Goal: Task Accomplishment & Management: Manage account settings

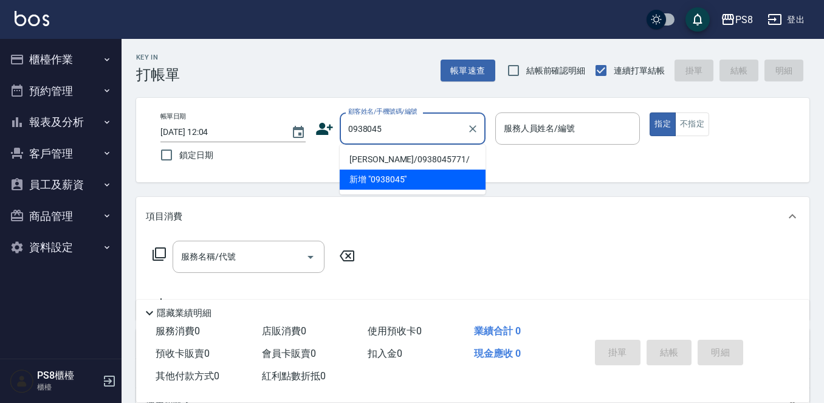
click at [427, 156] on li "陳政光/0938045771/" at bounding box center [413, 160] width 146 height 20
type input "陳政光/0938045771/"
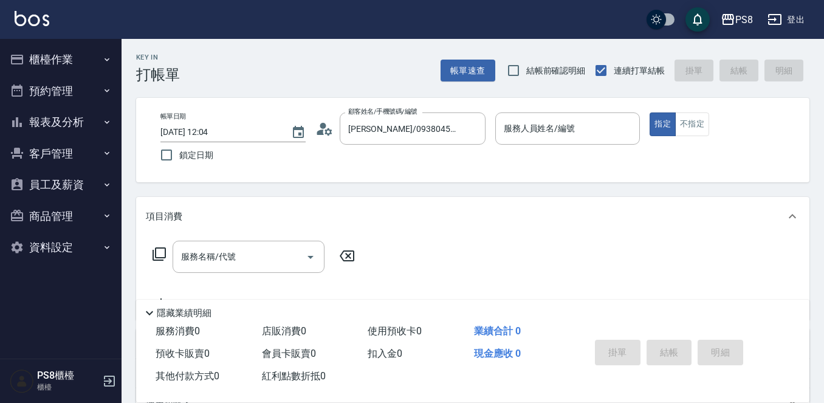
click at [326, 133] on icon at bounding box center [328, 131] width 7 height 7
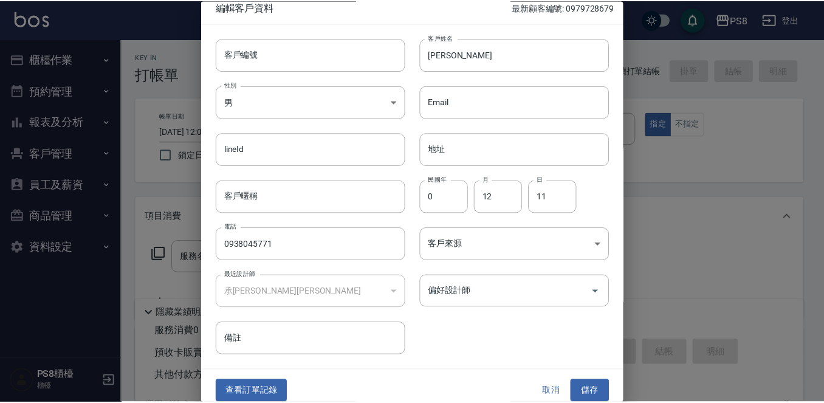
scroll to position [18, 0]
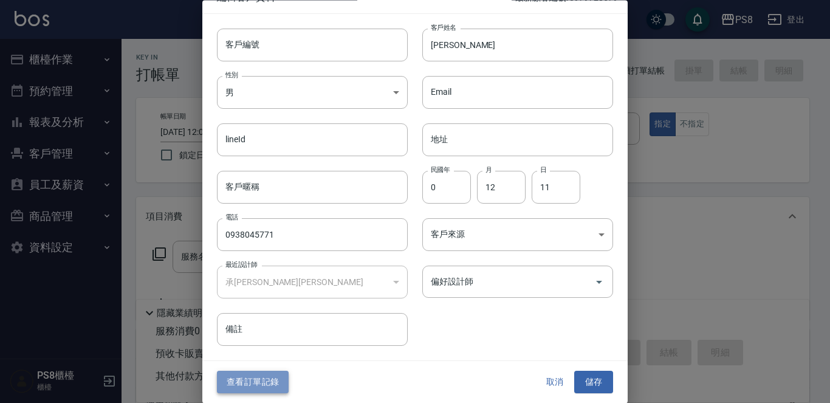
click at [244, 376] on button "查看訂單記錄" at bounding box center [253, 382] width 72 height 22
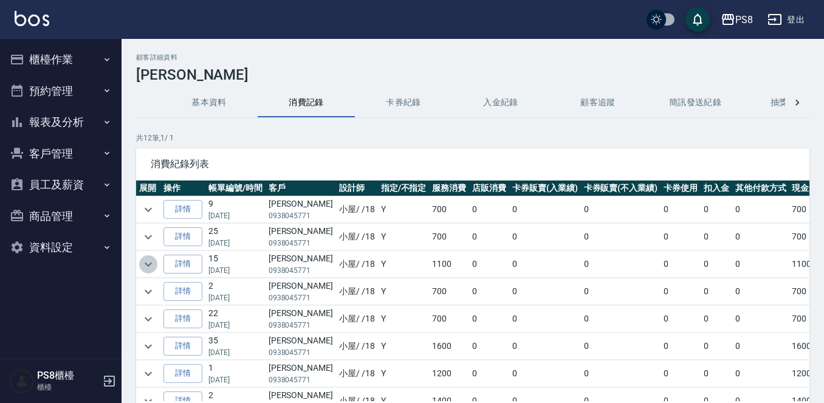
click at [143, 259] on icon "expand row" at bounding box center [148, 264] width 15 height 15
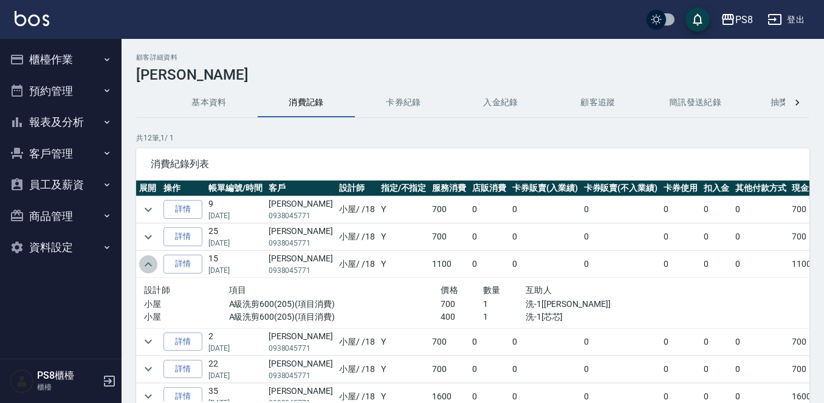
click at [143, 259] on icon "expand row" at bounding box center [148, 264] width 15 height 15
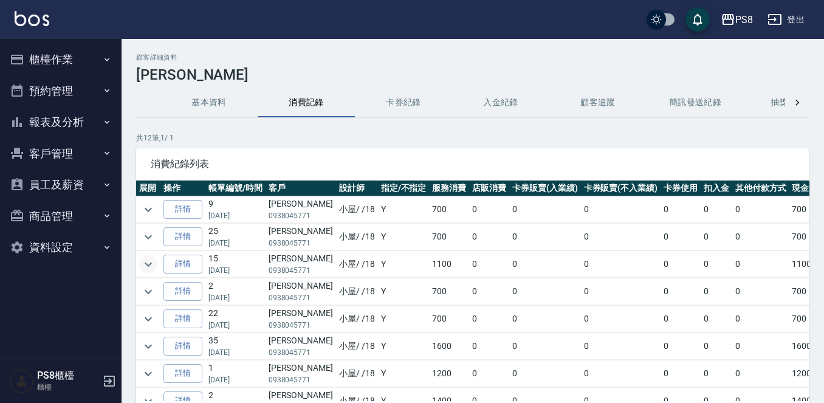
click at [97, 57] on button "櫃檯作業" at bounding box center [61, 60] width 112 height 32
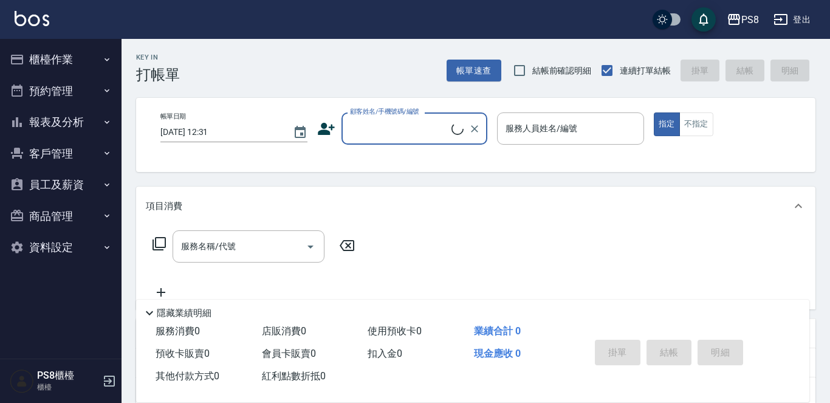
click at [75, 120] on button "報表及分析" at bounding box center [61, 122] width 112 height 32
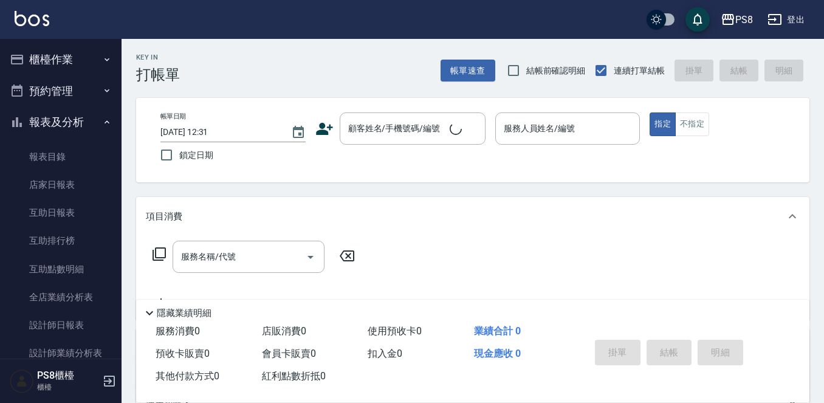
scroll to position [182, 0]
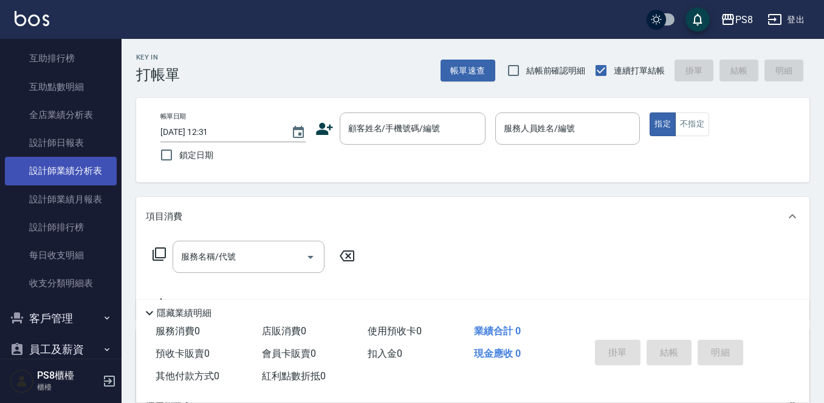
click at [80, 160] on link "設計師業績分析表" at bounding box center [61, 171] width 112 height 28
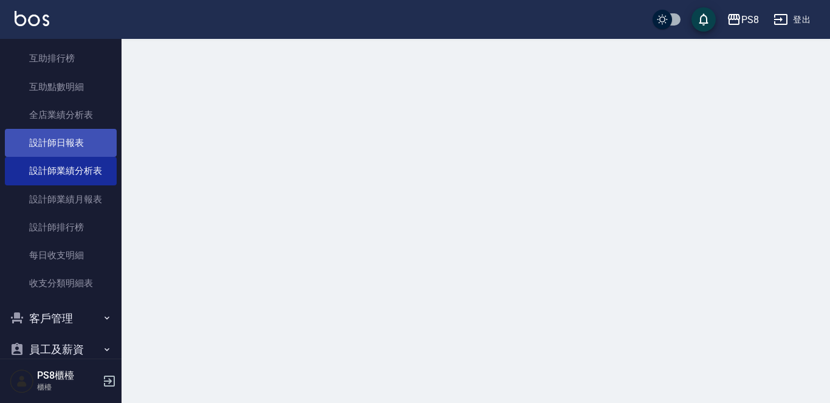
click at [78, 144] on link "設計師日報表" at bounding box center [61, 143] width 112 height 28
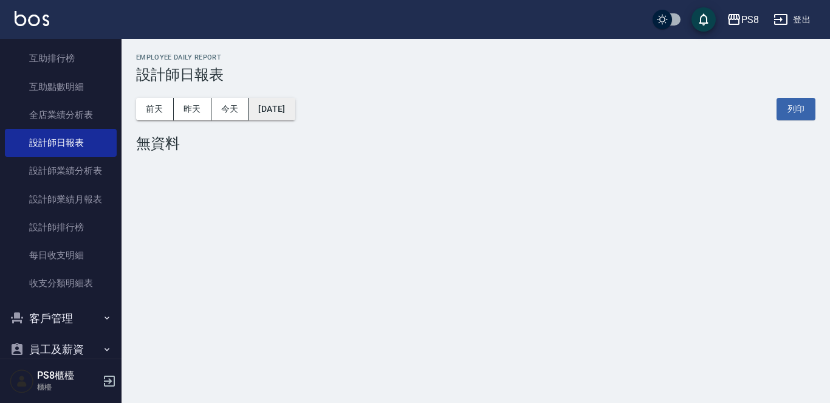
click at [275, 103] on button "2025/10/11" at bounding box center [272, 109] width 46 height 22
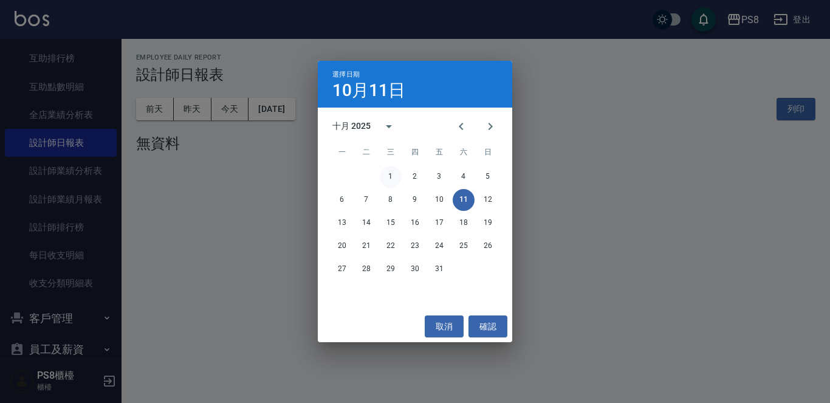
click at [393, 176] on button "1" at bounding box center [391, 177] width 22 height 22
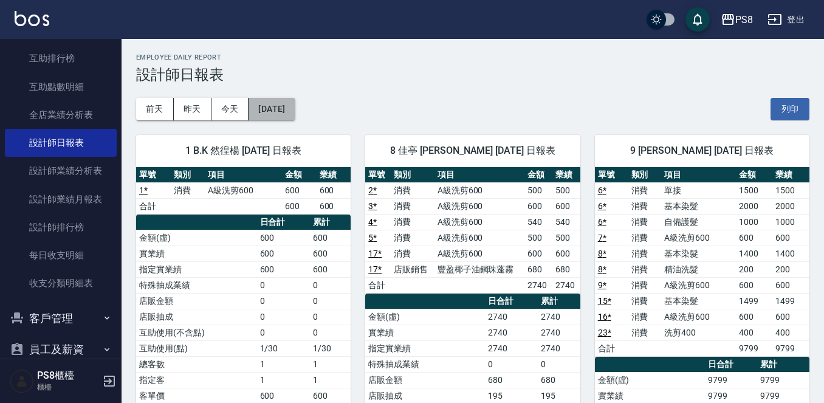
click at [295, 114] on button "2025/10/01" at bounding box center [272, 109] width 46 height 22
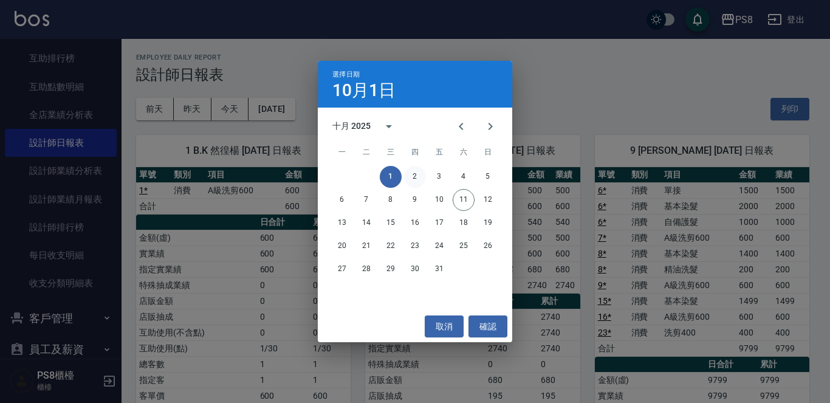
click at [418, 170] on button "2" at bounding box center [415, 177] width 22 height 22
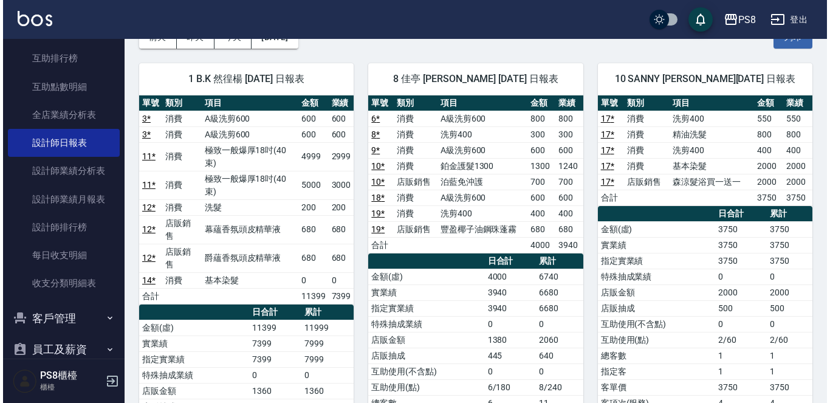
scroll to position [61, 0]
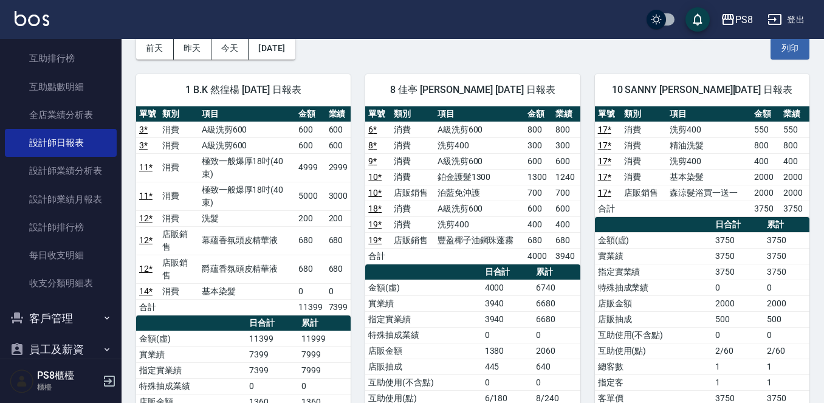
click at [278, 60] on div "1 B.K 然徨楊 10/02/2025 日報表 單號 類別 項目 金額 業績 3 * 消費 A級洗剪600 600 600 3 * 消費 A級洗剪600 6…" at bounding box center [236, 306] width 229 height 492
click at [280, 50] on button "2025/10/02" at bounding box center [272, 48] width 46 height 22
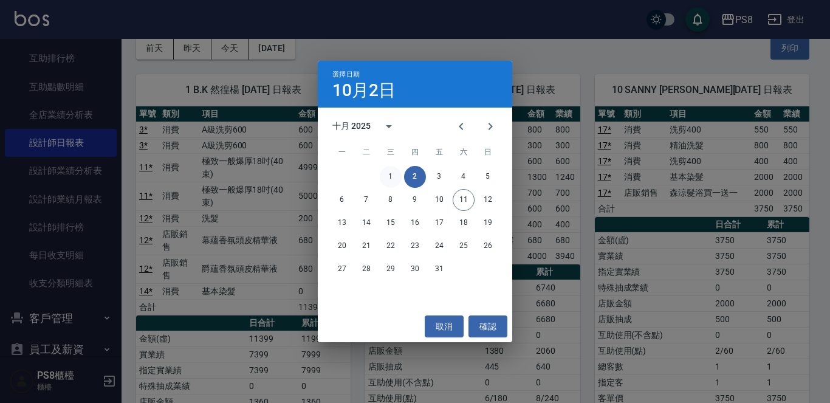
click at [393, 179] on button "1" at bounding box center [391, 177] width 22 height 22
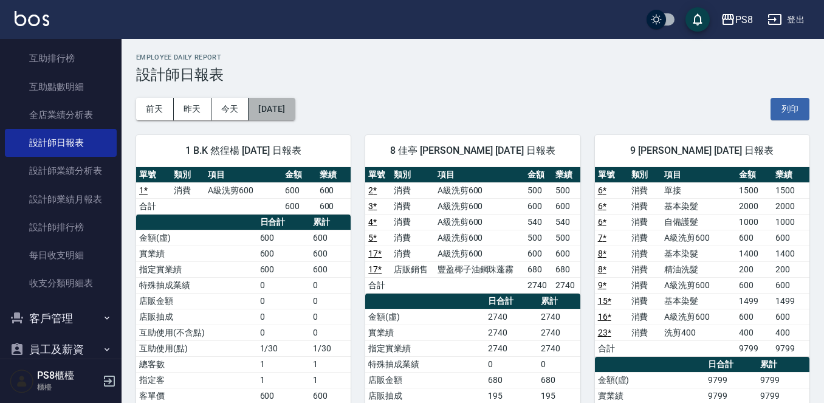
click at [295, 104] on button "2025/10/01" at bounding box center [272, 109] width 46 height 22
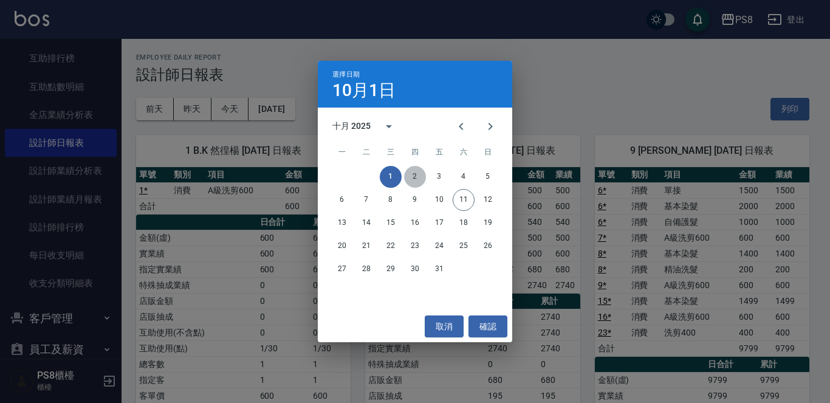
click at [421, 169] on button "2" at bounding box center [415, 177] width 22 height 22
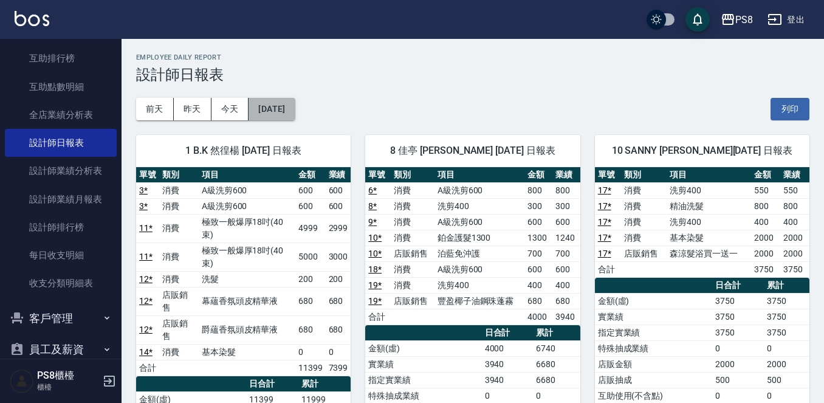
click at [295, 109] on button "[DATE]" at bounding box center [272, 109] width 46 height 22
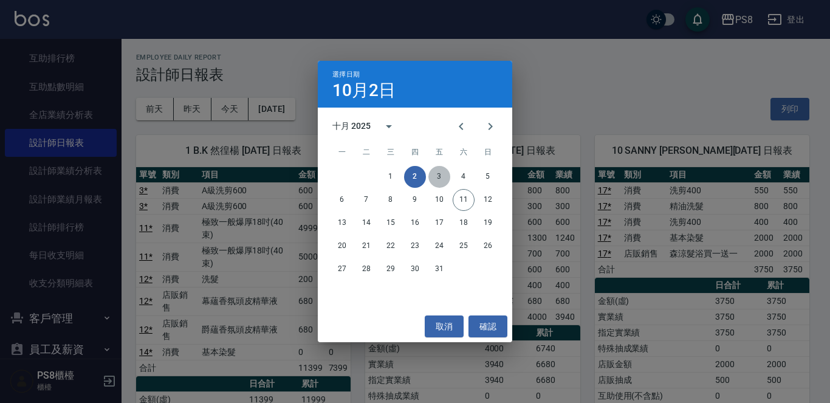
click at [443, 173] on button "3" at bounding box center [440, 177] width 22 height 22
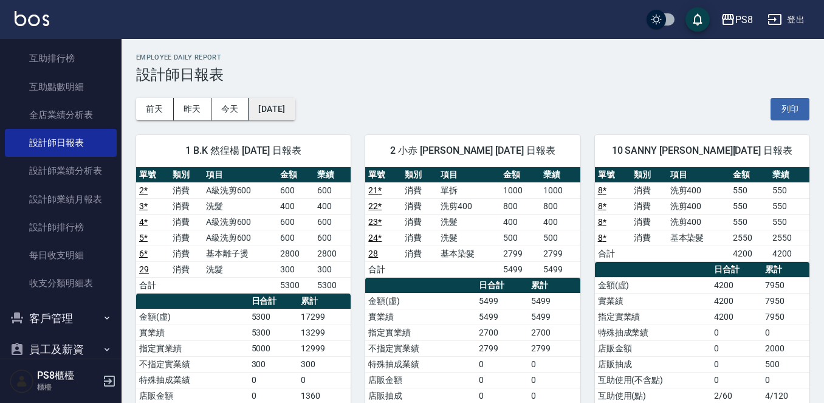
click at [295, 109] on button "[DATE]" at bounding box center [272, 109] width 46 height 22
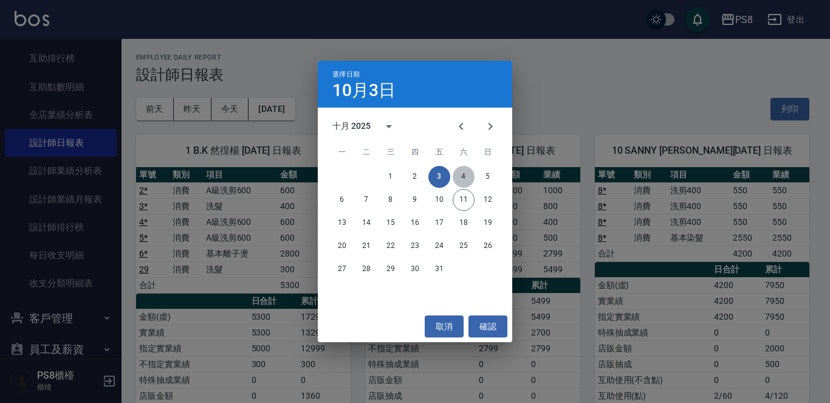
click at [469, 177] on button "4" at bounding box center [464, 177] width 22 height 22
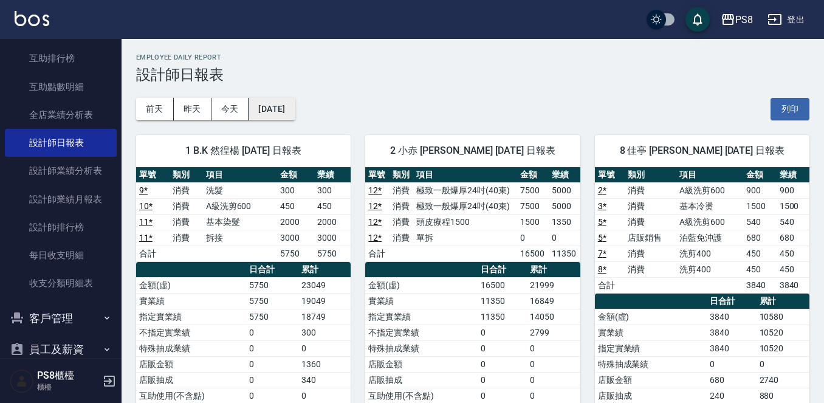
click at [266, 111] on button "[DATE]" at bounding box center [272, 109] width 46 height 22
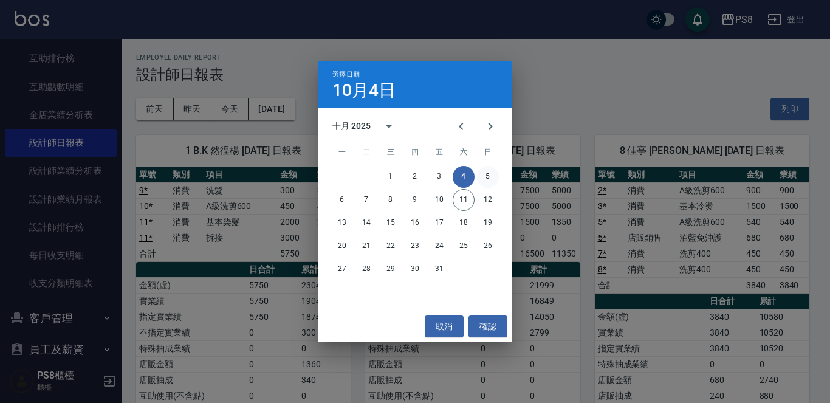
click at [491, 172] on button "5" at bounding box center [488, 177] width 22 height 22
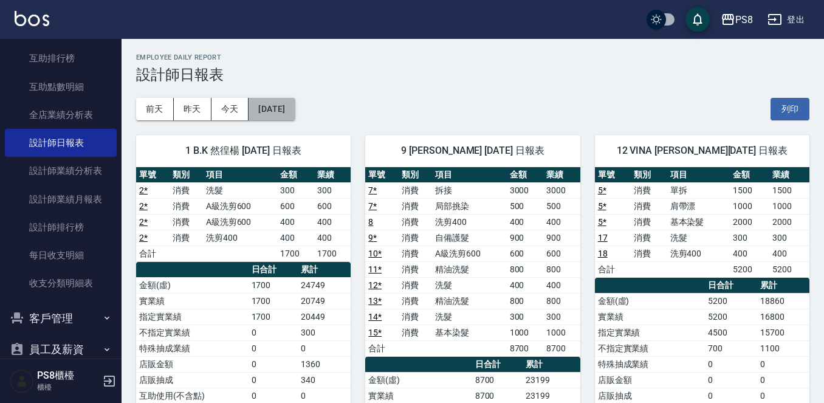
click at [295, 100] on button "[DATE]" at bounding box center [272, 109] width 46 height 22
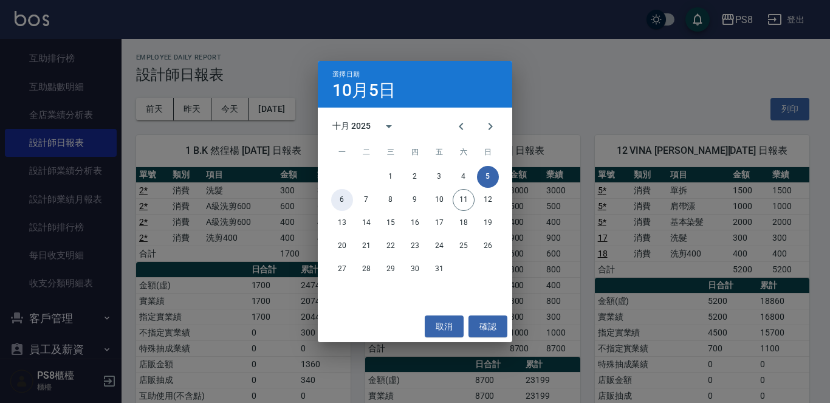
click at [331, 200] on div "6 7 8 9 10 11 12" at bounding box center [415, 200] width 195 height 22
click at [344, 199] on button "6" at bounding box center [342, 200] width 22 height 22
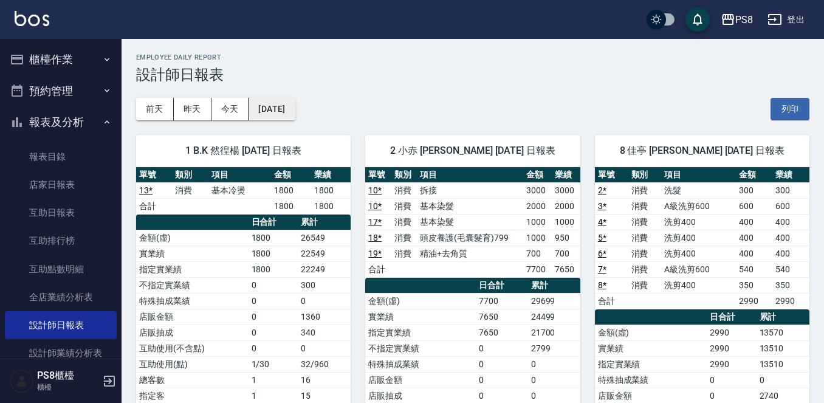
click at [295, 112] on button "[DATE]" at bounding box center [272, 109] width 46 height 22
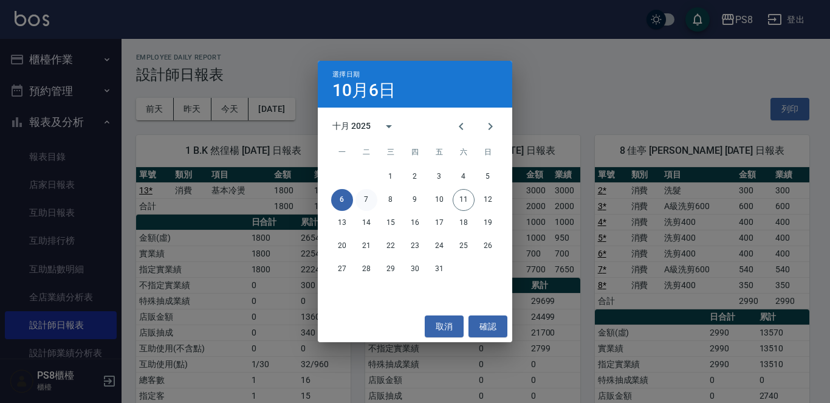
click at [367, 196] on button "7" at bounding box center [367, 200] width 22 height 22
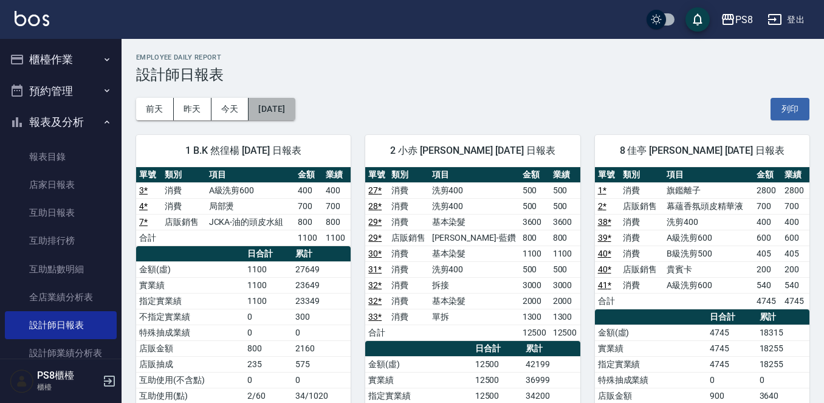
click at [295, 108] on button "[DATE]" at bounding box center [272, 109] width 46 height 22
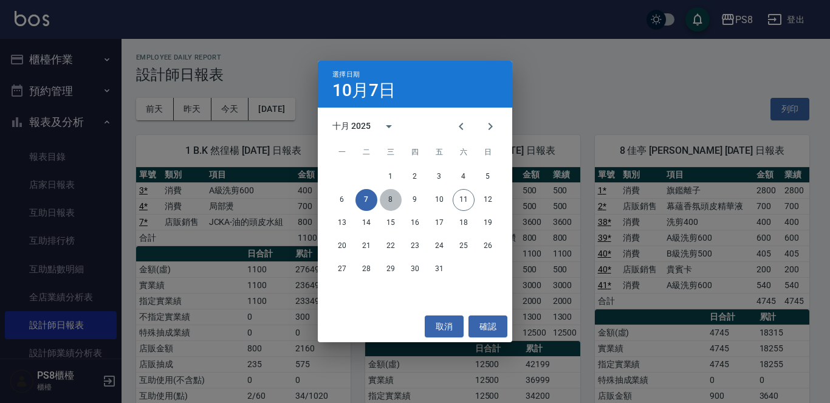
click at [390, 199] on button "8" at bounding box center [391, 200] width 22 height 22
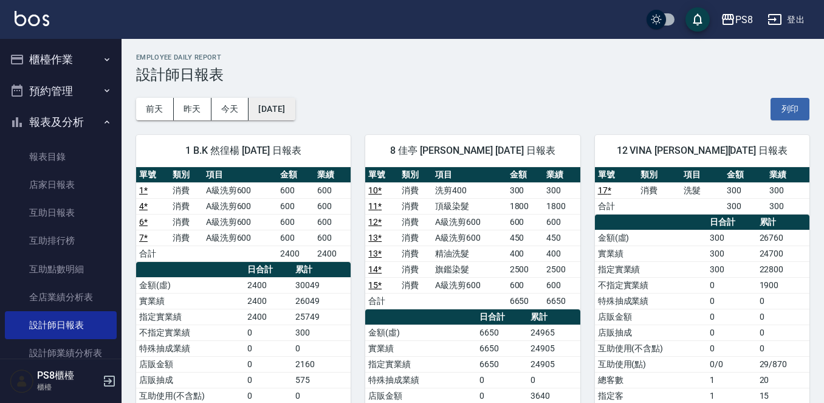
click at [295, 114] on button "2025/10/08" at bounding box center [272, 109] width 46 height 22
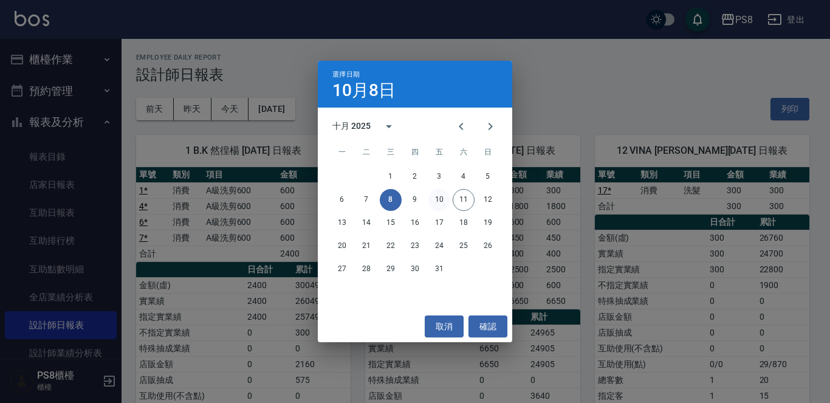
click at [433, 204] on button "10" at bounding box center [440, 200] width 22 height 22
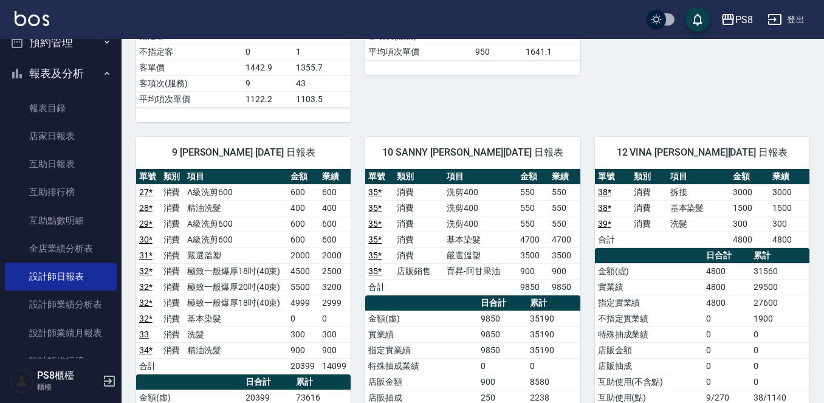
scroll to position [122, 0]
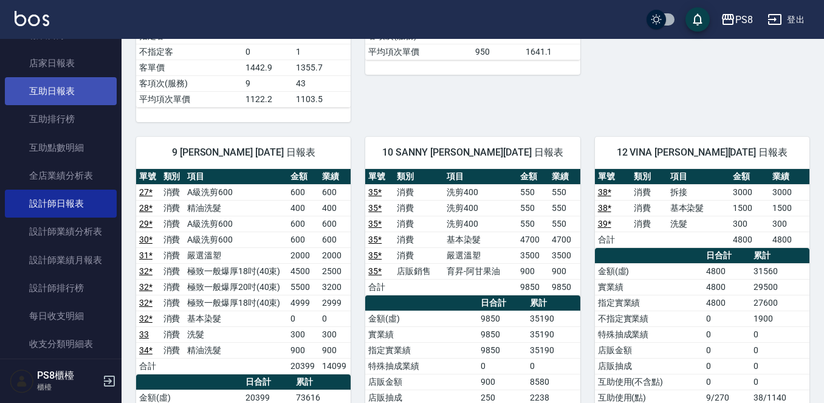
click at [57, 98] on link "互助日報表" at bounding box center [61, 91] width 112 height 28
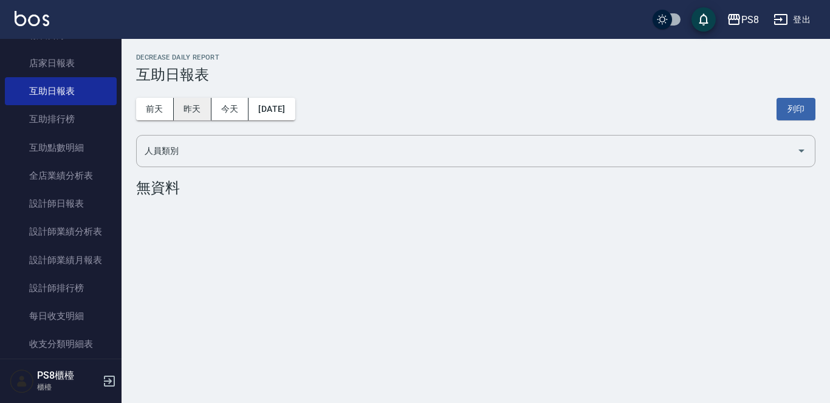
click at [200, 119] on button "昨天" at bounding box center [193, 109] width 38 height 22
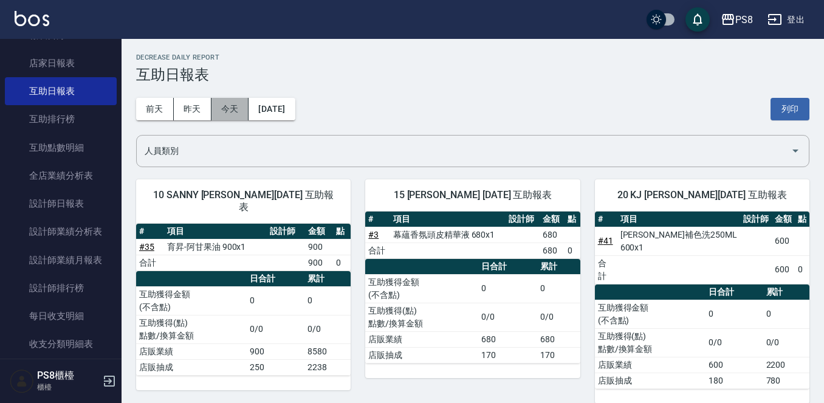
click at [218, 109] on button "今天" at bounding box center [231, 109] width 38 height 22
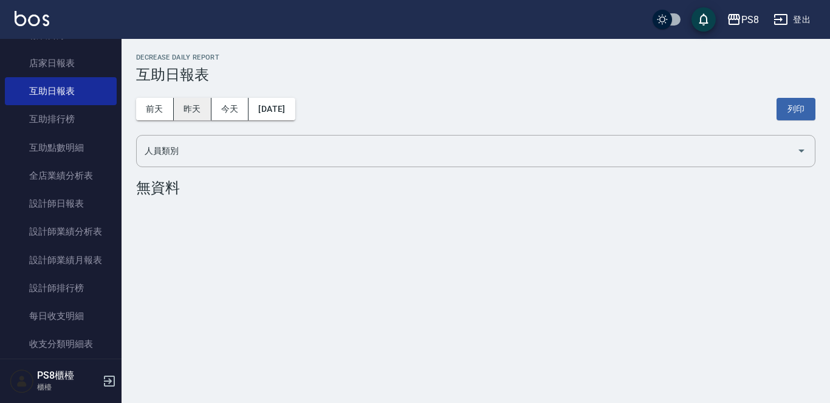
click at [193, 104] on button "昨天" at bounding box center [193, 109] width 38 height 22
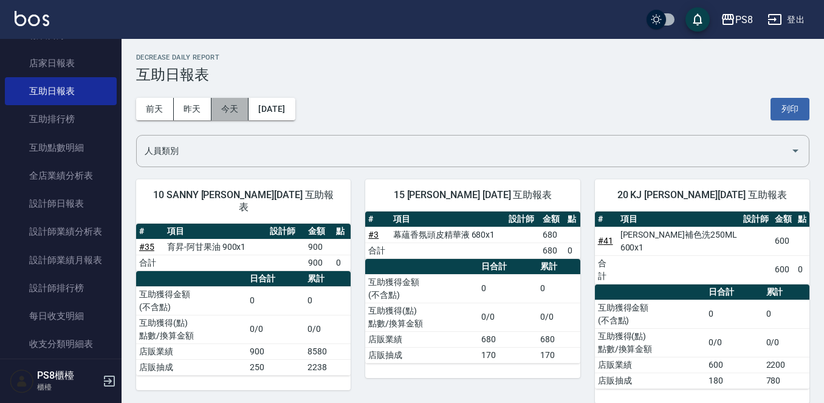
click at [216, 107] on button "今天" at bounding box center [231, 109] width 38 height 22
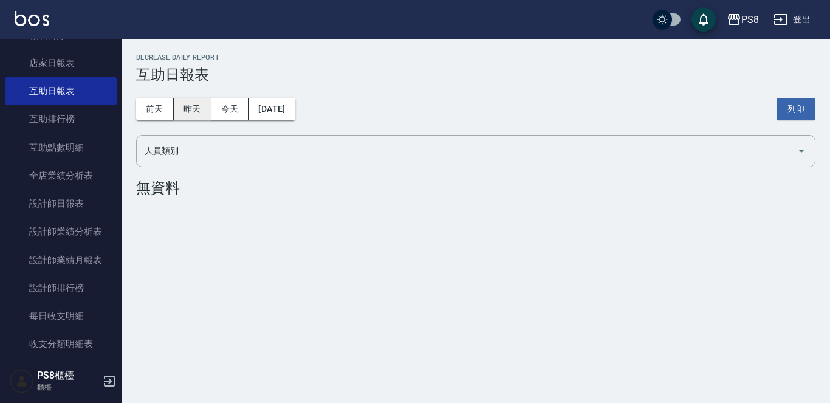
click at [186, 102] on button "昨天" at bounding box center [193, 109] width 38 height 22
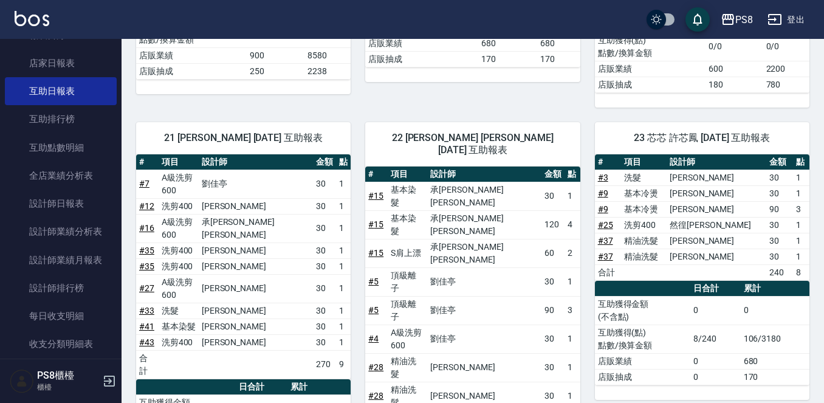
scroll to position [61, 0]
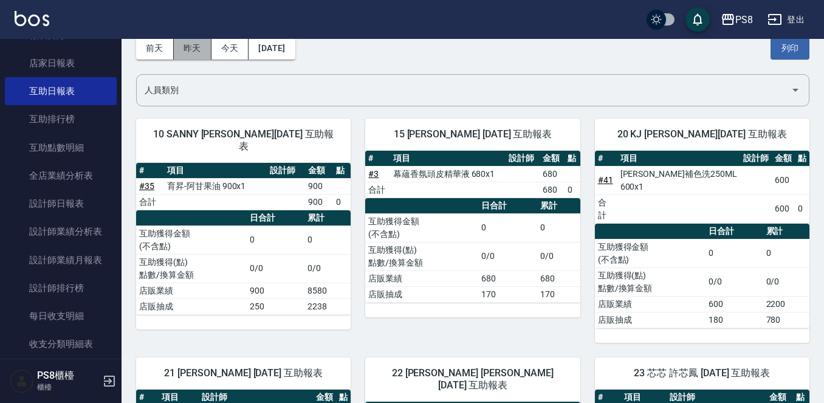
click at [188, 50] on button "昨天" at bounding box center [193, 48] width 38 height 22
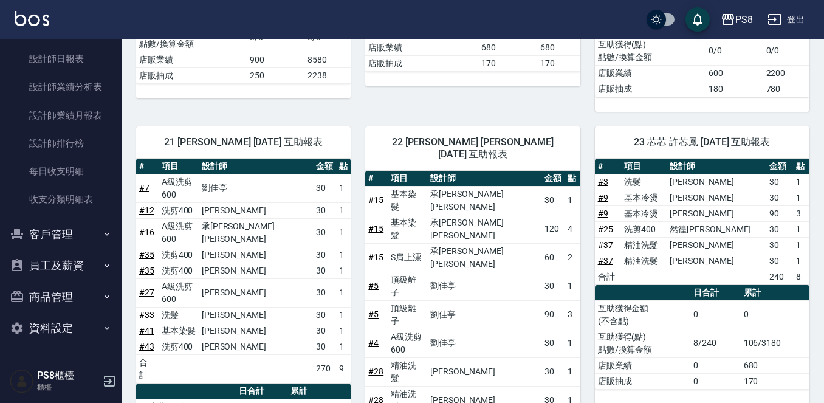
scroll to position [295, 0]
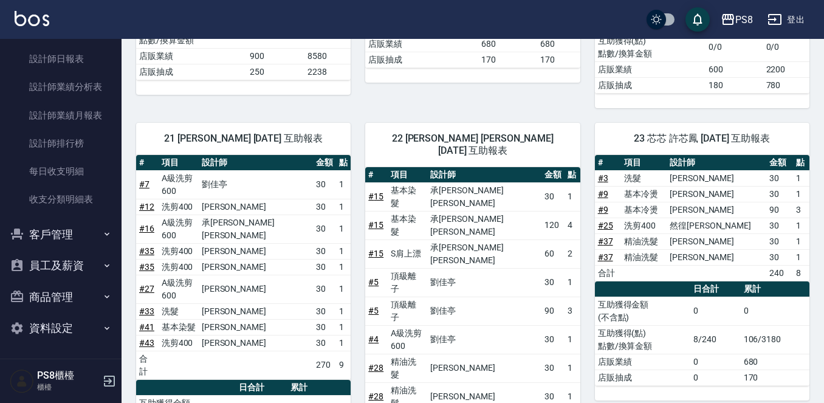
click at [67, 266] on button "員工及薪資" at bounding box center [61, 266] width 112 height 32
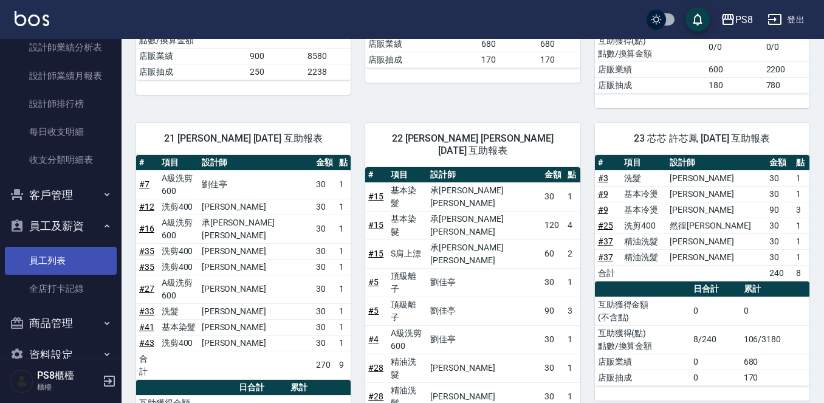
scroll to position [327, 0]
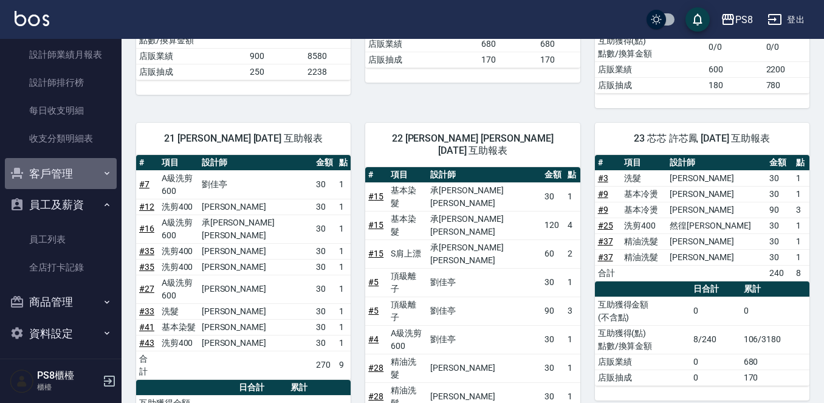
click at [78, 174] on button "客戶管理" at bounding box center [61, 174] width 112 height 32
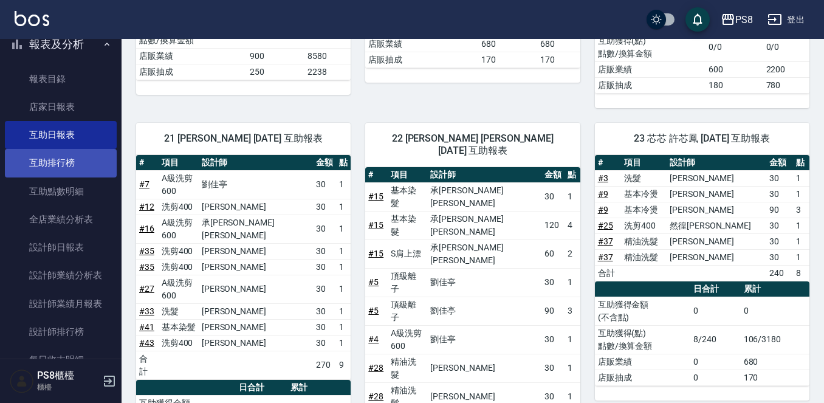
scroll to position [23, 0]
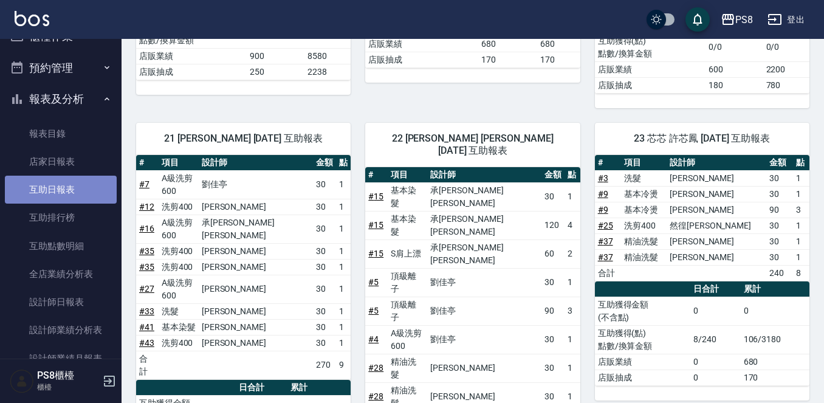
click at [73, 198] on link "互助日報表" at bounding box center [61, 190] width 112 height 28
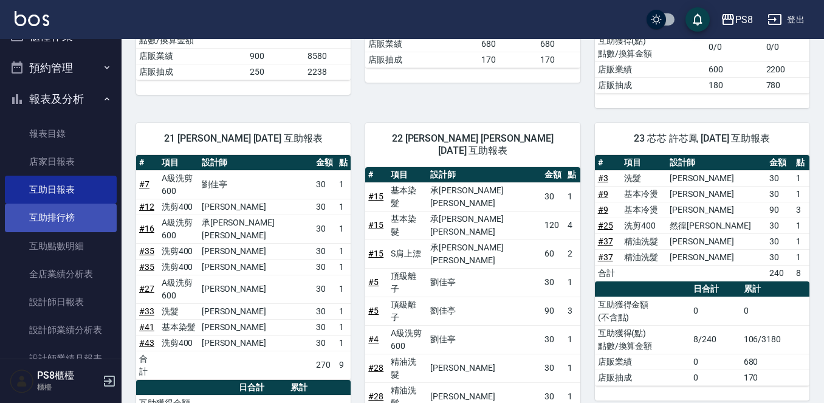
click at [72, 228] on link "互助排行榜" at bounding box center [61, 218] width 112 height 28
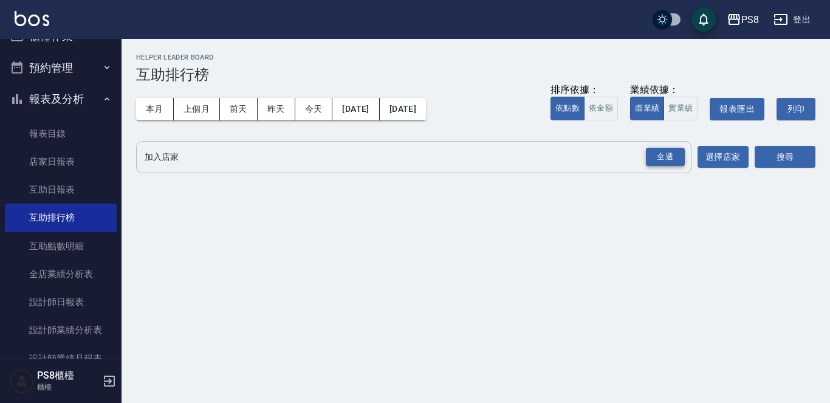
click at [677, 157] on div "全選" at bounding box center [665, 157] width 39 height 19
click at [754, 164] on div "加入店家 PS8 全選 加入店家 選擇店家 搜尋" at bounding box center [476, 158] width 680 height 34
click at [755, 164] on button "搜尋" at bounding box center [785, 157] width 61 height 22
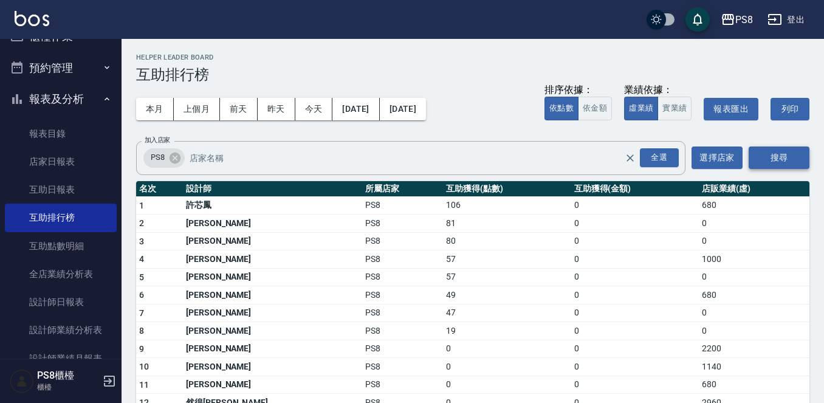
drag, startPoint x: 758, startPoint y: 162, endPoint x: 751, endPoint y: 163, distance: 6.8
click at [758, 162] on button "搜尋" at bounding box center [779, 157] width 61 height 22
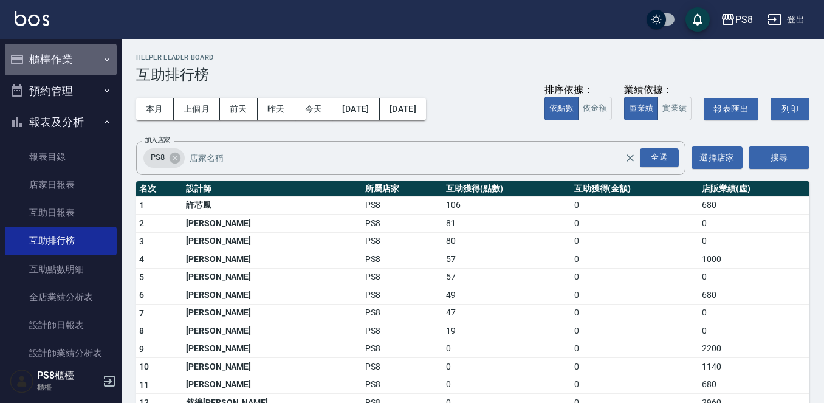
click at [71, 68] on button "櫃檯作業" at bounding box center [61, 60] width 112 height 32
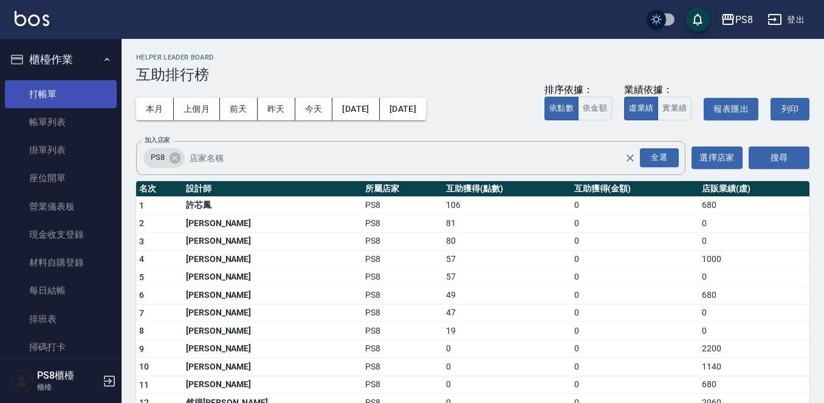
click at [85, 92] on link "打帳單" at bounding box center [61, 94] width 112 height 28
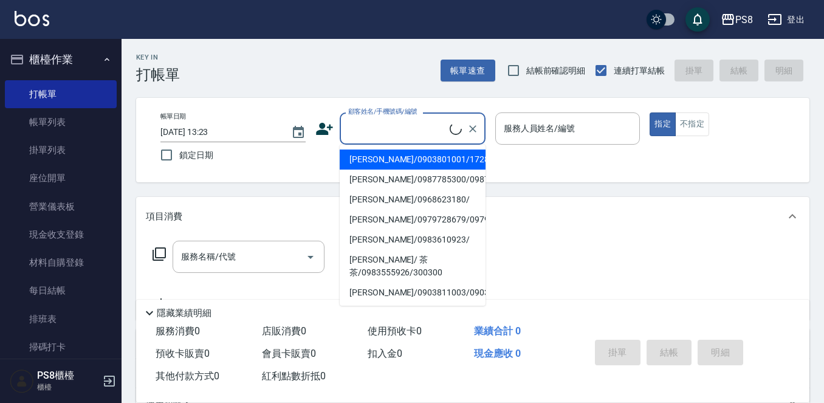
click at [381, 133] on input "顧客姓名/手機號碼/編號" at bounding box center [397, 128] width 105 height 21
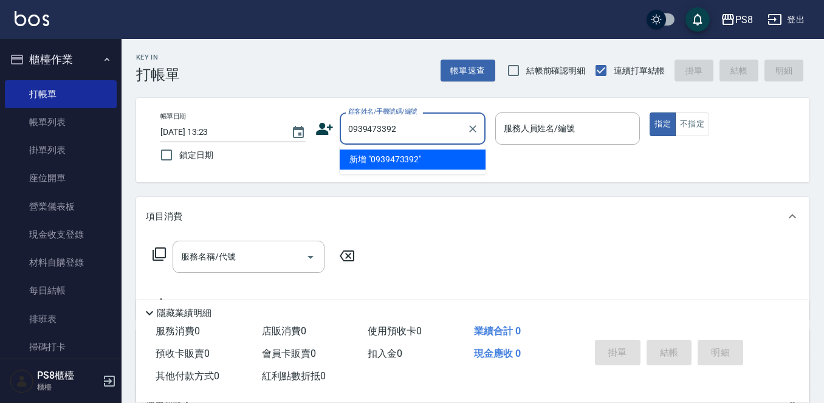
type input "0939473392"
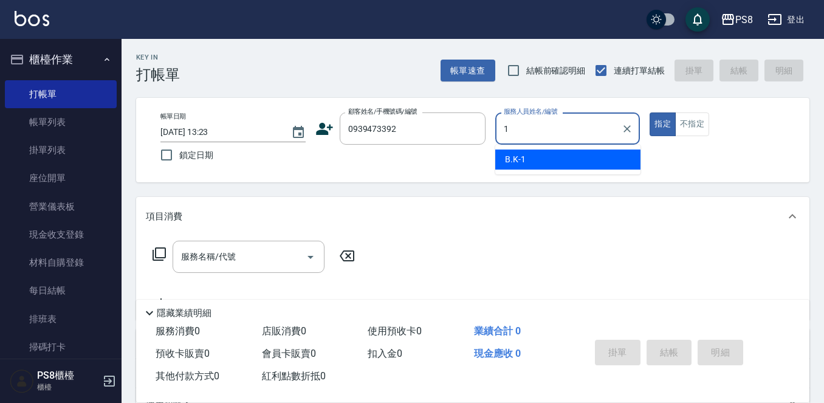
type input "B.K-1"
type button "true"
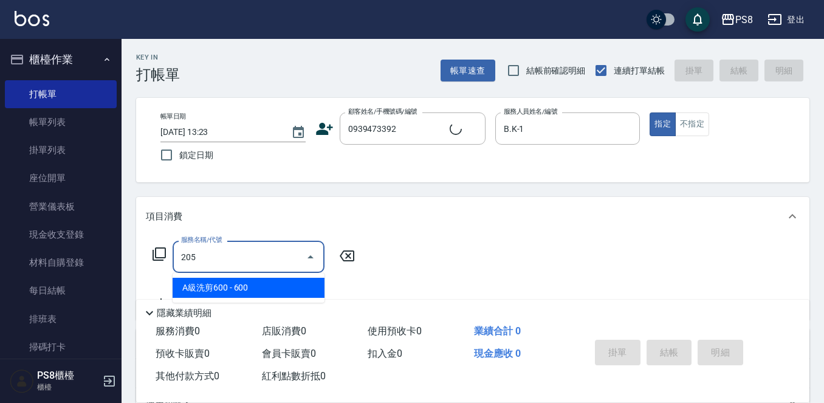
type input "205"
type input "[PERSON_NAME]/0939473392/19854"
type input "A級洗剪600(205)"
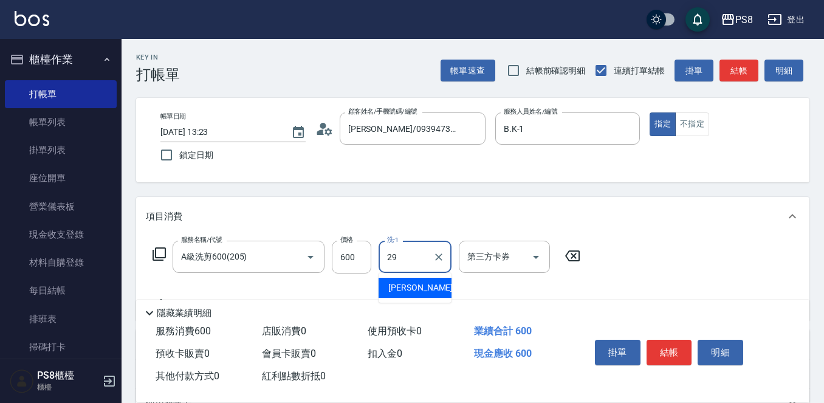
type input "[PERSON_NAME]-29"
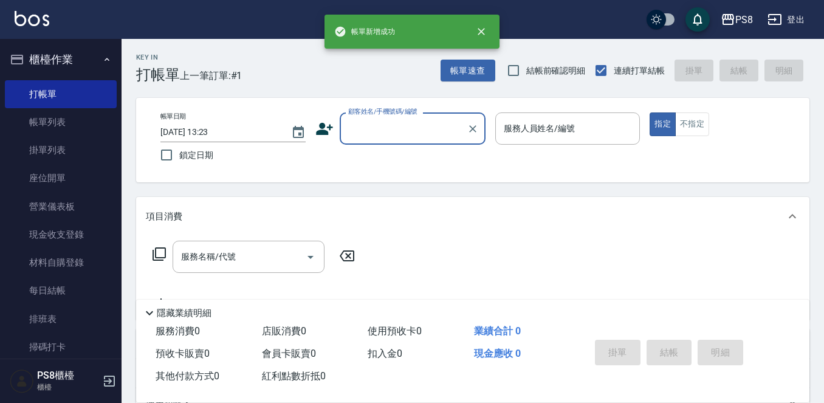
click at [419, 145] on body "帳單新增成功 PS8 登出 櫃檯作業 打帳單 帳單列表 掛單列表 座位開單 營業儀表板 現金收支登錄 材料自購登錄 每日結帳 排班表 掃碼打卡 預約管理 預約…" at bounding box center [412, 296] width 824 height 592
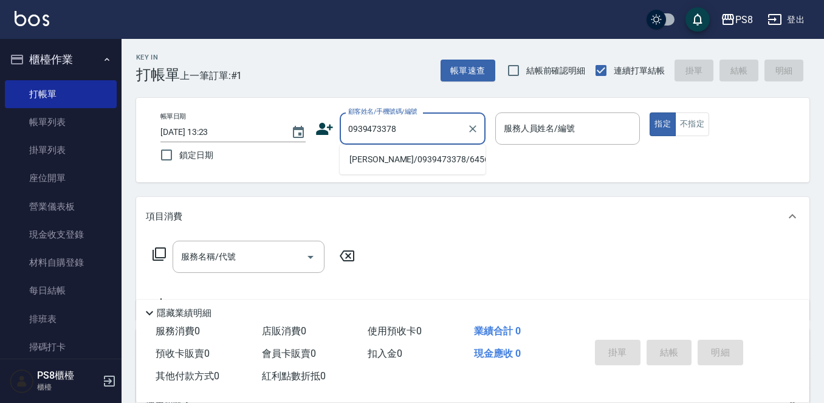
type input "[PERSON_NAME]/0939473378/6456"
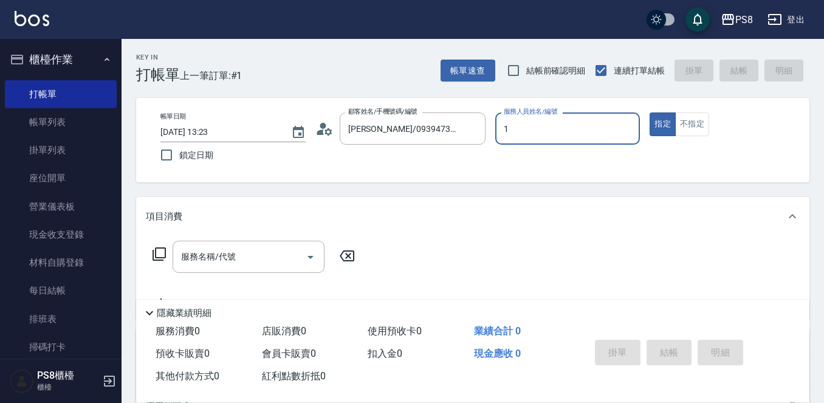
type input "B.K-1"
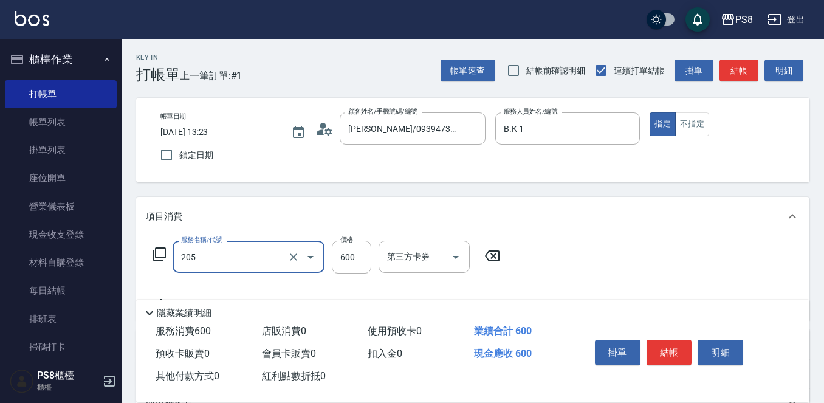
type input "A級洗剪600(205)"
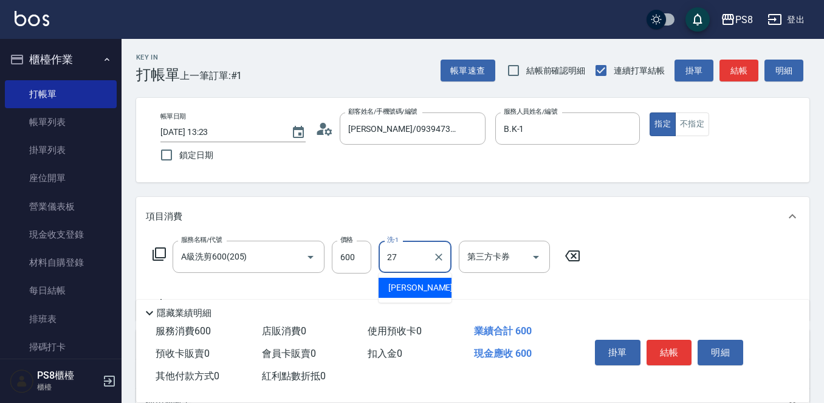
type input "Barry-27"
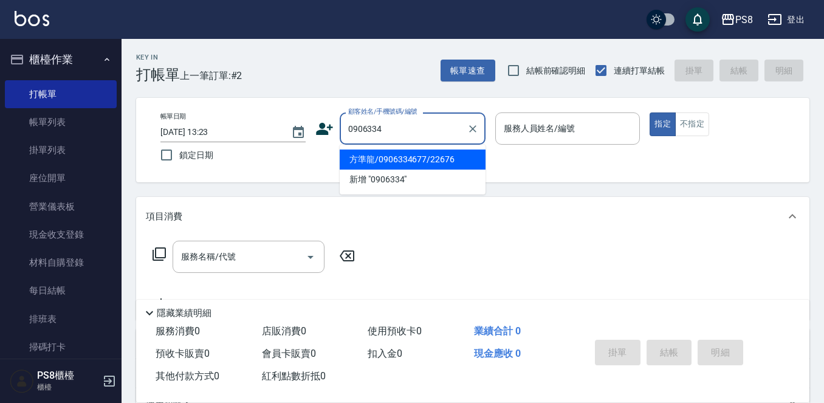
click at [413, 159] on li "方準龍/0906334677/22676" at bounding box center [413, 160] width 146 height 20
type input "方準龍/0906334677/22676"
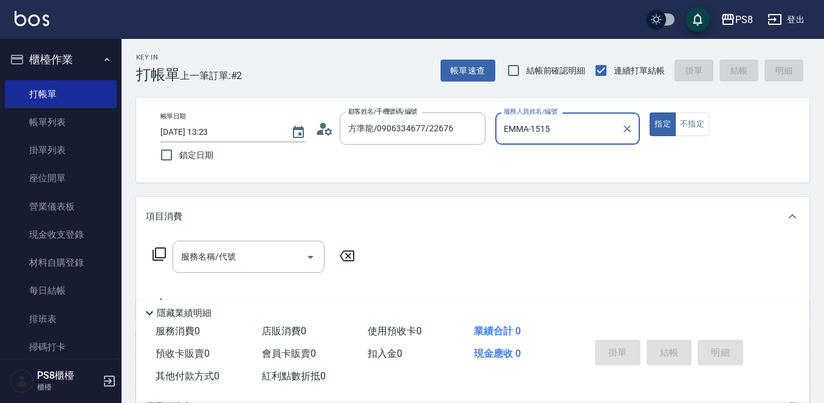
click at [650, 112] on button "指定" at bounding box center [663, 124] width 26 height 24
type input "EMMA-15"
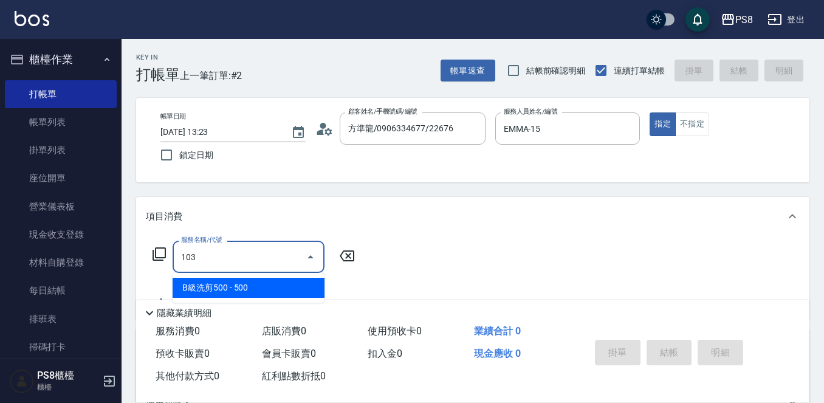
type input "B級洗剪500(103)"
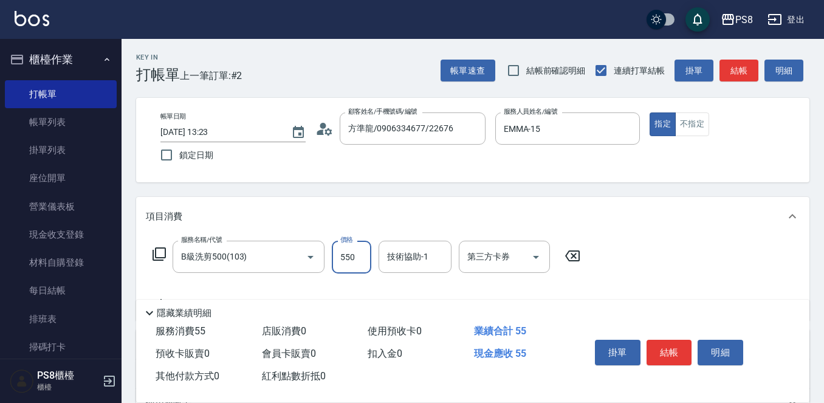
type input "550"
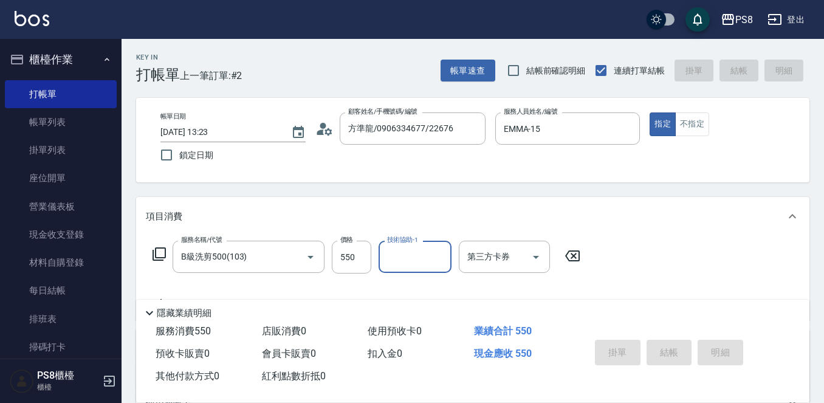
type input "2025/10/11 13:51"
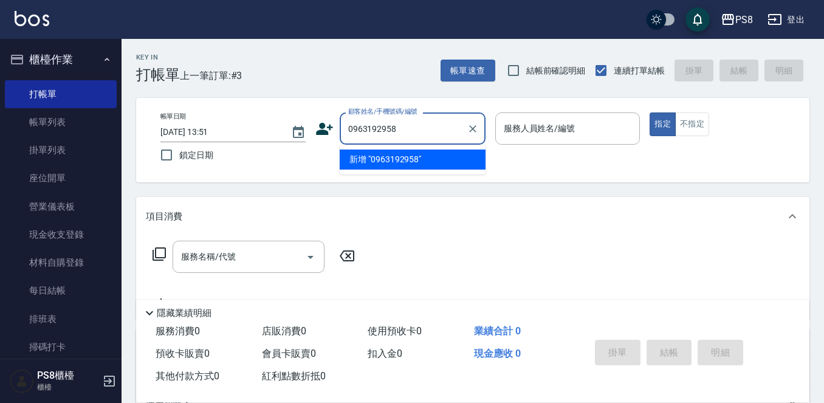
click at [205, 186] on div "Key In 打帳單 上一筆訂單:#3 帳單速查 結帳前確認明細 連續打單結帳 掛單 結帳 明細 帳單日期 2025/10/11 13:51 鎖定日期 顧客姓…" at bounding box center [473, 315] width 703 height 553
type input "0963192958"
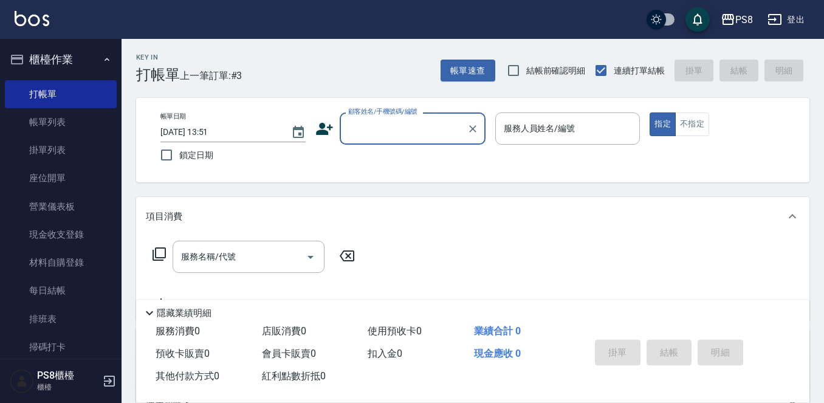
click at [360, 123] on input "顧客姓名/手機號碼/編號" at bounding box center [403, 128] width 117 height 21
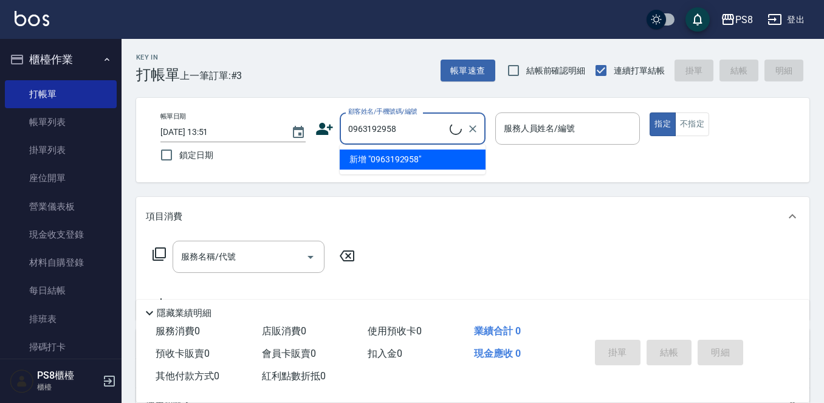
drag, startPoint x: 413, startPoint y: 125, endPoint x: 313, endPoint y: 143, distance: 101.9
click at [313, 143] on div "帳單日期 2025/10/11 13:51 鎖定日期 顧客姓名/手機號碼/編號 0963192958 顧客姓名/手機號碼/編號 服務人員姓名/編號 服務人員姓…" at bounding box center [473, 139] width 644 height 55
type input "0963192958"
click at [327, 131] on icon at bounding box center [324, 129] width 17 height 12
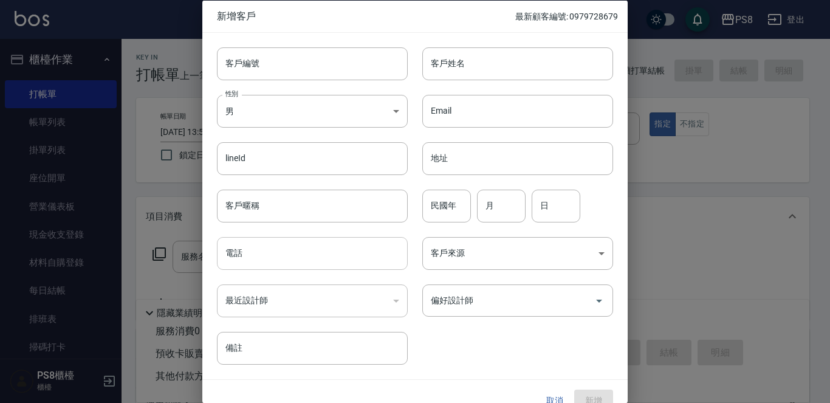
click at [264, 247] on input "電話" at bounding box center [312, 253] width 191 height 33
paste input "0963192958"
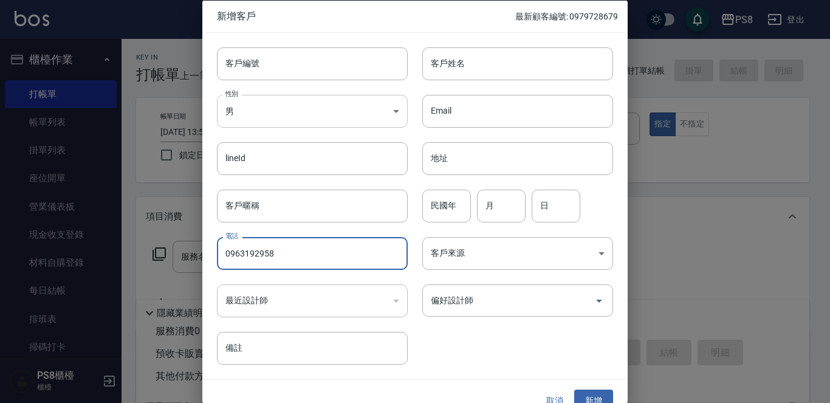
type input "0963192958"
click at [240, 97] on body "PS8 登出 櫃檯作業 打帳單 帳單列表 掛單列表 座位開單 營業儀表板 現金收支登錄 材料自購登錄 每日結帳 排班表 掃碼打卡 預約管理 預約管理 單日預約…" at bounding box center [415, 296] width 830 height 592
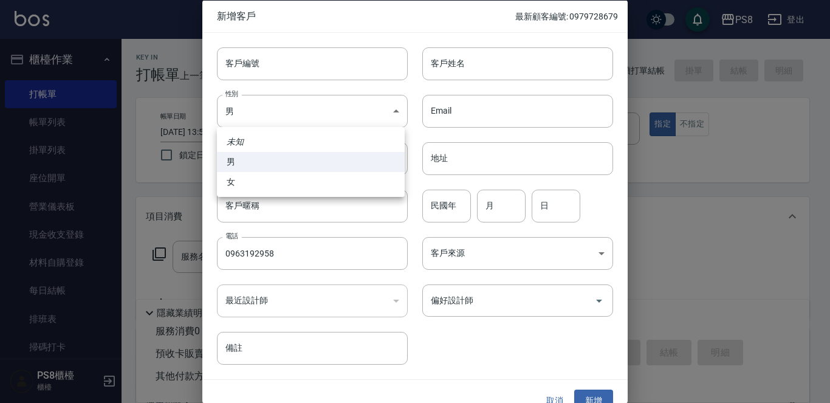
click at [486, 55] on div at bounding box center [415, 201] width 830 height 403
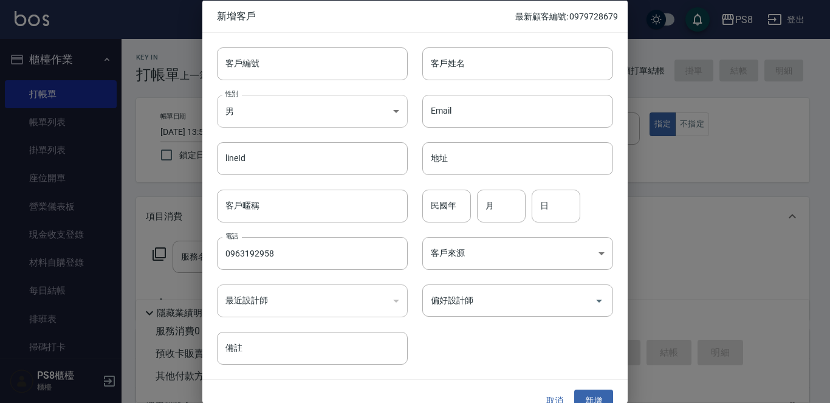
click at [347, 106] on body "PS8 登出 櫃檯作業 打帳單 帳單列表 掛單列表 座位開單 營業儀表板 現金收支登錄 材料自購登錄 每日結帳 排班表 掃碼打卡 預約管理 預約管理 單日預約…" at bounding box center [415, 296] width 830 height 592
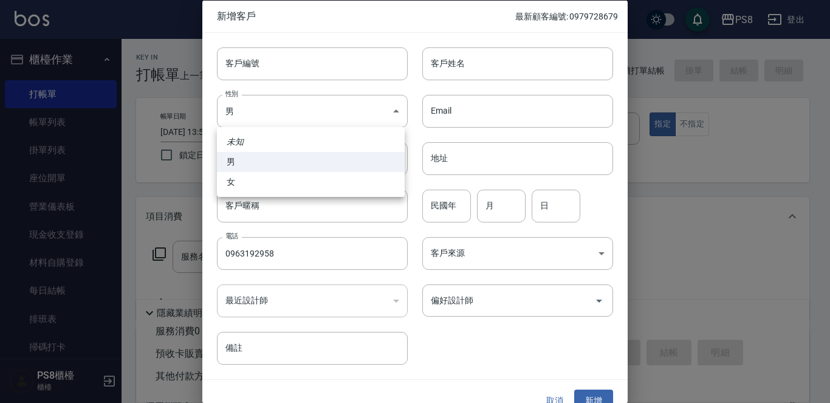
click at [312, 177] on li "女" at bounding box center [311, 182] width 188 height 20
type input "[DEMOGRAPHIC_DATA]"
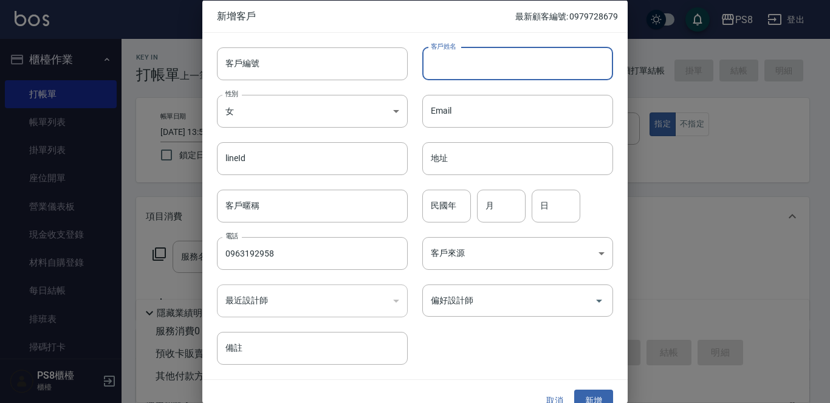
click at [463, 59] on input "客戶姓名" at bounding box center [517, 63] width 191 height 33
type input "鄒"
type input "[PERSON_NAME]"
click at [446, 205] on input "民國年" at bounding box center [446, 205] width 49 height 33
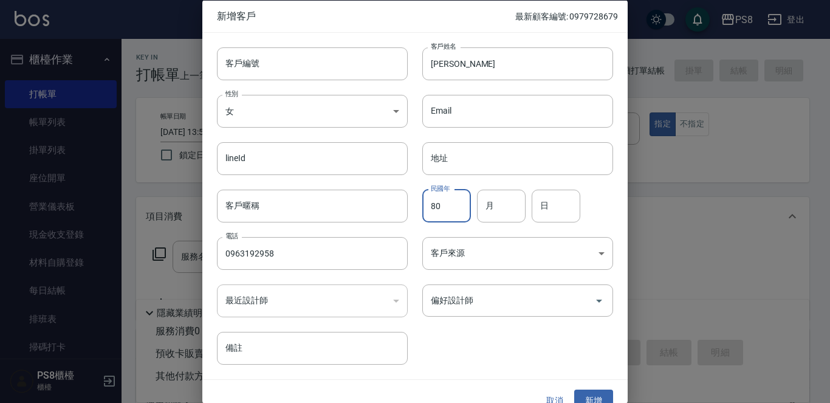
type input "80"
type input "0"
type input "24"
click at [499, 208] on input "0" at bounding box center [501, 205] width 49 height 33
type input "06"
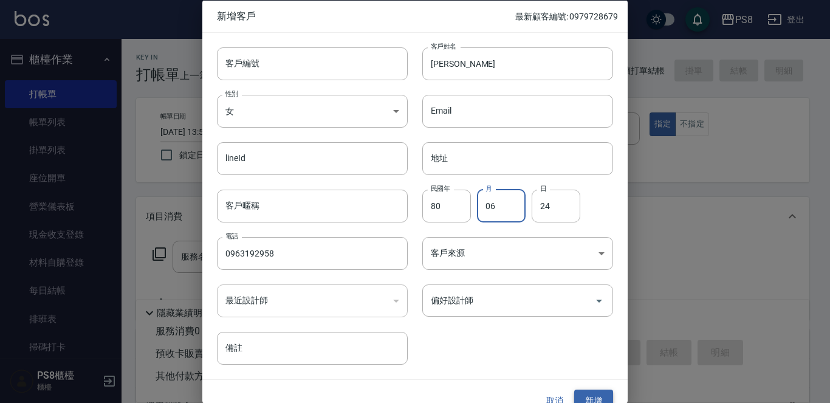
click at [599, 394] on button "新增" at bounding box center [593, 401] width 39 height 22
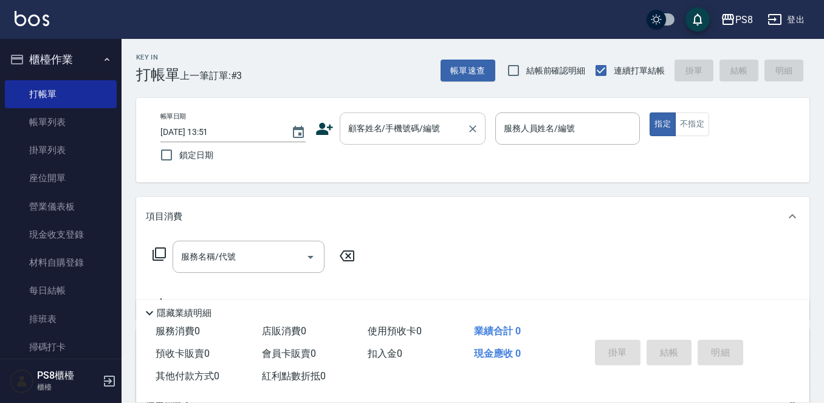
click at [411, 131] on input "顧客姓名/手機號碼/編號" at bounding box center [403, 128] width 117 height 21
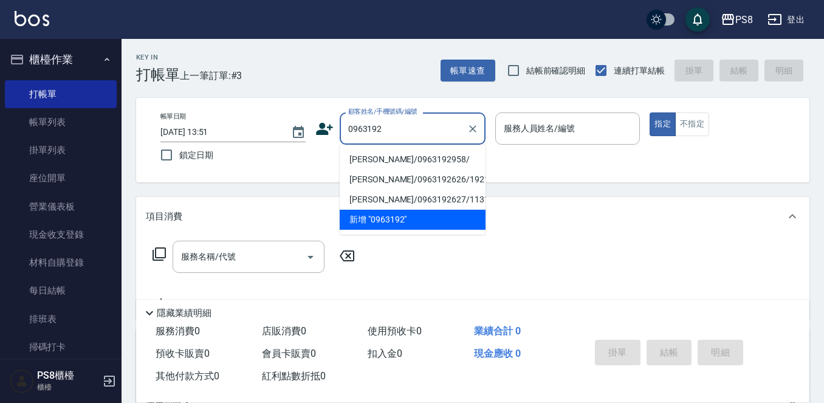
click at [392, 159] on li "[PERSON_NAME]/0963192958/" at bounding box center [413, 160] width 146 height 20
type input "[PERSON_NAME]/0963192958/"
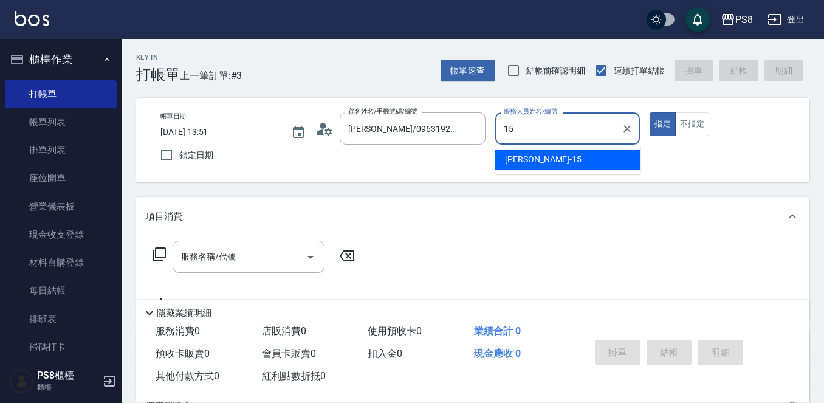
type input "EMMA-15"
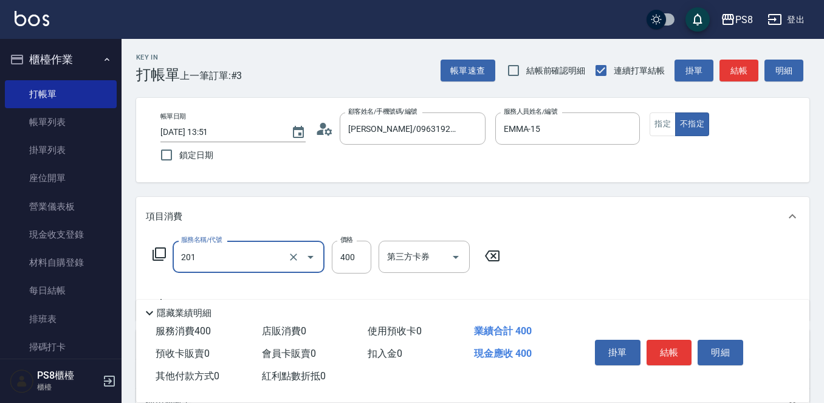
type input "洗剪400(201)"
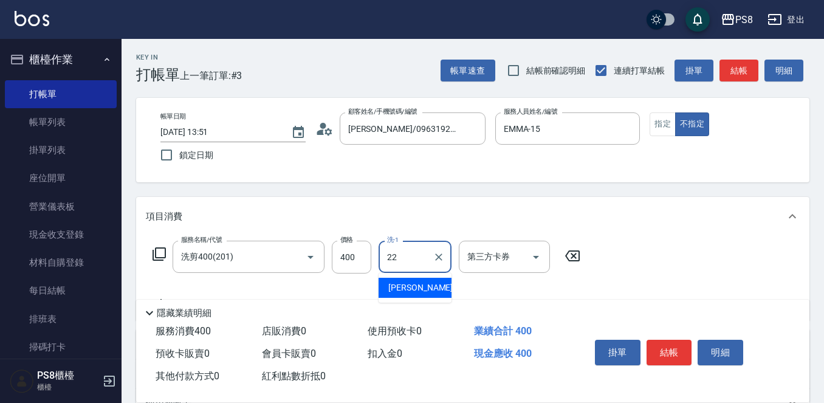
type input "珮安-22"
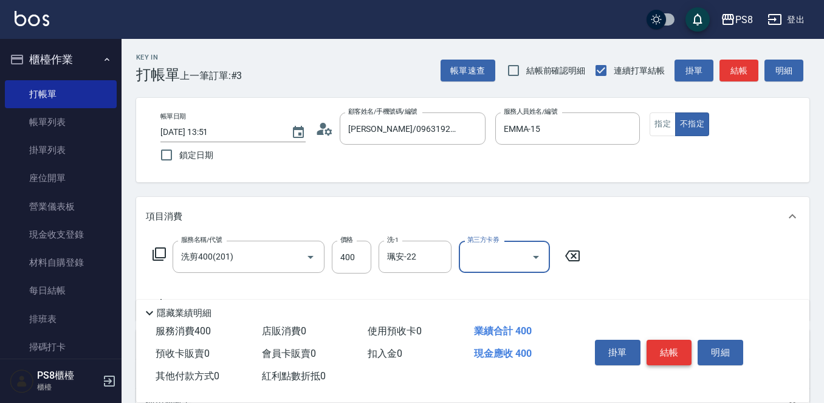
click at [663, 347] on button "結帳" at bounding box center [670, 353] width 46 height 26
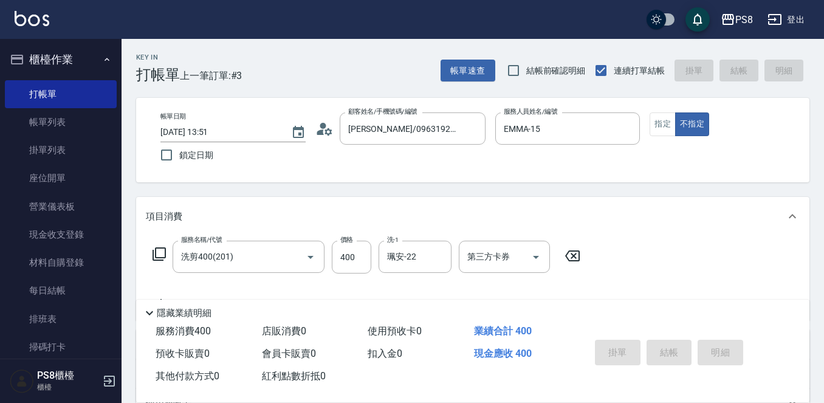
type input "2025/10/11 13:54"
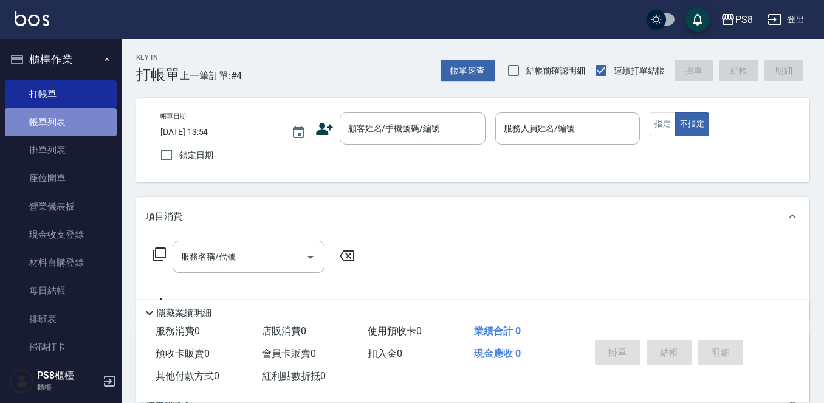
click at [74, 114] on link "帳單列表" at bounding box center [61, 122] width 112 height 28
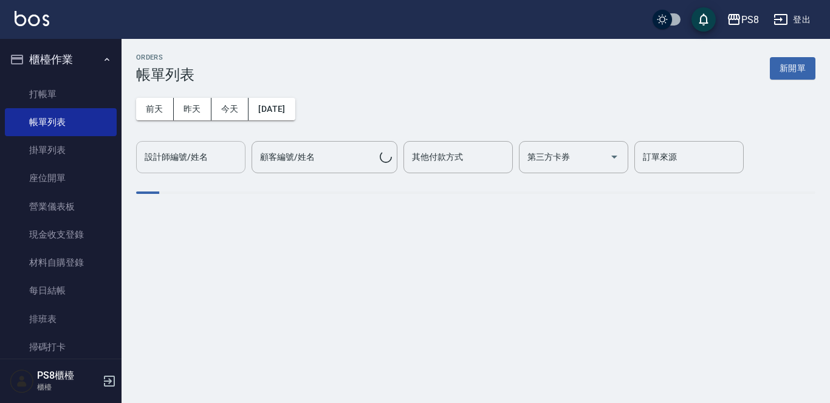
click at [214, 156] on input "設計師編號/姓名" at bounding box center [191, 156] width 98 height 21
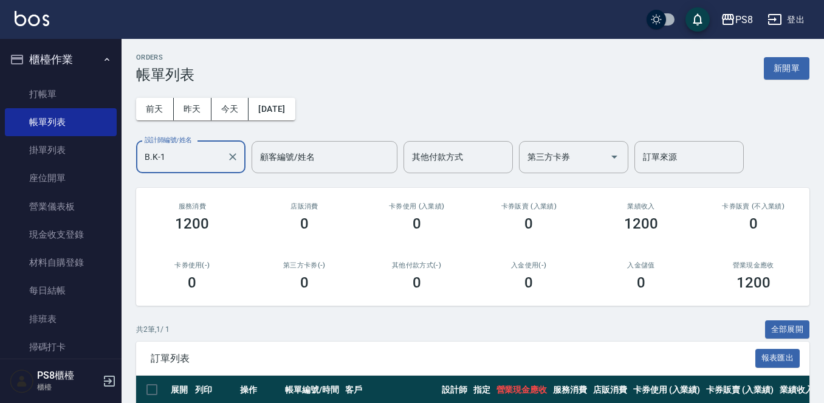
scroll to position [117, 0]
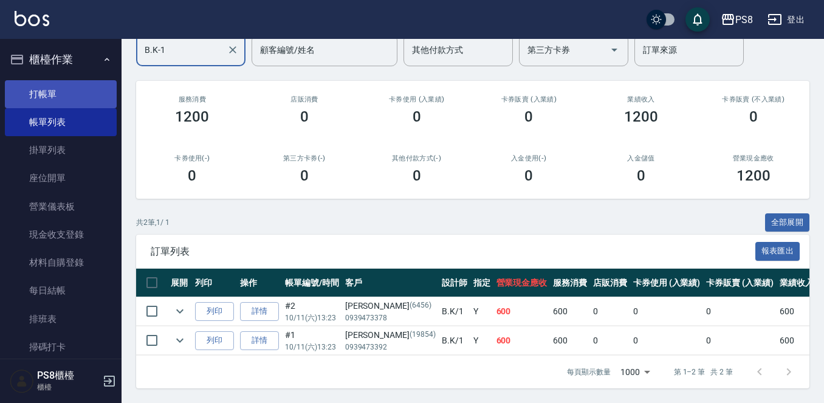
type input "B.K-1"
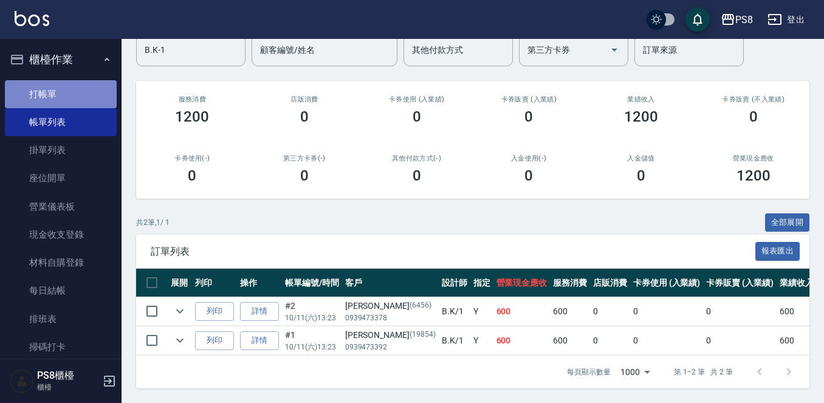
click at [72, 89] on link "打帳單" at bounding box center [61, 94] width 112 height 28
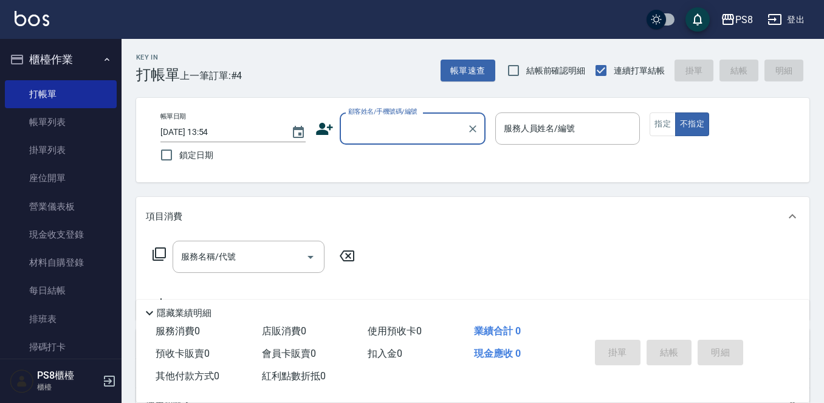
click at [32, 58] on button "櫃檯作業" at bounding box center [61, 60] width 112 height 32
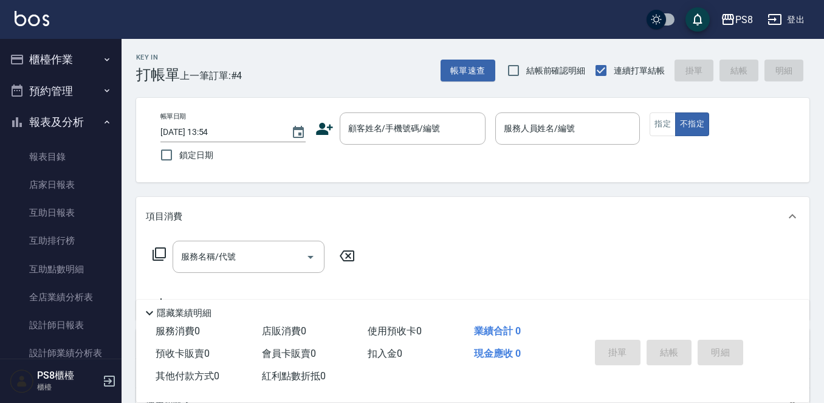
click at [66, 117] on button "報表及分析" at bounding box center [61, 122] width 112 height 32
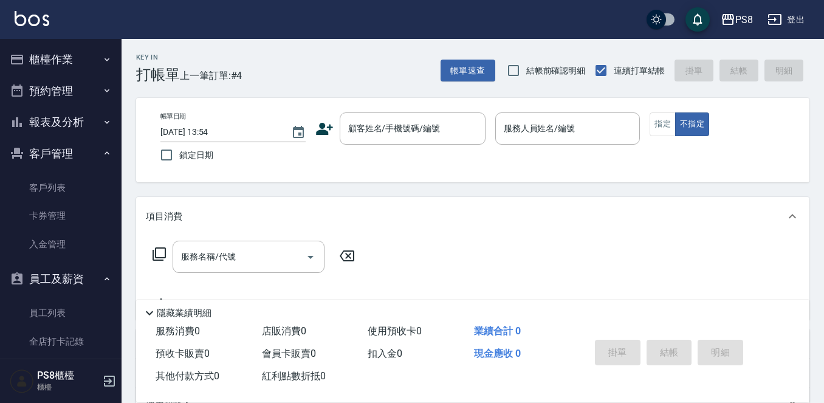
click at [57, 154] on button "客戶管理" at bounding box center [61, 154] width 112 height 32
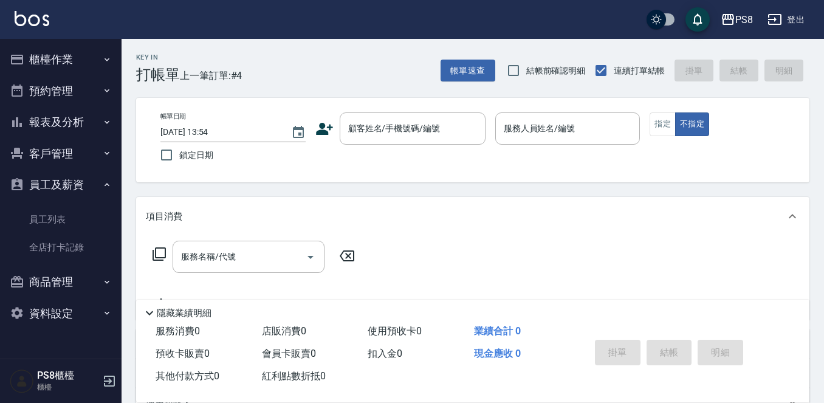
click at [89, 179] on button "員工及薪資" at bounding box center [61, 185] width 112 height 32
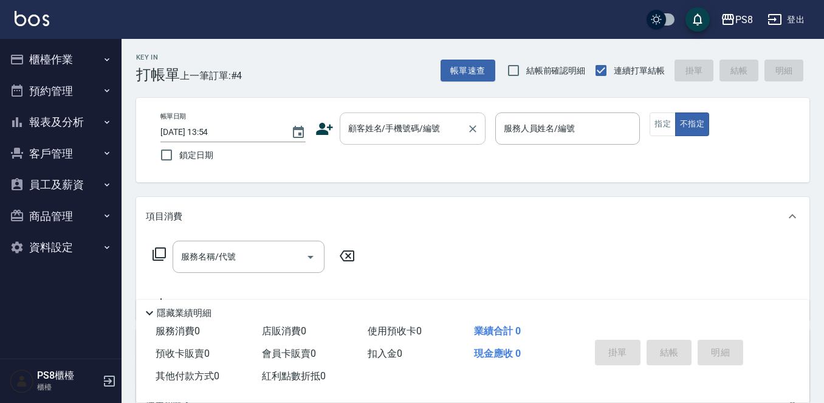
click at [356, 125] on input "顧客姓名/手機號碼/編號" at bounding box center [403, 128] width 117 height 21
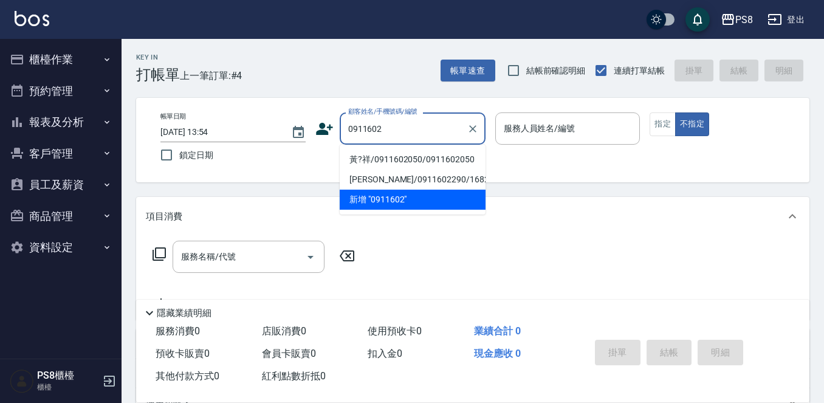
click at [410, 156] on li "黃?祥/0911602050/0911602050" at bounding box center [413, 160] width 146 height 20
type input "黃?祥/0911602050/0911602050"
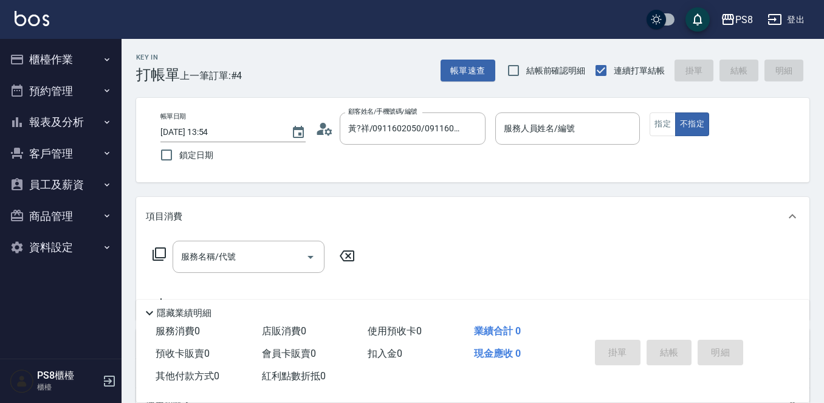
click at [322, 133] on icon at bounding box center [320, 131] width 7 height 5
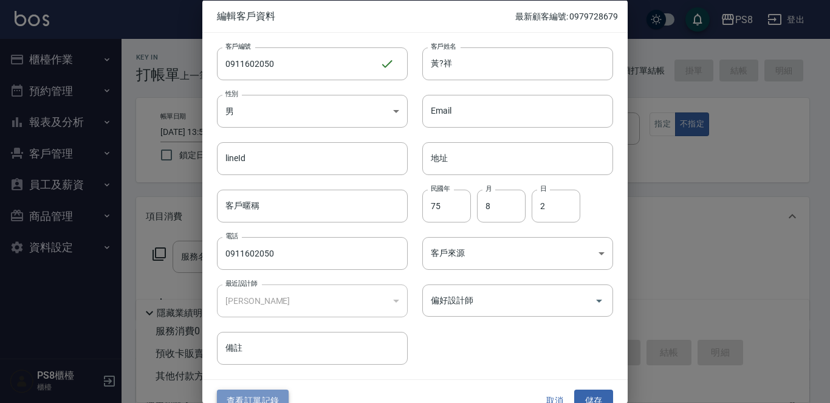
click at [275, 390] on button "查看訂單記錄" at bounding box center [253, 401] width 72 height 22
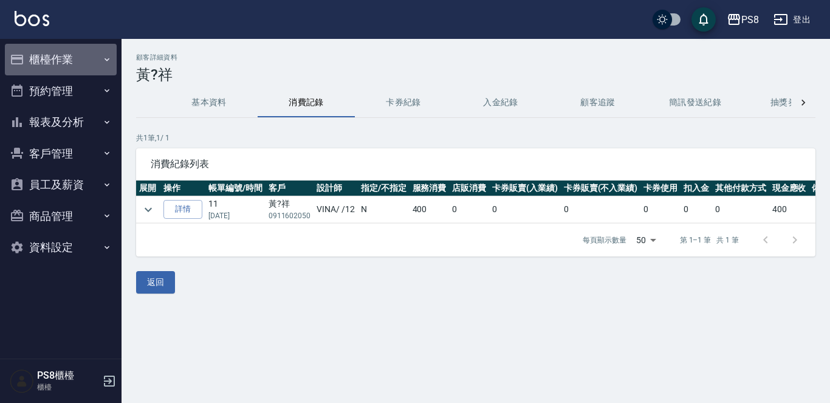
click at [80, 60] on button "櫃檯作業" at bounding box center [61, 60] width 112 height 32
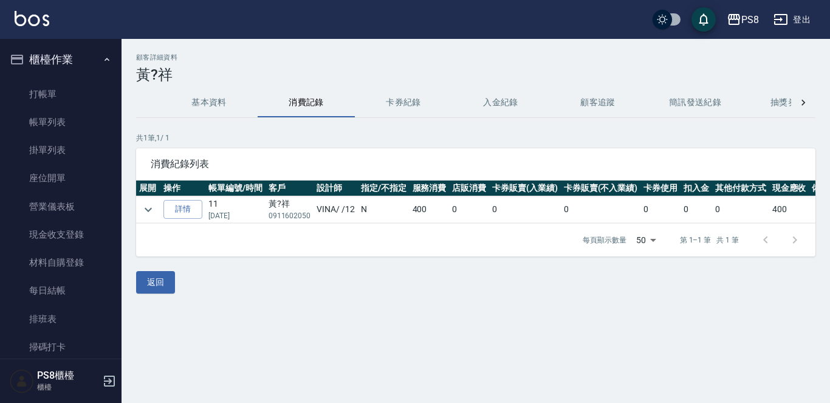
drag, startPoint x: 78, startPoint y: 90, endPoint x: 74, endPoint y: 36, distance: 53.6
click at [78, 89] on link "打帳單" at bounding box center [61, 94] width 112 height 28
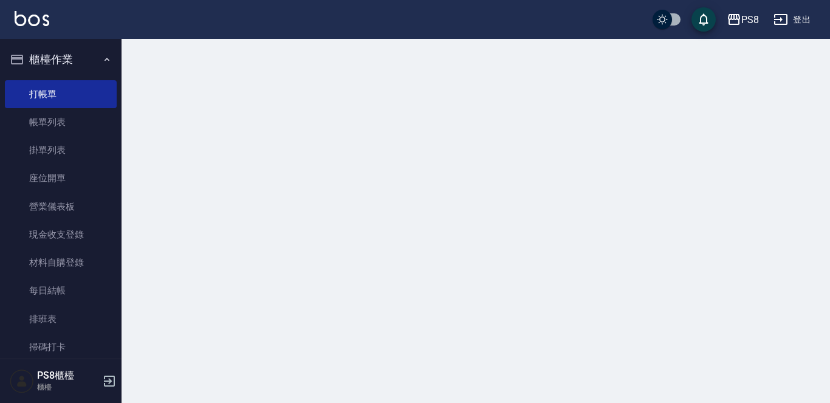
click at [74, 36] on div "PS8 登出" at bounding box center [415, 19] width 830 height 39
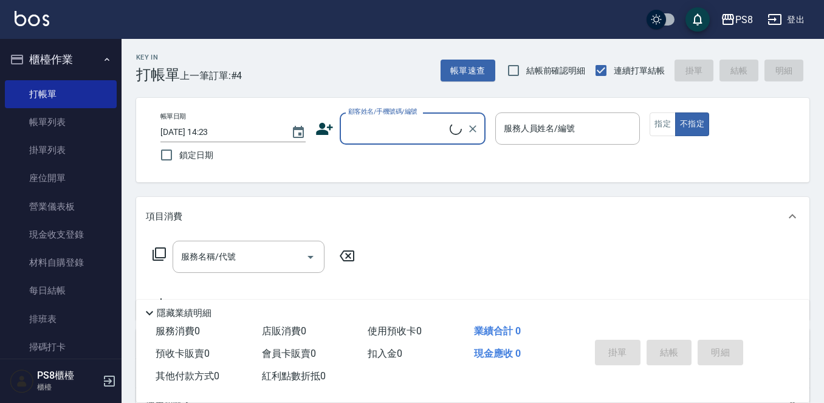
click at [77, 62] on button "櫃檯作業" at bounding box center [61, 60] width 112 height 32
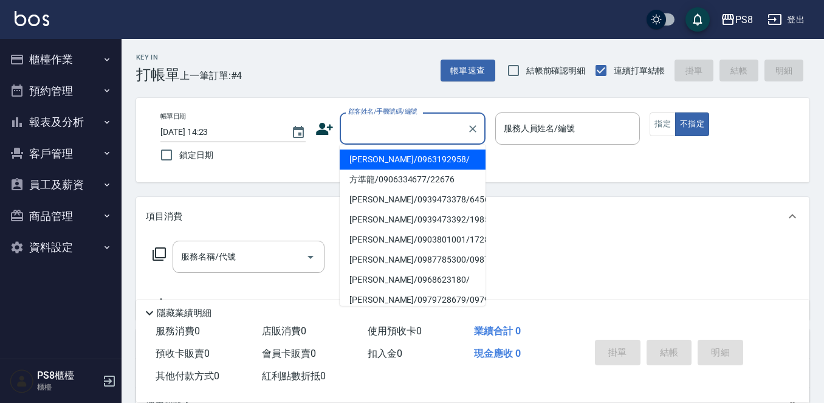
click at [390, 135] on input "顧客姓名/手機號碼/編號" at bounding box center [403, 128] width 117 height 21
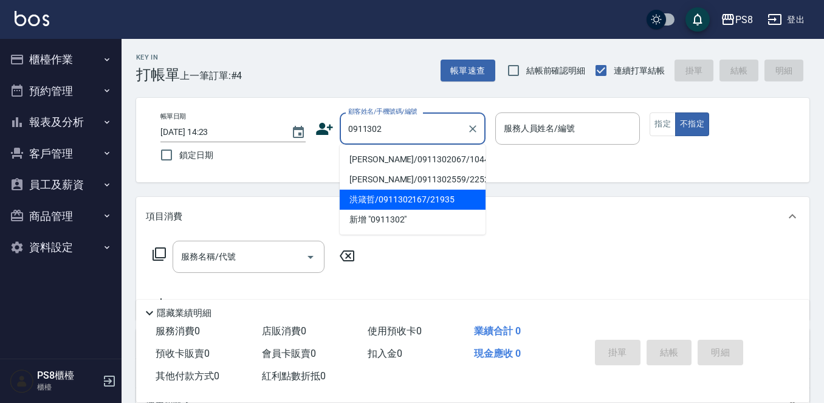
click at [370, 121] on input "0911302" at bounding box center [403, 128] width 117 height 21
click at [370, 123] on input "0911302" at bounding box center [403, 128] width 117 height 21
click at [373, 126] on input "0911302" at bounding box center [403, 128] width 117 height 21
click at [381, 164] on li "黃?祥/0911602050/0911602050" at bounding box center [413, 160] width 146 height 20
type input "黃?祥/0911602050/0911602050"
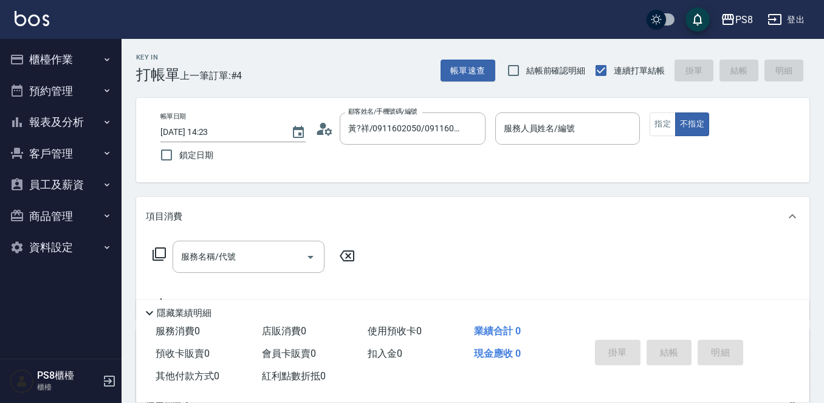
click at [323, 132] on icon at bounding box center [324, 129] width 18 height 18
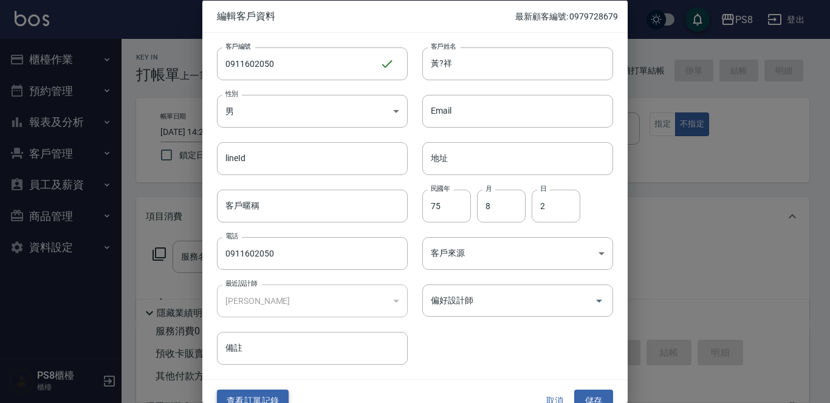
click at [274, 392] on button "查看訂單記錄" at bounding box center [253, 401] width 72 height 22
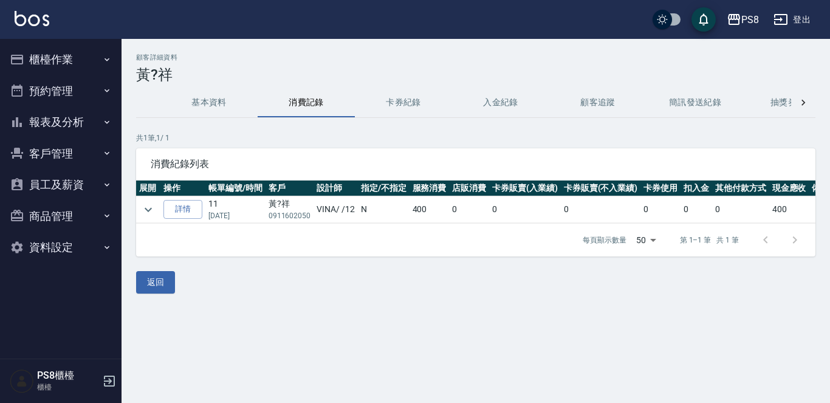
click at [85, 53] on button "櫃檯作業" at bounding box center [61, 60] width 112 height 32
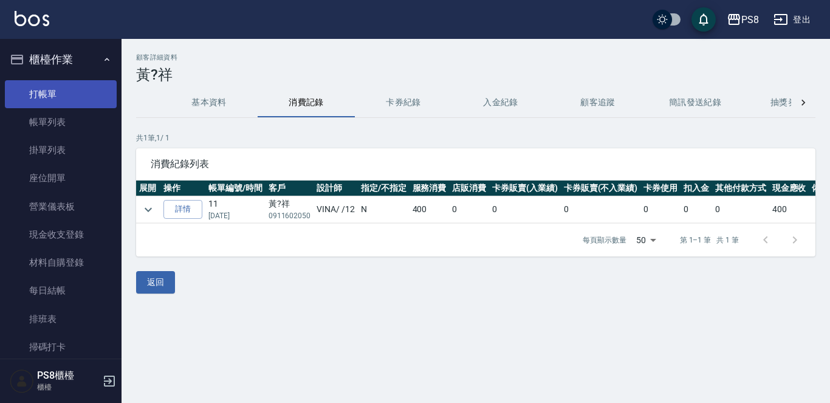
click at [80, 89] on link "打帳單" at bounding box center [61, 94] width 112 height 28
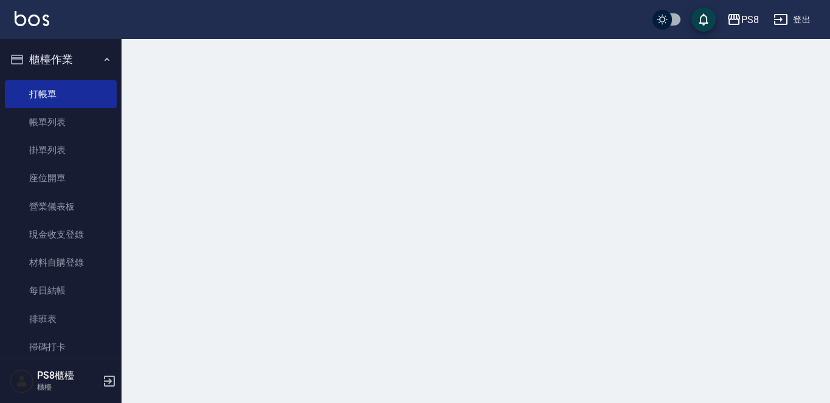
click at [77, 52] on button "櫃檯作業" at bounding box center [61, 60] width 112 height 32
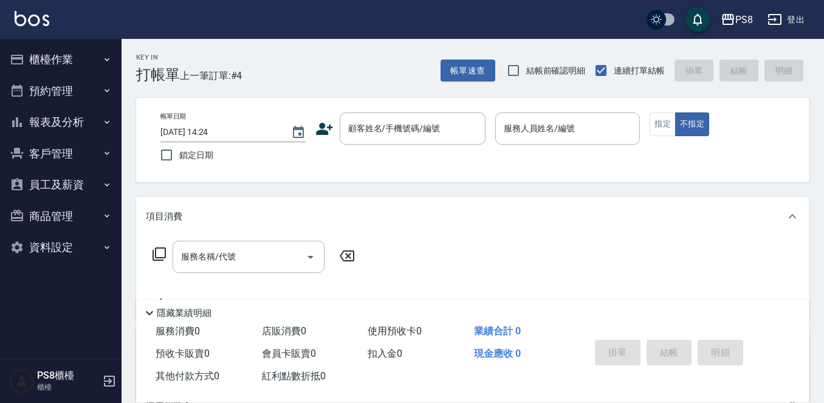
click at [192, 218] on div "項目消費" at bounding box center [465, 216] width 639 height 13
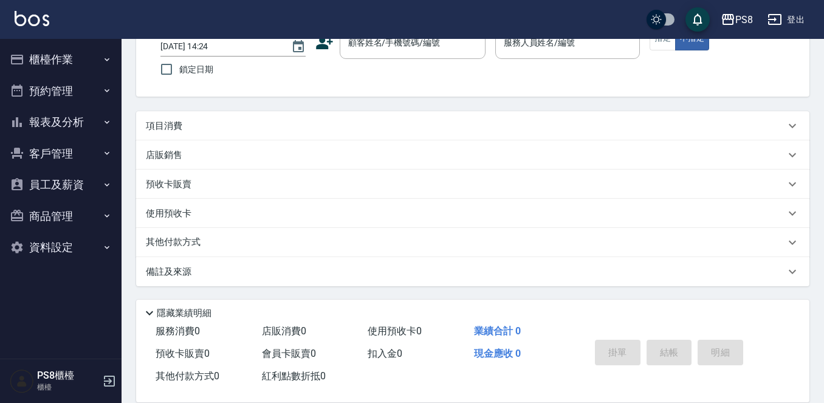
click at [187, 244] on p "其他付款方式" at bounding box center [176, 242] width 61 height 13
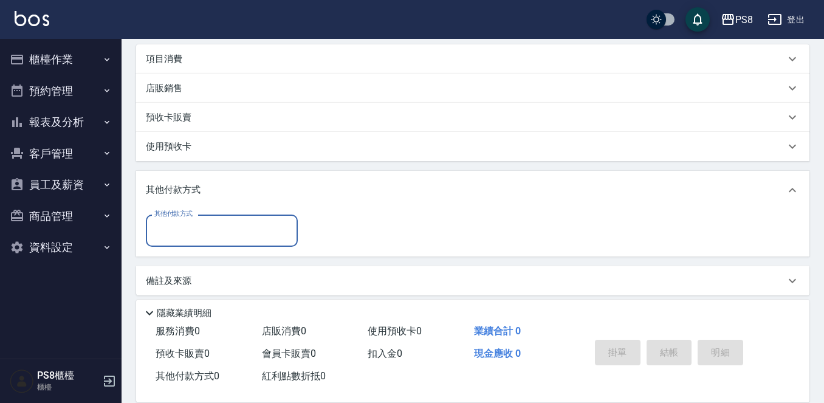
scroll to position [160, 0]
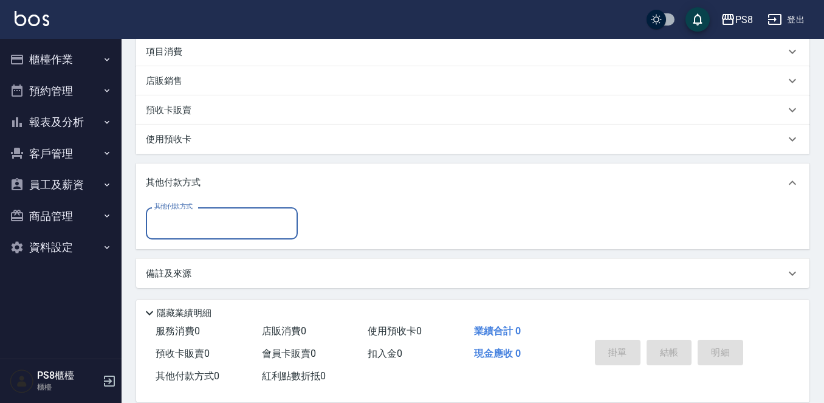
click at [198, 179] on p "其他付款方式" at bounding box center [176, 182] width 61 height 13
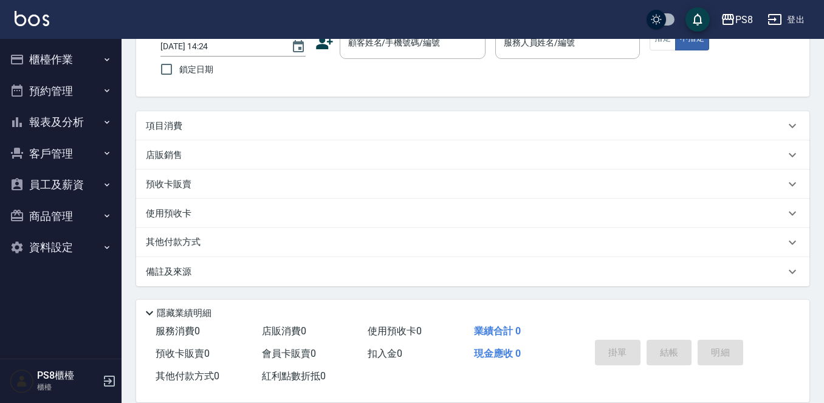
scroll to position [86, 0]
click at [190, 154] on div "店販銷售" at bounding box center [465, 155] width 639 height 13
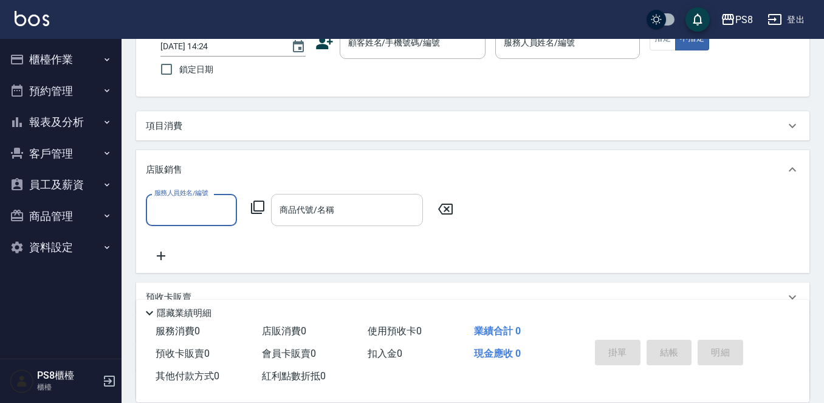
scroll to position [0, 0]
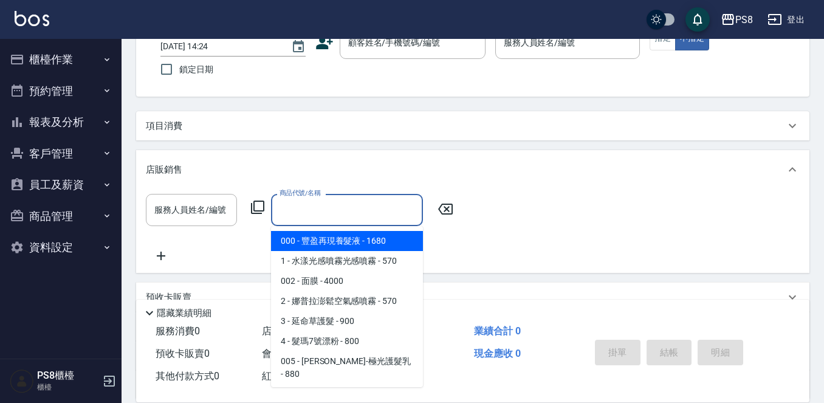
click at [308, 213] on input "商品代號/名稱" at bounding box center [347, 209] width 141 height 21
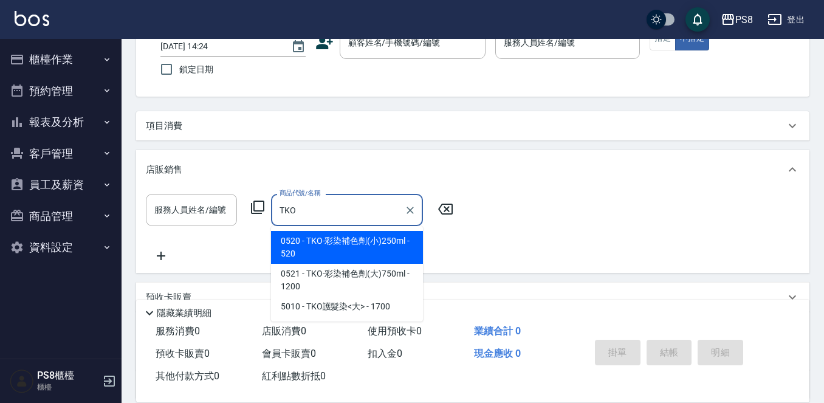
type input "TKO"
click at [442, 211] on icon at bounding box center [445, 209] width 30 height 15
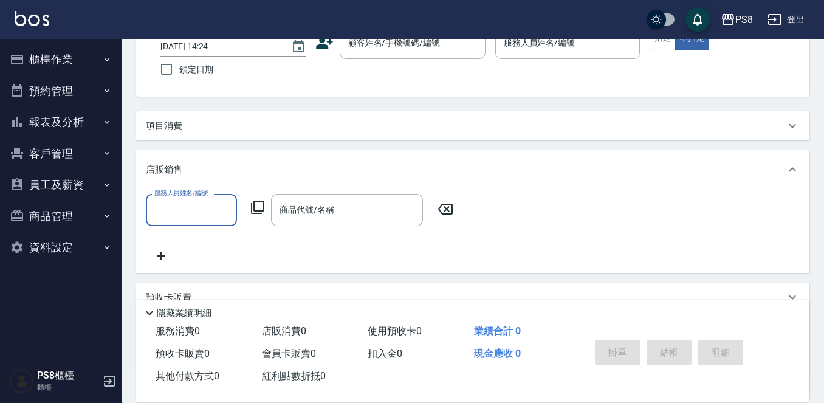
click at [407, 148] on div "項目消費 服務名稱/代號 服務名稱/代號 店販銷售 服務人員姓名/編號 服務人員姓名/編號 商品代號/名稱 商品代號/名稱 預收卡販賣 卡券名稱/代號 卡券名…" at bounding box center [472, 255] width 673 height 288
click at [406, 160] on div "店販銷售" at bounding box center [472, 169] width 673 height 39
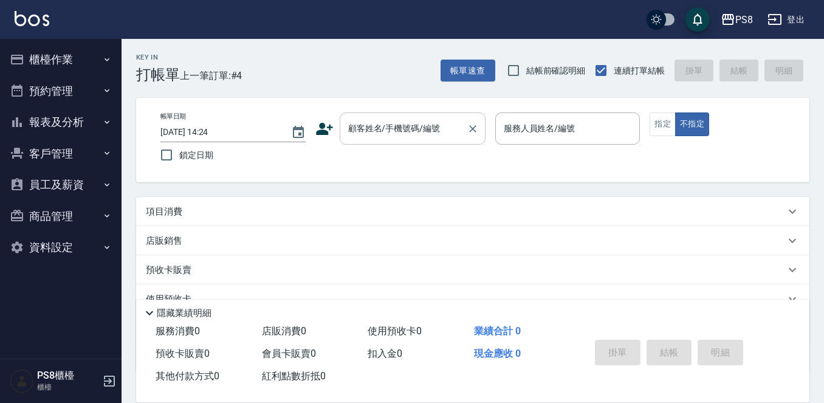
click at [410, 136] on input "顧客姓名/手機號碼/編號" at bounding box center [403, 128] width 117 height 21
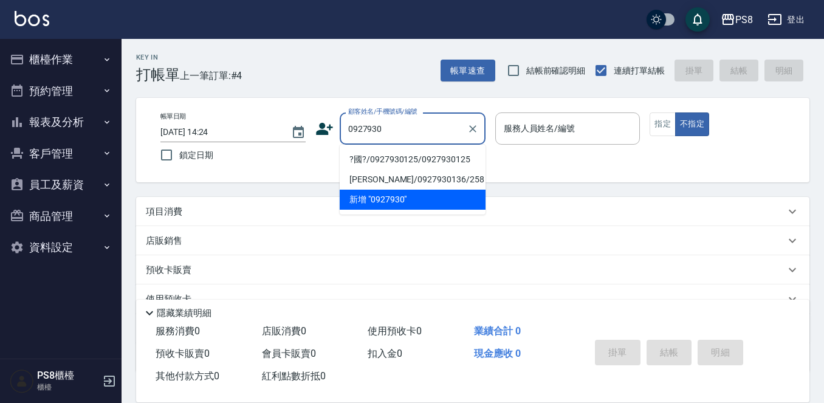
click at [412, 155] on li "?國?/0927930125/0927930125" at bounding box center [413, 160] width 146 height 20
type input "?國?/0927930125/0927930125"
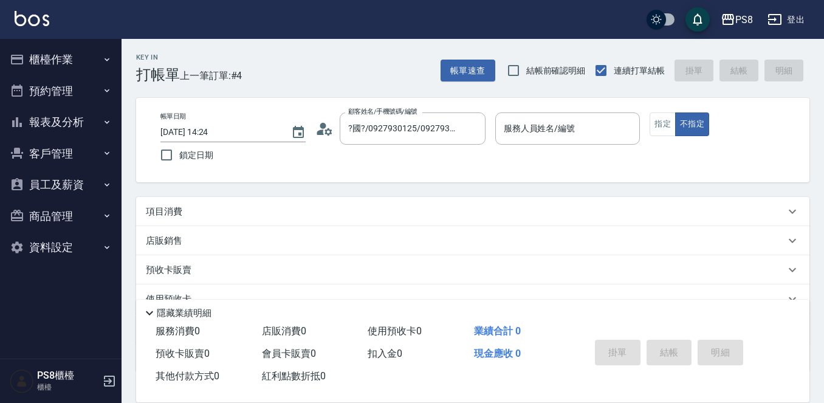
click at [320, 128] on icon at bounding box center [324, 129] width 18 height 18
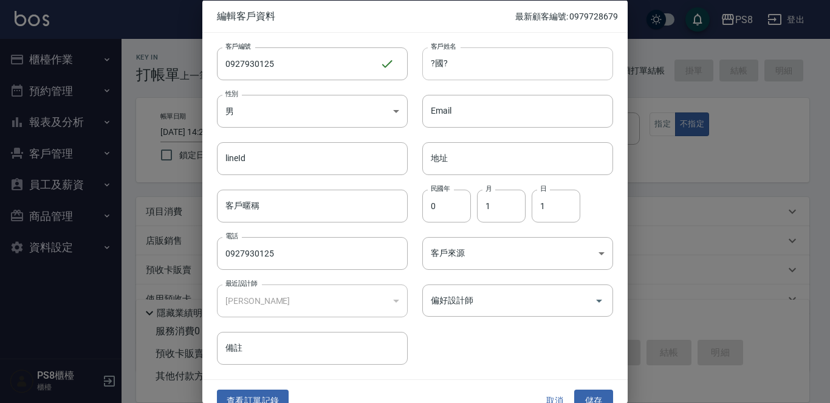
click at [535, 65] on input "?國?" at bounding box center [517, 63] width 191 height 33
type input "?"
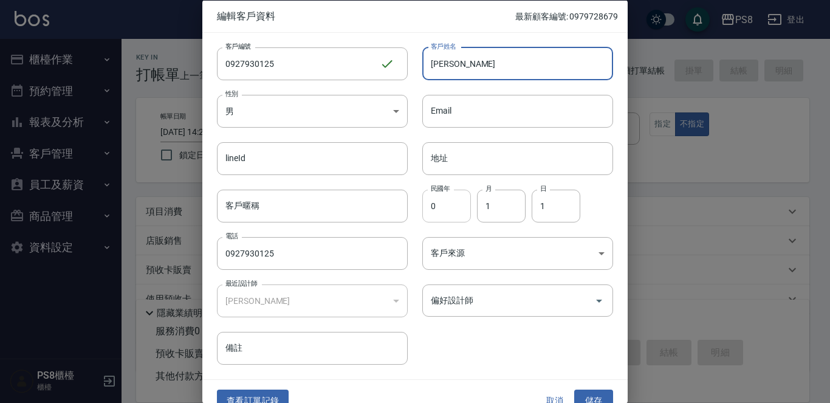
type input "[PERSON_NAME]"
click at [439, 210] on input "0" at bounding box center [446, 205] width 49 height 33
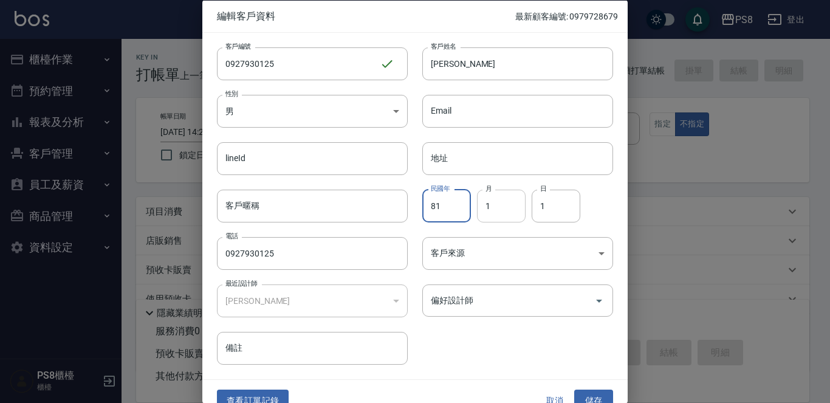
type input "81"
click at [488, 219] on input "1" at bounding box center [501, 205] width 49 height 33
type input "12"
click at [563, 213] on input "1" at bounding box center [556, 205] width 49 height 33
type input "5"
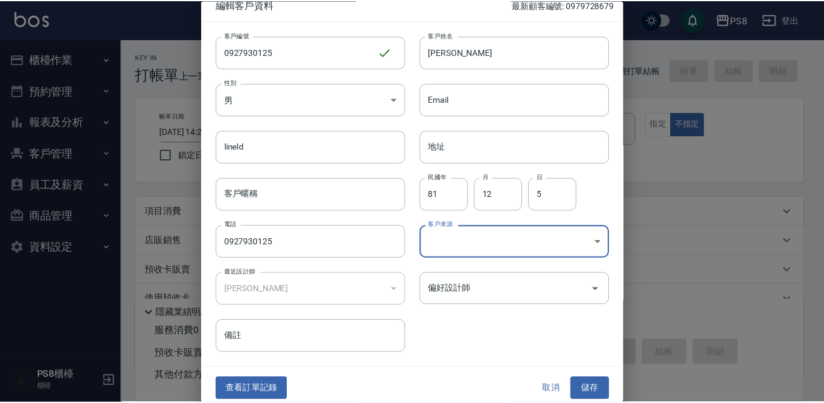
scroll to position [18, 0]
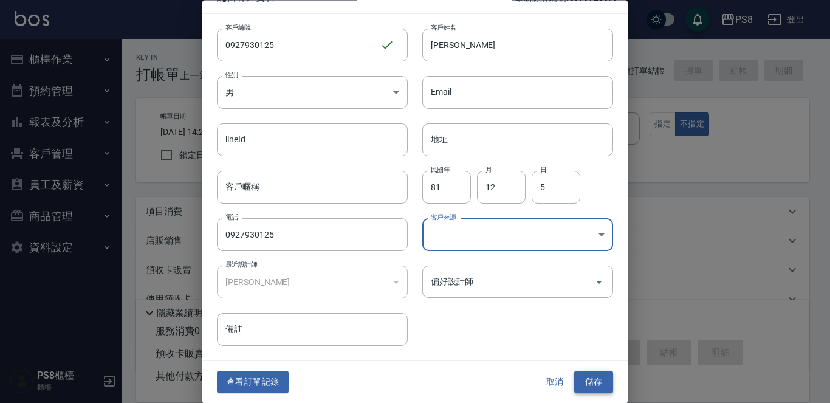
click at [579, 376] on button "儲存" at bounding box center [593, 382] width 39 height 22
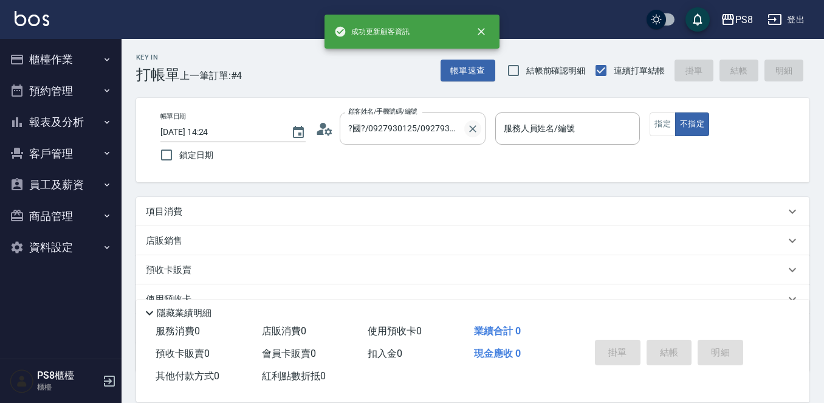
click at [472, 129] on icon "Clear" at bounding box center [473, 129] width 12 height 12
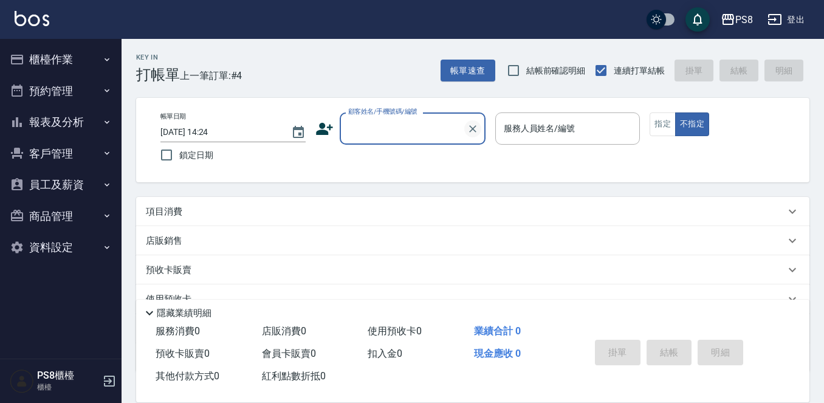
scroll to position [0, 0]
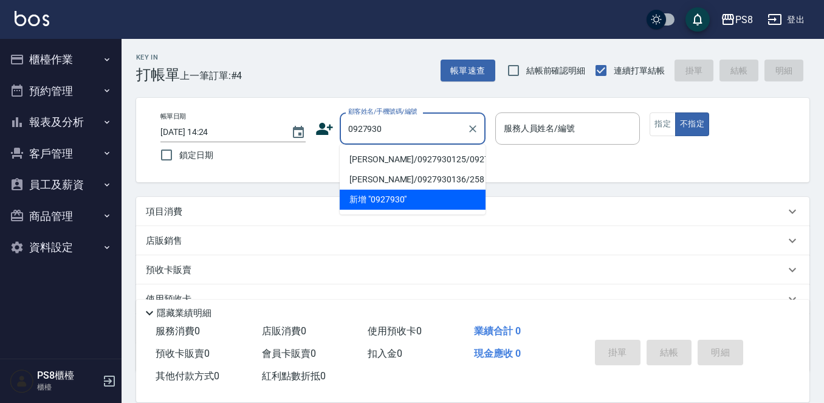
click at [452, 167] on li "[PERSON_NAME]/0927930125/0927930125" at bounding box center [413, 160] width 146 height 20
type input "[PERSON_NAME]/0927930125/0927930125"
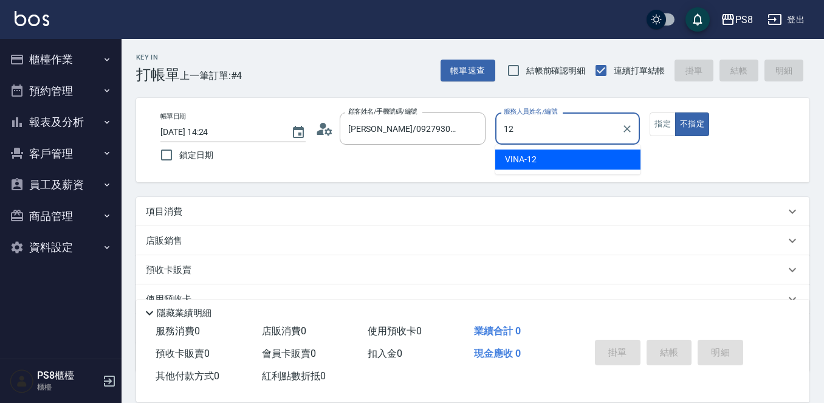
type input "VINA-12"
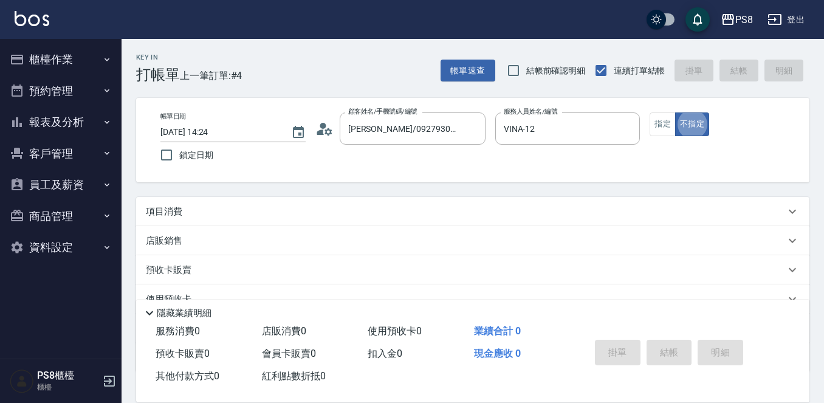
type button "false"
click at [675, 112] on button "不指定" at bounding box center [692, 124] width 34 height 24
click at [658, 129] on button "指定" at bounding box center [663, 124] width 26 height 24
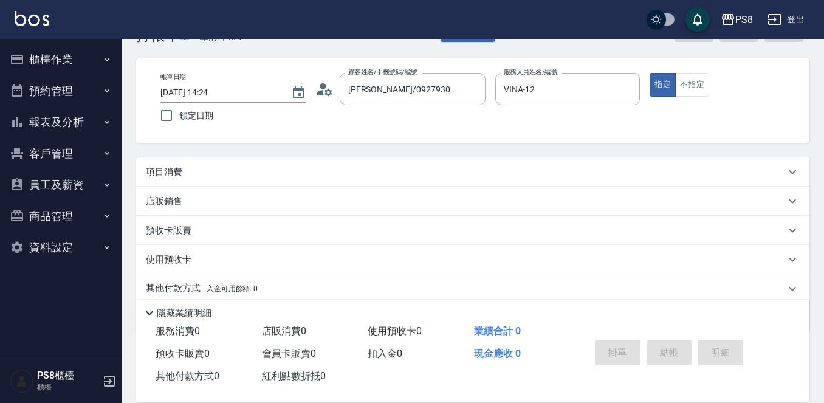
scroll to position [61, 0]
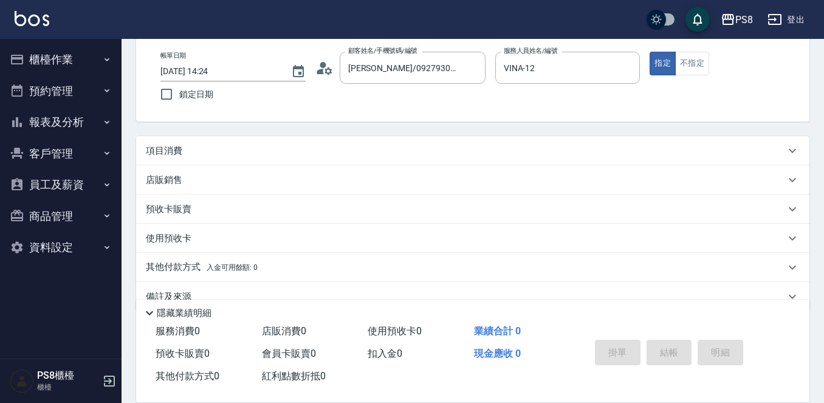
click at [325, 145] on div "項目消費" at bounding box center [465, 151] width 639 height 13
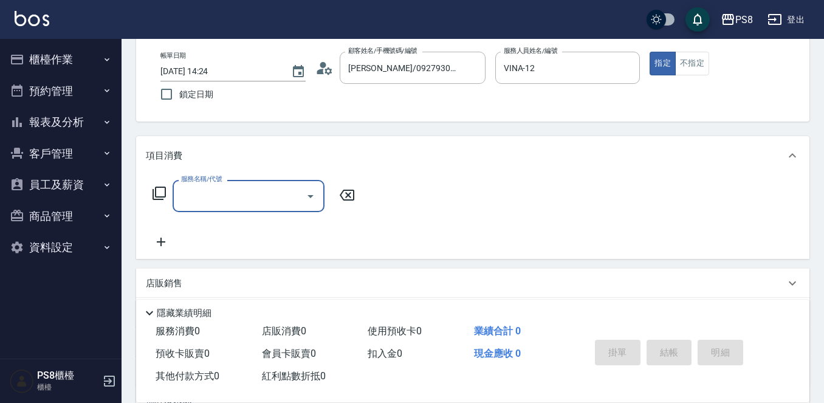
scroll to position [0, 0]
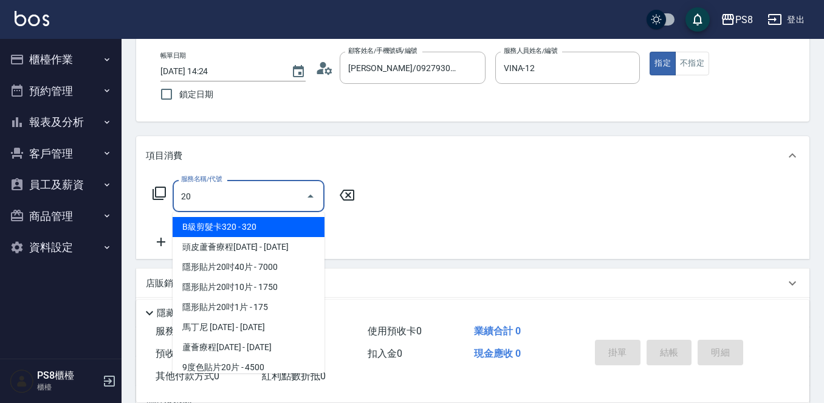
type input "2"
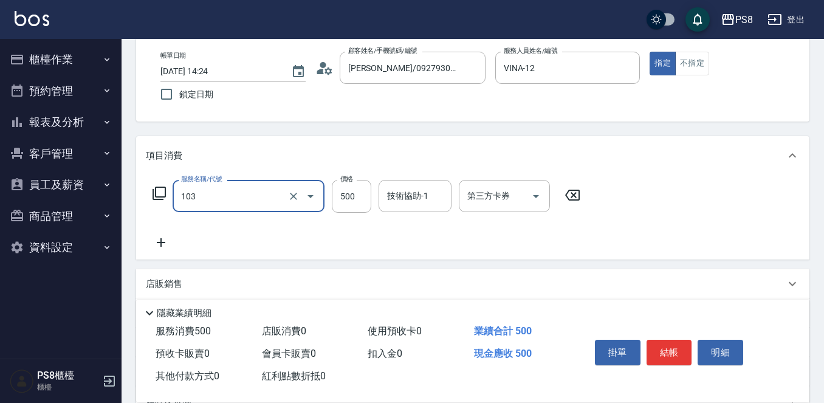
type input "B級洗剪500(103)"
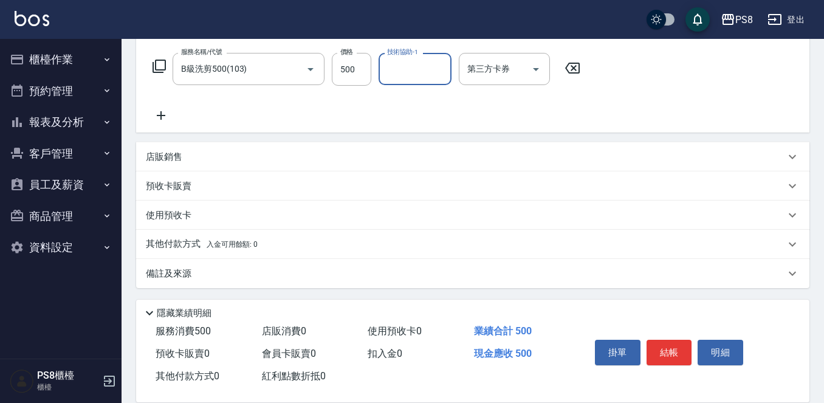
scroll to position [190, 0]
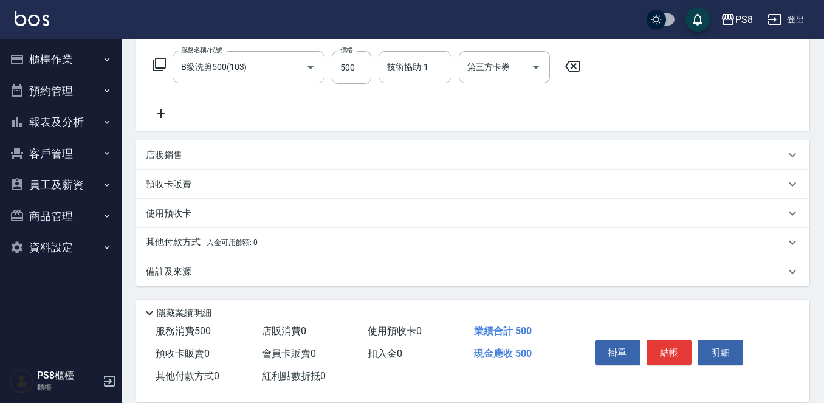
click at [265, 158] on div "店販銷售" at bounding box center [465, 155] width 639 height 13
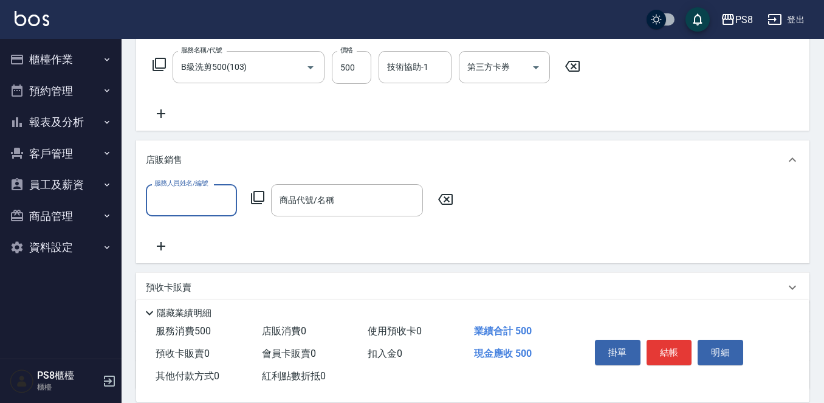
scroll to position [0, 0]
type input "VINA-12"
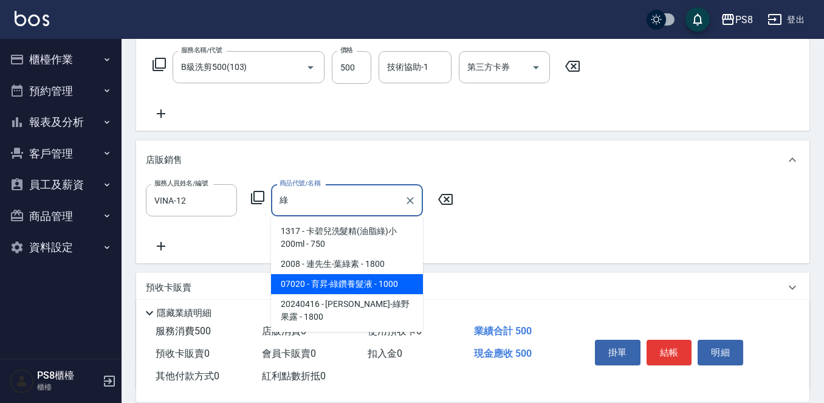
click at [391, 289] on span "07020 - 育昇-綠鑽養髮液 - 1000" at bounding box center [347, 284] width 152 height 20
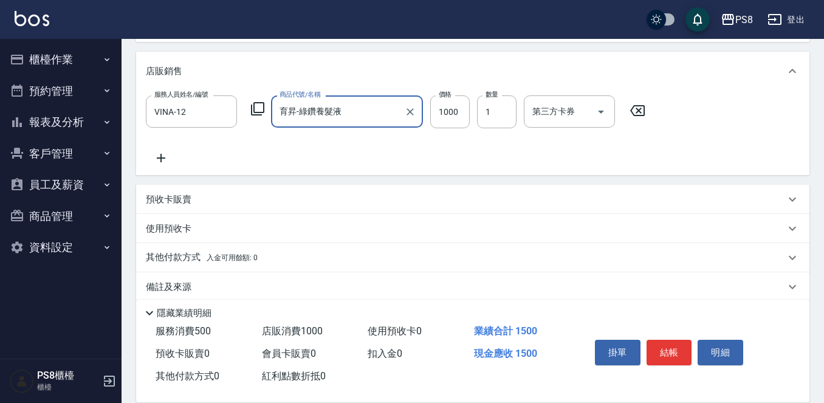
scroll to position [294, 0]
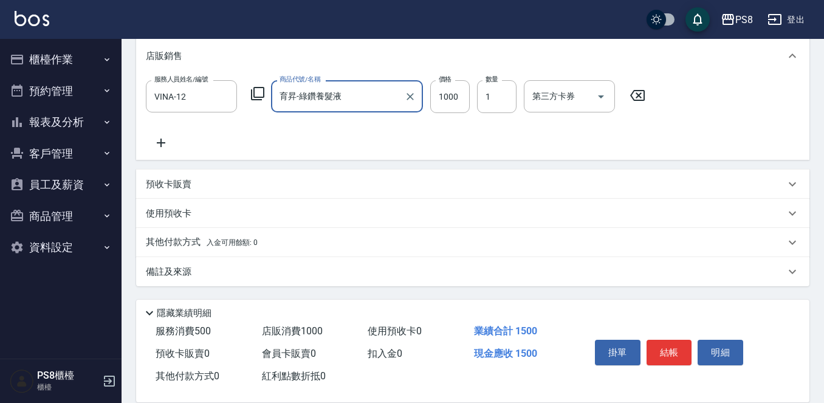
type input "育昇-綠鑽養髮液"
click at [264, 240] on div "其他付款方式 入金可用餘額: 0" at bounding box center [465, 242] width 639 height 13
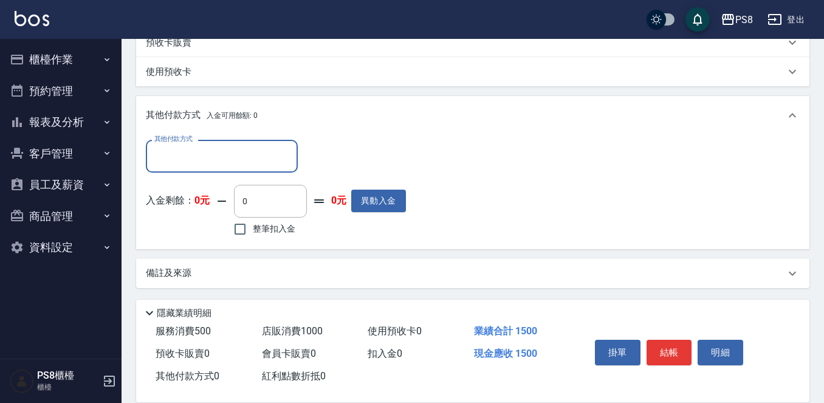
scroll to position [437, 0]
click at [210, 148] on input "其他付款方式" at bounding box center [221, 153] width 141 height 21
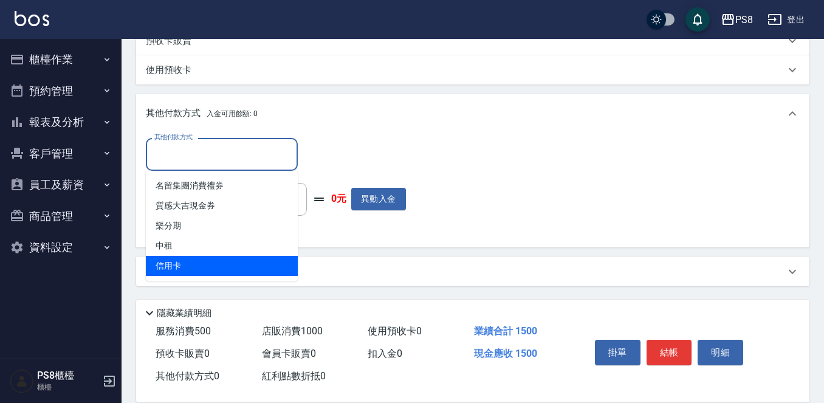
click at [210, 261] on span "信用卡" at bounding box center [222, 266] width 152 height 20
type input "信用卡"
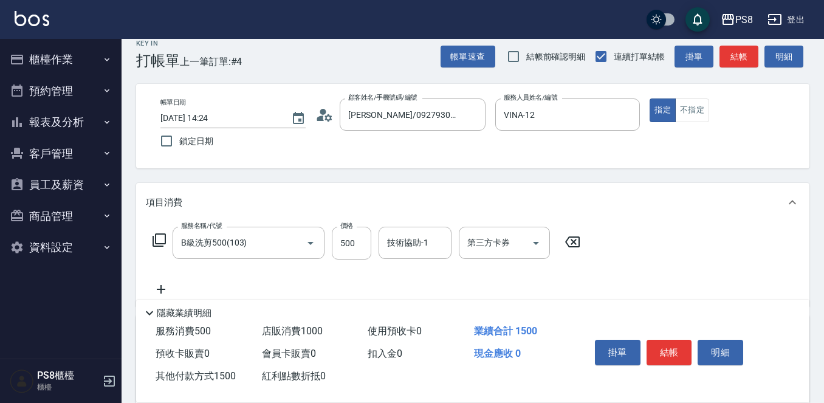
scroll to position [12, 0]
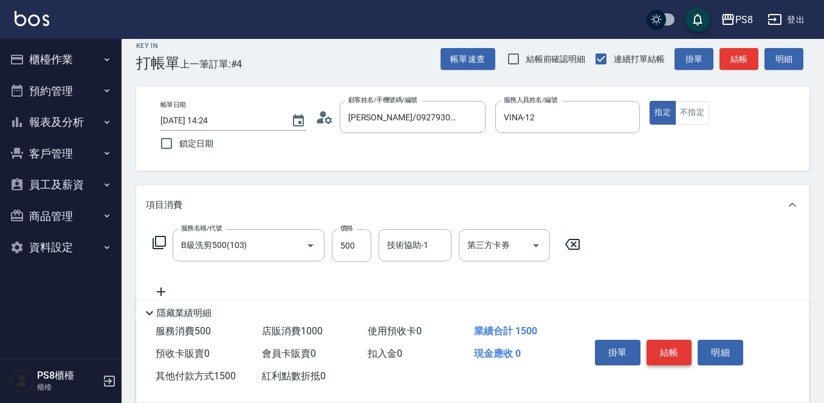
type input "1500"
click at [672, 353] on button "結帳" at bounding box center [670, 353] width 46 height 26
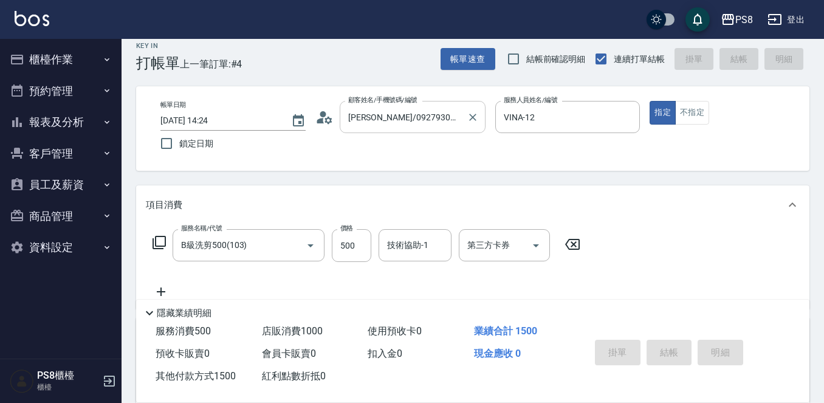
type input "2025/10/11 14:49"
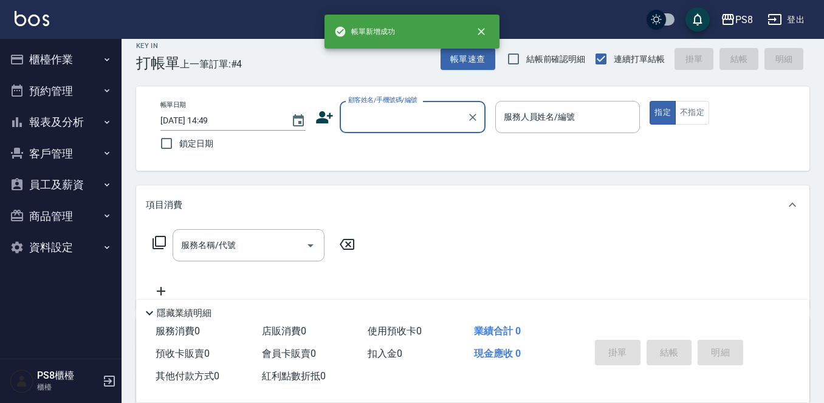
scroll to position [0, 0]
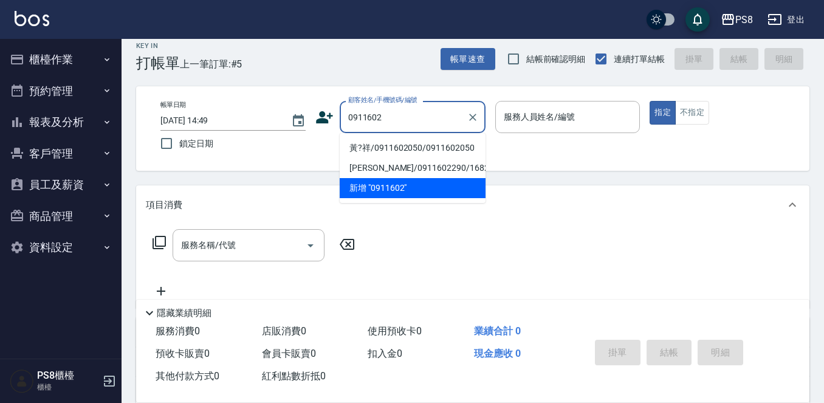
click at [401, 142] on li "黃?祥/0911602050/0911602050" at bounding box center [413, 148] width 146 height 20
type input "黃?祥/0911602050/0911602050"
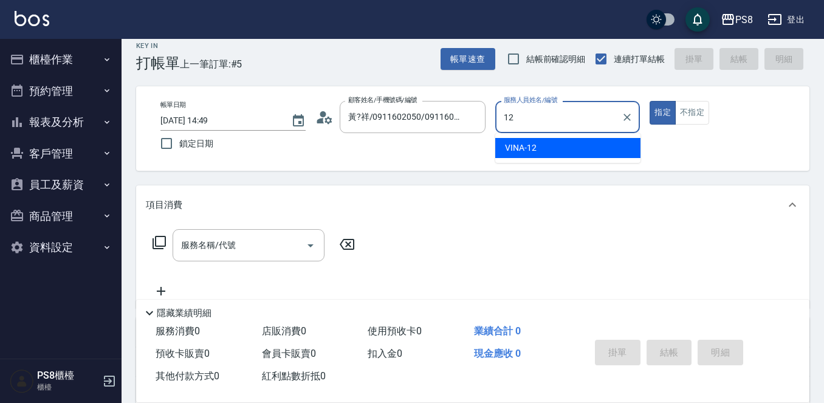
type input "VINA-12"
type button "true"
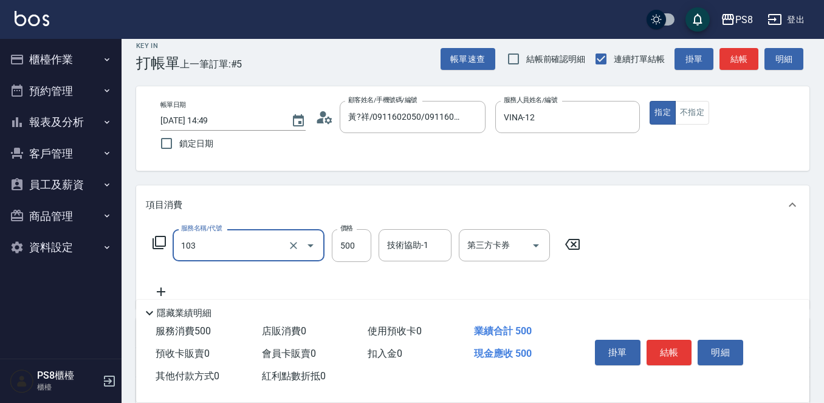
type input "B級洗剪500(103)"
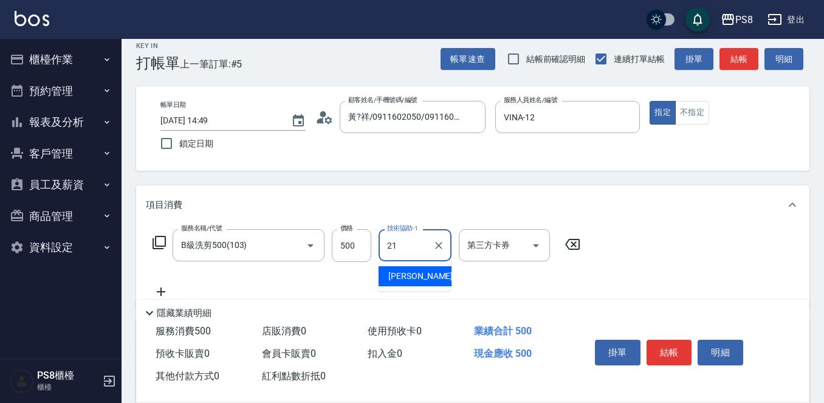
type input "趙宇文-21"
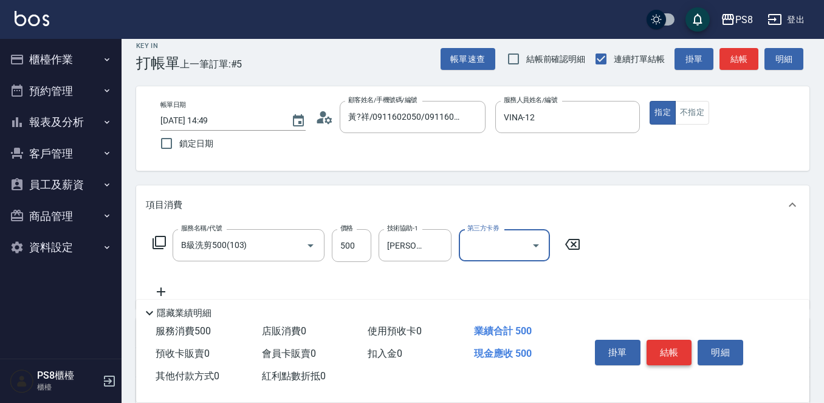
click at [663, 347] on button "結帳" at bounding box center [670, 353] width 46 height 26
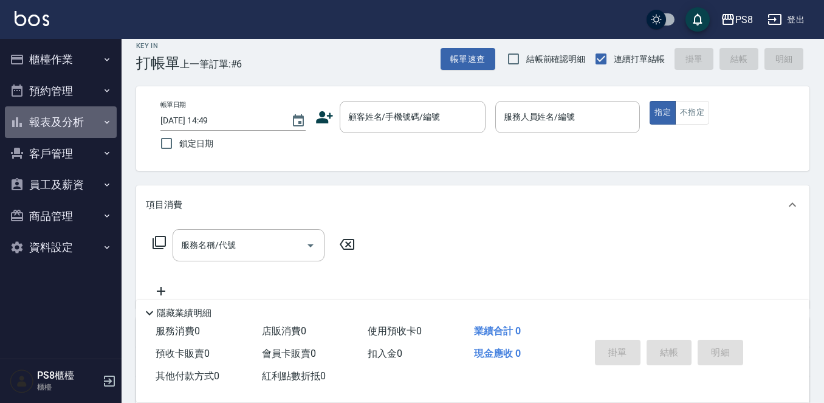
click at [26, 123] on button "報表及分析" at bounding box center [61, 122] width 112 height 32
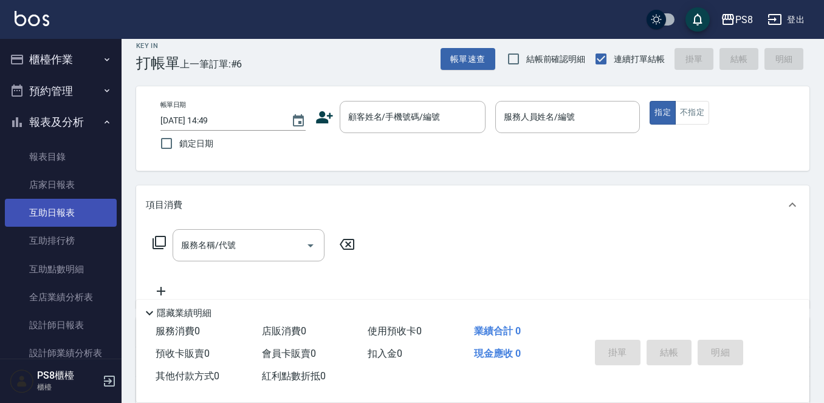
click at [43, 222] on link "互助日報表" at bounding box center [61, 213] width 112 height 28
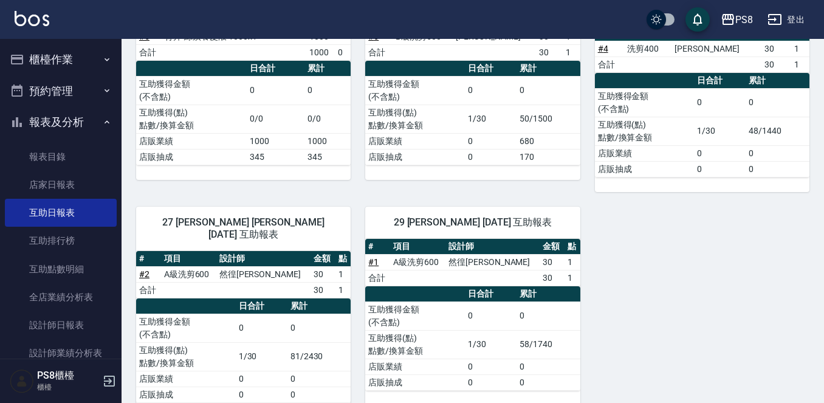
scroll to position [203, 0]
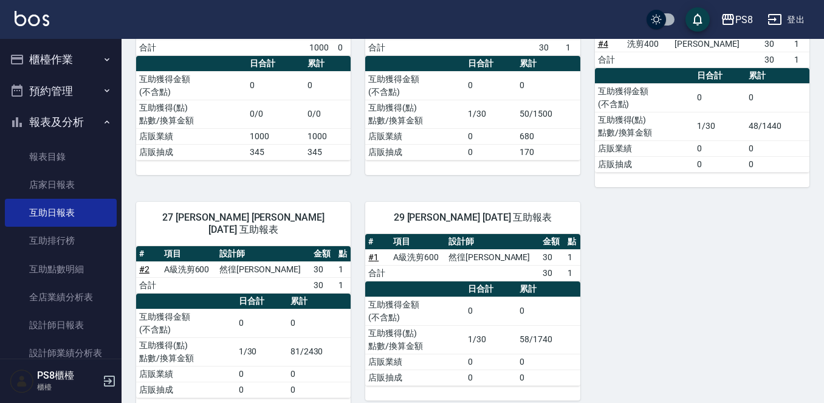
click at [32, 10] on div "PS8 登出" at bounding box center [412, 19] width 824 height 39
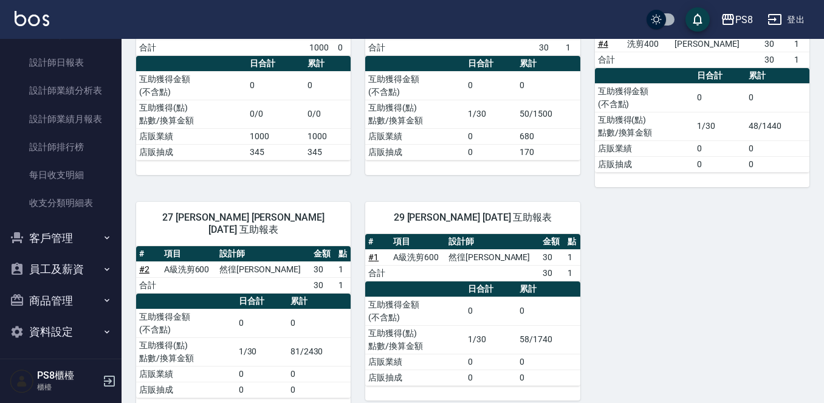
scroll to position [266, 0]
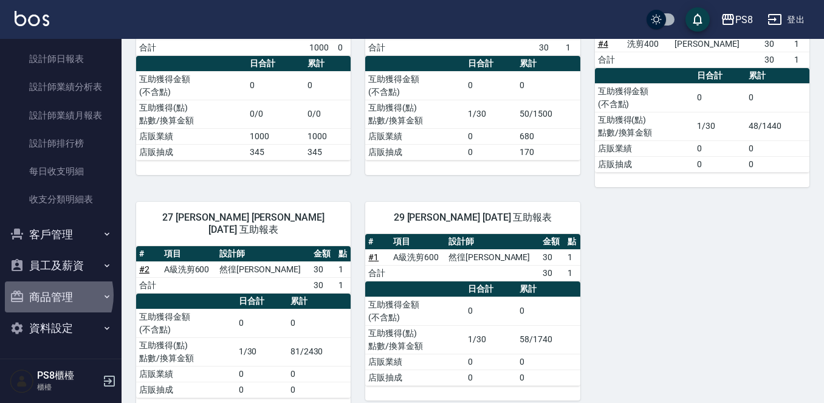
click at [49, 295] on button "商品管理" at bounding box center [61, 297] width 112 height 32
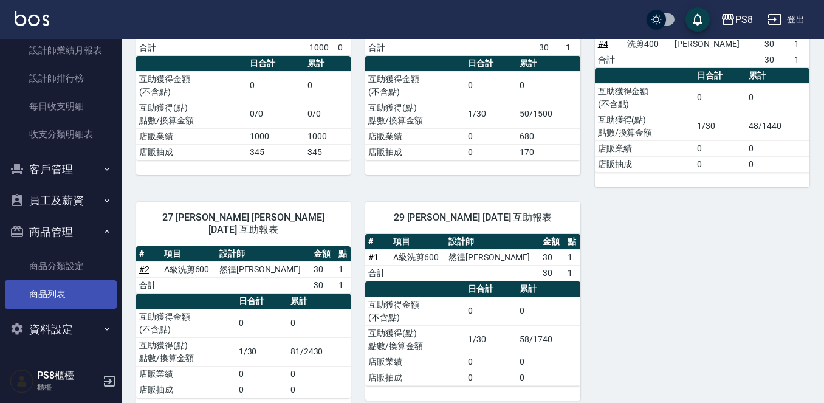
scroll to position [332, 0]
click at [51, 288] on link "商品列表" at bounding box center [61, 294] width 112 height 28
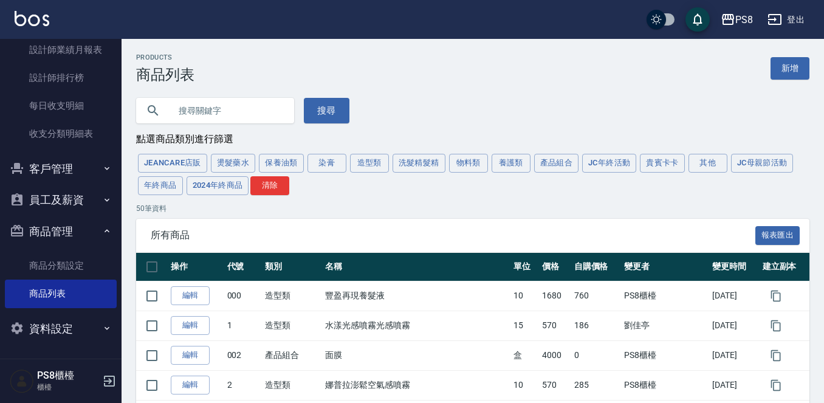
click at [246, 104] on input "text" at bounding box center [227, 110] width 114 height 33
type input "藍"
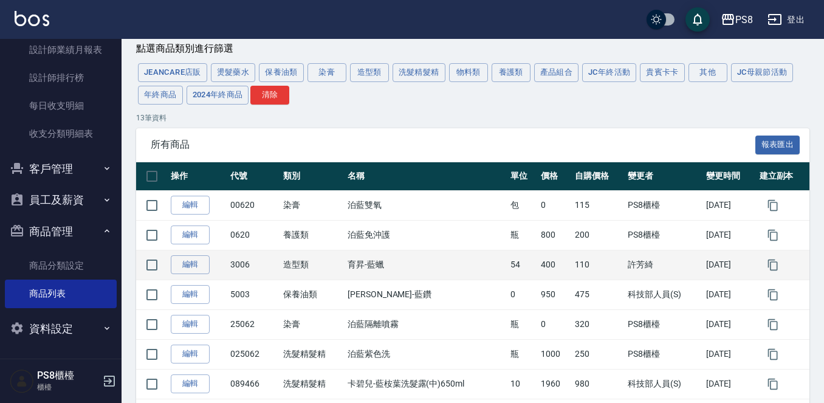
scroll to position [122, 0]
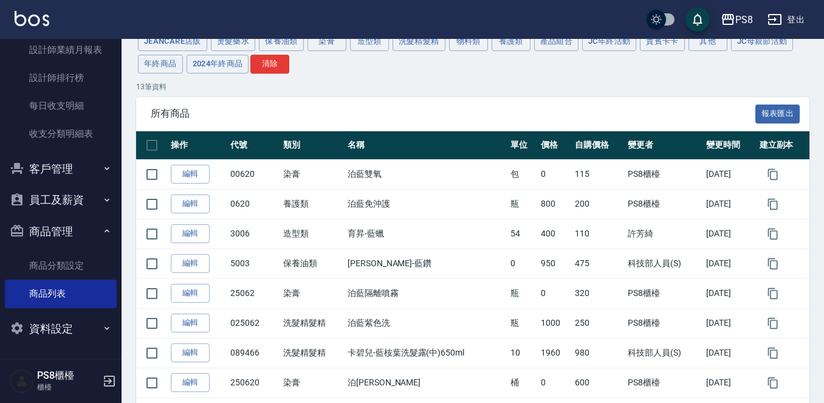
click at [30, 22] on img at bounding box center [32, 18] width 35 height 15
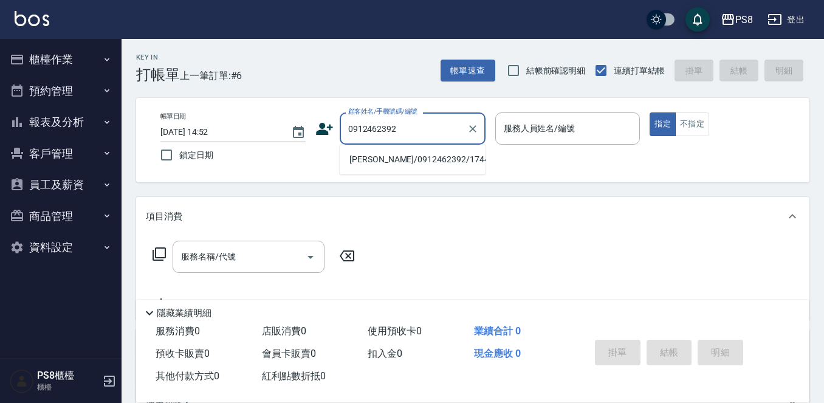
click at [430, 164] on li "劉冠甫/0912462392/17447" at bounding box center [413, 160] width 146 height 20
type input "劉冠甫/0912462392/17447"
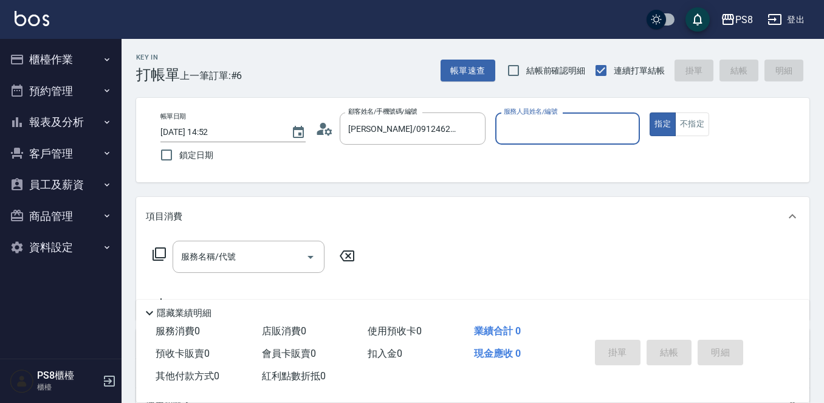
type input "佳亭-8"
click at [258, 250] on input "服務名稱/代號" at bounding box center [239, 256] width 123 height 21
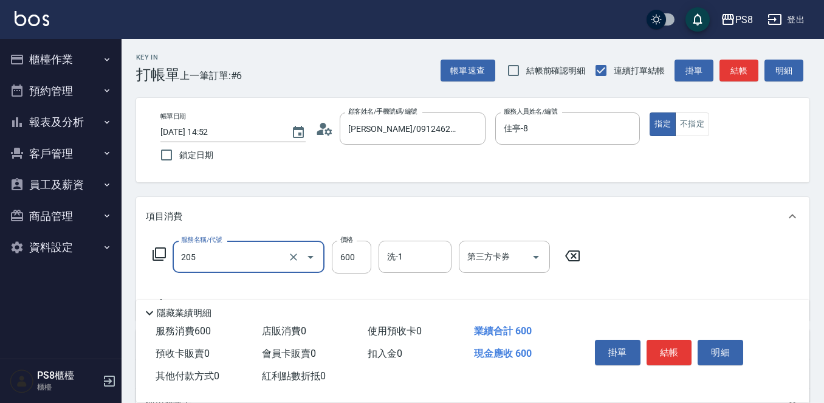
type input "A級洗剪600(205)"
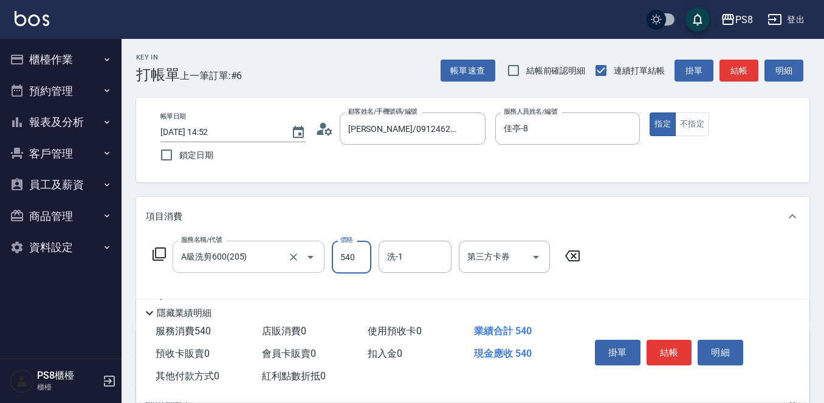
type input "540"
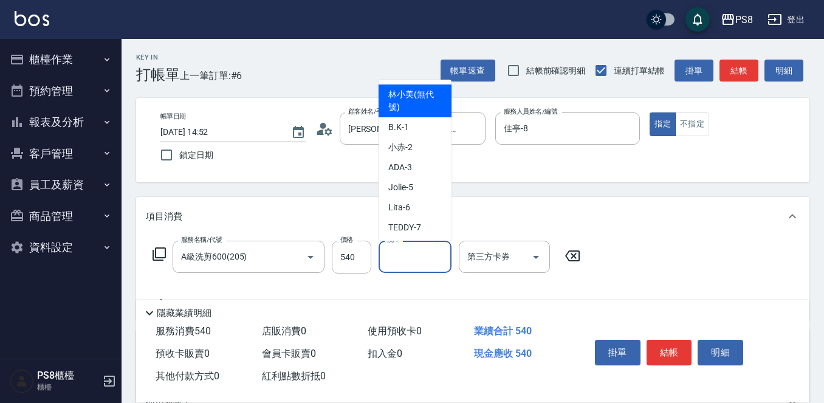
click at [424, 256] on input "洗-1" at bounding box center [415, 256] width 62 height 21
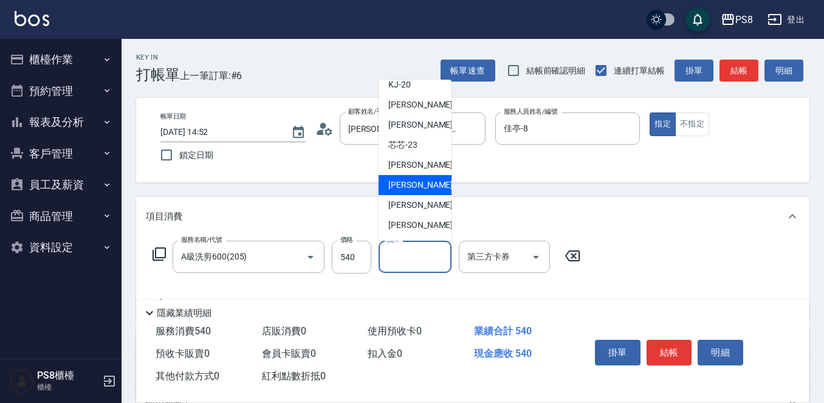
scroll to position [365, 0]
click at [410, 190] on span "Barry -27" at bounding box center [426, 183] width 77 height 13
type input "Barry-27"
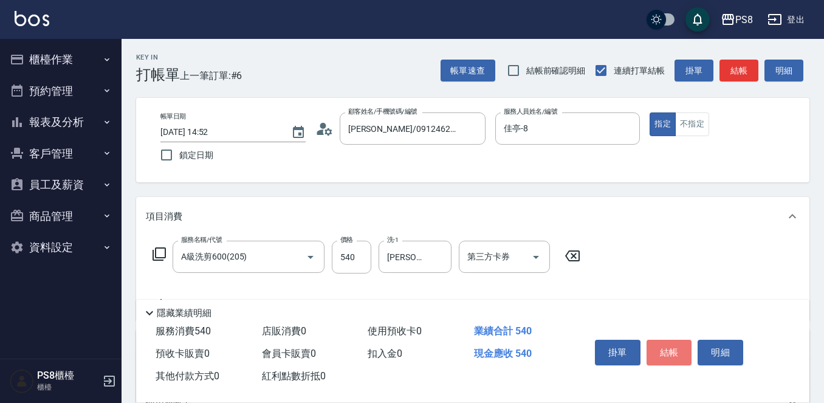
drag, startPoint x: 682, startPoint y: 349, endPoint x: 654, endPoint y: 336, distance: 31.0
click at [681, 349] on button "結帳" at bounding box center [670, 353] width 46 height 26
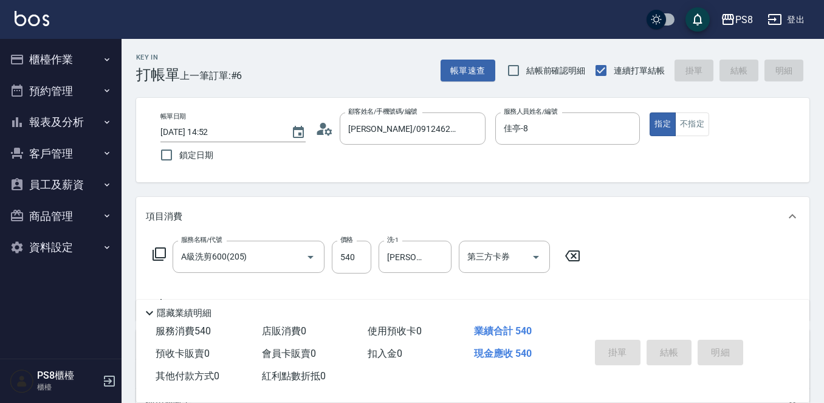
type input "2025/10/11 14:54"
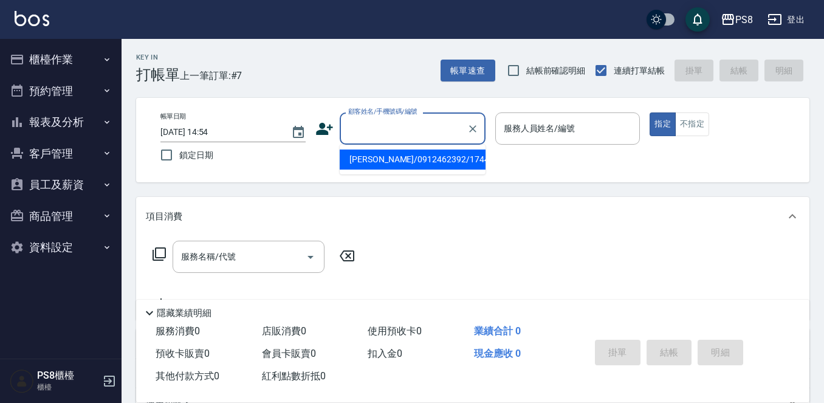
click at [370, 133] on input "顧客姓名/手機號碼/編號" at bounding box center [403, 128] width 117 height 21
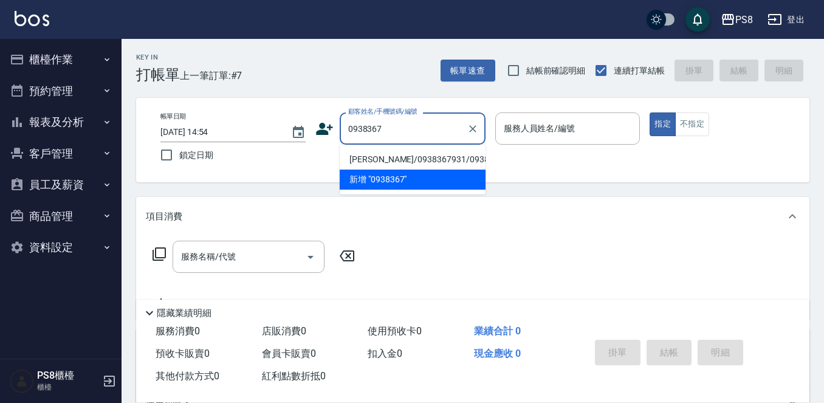
click at [374, 168] on li "廖筠喬/0938367931/0938367931" at bounding box center [413, 160] width 146 height 20
type input "廖筠喬/0938367931/0938367931"
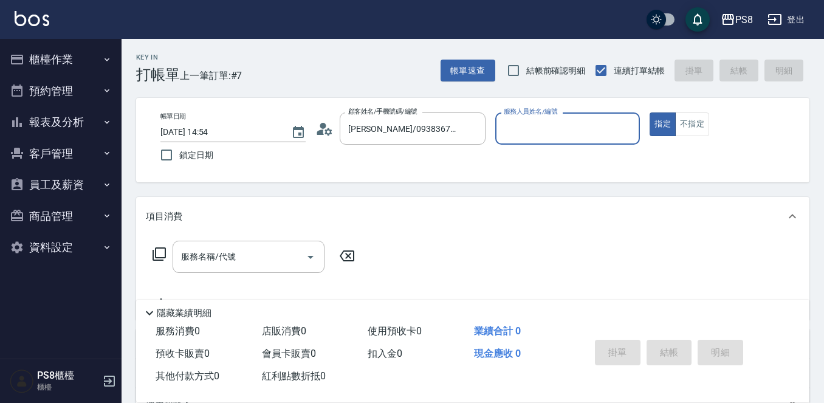
click at [320, 136] on icon at bounding box center [324, 129] width 18 height 18
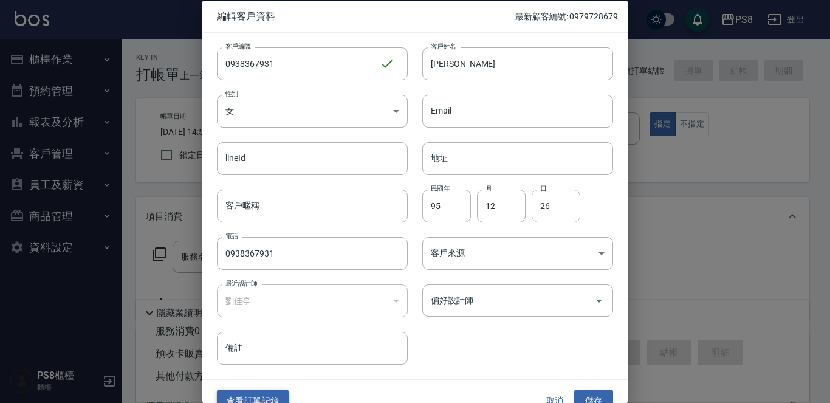
click at [272, 399] on button "查看訂單記錄" at bounding box center [253, 401] width 72 height 22
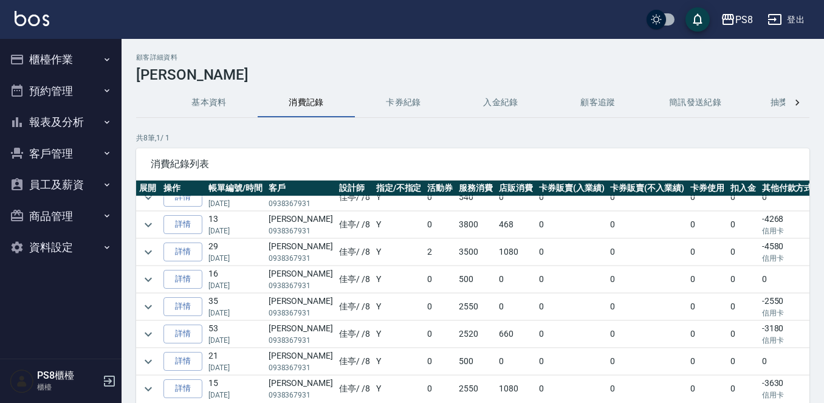
scroll to position [24, 0]
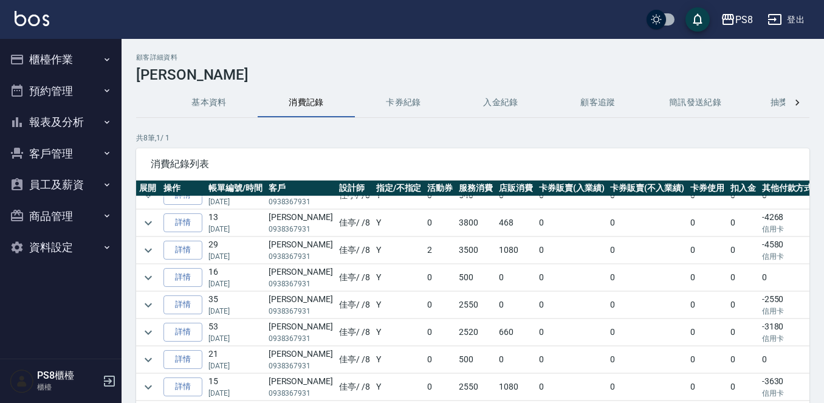
click at [22, 19] on img at bounding box center [32, 18] width 35 height 15
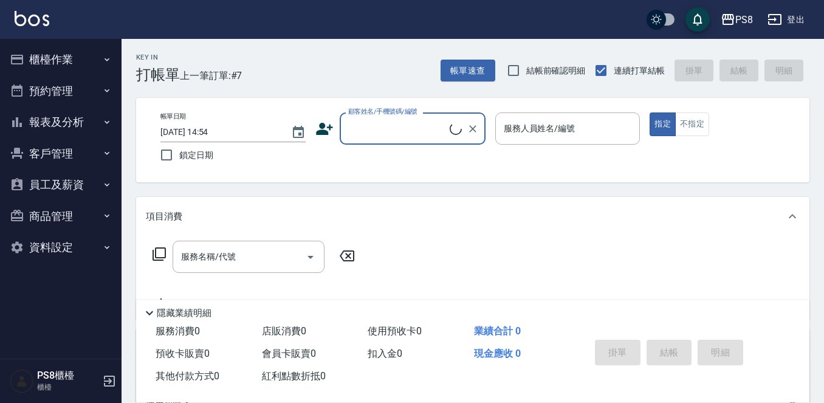
click at [362, 129] on input "顧客姓名/手機號碼/編號" at bounding box center [397, 128] width 105 height 21
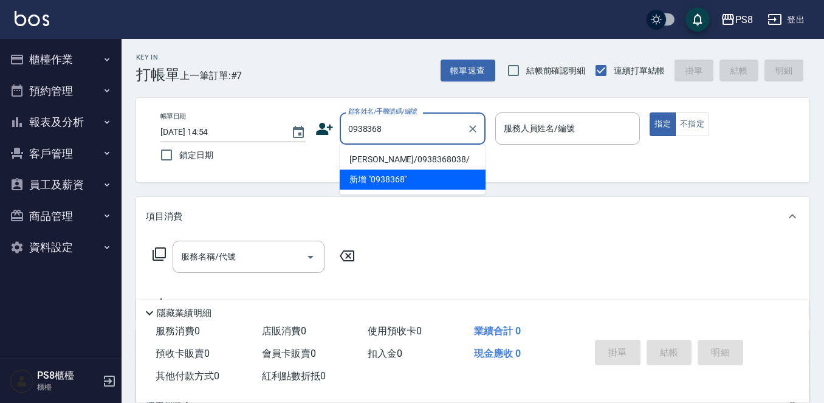
type input "0938368"
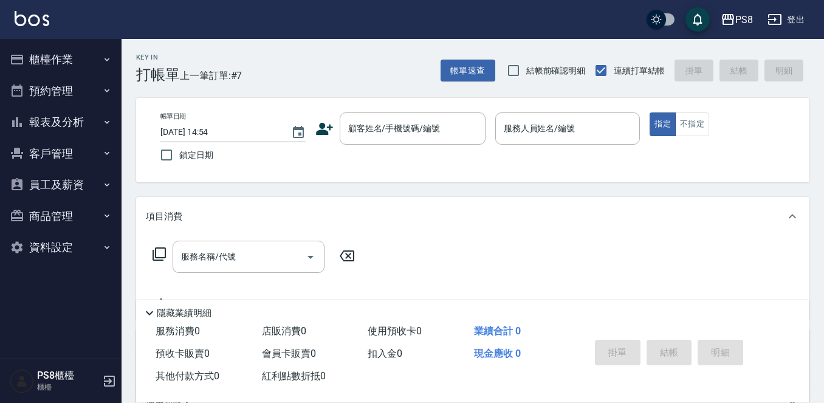
click at [54, 72] on button "櫃檯作業" at bounding box center [61, 60] width 112 height 32
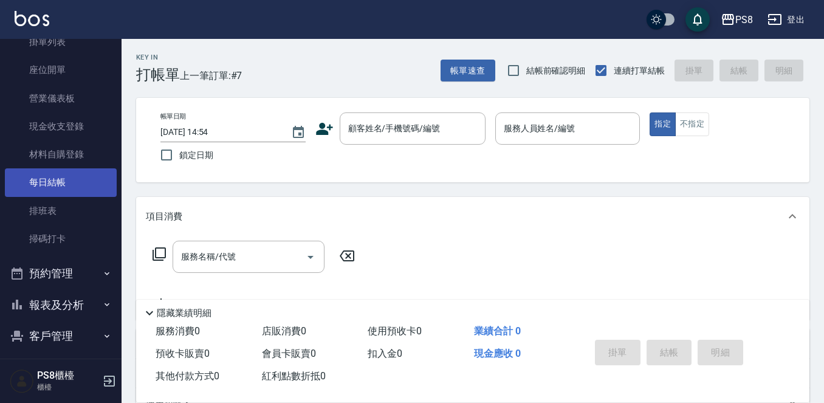
scroll to position [182, 0]
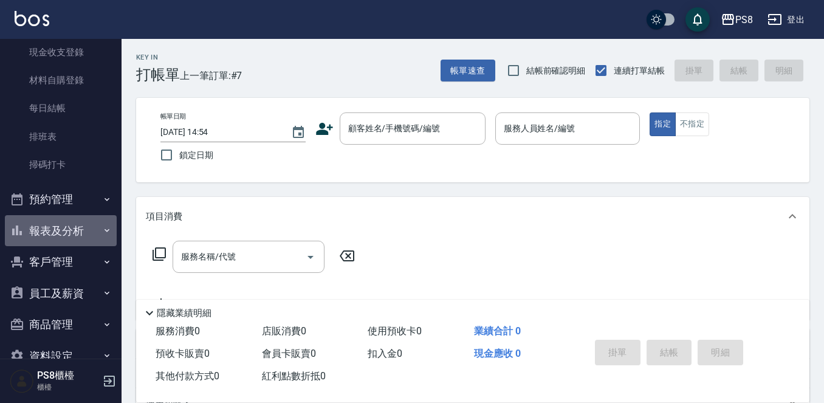
click at [84, 232] on button "報表及分析" at bounding box center [61, 231] width 112 height 32
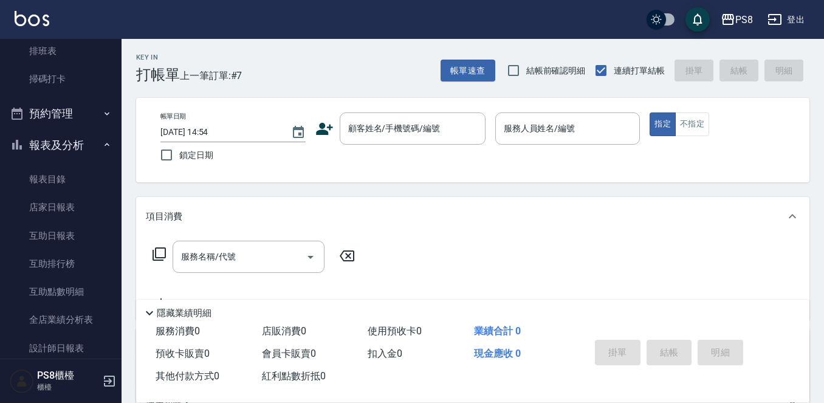
scroll to position [365, 0]
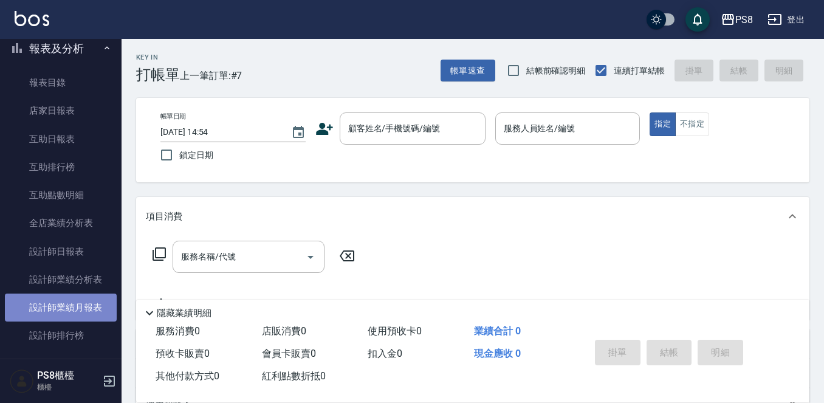
click at [92, 301] on link "設計師業績月報表" at bounding box center [61, 308] width 112 height 28
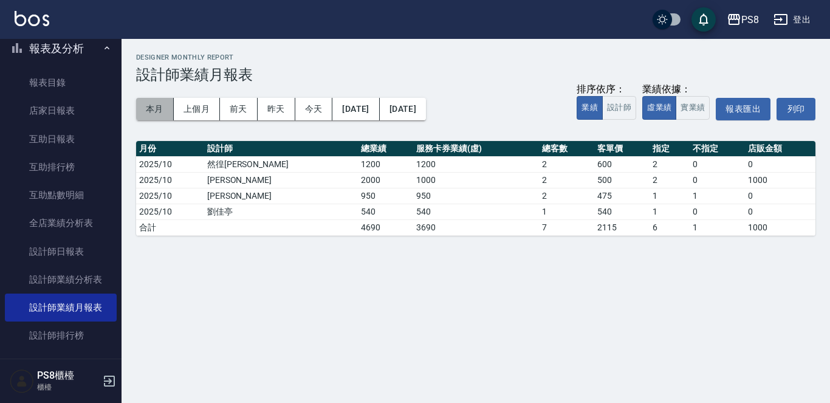
click at [149, 111] on button "本月" at bounding box center [155, 109] width 38 height 22
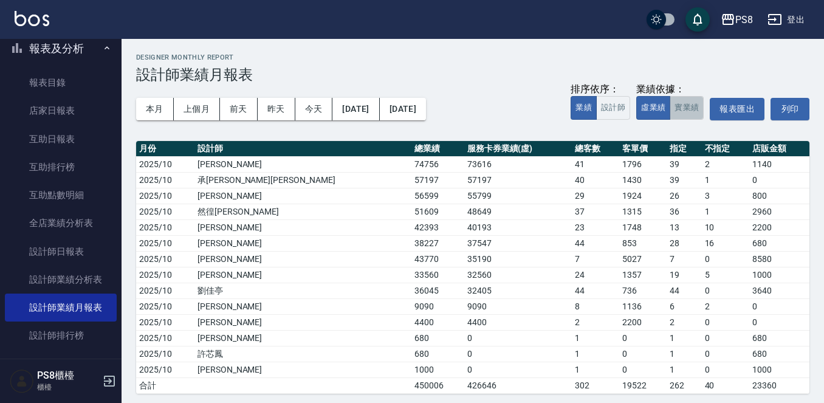
click at [677, 109] on button "實業績" at bounding box center [687, 108] width 34 height 24
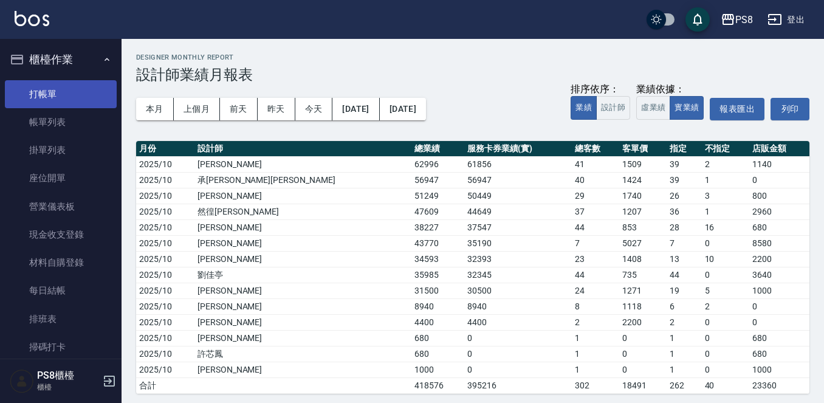
click at [38, 94] on link "打帳單" at bounding box center [61, 94] width 112 height 28
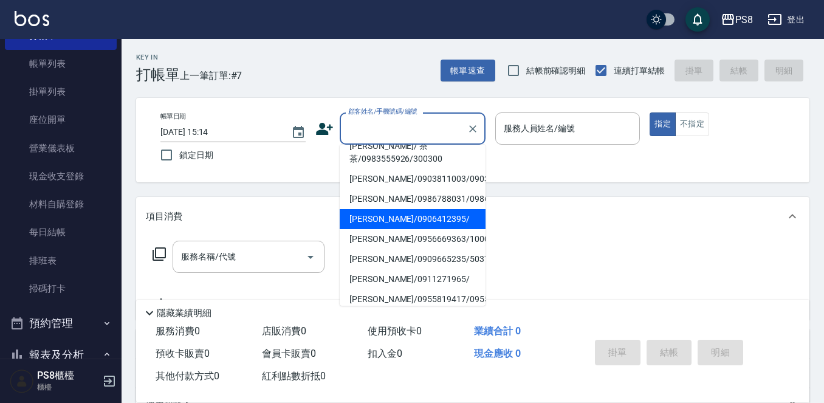
scroll to position [304, 0]
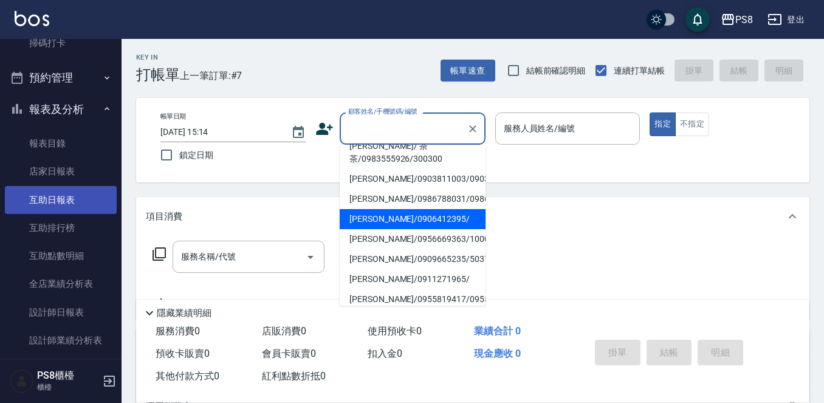
click at [74, 197] on link "互助日報表" at bounding box center [61, 200] width 112 height 28
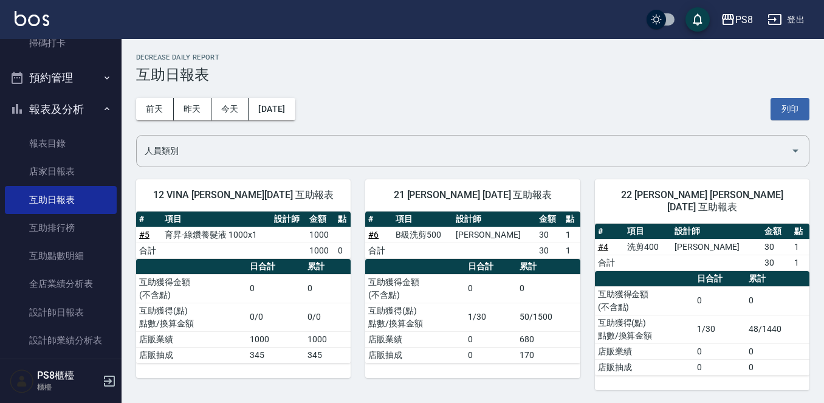
drag, startPoint x: 207, startPoint y: 108, endPoint x: 199, endPoint y: 96, distance: 14.0
click at [208, 106] on button "昨天" at bounding box center [193, 109] width 38 height 22
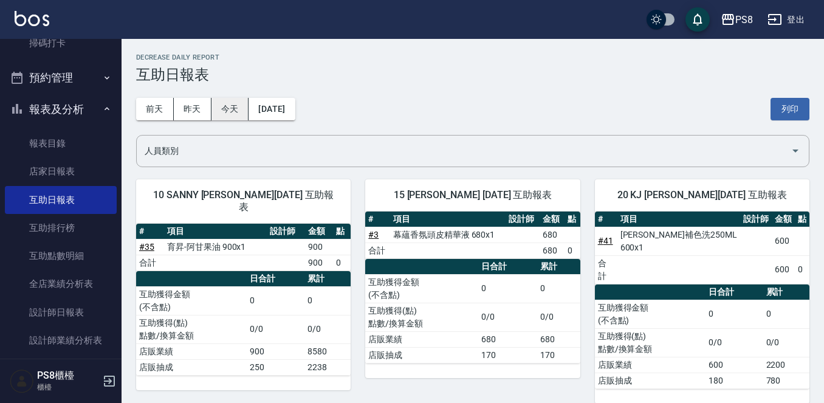
click at [238, 106] on button "今天" at bounding box center [231, 109] width 38 height 22
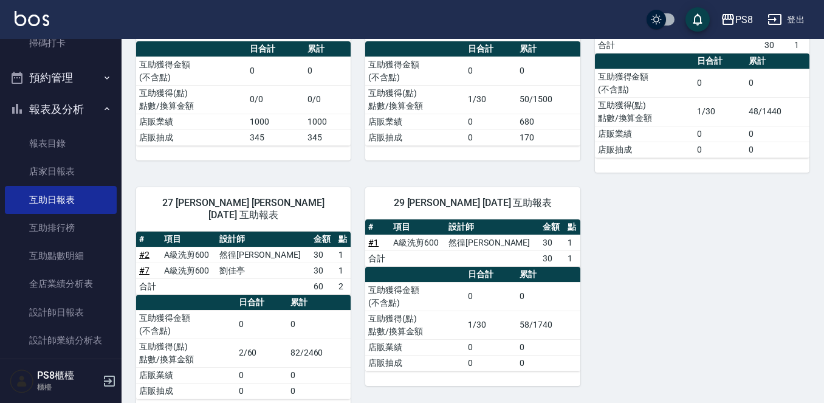
scroll to position [219, 0]
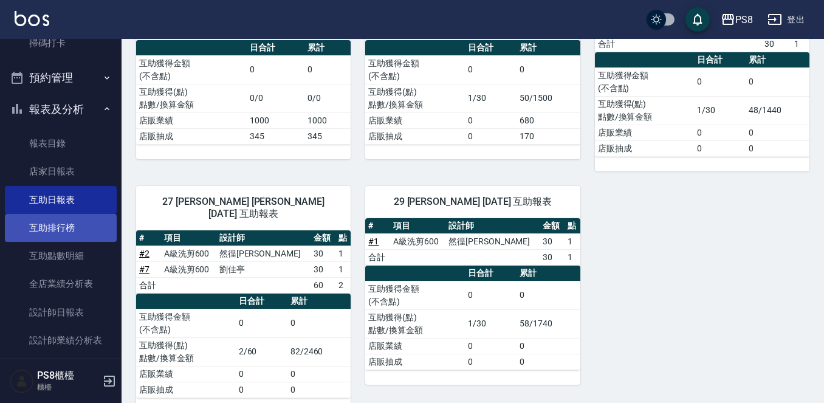
click at [46, 234] on link "互助排行榜" at bounding box center [61, 228] width 112 height 28
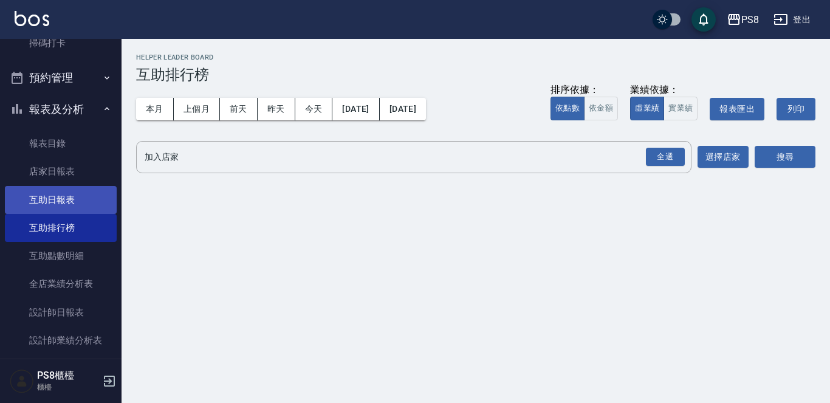
click at [64, 199] on link "互助日報表" at bounding box center [61, 200] width 112 height 28
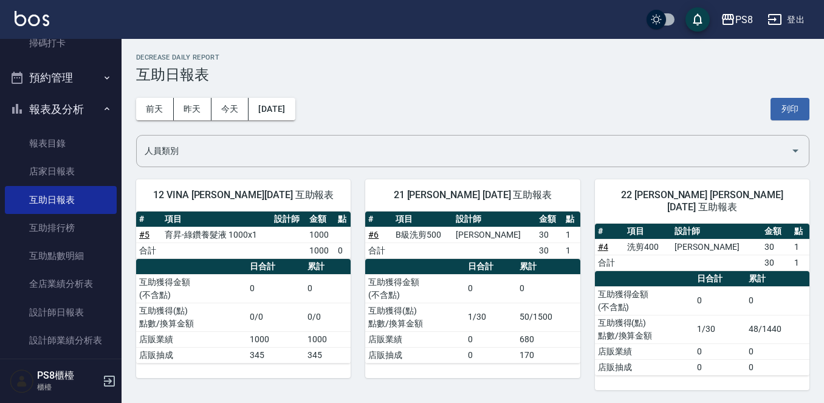
scroll to position [219, 0]
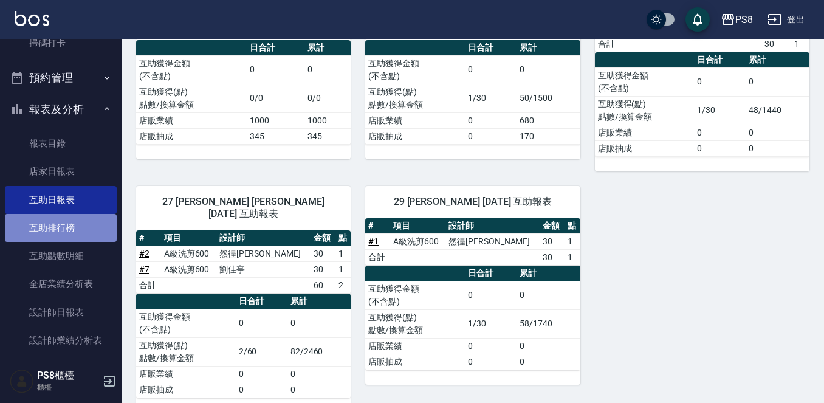
click at [79, 230] on link "互助排行榜" at bounding box center [61, 228] width 112 height 28
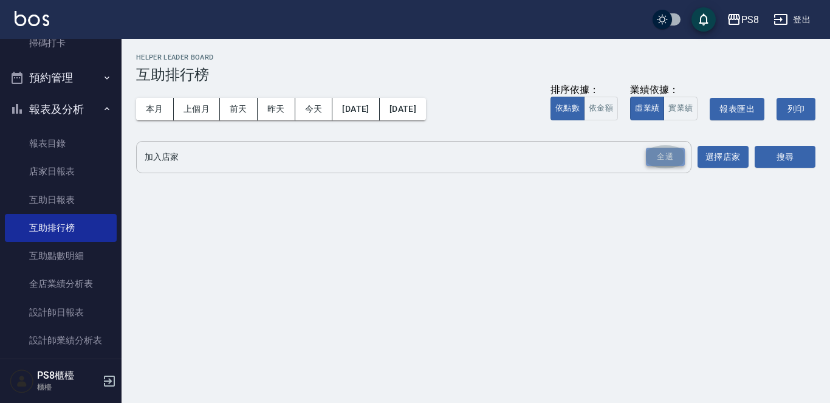
click at [668, 153] on div "全選" at bounding box center [665, 157] width 39 height 19
click at [713, 158] on button "選擇店家" at bounding box center [723, 157] width 51 height 22
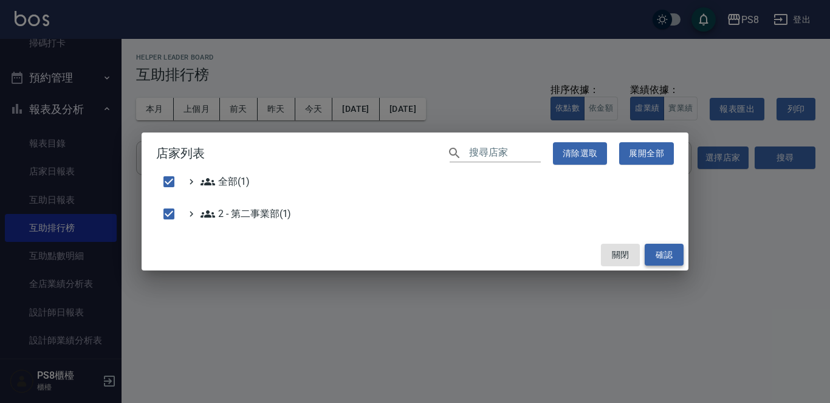
click at [653, 246] on button "確認" at bounding box center [664, 255] width 39 height 22
checkbox input "false"
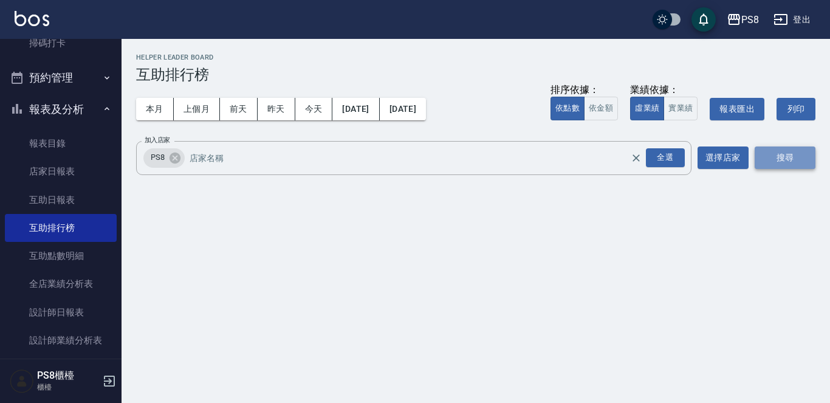
click at [774, 147] on button "搜尋" at bounding box center [785, 157] width 61 height 22
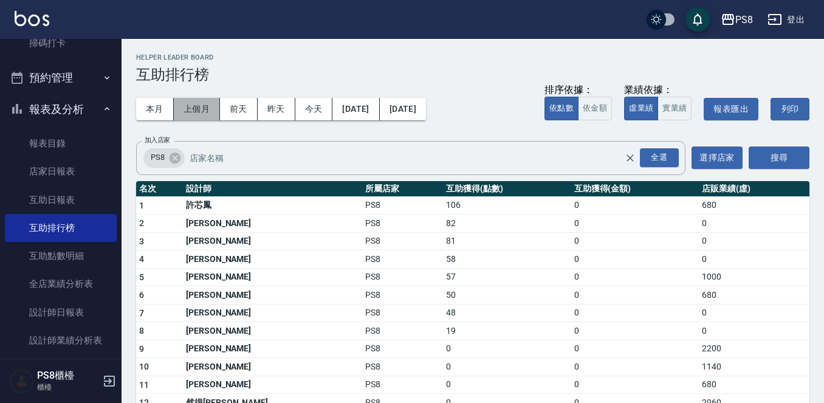
click at [200, 112] on button "上個月" at bounding box center [197, 109] width 46 height 22
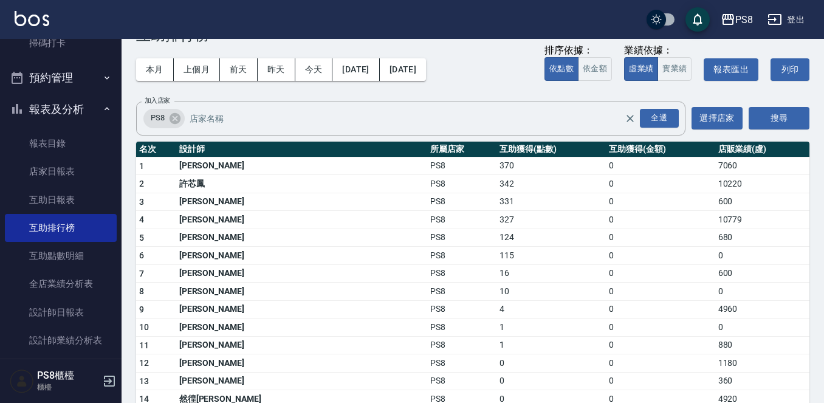
scroll to position [61, 0]
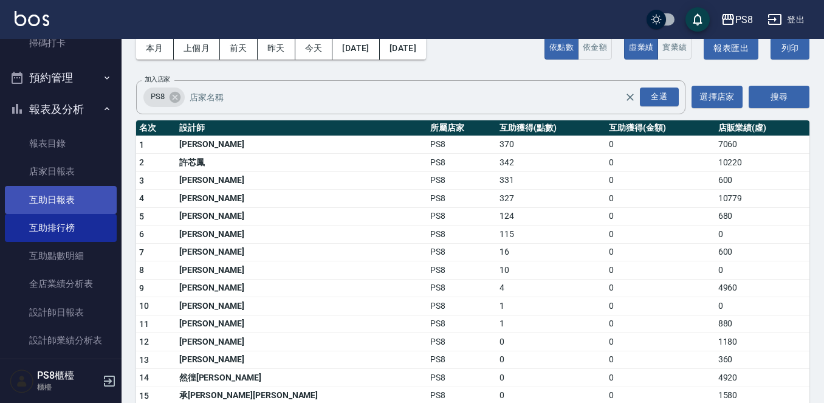
drag, startPoint x: 56, startPoint y: 202, endPoint x: 56, endPoint y: 209, distance: 7.3
click at [56, 203] on link "互助日報表" at bounding box center [61, 200] width 112 height 28
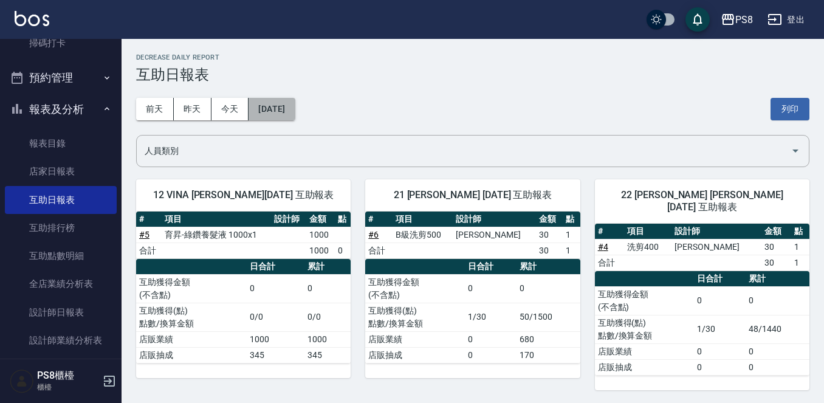
click at [282, 109] on button "[DATE]" at bounding box center [272, 109] width 46 height 22
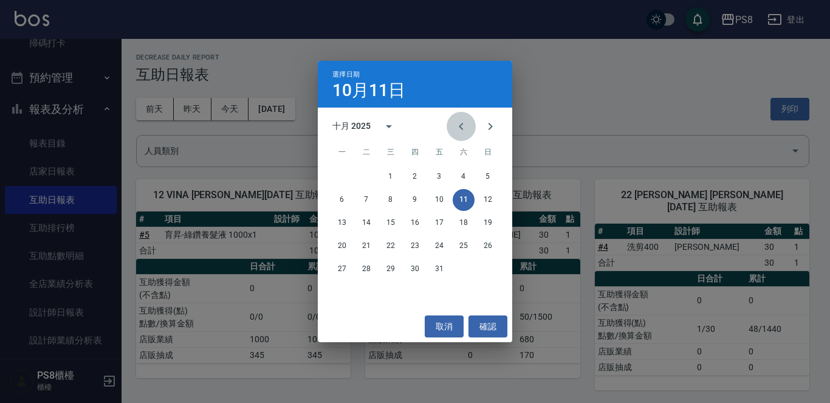
click at [459, 124] on icon "Previous month" at bounding box center [461, 126] width 15 height 15
click at [457, 125] on icon "Previous month" at bounding box center [461, 126] width 15 height 15
click at [491, 126] on icon "Next month" at bounding box center [491, 126] width 4 height 7
click at [357, 266] on button "30" at bounding box center [367, 269] width 22 height 22
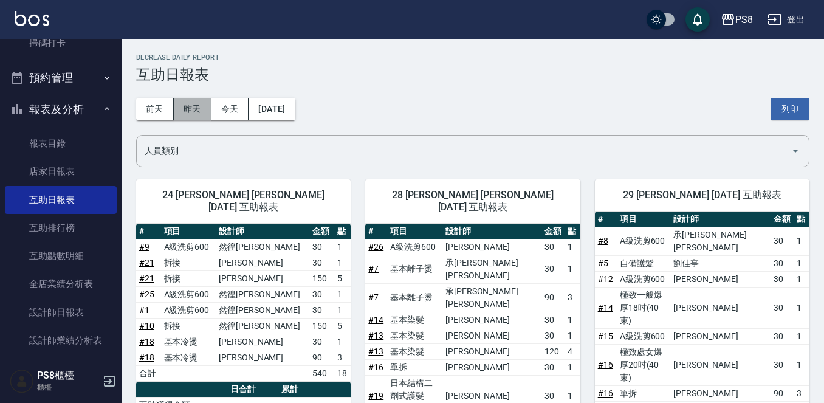
click at [201, 113] on button "昨天" at bounding box center [193, 109] width 38 height 22
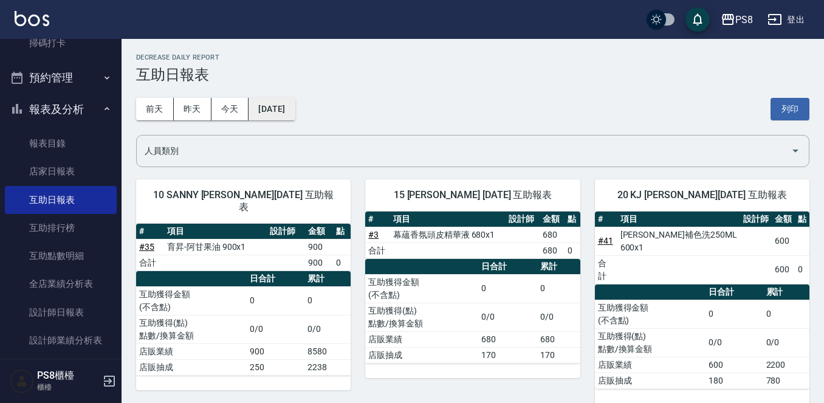
click at [295, 103] on button "[DATE]" at bounding box center [272, 109] width 46 height 22
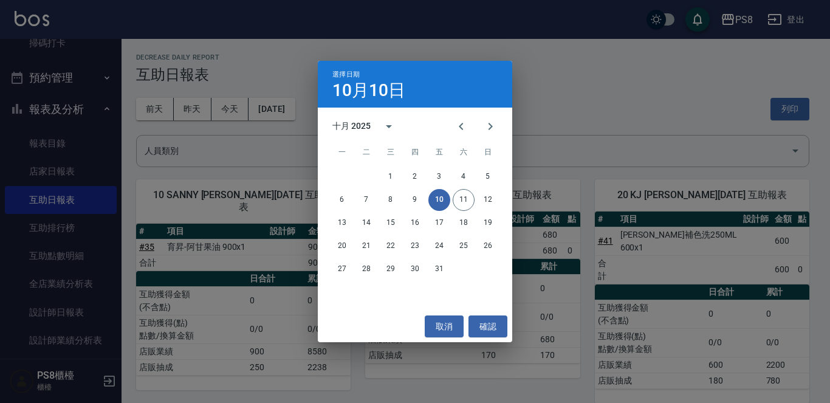
click at [360, 120] on div "十月 2025" at bounding box center [351, 126] width 38 height 13
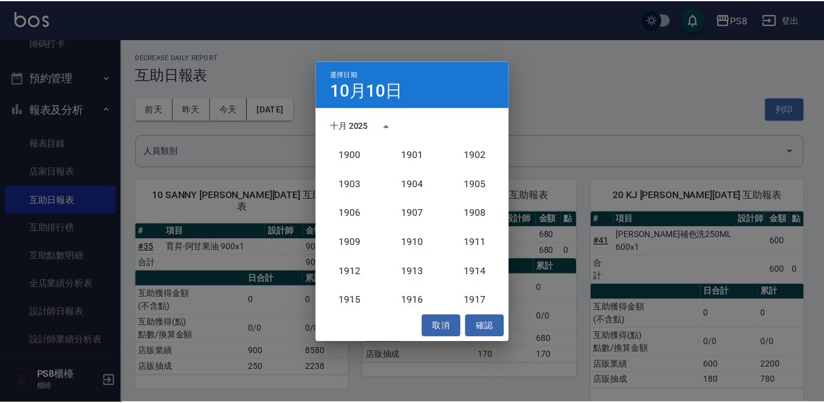
scroll to position [1126, 0]
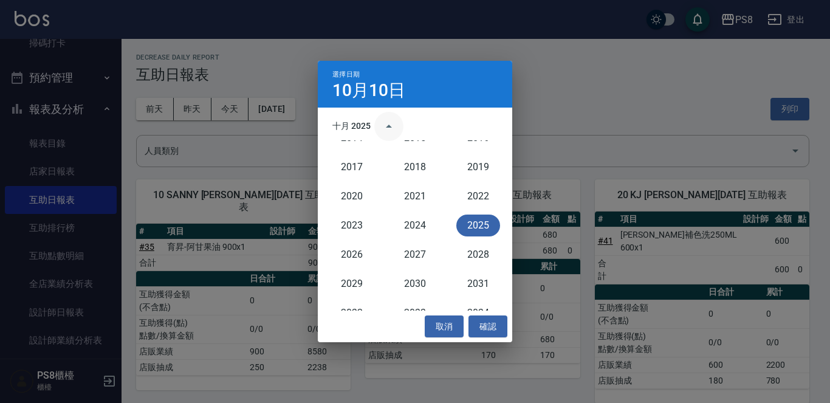
click at [379, 119] on button "year view is open, switch to calendar view" at bounding box center [388, 126] width 29 height 29
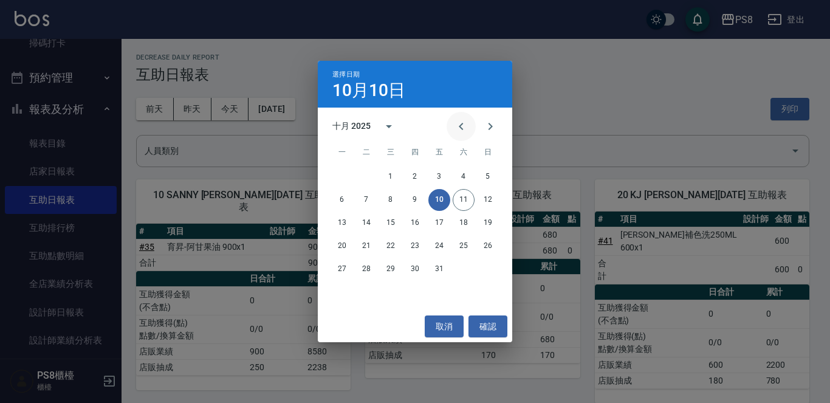
click at [456, 126] on icon "Previous month" at bounding box center [461, 126] width 15 height 15
click at [338, 274] on button "29" at bounding box center [342, 269] width 22 height 22
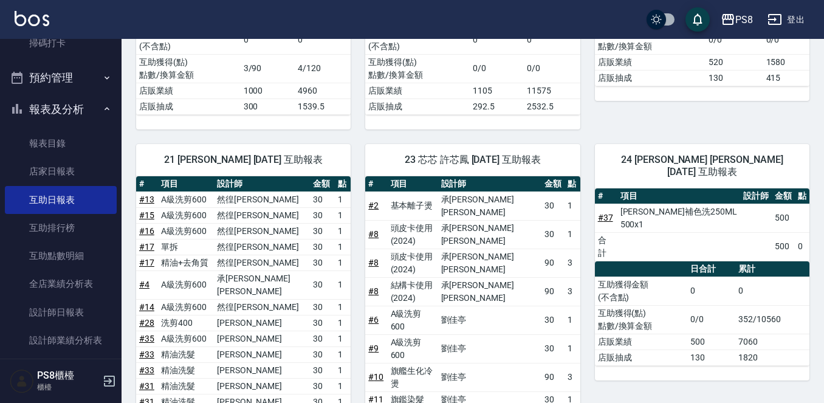
scroll to position [304, 0]
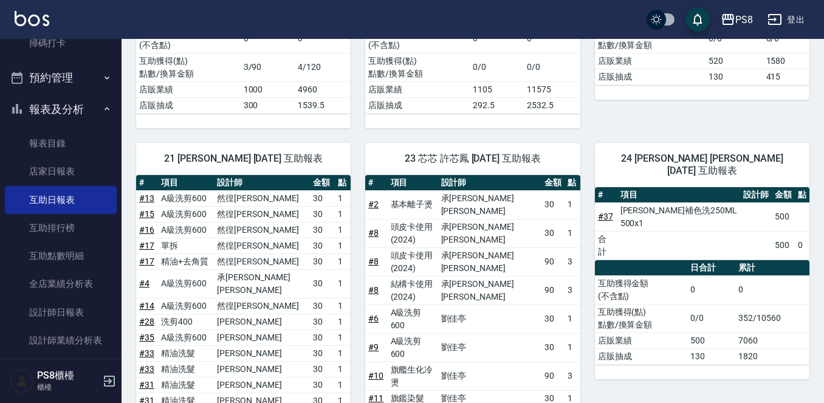
click at [37, 19] on img at bounding box center [32, 18] width 35 height 15
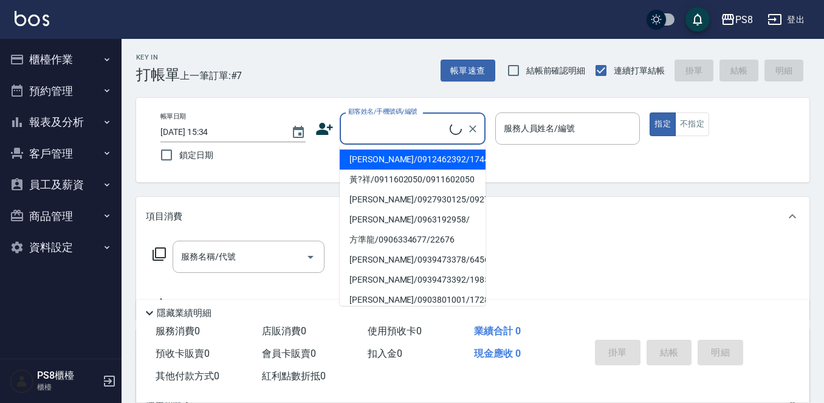
click at [368, 139] on input "顧客姓名/手機號碼/編號" at bounding box center [397, 128] width 105 height 21
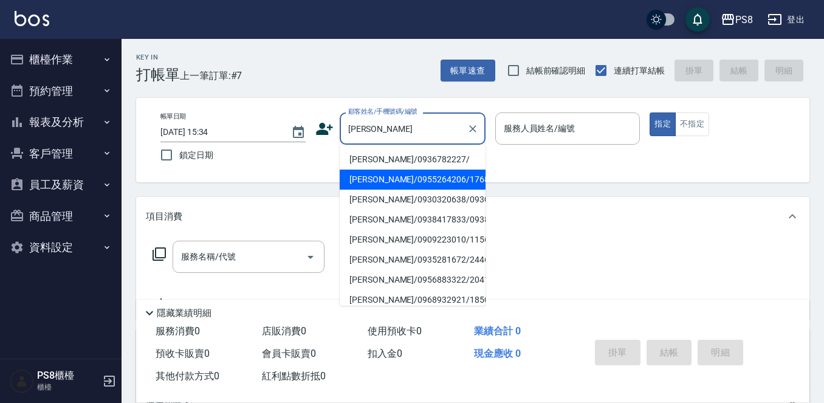
click at [357, 176] on li "蔡昀哲/0955264206/17684" at bounding box center [413, 180] width 146 height 20
type input "蔡昀哲/0955264206/17684"
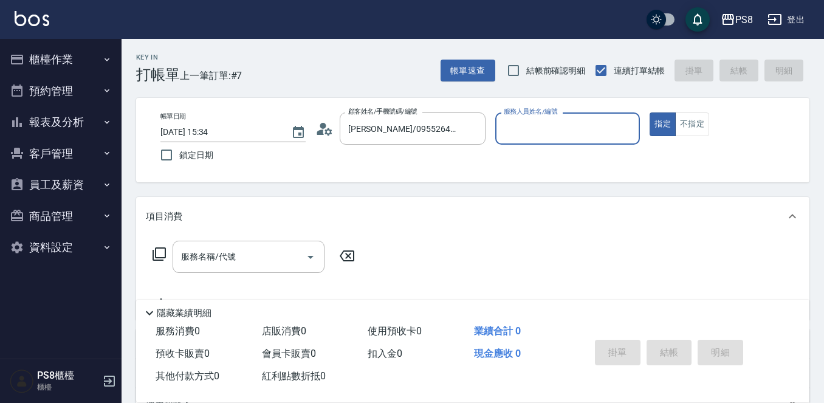
type input "佳亭-8"
click at [324, 133] on icon at bounding box center [324, 129] width 18 height 18
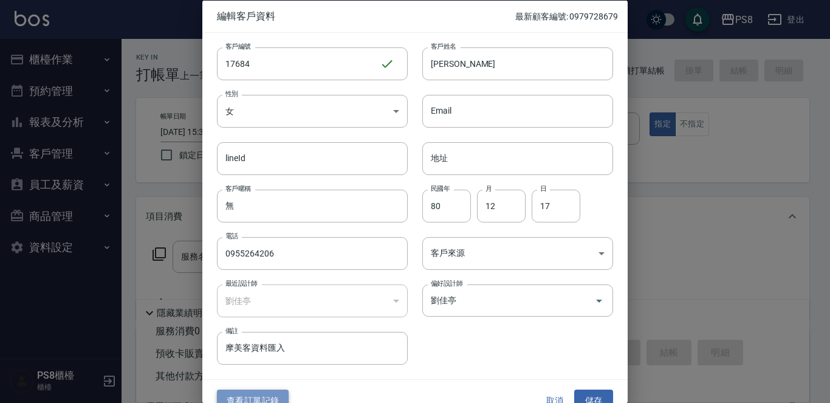
click at [275, 390] on button "查看訂單記錄" at bounding box center [253, 401] width 72 height 22
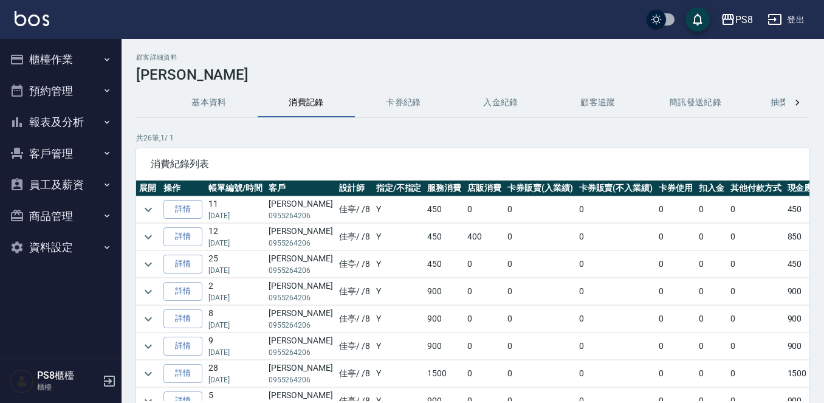
click at [29, 14] on img at bounding box center [32, 18] width 35 height 15
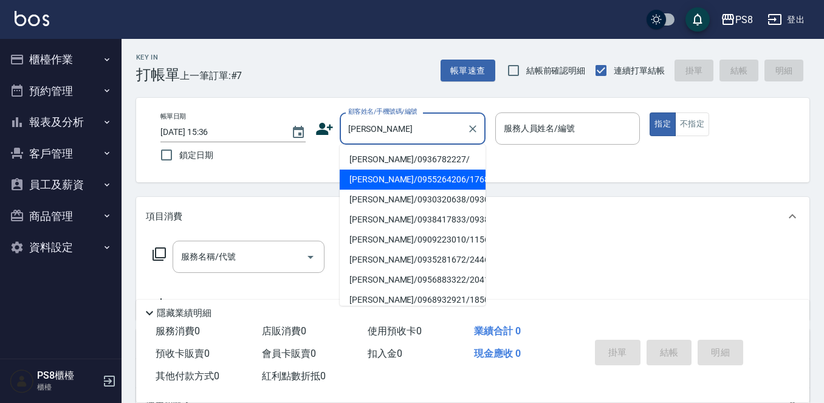
click at [394, 181] on li "蔡昀哲/0955264206/17684" at bounding box center [413, 180] width 146 height 20
type input "蔡昀哲/0955264206/17684"
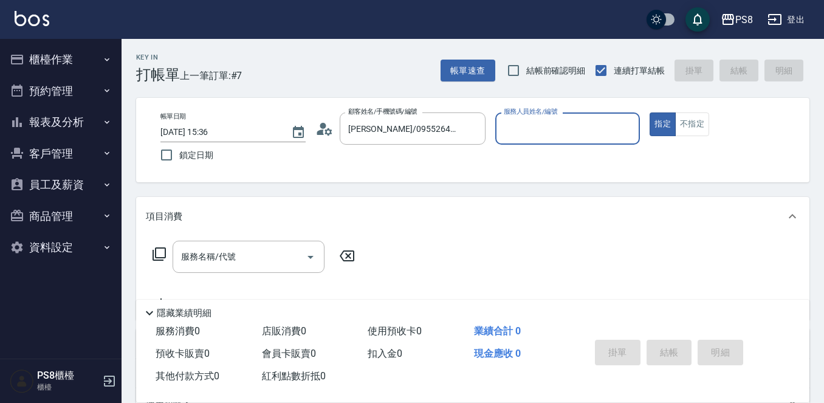
type input "佳亭-8"
click at [266, 247] on div "服務名稱/代號" at bounding box center [249, 257] width 152 height 32
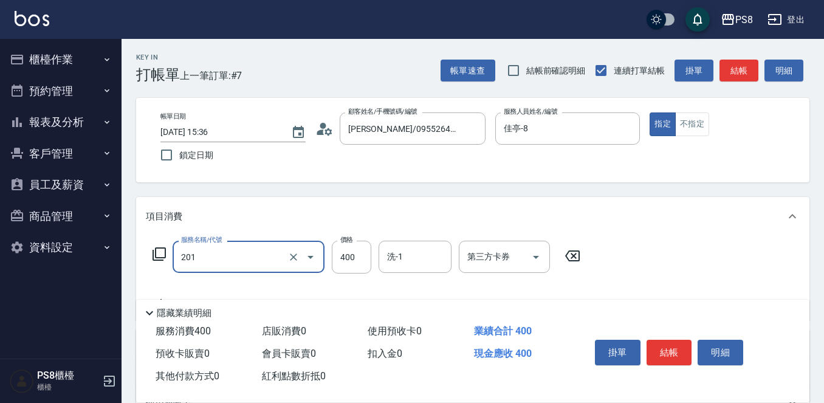
type input "洗剪400(201)"
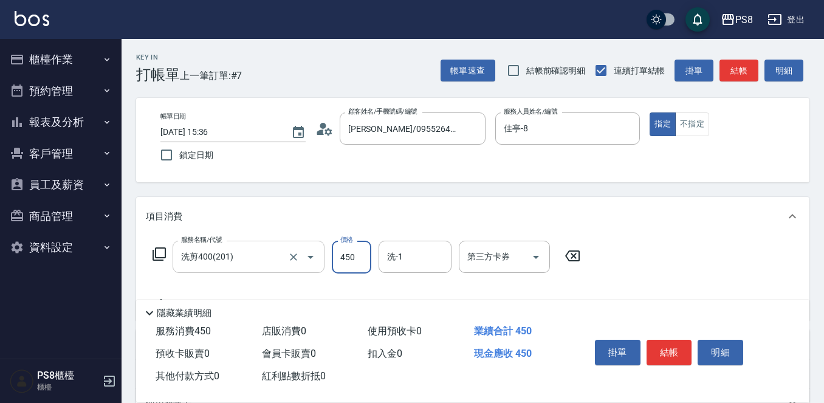
type input "450"
click at [665, 345] on button "結帳" at bounding box center [670, 353] width 46 height 26
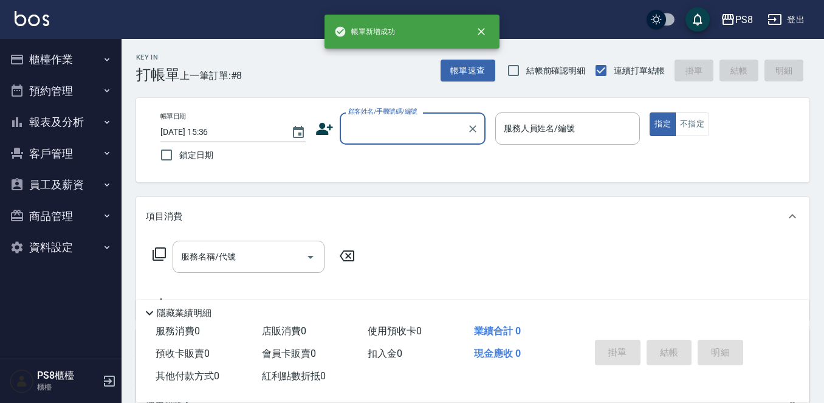
click at [370, 130] on input "顧客姓名/手機號碼/編號" at bounding box center [403, 128] width 117 height 21
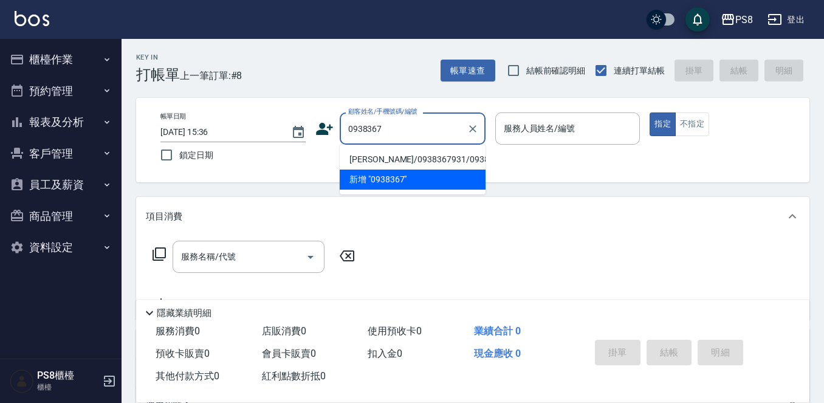
click at [389, 168] on li "廖筠喬/0938367931/0938367931" at bounding box center [413, 160] width 146 height 20
type input "廖筠喬/0938367931/0938367931"
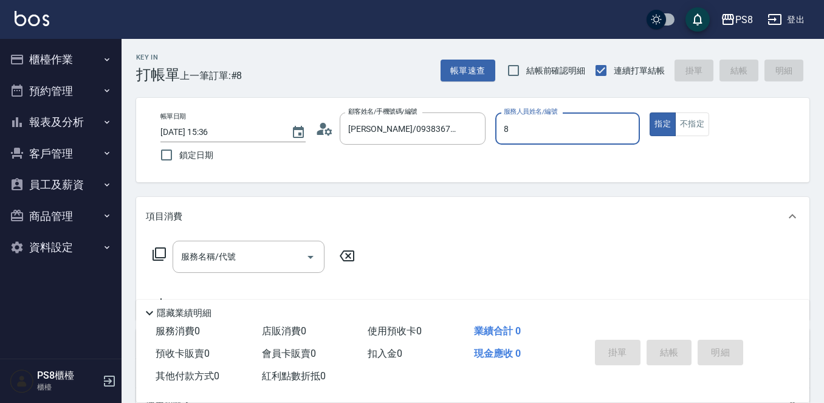
type input "佳亭-8"
type button "true"
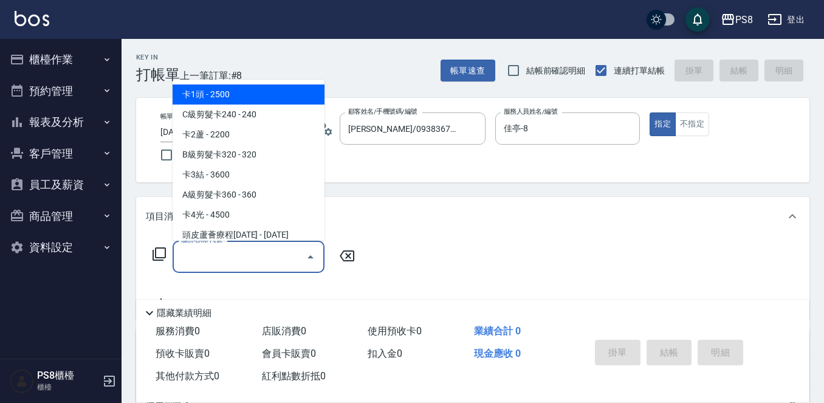
click at [235, 263] on input "服務名稱/代號" at bounding box center [239, 256] width 123 height 21
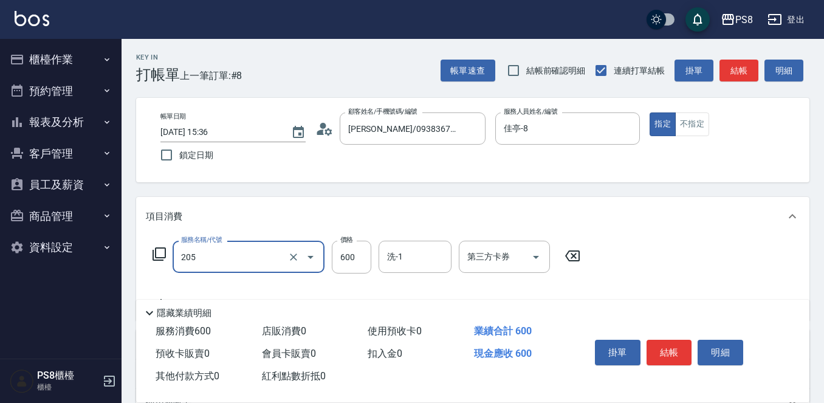
type input "A級洗剪600(205)"
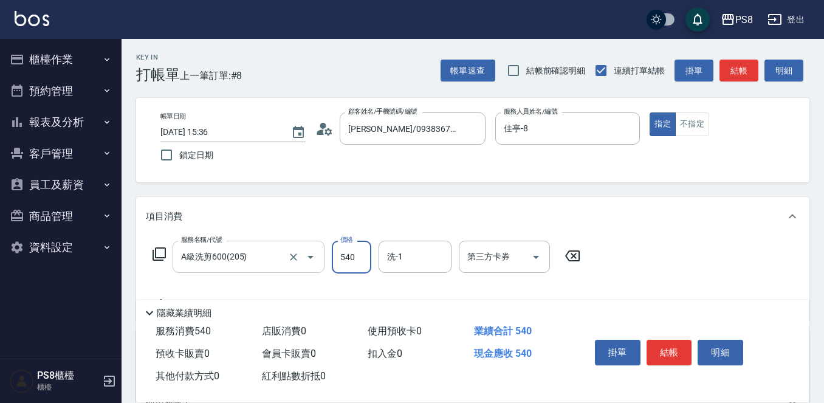
type input "540"
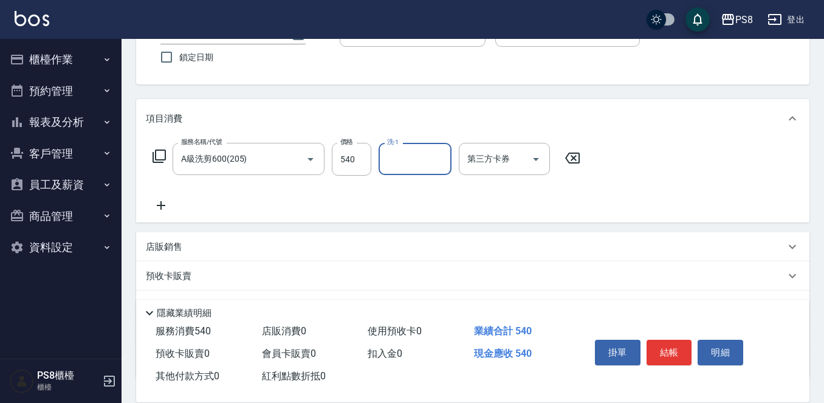
scroll to position [122, 0]
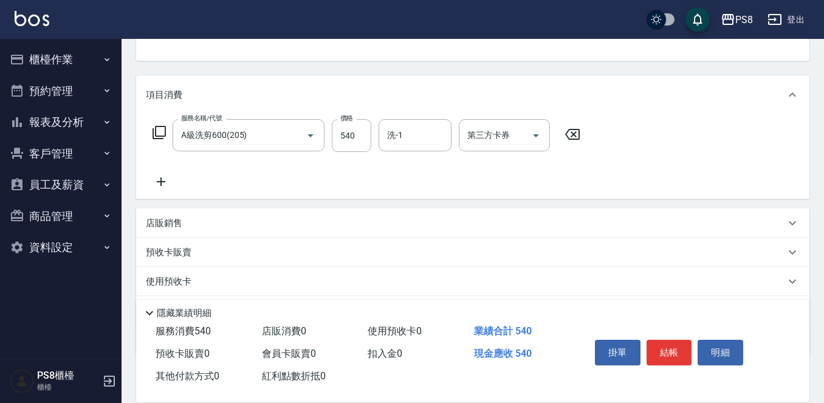
click at [167, 225] on p "店販銷售" at bounding box center [164, 223] width 36 height 13
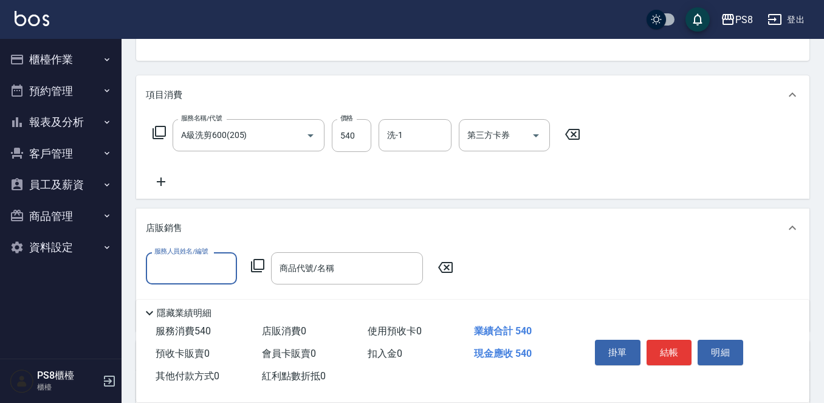
scroll to position [0, 0]
click at [193, 264] on input "服務人員姓名/編號" at bounding box center [191, 268] width 80 height 21
type input "佳亭-8"
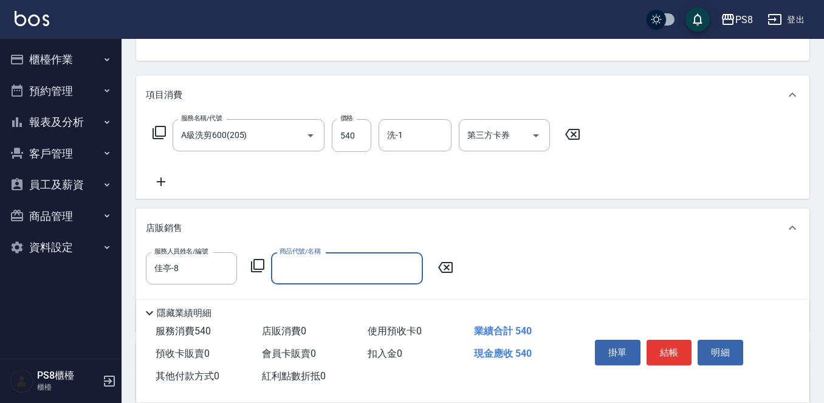
click at [294, 274] on input "商品代號/名稱" at bounding box center [347, 268] width 141 height 21
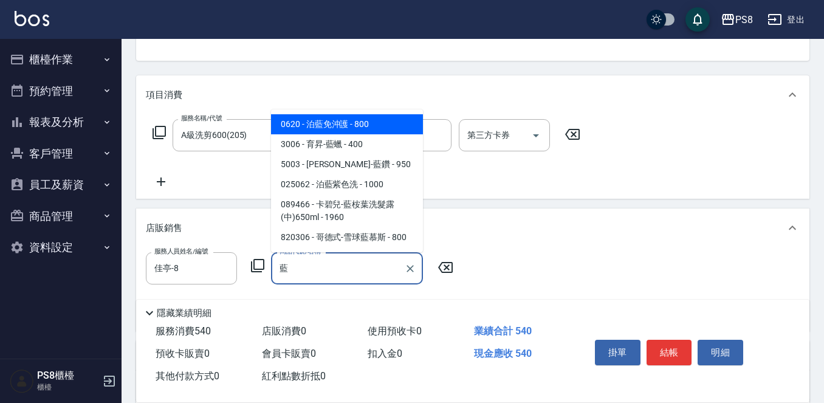
click at [333, 127] on span "0620 - 泊藍免沖護 - 800" at bounding box center [347, 124] width 152 height 20
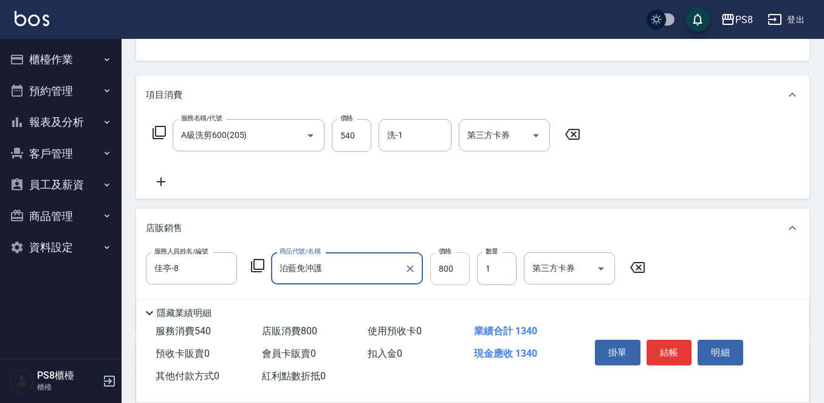
type input "泊藍免沖護"
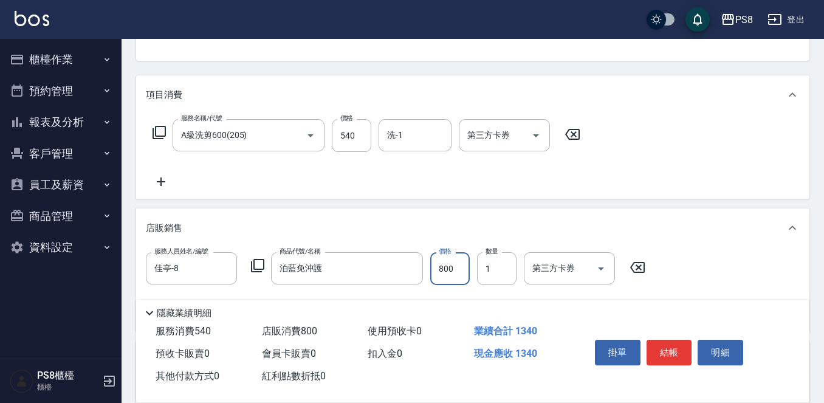
click at [462, 266] on input "800" at bounding box center [450, 268] width 40 height 33
type input "540"
click at [674, 346] on button "結帳" at bounding box center [670, 353] width 46 height 26
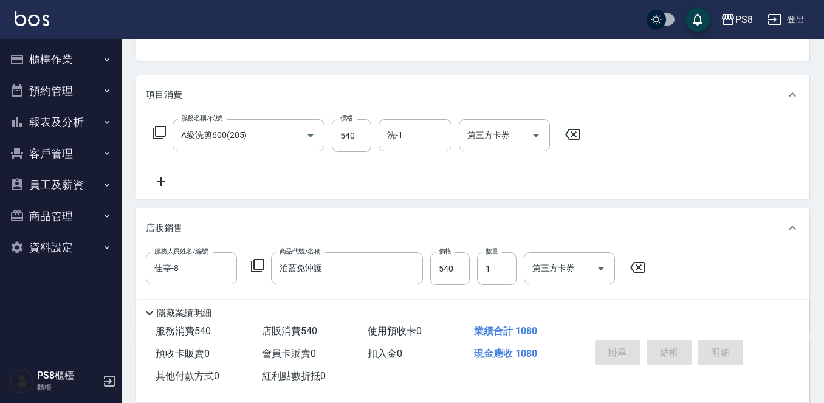
type input "2025/10/11 15:38"
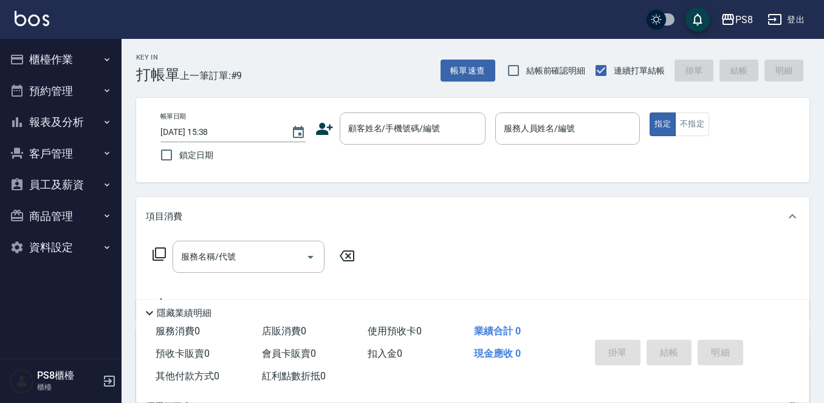
click at [50, 32] on div "PS8 登出" at bounding box center [412, 19] width 824 height 39
click at [50, 19] on div "PS8 登出" at bounding box center [412, 19] width 824 height 39
click at [44, 20] on img at bounding box center [32, 18] width 35 height 15
click at [44, 55] on button "櫃檯作業" at bounding box center [61, 60] width 112 height 32
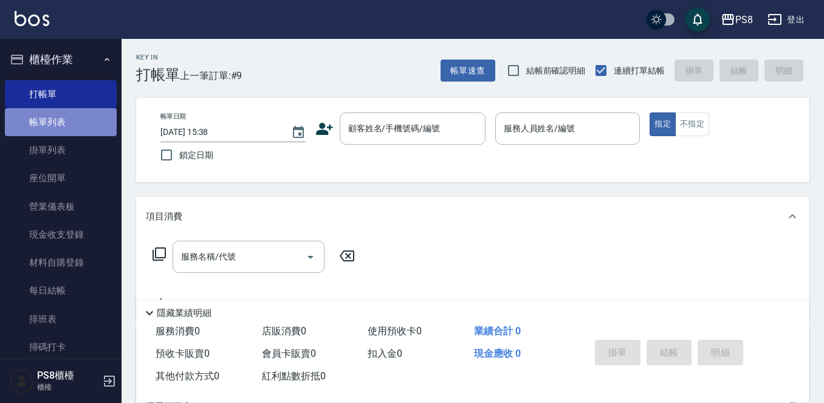
click at [80, 123] on link "帳單列表" at bounding box center [61, 122] width 112 height 28
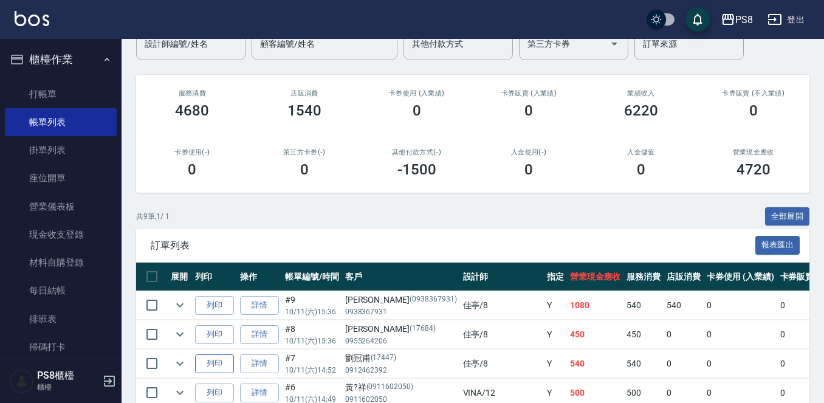
scroll to position [243, 0]
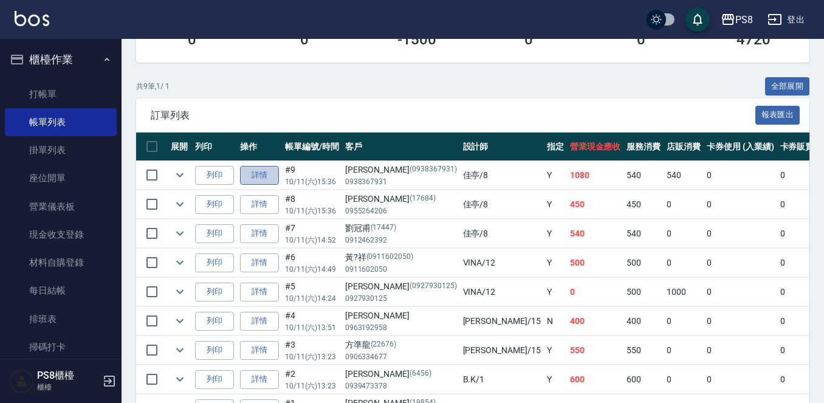
click at [255, 175] on link "詳情" at bounding box center [259, 175] width 39 height 19
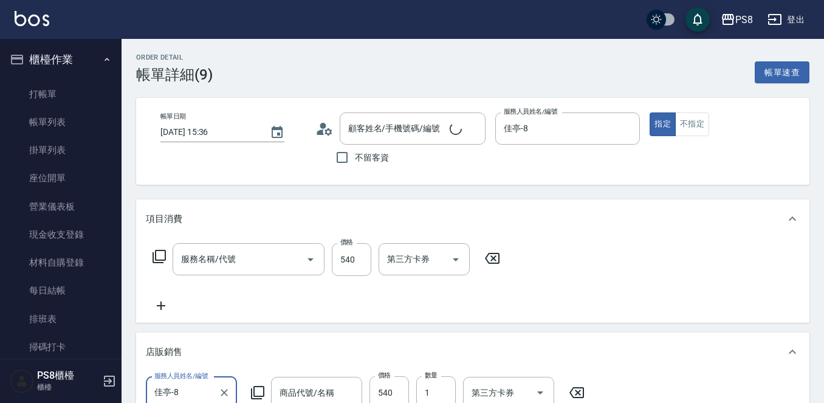
type input "2025/10/11 15:36"
type input "佳亭-8"
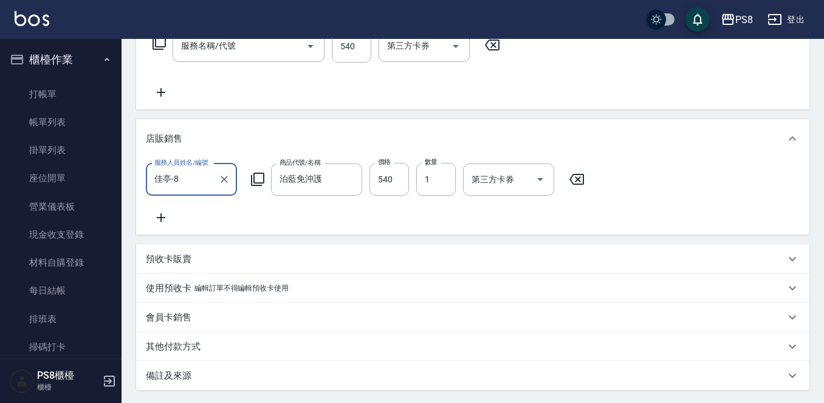
scroll to position [243, 0]
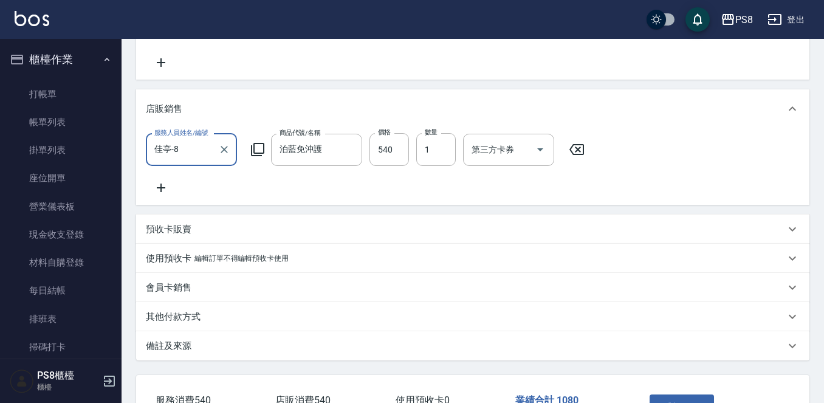
type input "泊藍免沖護"
type input "廖筠喬/0938367931/0938367931"
type input "A級洗剪600(205)"
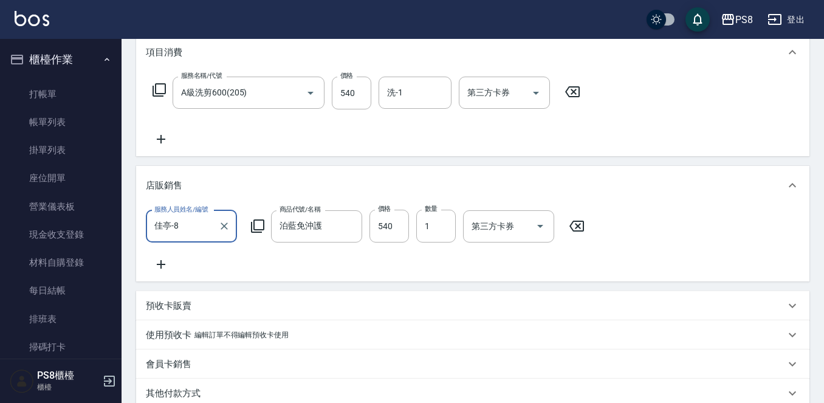
scroll to position [99, 0]
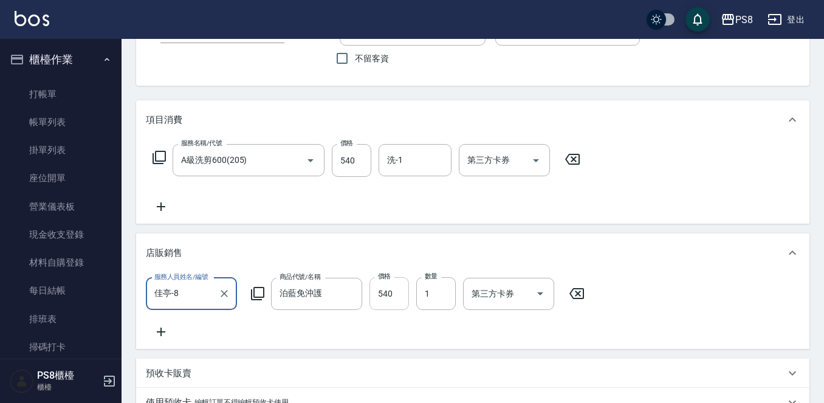
click at [385, 295] on input "540" at bounding box center [390, 293] width 40 height 33
type input "680"
click at [751, 221] on div "服務名稱/代號 A級洗剪600(205) 服務名稱/代號 價格 540 價格 洗-1 洗-1 第三方卡券 第三方卡券" at bounding box center [472, 181] width 673 height 84
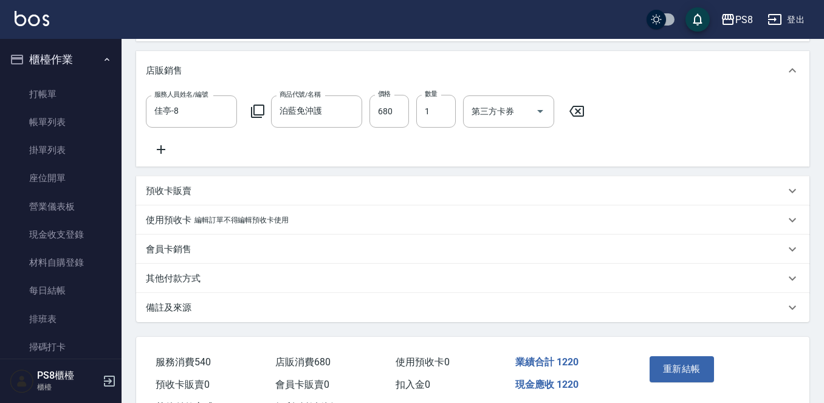
scroll to position [342, 0]
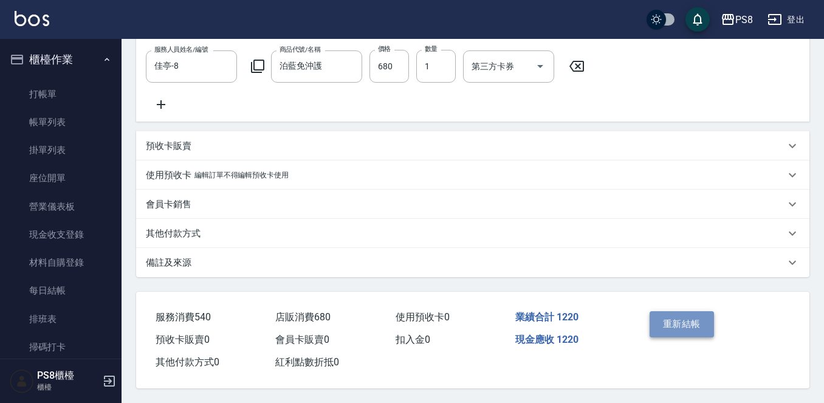
click at [686, 322] on button "重新結帳" at bounding box center [682, 324] width 64 height 26
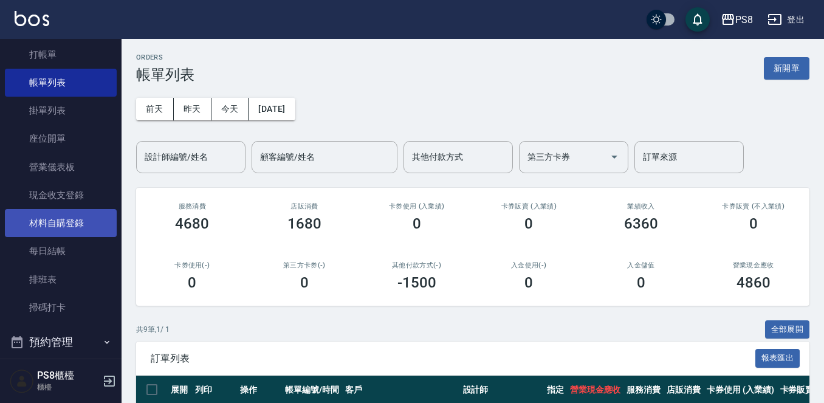
scroll to position [61, 0]
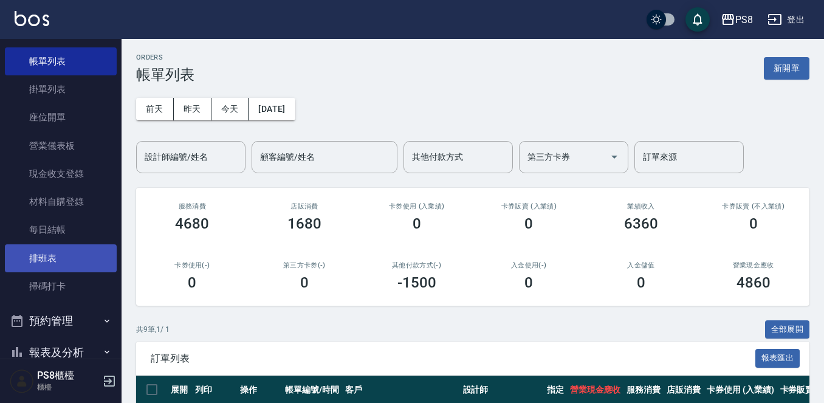
click at [67, 249] on link "排班表" at bounding box center [61, 258] width 112 height 28
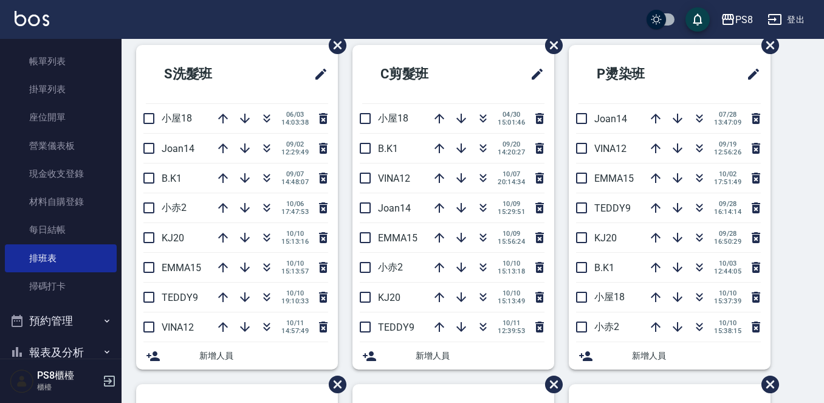
scroll to position [122, 0]
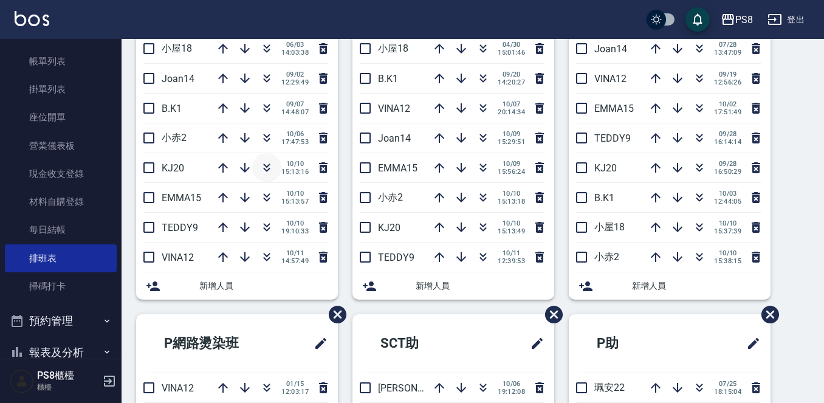
click at [260, 166] on icon "button" at bounding box center [267, 167] width 15 height 15
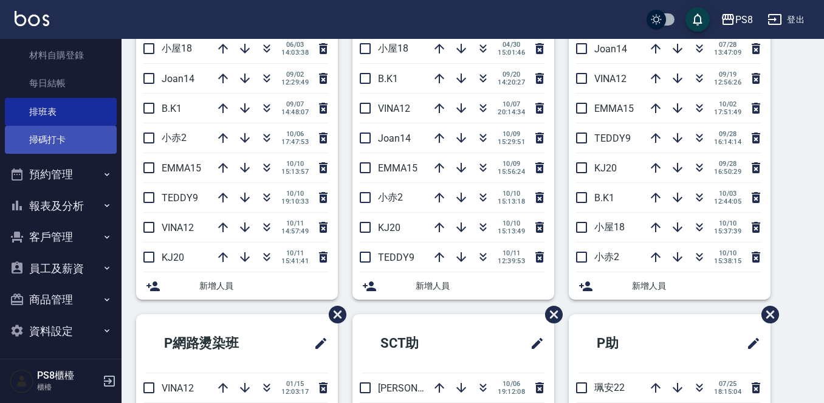
scroll to position [210, 0]
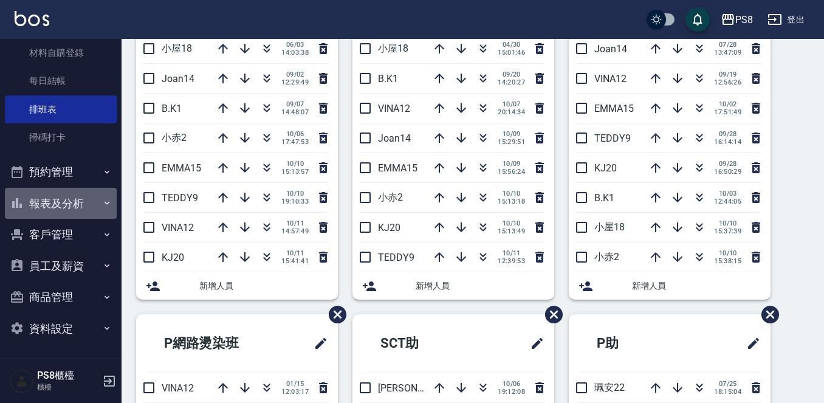
click at [85, 217] on button "報表及分析" at bounding box center [61, 204] width 112 height 32
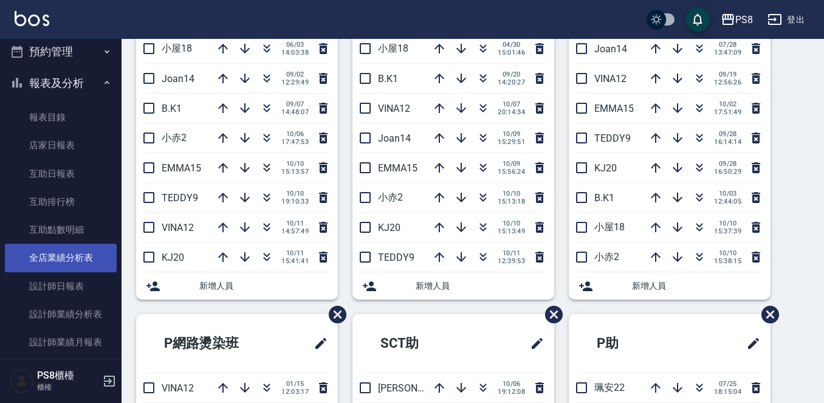
scroll to position [331, 0]
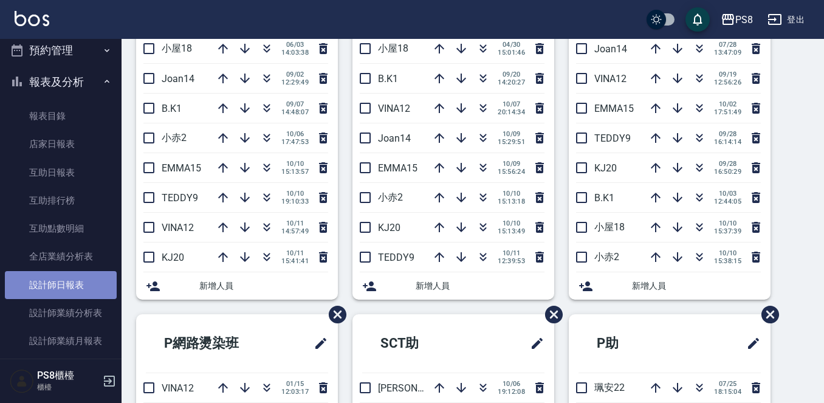
click at [98, 285] on link "設計師日報表" at bounding box center [61, 285] width 112 height 28
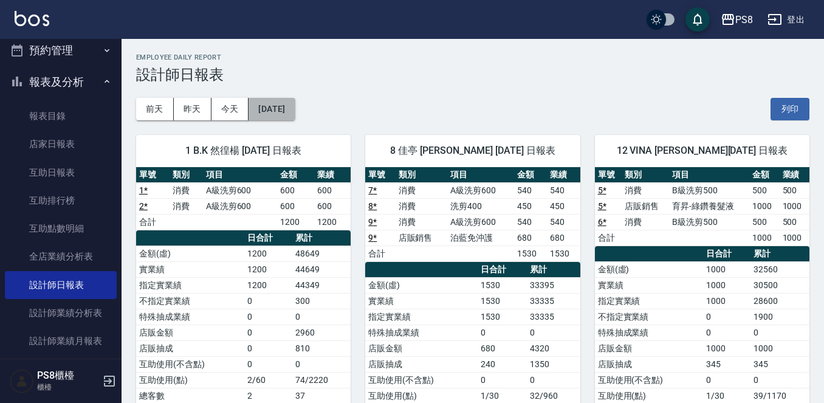
click at [295, 111] on button "[DATE]" at bounding box center [272, 109] width 46 height 22
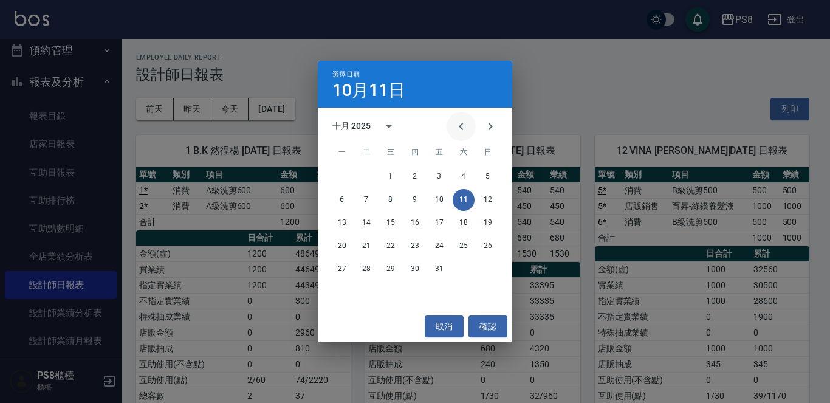
click at [460, 125] on icon "Previous month" at bounding box center [461, 126] width 15 height 15
click at [348, 176] on button "1" at bounding box center [342, 177] width 22 height 22
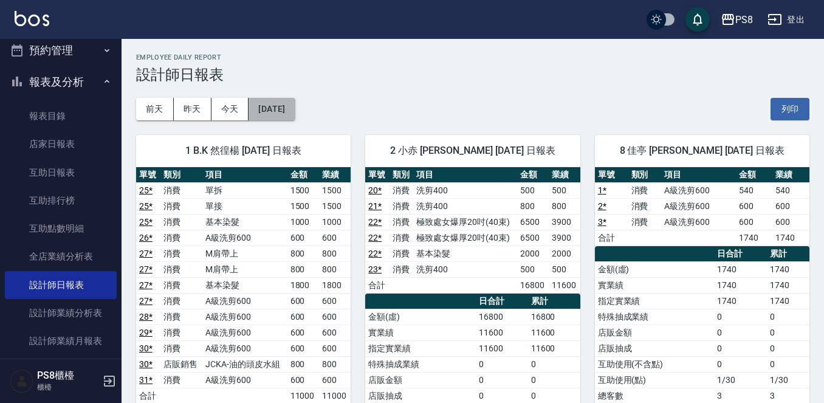
click at [284, 114] on button "2025/09/01" at bounding box center [272, 109] width 46 height 22
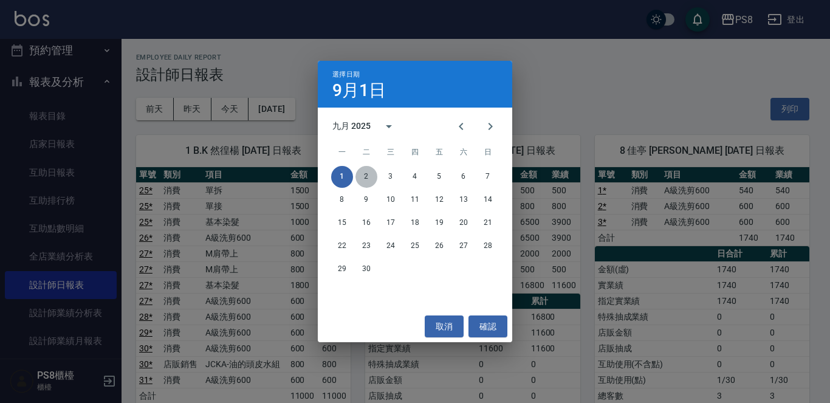
click at [366, 175] on button "2" at bounding box center [367, 177] width 22 height 22
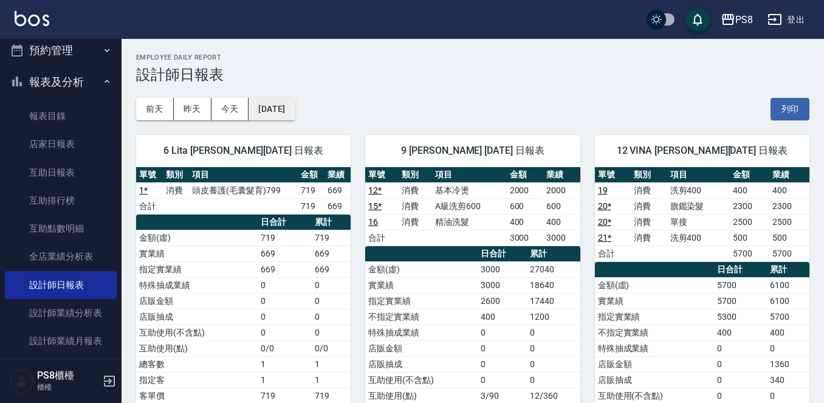
click at [270, 111] on button "2025/09/02" at bounding box center [272, 109] width 46 height 22
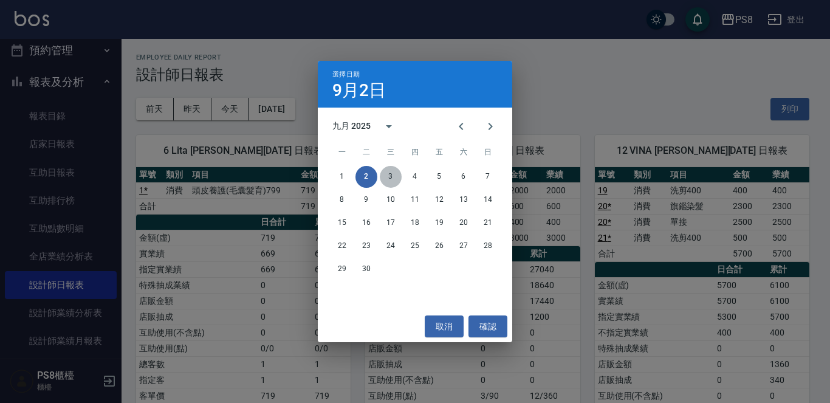
click at [390, 170] on button "3" at bounding box center [391, 177] width 22 height 22
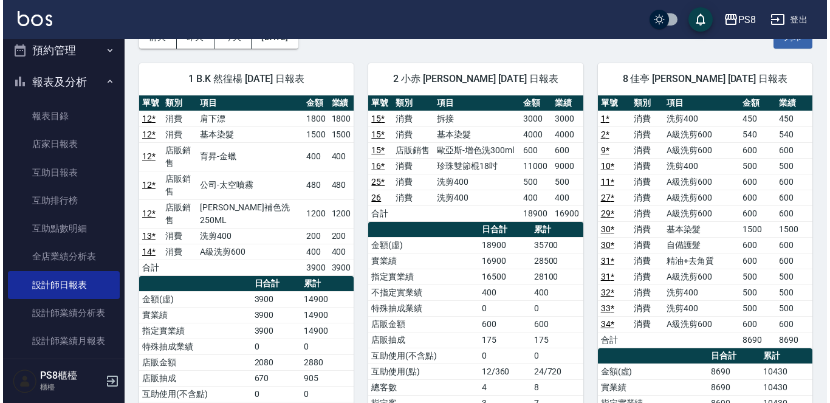
scroll to position [61, 0]
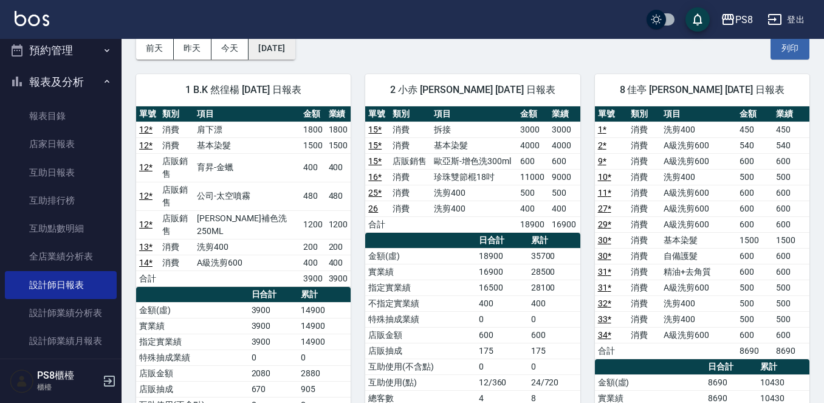
click at [269, 52] on button "2025/09/03" at bounding box center [272, 48] width 46 height 22
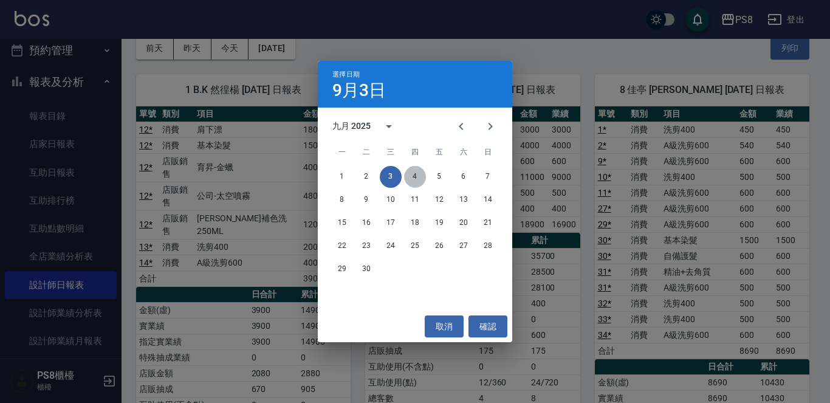
click at [421, 170] on button "4" at bounding box center [415, 177] width 22 height 22
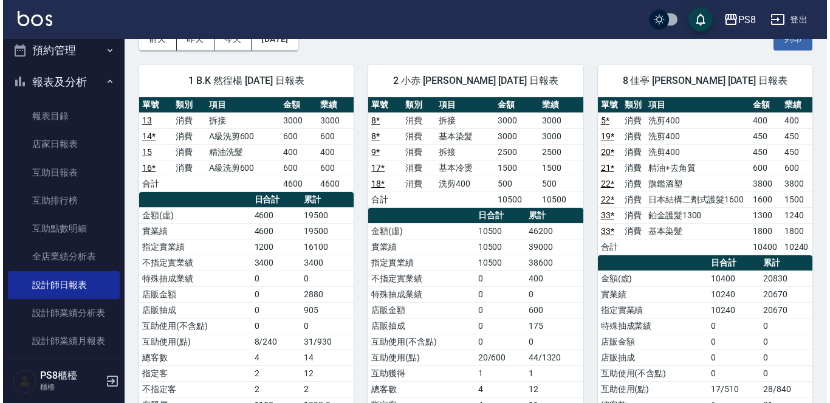
scroll to position [61, 0]
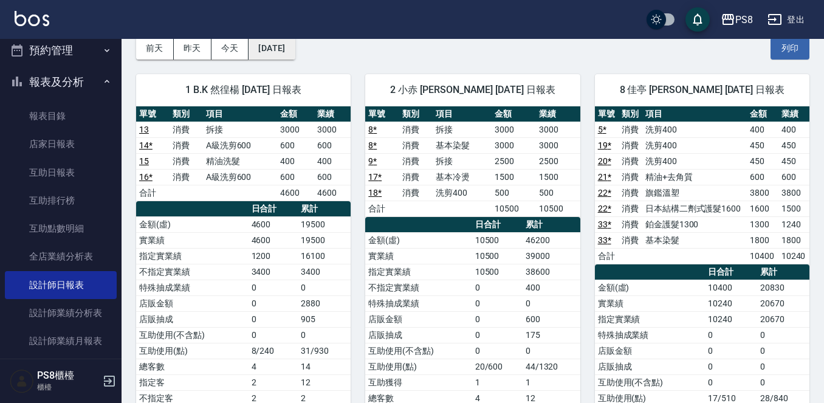
click at [270, 47] on button "2025/09/04" at bounding box center [272, 48] width 46 height 22
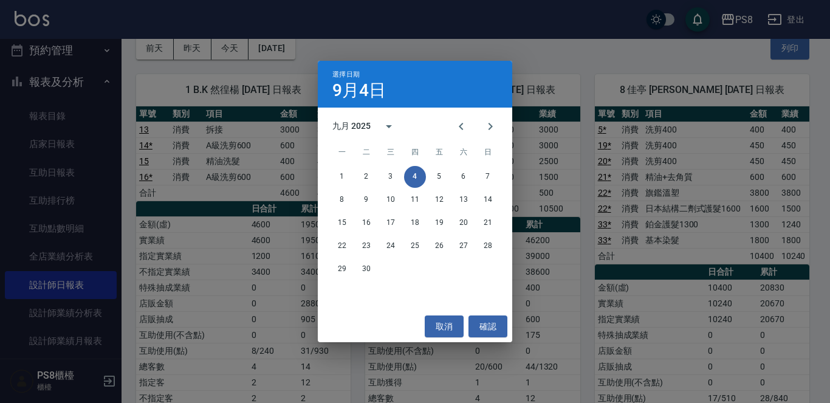
click at [428, 179] on div "1 2 3 4 5 6 7" at bounding box center [415, 177] width 195 height 22
click at [436, 179] on button "5" at bounding box center [440, 177] width 22 height 22
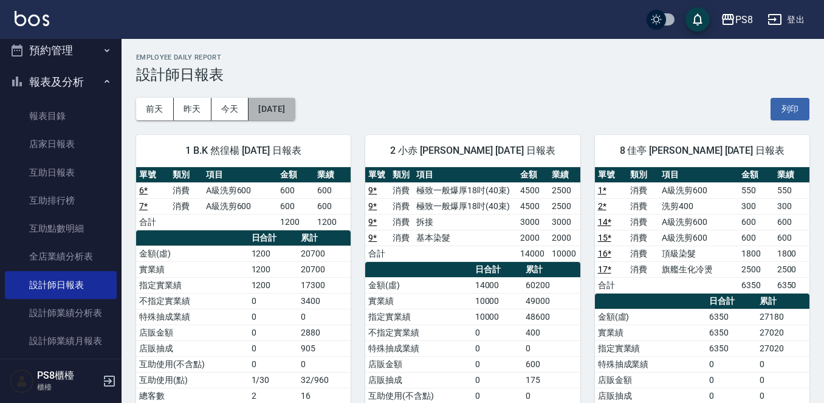
click at [258, 103] on button "2025/09/05" at bounding box center [272, 109] width 46 height 22
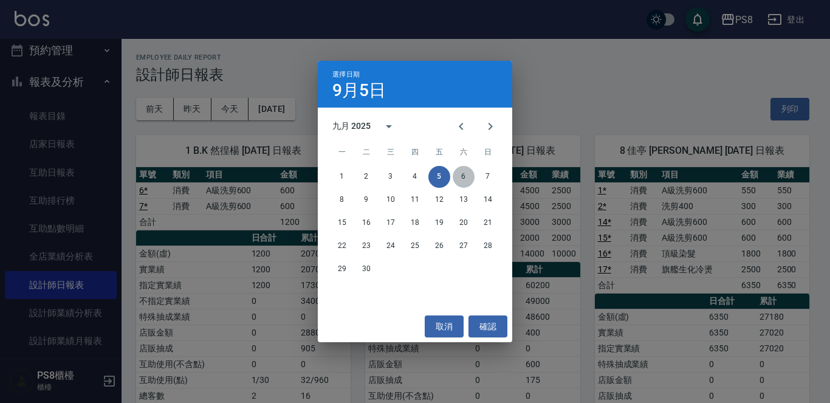
click at [460, 171] on button "6" at bounding box center [464, 177] width 22 height 22
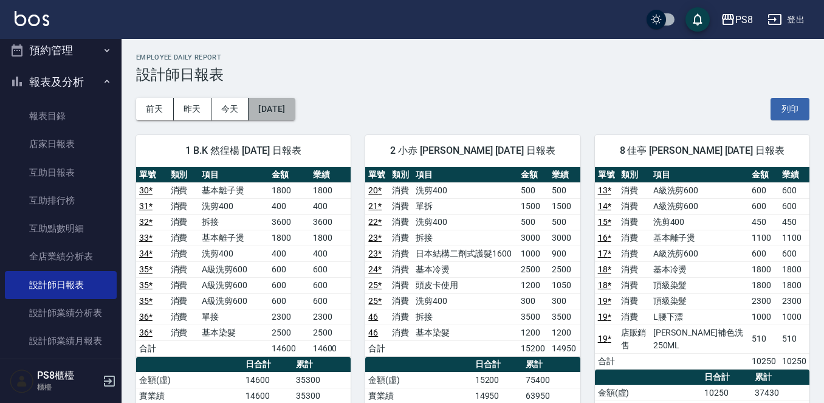
click at [279, 100] on button "2025/09/06" at bounding box center [272, 109] width 46 height 22
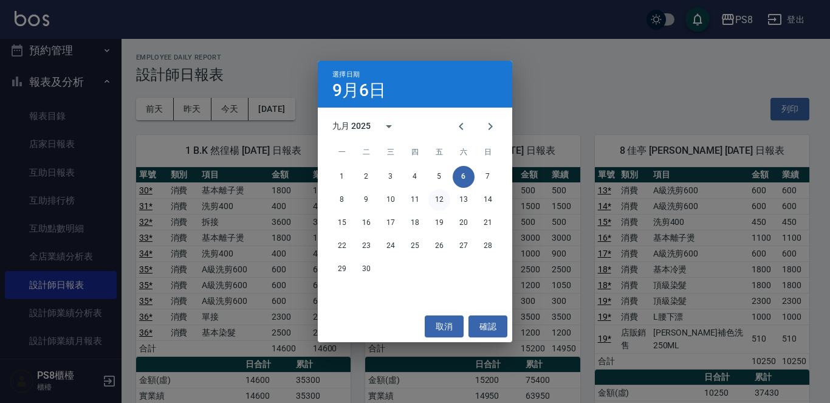
click at [438, 207] on button "12" at bounding box center [440, 200] width 22 height 22
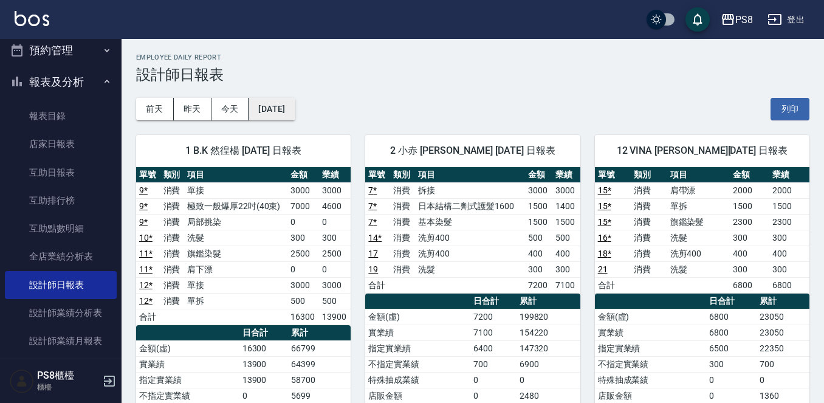
click at [295, 104] on button "[DATE]" at bounding box center [272, 109] width 46 height 22
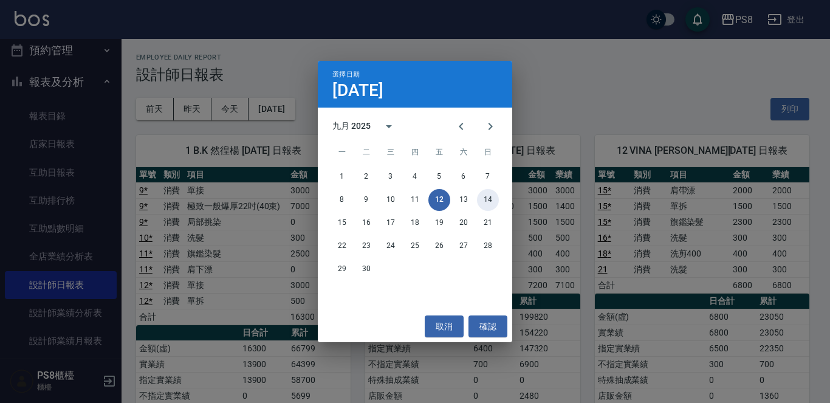
drag, startPoint x: 483, startPoint y: 193, endPoint x: 475, endPoint y: 193, distance: 7.3
click at [478, 193] on div "8 9 10 11 12 13 14" at bounding box center [415, 200] width 195 height 22
click at [475, 199] on div "8 9 10 11 12 13 14" at bounding box center [415, 200] width 195 height 22
click at [465, 200] on button "13" at bounding box center [464, 200] width 22 height 22
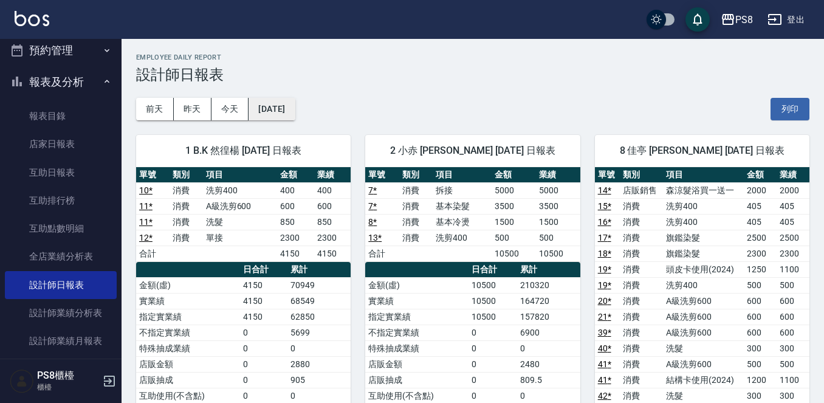
click at [295, 113] on button "[DATE]" at bounding box center [272, 109] width 46 height 22
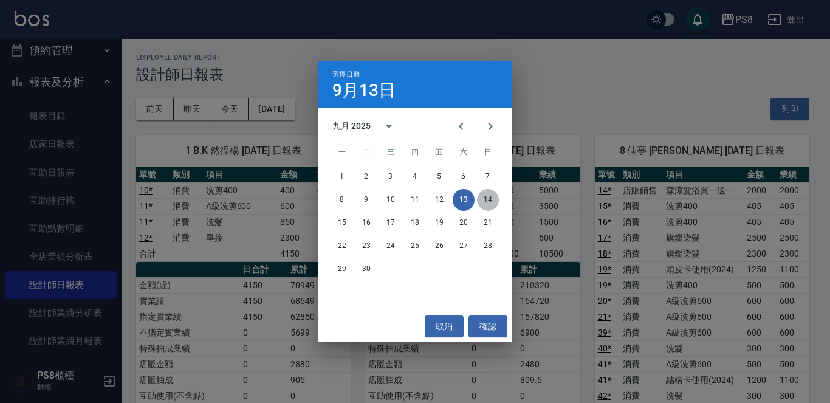
click at [484, 196] on button "14" at bounding box center [488, 200] width 22 height 22
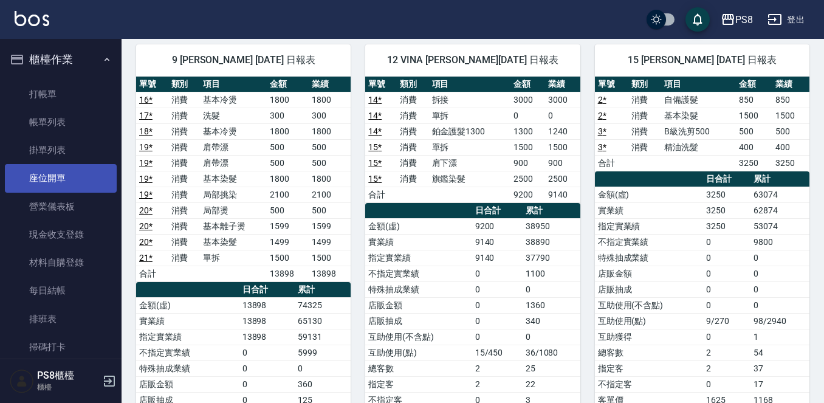
scroll to position [182, 0]
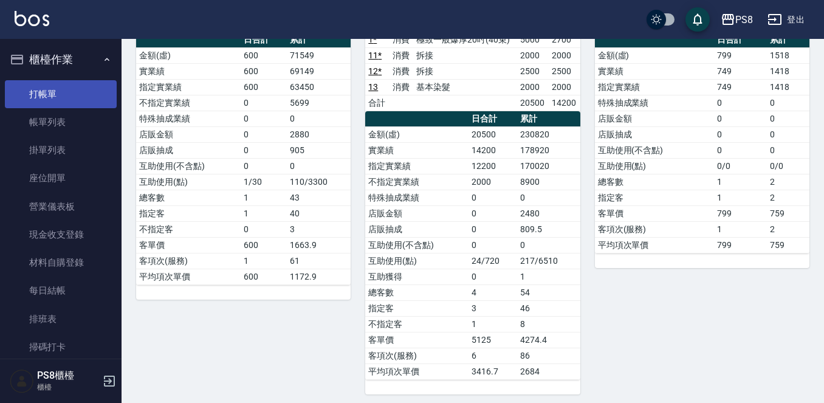
click at [90, 94] on link "打帳單" at bounding box center [61, 94] width 112 height 28
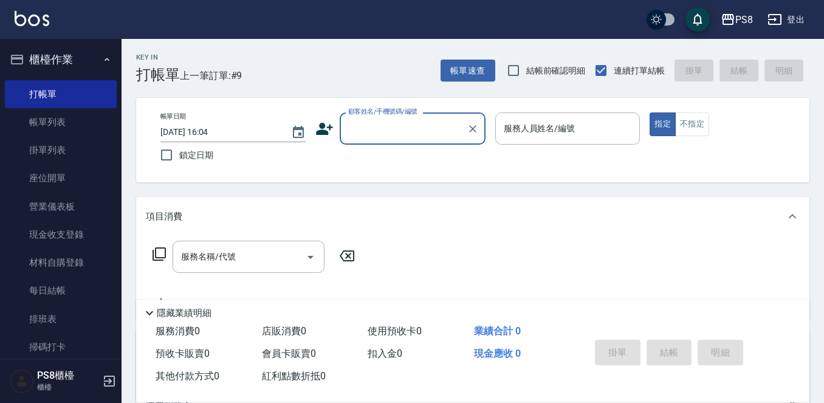
click at [360, 140] on div "顧客姓名/手機號碼/編號" at bounding box center [413, 128] width 146 height 32
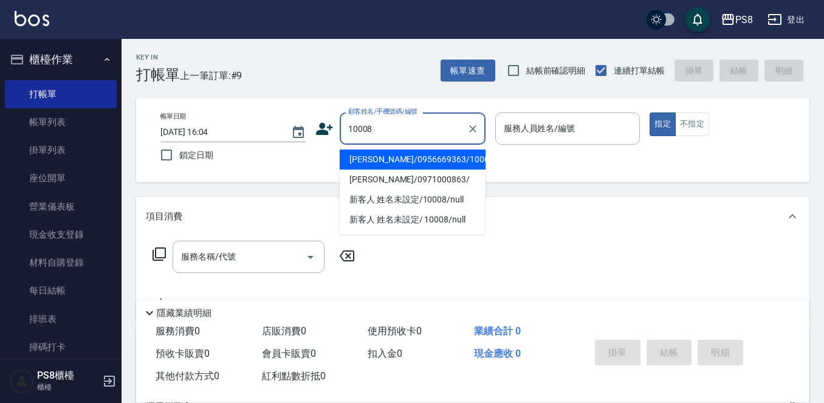
click at [360, 153] on li "潘瑞敏/0956669363/10008" at bounding box center [413, 160] width 146 height 20
type input "潘瑞敏/0956669363/10008"
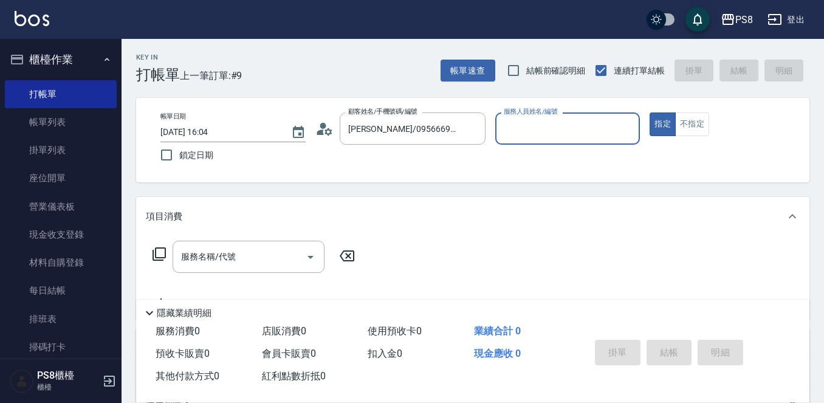
type input "SANNY-10"
click at [657, 122] on button "指定" at bounding box center [663, 124] width 26 height 24
click at [216, 263] on input "服務名稱/代號" at bounding box center [239, 256] width 123 height 21
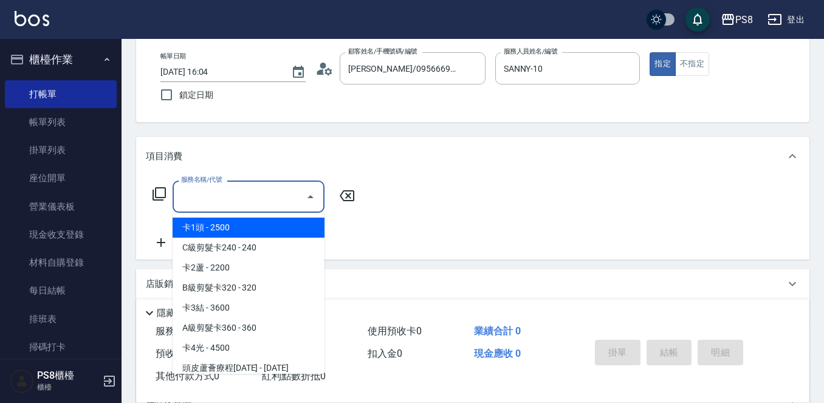
scroll to position [61, 0]
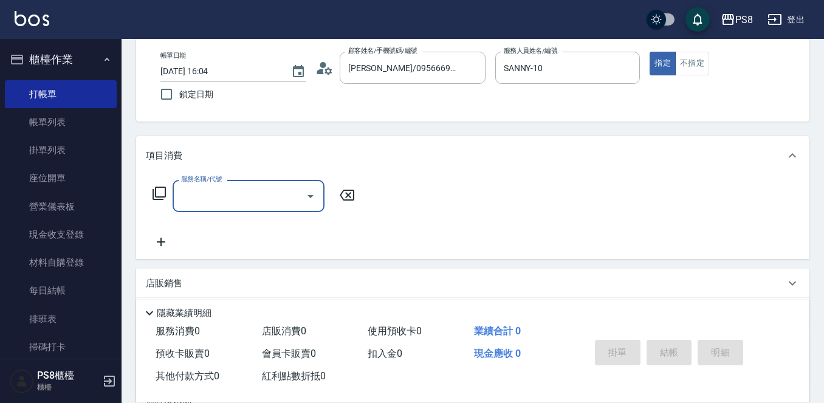
click at [227, 197] on input "服務名稱/代號" at bounding box center [239, 195] width 123 height 21
click at [234, 226] on span "洗剪400 - 400" at bounding box center [249, 227] width 152 height 20
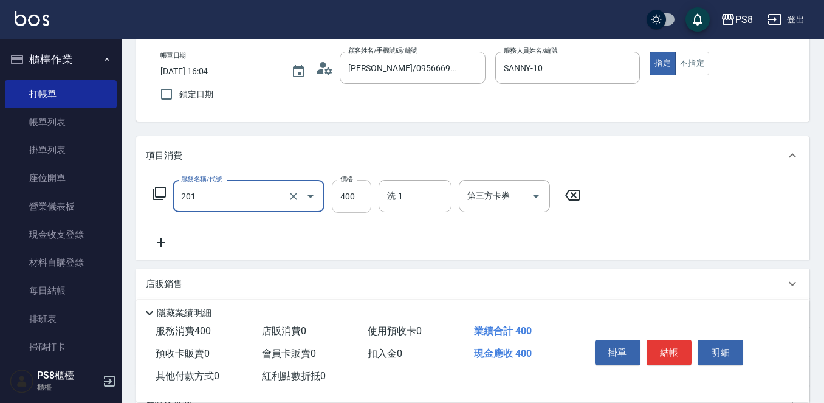
type input "洗剪400(201)"
click at [357, 198] on input "400" at bounding box center [352, 196] width 40 height 33
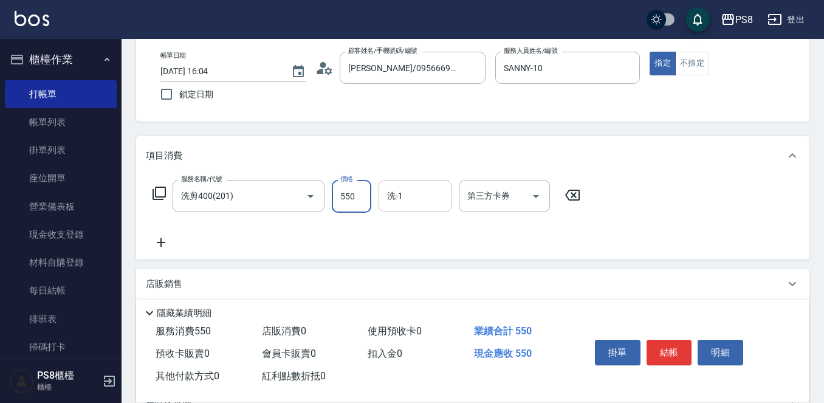
type input "550"
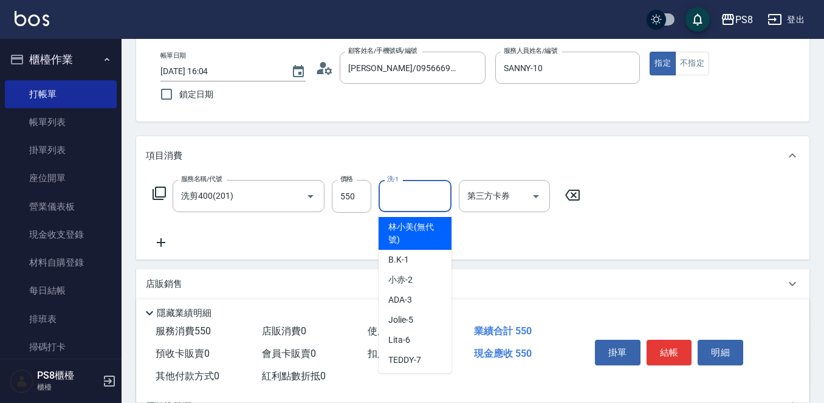
click at [419, 196] on input "洗-1" at bounding box center [415, 195] width 62 height 21
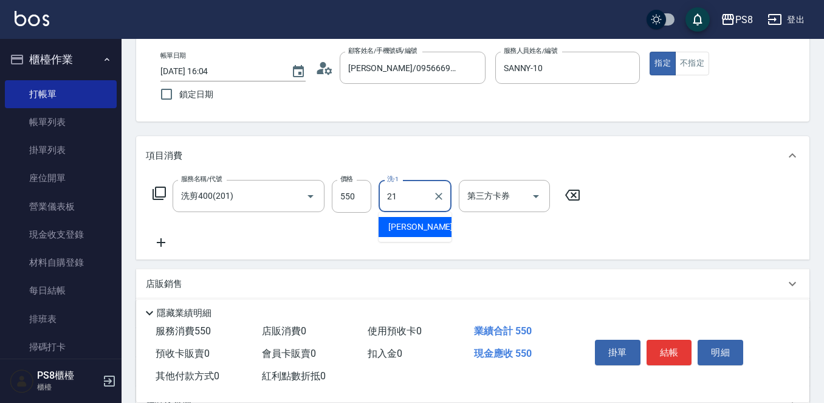
drag, startPoint x: 403, startPoint y: 227, endPoint x: 309, endPoint y: 225, distance: 93.6
click at [402, 227] on span "趙宇文 -21" at bounding box center [426, 227] width 77 height 13
type input "趙宇文-21"
click at [159, 241] on icon at bounding box center [161, 242] width 30 height 15
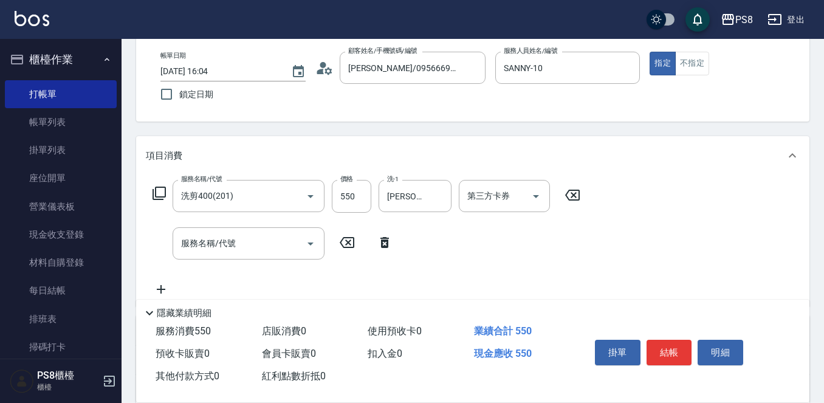
click at [167, 243] on div "服務名稱/代號 服務名稱/代號" at bounding box center [273, 243] width 254 height 32
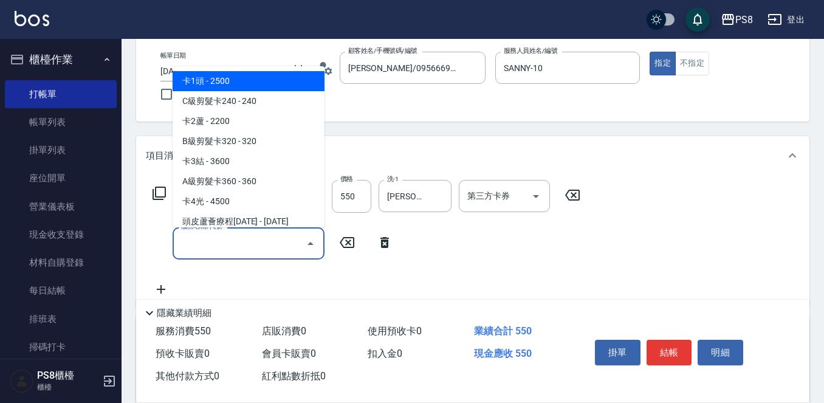
click at [210, 253] on input "服務名稱/代號" at bounding box center [239, 243] width 123 height 21
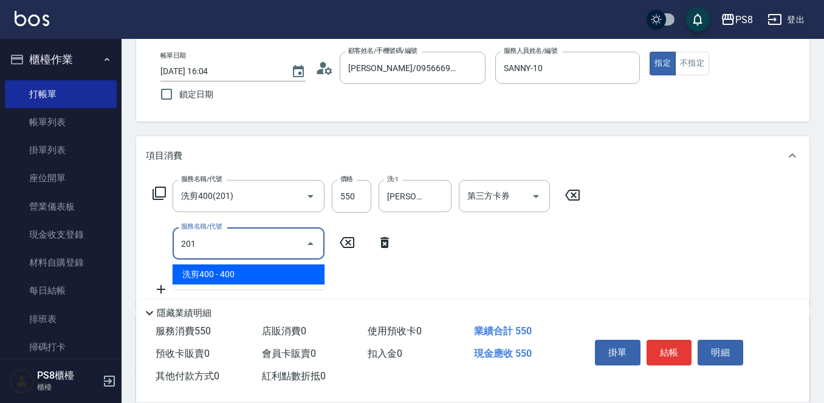
drag, startPoint x: 196, startPoint y: 272, endPoint x: 304, endPoint y: 291, distance: 109.3
click at [198, 272] on span "洗剪400 - 400" at bounding box center [249, 274] width 152 height 20
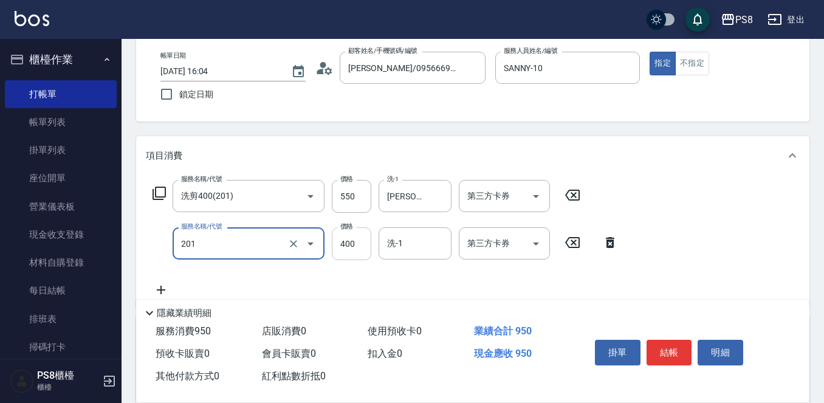
type input "洗剪400(201)"
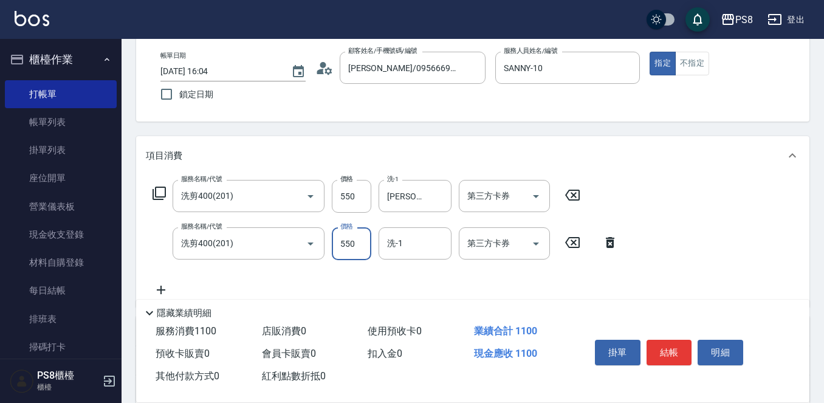
type input "550"
click at [165, 290] on icon at bounding box center [161, 290] width 9 height 9
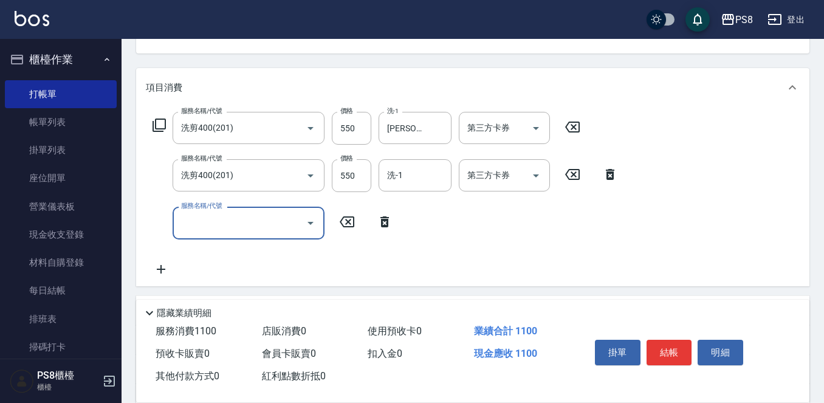
scroll to position [182, 0]
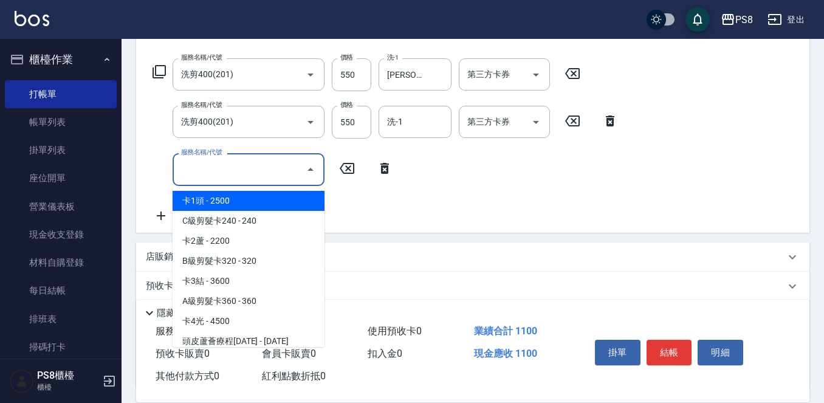
click at [246, 168] on input "服務名稱/代號" at bounding box center [239, 169] width 123 height 21
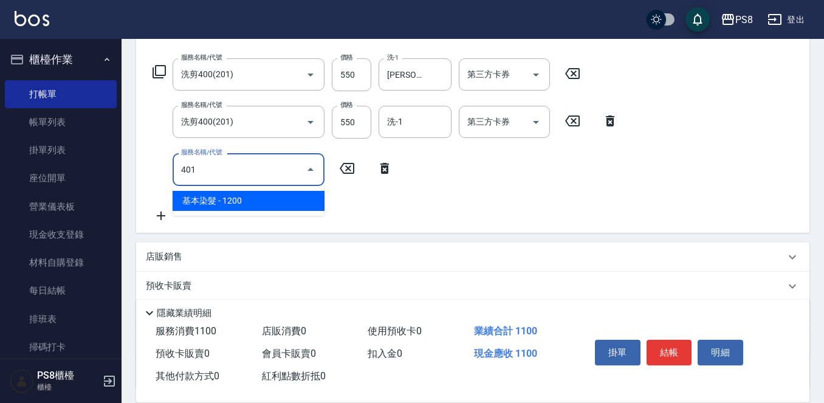
click at [235, 197] on span "基本染髮 - 1200" at bounding box center [249, 201] width 152 height 20
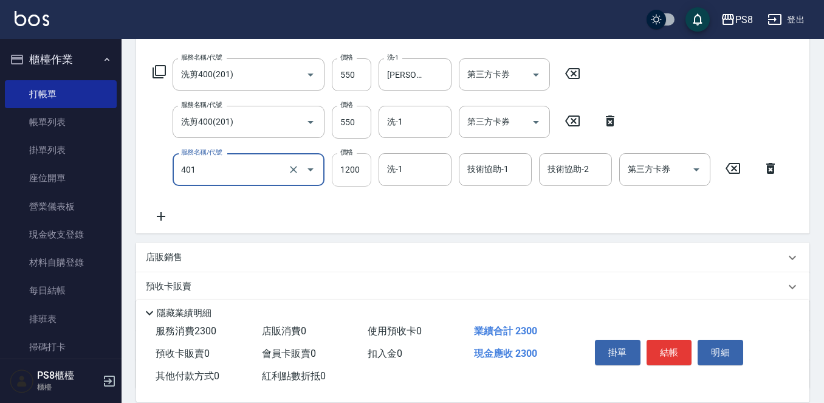
type input "基本染髮(401)"
click at [356, 171] on input "1200" at bounding box center [352, 169] width 40 height 33
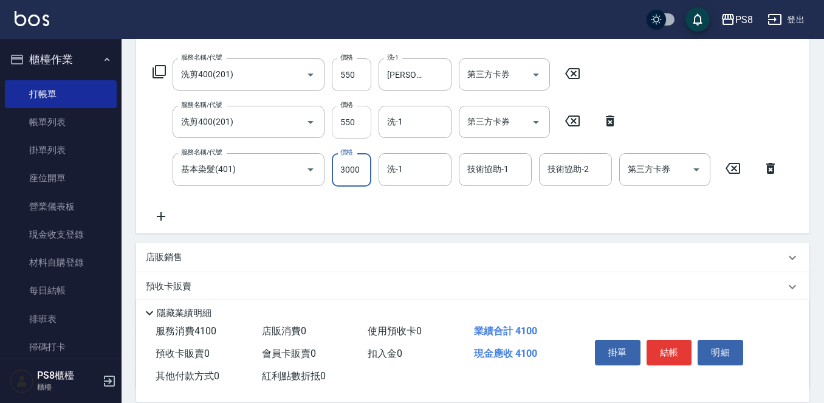
type input "3000"
click at [363, 121] on input "550" at bounding box center [352, 122] width 40 height 33
type input "500"
click at [163, 214] on icon at bounding box center [161, 216] width 30 height 15
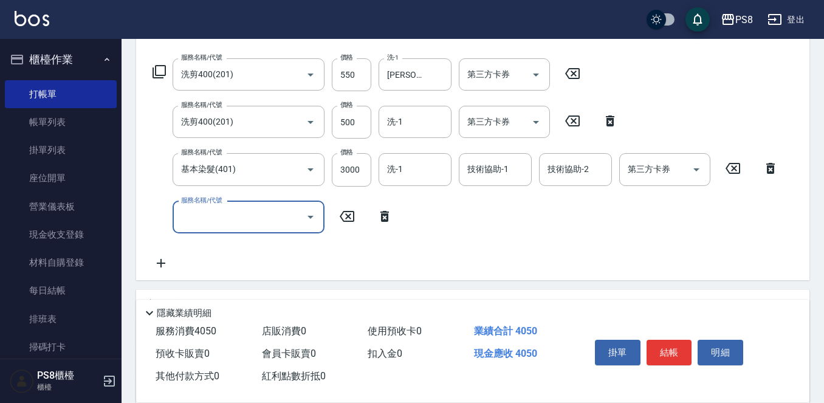
click at [193, 215] on input "服務名稱/代號" at bounding box center [239, 217] width 123 height 21
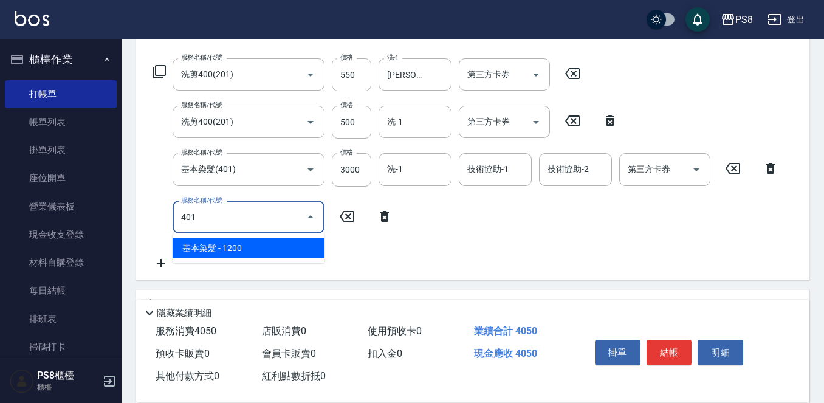
click at [213, 252] on span "基本染髮 - 1200" at bounding box center [249, 248] width 152 height 20
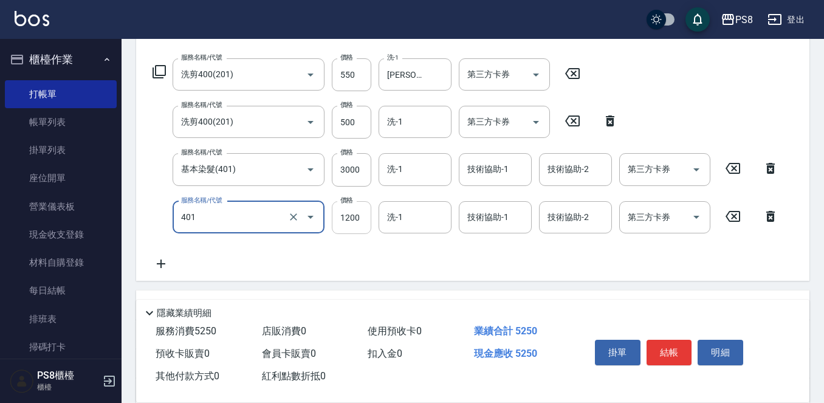
type input "基本染髮(401)"
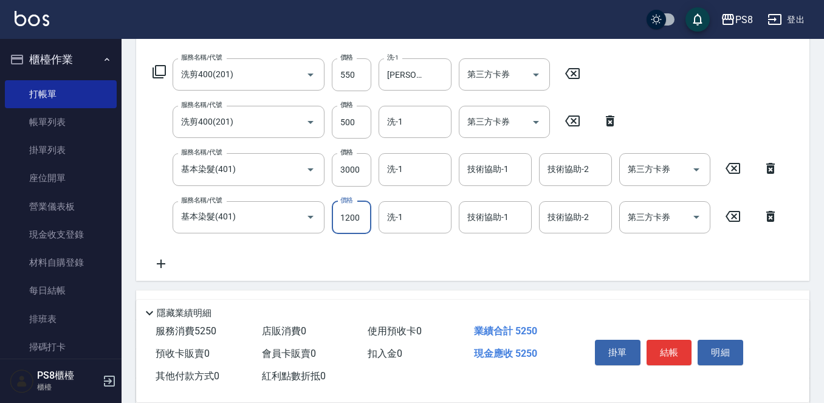
click at [363, 219] on input "1200" at bounding box center [352, 217] width 40 height 33
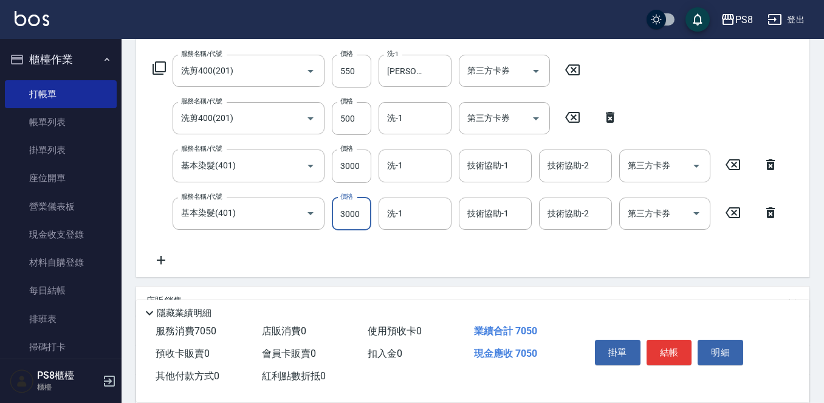
scroll to position [243, 0]
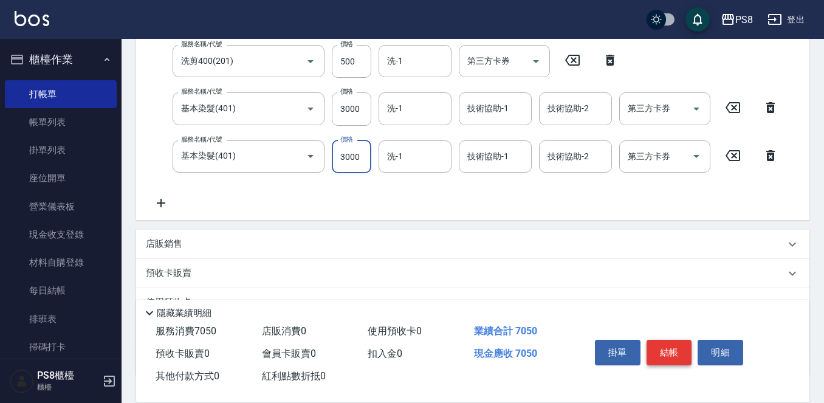
type input "3000"
click at [667, 348] on button "結帳" at bounding box center [670, 353] width 46 height 26
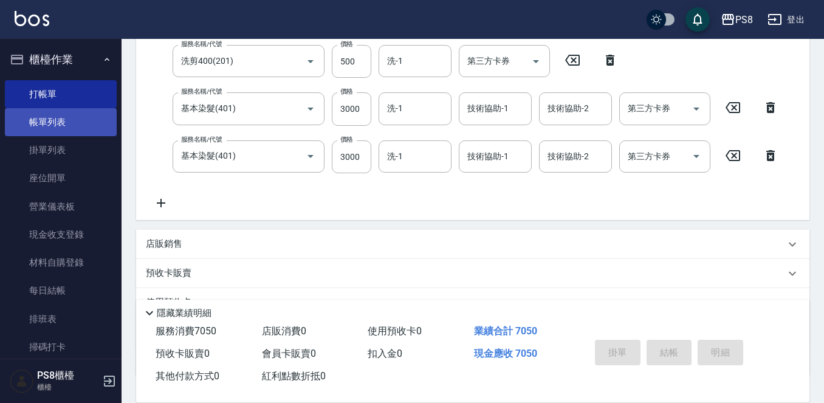
type input "2025/10/11 16:06"
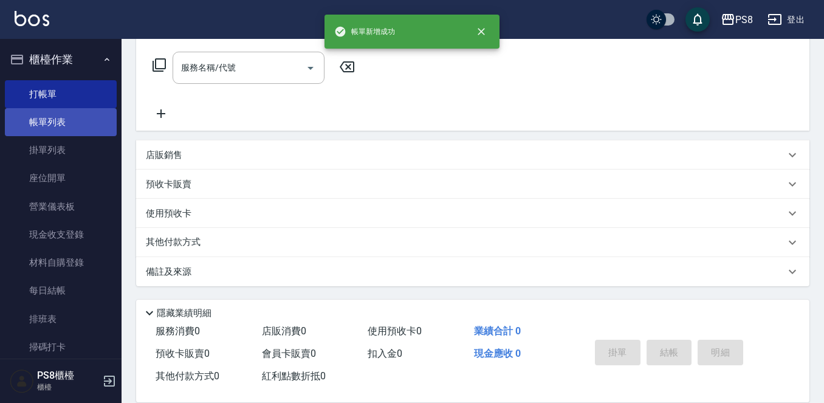
scroll to position [0, 0]
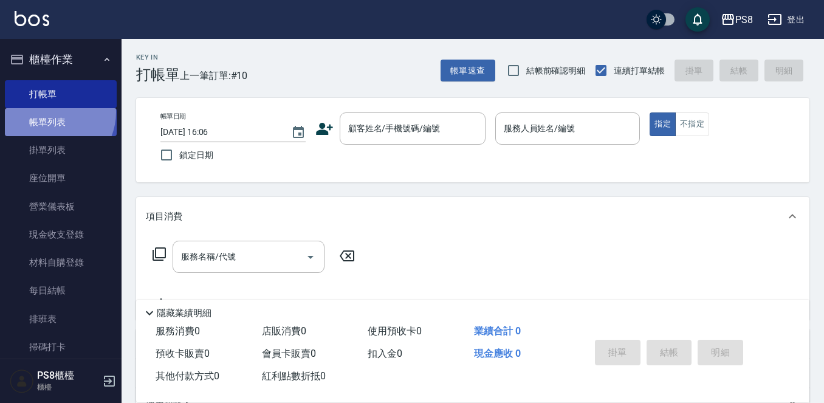
click at [49, 112] on link "帳單列表" at bounding box center [61, 122] width 112 height 28
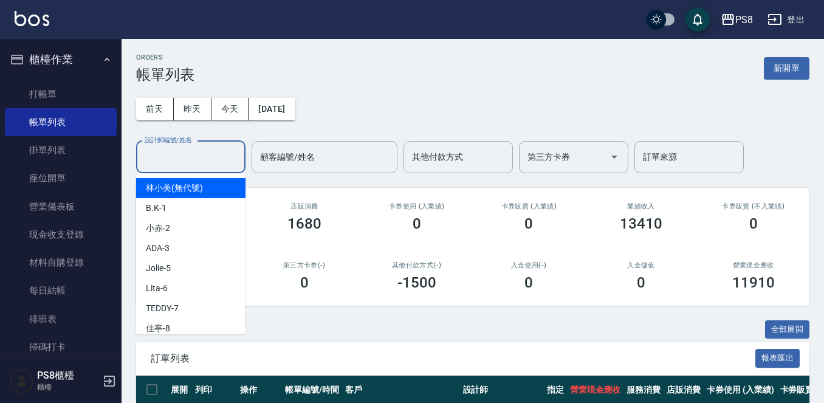
click at [201, 156] on input "設計師編號/姓名" at bounding box center [191, 156] width 98 height 21
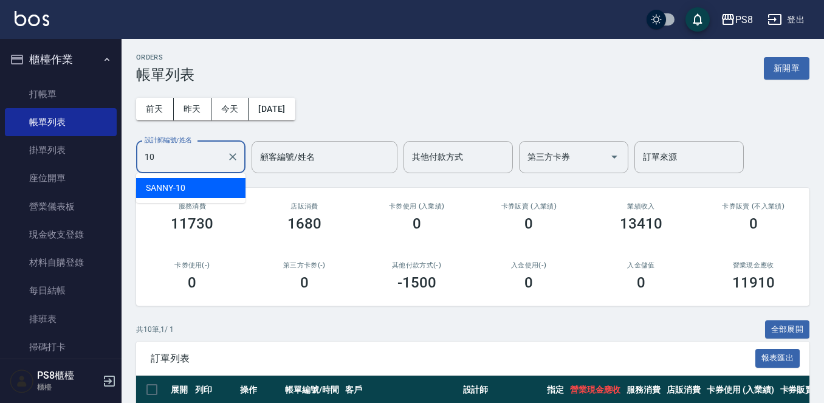
click at [186, 188] on div "SANNY -10" at bounding box center [190, 188] width 109 height 20
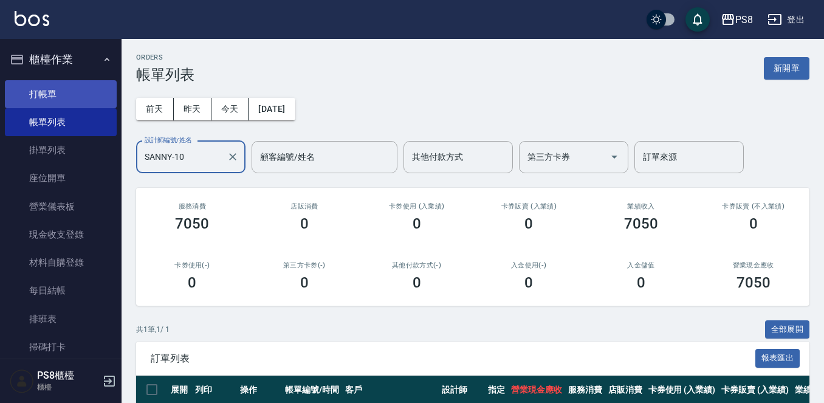
type input "SANNY-10"
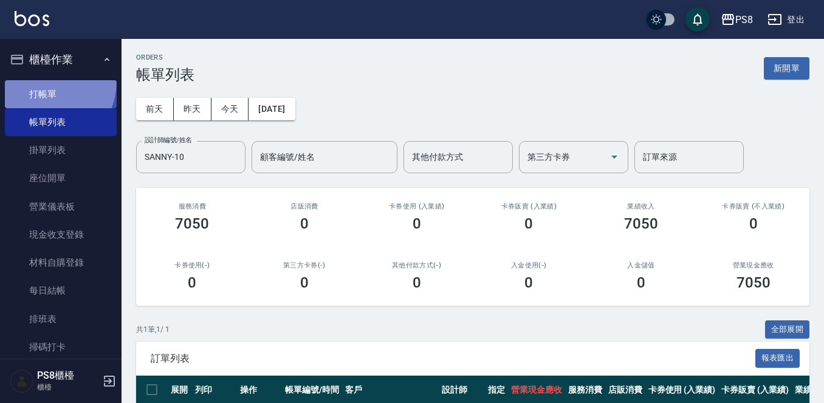
click at [38, 80] on link "打帳單" at bounding box center [61, 94] width 112 height 28
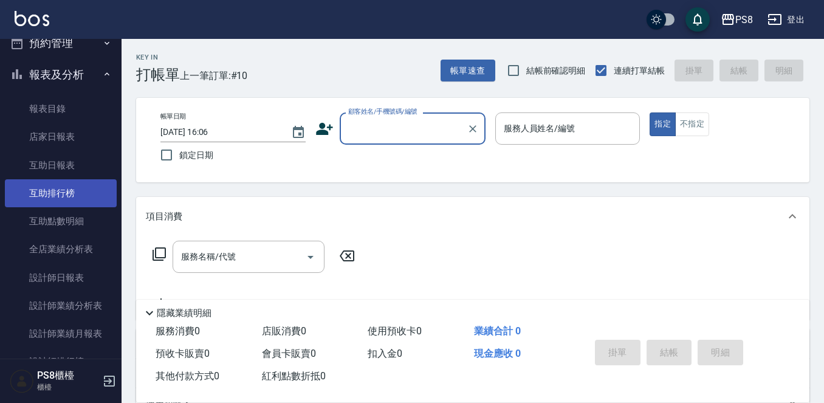
scroll to position [365, 0]
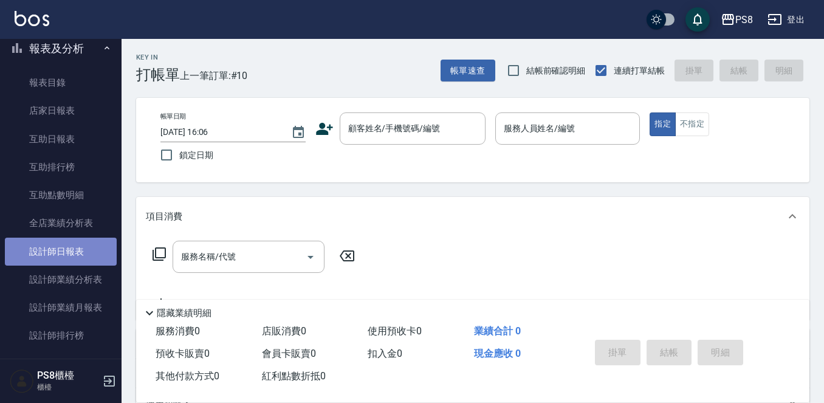
click at [87, 250] on link "設計師日報表" at bounding box center [61, 252] width 112 height 28
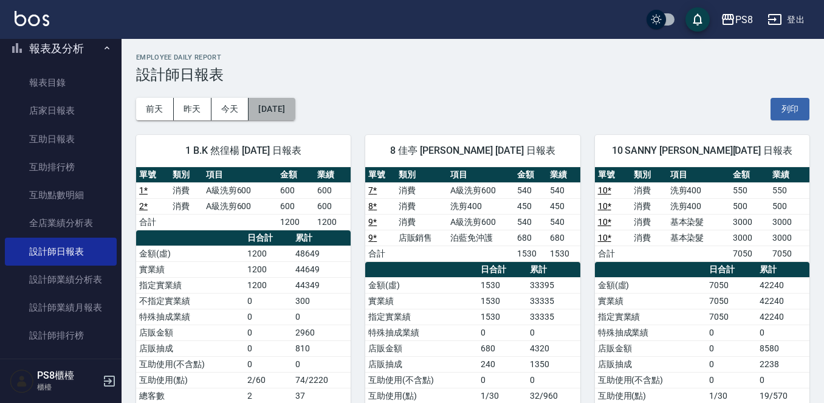
click at [295, 111] on button "[DATE]" at bounding box center [272, 109] width 46 height 22
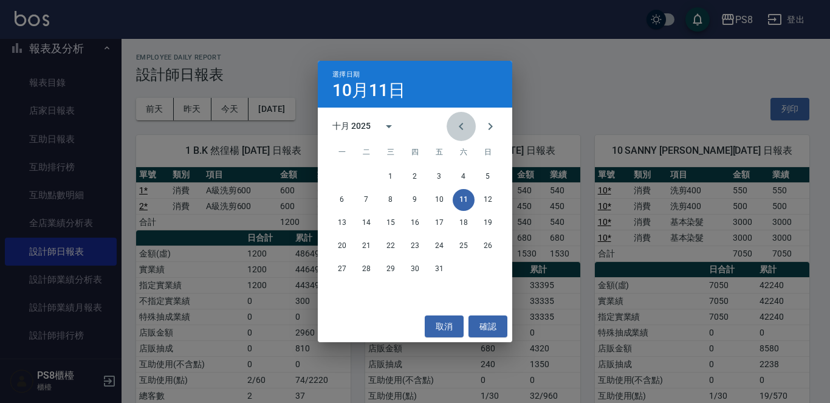
click at [469, 128] on button "Previous month" at bounding box center [461, 126] width 29 height 29
click at [485, 203] on button "14" at bounding box center [488, 200] width 22 height 22
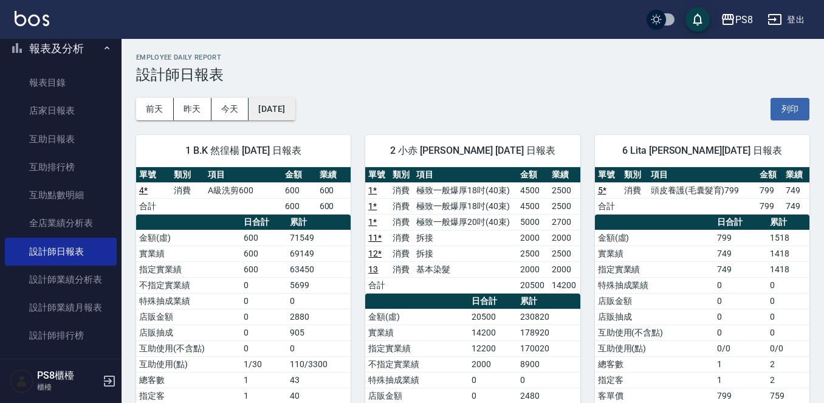
click at [292, 108] on button "[DATE]" at bounding box center [272, 109] width 46 height 22
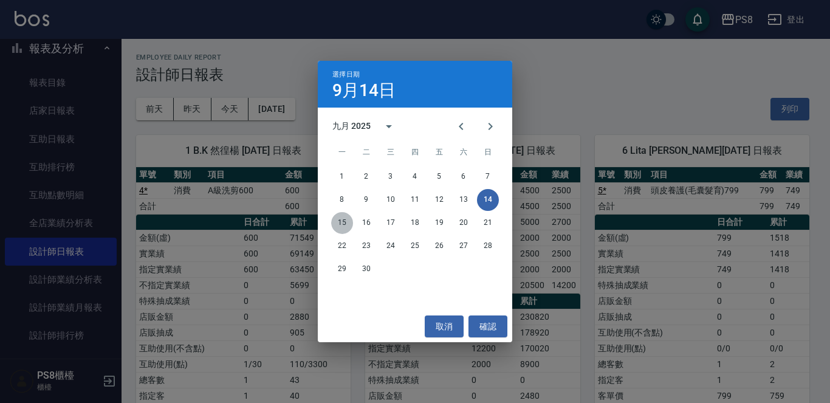
click at [348, 219] on button "15" at bounding box center [342, 223] width 22 height 22
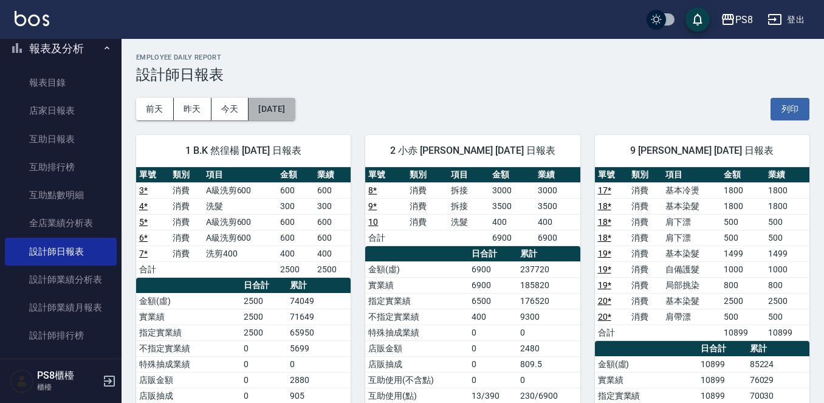
click at [289, 119] on button "[DATE]" at bounding box center [272, 109] width 46 height 22
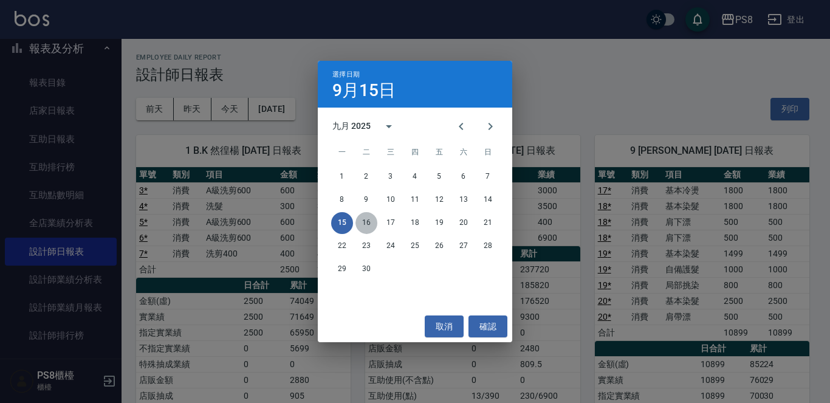
click at [368, 222] on button "16" at bounding box center [367, 223] width 22 height 22
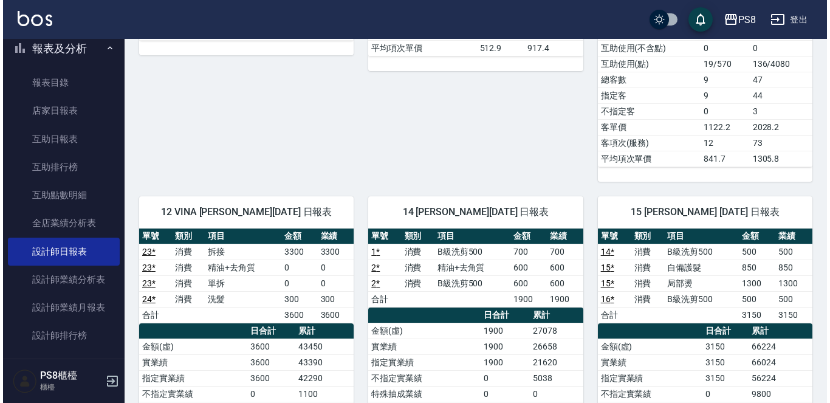
scroll to position [61, 0]
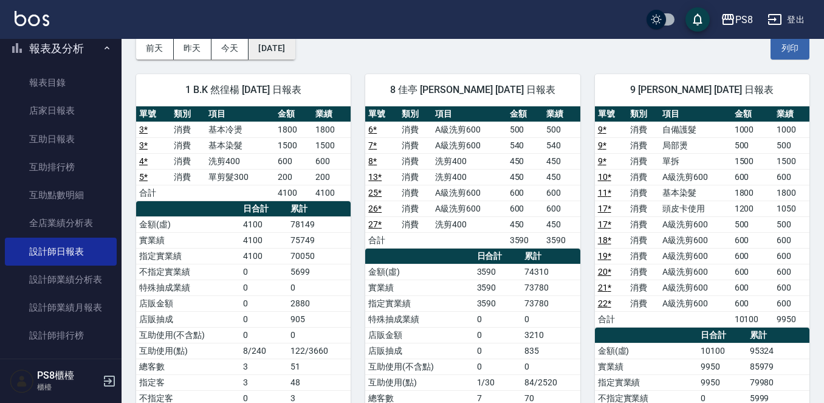
click at [262, 52] on button "[DATE]" at bounding box center [272, 48] width 46 height 22
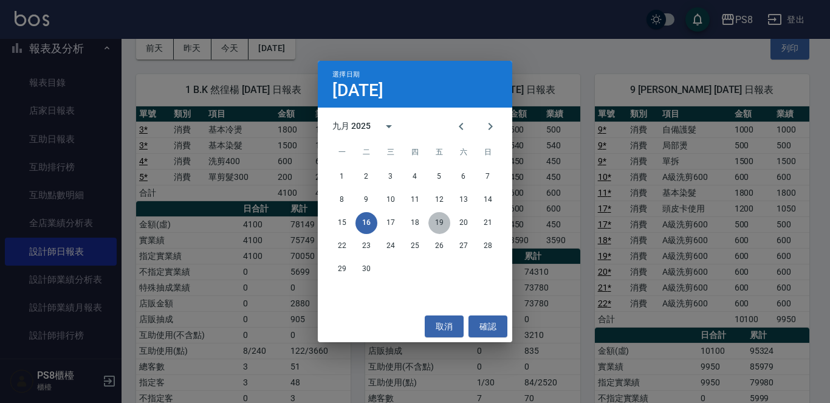
click at [438, 222] on button "19" at bounding box center [440, 223] width 22 height 22
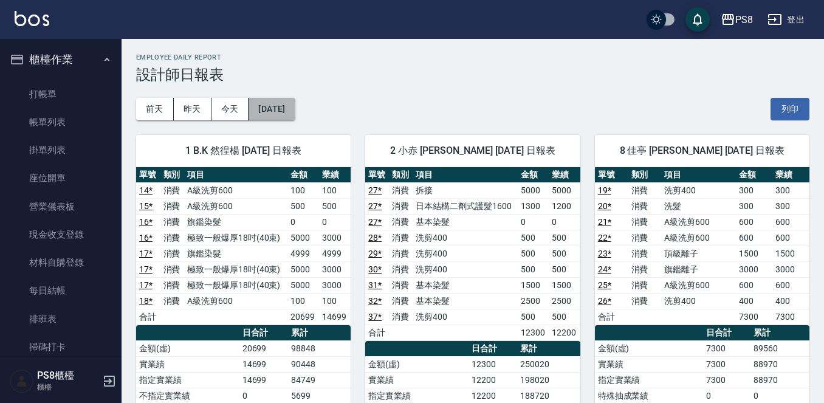
click at [287, 116] on button "[DATE]" at bounding box center [272, 109] width 46 height 22
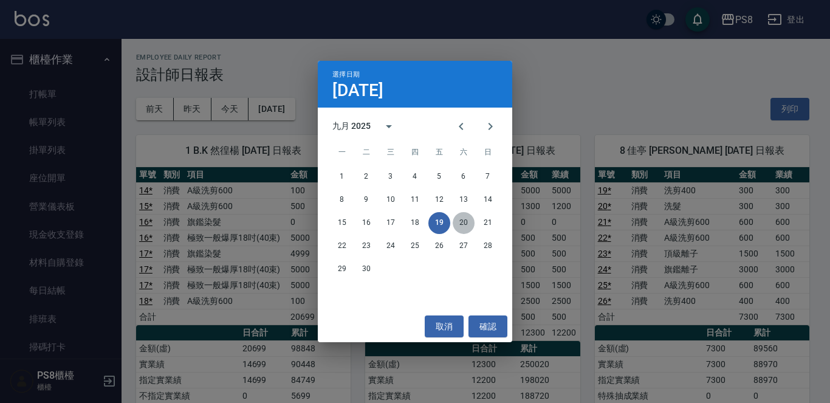
click at [463, 222] on button "20" at bounding box center [464, 223] width 22 height 22
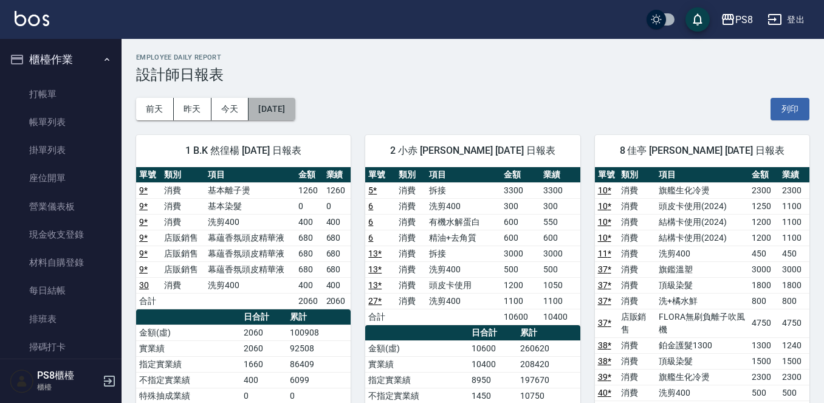
click at [295, 101] on button "[DATE]" at bounding box center [272, 109] width 46 height 22
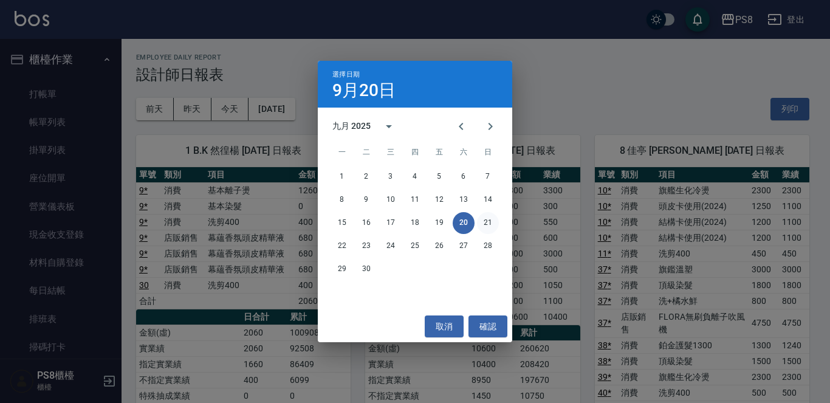
click at [487, 220] on button "21" at bounding box center [488, 223] width 22 height 22
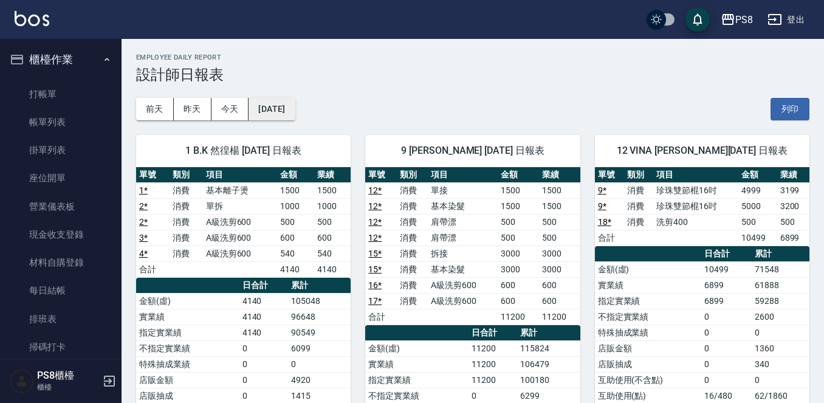
click at [295, 108] on button "[DATE]" at bounding box center [272, 109] width 46 height 22
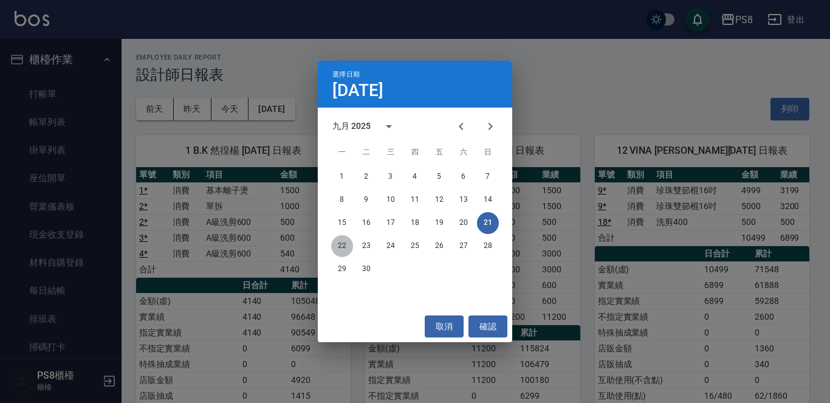
click at [347, 240] on button "22" at bounding box center [342, 246] width 22 height 22
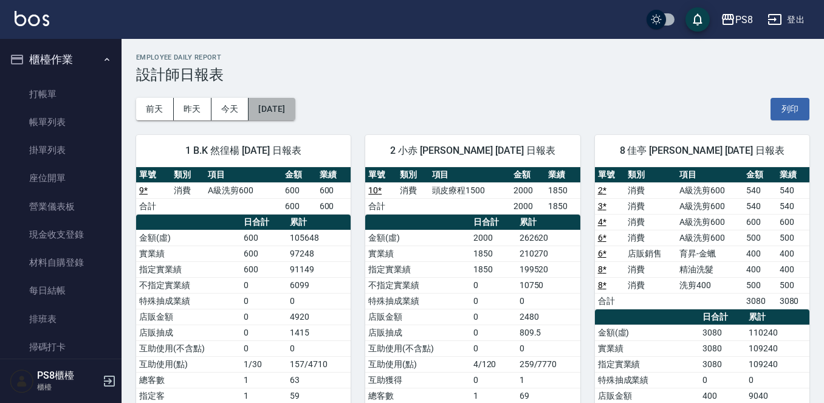
click at [295, 106] on button "[DATE]" at bounding box center [272, 109] width 46 height 22
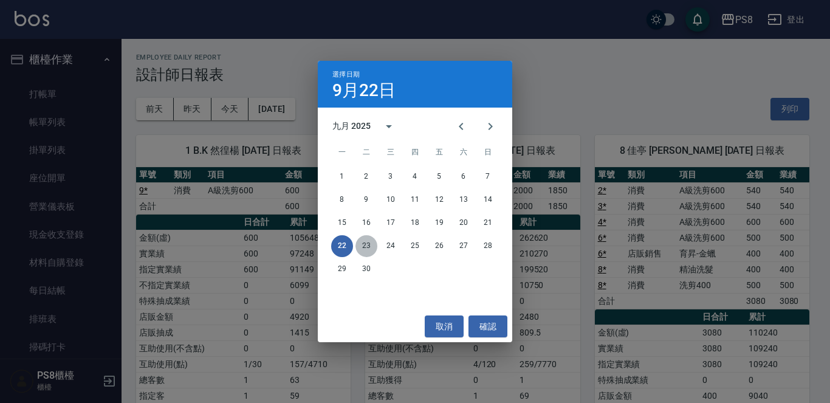
click at [368, 250] on button "23" at bounding box center [367, 246] width 22 height 22
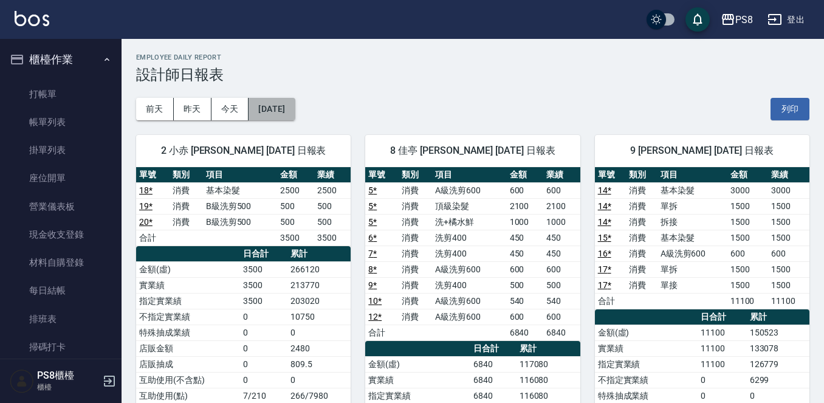
click at [281, 115] on button "[DATE]" at bounding box center [272, 109] width 46 height 22
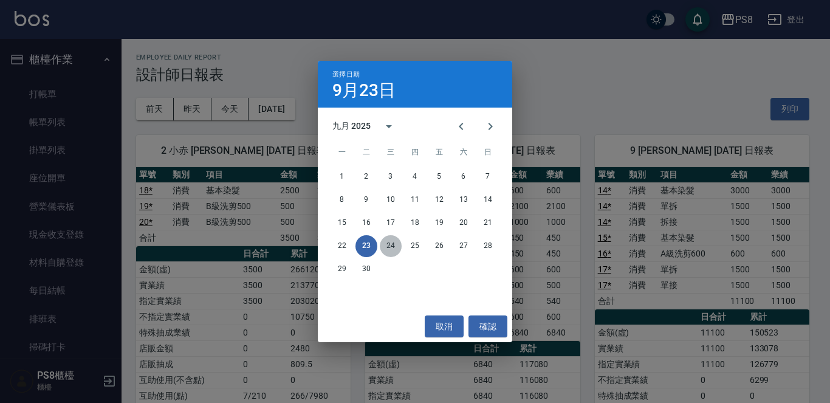
click at [387, 244] on button "24" at bounding box center [391, 246] width 22 height 22
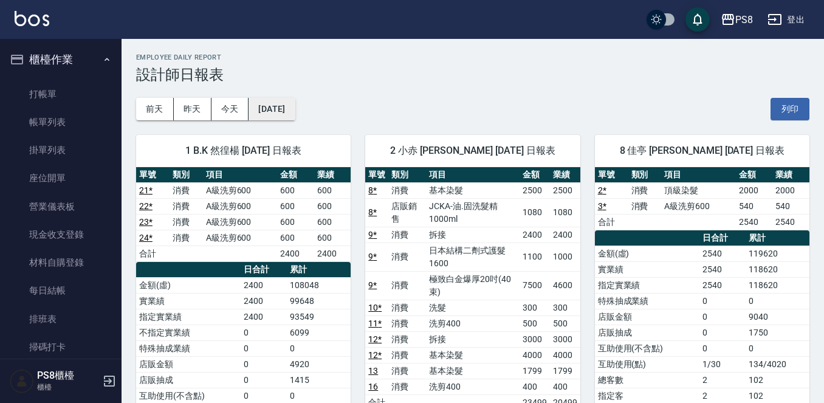
click at [269, 110] on button "[DATE]" at bounding box center [272, 109] width 46 height 22
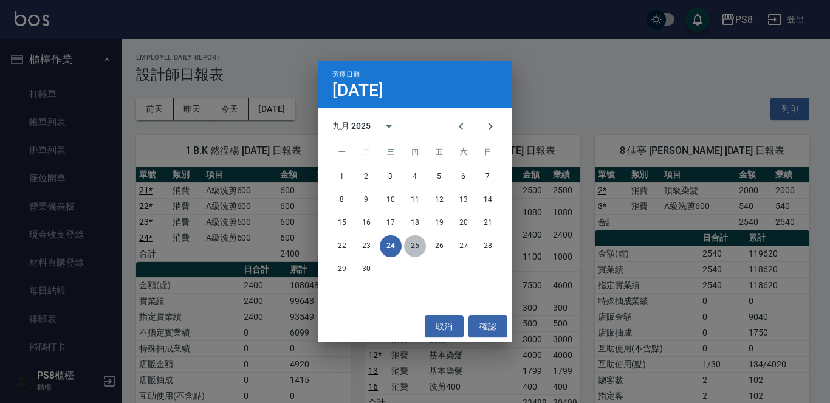
click at [415, 254] on button "25" at bounding box center [415, 246] width 22 height 22
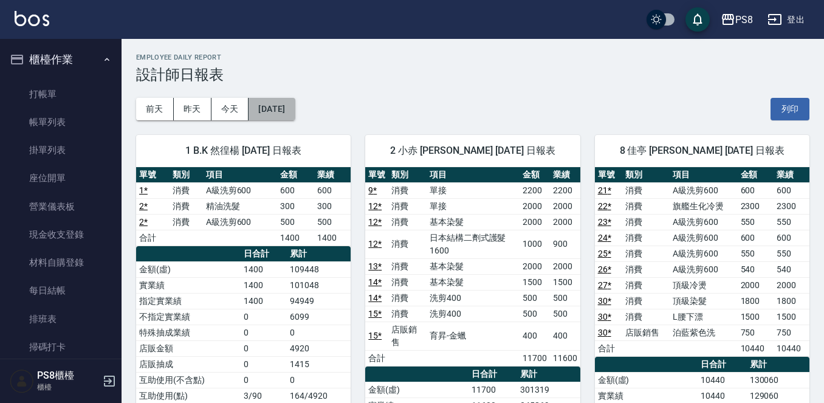
click at [295, 105] on button "[DATE]" at bounding box center [272, 109] width 46 height 22
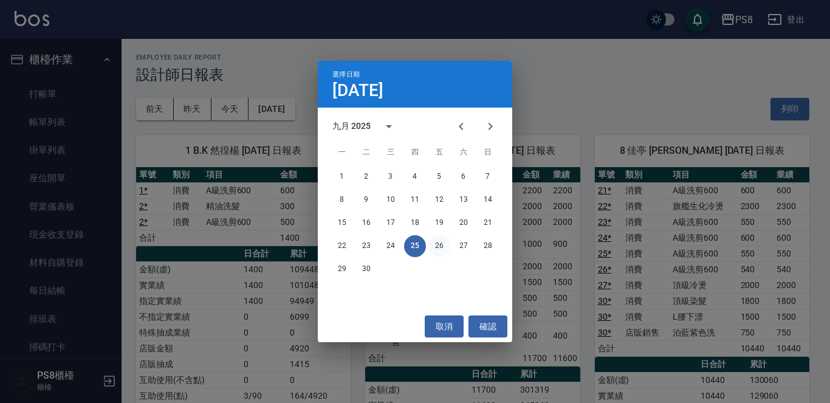
click at [441, 245] on button "26" at bounding box center [440, 246] width 22 height 22
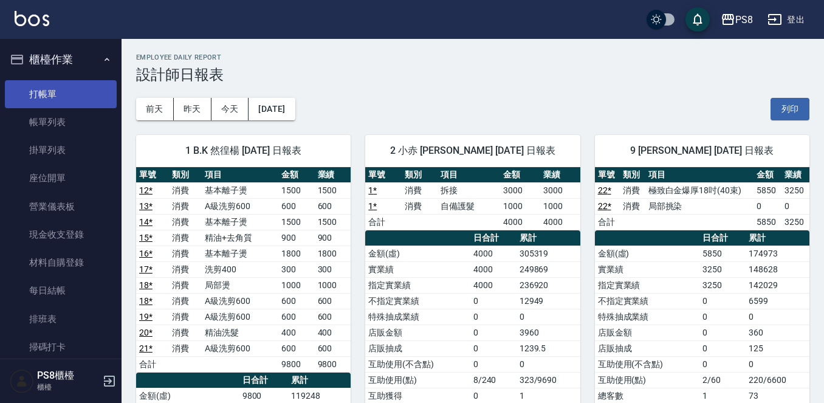
click at [68, 101] on link "打帳單" at bounding box center [61, 94] width 112 height 28
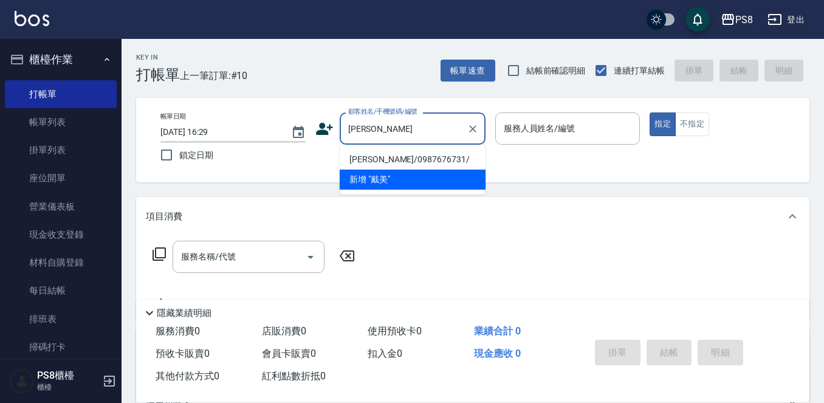
click at [394, 154] on li "戴美華/0987676731/" at bounding box center [413, 160] width 146 height 20
type input "戴美華/0987676731/"
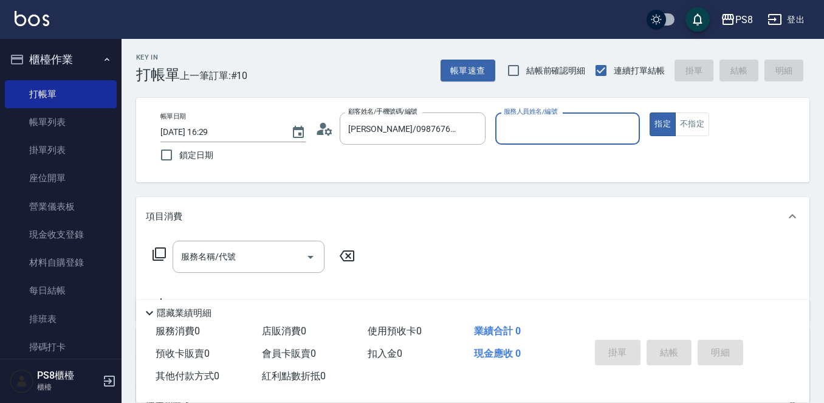
click at [321, 134] on icon at bounding box center [320, 131] width 7 height 5
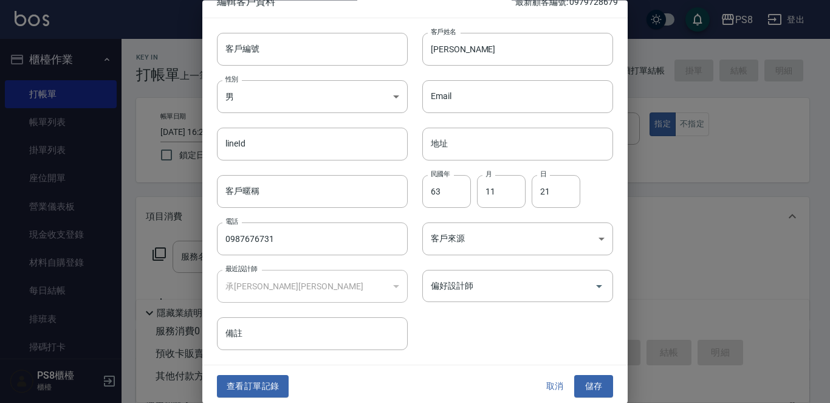
scroll to position [18, 0]
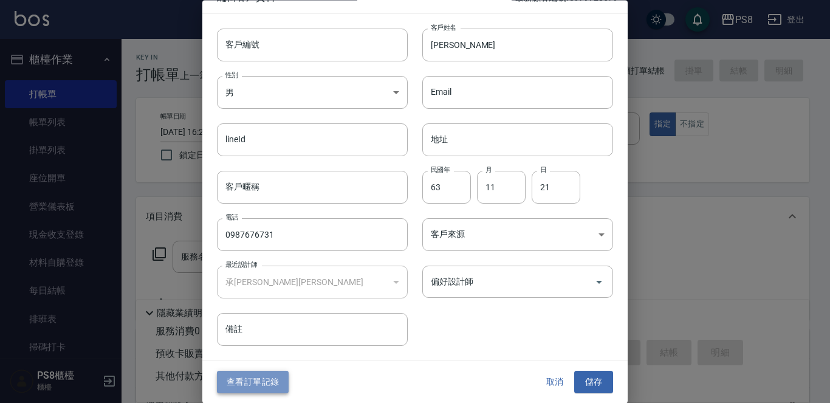
click at [247, 375] on button "查看訂單記錄" at bounding box center [253, 382] width 72 height 22
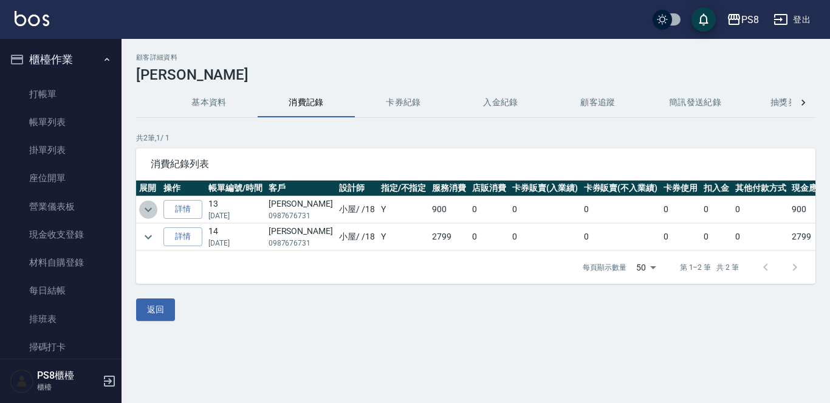
click at [142, 208] on icon "expand row" at bounding box center [148, 209] width 15 height 15
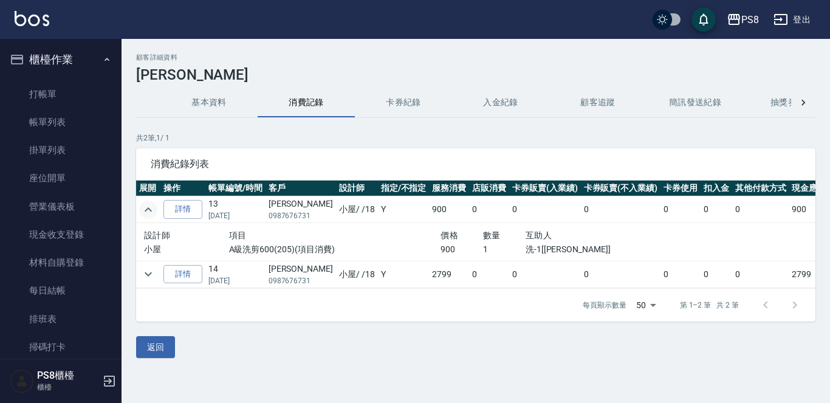
click at [145, 207] on icon "expand row" at bounding box center [148, 209] width 15 height 15
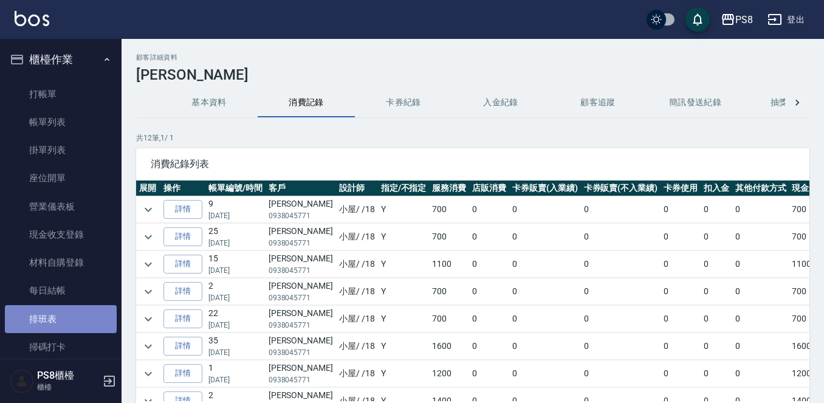
click at [66, 316] on link "排班表" at bounding box center [61, 319] width 112 height 28
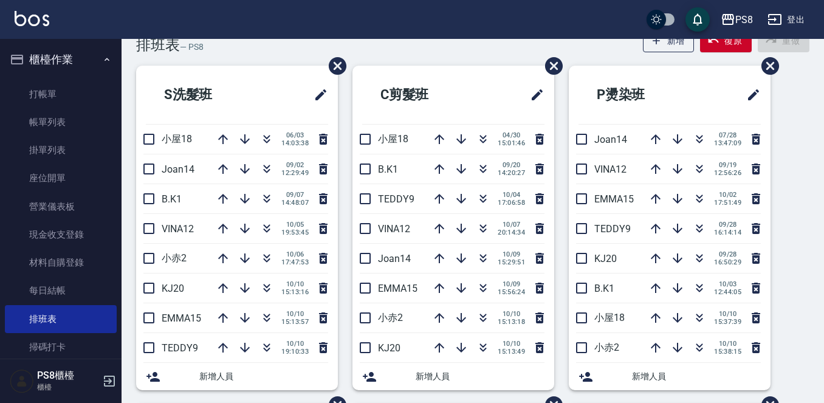
scroll to position [61, 0]
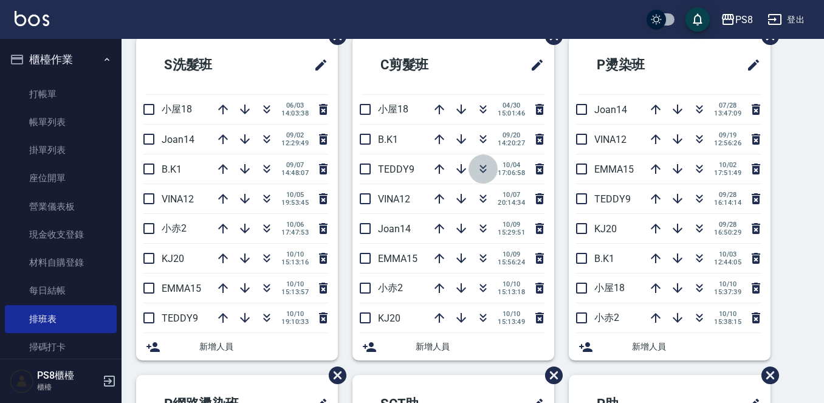
click at [478, 172] on icon "button" at bounding box center [483, 169] width 15 height 15
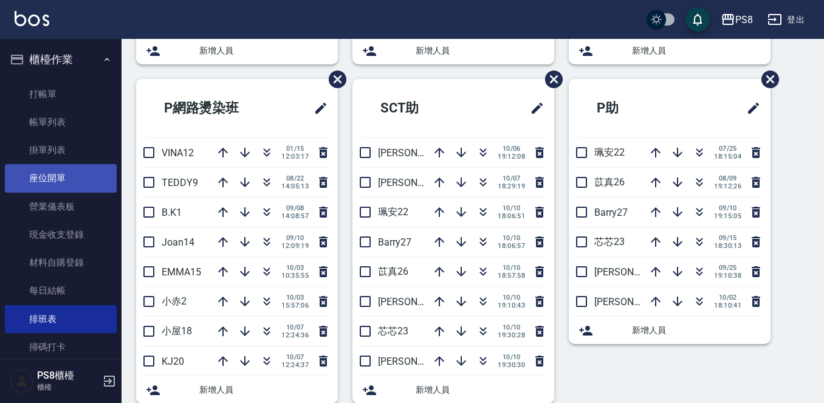
scroll to position [174, 0]
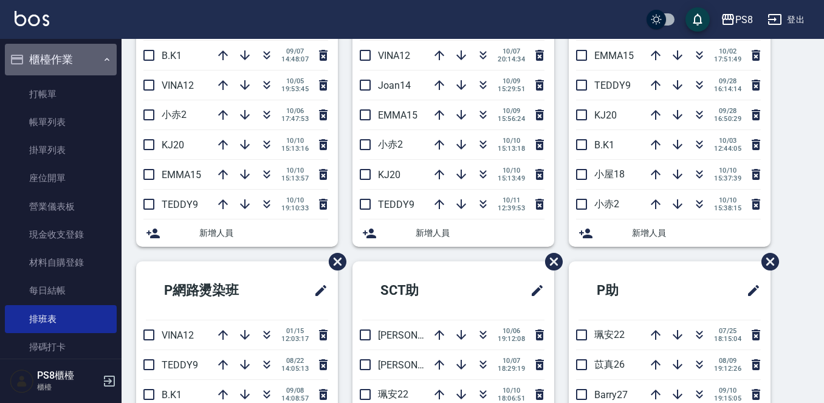
click at [76, 70] on button "櫃檯作業" at bounding box center [61, 60] width 112 height 32
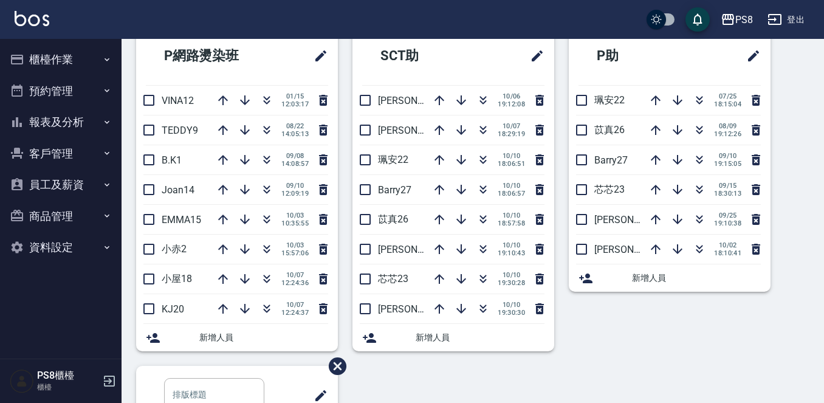
scroll to position [425, 0]
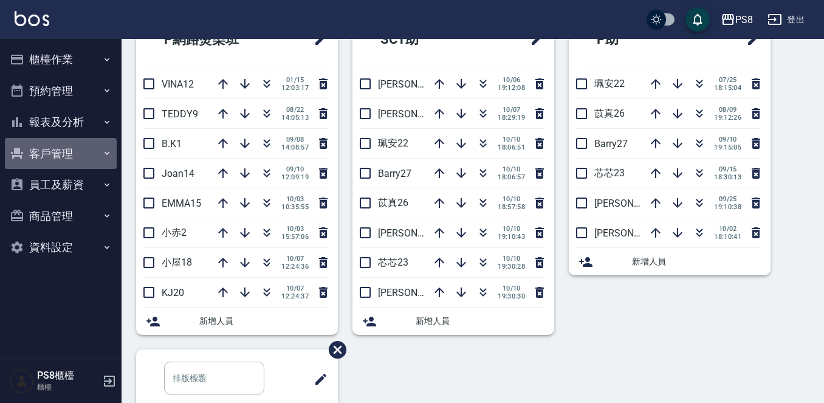
click at [67, 156] on button "客戶管理" at bounding box center [61, 154] width 112 height 32
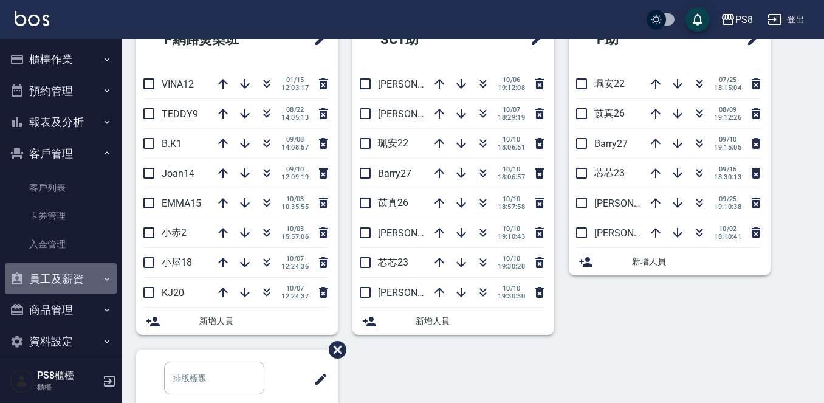
click at [64, 275] on button "員工及薪資" at bounding box center [61, 279] width 112 height 32
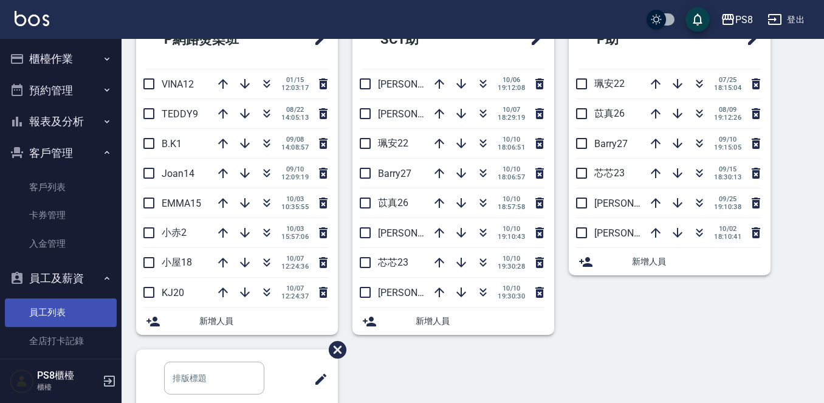
scroll to position [0, 0]
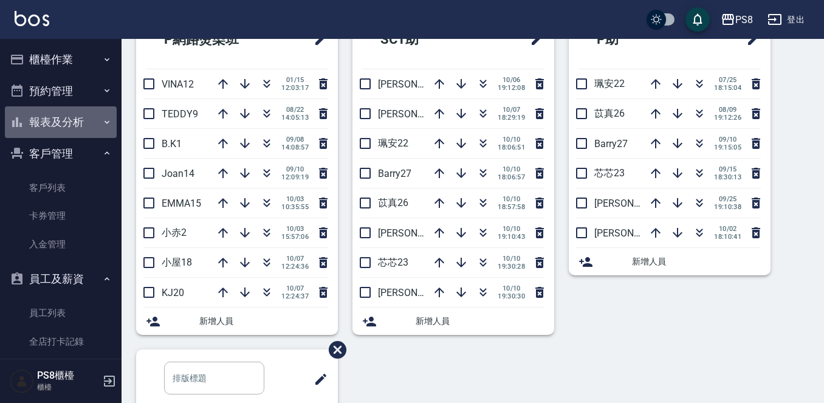
click at [96, 112] on button "報表及分析" at bounding box center [61, 122] width 112 height 32
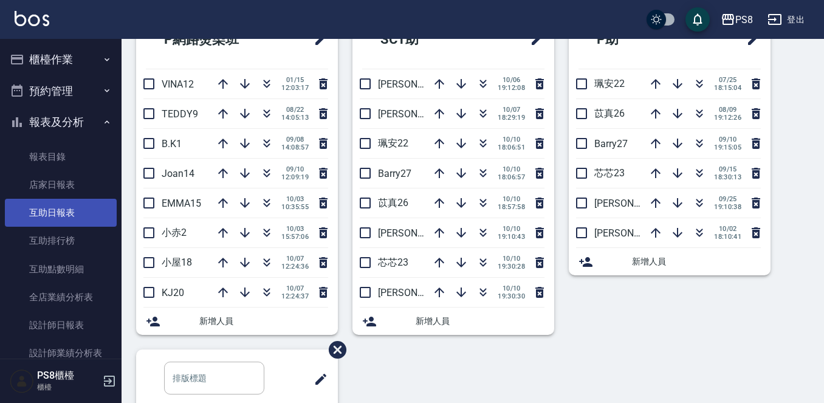
click at [80, 215] on link "互助日報表" at bounding box center [61, 213] width 112 height 28
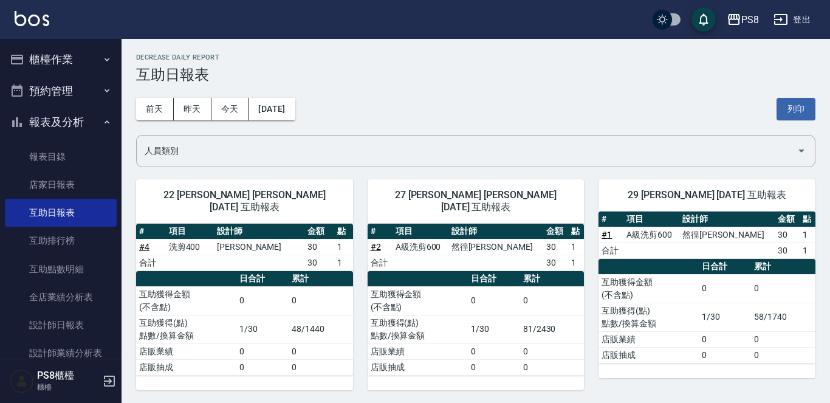
click at [100, 83] on button "預約管理" at bounding box center [61, 91] width 112 height 32
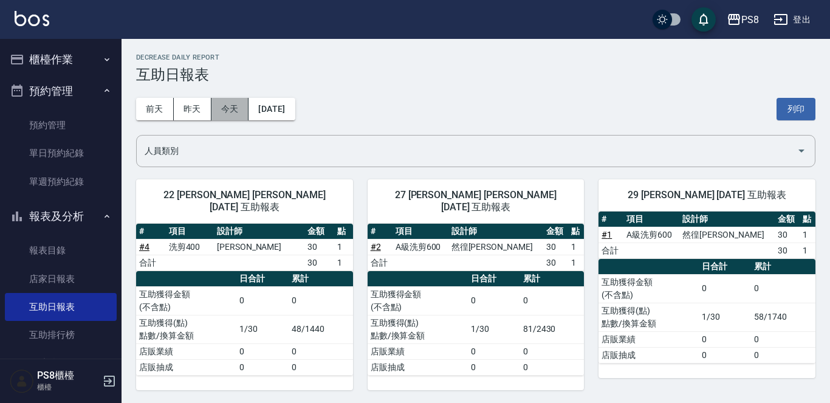
click at [224, 102] on button "今天" at bounding box center [231, 109] width 38 height 22
click at [203, 113] on button "昨天" at bounding box center [193, 109] width 38 height 22
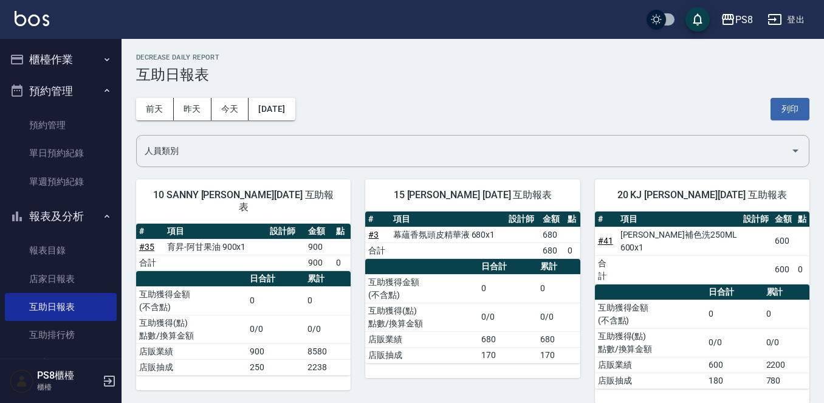
click at [46, 54] on button "櫃檯作業" at bounding box center [61, 60] width 112 height 32
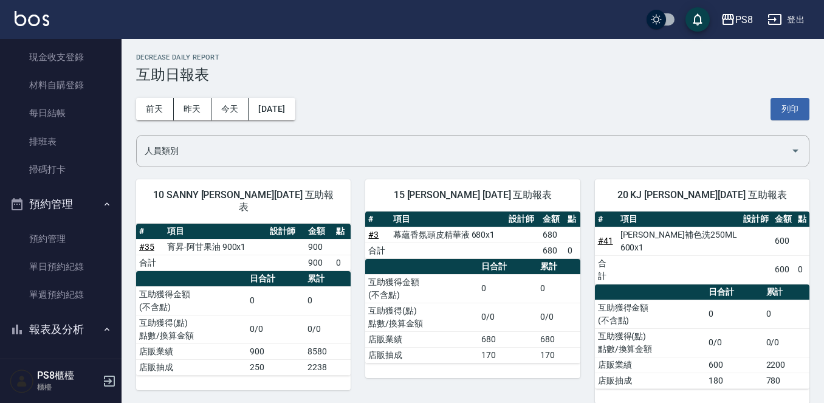
scroll to position [182, 0]
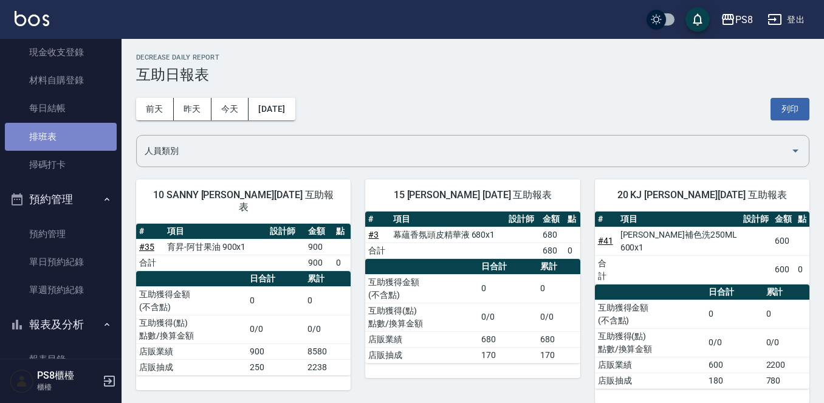
click at [77, 145] on link "排班表" at bounding box center [61, 137] width 112 height 28
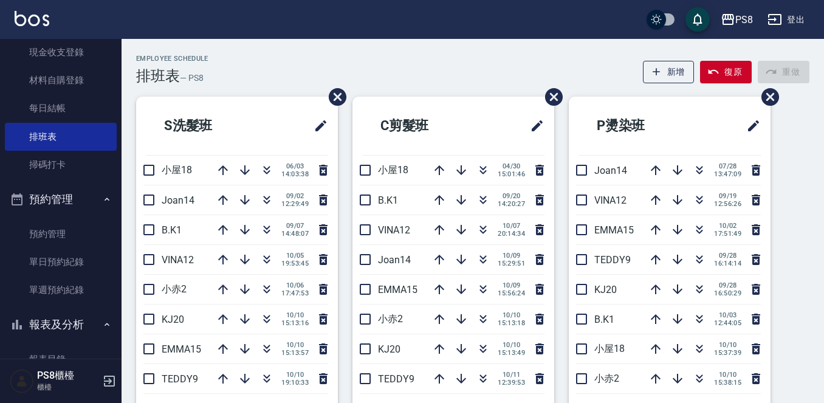
scroll to position [61, 0]
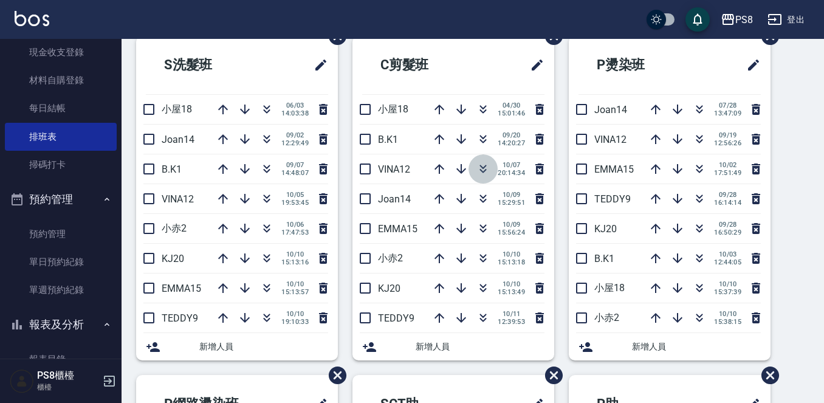
click at [484, 170] on icon "button" at bounding box center [483, 169] width 15 height 15
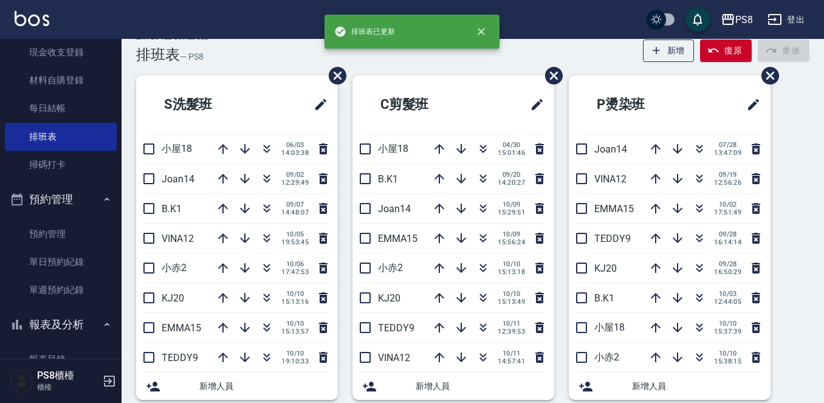
scroll to position [0, 0]
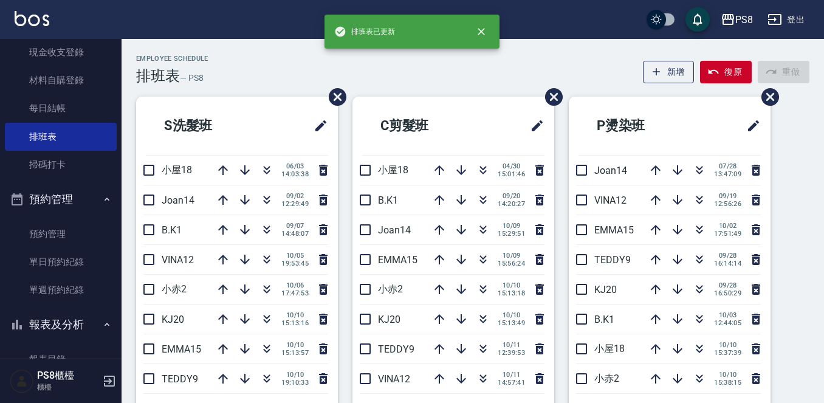
drag, startPoint x: 712, startPoint y: 70, endPoint x: 712, endPoint y: 63, distance: 6.7
click at [712, 69] on icon "button" at bounding box center [714, 72] width 12 height 12
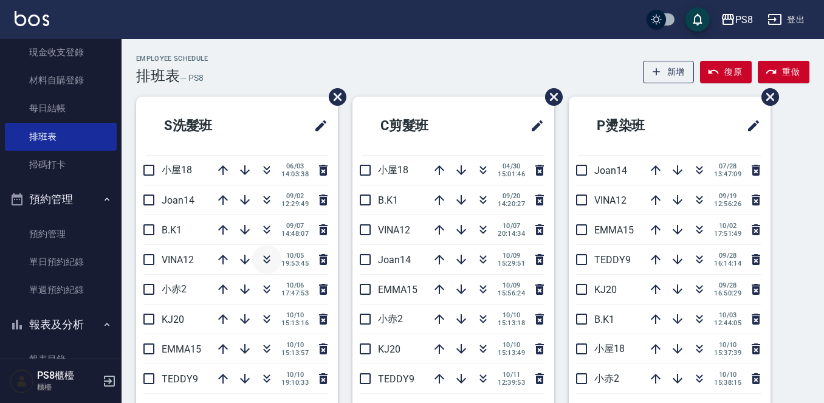
click at [264, 257] on icon "button" at bounding box center [267, 259] width 15 height 15
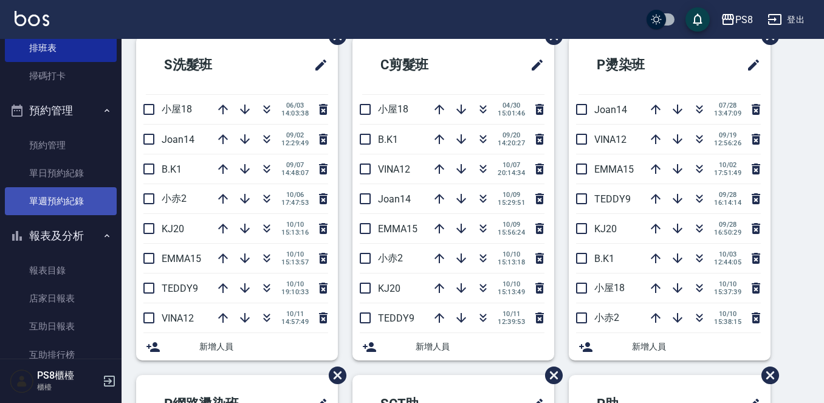
scroll to position [304, 0]
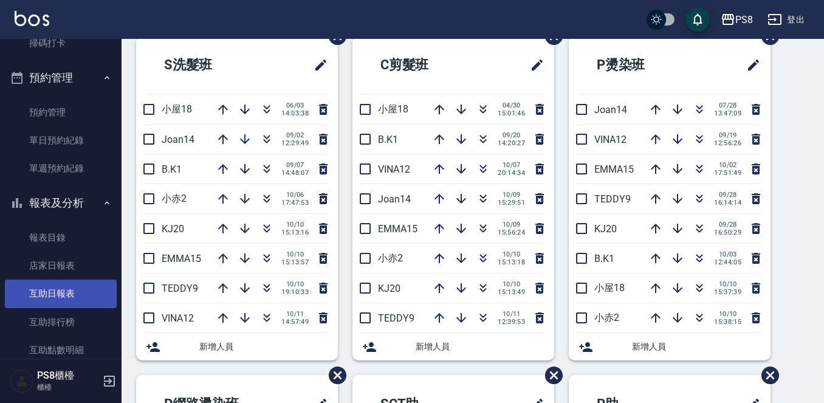
click at [63, 286] on link "互助日報表" at bounding box center [61, 294] width 112 height 28
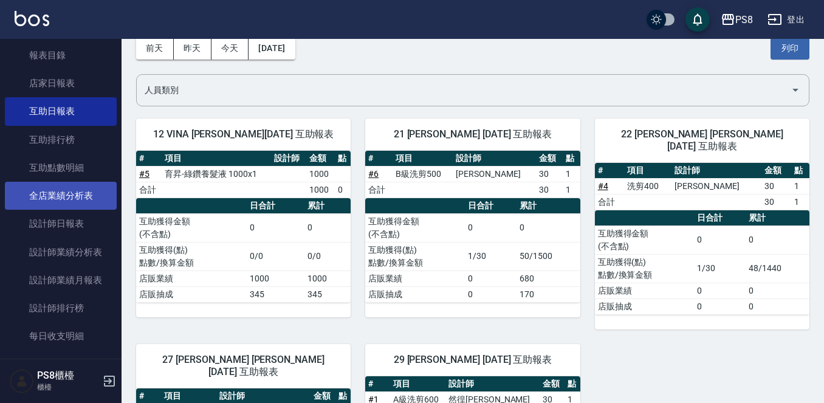
scroll to position [425, 0]
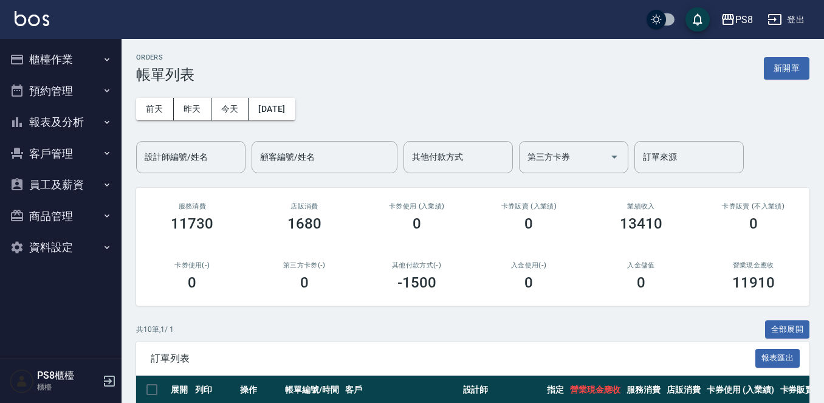
click at [217, 95] on div "[DATE] [DATE] [DATE] [DATE] 設計師編號/姓名 設計師編號/姓名 顧客編號/姓名 顧客編號/姓名 其他付款方式 其他付款方式 第三方…" at bounding box center [472, 128] width 673 height 90
click at [227, 147] on input "設計師編號/姓名" at bounding box center [191, 156] width 98 height 21
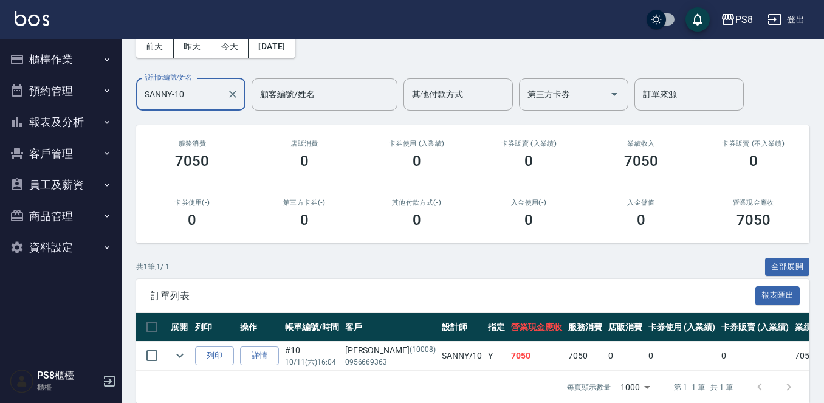
scroll to position [88, 0]
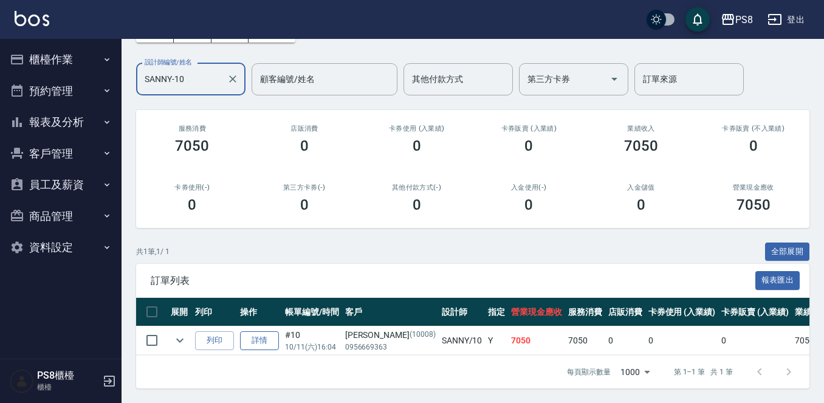
type input "SANNY-10"
click at [249, 334] on link "詳情" at bounding box center [259, 340] width 39 height 19
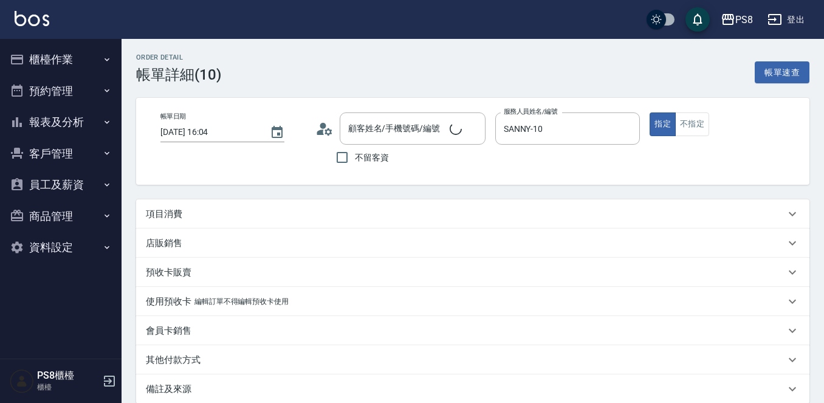
type input "2025/10/11 16:04"
type input "SANNY-10"
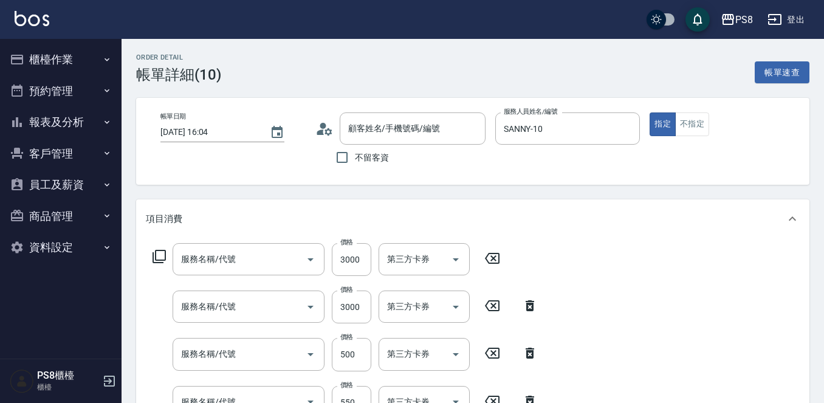
type input "潘瑞敏/0956669363/10008"
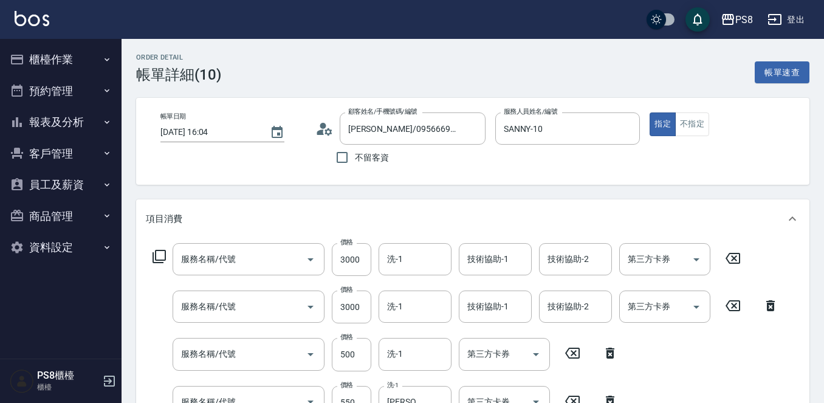
type input "基本染髮(401)"
type input "洗剪400(201)"
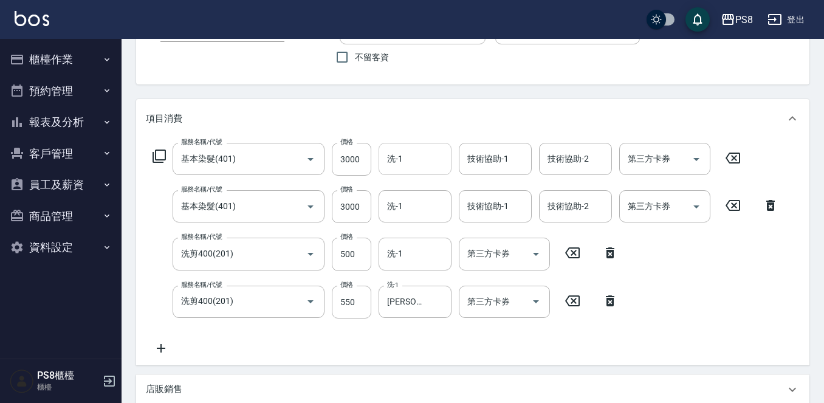
scroll to position [122, 0]
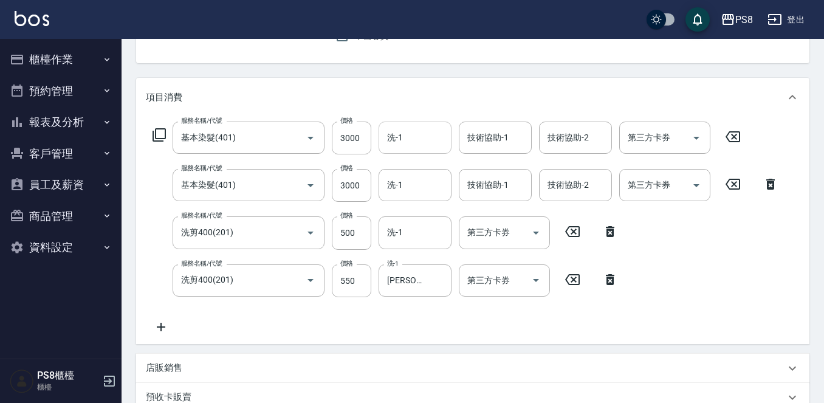
click at [430, 140] on input "洗-1" at bounding box center [415, 137] width 62 height 21
type input "苡真-26"
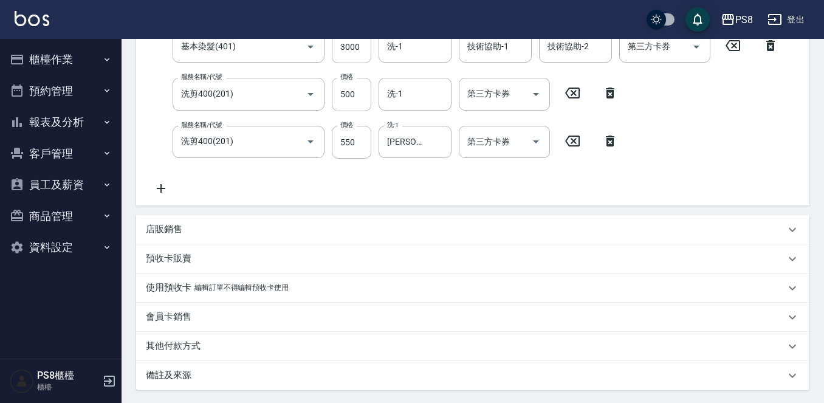
scroll to position [379, 0]
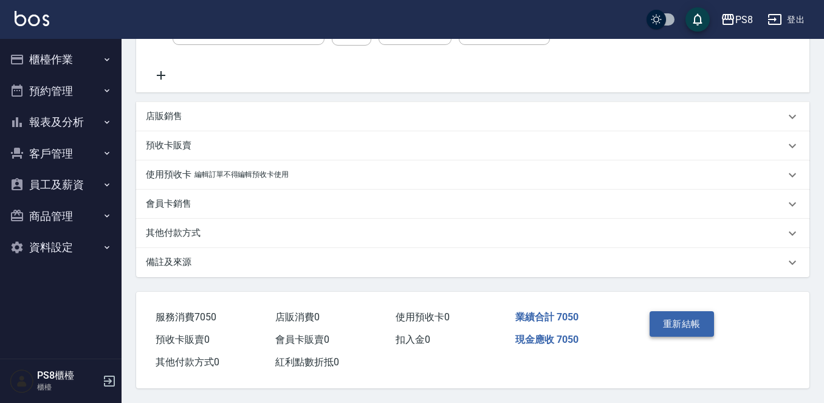
click at [677, 311] on button "重新結帳" at bounding box center [682, 324] width 64 height 26
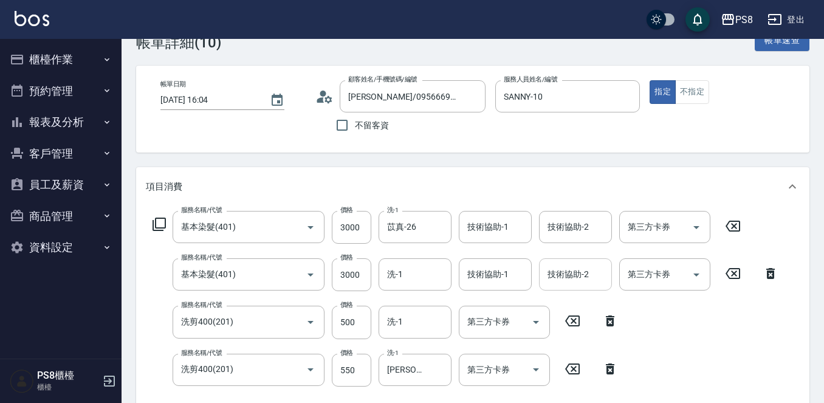
scroll to position [0, 0]
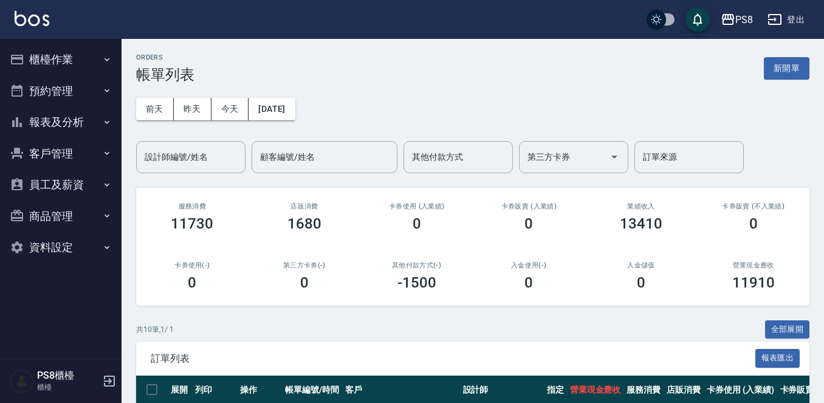
click at [71, 122] on button "報表及分析" at bounding box center [61, 122] width 112 height 32
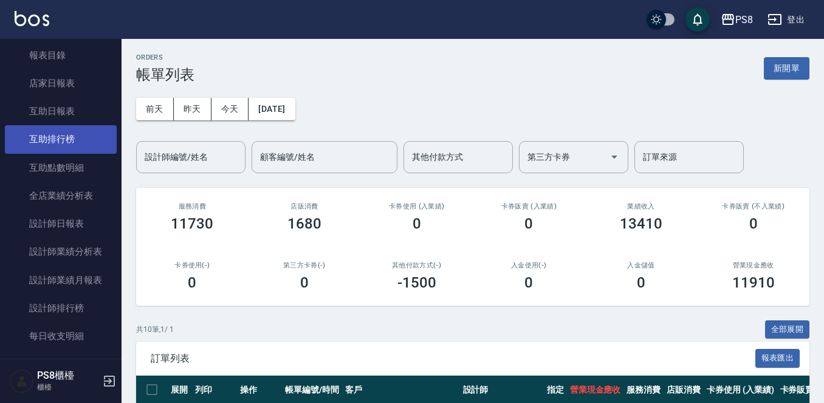
scroll to position [122, 0]
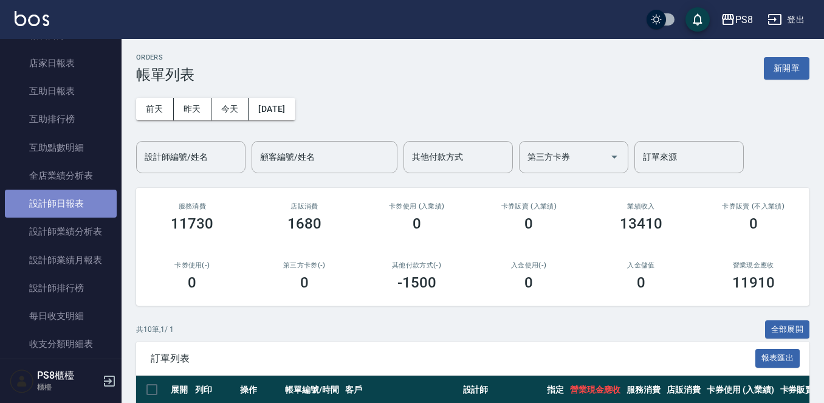
click at [68, 199] on link "設計師日報表" at bounding box center [61, 204] width 112 height 28
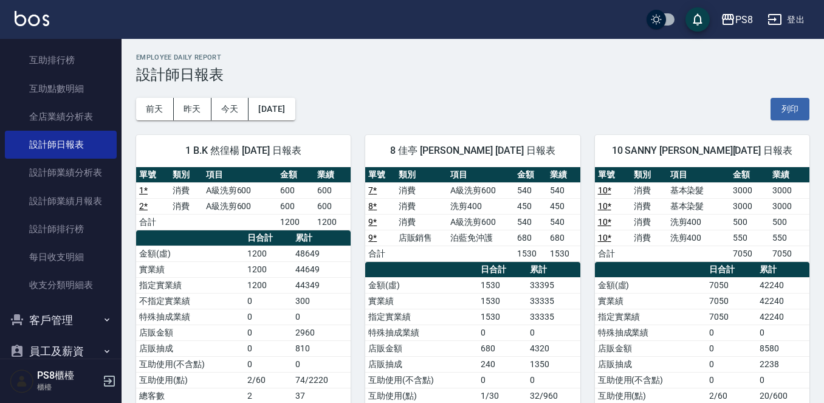
scroll to position [266, 0]
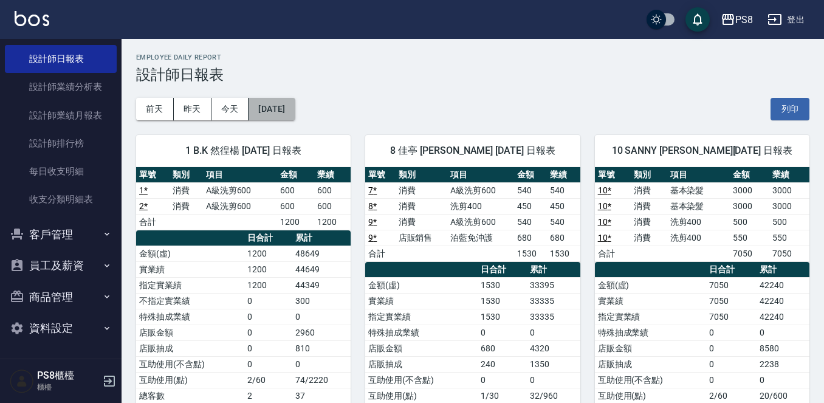
click at [295, 104] on button "[DATE]" at bounding box center [272, 109] width 46 height 22
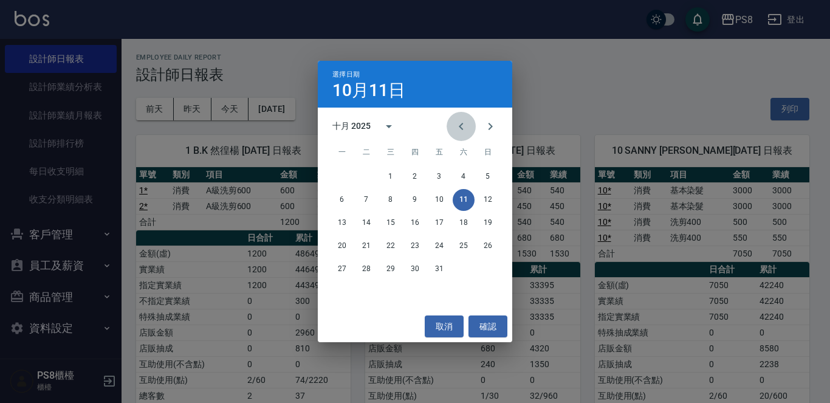
click at [465, 123] on icon "Previous month" at bounding box center [461, 126] width 15 height 15
click at [442, 245] on button "26" at bounding box center [440, 246] width 22 height 22
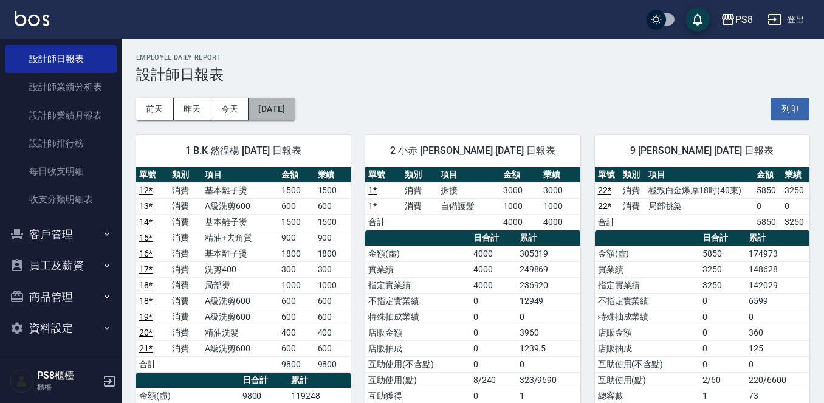
click at [295, 103] on button "[DATE]" at bounding box center [272, 109] width 46 height 22
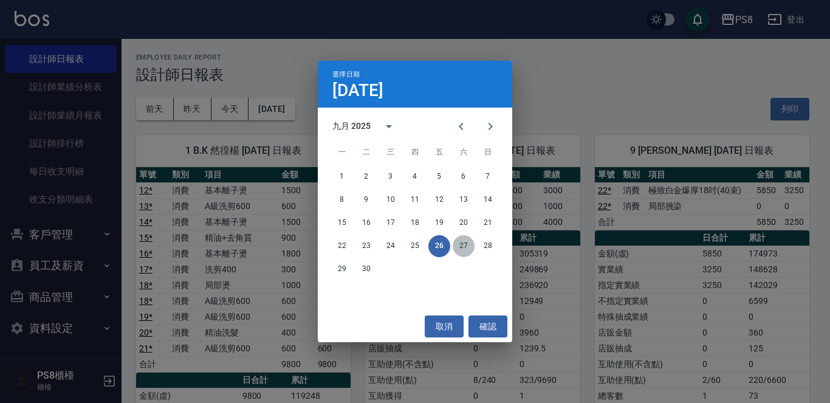
click at [461, 243] on button "27" at bounding box center [464, 246] width 22 height 22
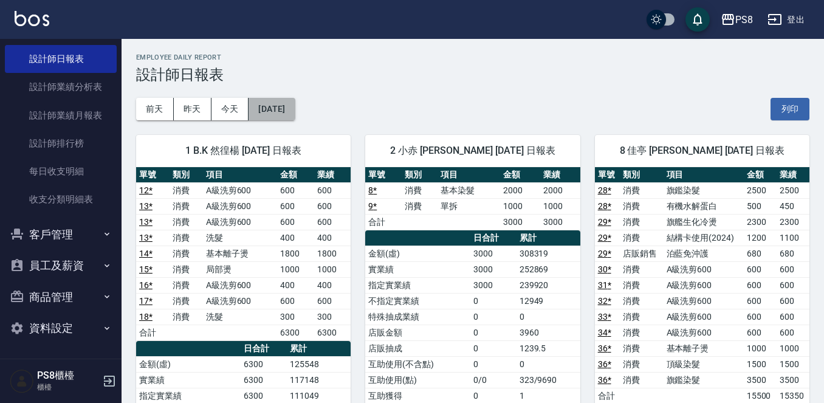
click at [285, 106] on button "[DATE]" at bounding box center [272, 109] width 46 height 22
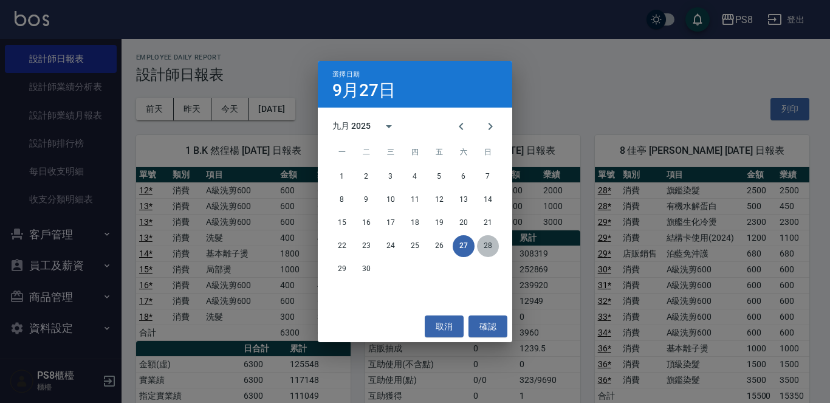
click at [491, 250] on button "28" at bounding box center [488, 246] width 22 height 22
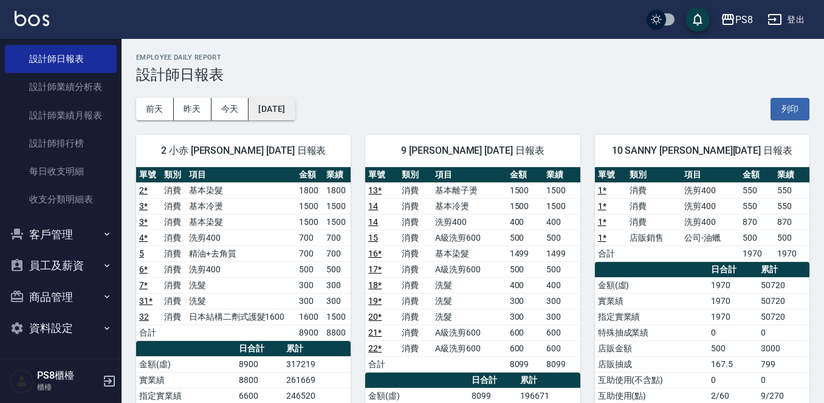
click at [267, 116] on button "2025/09/28" at bounding box center [272, 109] width 46 height 22
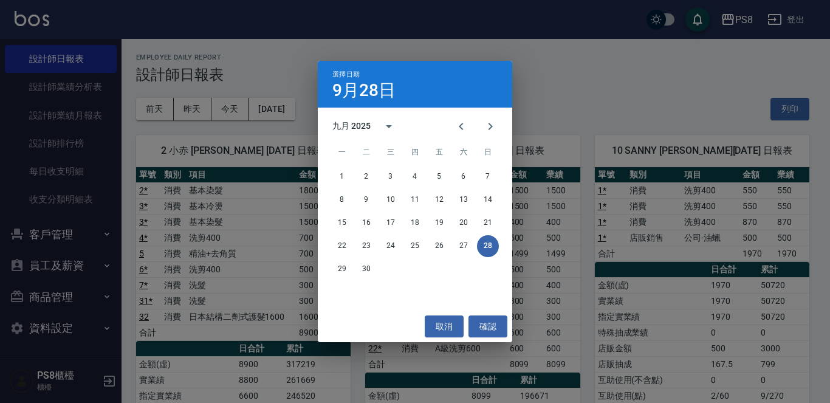
click at [335, 259] on div "29 30" at bounding box center [415, 269] width 195 height 22
click at [336, 266] on button "29" at bounding box center [342, 269] width 22 height 22
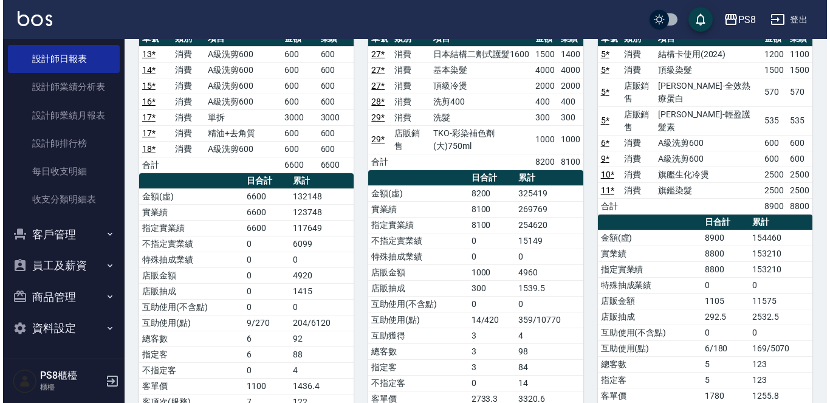
scroll to position [61, 0]
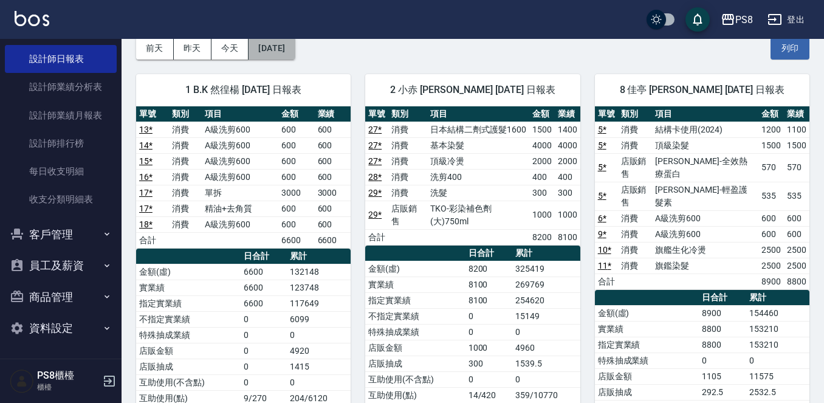
click at [295, 47] on button "2025/09/29" at bounding box center [272, 48] width 46 height 22
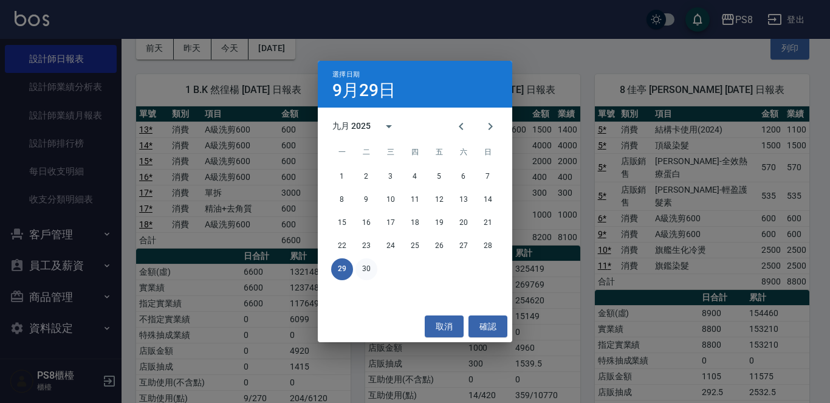
click at [363, 263] on button "30" at bounding box center [367, 269] width 22 height 22
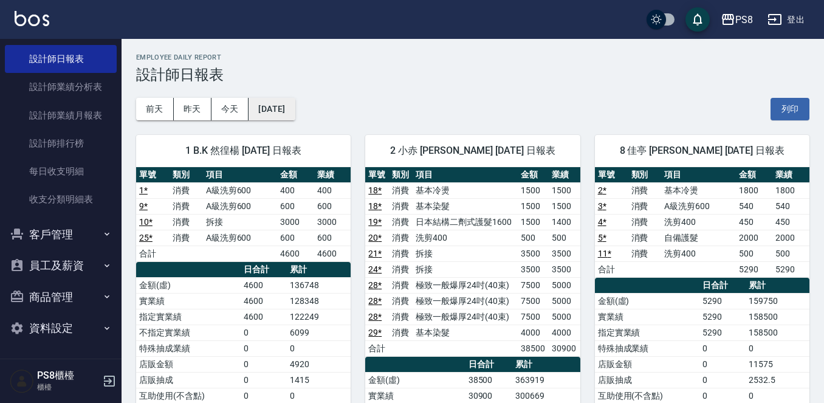
click at [295, 109] on button "2025/09/30" at bounding box center [272, 109] width 46 height 22
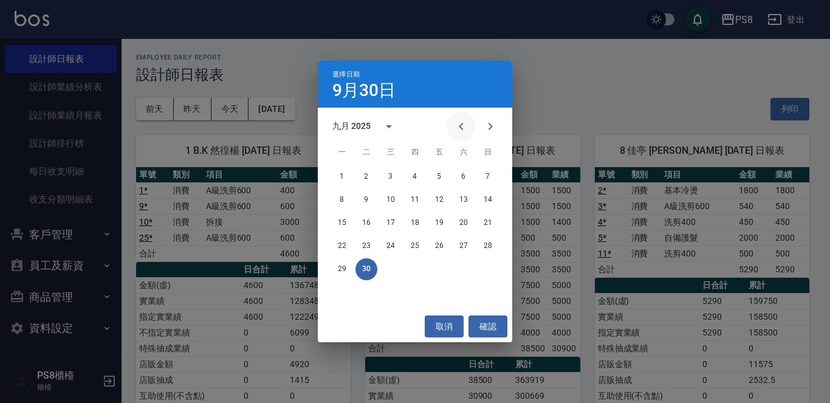
click at [453, 131] on button "Previous month" at bounding box center [461, 126] width 29 height 29
click at [439, 178] on button "1" at bounding box center [440, 177] width 22 height 22
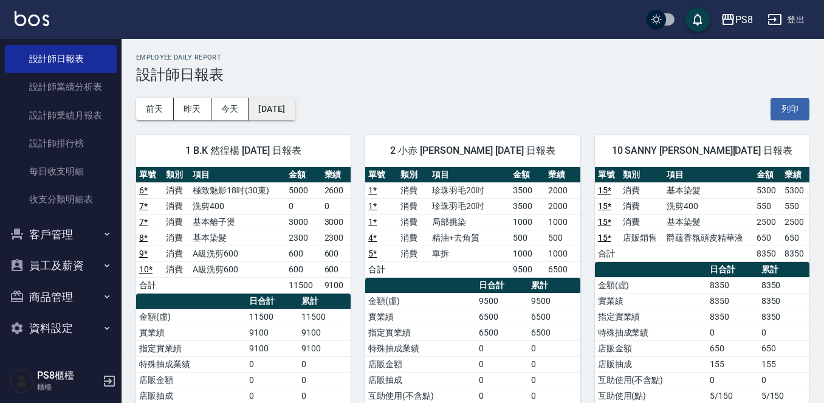
click at [295, 103] on button "2025/08/01" at bounding box center [272, 109] width 46 height 22
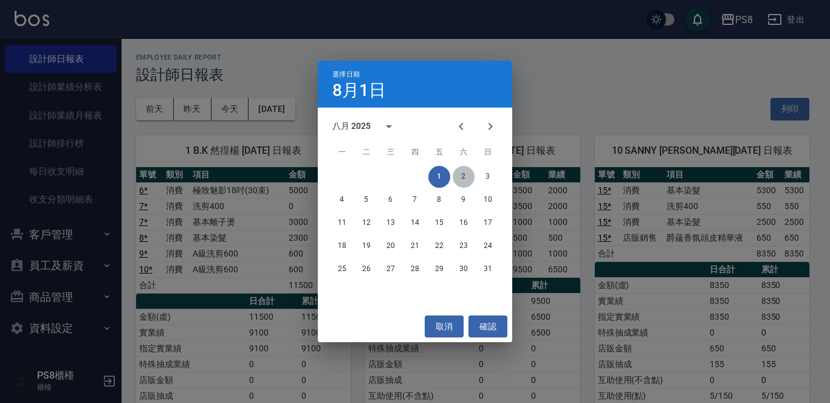
click at [472, 172] on button "2" at bounding box center [464, 177] width 22 height 22
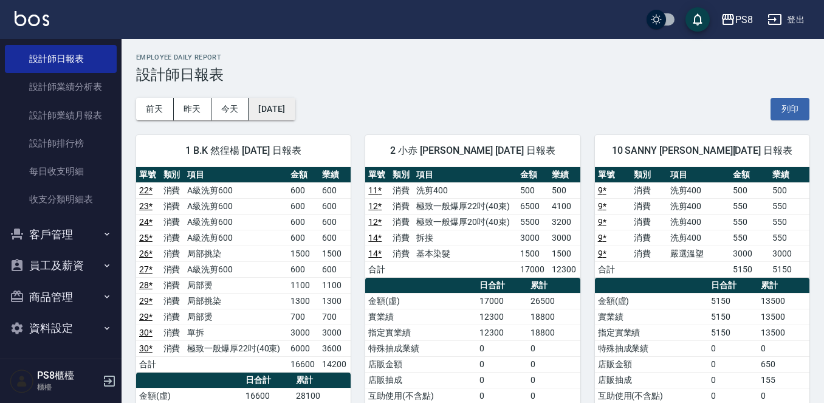
click at [285, 115] on button "2025/08/02" at bounding box center [272, 109] width 46 height 22
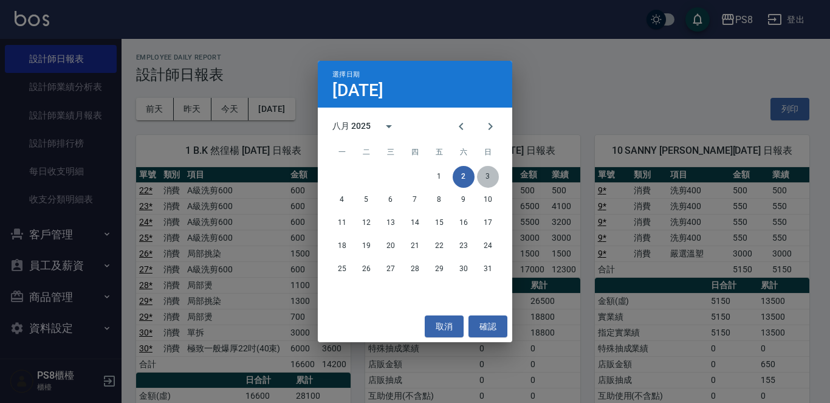
click at [495, 174] on button "3" at bounding box center [488, 177] width 22 height 22
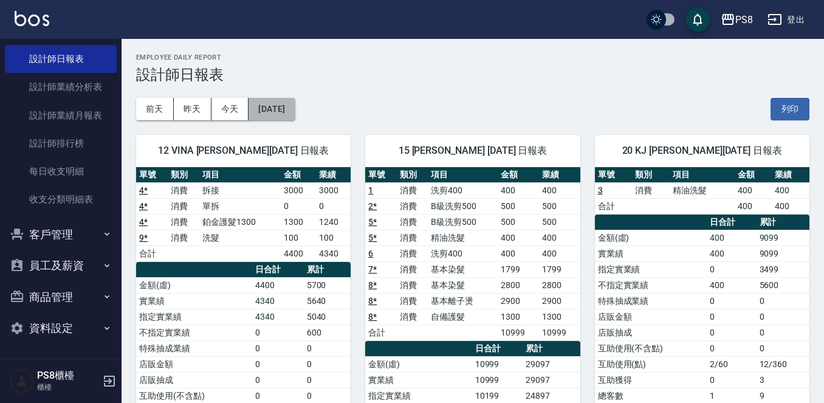
click at [295, 106] on button "2025/08/03" at bounding box center [272, 109] width 46 height 22
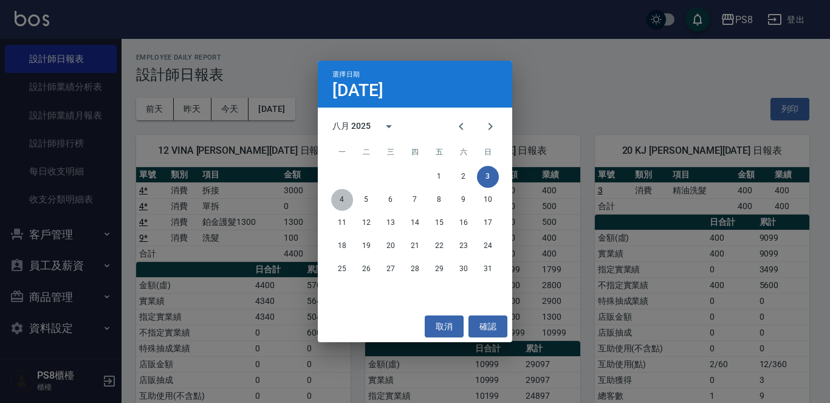
click at [343, 197] on button "4" at bounding box center [342, 200] width 22 height 22
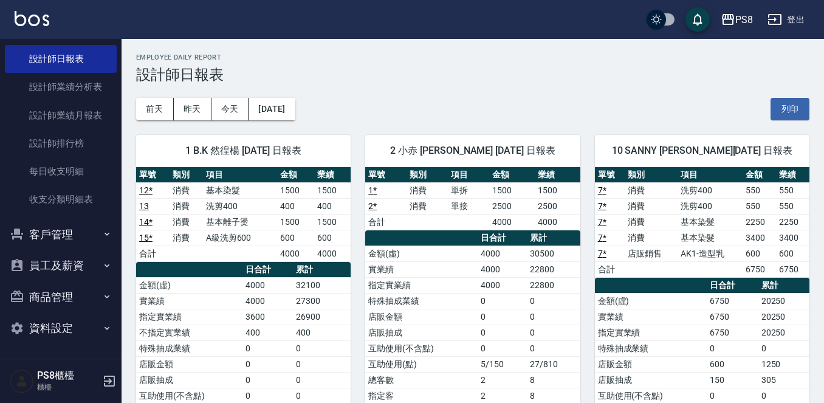
click at [276, 95] on div "前天 昨天 今天 2025/08/04 列印" at bounding box center [472, 109] width 673 height 52
click at [283, 111] on button "2025/08/04" at bounding box center [272, 109] width 46 height 22
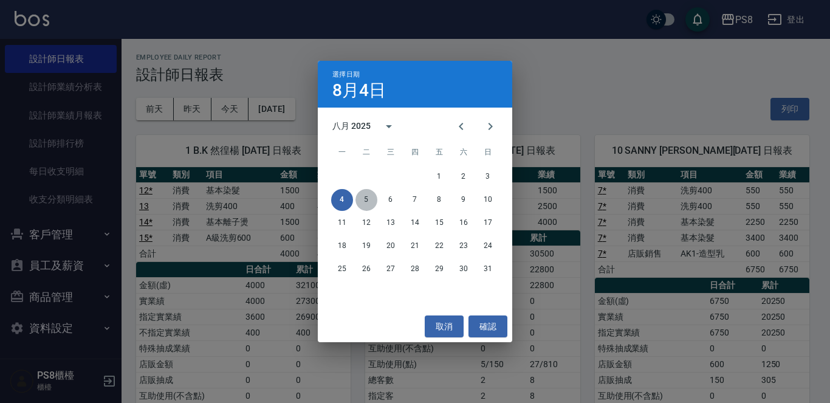
click at [374, 201] on button "5" at bounding box center [367, 200] width 22 height 22
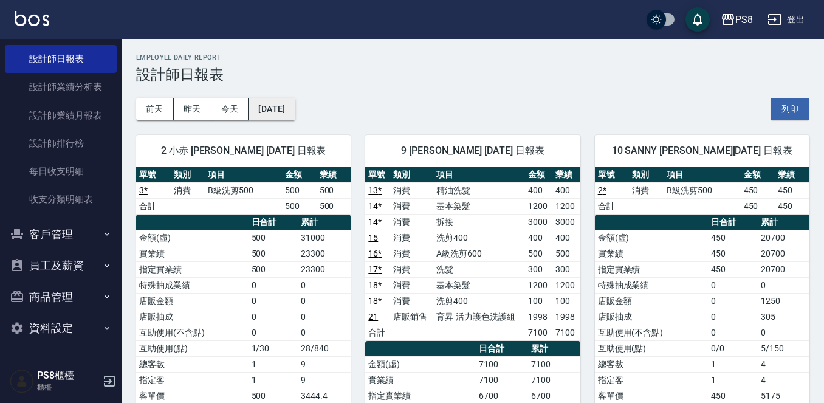
click at [291, 106] on button "2025/08/05" at bounding box center [272, 109] width 46 height 22
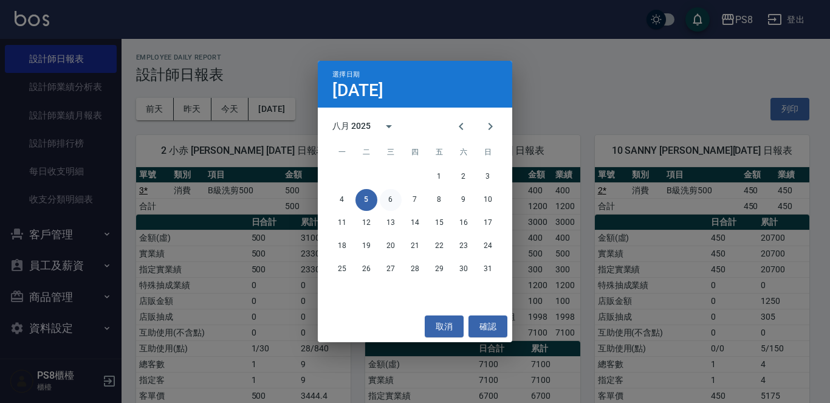
click at [396, 200] on button "6" at bounding box center [391, 200] width 22 height 22
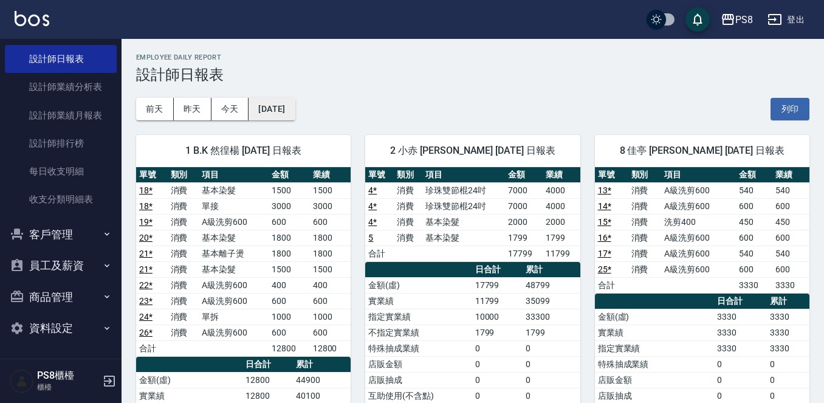
click at [295, 110] on button "2025/08/06" at bounding box center [272, 109] width 46 height 22
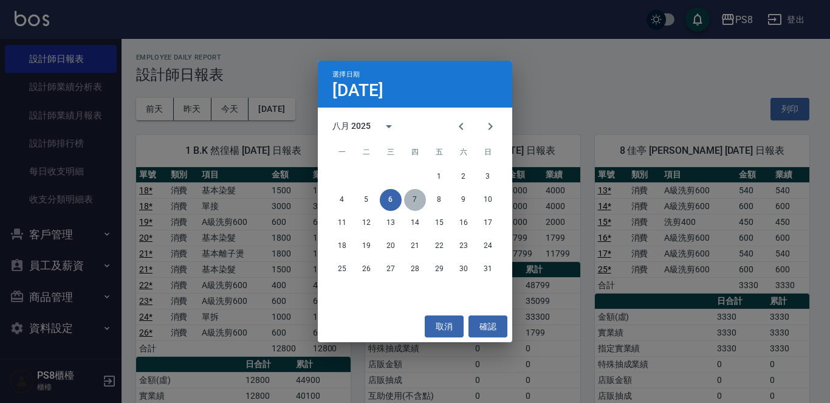
click at [415, 204] on button "7" at bounding box center [415, 200] width 22 height 22
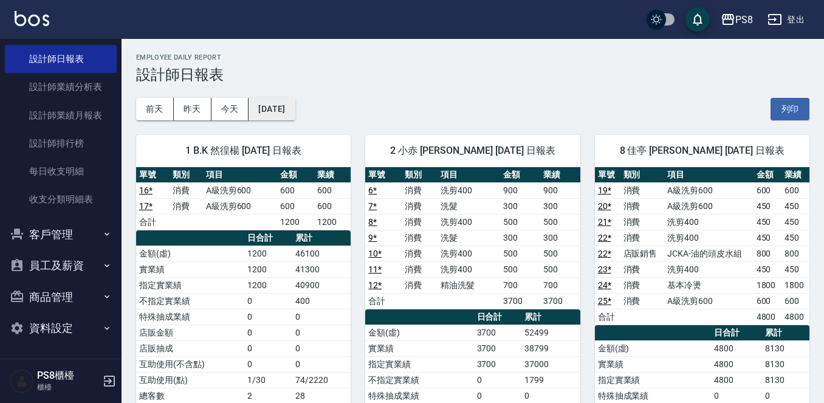
click at [295, 112] on button "2025/08/07" at bounding box center [272, 109] width 46 height 22
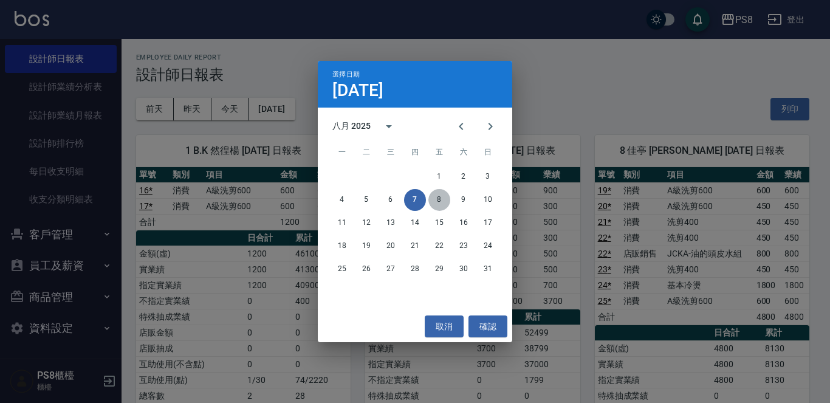
click at [435, 201] on button "8" at bounding box center [440, 200] width 22 height 22
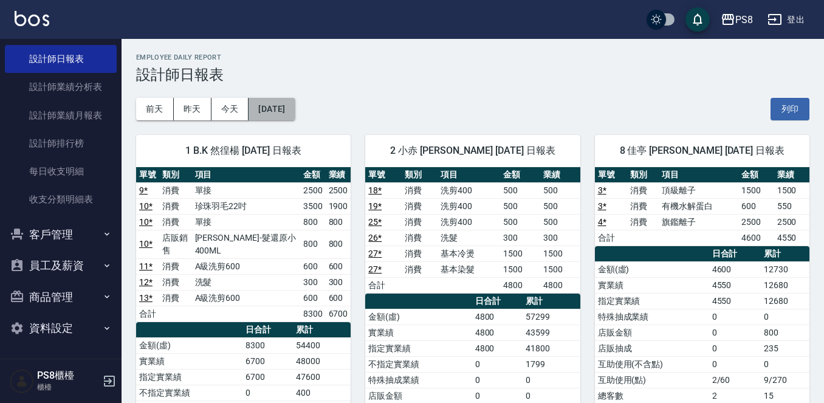
click at [288, 117] on button "2025/08/08" at bounding box center [272, 109] width 46 height 22
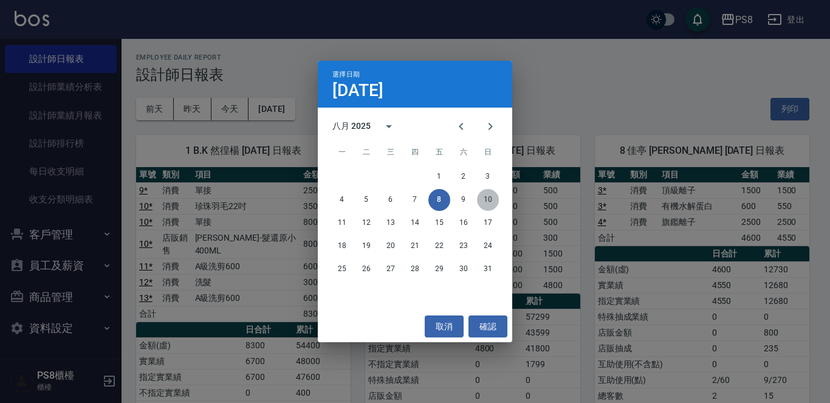
click at [486, 199] on button "10" at bounding box center [488, 200] width 22 height 22
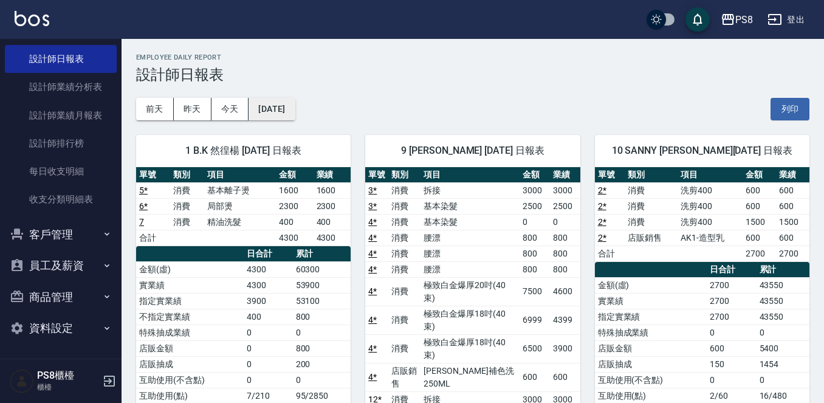
click at [295, 112] on button "2025/08/10" at bounding box center [272, 109] width 46 height 22
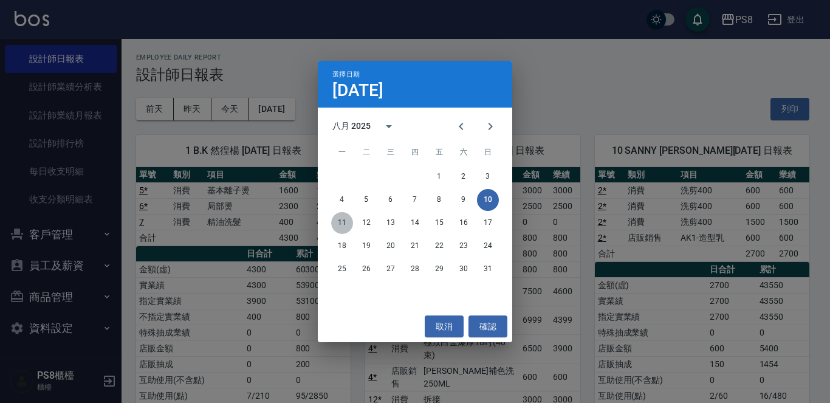
click at [347, 220] on button "11" at bounding box center [342, 223] width 22 height 22
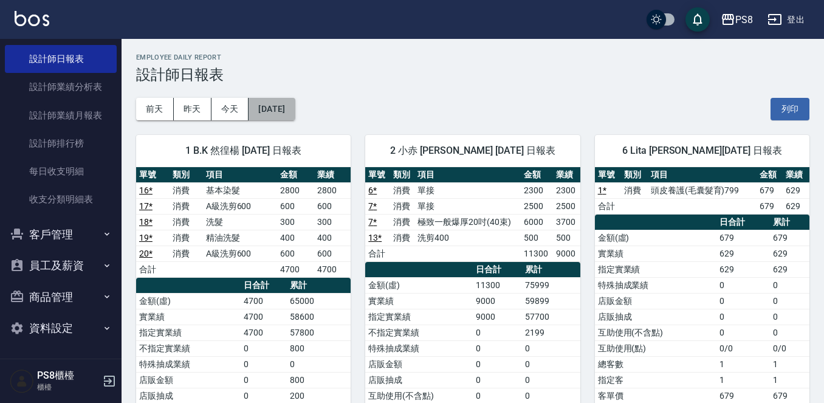
click at [295, 112] on button "2025/08/11" at bounding box center [272, 109] width 46 height 22
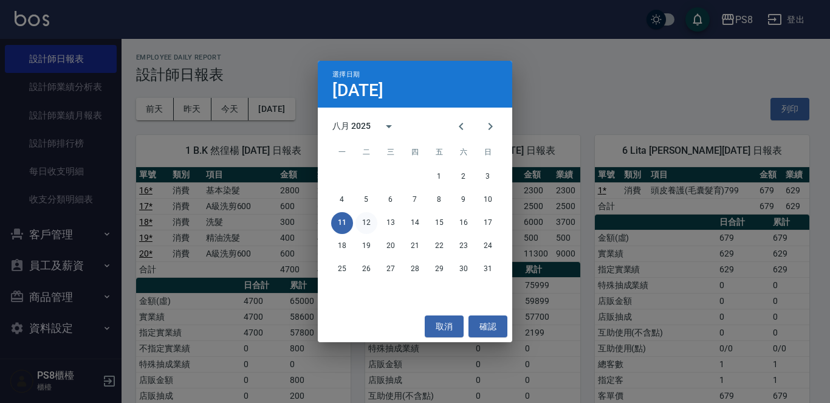
click at [371, 218] on button "12" at bounding box center [367, 223] width 22 height 22
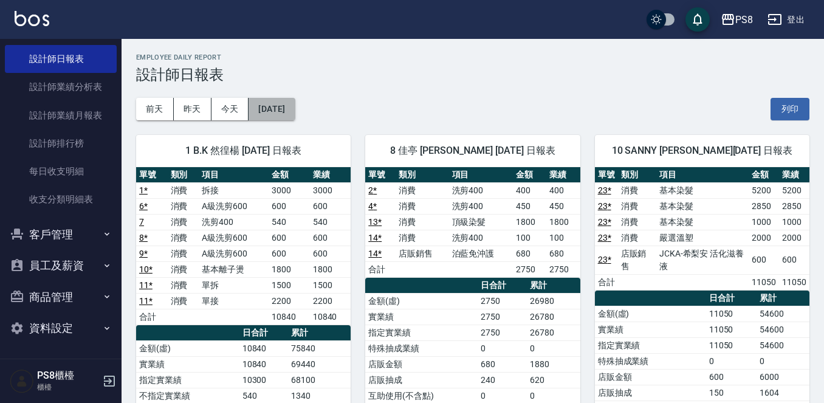
click at [284, 102] on button "2025/08/12" at bounding box center [272, 109] width 46 height 22
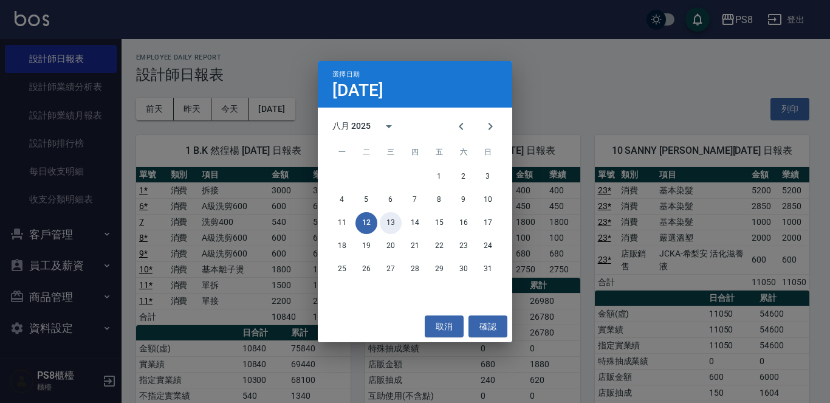
click at [391, 222] on button "13" at bounding box center [391, 223] width 22 height 22
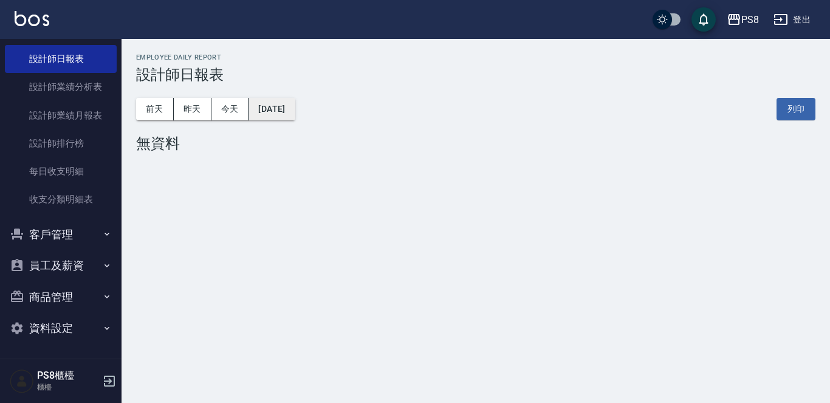
click at [281, 113] on button "2025/08/13" at bounding box center [272, 109] width 46 height 22
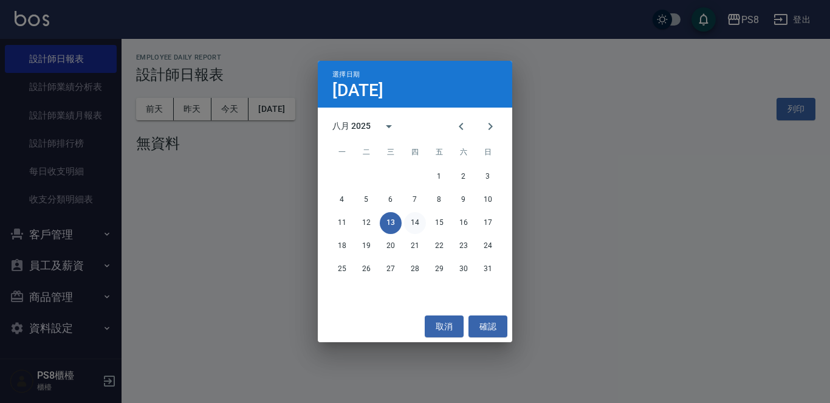
click at [420, 222] on button "14" at bounding box center [415, 223] width 22 height 22
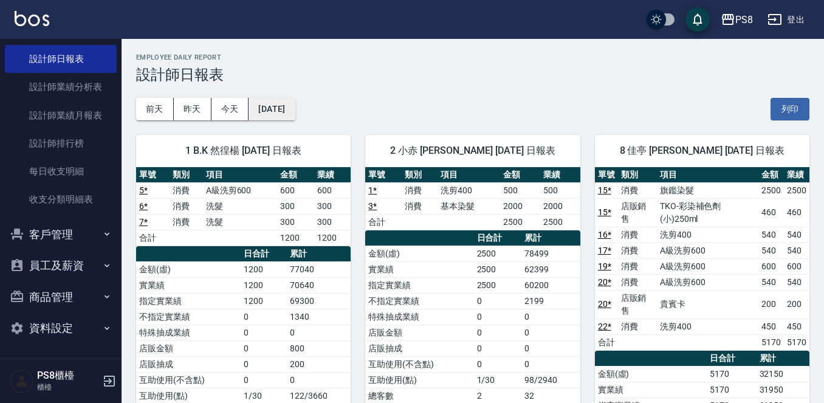
click at [295, 115] on button "2025/08/14" at bounding box center [272, 109] width 46 height 22
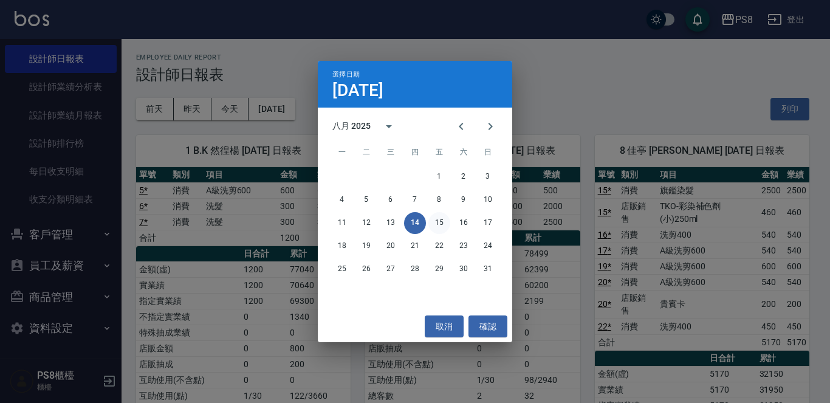
click at [439, 212] on button "15" at bounding box center [440, 223] width 22 height 22
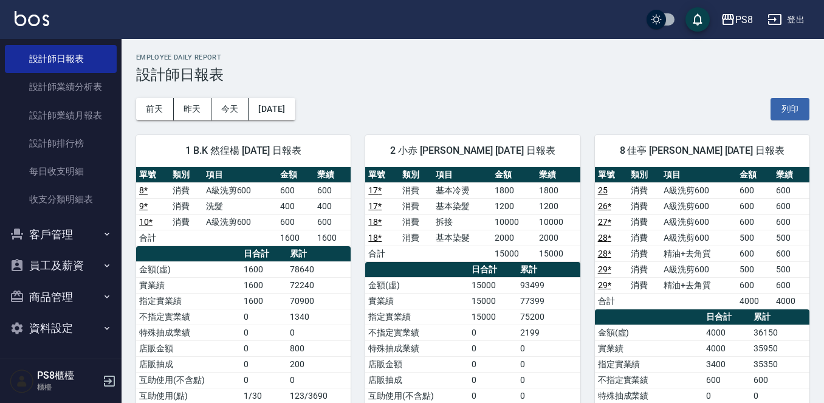
click at [287, 96] on div "前天 昨天 今天 2025/08/15 列印" at bounding box center [472, 109] width 673 height 52
click at [289, 98] on button "2025/08/15" at bounding box center [272, 109] width 46 height 22
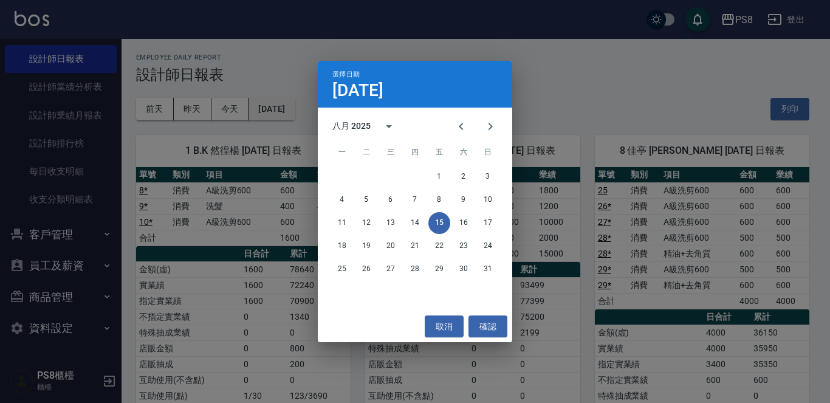
click at [289, 108] on div "選擇日期 8月15日 八月 2025 一 二 三 四 五 六 日 1 2 3 4 5 6 7 8 9 10 11 12 13 14 15 16 17 18 1…" at bounding box center [415, 201] width 830 height 403
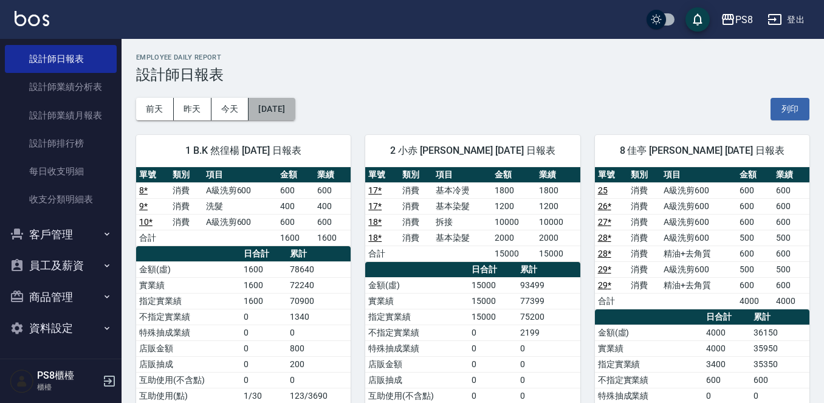
click at [295, 114] on button "2025/08/15" at bounding box center [272, 109] width 46 height 22
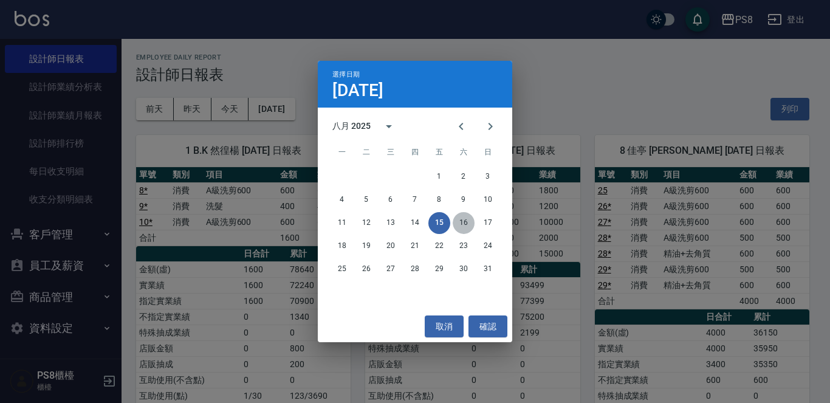
click at [469, 221] on button "16" at bounding box center [464, 223] width 22 height 22
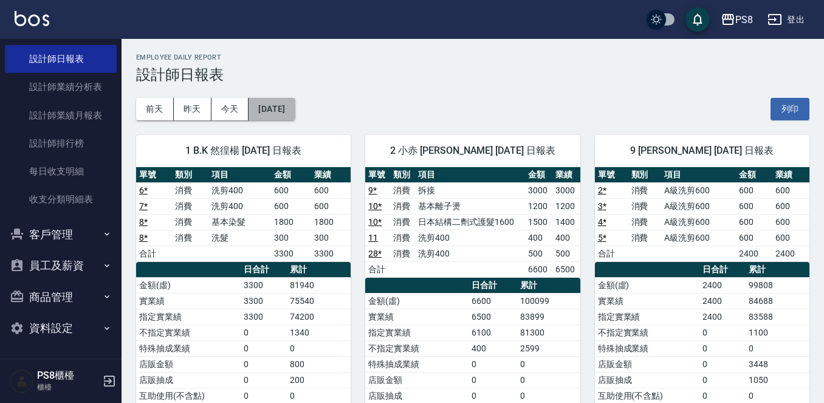
click at [280, 114] on button "2025/08/16" at bounding box center [272, 109] width 46 height 22
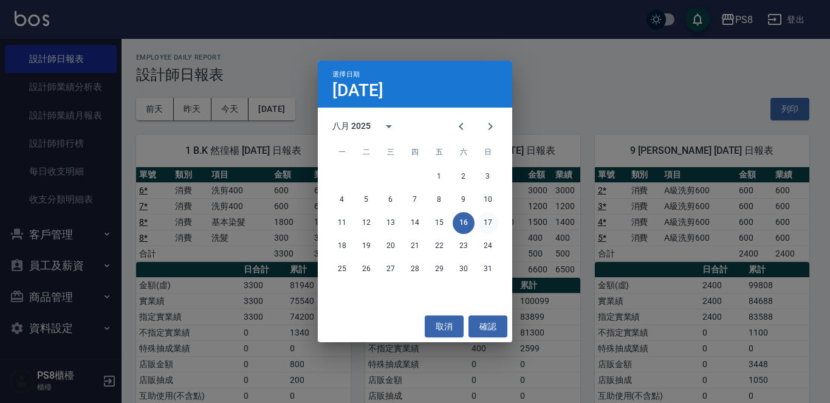
click at [492, 224] on button "17" at bounding box center [488, 223] width 22 height 22
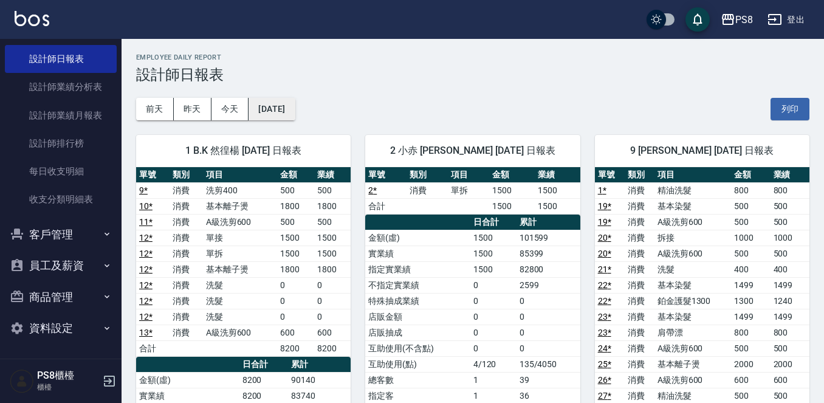
click at [292, 112] on button "2025/08/17" at bounding box center [272, 109] width 46 height 22
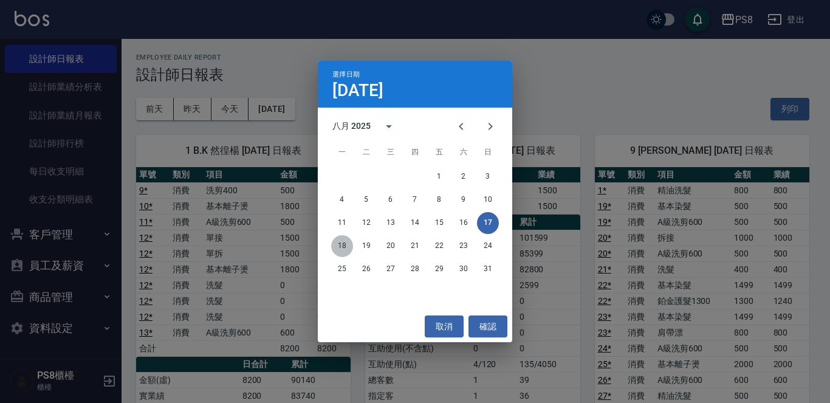
click at [332, 241] on button "18" at bounding box center [342, 246] width 22 height 22
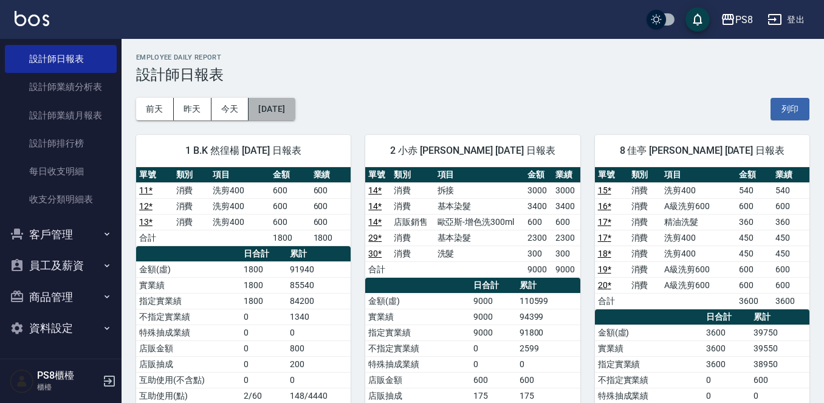
click at [292, 115] on button "2025/08/18" at bounding box center [272, 109] width 46 height 22
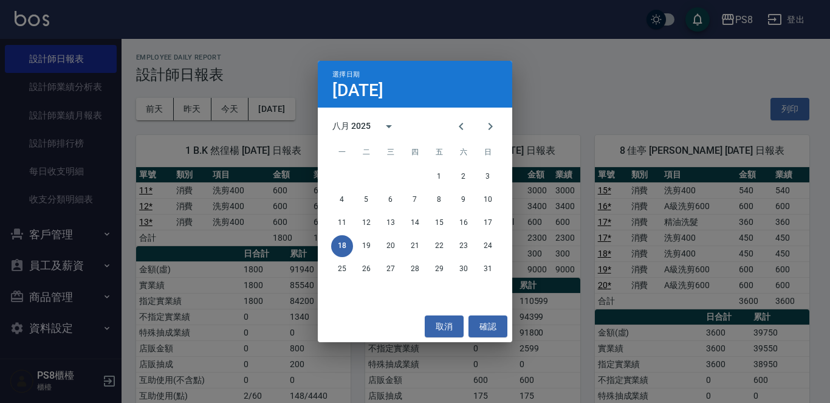
click at [378, 240] on div "18 19 20 21 22 23 24" at bounding box center [415, 246] width 195 height 22
click at [372, 240] on button "19" at bounding box center [367, 246] width 22 height 22
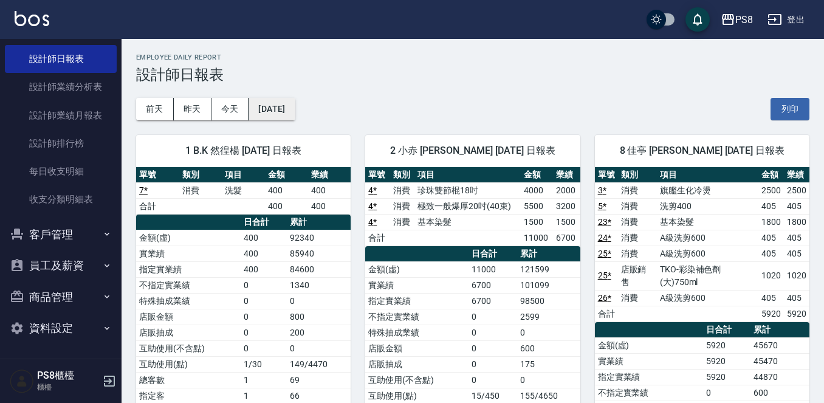
click at [293, 108] on button "2025/08/19" at bounding box center [272, 109] width 46 height 22
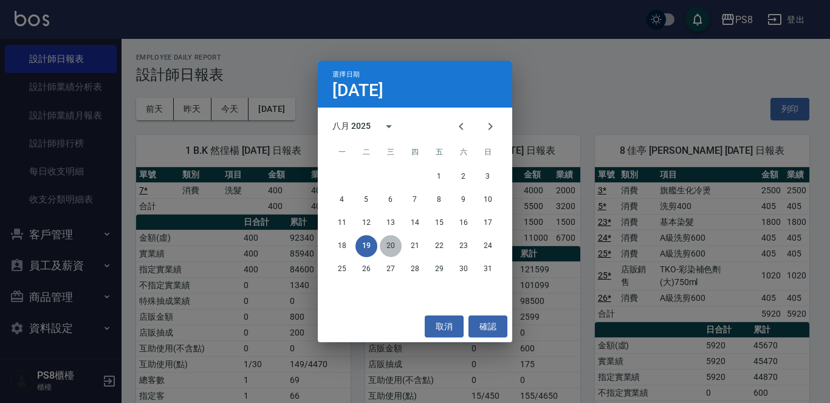
click at [394, 239] on button "20" at bounding box center [391, 246] width 22 height 22
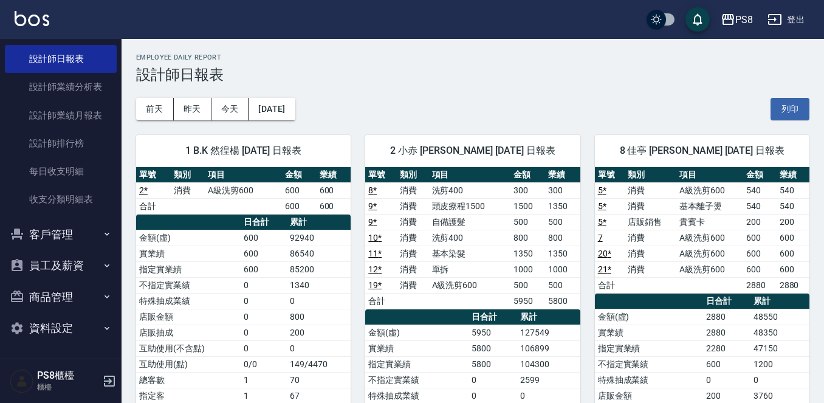
click at [300, 121] on div "1 B.K 然徨楊 08/20/2025 日報表 單號 類別 項目 金額 業績 2 * 消費 A級洗剪600 600 600 合計 600 600 日合計 累…" at bounding box center [236, 348] width 229 height 456
click at [295, 114] on button "2025/08/20" at bounding box center [272, 109] width 46 height 22
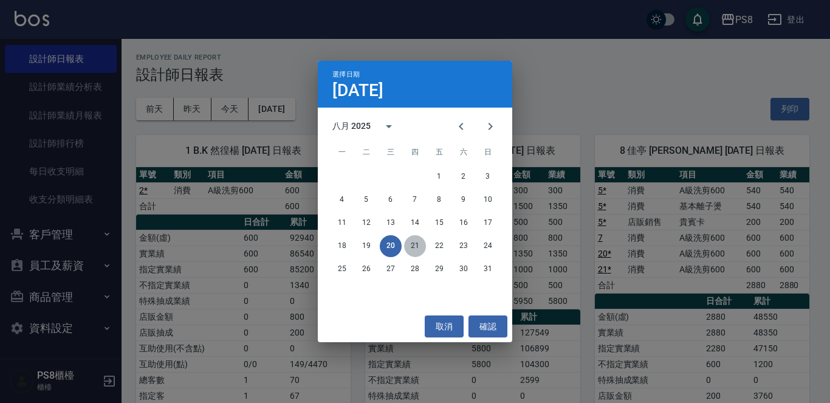
click at [410, 246] on button "21" at bounding box center [415, 246] width 22 height 22
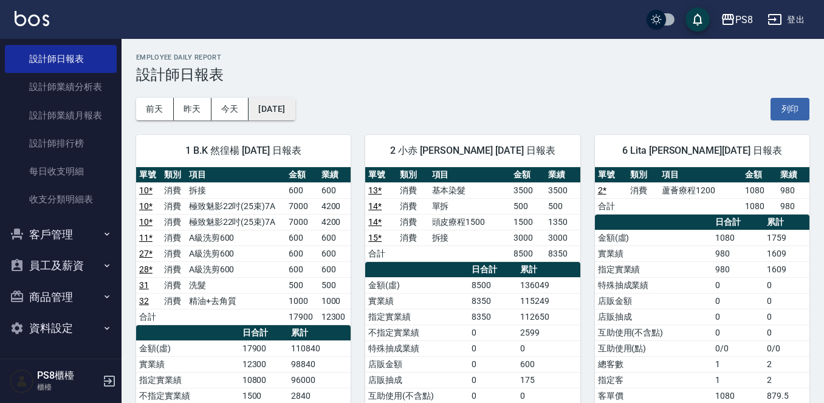
click at [295, 110] on button "2025/08/21" at bounding box center [272, 109] width 46 height 22
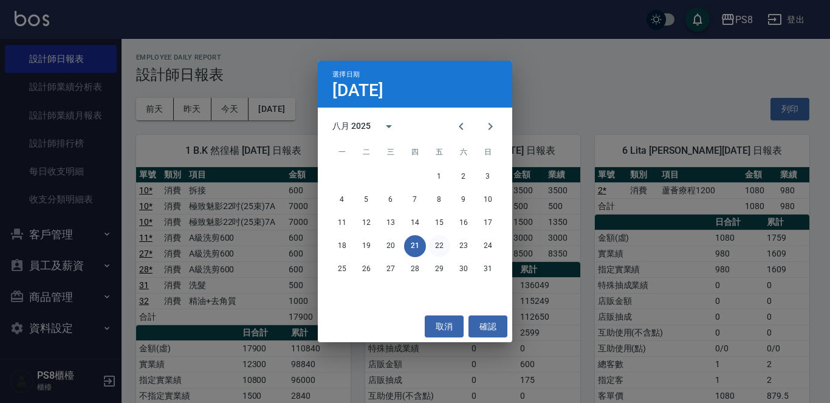
click at [440, 241] on button "22" at bounding box center [440, 246] width 22 height 22
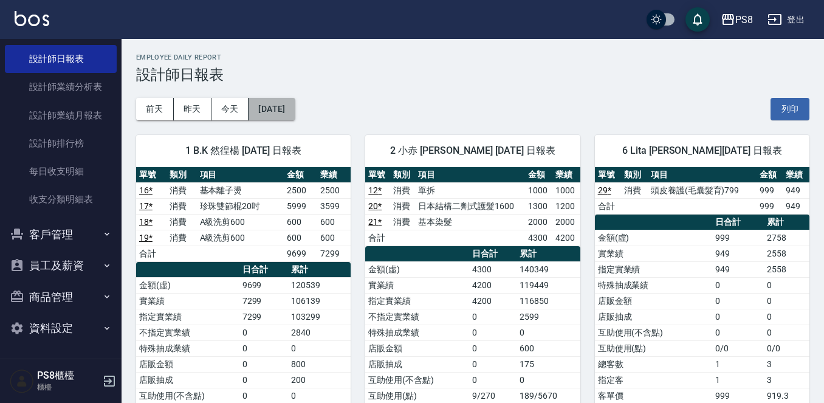
click at [295, 104] on button "2025/08/22" at bounding box center [272, 109] width 46 height 22
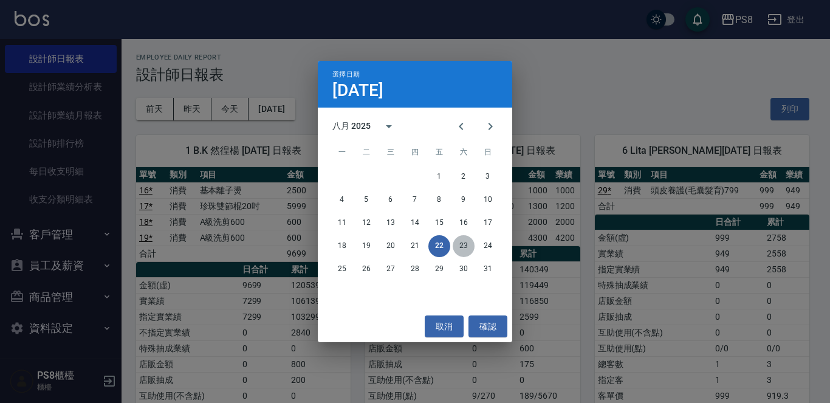
click at [464, 250] on button "23" at bounding box center [464, 246] width 22 height 22
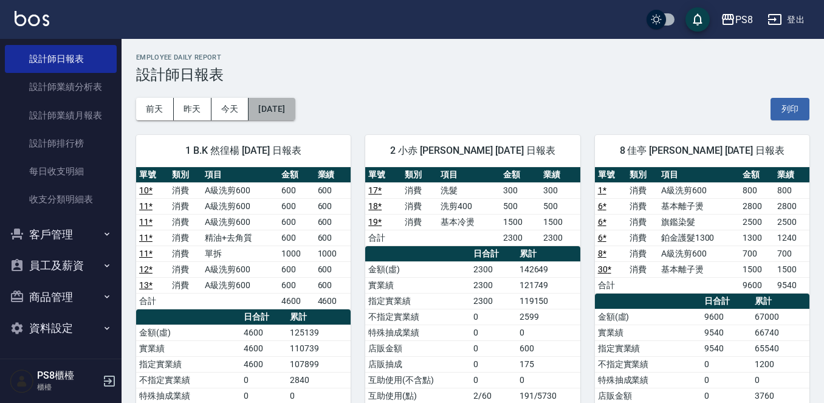
click at [295, 109] on button "2025/08/23" at bounding box center [272, 109] width 46 height 22
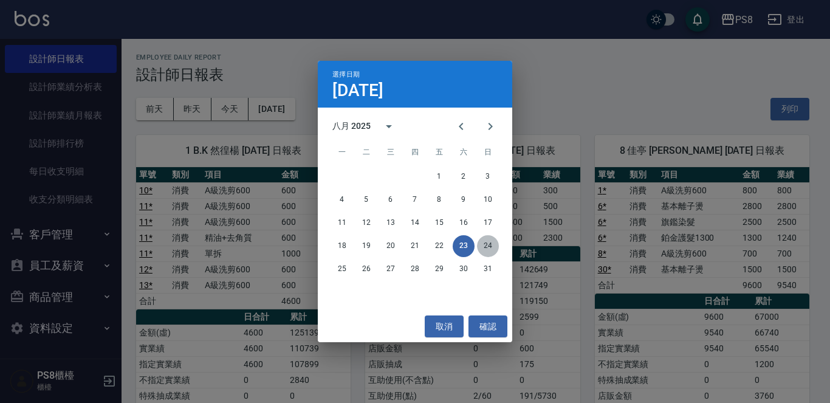
click at [483, 244] on button "24" at bounding box center [488, 246] width 22 height 22
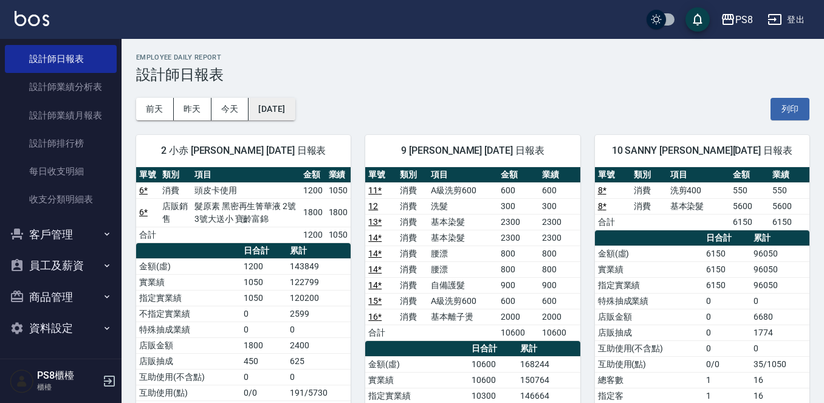
click at [287, 119] on button "2025/08/24" at bounding box center [272, 109] width 46 height 22
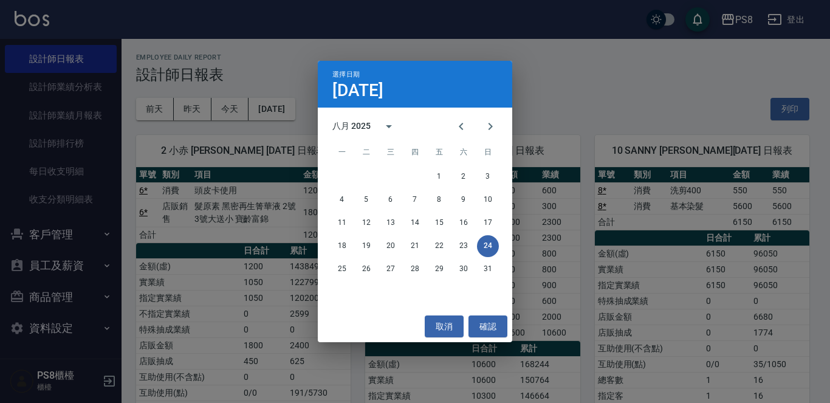
click at [287, 111] on div "選擇日期 8月24日 八月 2025 一 二 三 四 五 六 日 1 2 3 4 5 6 7 8 9 10 11 12 13 14 15 16 17 18 1…" at bounding box center [415, 201] width 830 height 403
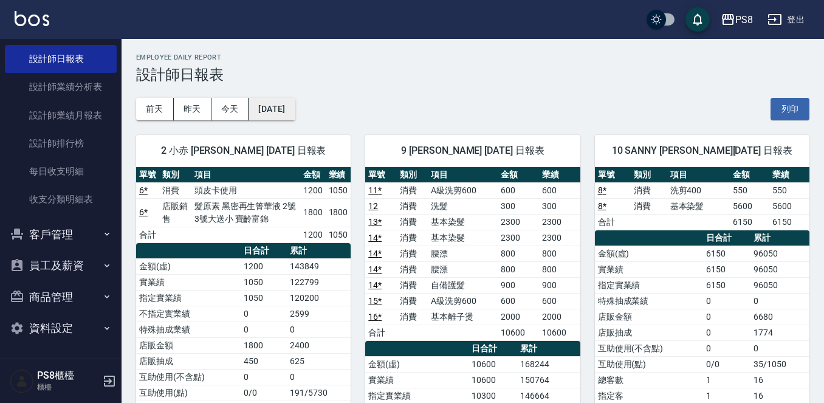
click at [293, 108] on button "2025/08/24" at bounding box center [272, 109] width 46 height 22
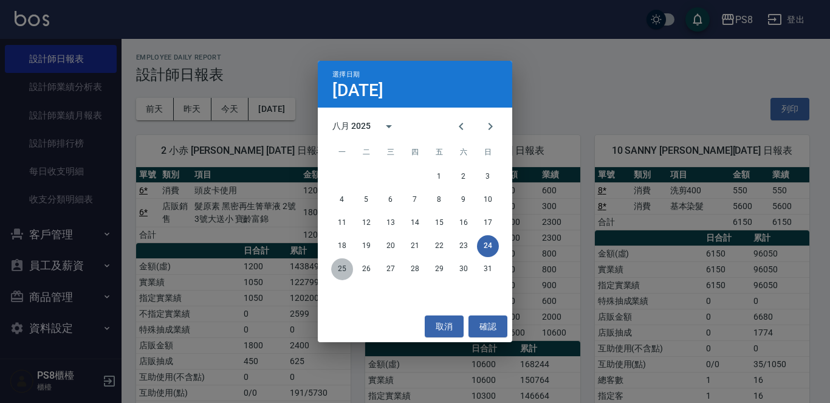
click at [343, 265] on button "25" at bounding box center [342, 269] width 22 height 22
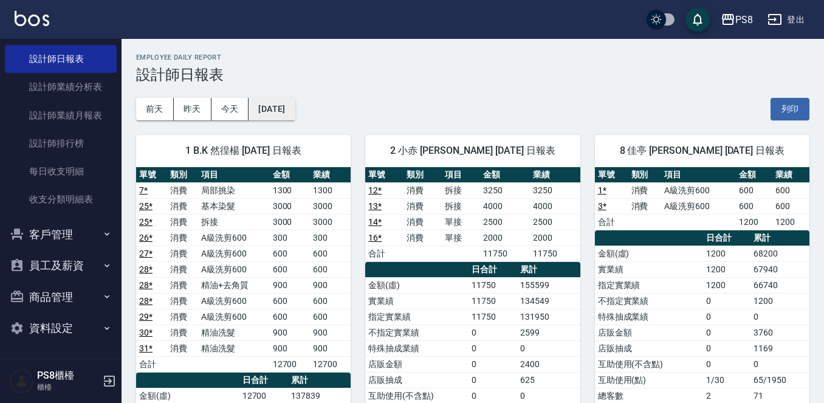
click at [295, 113] on button "2025/08/25" at bounding box center [272, 109] width 46 height 22
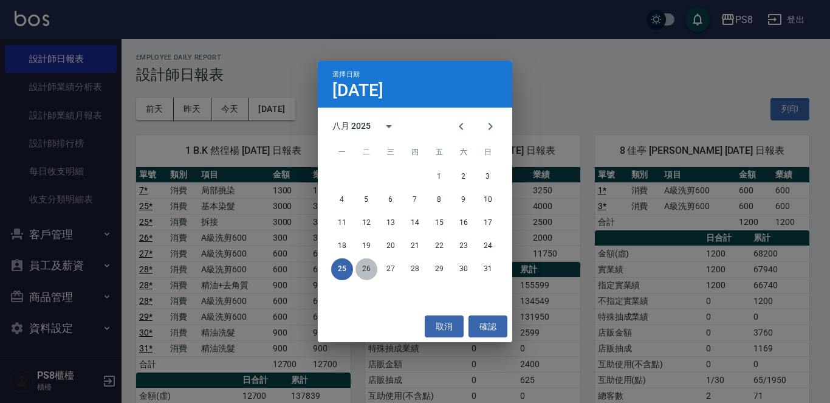
click at [371, 266] on button "26" at bounding box center [367, 269] width 22 height 22
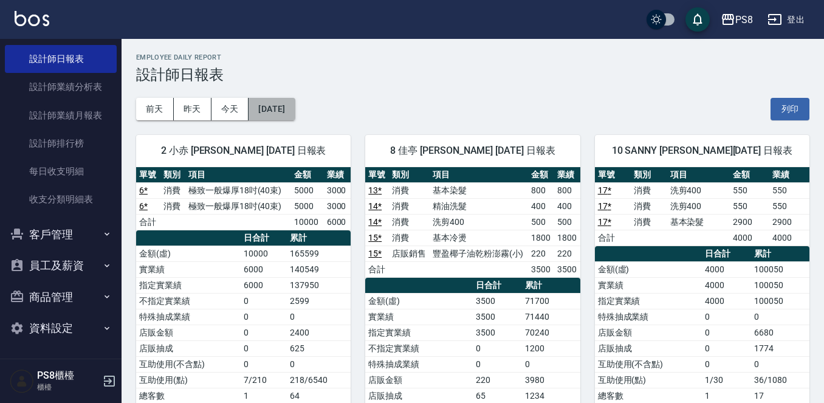
click at [280, 112] on button "2025/08/26" at bounding box center [272, 109] width 46 height 22
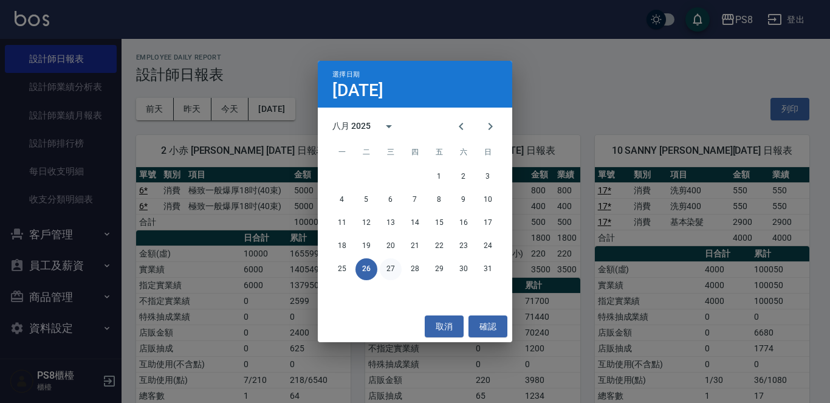
click at [393, 265] on button "27" at bounding box center [391, 269] width 22 height 22
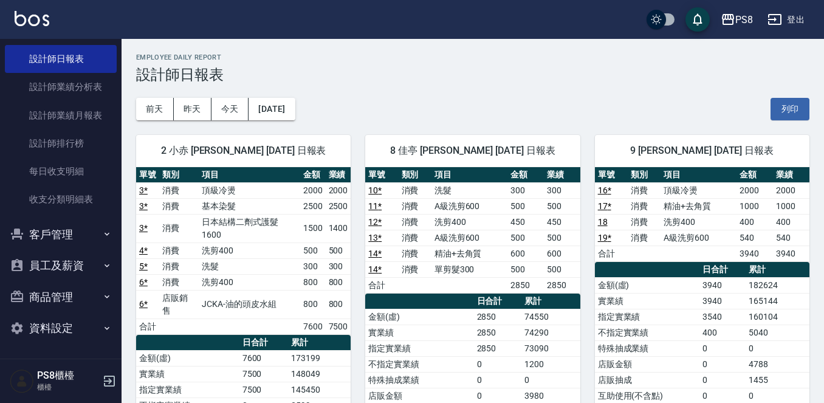
click at [296, 123] on div "2 小赤 陳翊威 08/27/2025 日報表 單號 類別 項目 金額 業績 3 * 消費 頂級冷燙 2000 2000 3 * 消費 基本染髮 2500 2…" at bounding box center [236, 361] width 229 height 482
click at [295, 117] on button "2025/08/27" at bounding box center [272, 109] width 46 height 22
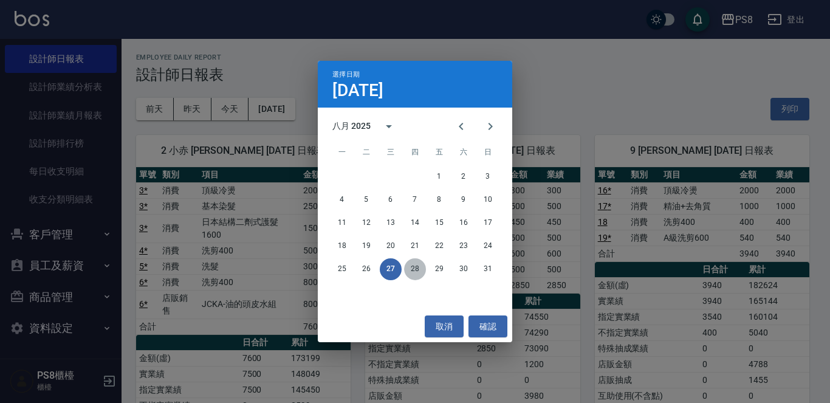
click at [418, 272] on button "28" at bounding box center [415, 269] width 22 height 22
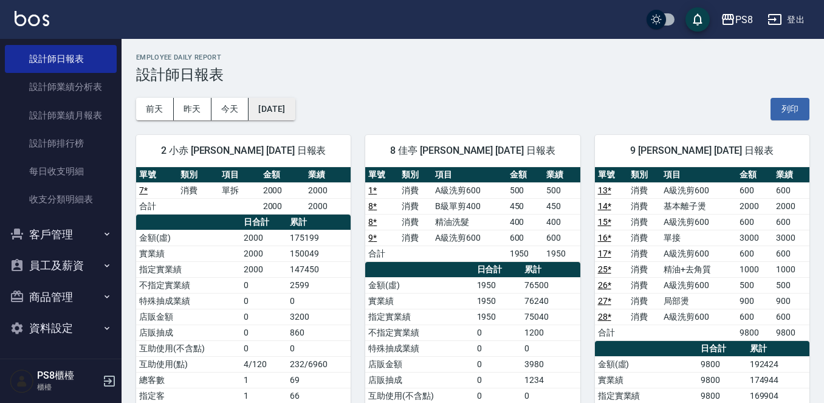
click at [295, 115] on button "2025/08/28" at bounding box center [272, 109] width 46 height 22
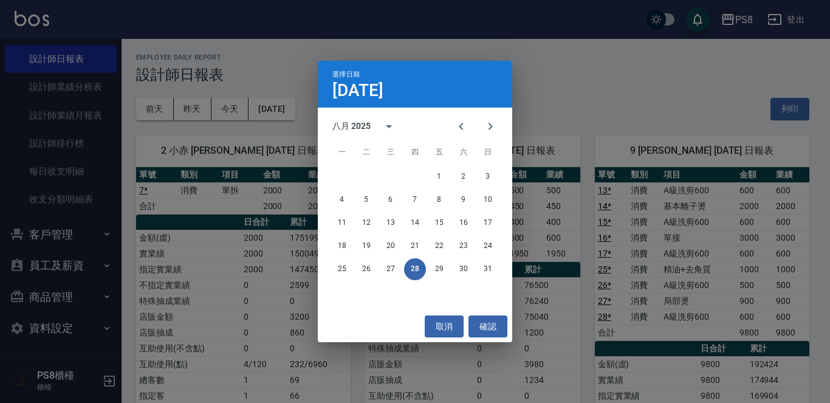
click at [428, 270] on div "25 26 27 28 29 30 31" at bounding box center [415, 269] width 195 height 22
click at [436, 270] on button "29" at bounding box center [440, 269] width 22 height 22
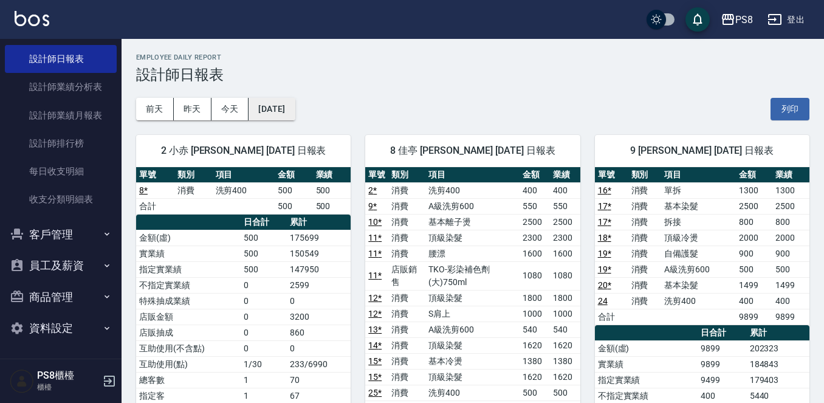
click at [290, 114] on button "2025/08/29" at bounding box center [272, 109] width 46 height 22
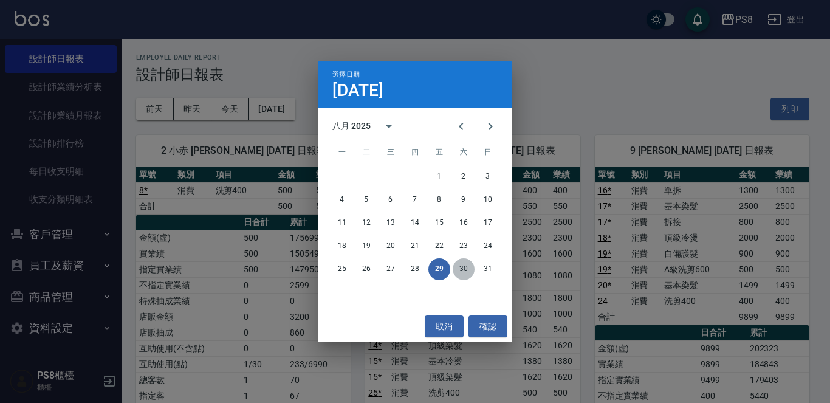
click at [457, 266] on button "30" at bounding box center [464, 269] width 22 height 22
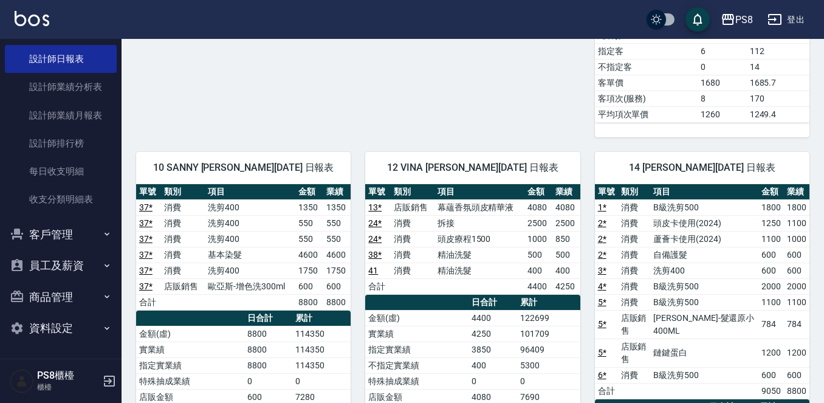
scroll to position [547, 0]
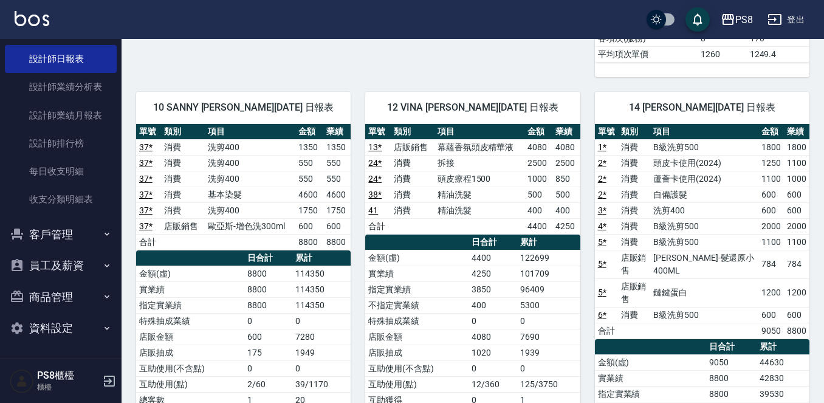
click at [371, 176] on link "24 *" at bounding box center [374, 179] width 13 height 10
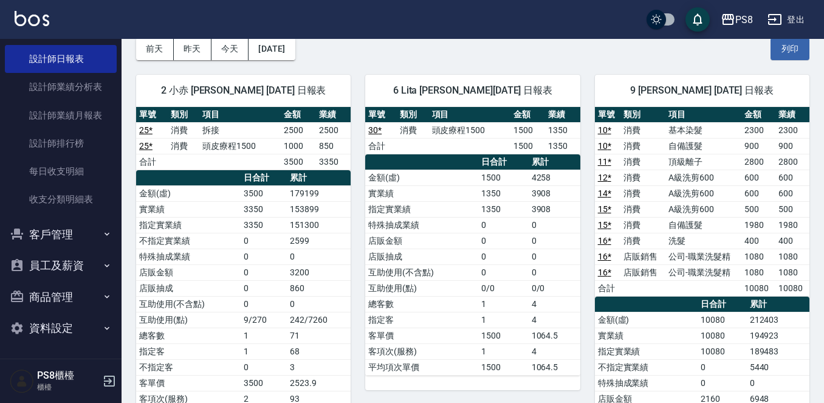
scroll to position [0, 0]
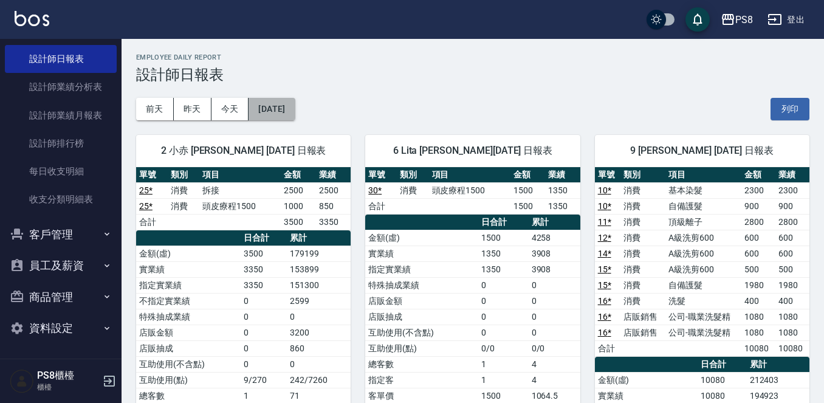
click at [287, 115] on button "2025/08/30" at bounding box center [272, 109] width 46 height 22
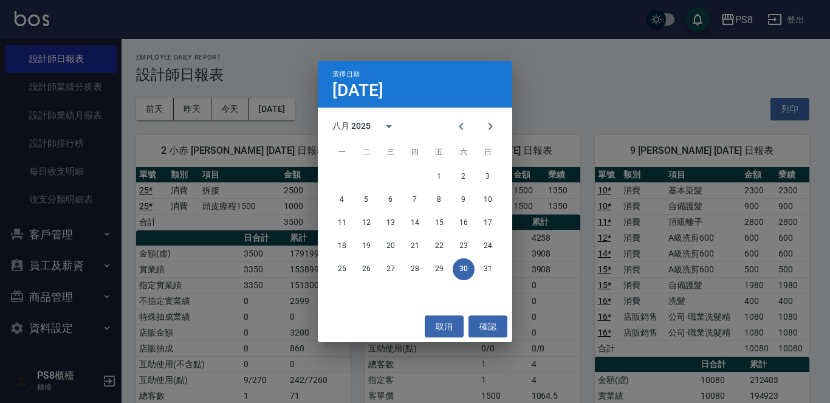
click at [475, 266] on div "25 26 27 28 29 30 31" at bounding box center [415, 269] width 195 height 22
click at [484, 265] on button "31" at bounding box center [488, 269] width 22 height 22
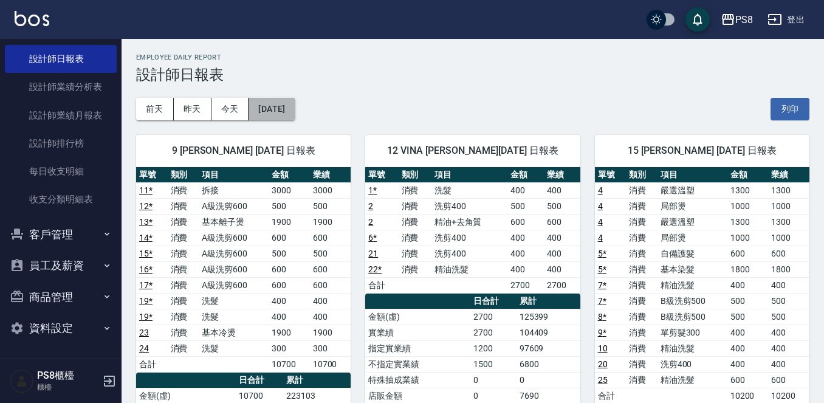
click at [295, 100] on button "2025/08/31" at bounding box center [272, 109] width 46 height 22
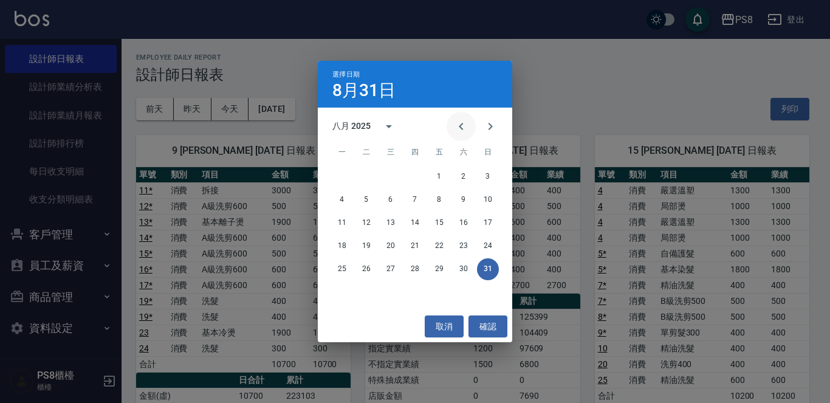
click at [465, 121] on icon "Previous month" at bounding box center [461, 126] width 15 height 15
click at [372, 270] on button "29" at bounding box center [367, 269] width 22 height 22
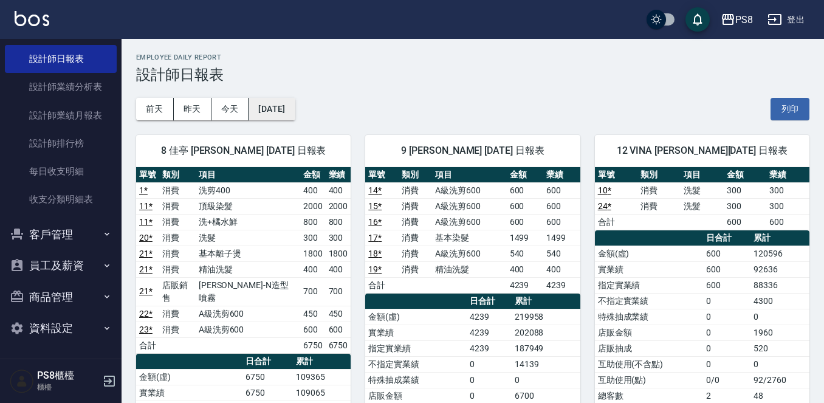
click at [295, 109] on button "2025/07/29" at bounding box center [272, 109] width 46 height 22
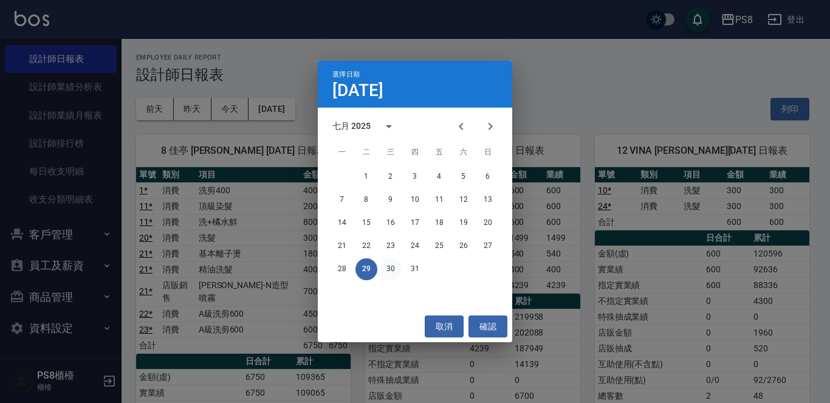
click at [396, 264] on button "30" at bounding box center [391, 269] width 22 height 22
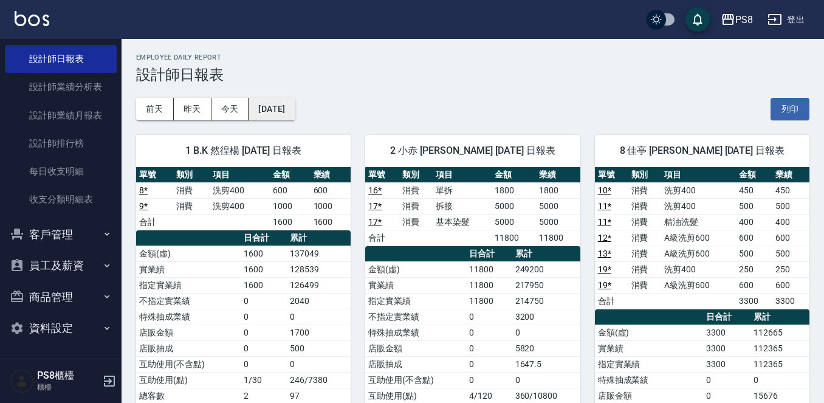
click at [280, 102] on button "2025/07/30" at bounding box center [272, 109] width 46 height 22
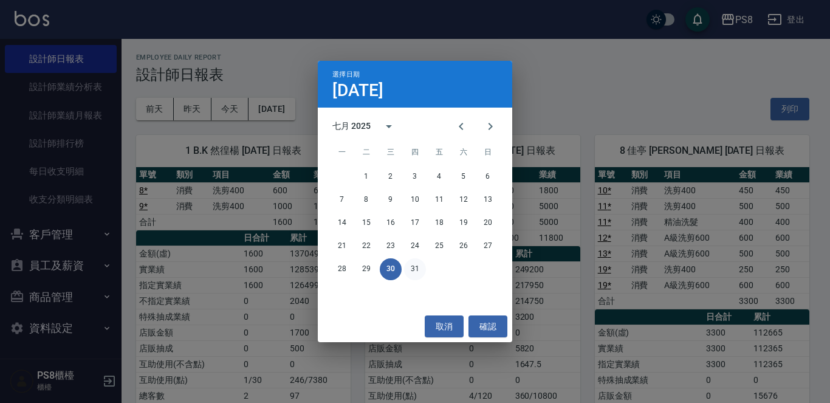
click at [421, 261] on button "31" at bounding box center [415, 269] width 22 height 22
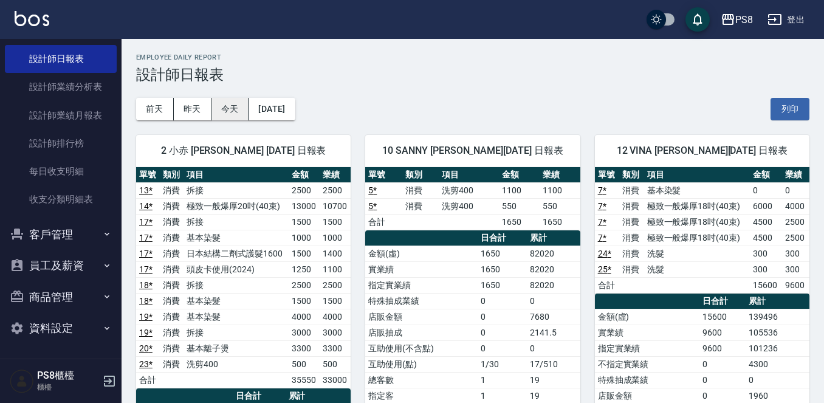
click at [237, 100] on button "今天" at bounding box center [231, 109] width 38 height 22
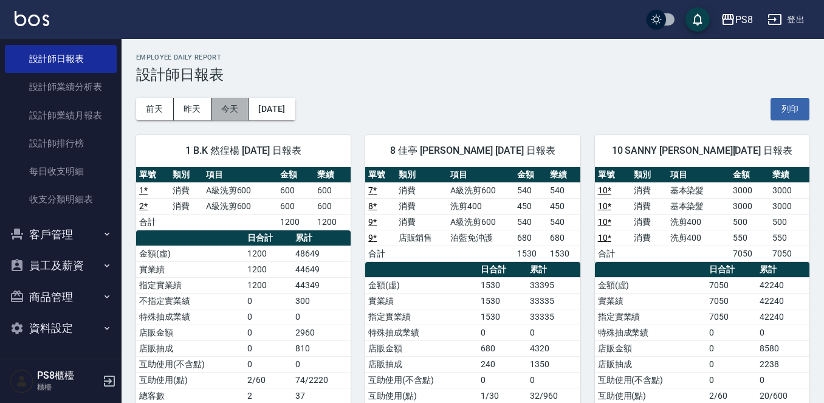
click at [231, 107] on button "今天" at bounding box center [231, 109] width 38 height 22
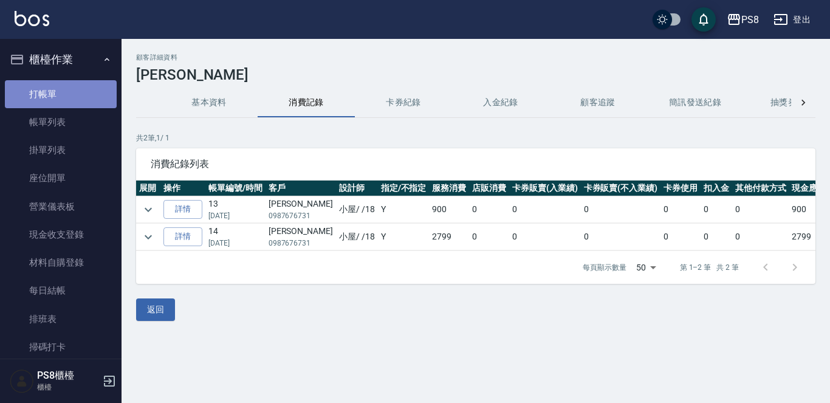
click at [74, 98] on link "打帳單" at bounding box center [61, 94] width 112 height 28
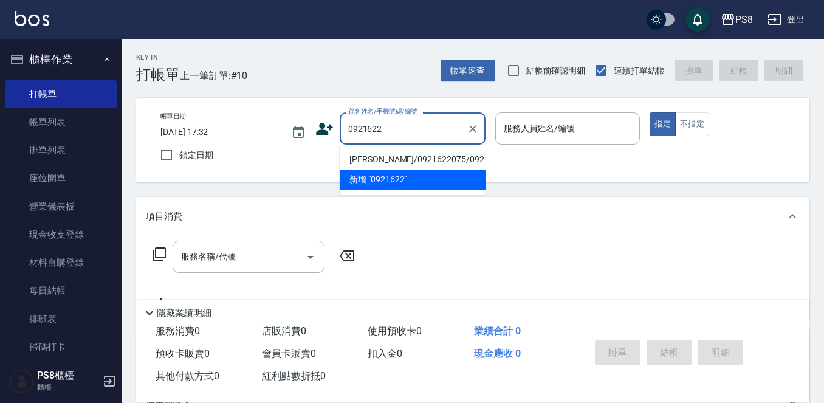
click at [399, 164] on li "[PERSON_NAME]/0921622075/0921622075" at bounding box center [413, 160] width 146 height 20
type input "[PERSON_NAME]/0921622075/0921622075"
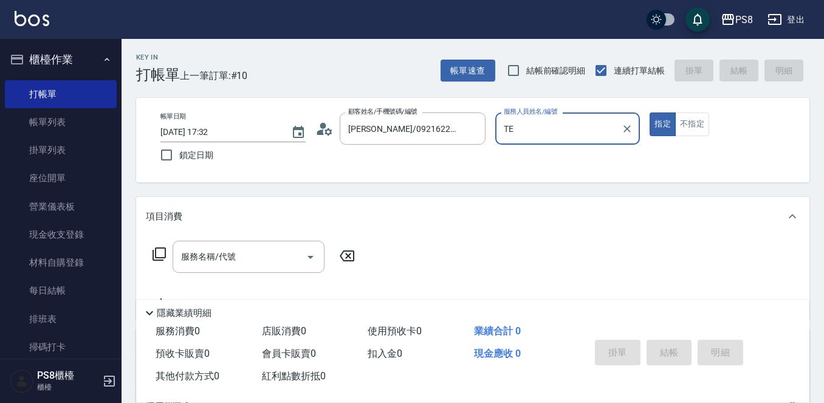
type input "T"
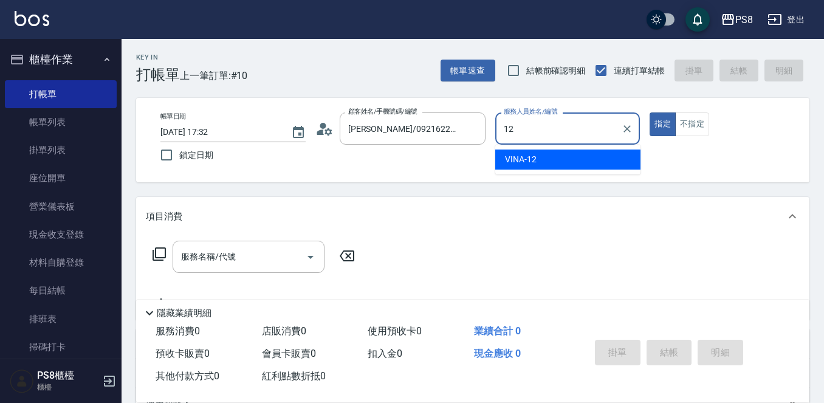
type input "VINA-12"
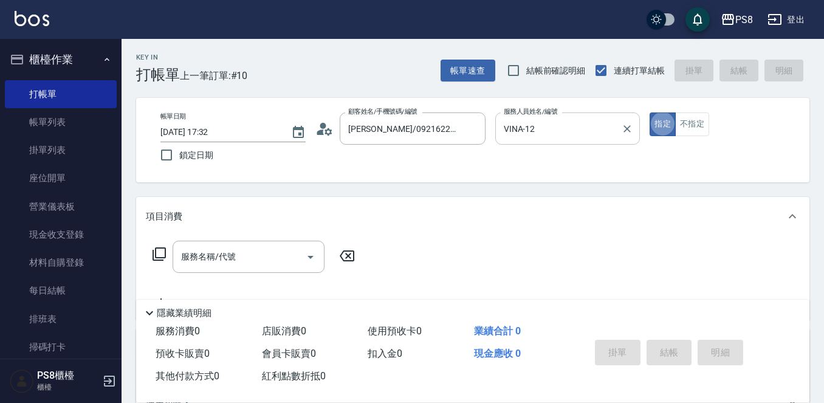
type button "true"
click at [683, 120] on button "不指定" at bounding box center [692, 124] width 34 height 24
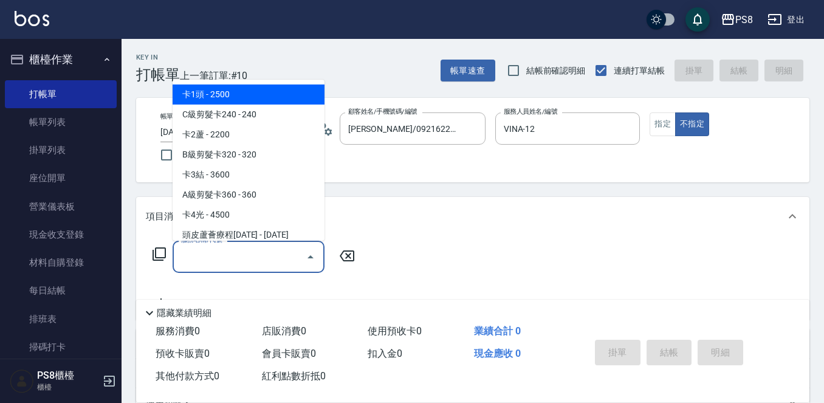
click at [259, 255] on input "服務名稱/代號" at bounding box center [239, 256] width 123 height 21
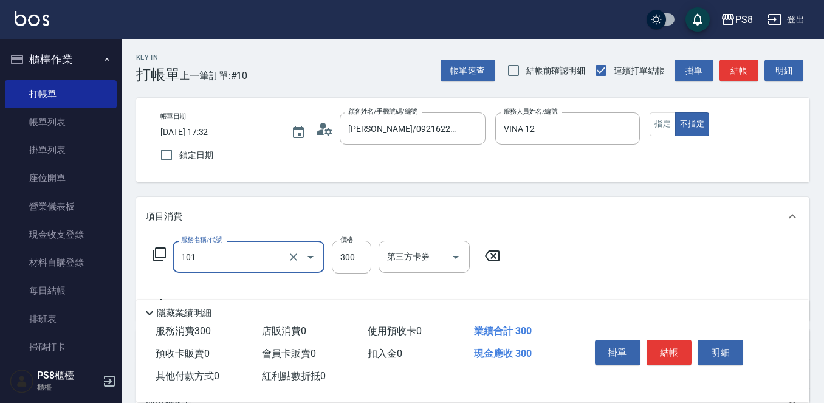
type input "洗髮(101)"
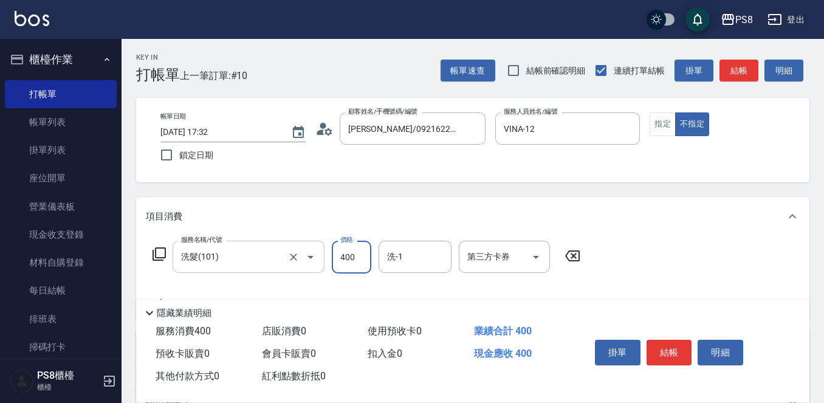
type input "400"
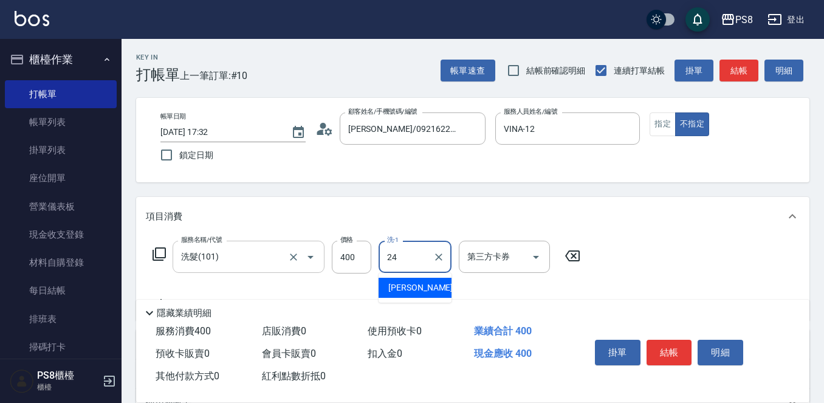
type input "[PERSON_NAME]-24"
click at [661, 329] on div "掛單 結帳 明細" at bounding box center [685, 353] width 219 height 67
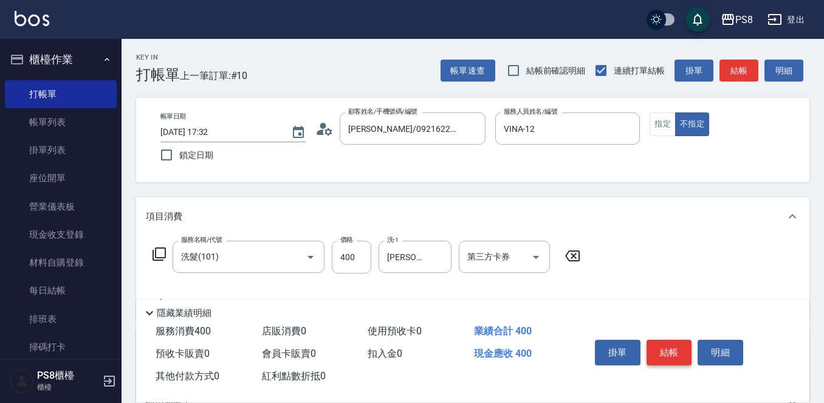
click at [670, 345] on button "結帳" at bounding box center [670, 353] width 46 height 26
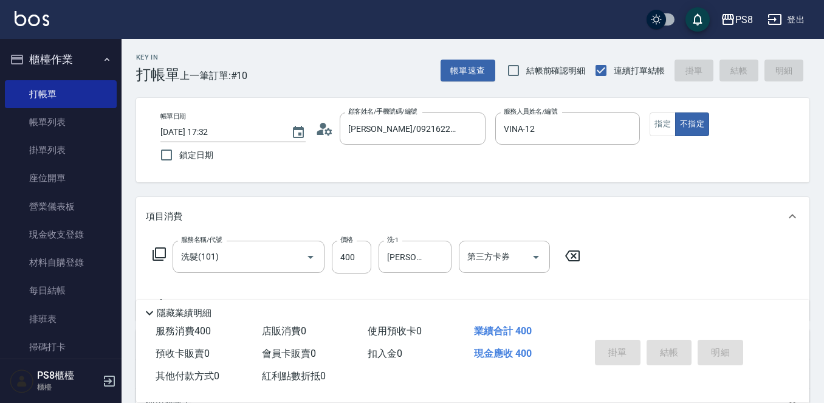
type input "[DATE] 17:33"
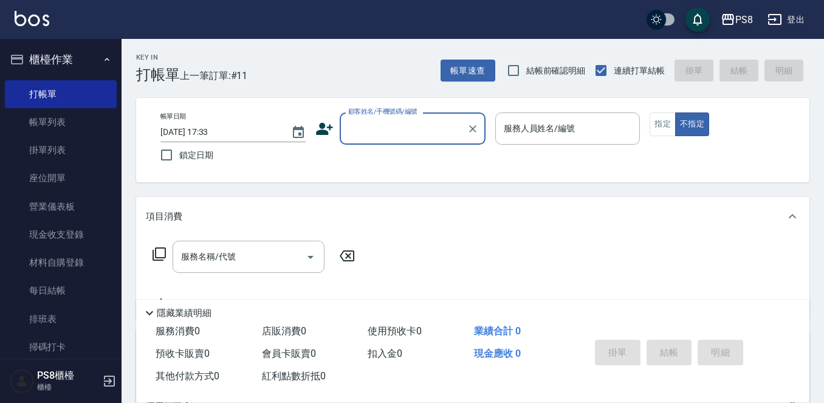
click at [368, 136] on input "顧客姓名/手機號碼/編號" at bounding box center [403, 128] width 117 height 21
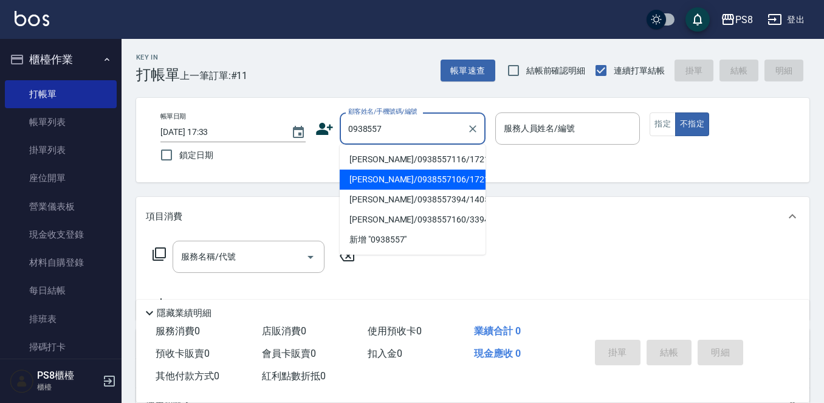
click at [389, 177] on li "[PERSON_NAME]/0938557106/17212" at bounding box center [413, 180] width 146 height 20
type input "[PERSON_NAME]/0938557106/17212"
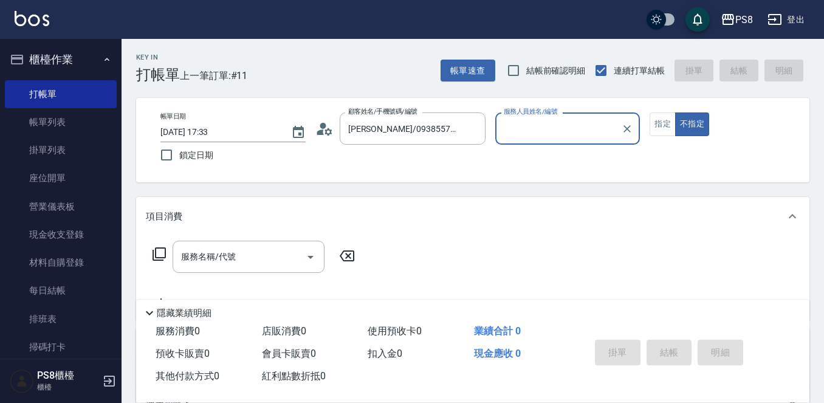
type input "小屋-18"
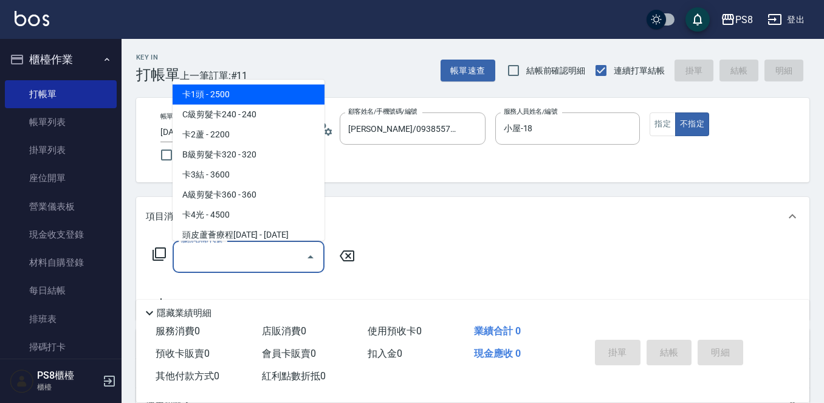
click at [209, 260] on input "服務名稱/代號" at bounding box center [239, 256] width 123 height 21
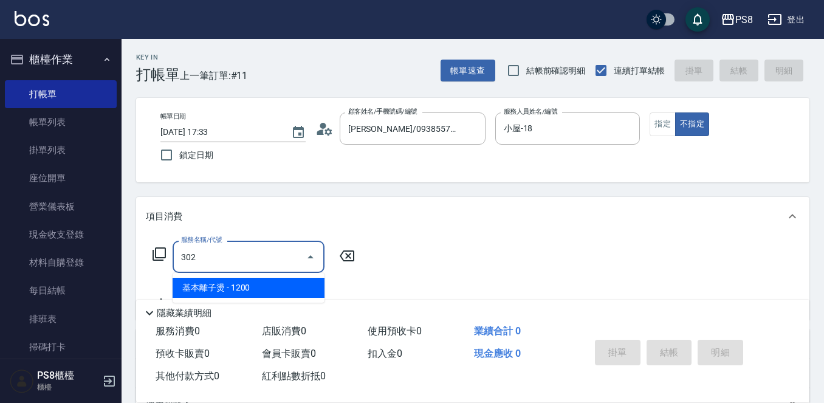
click at [257, 279] on span "基本離子燙 - 1200" at bounding box center [249, 288] width 152 height 20
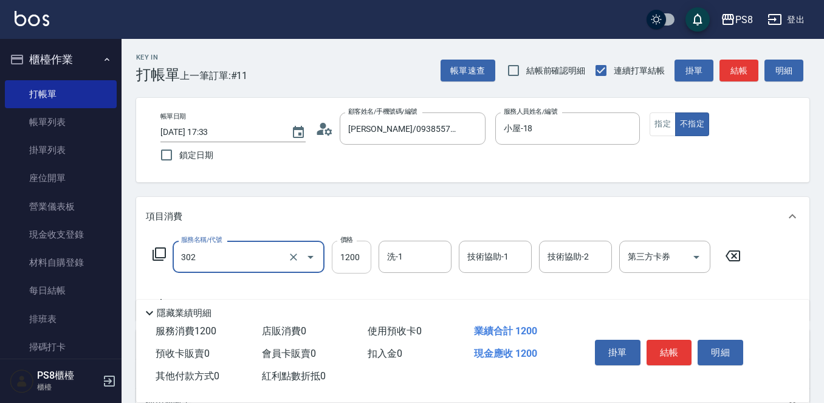
type input "基本離子燙(302)"
click at [354, 256] on input "1200" at bounding box center [352, 257] width 40 height 33
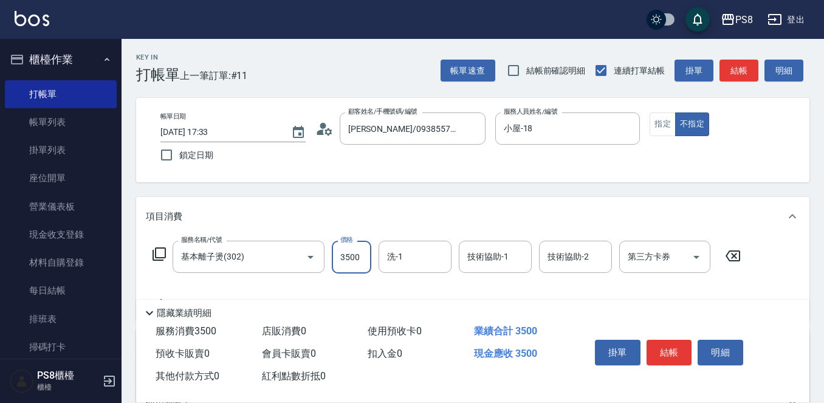
type input "3500"
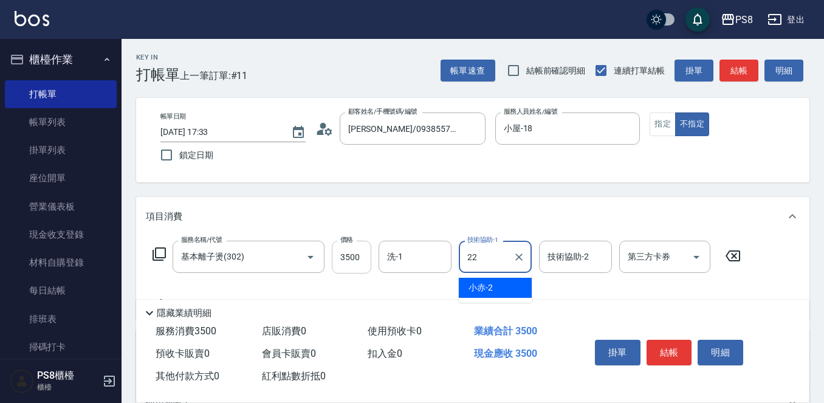
type input "珮安-22"
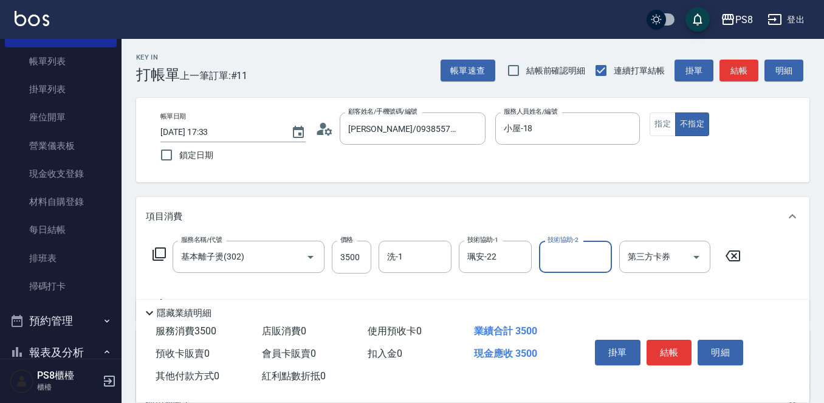
scroll to position [61, 0]
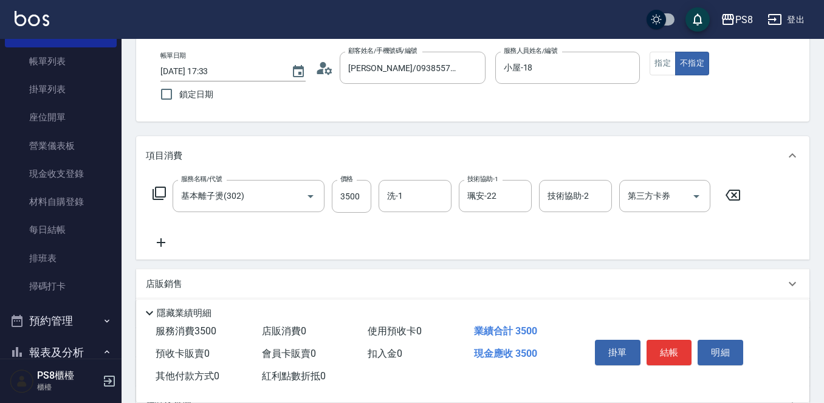
click at [167, 236] on icon at bounding box center [161, 242] width 30 height 15
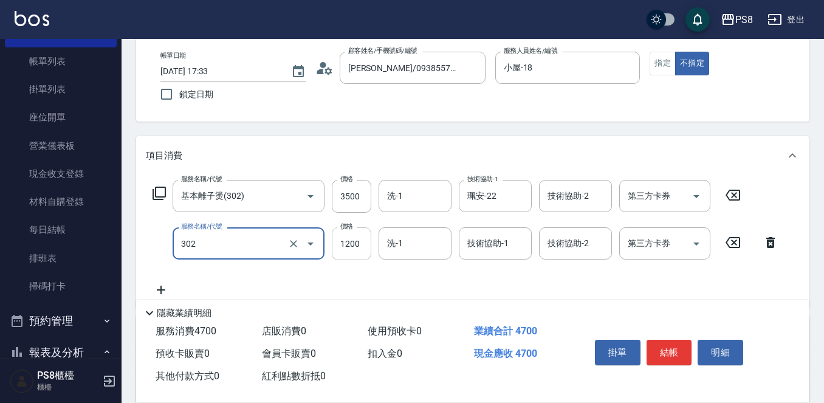
type input "基本離子燙(302)"
click at [357, 250] on input "1200" at bounding box center [352, 243] width 40 height 33
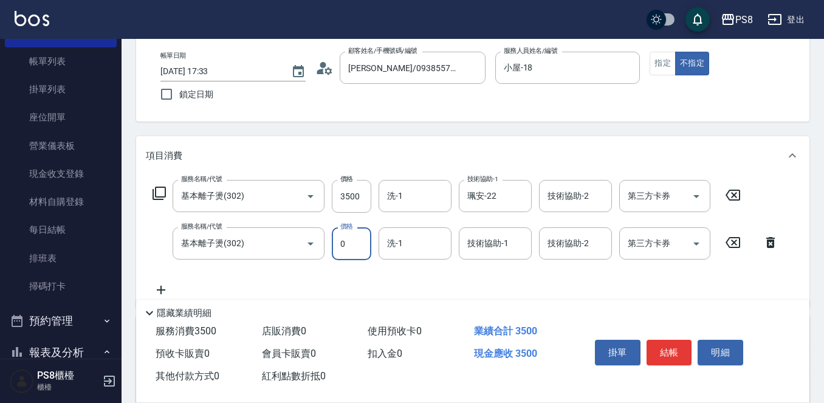
type input "0"
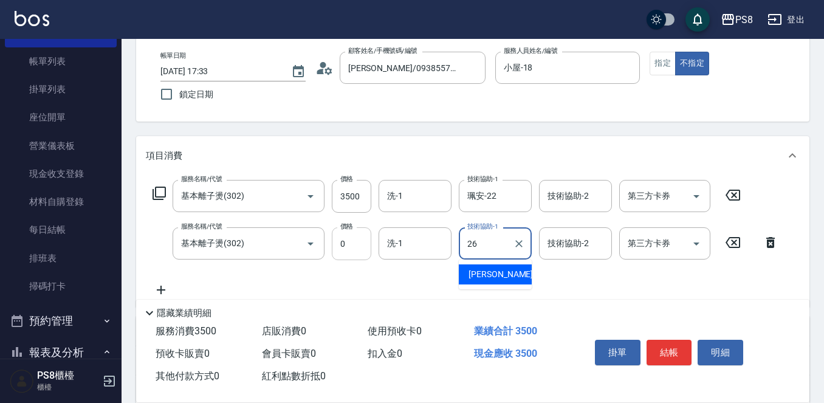
type input "苡真-26"
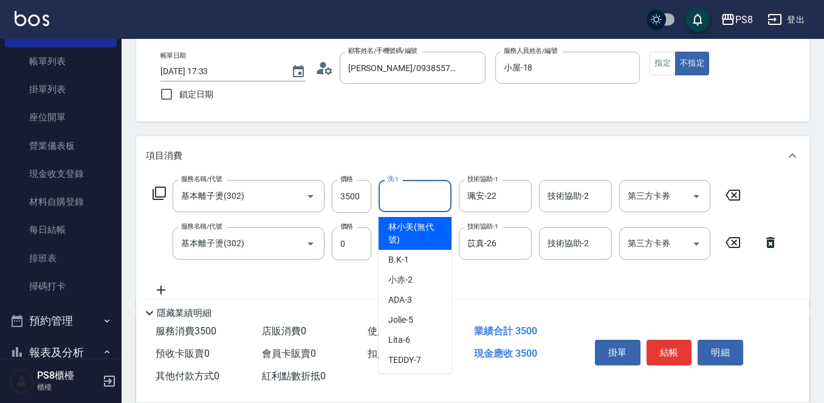
click at [398, 193] on div "洗-1 洗-1" at bounding box center [415, 196] width 73 height 32
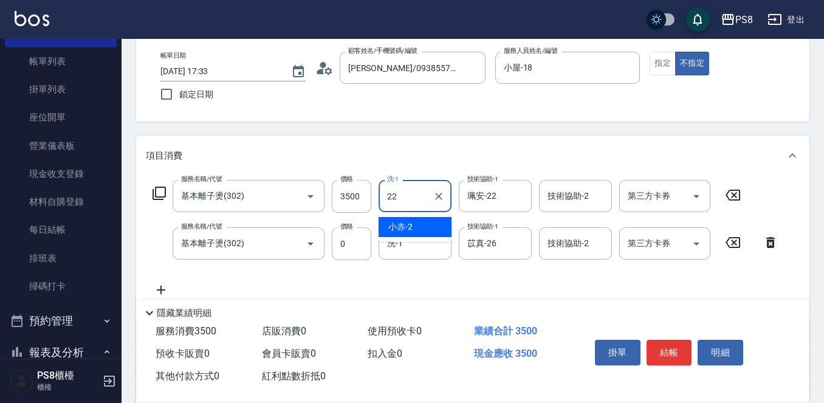
type input "珮安-22"
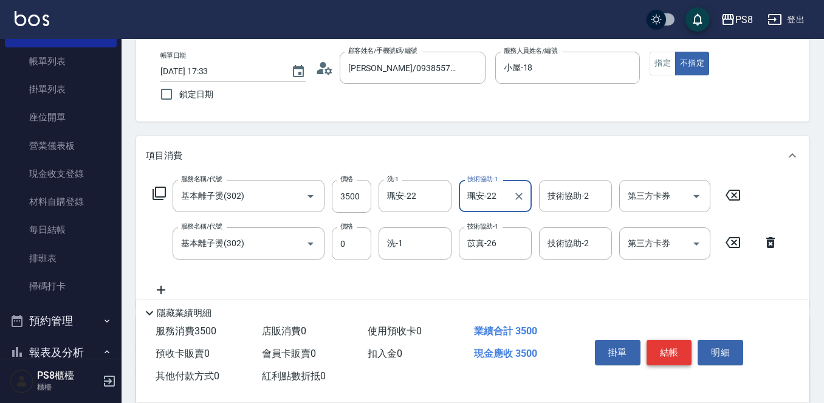
click at [658, 356] on button "結帳" at bounding box center [670, 353] width 46 height 26
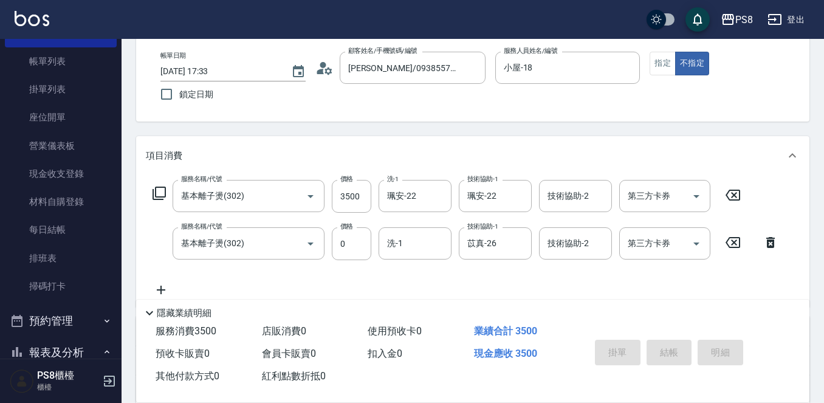
type input "[DATE] 18:00"
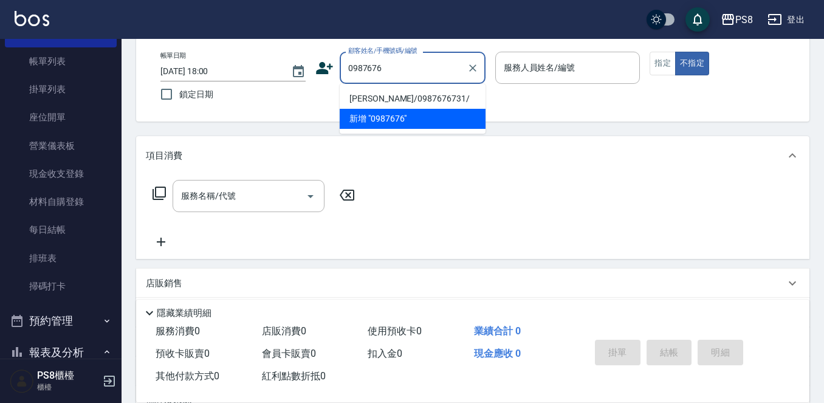
click at [417, 102] on li "戴美華/0987676731/" at bounding box center [413, 99] width 146 height 20
type input "戴美華/0987676731/"
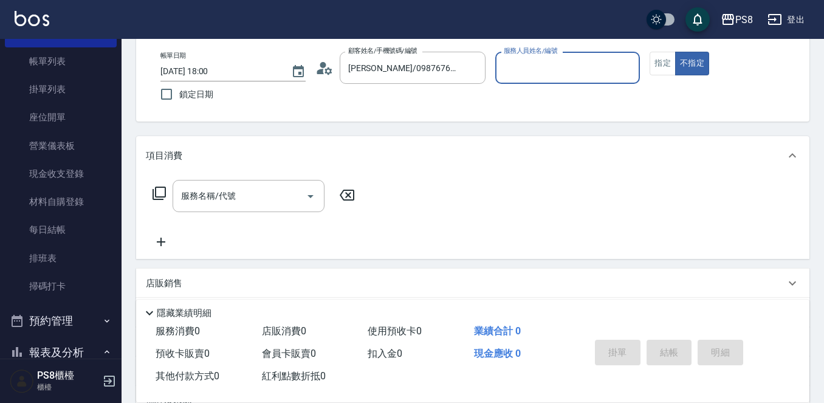
click at [509, 71] on input "服務人員姓名/編號" at bounding box center [568, 67] width 134 height 21
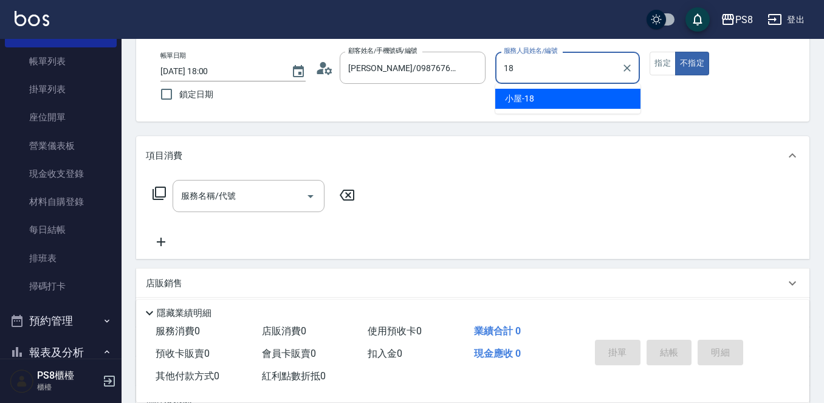
type input "小屋-18"
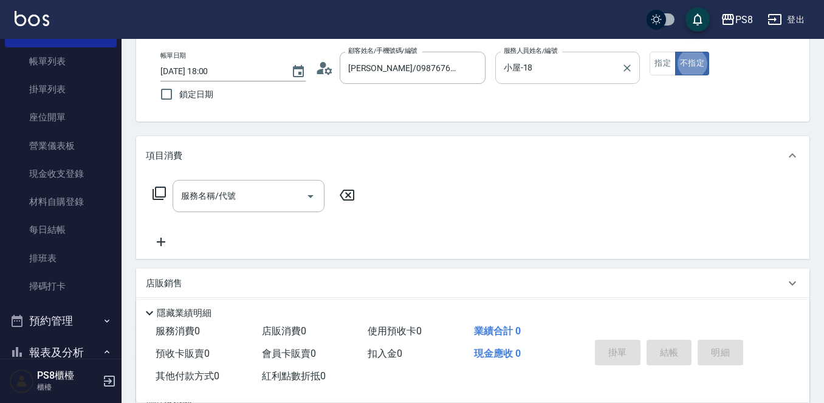
type button "false"
click at [243, 197] on input "服務名稱/代號" at bounding box center [239, 195] width 123 height 21
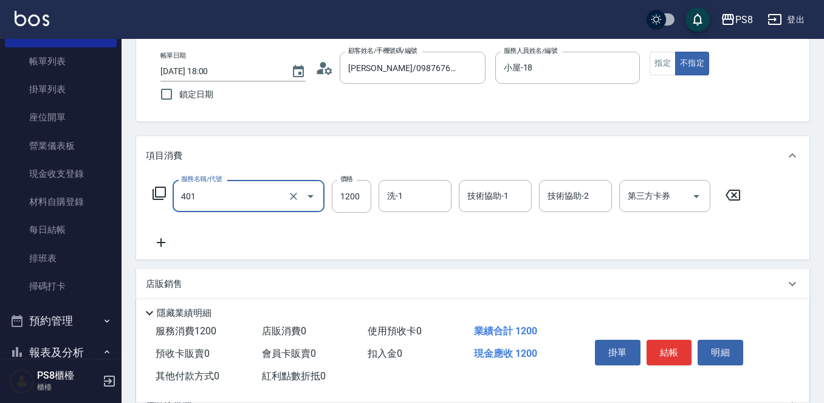
type input "基本染髮(401)"
click at [371, 194] on div "服務名稱/代號 基本染髮(401) 服務名稱/代號 價格 1200 價格 洗-1 洗-1 技術協助-1 技術協助-1 技術協助-2 技術協助-2 第三方卡券 …" at bounding box center [447, 196] width 602 height 33
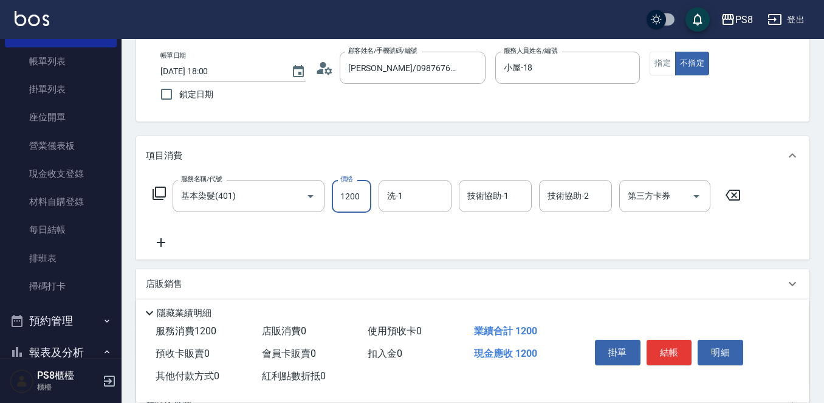
click at [357, 194] on input "1200" at bounding box center [352, 196] width 40 height 33
type input "1500"
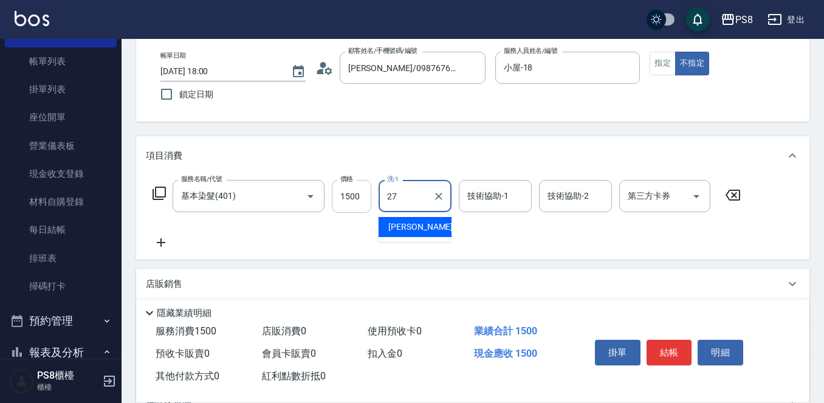
type input "Barry-27"
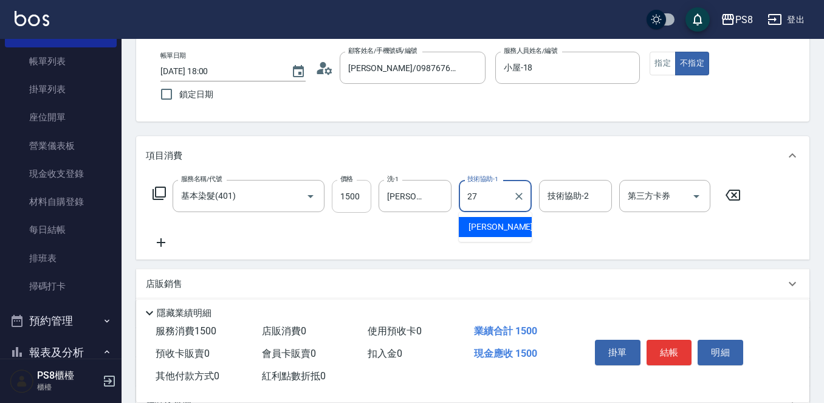
type input "Barry-27"
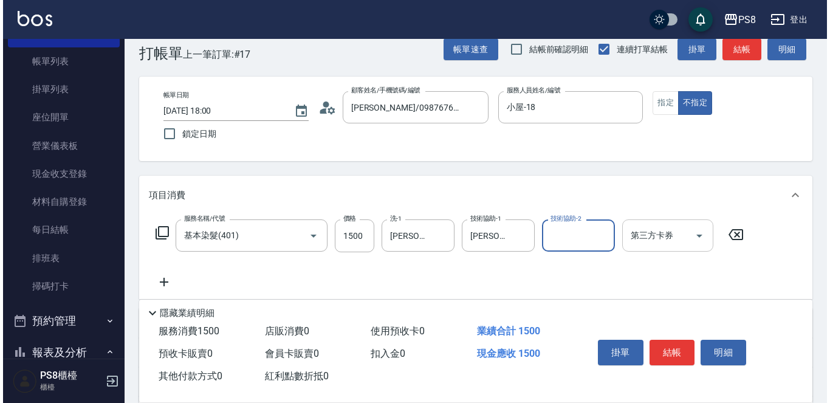
scroll to position [0, 0]
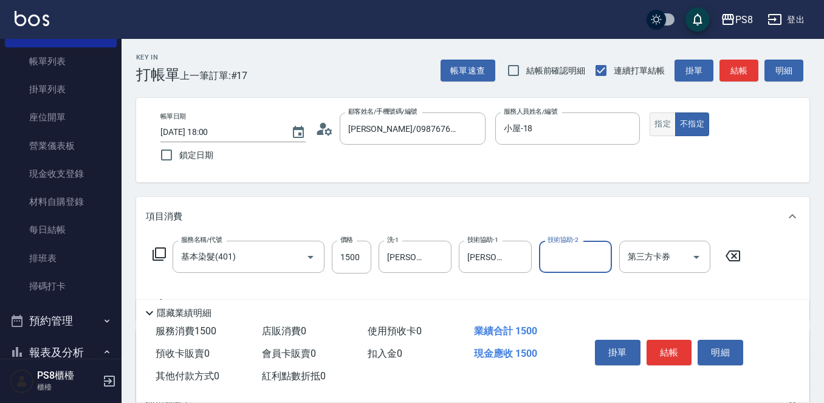
click at [660, 126] on button "指定" at bounding box center [663, 124] width 26 height 24
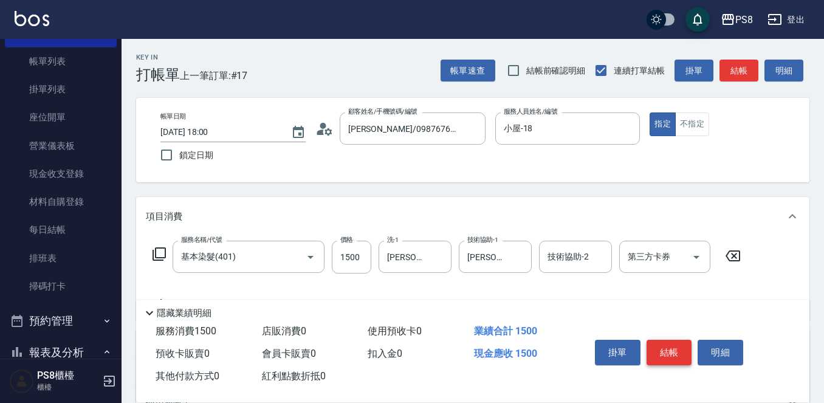
click at [665, 343] on button "結帳" at bounding box center [670, 353] width 46 height 26
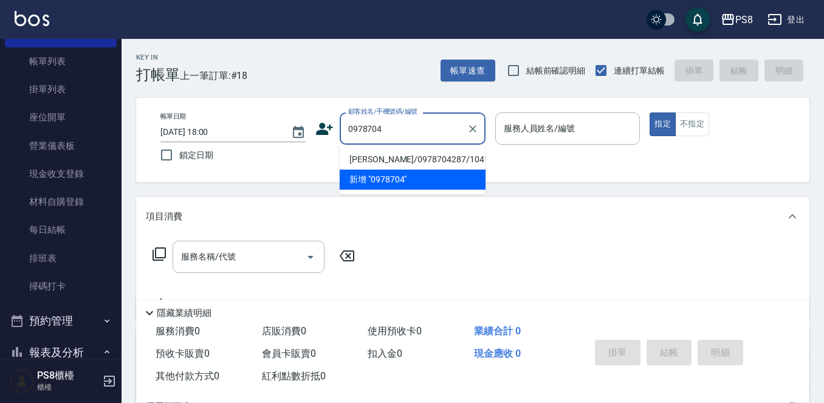
click at [376, 158] on li "陳彥錚/0978704287/10416" at bounding box center [413, 160] width 146 height 20
type input "陳彥錚/0978704287/10416"
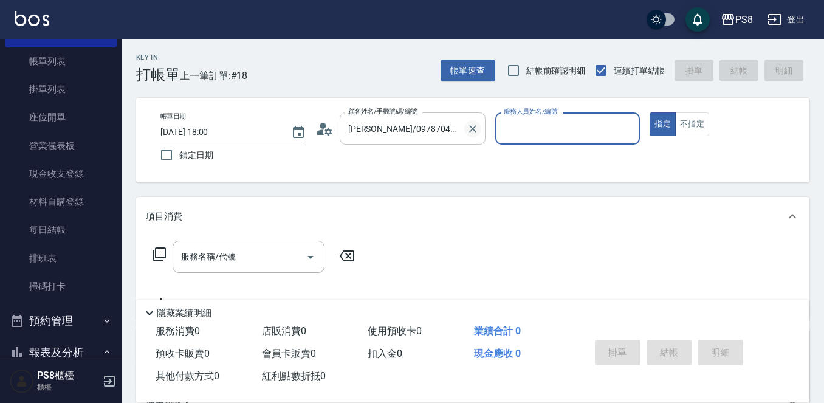
type input "小屋-18"
click at [287, 254] on input "服務名稱/代號" at bounding box center [239, 256] width 123 height 21
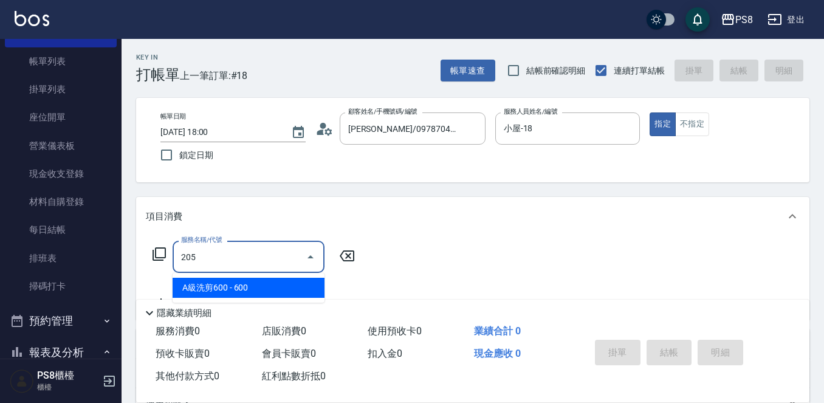
click at [281, 284] on span "A級洗剪600 - 600" at bounding box center [249, 288] width 152 height 20
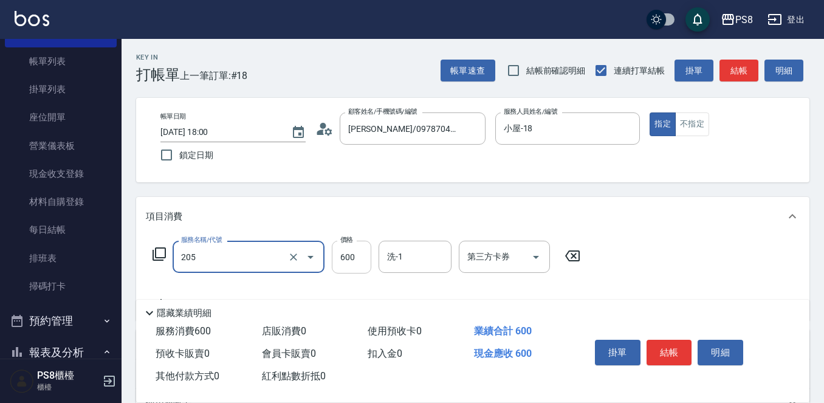
type input "A級洗剪600(205)"
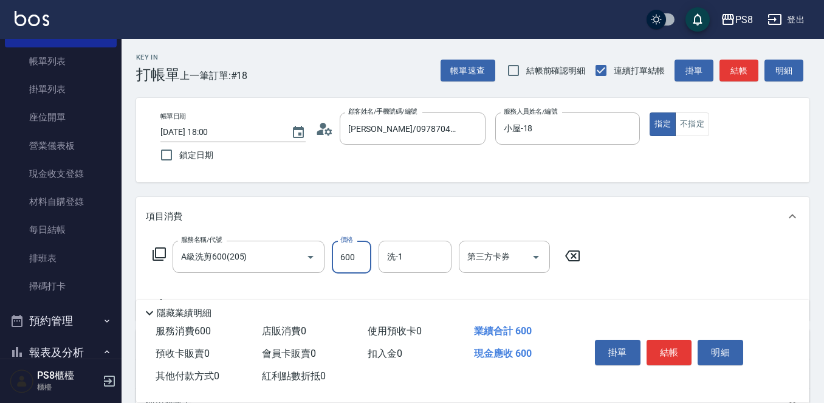
click at [351, 255] on input "600" at bounding box center [352, 257] width 40 height 33
type input "700"
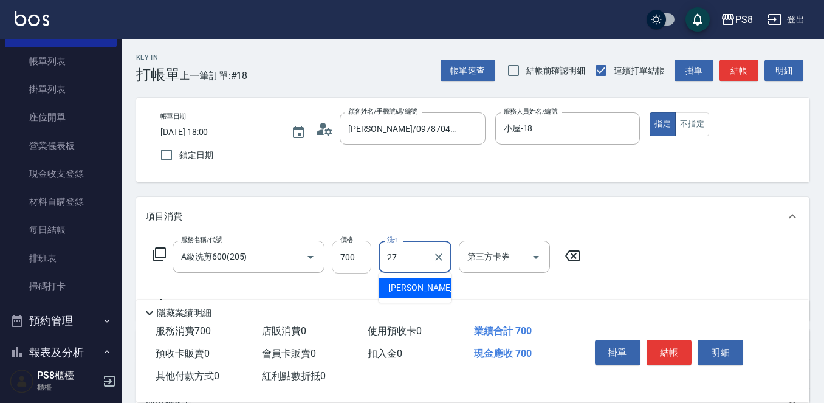
type input "Barry-27"
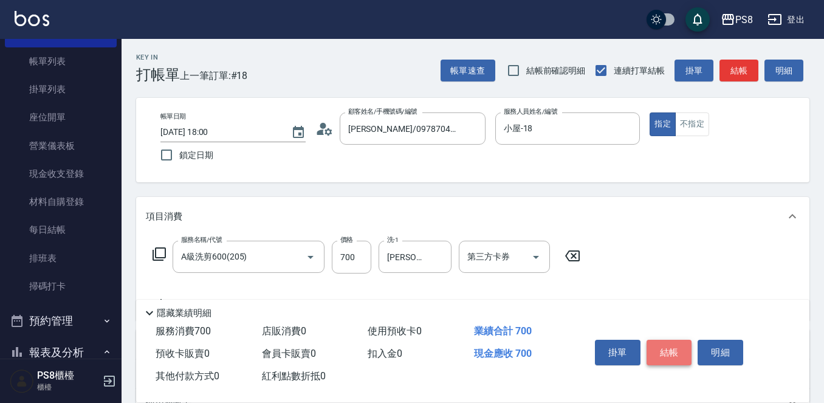
click at [660, 355] on button "結帳" at bounding box center [670, 353] width 46 height 26
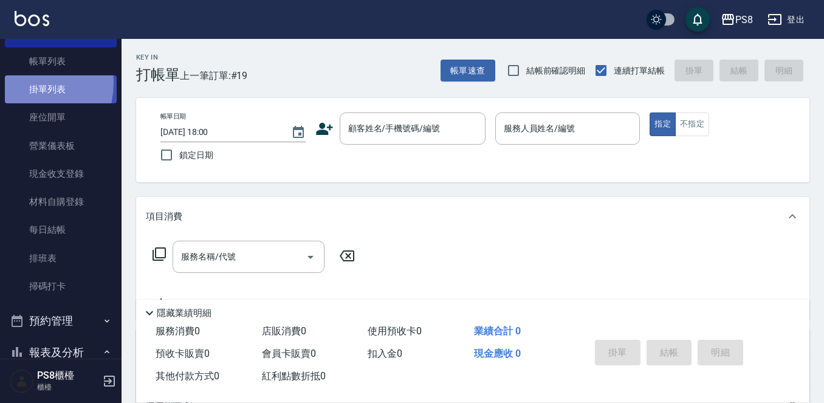
click at [20, 83] on link "掛單列表" at bounding box center [61, 89] width 112 height 28
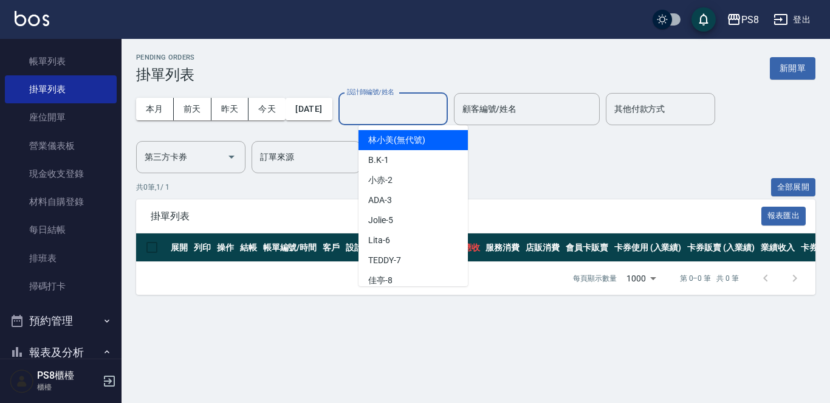
click at [374, 111] on input "設計師編號/姓名" at bounding box center [393, 108] width 98 height 21
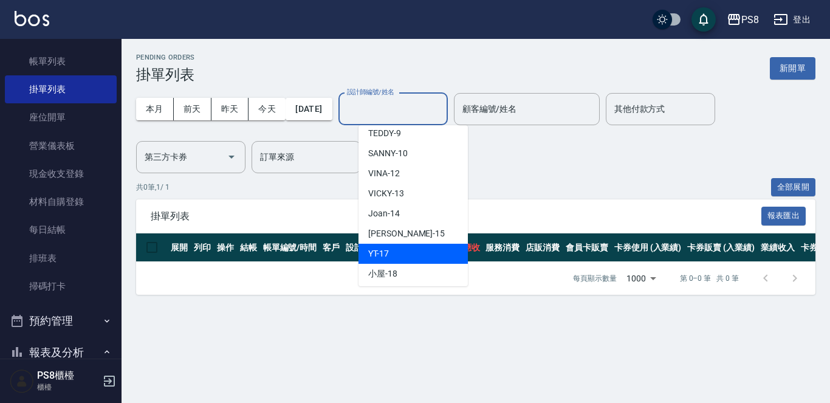
scroll to position [182, 0]
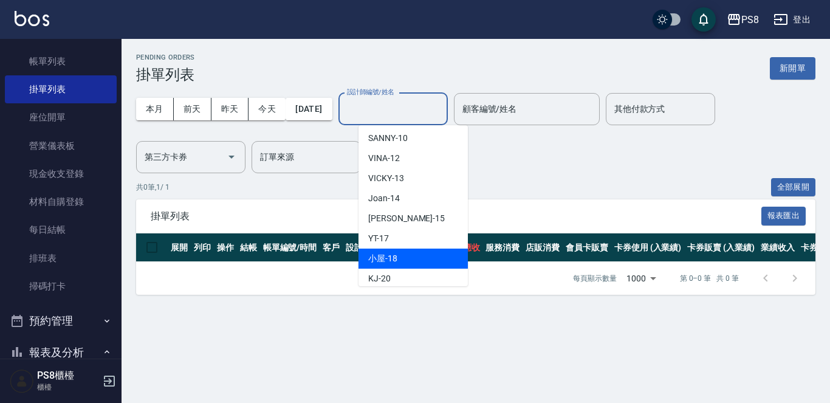
click at [402, 253] on div "小屋 -18" at bounding box center [413, 259] width 109 height 20
type input "小屋-18"
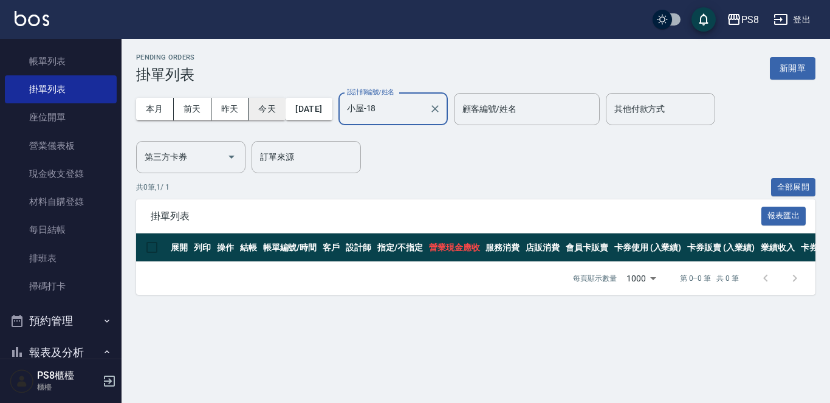
click at [272, 110] on button "今天" at bounding box center [267, 109] width 37 height 22
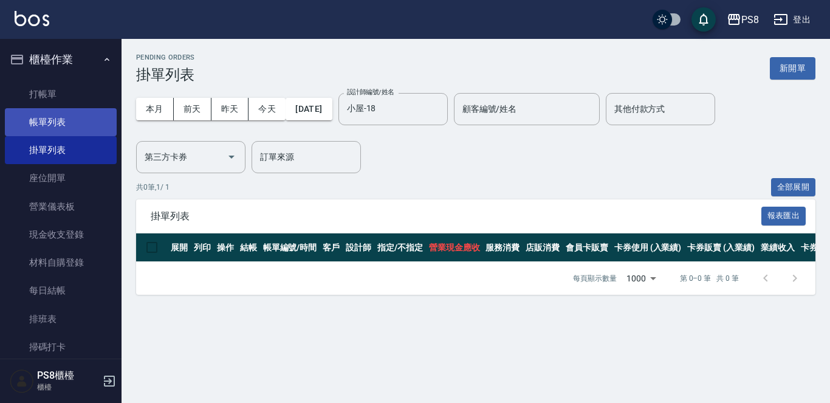
click at [43, 123] on link "帳單列表" at bounding box center [61, 122] width 112 height 28
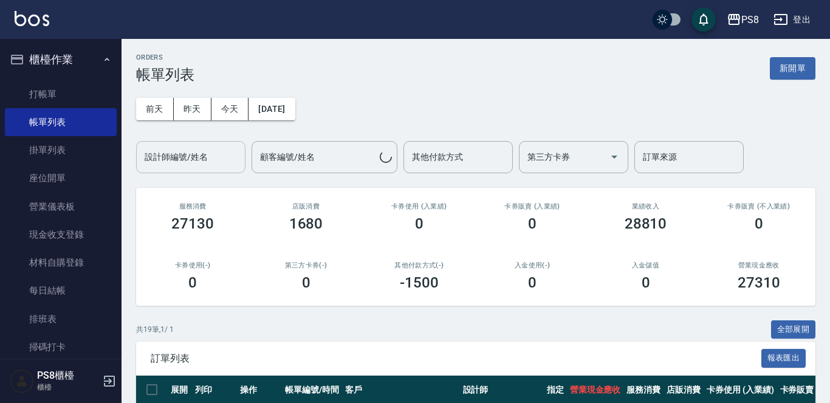
click at [170, 160] on div "設計師編號/姓名 設計師編號/姓名" at bounding box center [190, 157] width 109 height 32
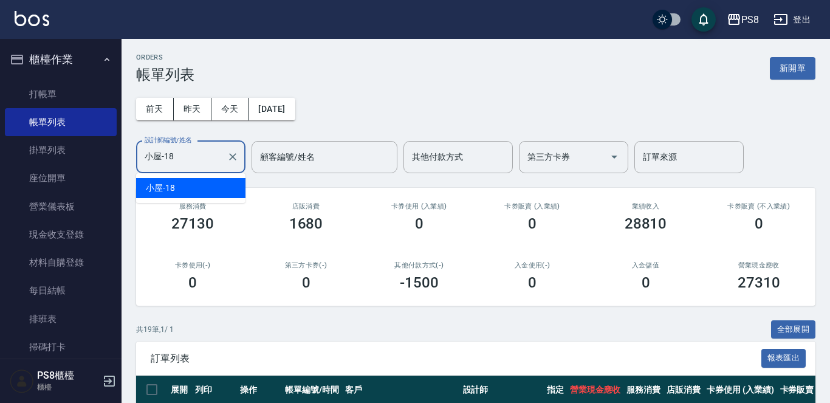
type input "小屋-18"
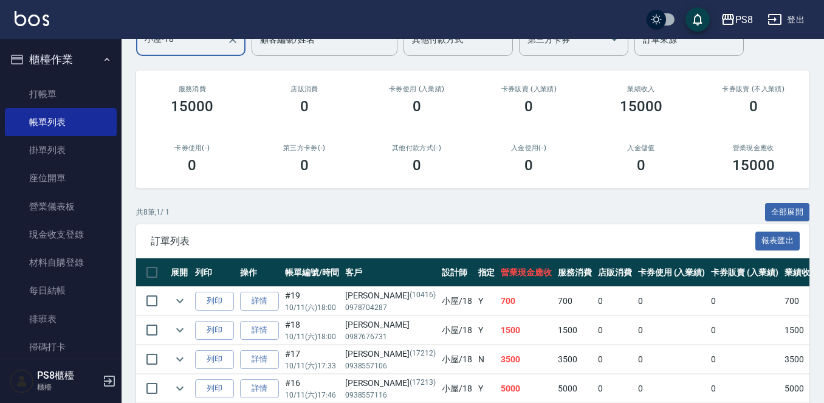
scroll to position [292, 0]
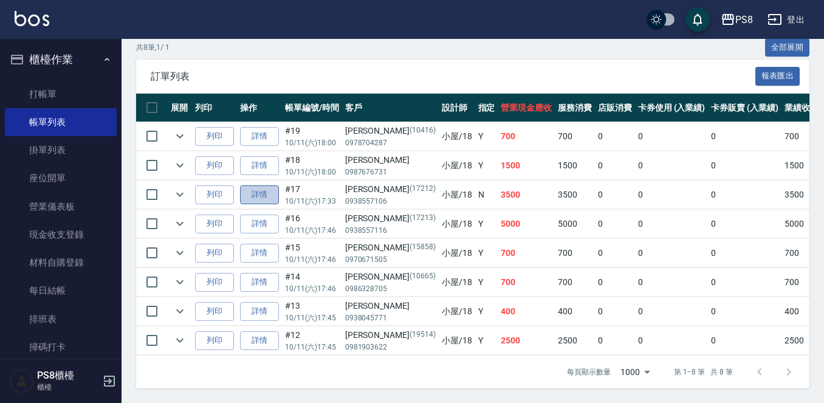
click at [270, 186] on link "詳情" at bounding box center [259, 194] width 39 height 19
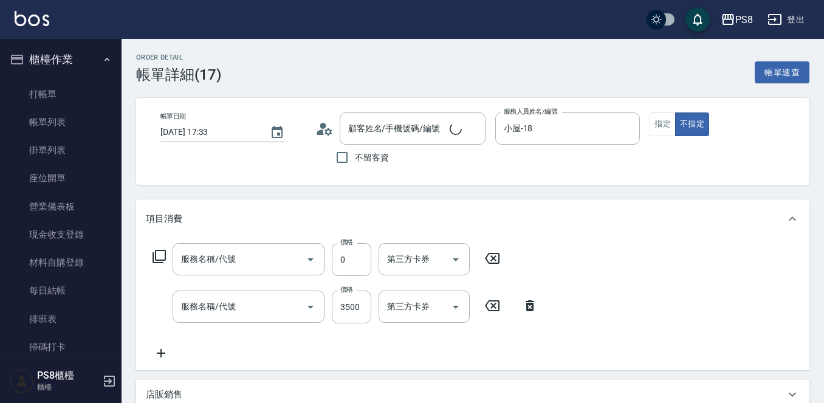
type input "2025/10/11 17:33"
type input "小屋-18"
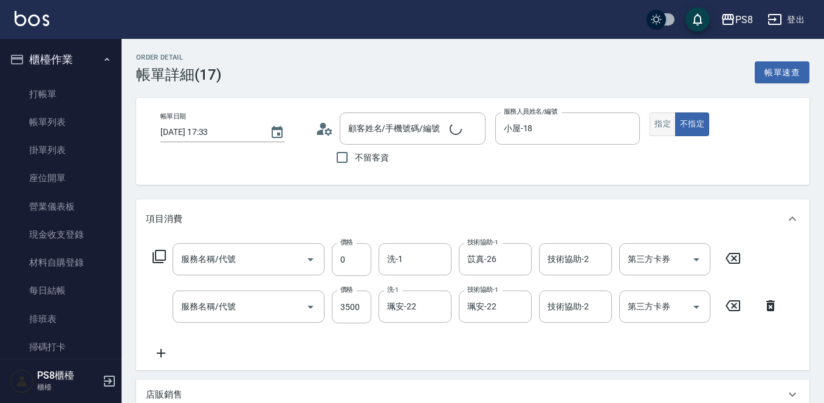
type input "[PERSON_NAME]/0938557106/17212"
click at [663, 126] on button "指定" at bounding box center [663, 124] width 26 height 24
type input "基本離子燙(302)"
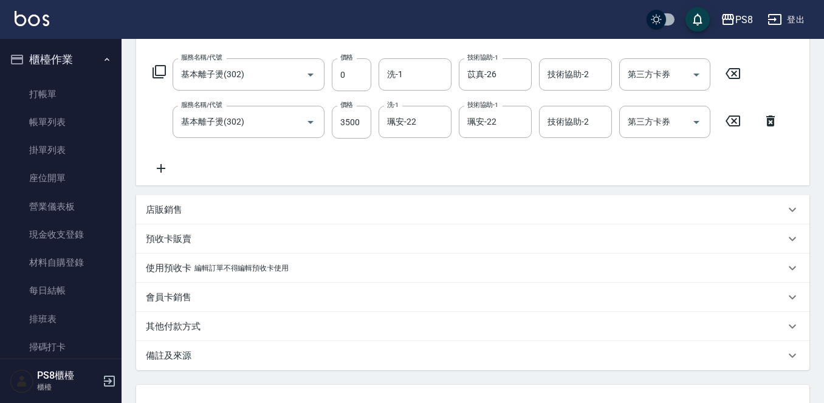
scroll to position [283, 0]
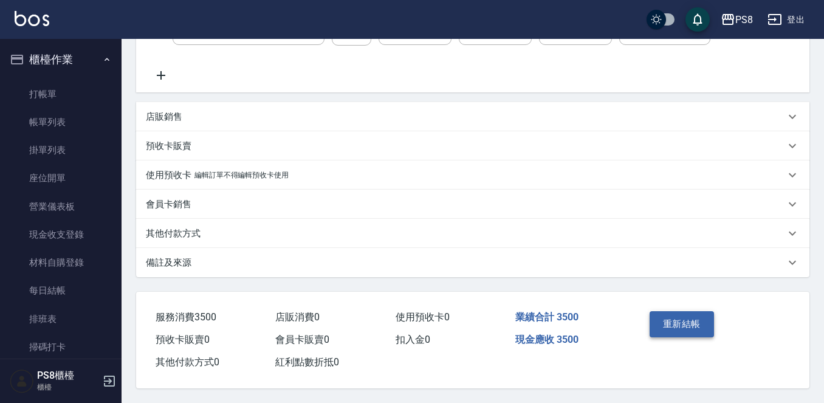
click at [671, 319] on button "重新結帳" at bounding box center [682, 324] width 64 height 26
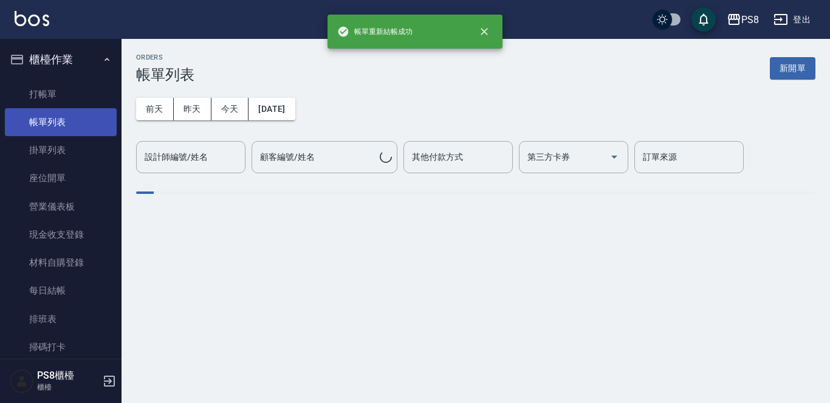
click at [58, 122] on link "帳單列表" at bounding box center [61, 122] width 112 height 28
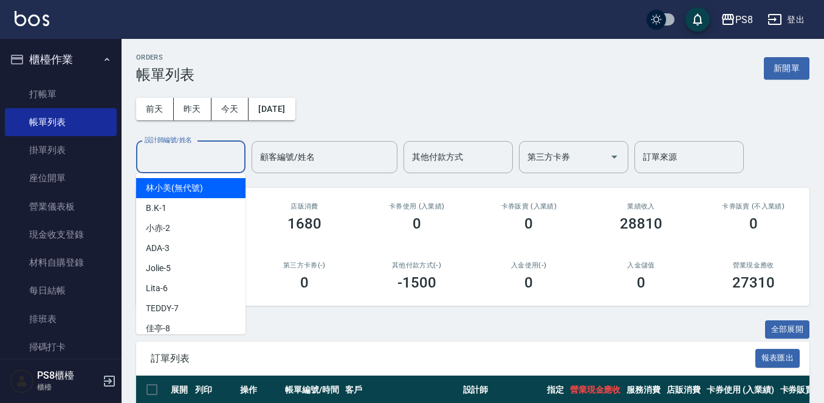
click at [219, 154] on input "設計師編號/姓名" at bounding box center [191, 156] width 98 height 21
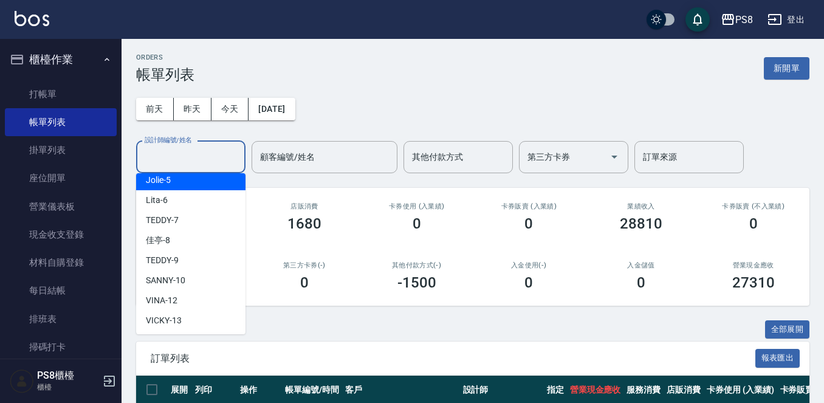
scroll to position [243, 0]
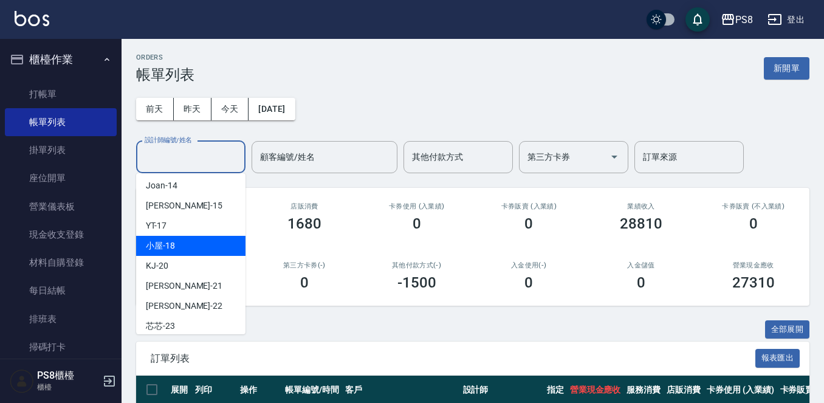
click at [173, 245] on span "小屋 -18" at bounding box center [160, 245] width 29 height 13
type input "小屋-18"
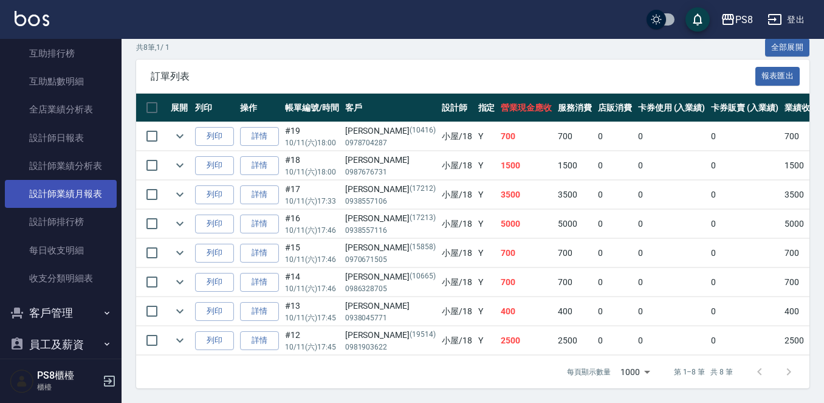
scroll to position [486, 0]
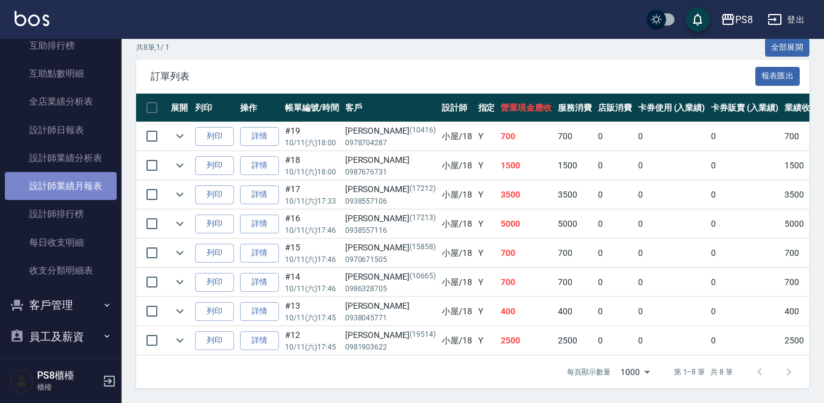
click at [74, 181] on link "設計師業績月報表" at bounding box center [61, 186] width 112 height 28
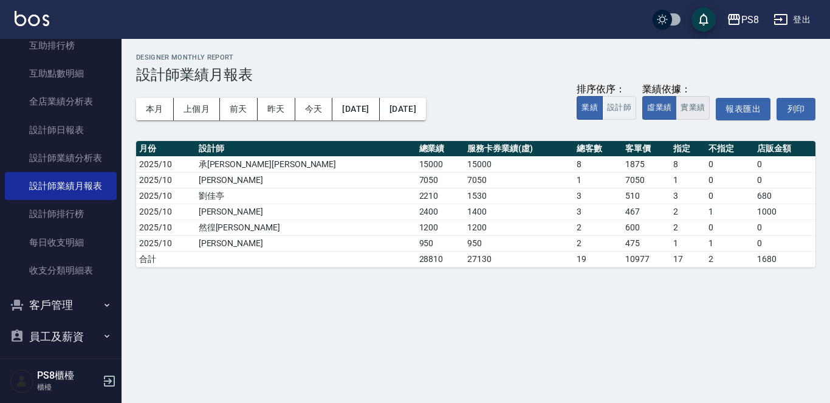
click at [696, 109] on button "實業績" at bounding box center [693, 108] width 34 height 24
click at [157, 105] on button "本月" at bounding box center [155, 109] width 38 height 22
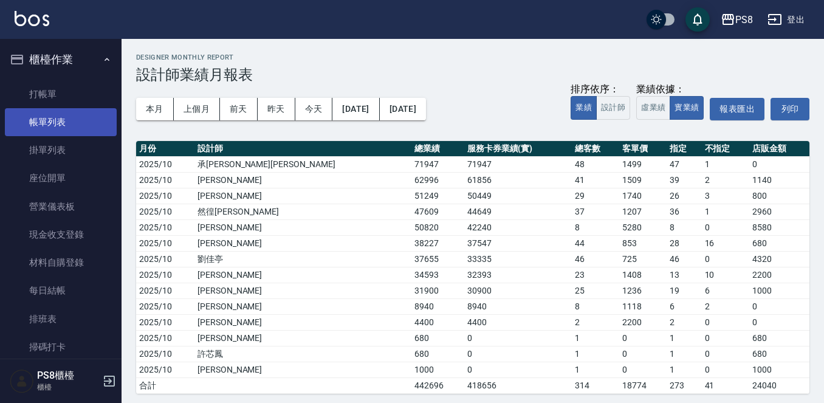
drag, startPoint x: 60, startPoint y: 95, endPoint x: 99, endPoint y: 121, distance: 47.0
click at [60, 95] on link "打帳單" at bounding box center [61, 94] width 112 height 28
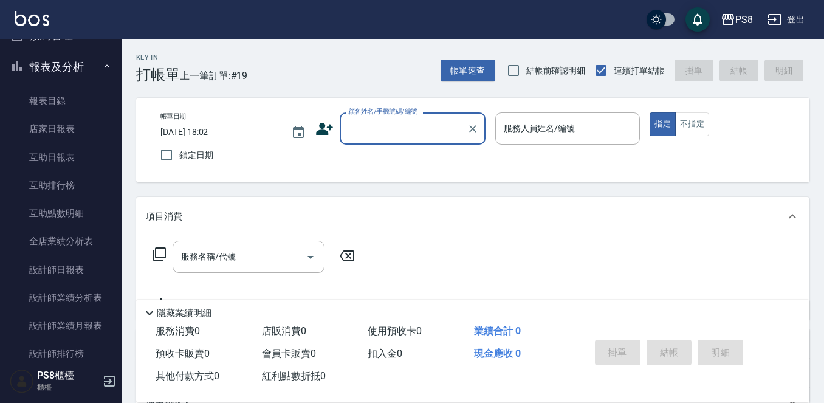
scroll to position [547, 0]
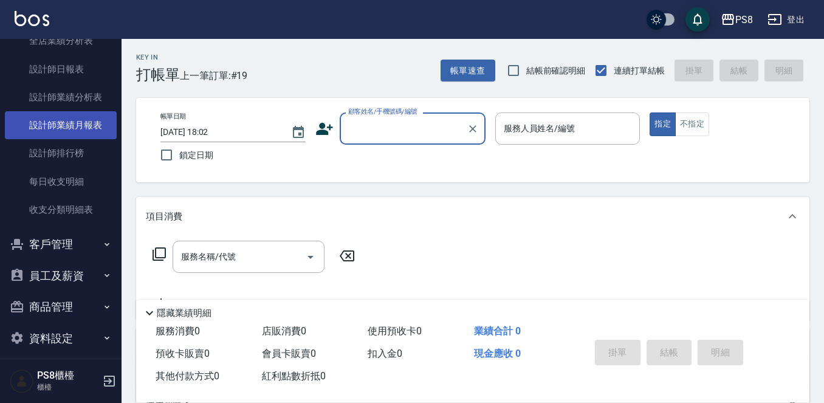
click at [91, 119] on link "設計師業績月報表" at bounding box center [61, 125] width 112 height 28
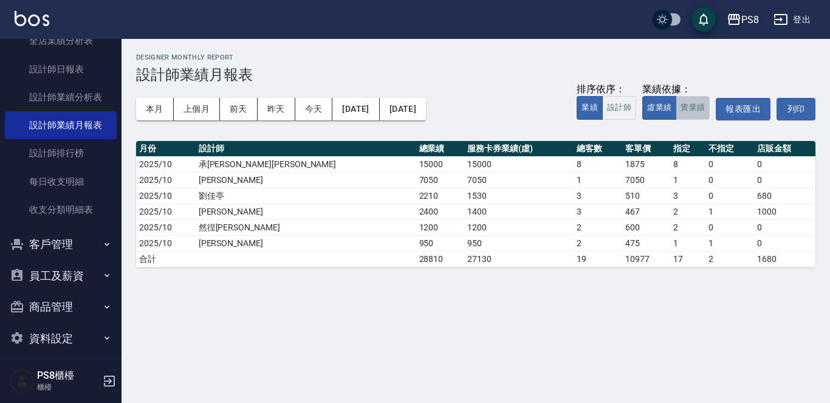
click at [698, 111] on button "實業績" at bounding box center [693, 108] width 34 height 24
click at [146, 110] on button "本月" at bounding box center [155, 109] width 38 height 22
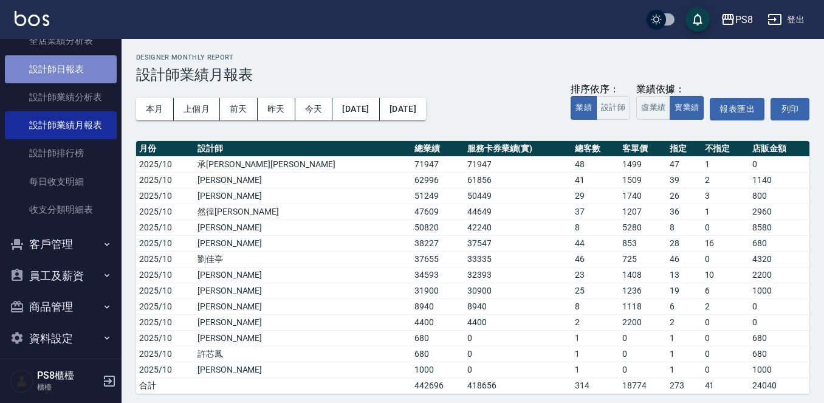
click at [64, 72] on link "設計師日報表" at bounding box center [61, 69] width 112 height 28
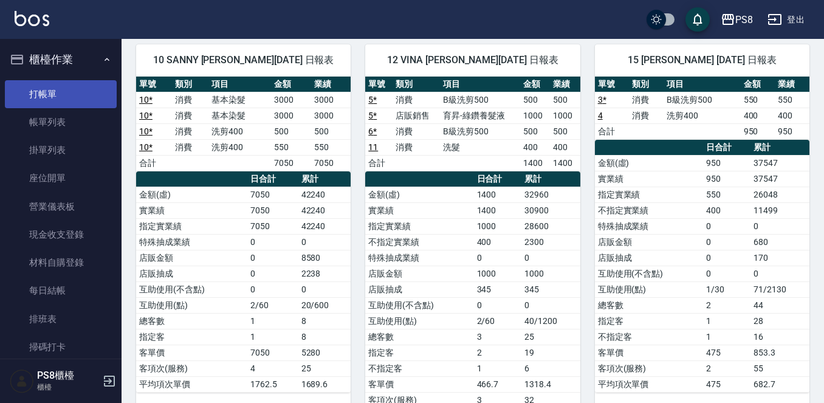
click at [55, 95] on link "打帳單" at bounding box center [61, 94] width 112 height 28
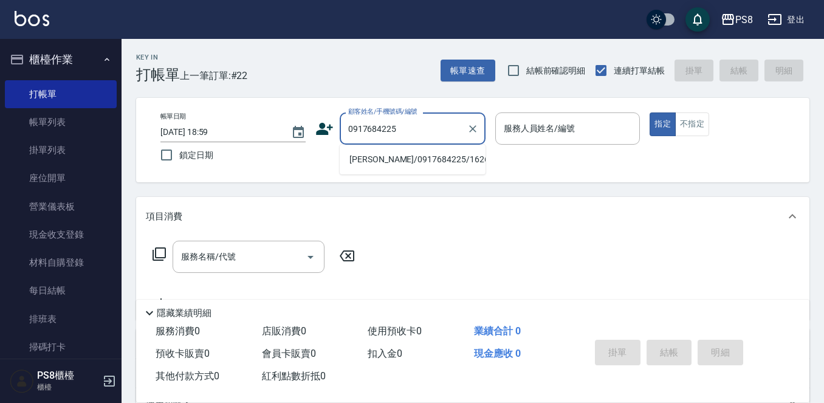
click at [373, 159] on li "劉千渝/0917684225/16261" at bounding box center [413, 160] width 146 height 20
type input "劉千渝/0917684225/16261"
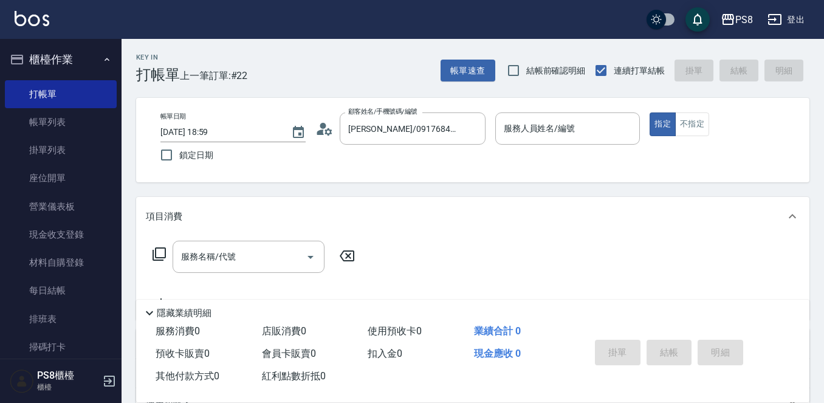
click at [327, 128] on icon at bounding box center [324, 129] width 18 height 18
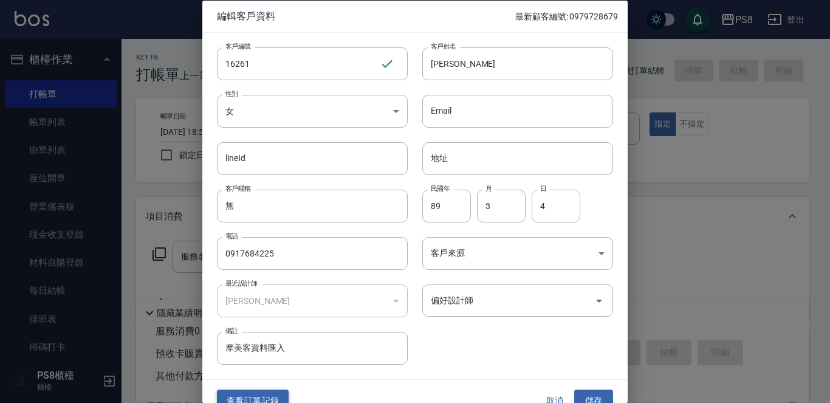
click at [261, 396] on button "查看訂單記錄" at bounding box center [253, 401] width 72 height 22
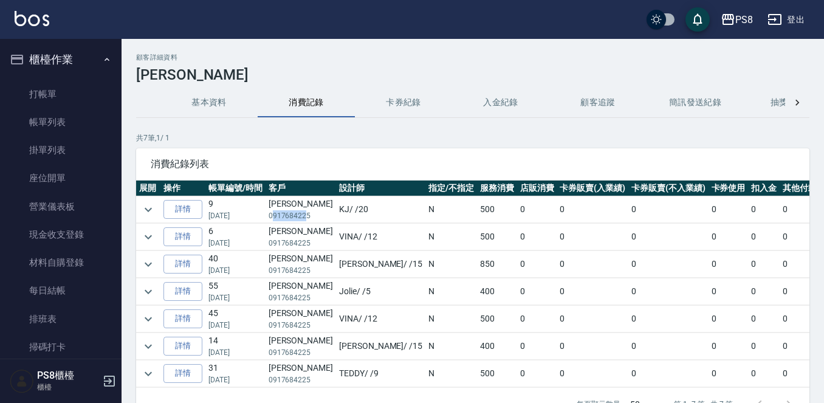
drag, startPoint x: 308, startPoint y: 218, endPoint x: 274, endPoint y: 215, distance: 33.6
click at [274, 215] on p "0917684225" at bounding box center [301, 215] width 64 height 11
drag, startPoint x: 316, startPoint y: 216, endPoint x: 269, endPoint y: 213, distance: 47.5
click at [269, 213] on tr "詳情 9 07/13/2025 劉千渝 0917684225 KJ / /20 N 500 0 0 0 0 0 0 500" at bounding box center [521, 209] width 770 height 27
copy p "0917684225"
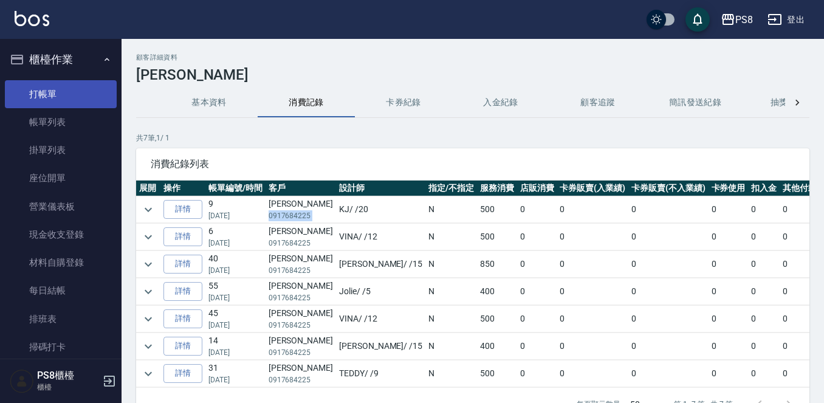
click at [47, 94] on link "打帳單" at bounding box center [61, 94] width 112 height 28
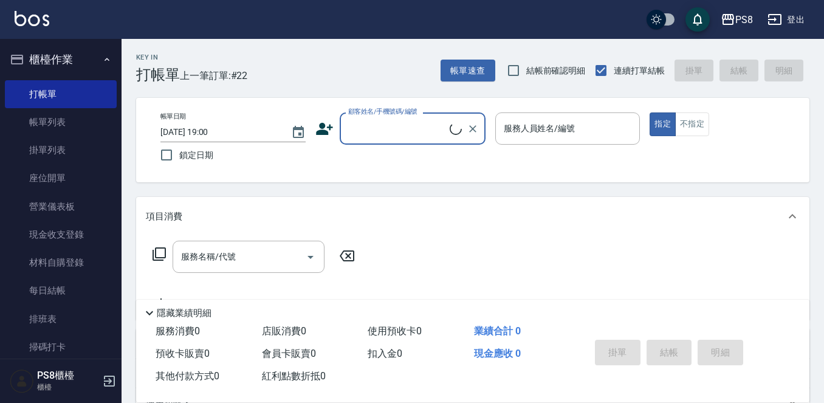
click at [401, 134] on input "顧客姓名/手機號碼/編號" at bounding box center [397, 128] width 105 height 21
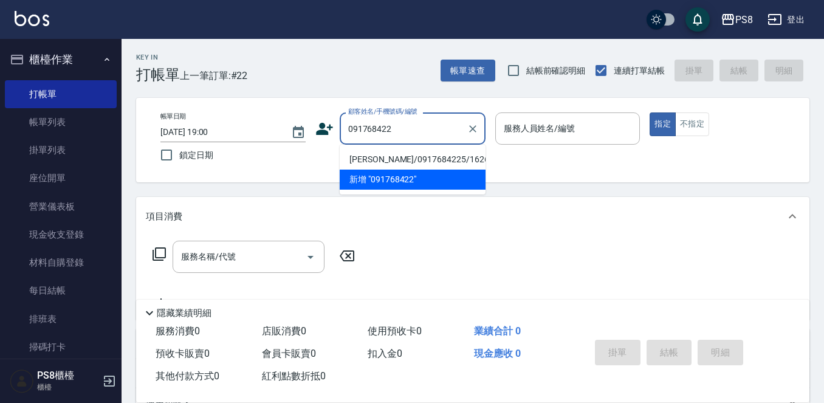
click at [440, 162] on li "劉千渝/0917684225/16261" at bounding box center [413, 160] width 146 height 20
type input "劉千渝/0917684225/16261"
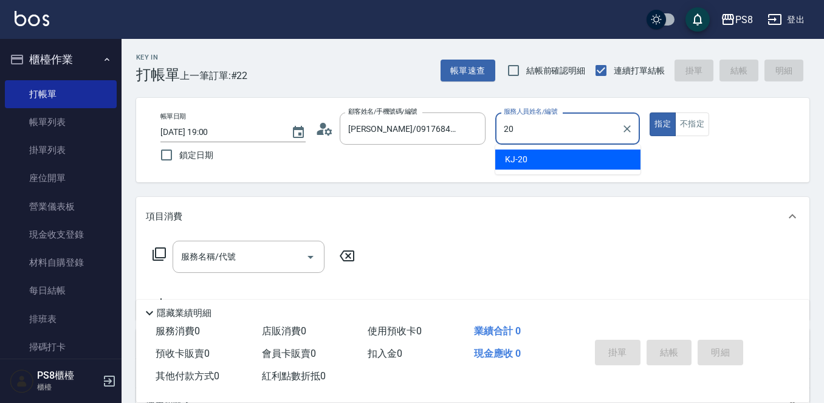
type input "KJ-20"
type button "true"
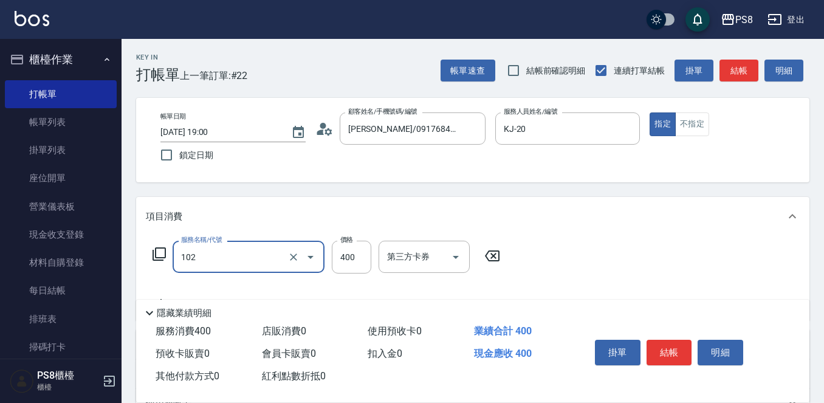
type input "精油洗髮(102)"
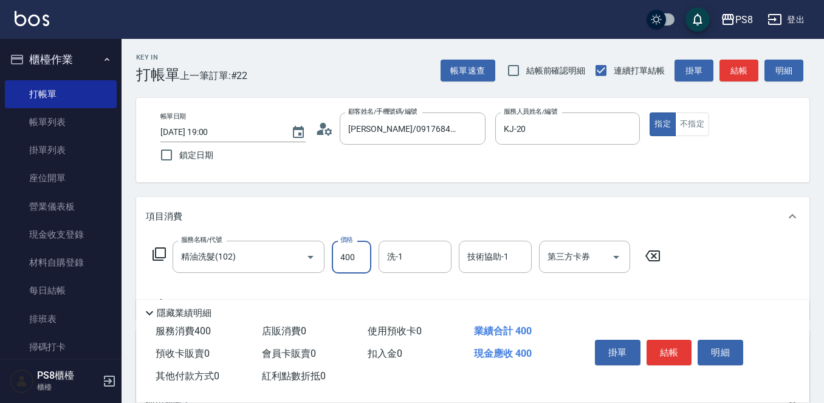
click at [340, 262] on input "400" at bounding box center [352, 257] width 40 height 33
type input "500"
click at [689, 125] on button "不指定" at bounding box center [692, 124] width 34 height 24
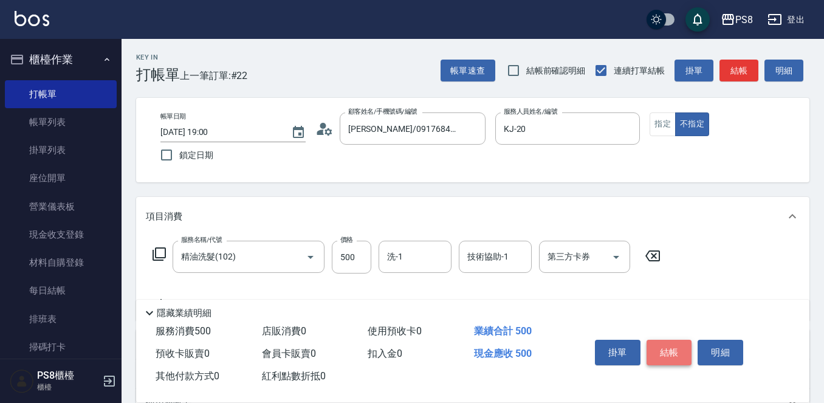
click at [683, 349] on button "結帳" at bounding box center [670, 353] width 46 height 26
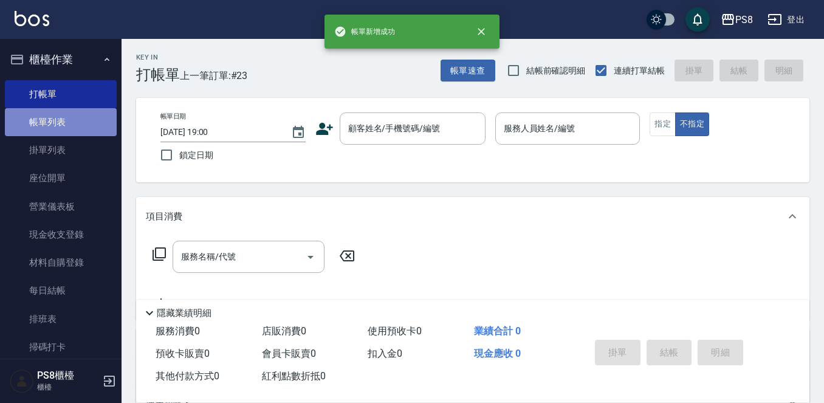
click at [60, 123] on link "帳單列表" at bounding box center [61, 122] width 112 height 28
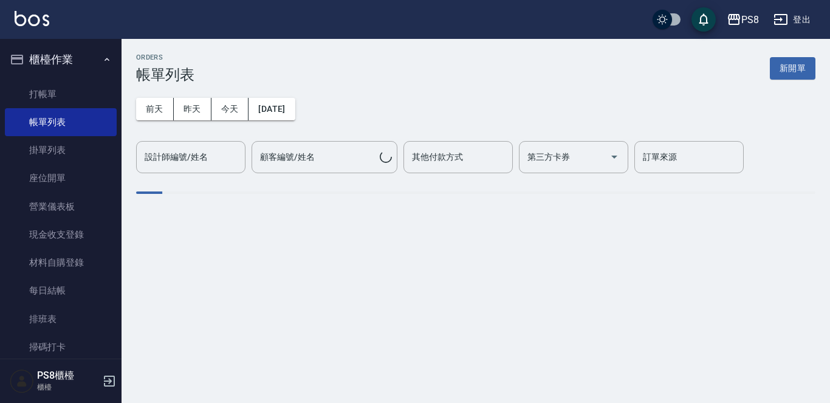
click at [164, 163] on div "設計師編號/姓名 設計師編號/姓名" at bounding box center [190, 157] width 109 height 32
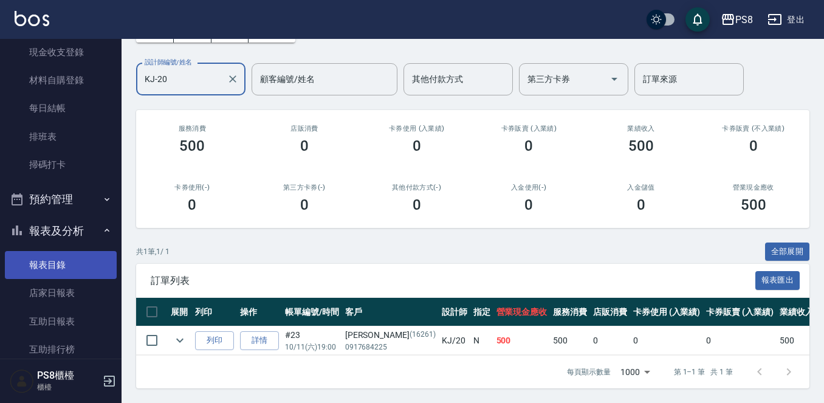
scroll to position [365, 0]
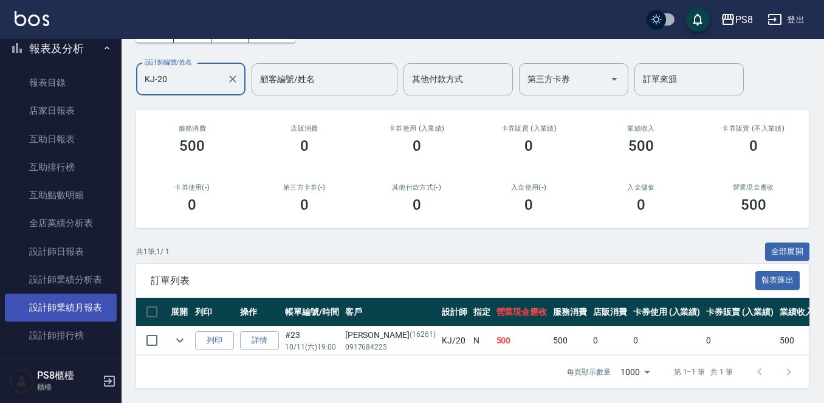
type input "KJ-20"
click at [91, 314] on link "設計師業績月報表" at bounding box center [61, 308] width 112 height 28
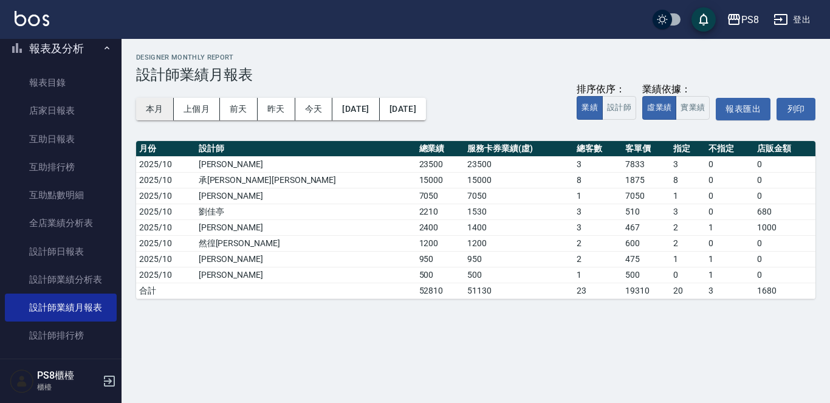
click at [160, 113] on button "本月" at bounding box center [155, 109] width 38 height 22
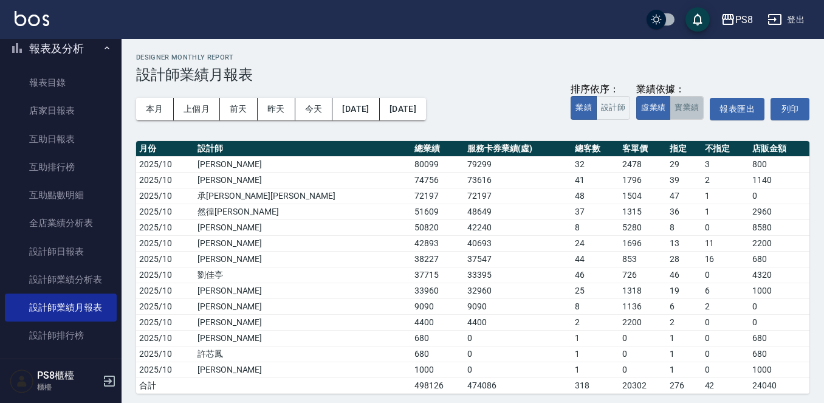
click at [693, 106] on button "實業績" at bounding box center [687, 108] width 34 height 24
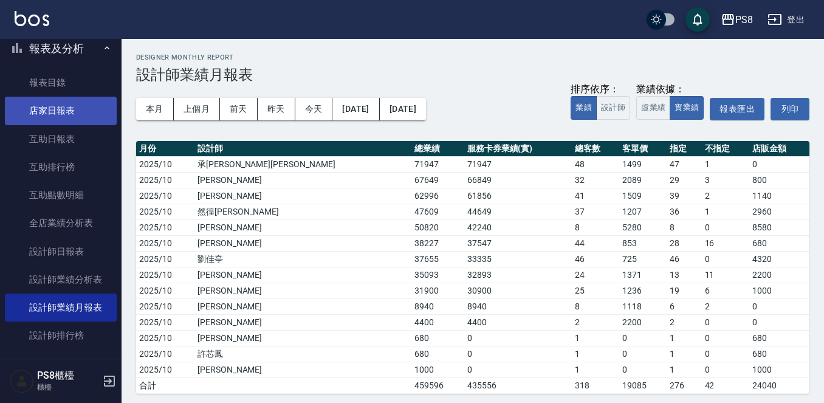
click at [67, 105] on link "店家日報表" at bounding box center [61, 111] width 112 height 28
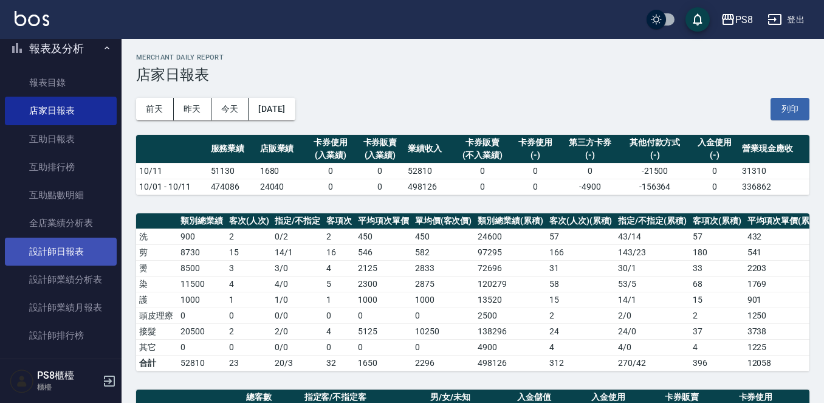
click at [76, 249] on link "設計師日報表" at bounding box center [61, 252] width 112 height 28
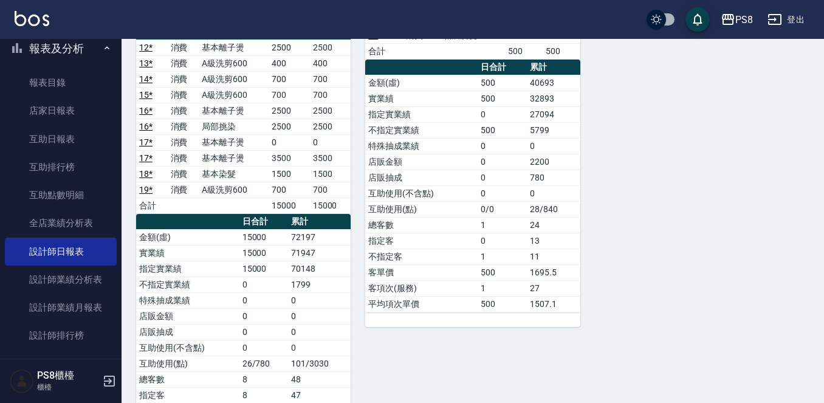
scroll to position [1041, 0]
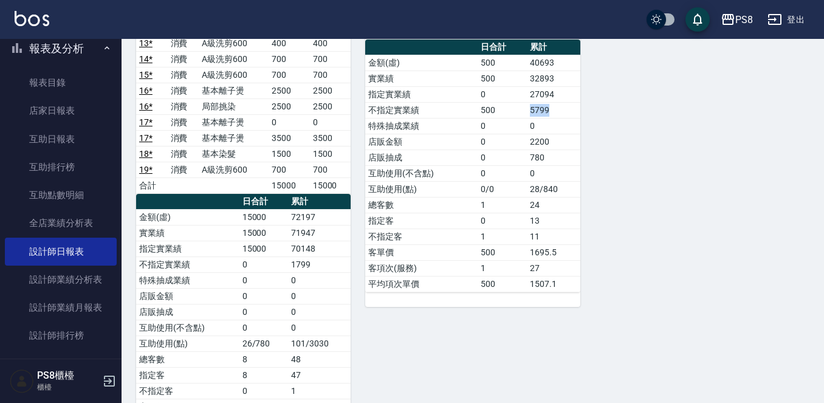
drag, startPoint x: 551, startPoint y: 110, endPoint x: 530, endPoint y: 102, distance: 22.1
click at [530, 102] on td "5799" at bounding box center [553, 110] width 53 height 16
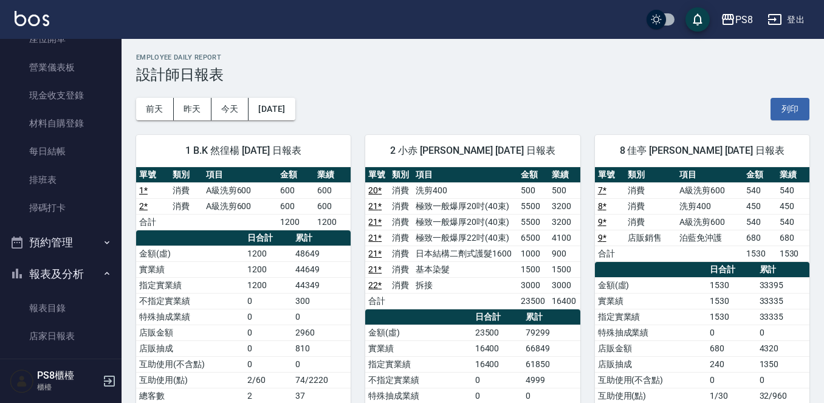
scroll to position [0, 0]
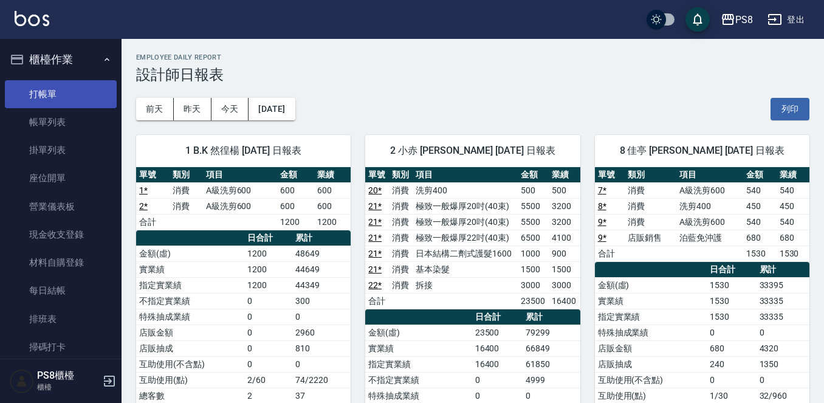
click at [63, 81] on link "打帳單" at bounding box center [61, 94] width 112 height 28
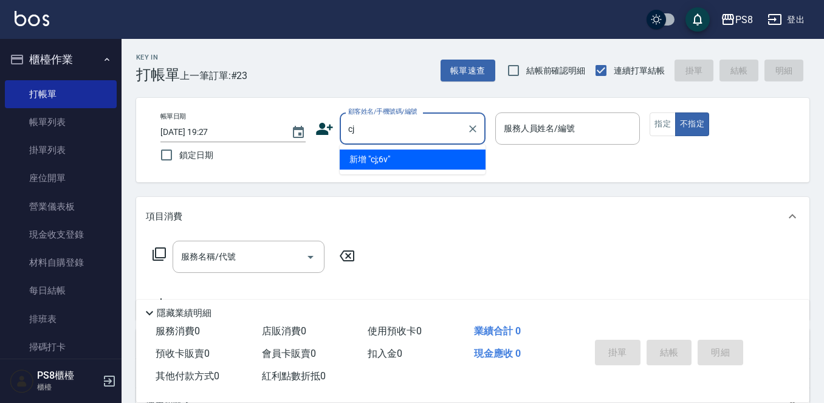
type input "c"
type input "胡"
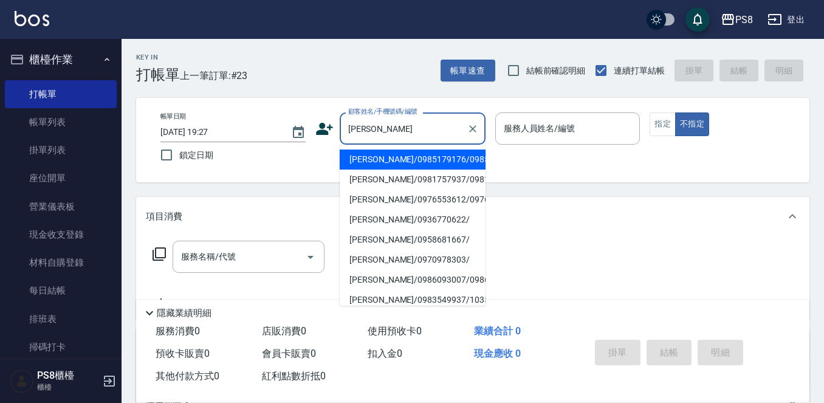
click at [411, 160] on li "黃筱筑/0985179176/0985179176" at bounding box center [413, 160] width 146 height 20
type input "黃筱筑/0985179176/0985179176"
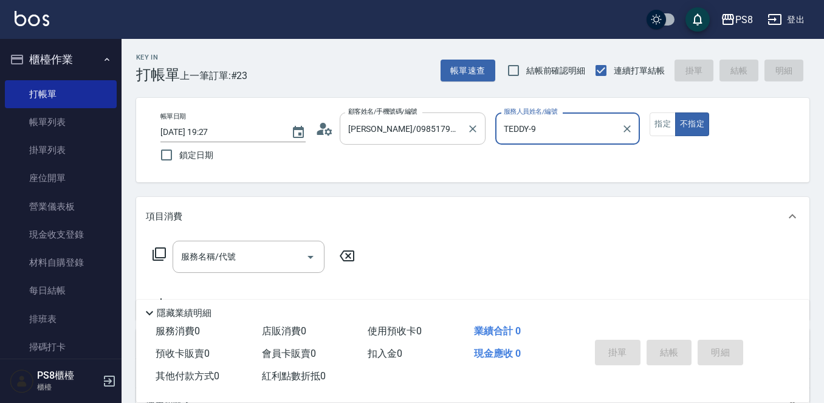
drag, startPoint x: 454, startPoint y: 109, endPoint x: 399, endPoint y: 143, distance: 64.9
click at [400, 128] on div "帳單日期 2025/10/11 19:27 鎖定日期 顧客姓名/手機號碼/編號 黃筱筑/0985179176/0985179176 顧客姓名/手機號碼/編號 …" at bounding box center [473, 139] width 644 height 55
type input "T"
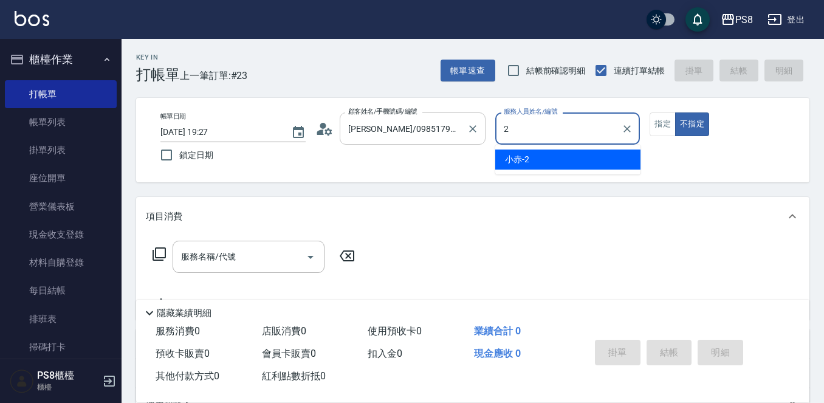
type input "小赤-2"
type button "false"
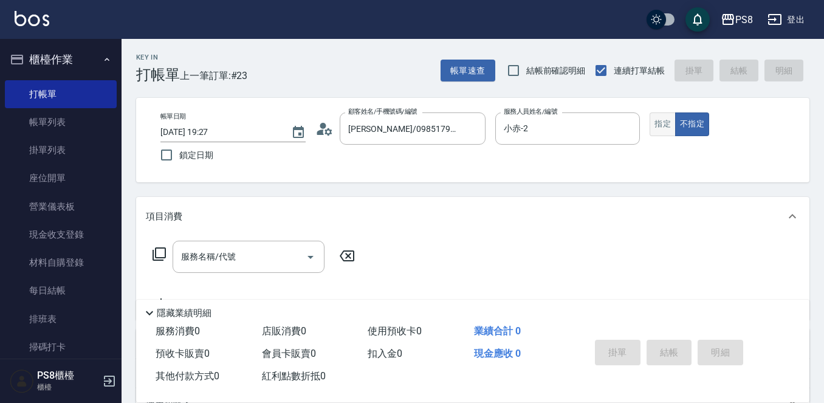
click at [660, 120] on button "指定" at bounding box center [663, 124] width 26 height 24
click at [202, 257] on div "服務名稱/代號 服務名稱/代號" at bounding box center [249, 257] width 152 height 32
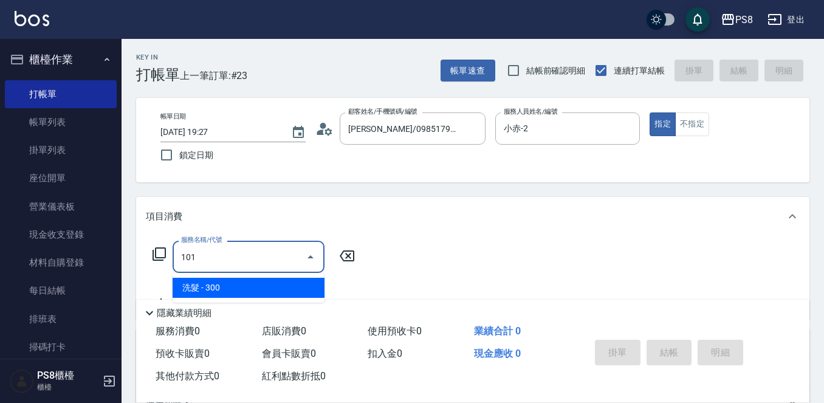
type input "洗髮(101)"
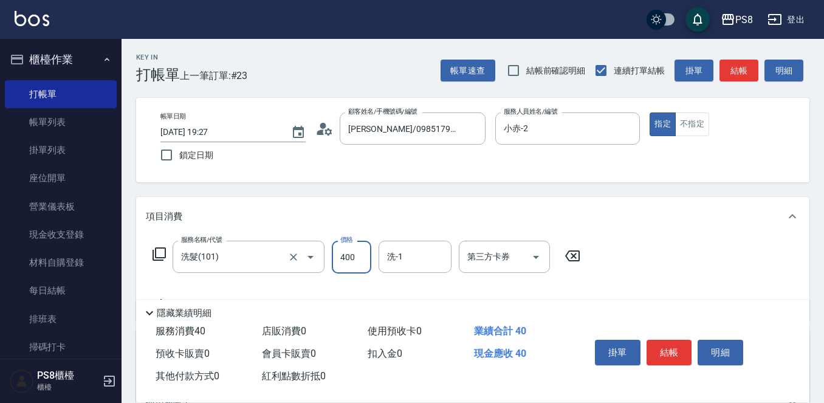
type input "400"
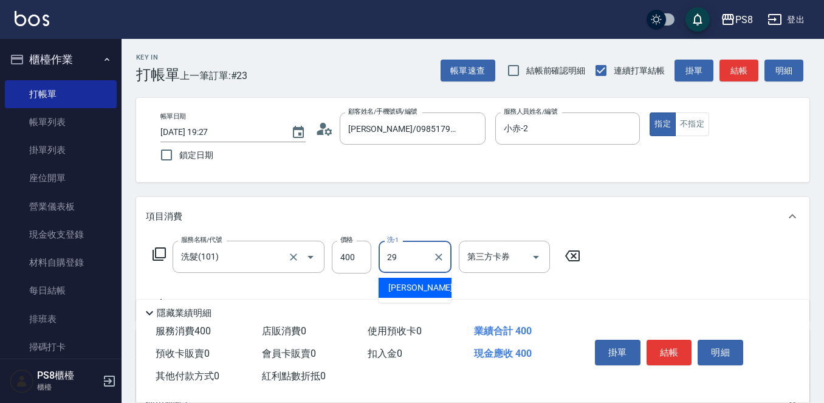
type input "[PERSON_NAME]-29"
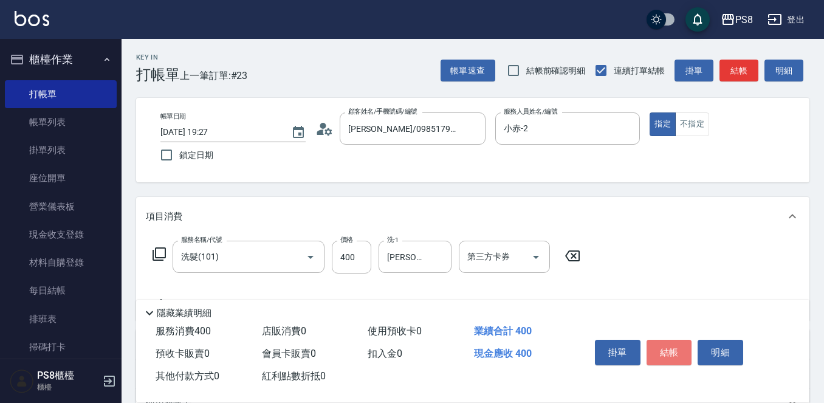
drag, startPoint x: 663, startPoint y: 352, endPoint x: 669, endPoint y: 350, distance: 6.3
click at [664, 351] on button "結帳" at bounding box center [670, 353] width 46 height 26
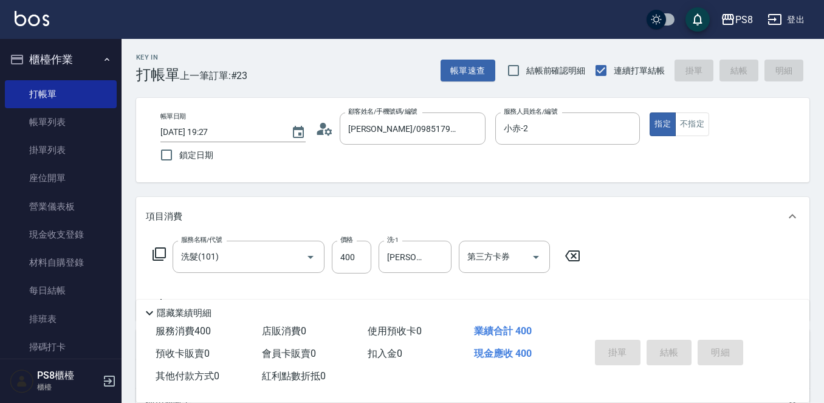
type input "2025/10/11 19:28"
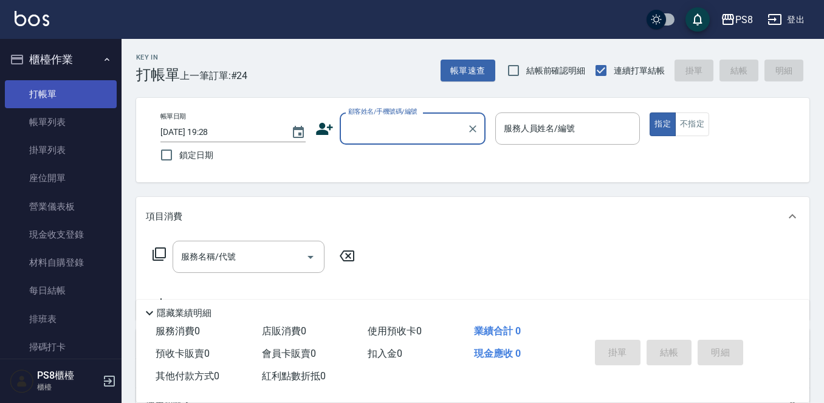
click at [41, 99] on link "打帳單" at bounding box center [61, 94] width 112 height 28
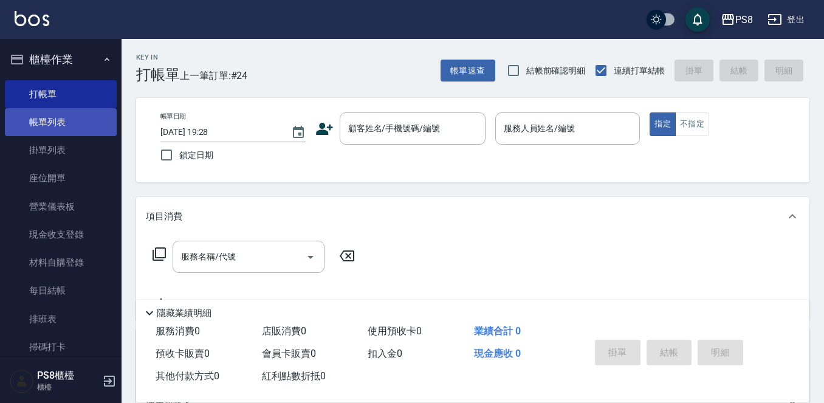
click at [69, 122] on link "帳單列表" at bounding box center [61, 122] width 112 height 28
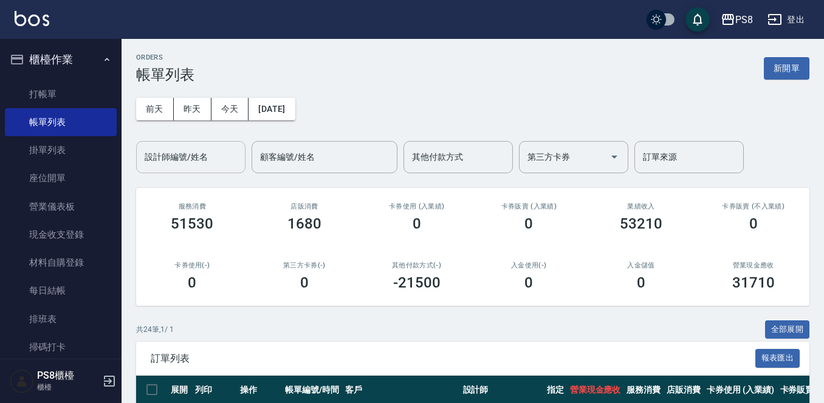
click at [178, 157] on input "設計師編號/姓名" at bounding box center [191, 156] width 98 height 21
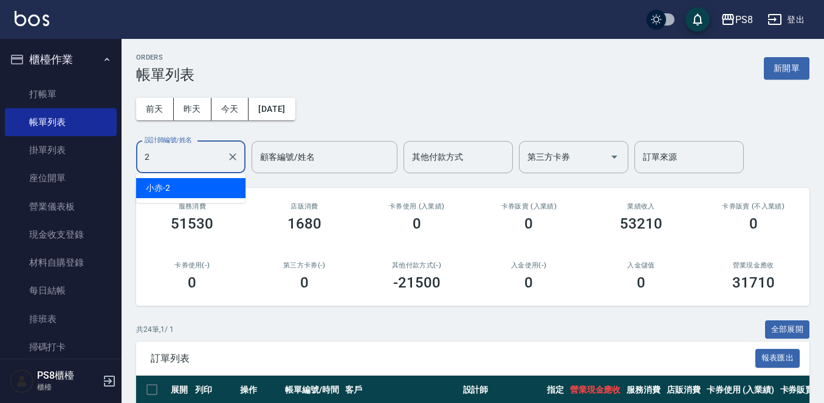
type input "小赤-2"
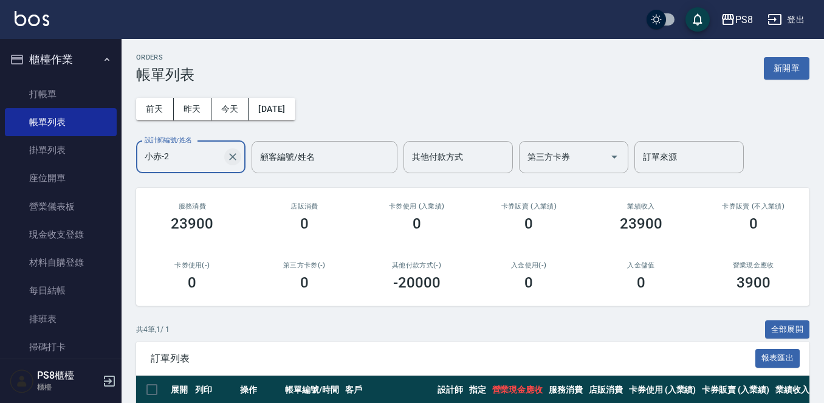
click at [233, 159] on icon "Clear" at bounding box center [233, 157] width 12 height 12
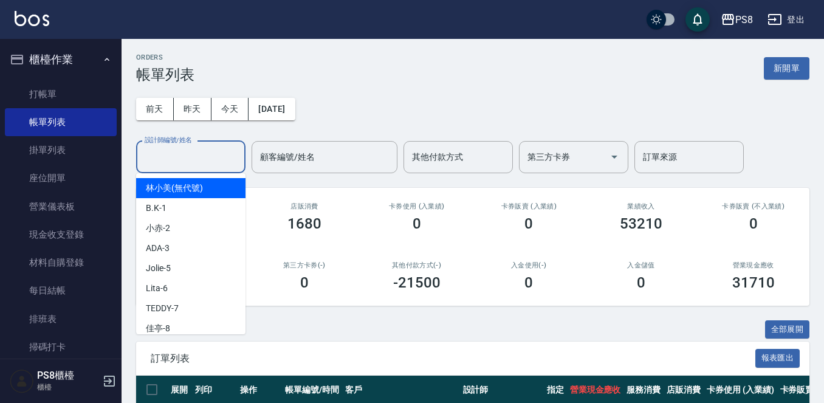
drag, startPoint x: 213, startPoint y: 153, endPoint x: 232, endPoint y: 140, distance: 23.3
click at [212, 153] on input "設計師編號/姓名" at bounding box center [191, 156] width 98 height 21
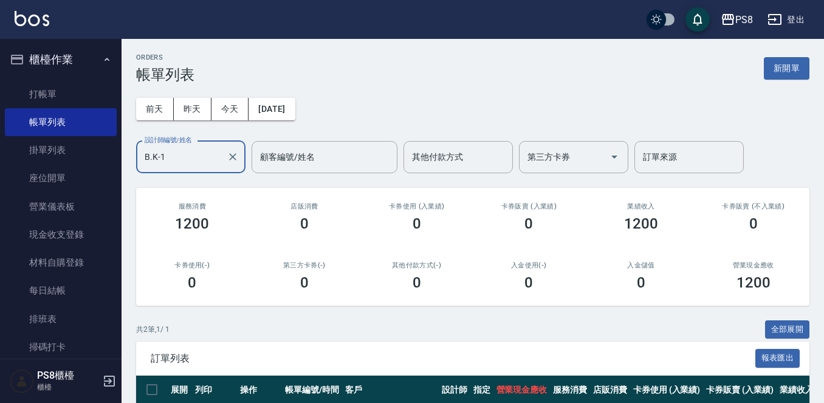
type input "B.K-1"
click at [266, 244] on div "店販消費 0" at bounding box center [305, 217] width 112 height 59
click at [235, 154] on icon "Clear" at bounding box center [232, 156] width 7 height 7
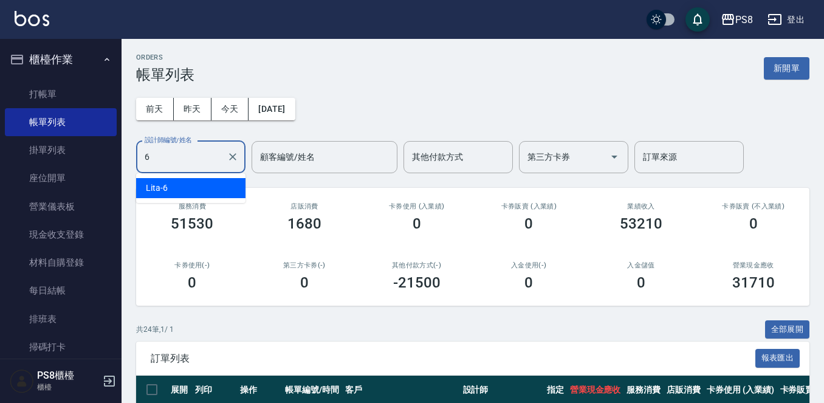
type input "Lita-6"
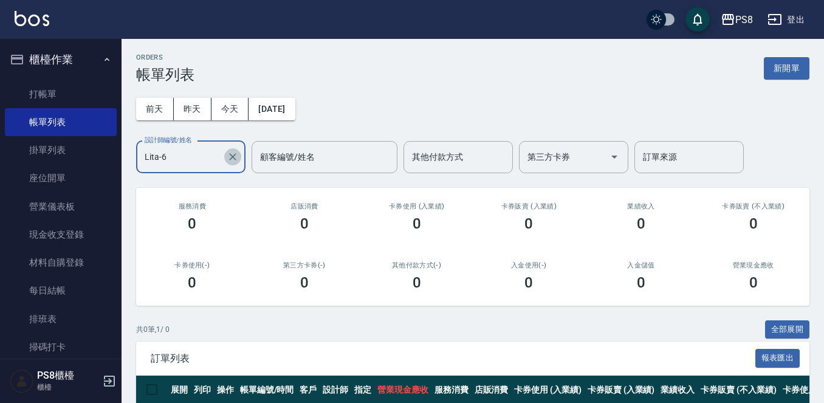
click at [232, 153] on icon "Clear" at bounding box center [233, 157] width 12 height 12
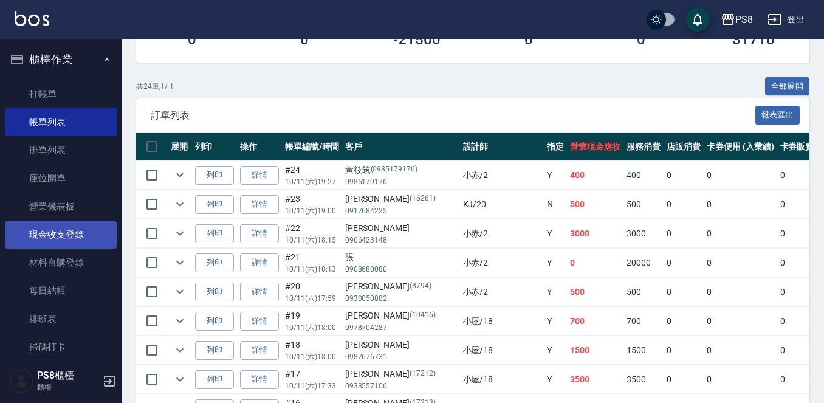
click at [72, 238] on link "現金收支登錄" at bounding box center [61, 235] width 112 height 28
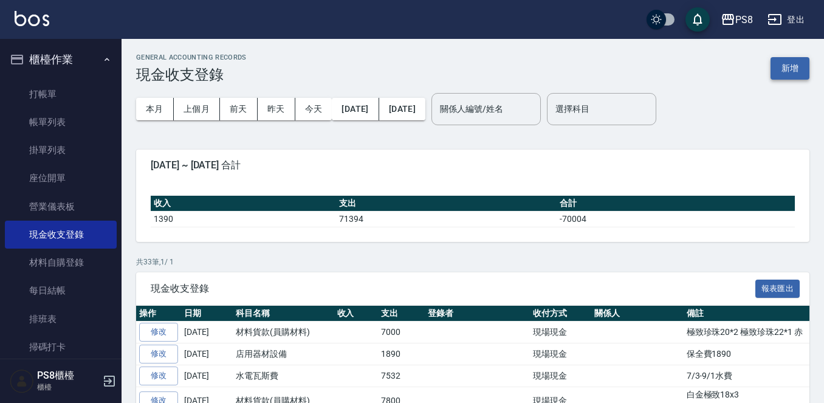
click at [789, 65] on button "新增" at bounding box center [790, 68] width 39 height 22
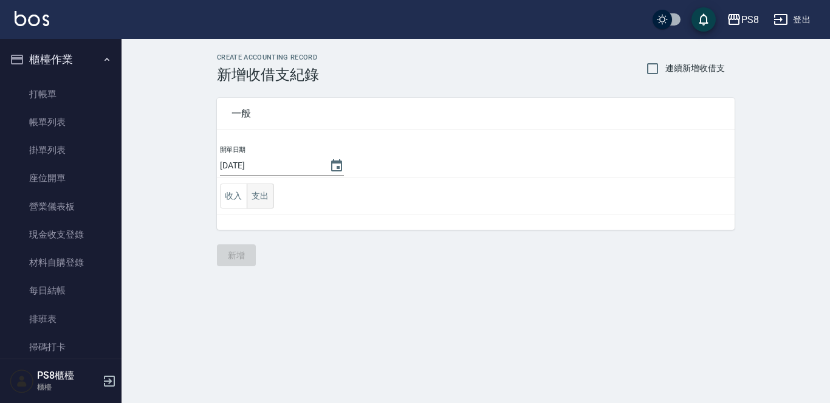
click at [271, 196] on button "支出" at bounding box center [260, 196] width 27 height 25
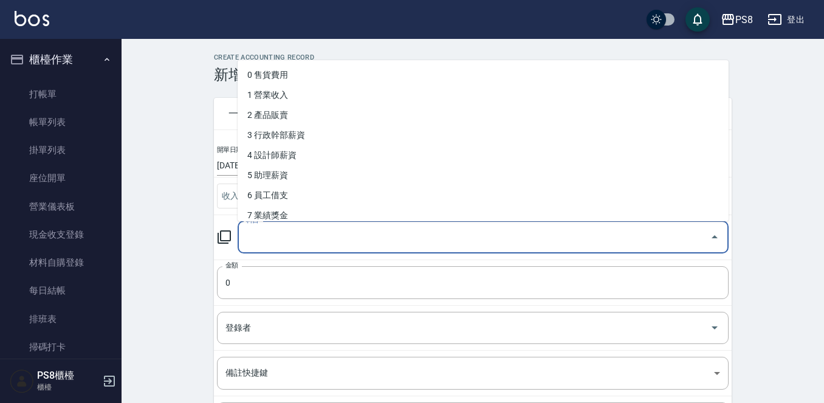
click at [316, 239] on input "科目" at bounding box center [474, 237] width 462 height 21
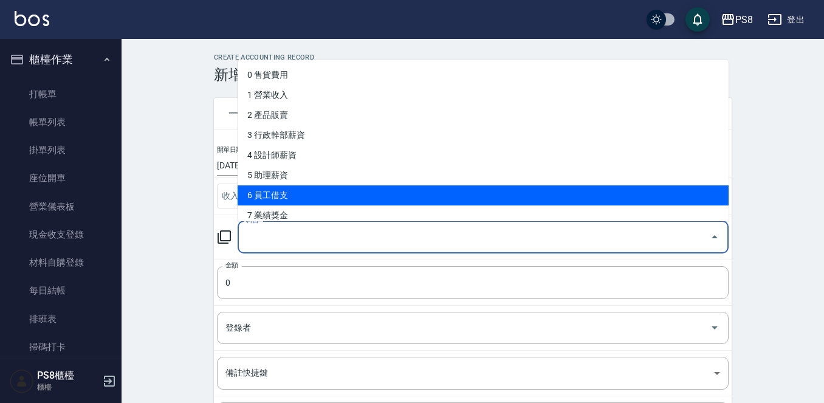
scroll to position [122, 0]
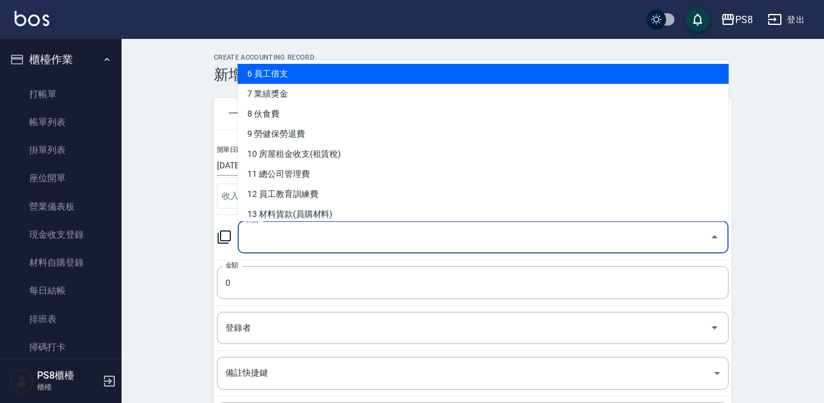
click at [300, 68] on li "6 員工借支" at bounding box center [483, 74] width 491 height 20
type input "6 員工借支"
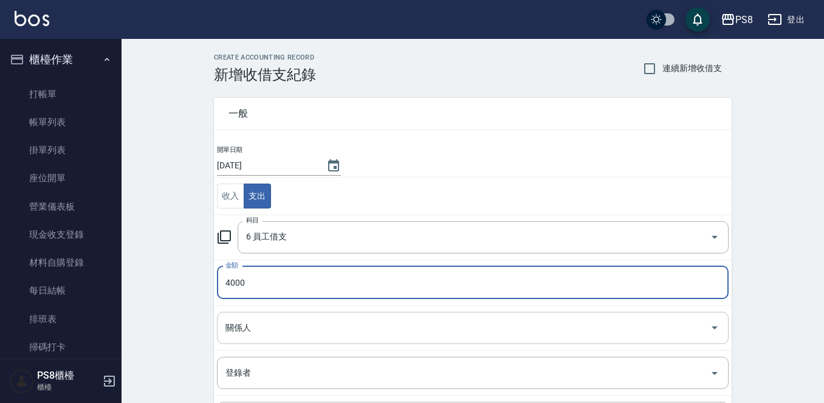
type input "4000"
click at [260, 333] on input "關係人" at bounding box center [463, 327] width 483 height 21
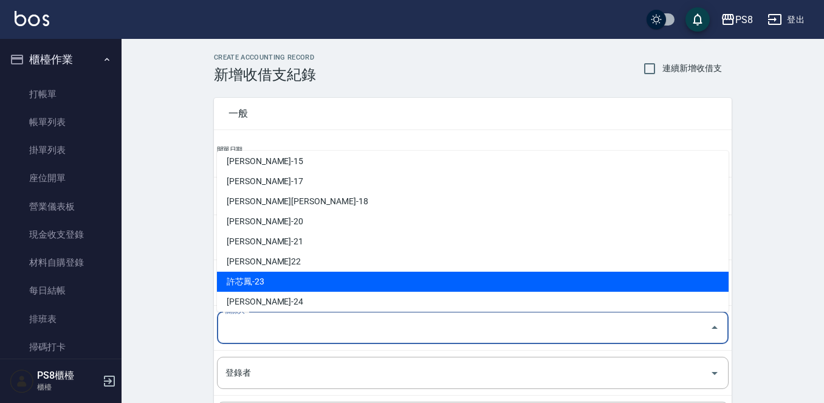
scroll to position [243, 0]
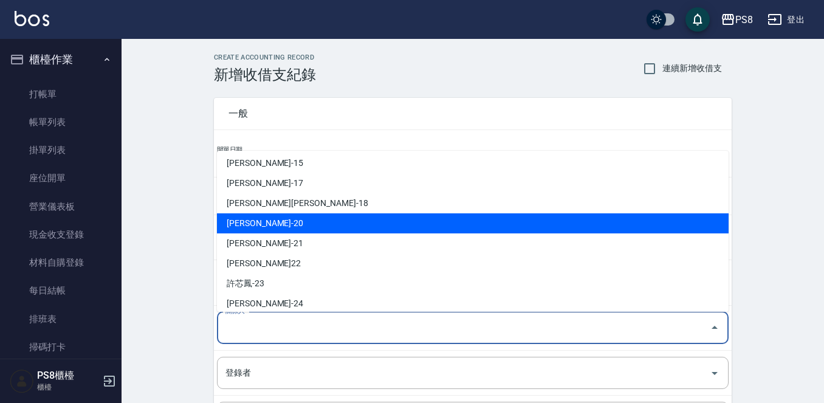
click at [270, 223] on li "黃晨凱-20" at bounding box center [473, 223] width 512 height 20
type input "黃晨凱-20"
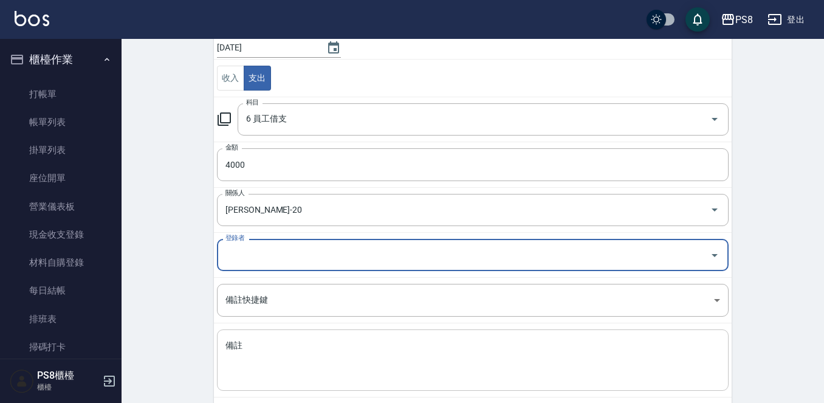
scroll to position [122, 0]
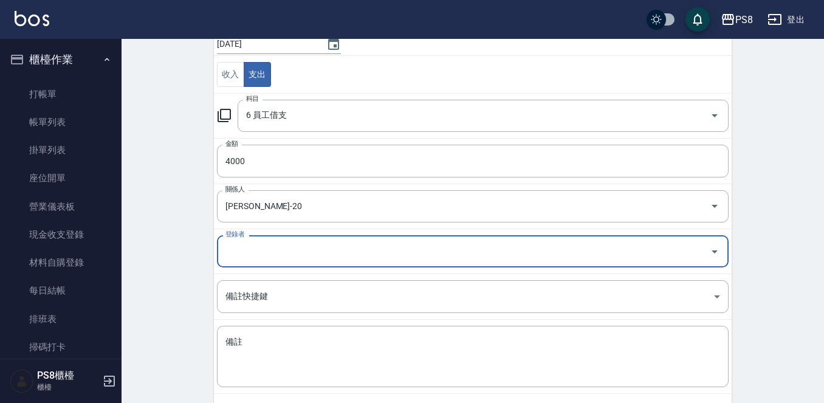
click at [261, 250] on input "登錄者" at bounding box center [463, 251] width 483 height 21
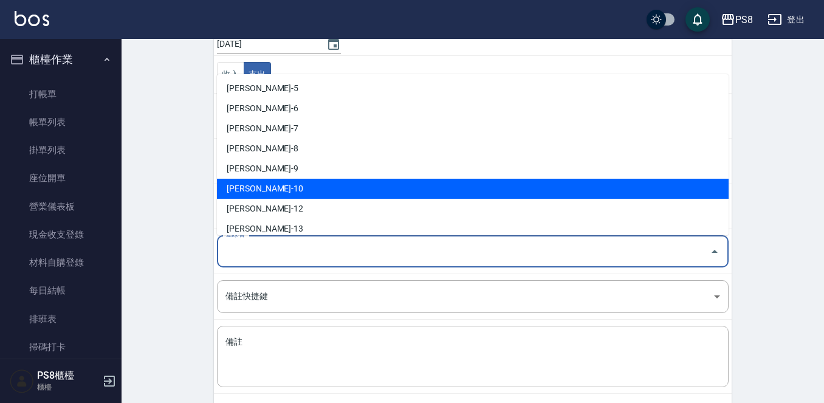
scroll to position [182, 0]
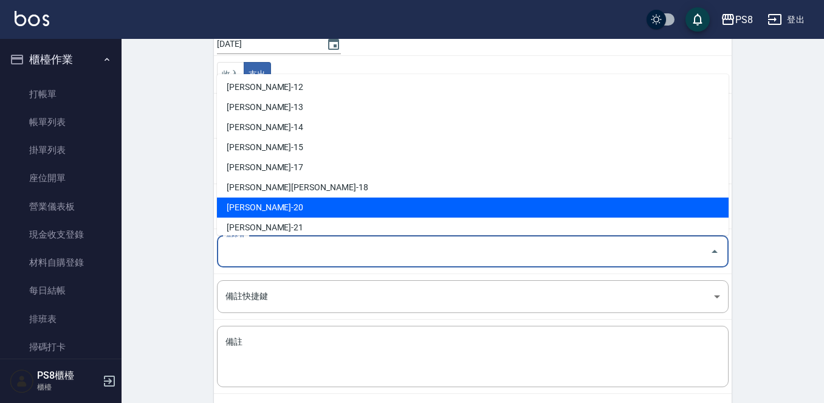
click at [275, 201] on li "黃晨凱-20" at bounding box center [473, 208] width 512 height 20
type input "黃晨凱-20"
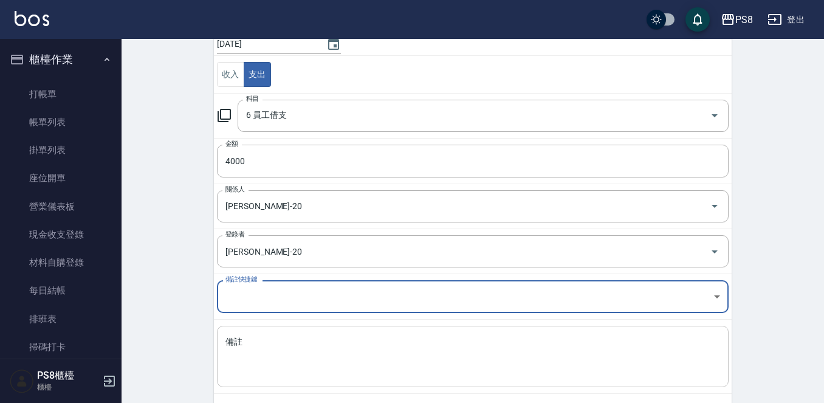
drag, startPoint x: 261, startPoint y: 345, endPoint x: 274, endPoint y: 339, distance: 13.9
click at [265, 345] on textarea "備註" at bounding box center [473, 356] width 495 height 41
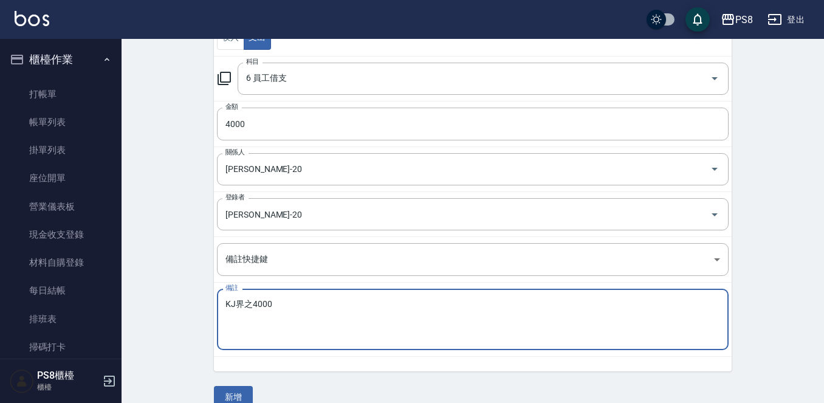
scroll to position [179, 0]
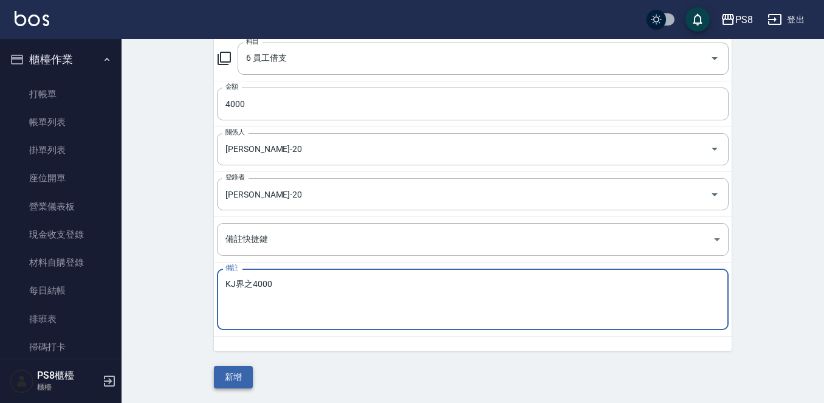
type textarea "KJ界之4000"
click at [238, 380] on button "新增" at bounding box center [233, 377] width 39 height 22
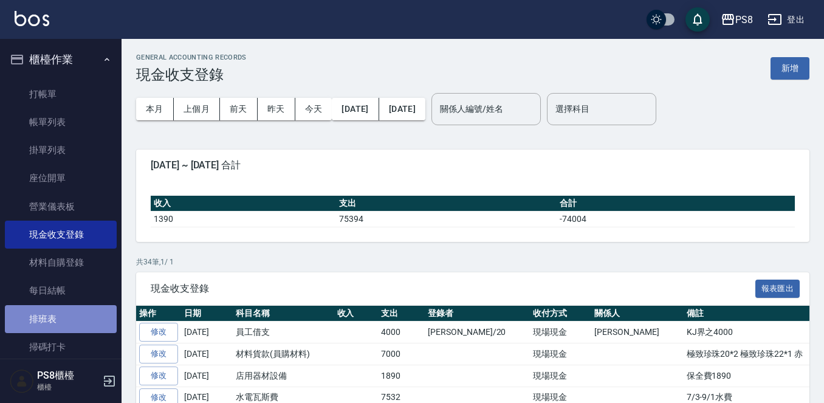
click at [63, 310] on link "排班表" at bounding box center [61, 319] width 112 height 28
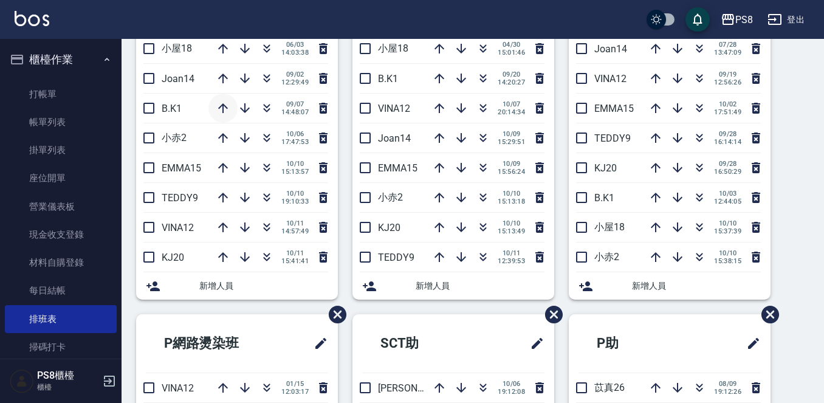
scroll to position [61, 0]
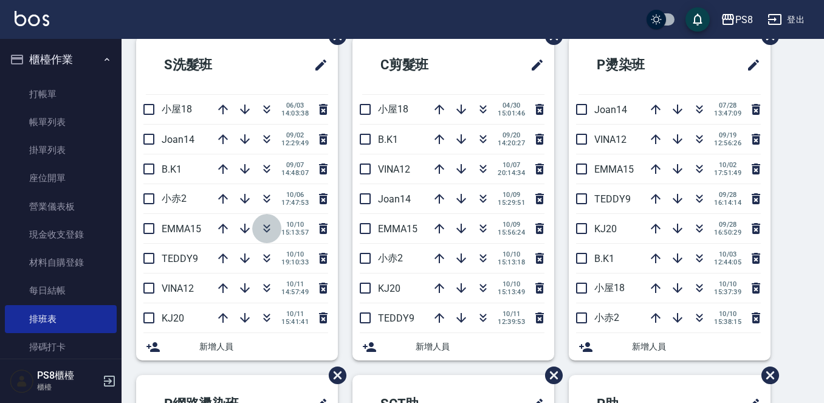
click at [263, 227] on icon "button" at bounding box center [267, 228] width 15 height 15
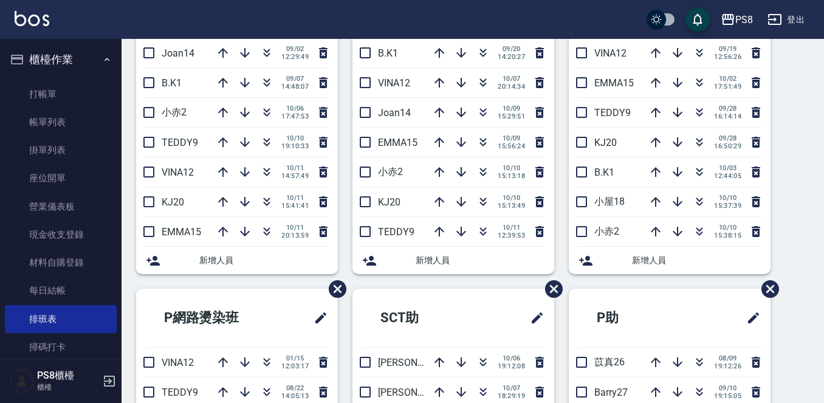
scroll to position [425, 0]
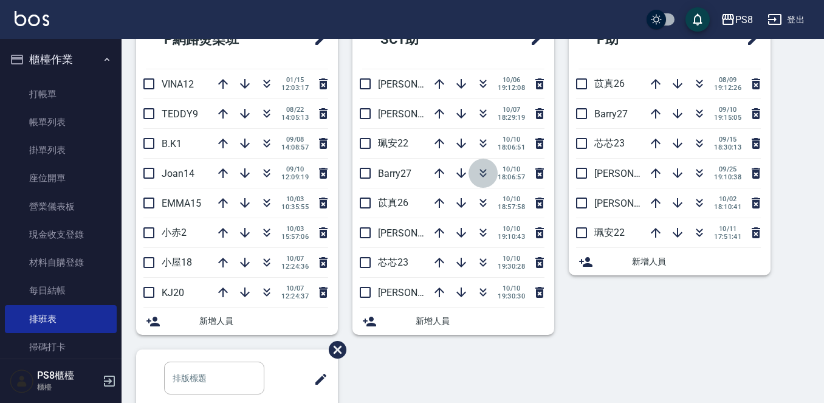
click at [476, 177] on icon "button" at bounding box center [483, 173] width 15 height 15
click at [480, 174] on icon "button" at bounding box center [483, 173] width 15 height 15
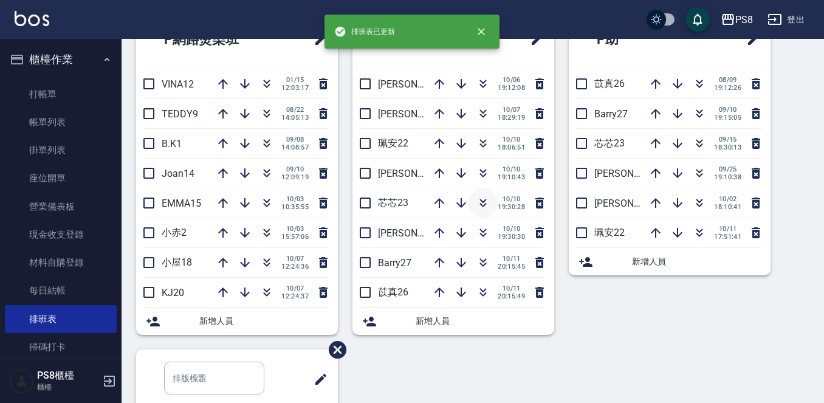
click at [480, 201] on icon "button" at bounding box center [483, 201] width 7 height 4
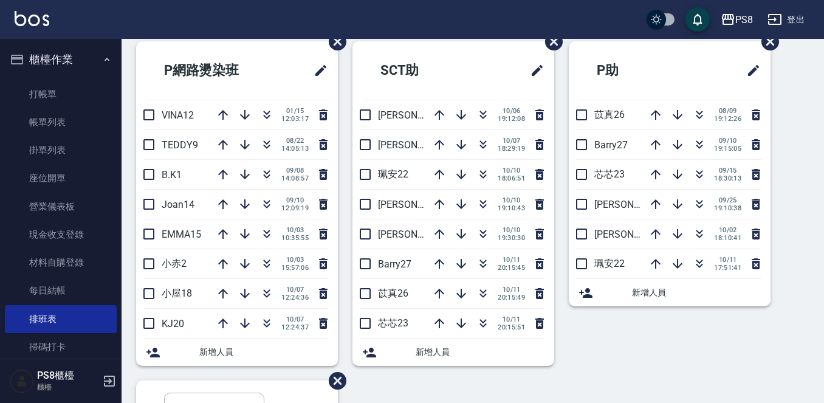
scroll to position [365, 0]
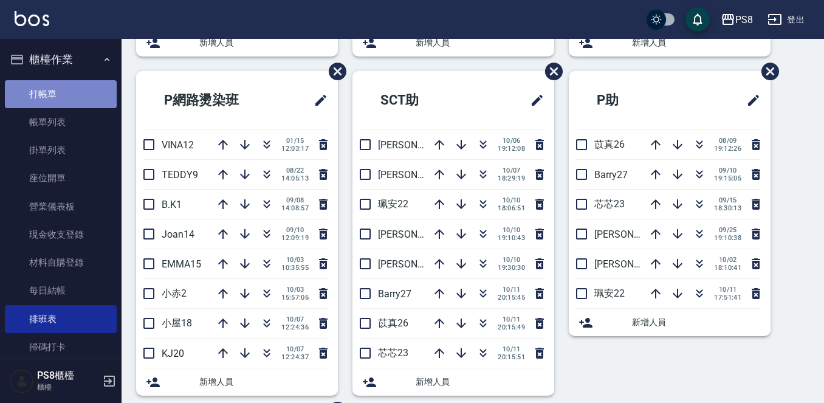
click at [83, 88] on link "打帳單" at bounding box center [61, 94] width 112 height 28
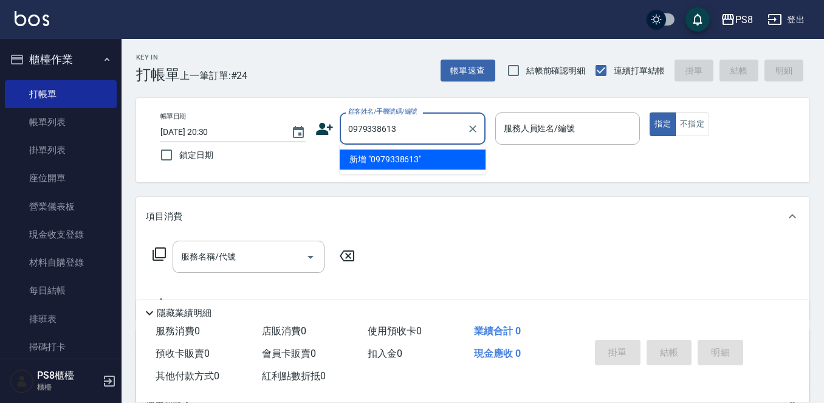
drag, startPoint x: 432, startPoint y: 129, endPoint x: 309, endPoint y: 105, distance: 125.0
click at [309, 105] on div "帳單日期 2025/10/11 20:30 鎖定日期 顧客姓名/手機號碼/編號 0979338613 顧客姓名/手機號碼/編號 服務人員姓名/編號 服務人員姓…" at bounding box center [472, 140] width 673 height 84
type input "0979338613"
click at [326, 120] on icon at bounding box center [324, 129] width 18 height 18
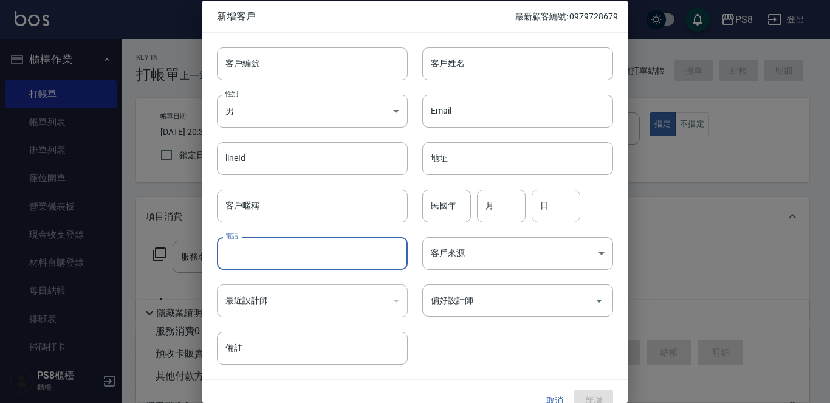
click at [288, 249] on input "電話" at bounding box center [312, 253] width 191 height 33
paste input "0979338613"
type input "0979338613"
click at [245, 94] on body "PS8 登出 櫃檯作業 打帳單 帳單列表 掛單列表 座位開單 營業儀表板 現金收支登錄 材料自購登錄 每日結帳 排班表 掃碼打卡 預約管理 預約管理 單日預約…" at bounding box center [415, 296] width 830 height 592
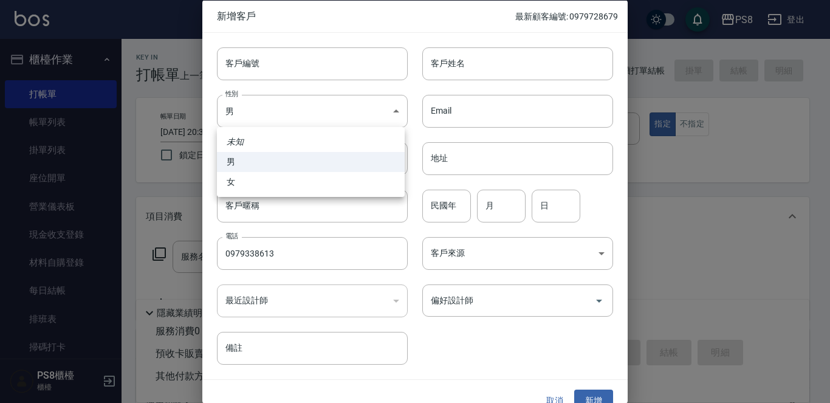
click at [279, 187] on li "女" at bounding box center [311, 182] width 188 height 20
type input "[DEMOGRAPHIC_DATA]"
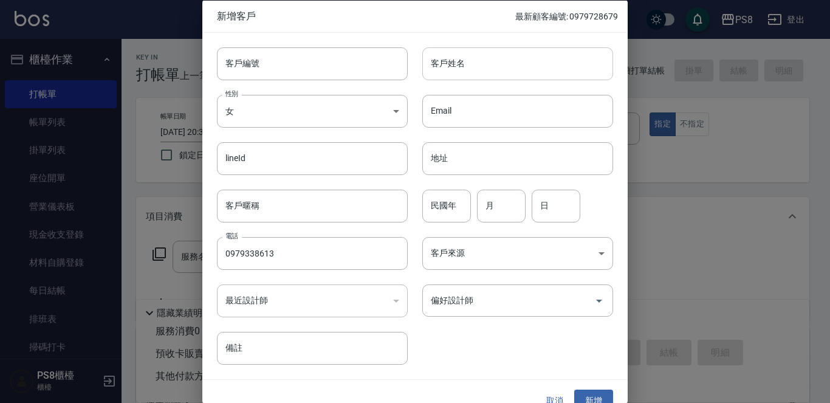
click at [457, 70] on input "客戶姓名" at bounding box center [517, 63] width 191 height 33
type input "鎮"
type input "ㄓ"
type input "譖"
type input "鄭雲燕"
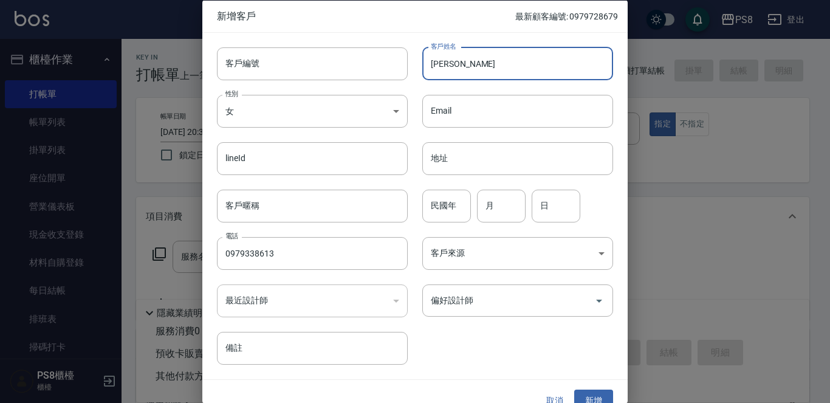
click at [428, 202] on input "民國年" at bounding box center [446, 205] width 49 height 33
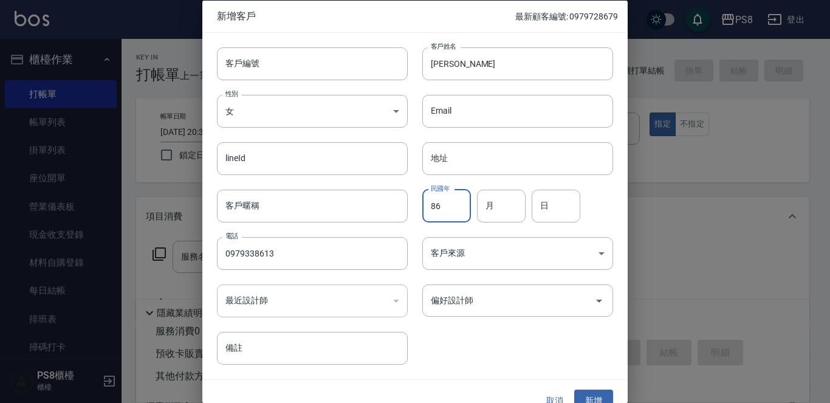
type input "86"
type input "10"
type input "27"
click at [599, 391] on button "新增" at bounding box center [593, 401] width 39 height 22
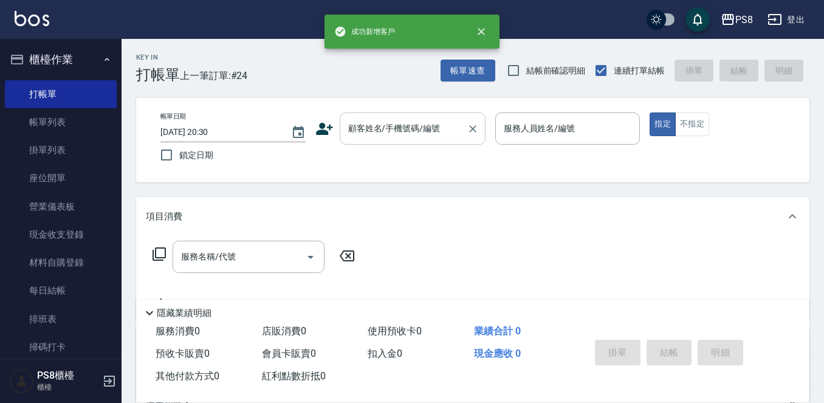
click at [390, 136] on input "顧客姓名/手機號碼/編號" at bounding box center [403, 128] width 117 height 21
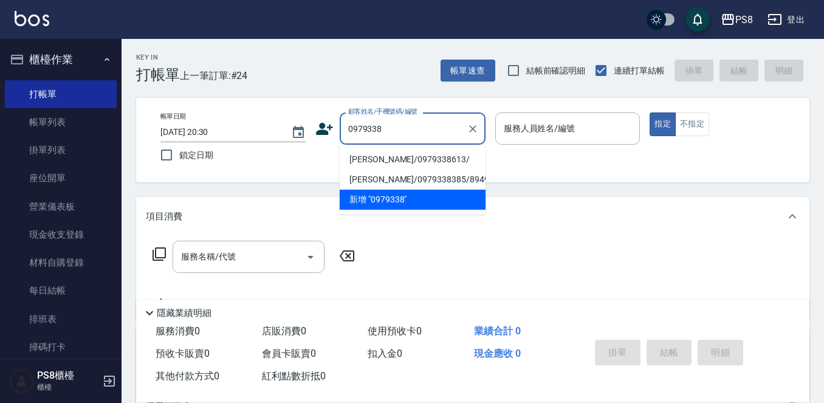
click at [380, 156] on li "鄭雲燕/0979338613/" at bounding box center [413, 160] width 146 height 20
type input "鄭雲燕/0979338613/"
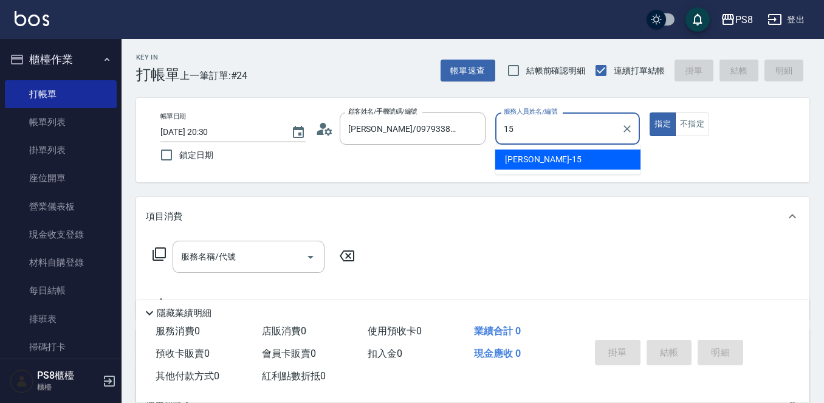
type input "EMMA-15"
type button "true"
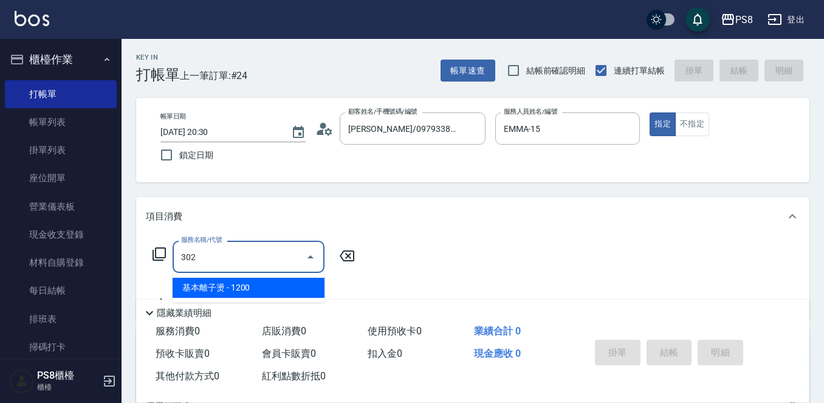
type input "基本離子燙(302)"
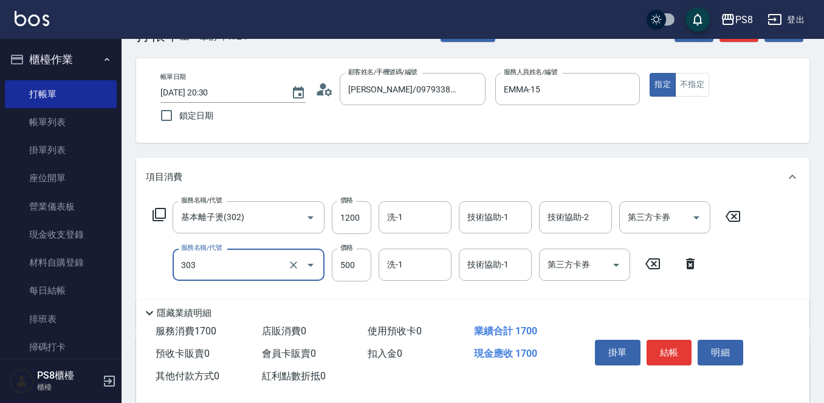
scroll to position [61, 0]
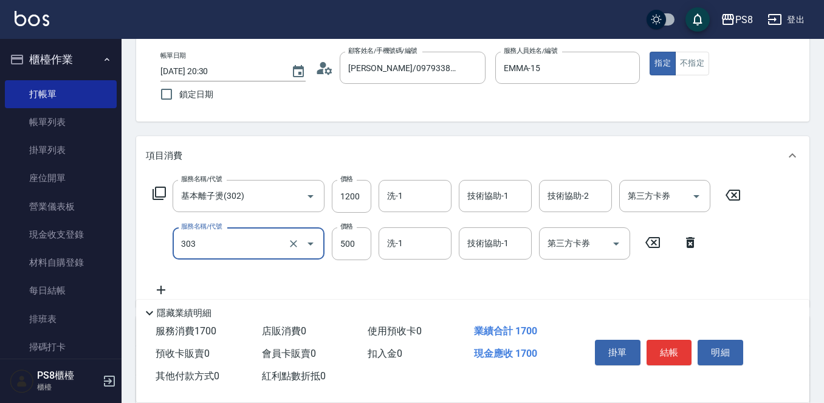
type input "局部燙(303)"
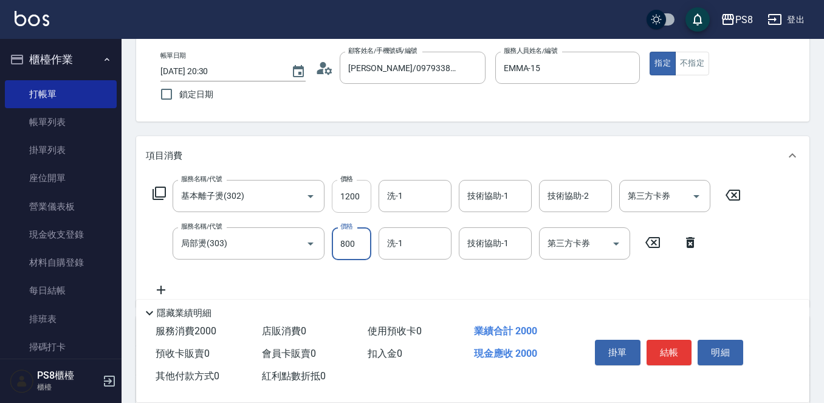
type input "800"
click at [363, 185] on input "1200" at bounding box center [352, 196] width 40 height 33
type input "1799"
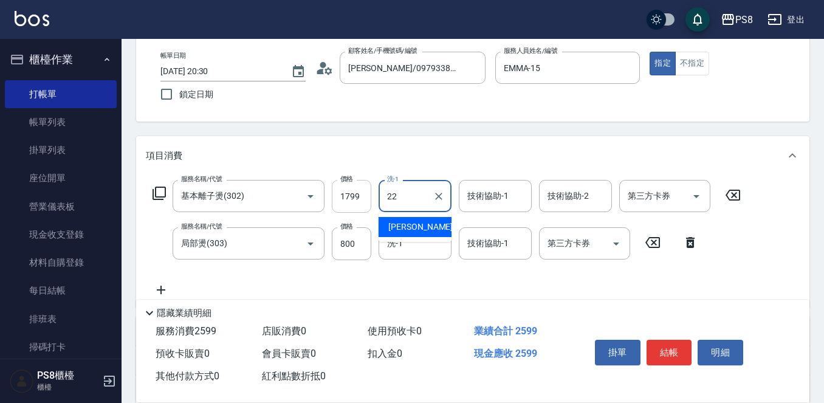
type input "珮安-22"
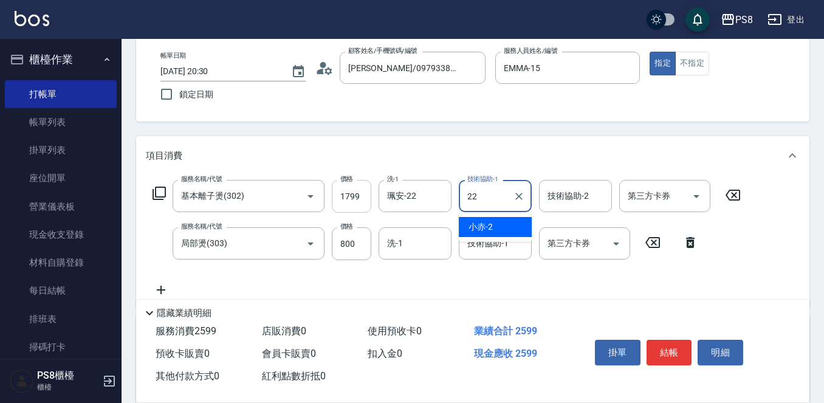
type input "珮安-22"
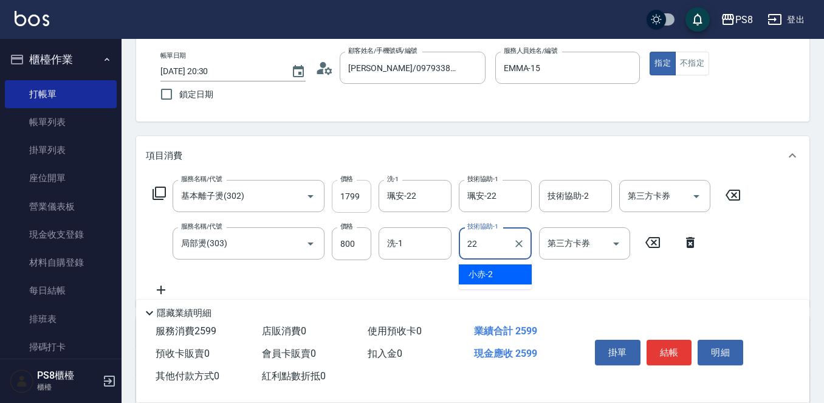
type input "珮安-22"
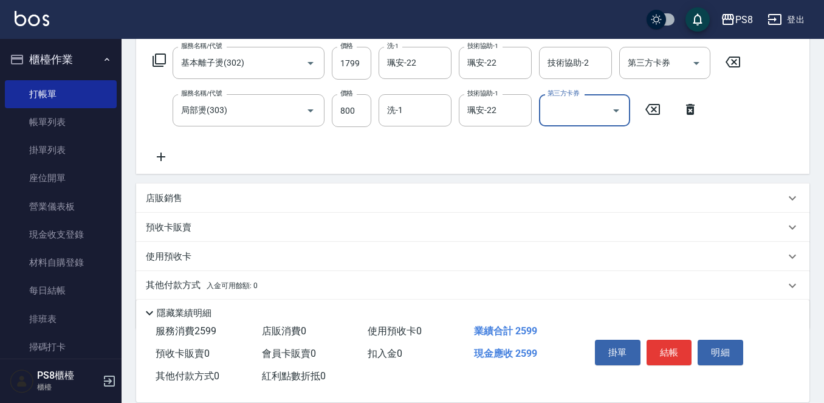
scroll to position [237, 0]
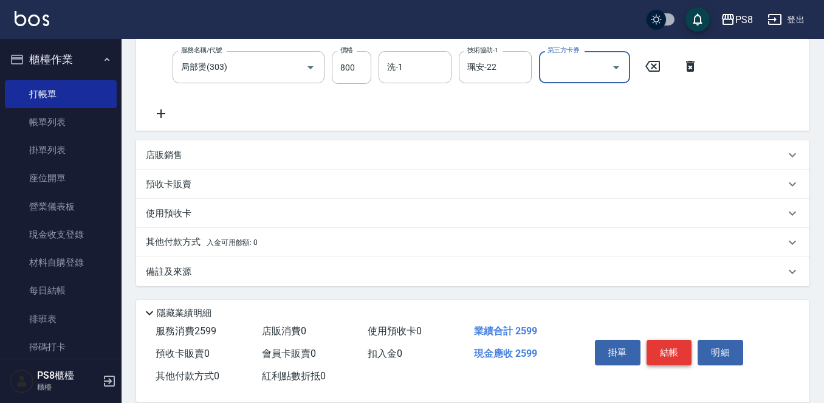
click at [674, 351] on button "結帳" at bounding box center [670, 353] width 46 height 26
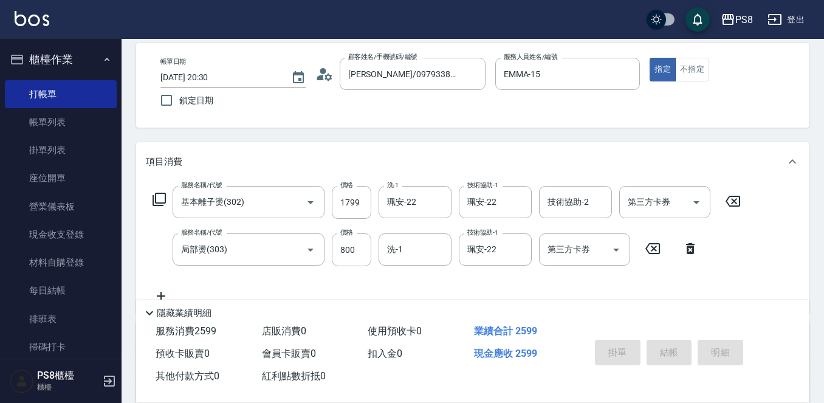
scroll to position [0, 0]
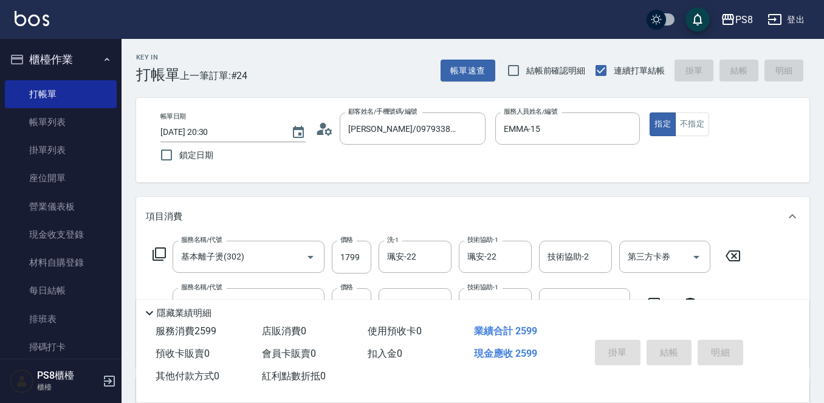
type input "2025/10/11 20:31"
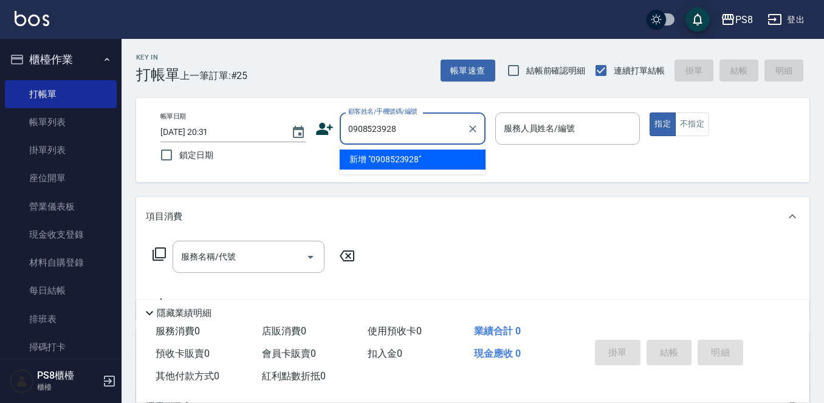
drag, startPoint x: 399, startPoint y: 133, endPoint x: 349, endPoint y: 125, distance: 50.6
click at [349, 125] on input "0908523928" at bounding box center [403, 128] width 117 height 21
type input "0908523928"
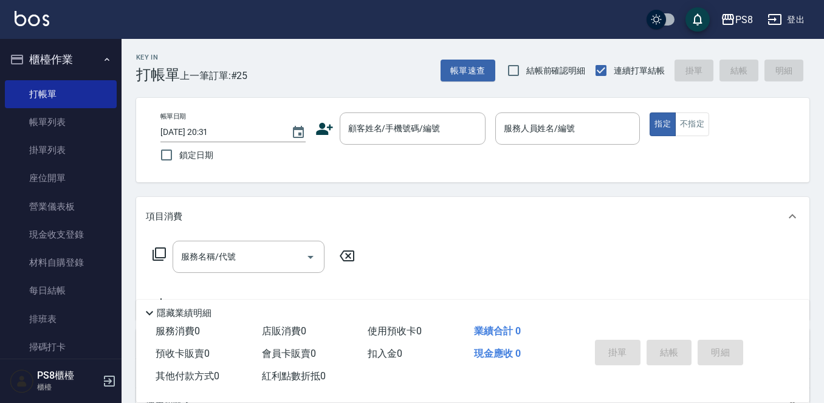
click at [327, 136] on icon at bounding box center [324, 129] width 18 height 18
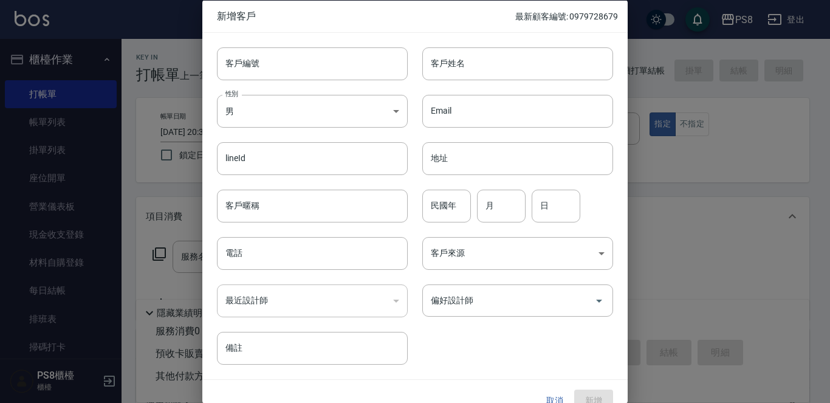
click at [308, 297] on div "​" at bounding box center [312, 300] width 191 height 33
click at [281, 247] on input "電話" at bounding box center [312, 253] width 191 height 33
paste input "0908523928"
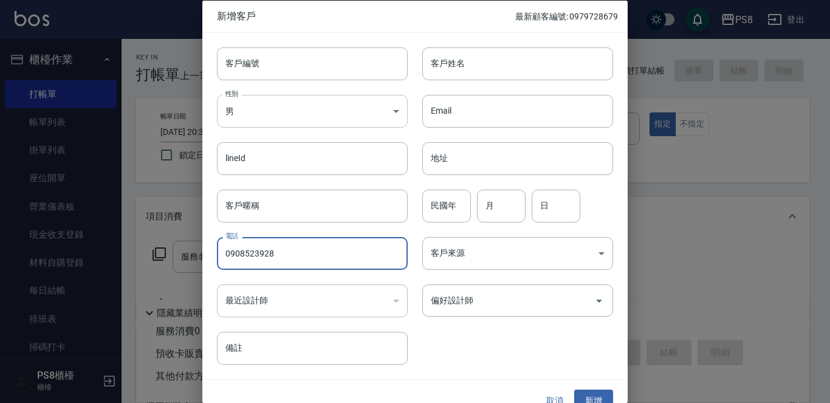
type input "0908523928"
click at [229, 125] on body "PS8 登出 櫃檯作業 打帳單 帳單列表 掛單列表 座位開單 營業儀表板 現金收支登錄 材料自購登錄 每日結帳 排班表 掃碼打卡 預約管理 預約管理 單日預約…" at bounding box center [415, 296] width 830 height 592
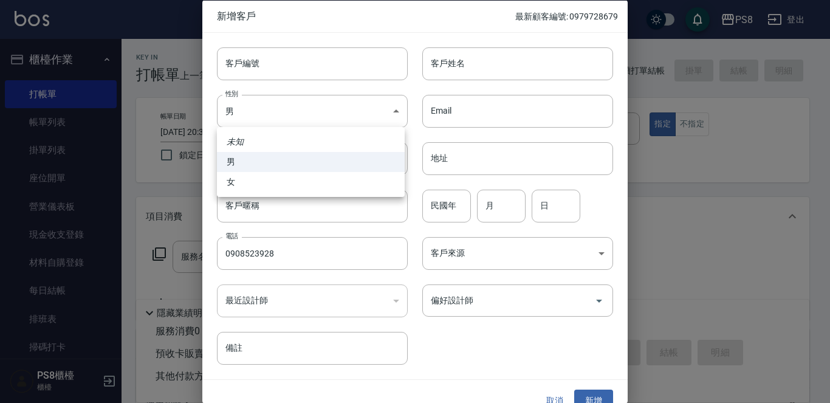
drag, startPoint x: 279, startPoint y: 188, endPoint x: 284, endPoint y: 157, distance: 30.9
click at [279, 187] on li "女" at bounding box center [311, 182] width 188 height 20
type input "FEMALE"
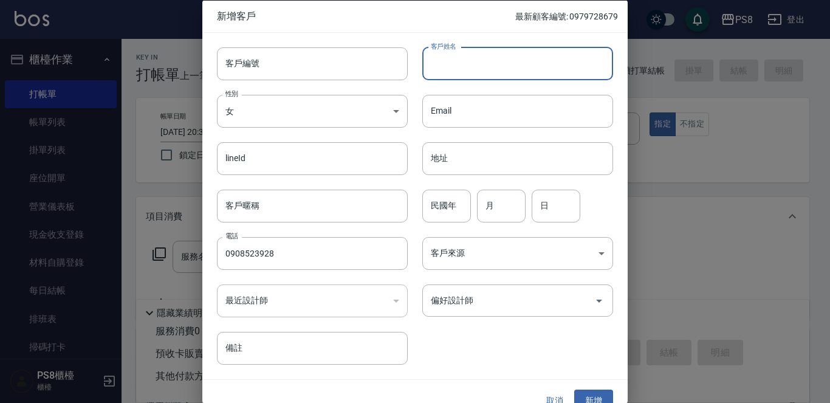
click at [459, 58] on input "客戶姓名" at bounding box center [517, 63] width 191 height 33
type input "歐"
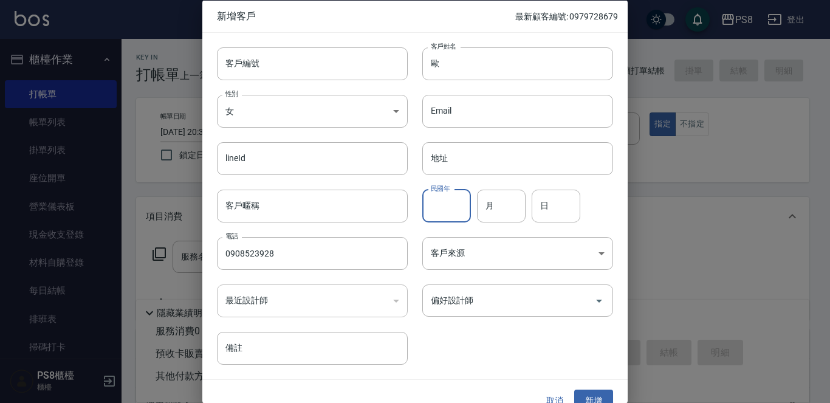
click at [460, 199] on input "民國年" at bounding box center [446, 205] width 49 height 33
type input "95"
type input "12"
type input "28"
click at [597, 399] on button "新增" at bounding box center [593, 401] width 39 height 22
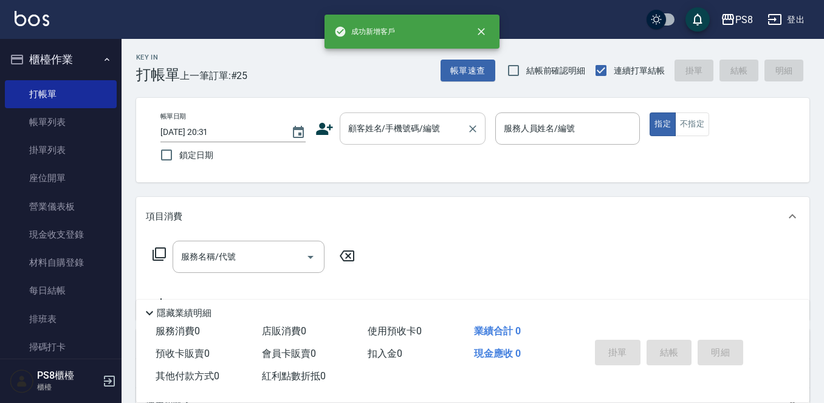
click at [396, 115] on div "顧客姓名/手機號碼/編號" at bounding box center [413, 128] width 146 height 32
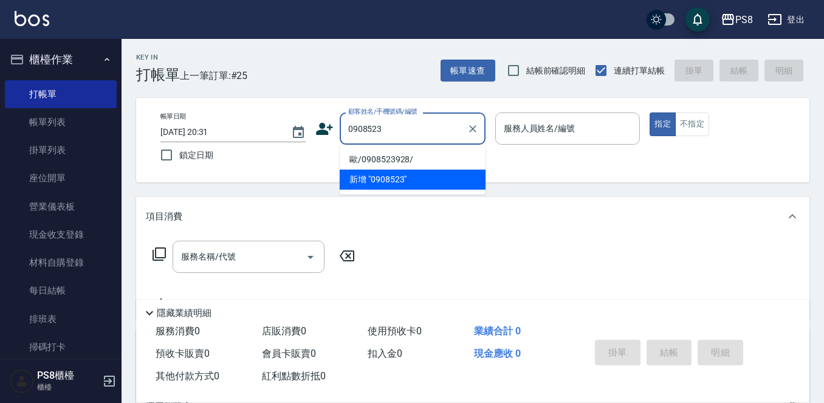
click at [419, 151] on li "歐/0908523928/" at bounding box center [413, 160] width 146 height 20
type input "歐/0908523928/"
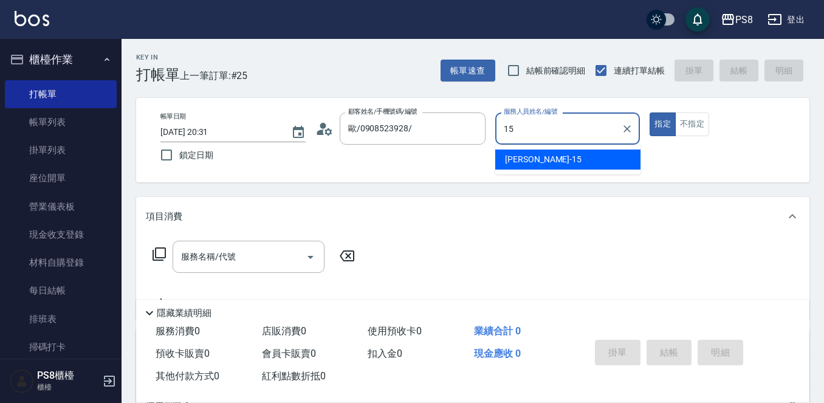
type input "EMMA-15"
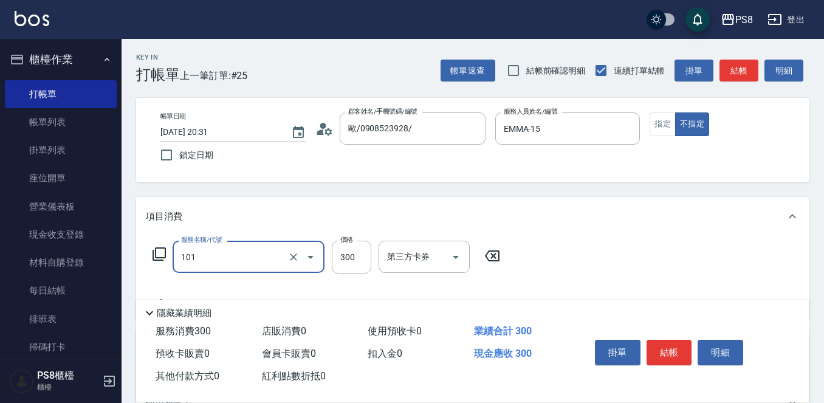
type input "洗髮(101)"
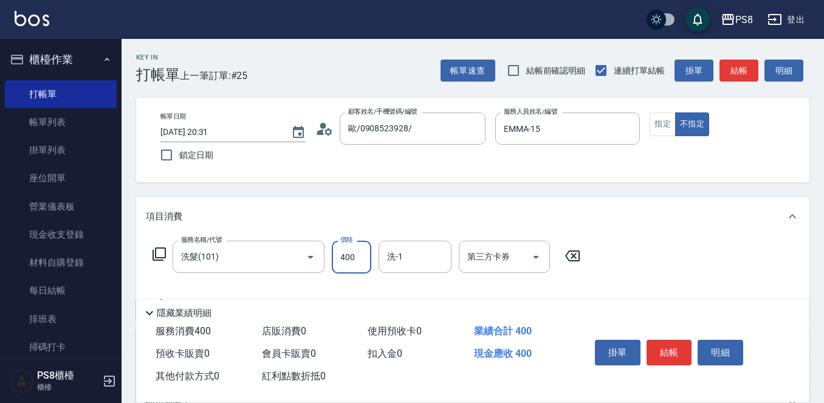
type input "400"
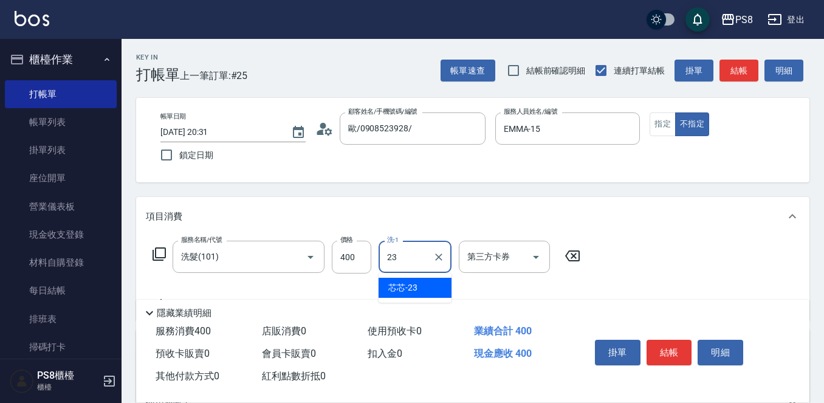
type input "芯芯-23"
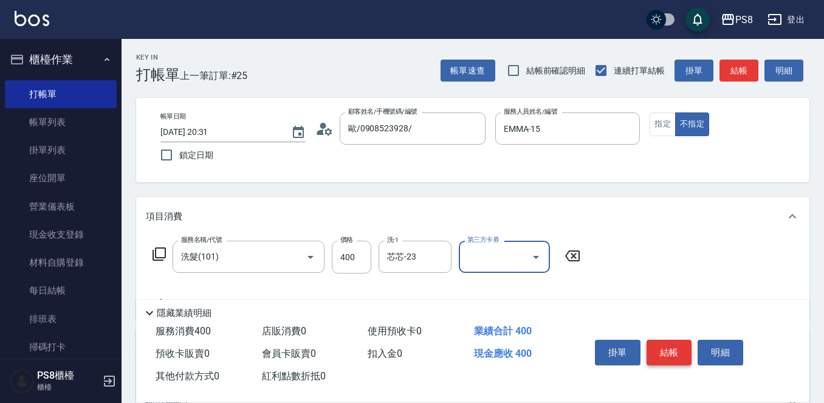
click at [663, 345] on button "結帳" at bounding box center [670, 353] width 46 height 26
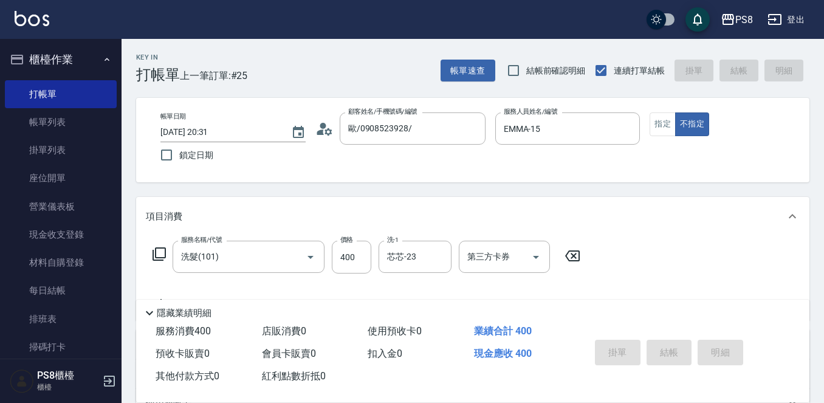
type input "2025/10/11 20:32"
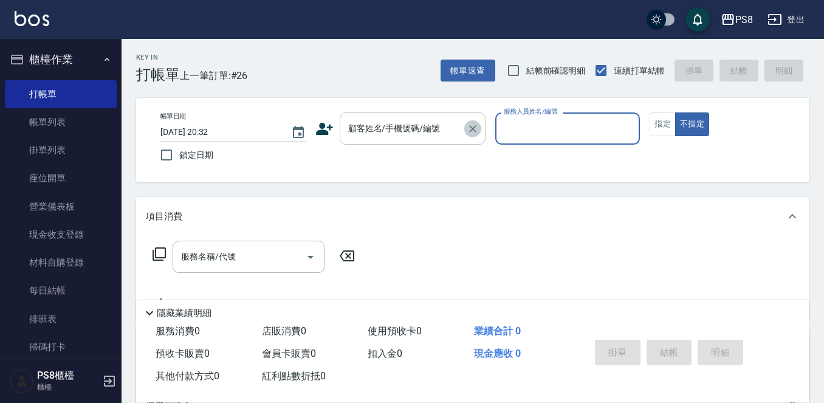
click at [470, 134] on icon "Clear" at bounding box center [473, 129] width 12 height 12
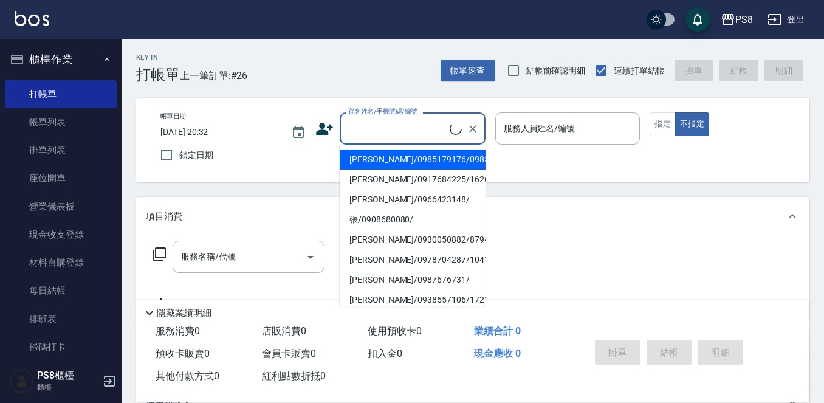
click at [399, 135] on input "顧客姓名/手機號碼/編號" at bounding box center [397, 128] width 105 height 21
click at [394, 166] on li "張哲豪/0972985849/486" at bounding box center [413, 160] width 146 height 20
type input "張哲豪/0972985849/486"
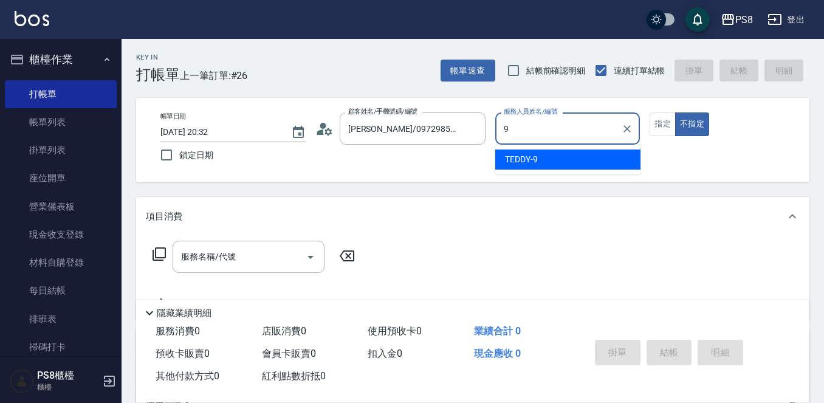
type input "TEDDY-9"
type button "false"
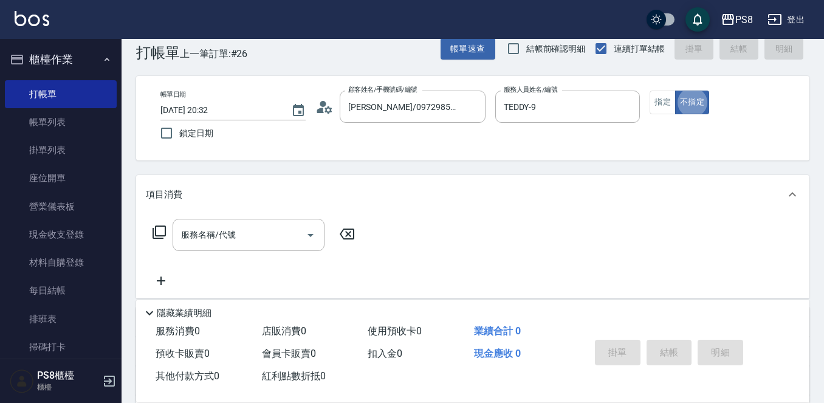
scroll to position [24, 0]
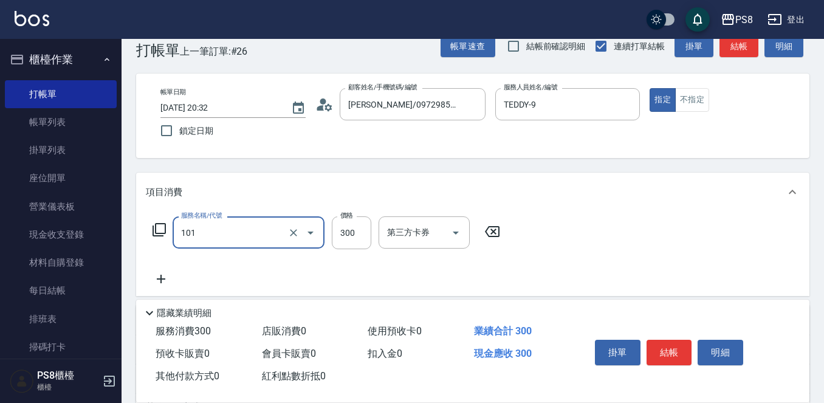
type input "洗髮(101)"
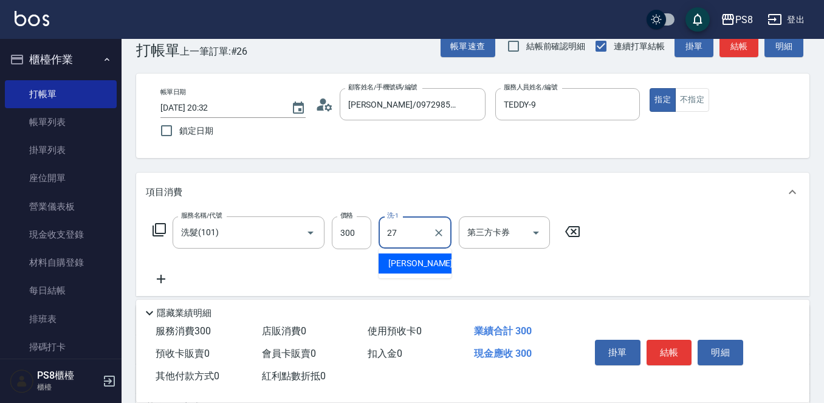
type input "Barry-27"
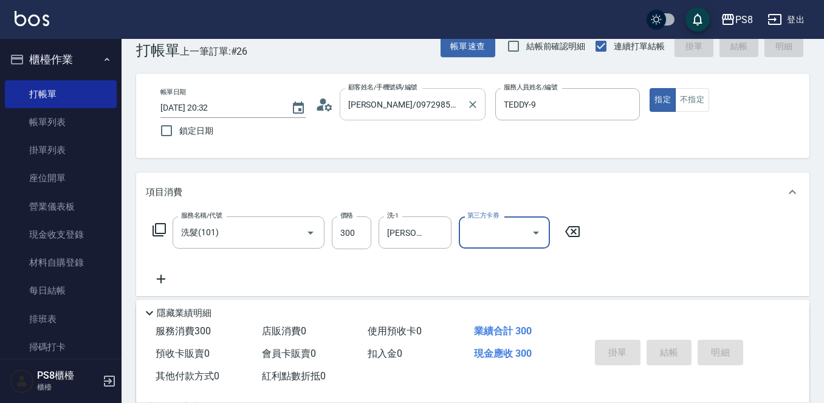
type input "2025/10/11 20:34"
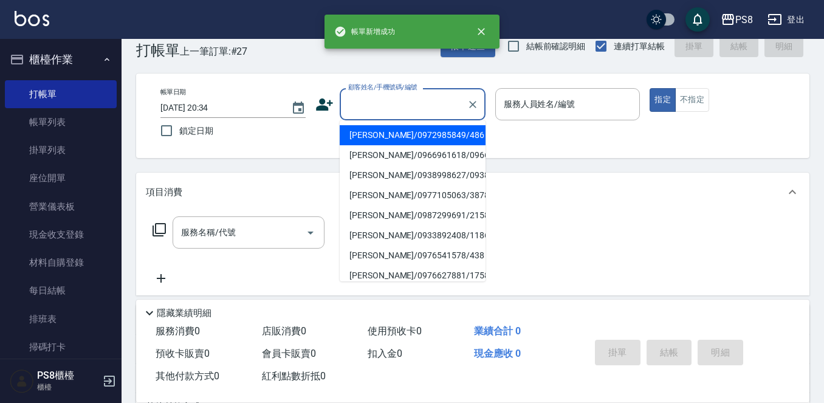
click at [397, 110] on input "顧客姓名/手機號碼/編號" at bounding box center [403, 104] width 117 height 21
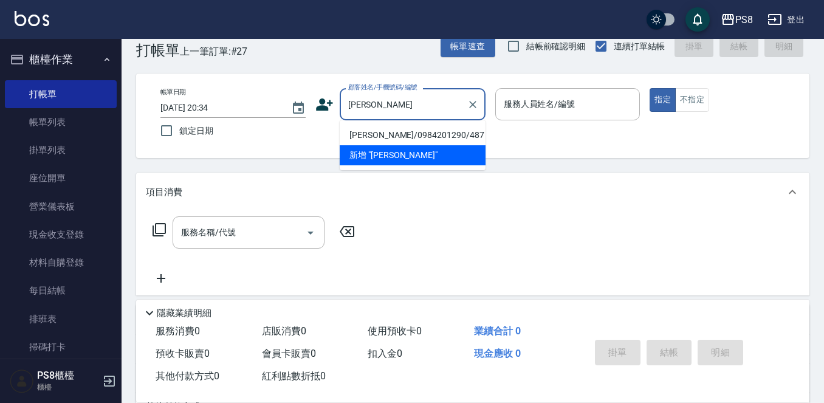
click at [393, 131] on li "張棣翔/0984201290/487" at bounding box center [413, 135] width 146 height 20
type input "張棣翔/0984201290/487"
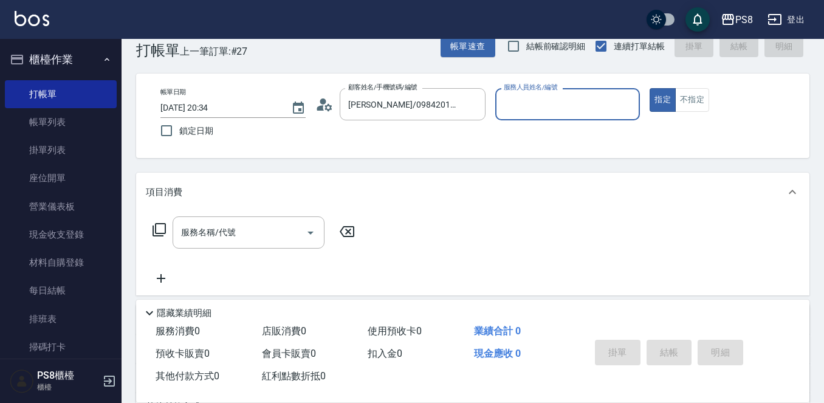
type input "TEDDY-9"
click at [264, 236] on input "服務名稱/代號" at bounding box center [239, 232] width 123 height 21
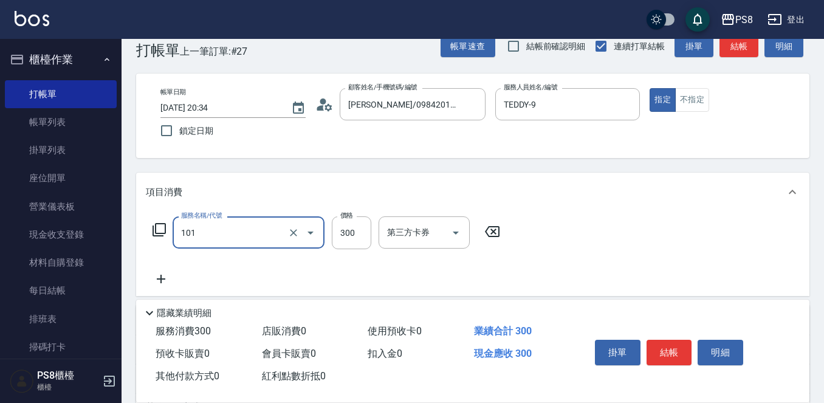
type input "洗髮(101)"
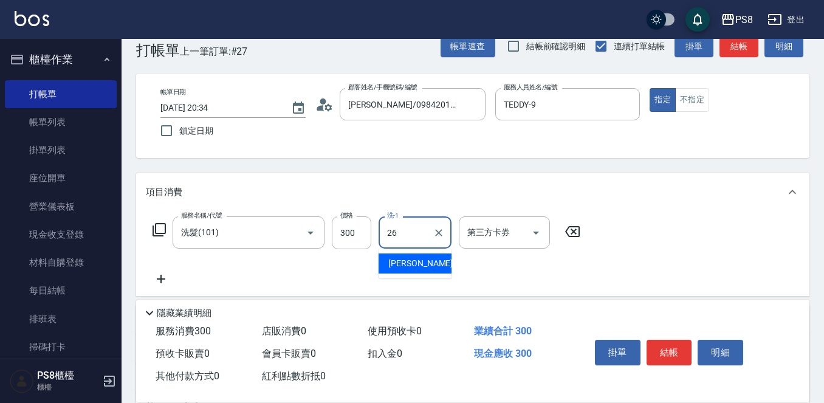
type input "苡真-26"
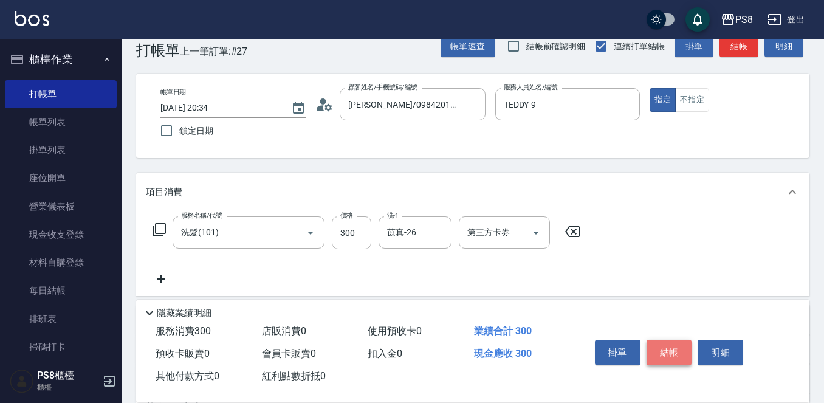
click at [647, 340] on button "結帳" at bounding box center [670, 353] width 46 height 26
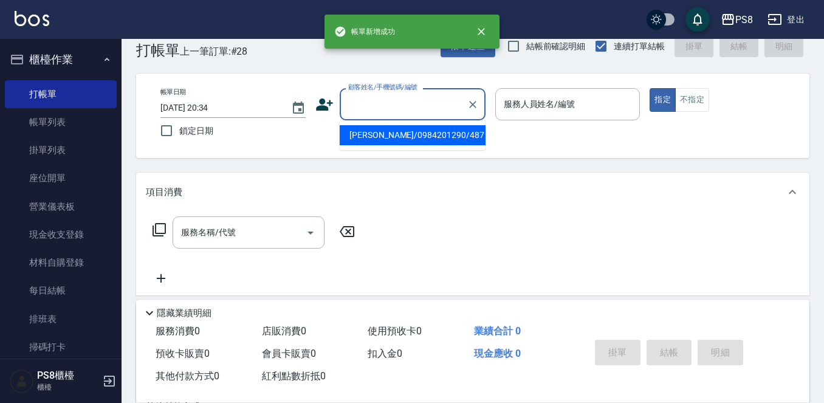
click at [367, 102] on input "顧客姓名/手機號碼/編號" at bounding box center [403, 104] width 117 height 21
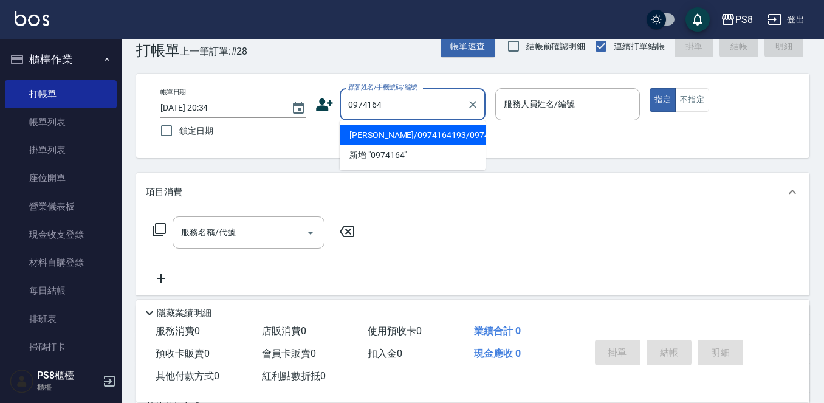
click at [365, 140] on li "江怡婷/0974164193/0974164193" at bounding box center [413, 135] width 146 height 20
type input "江怡婷/0974164193/0974164193"
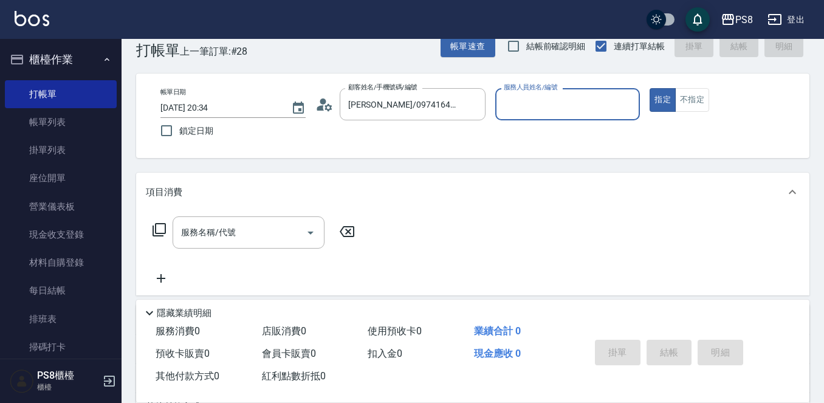
type input "TEDDY-9"
click at [650, 88] on button "指定" at bounding box center [663, 100] width 26 height 24
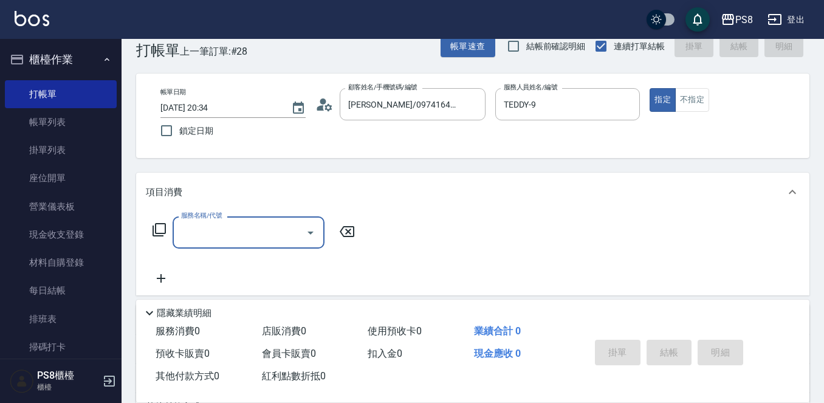
click at [194, 244] on div "服務名稱/代號" at bounding box center [249, 232] width 152 height 32
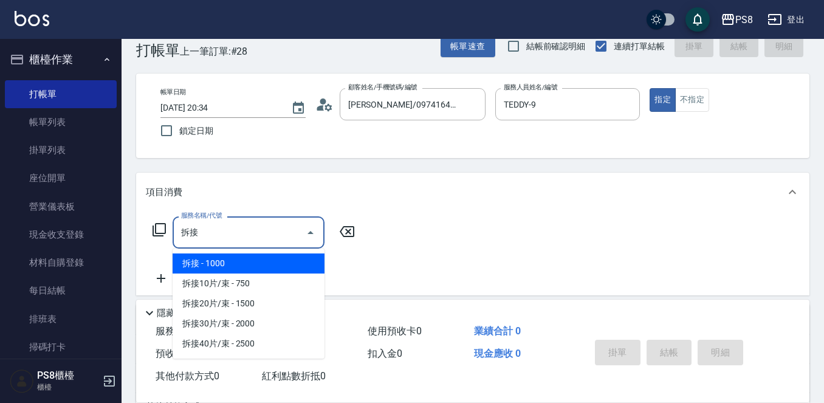
click at [180, 259] on span "拆接 - 1000" at bounding box center [249, 263] width 152 height 20
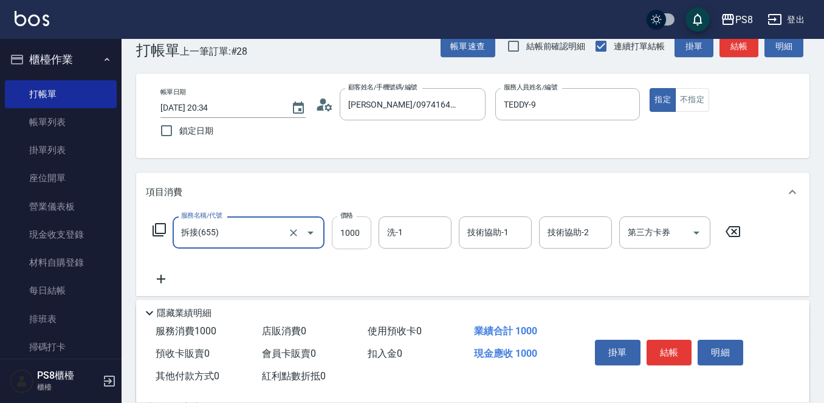
type input "拆接(655)"
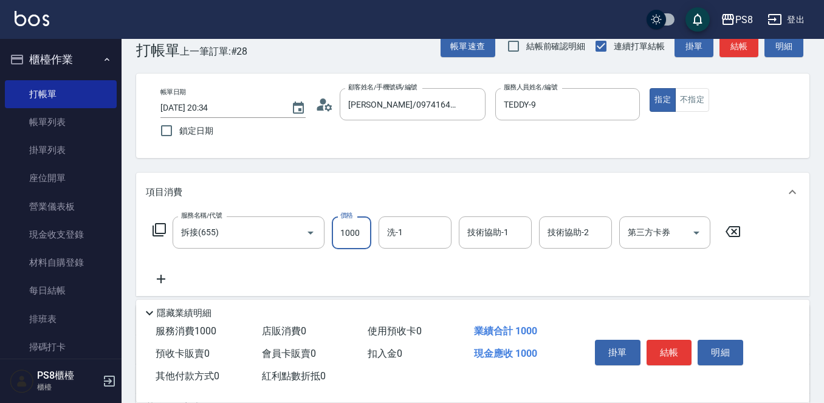
click at [356, 229] on input "1000" at bounding box center [352, 232] width 40 height 33
type input "3000"
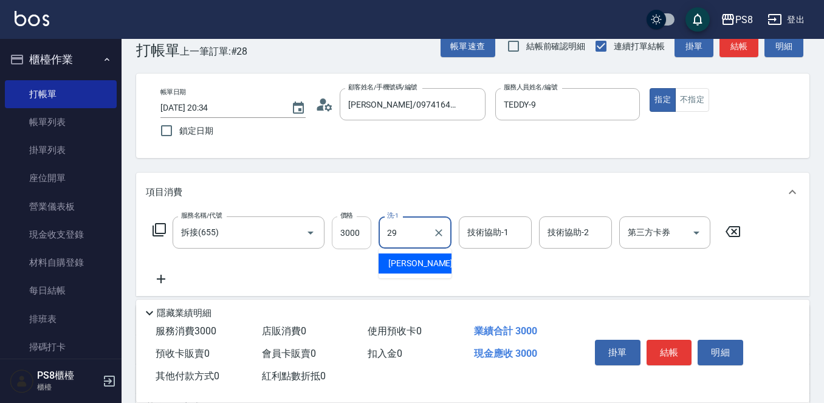
type input "戴韋全-29"
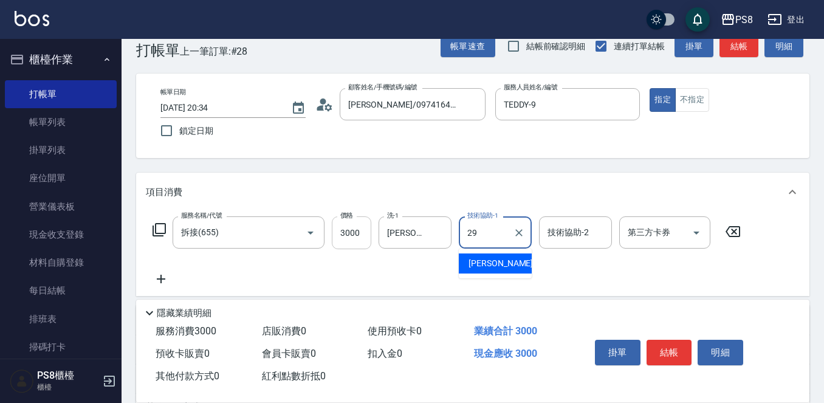
type input "戴韋全-29"
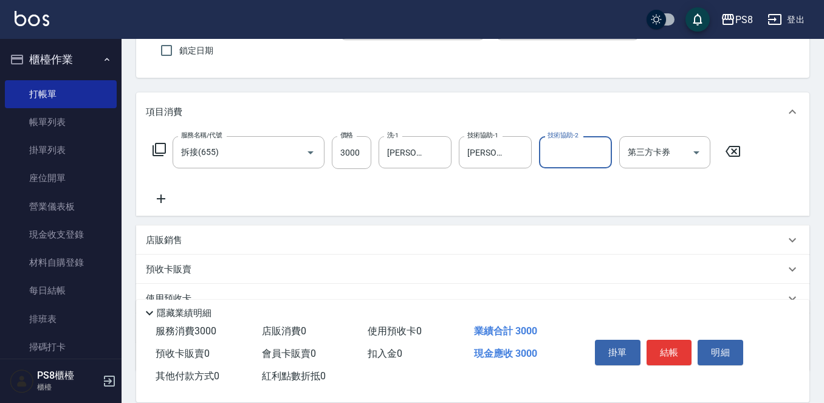
scroll to position [190, 0]
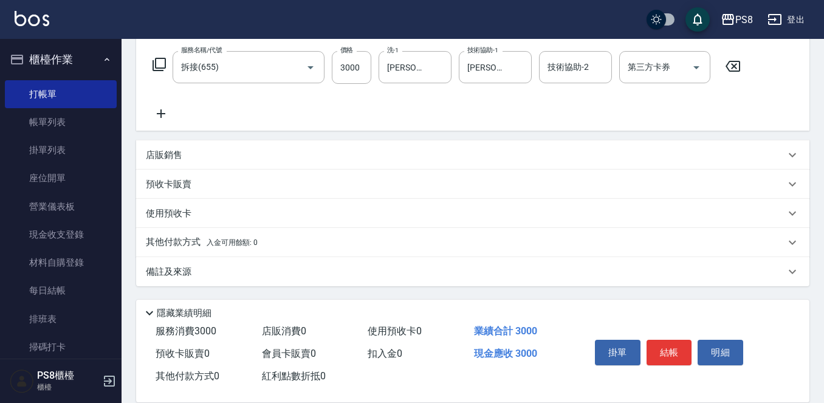
click at [298, 247] on div "其他付款方式 入金可用餘額: 0" at bounding box center [465, 242] width 639 height 13
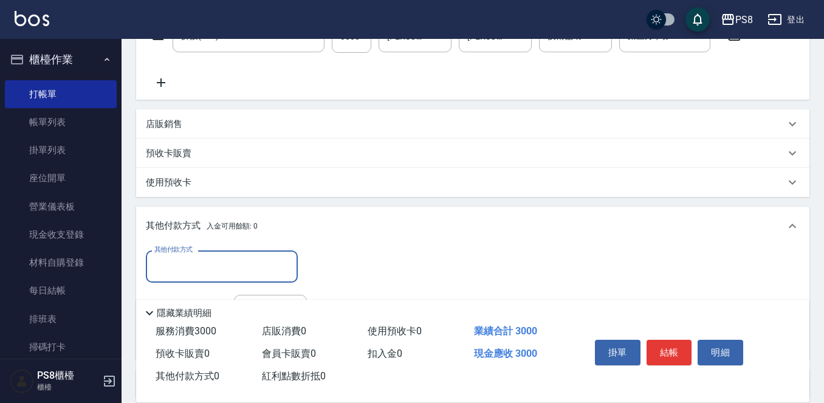
scroll to position [250, 0]
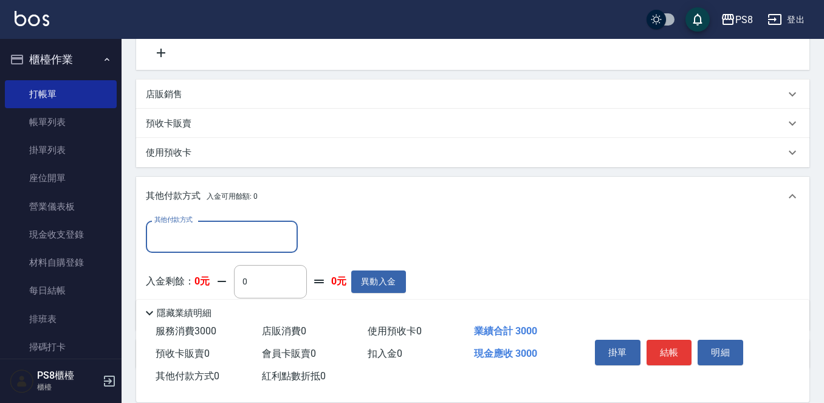
click at [225, 227] on input "其他付款方式" at bounding box center [221, 236] width 141 height 21
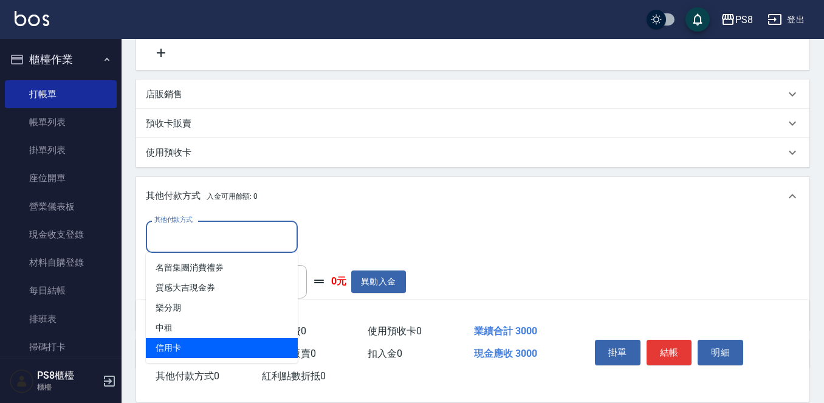
click at [232, 349] on span "信用卡" at bounding box center [222, 348] width 152 height 20
type input "信用卡"
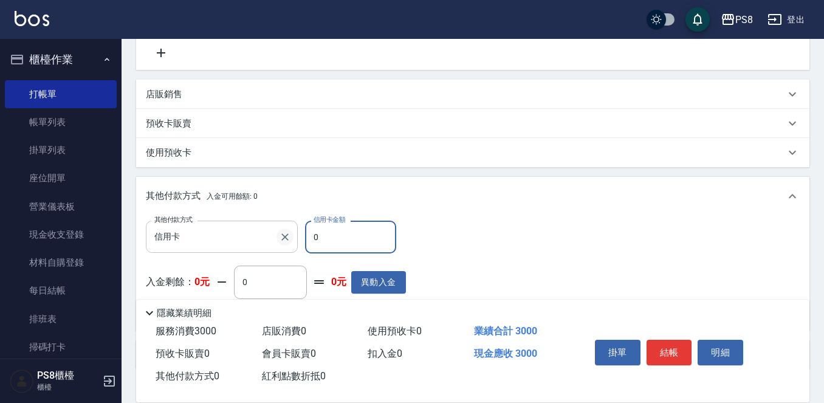
drag, startPoint x: 325, startPoint y: 241, endPoint x: 282, endPoint y: 236, distance: 42.9
click at [282, 236] on div "其他付款方式 信用卡 其他付款方式 信用卡金額 0 信用卡金額" at bounding box center [276, 237] width 260 height 33
type input "3000"
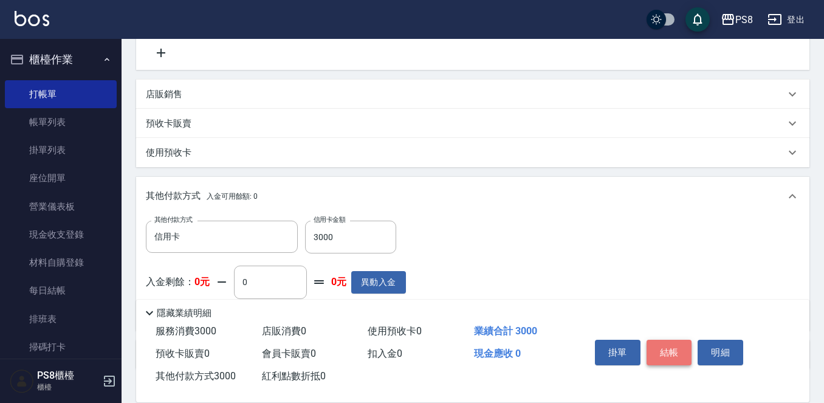
click at [675, 345] on button "結帳" at bounding box center [670, 353] width 46 height 26
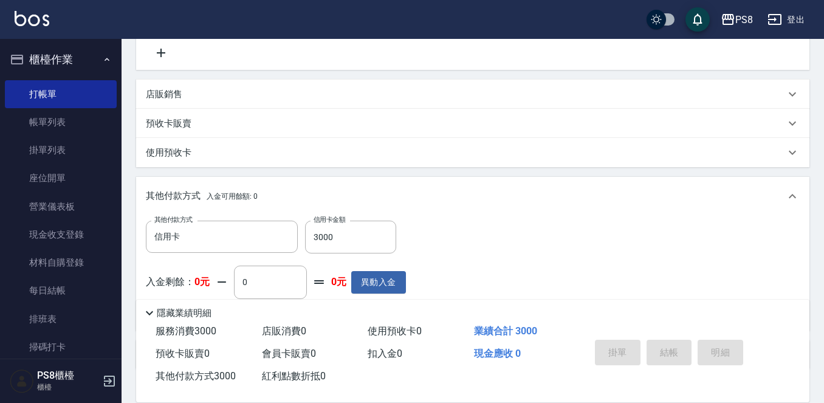
scroll to position [165, 0]
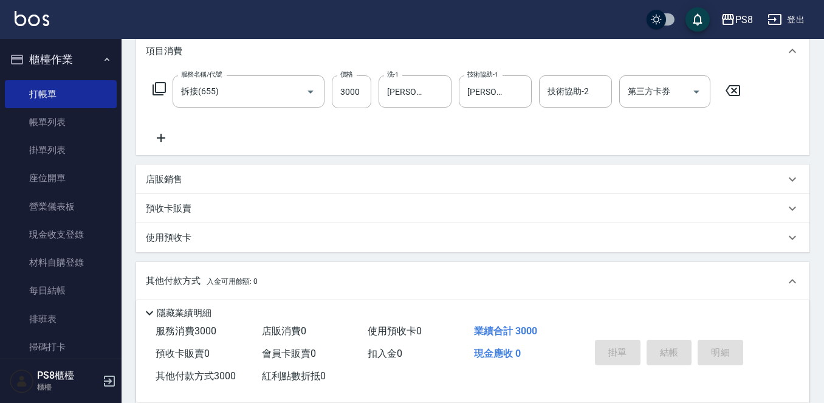
type input "2025/10/11 20:36"
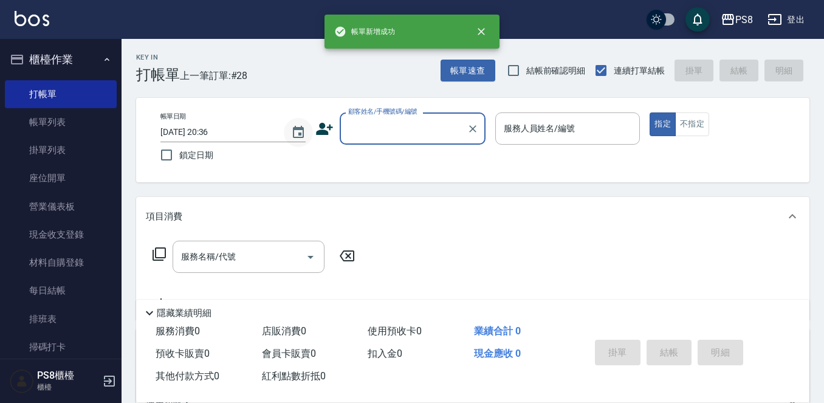
scroll to position [0, 0]
click at [419, 134] on input "顧客姓名/手機號碼/編號" at bounding box center [403, 128] width 117 height 21
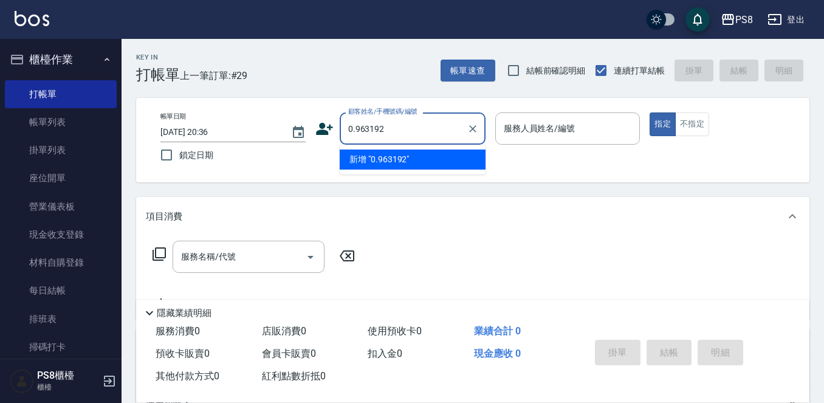
click at [354, 131] on input "0.963192" at bounding box center [403, 128] width 117 height 21
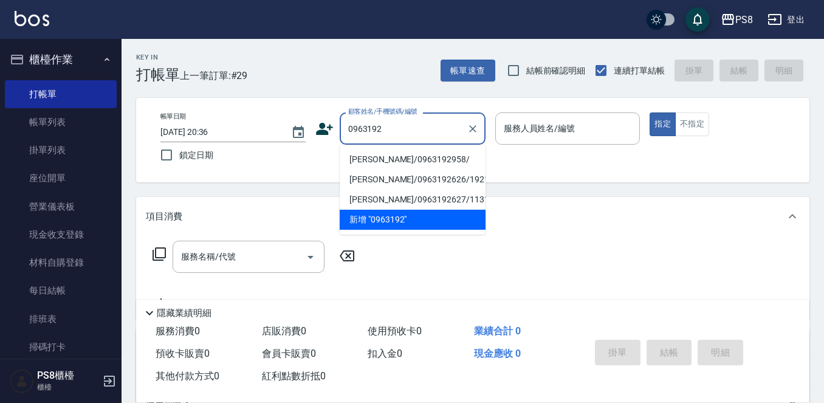
click at [413, 136] on input "0963192" at bounding box center [403, 128] width 117 height 21
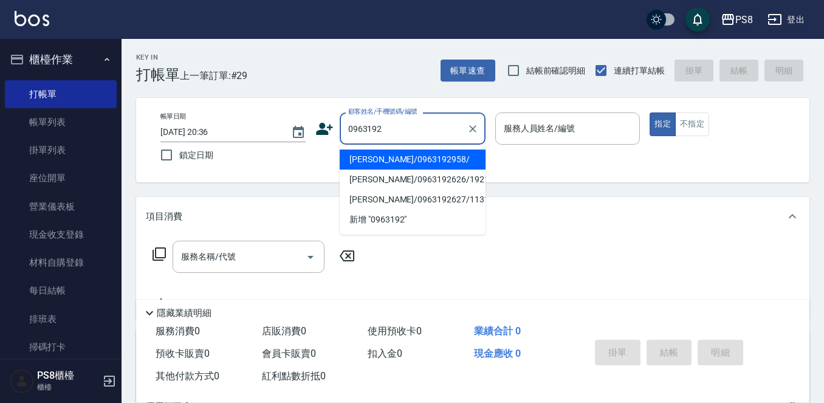
click at [427, 160] on li "周芳興/0963192958/" at bounding box center [413, 160] width 146 height 20
type input "周芳興/0963192958/"
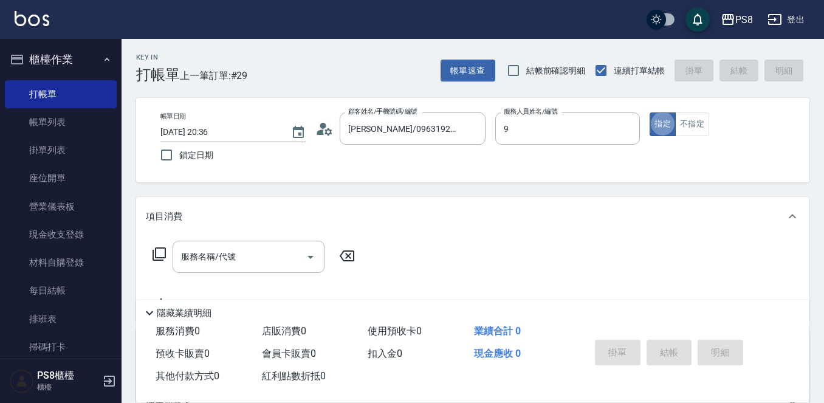
type input "TEDDY-9"
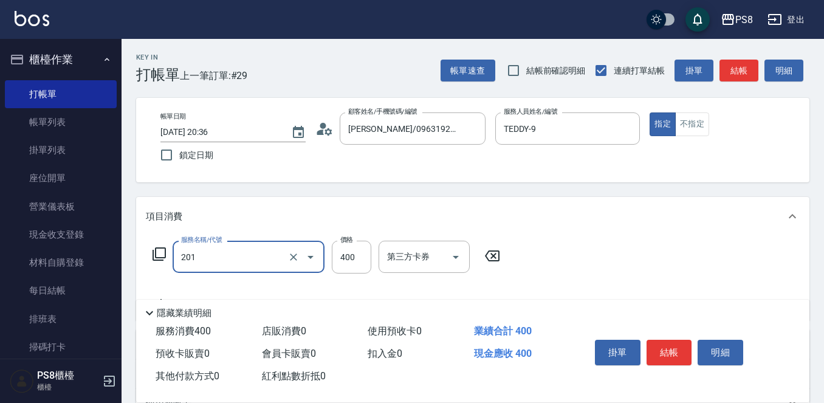
type input "洗剪400(201)"
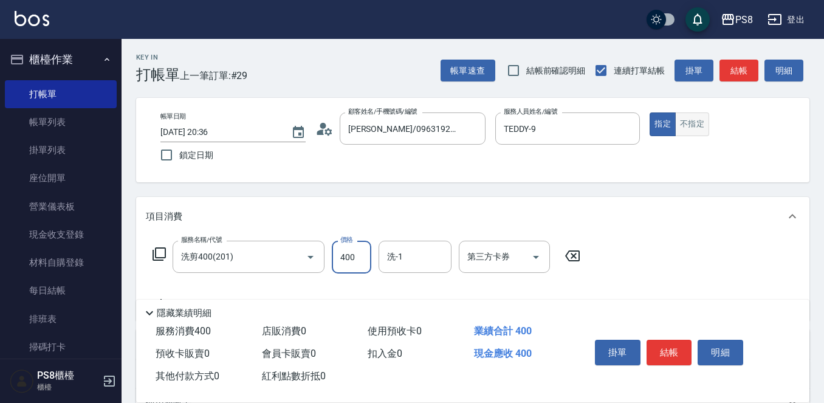
click at [709, 134] on div "指定 不指定" at bounding box center [722, 124] width 145 height 24
click at [708, 131] on button "不指定" at bounding box center [692, 124] width 34 height 24
click at [398, 261] on input "洗-1" at bounding box center [415, 256] width 62 height 21
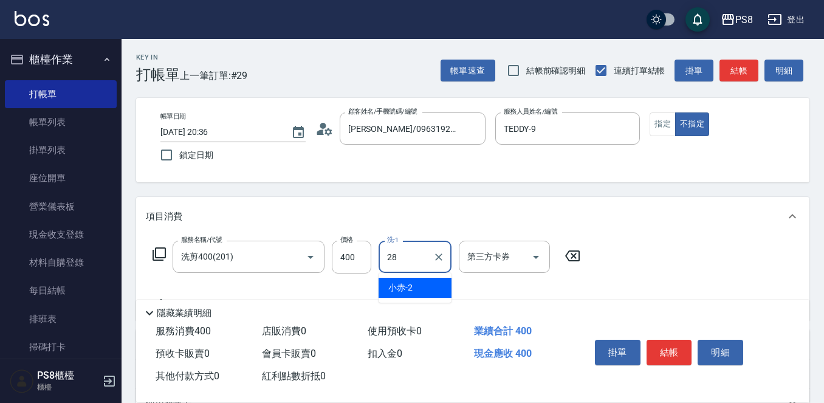
type input "姵蓁-28"
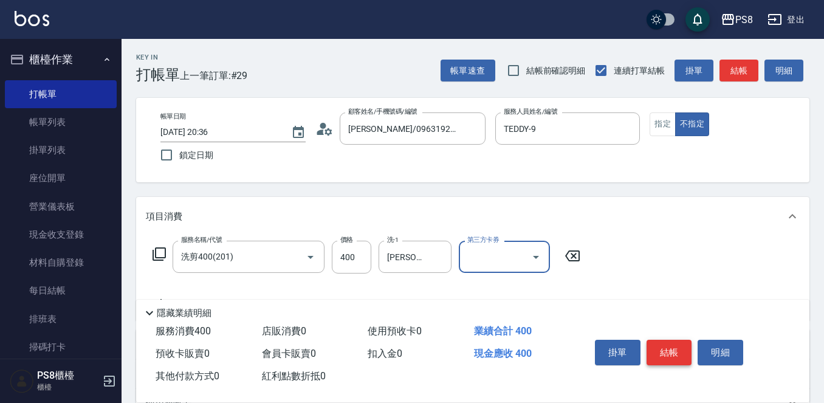
click at [673, 347] on button "結帳" at bounding box center [670, 353] width 46 height 26
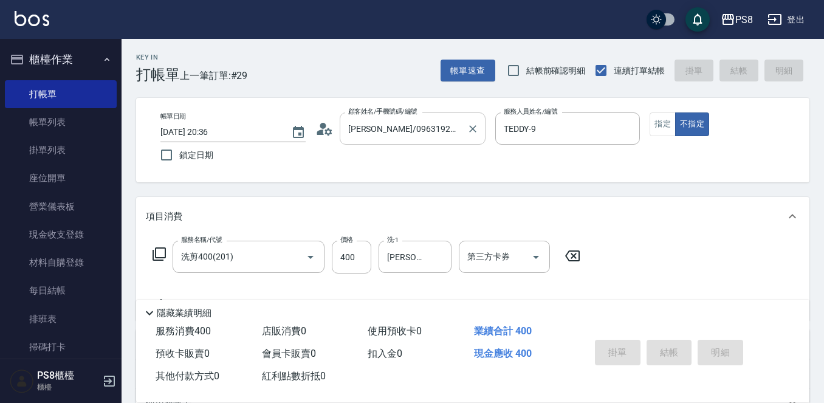
type input "2025/10/11 20:37"
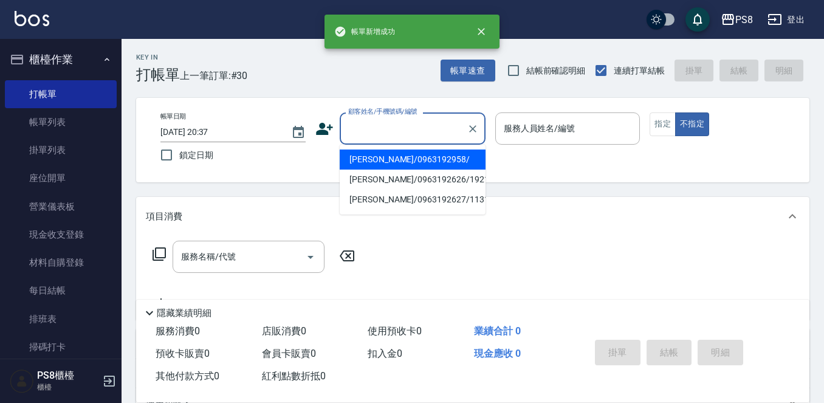
click at [365, 128] on input "顧客姓名/手機號碼/編號" at bounding box center [403, 128] width 117 height 21
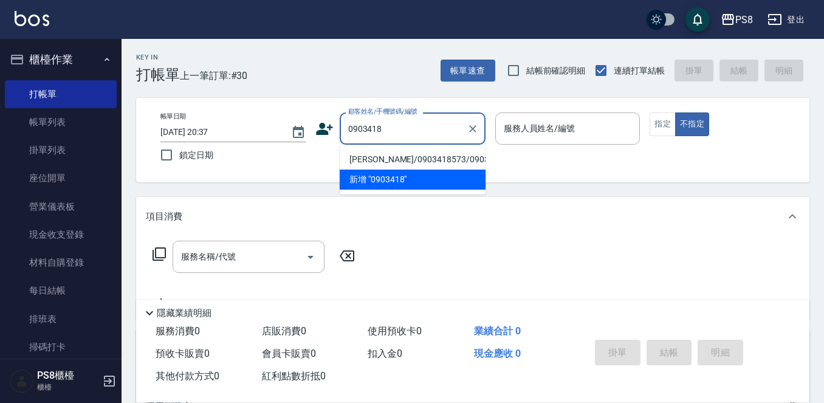
click at [410, 156] on li "于讚文/0903418573/0903418573" at bounding box center [413, 160] width 146 height 20
type input "于讚文/0903418573/0903418573"
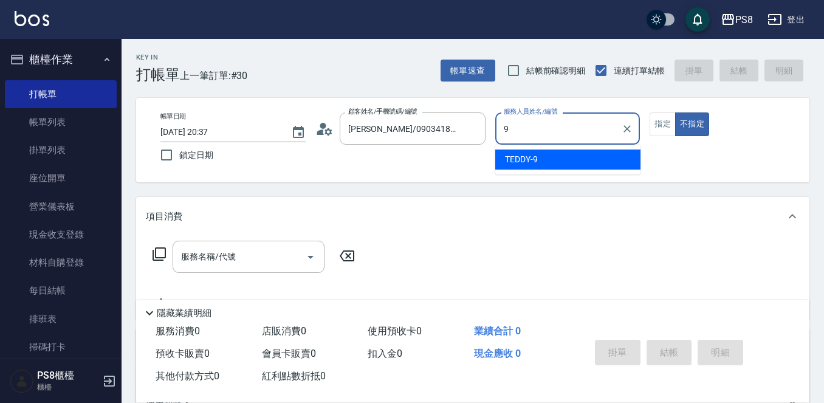
click at [553, 153] on div "TEDDY -9" at bounding box center [567, 160] width 145 height 20
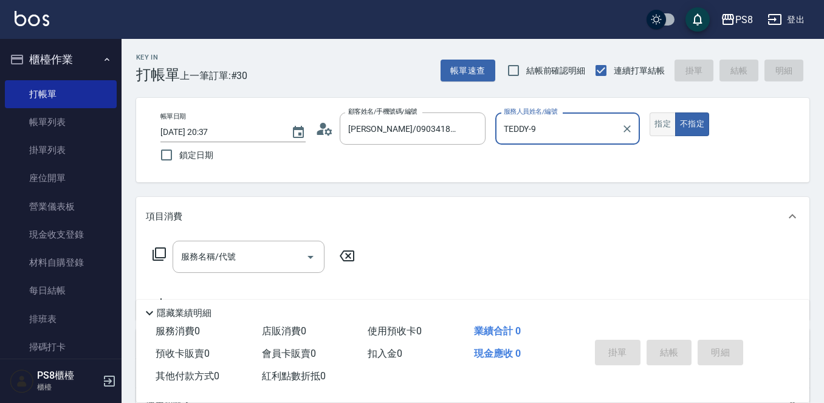
type input "TEDDY-9"
click at [656, 125] on button "指定" at bounding box center [663, 124] width 26 height 24
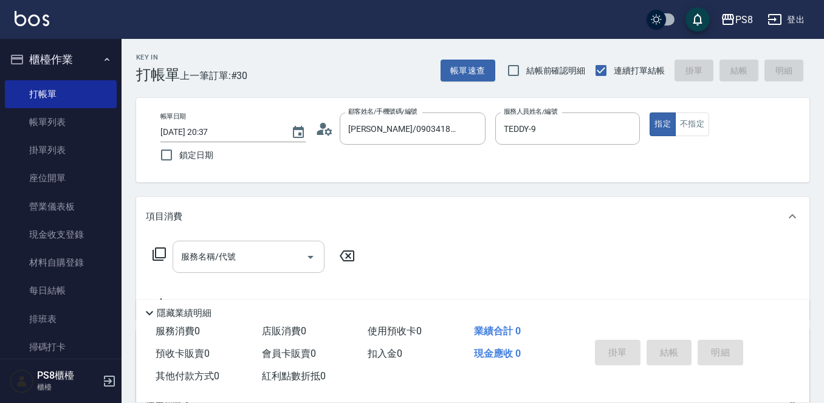
click at [274, 257] on input "服務名稱/代號" at bounding box center [239, 256] width 123 height 21
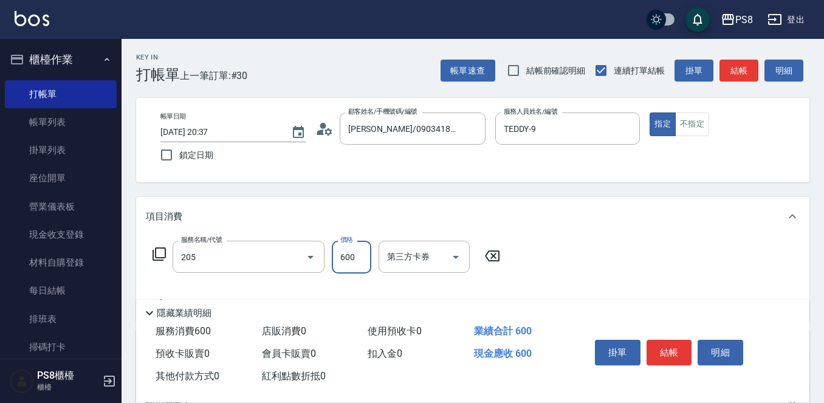
type input "A級洗剪600(205)"
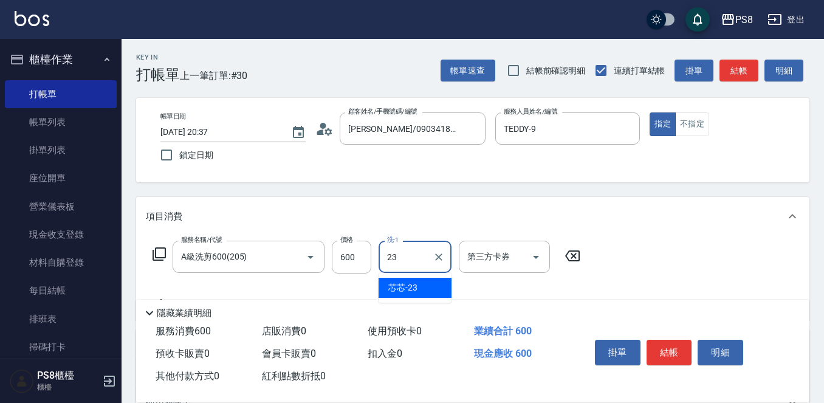
type input "芯芯-23"
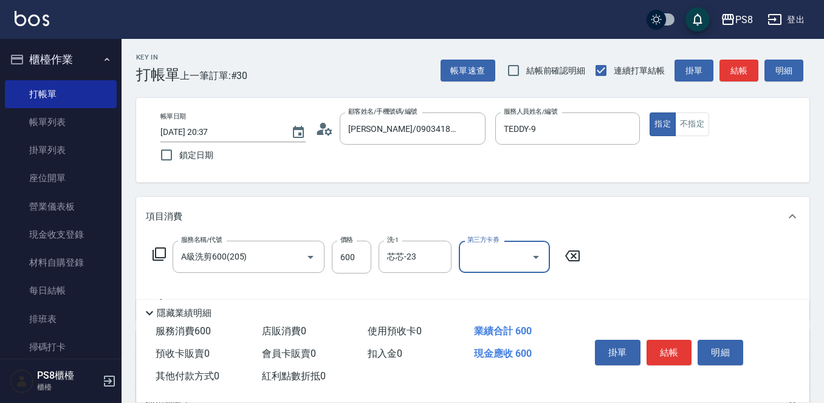
click at [673, 364] on div "掛單 結帳 明細" at bounding box center [669, 354] width 159 height 38
drag, startPoint x: 673, startPoint y: 361, endPoint x: 674, endPoint y: 346, distance: 14.6
click at [673, 360] on div "掛單 結帳 明細" at bounding box center [669, 354] width 159 height 38
click at [674, 346] on button "結帳" at bounding box center [670, 353] width 46 height 26
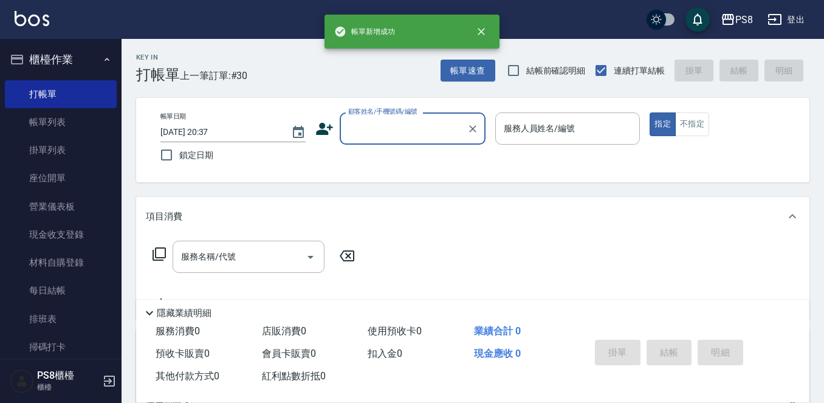
click at [418, 125] on input "顧客姓名/手機號碼/編號" at bounding box center [403, 128] width 117 height 21
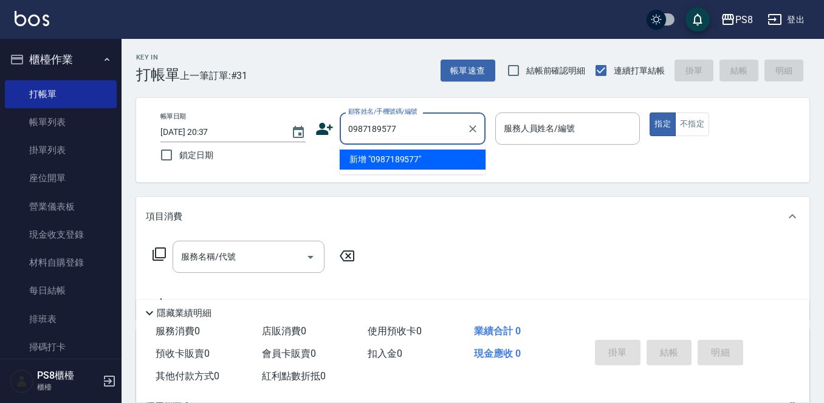
drag, startPoint x: 427, startPoint y: 134, endPoint x: 315, endPoint y: 131, distance: 111.9
click at [315, 131] on div "顧客姓名/手機號碼/編號 0987189577 顧客姓名/手機號碼/編號" at bounding box center [400, 128] width 170 height 32
type input "0987189577"
click at [315, 131] on icon at bounding box center [324, 129] width 18 height 18
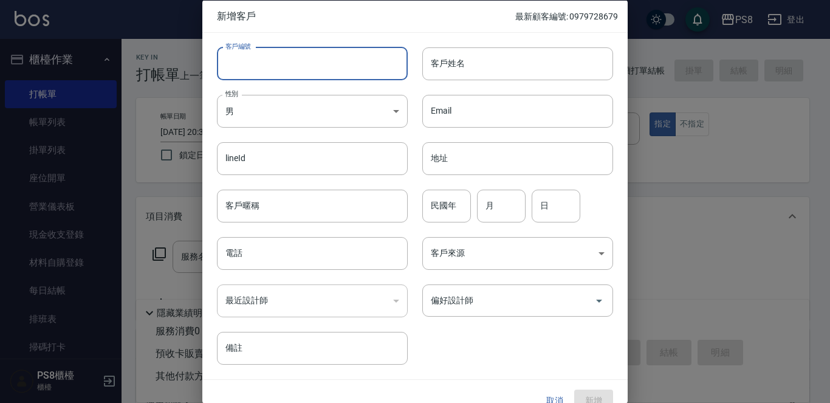
click at [301, 78] on input "客戶編號" at bounding box center [312, 63] width 191 height 33
paste input "0987189577"
type input "0987189577"
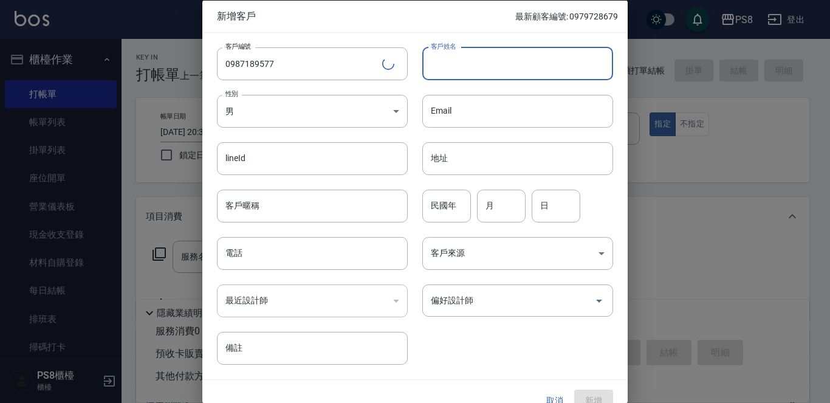
click at [460, 67] on input "客戶姓名" at bounding box center [517, 63] width 191 height 33
type input "邱小真"
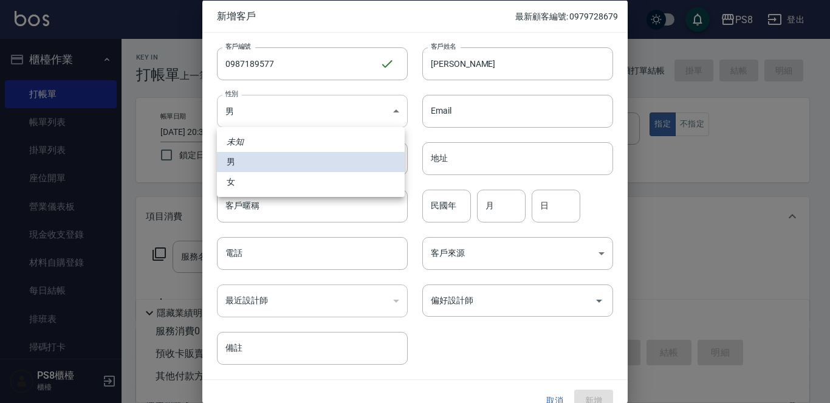
click at [316, 105] on body "PS8 登出 櫃檯作業 打帳單 帳單列表 掛單列表 座位開單 營業儀表板 現金收支登錄 材料自購登錄 每日結帳 排班表 掃碼打卡 預約管理 預約管理 單日預約…" at bounding box center [415, 296] width 830 height 592
click at [277, 187] on li "女" at bounding box center [311, 182] width 188 height 20
type input "FEMALE"
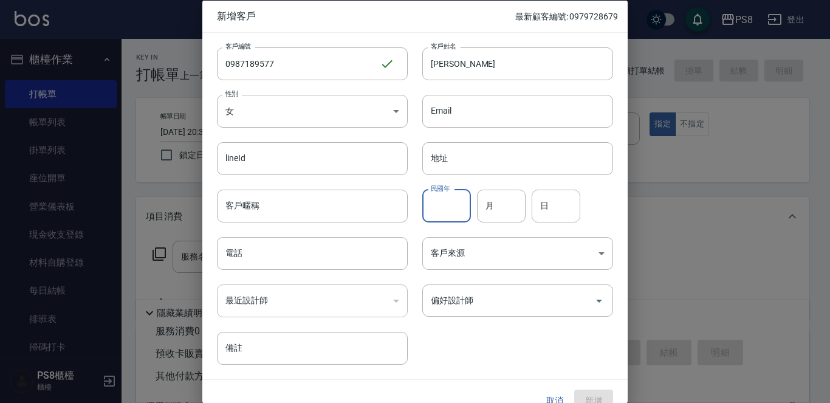
click at [434, 199] on input "民國年" at bounding box center [446, 205] width 49 height 33
type input "2"
type input "11"
type input "1"
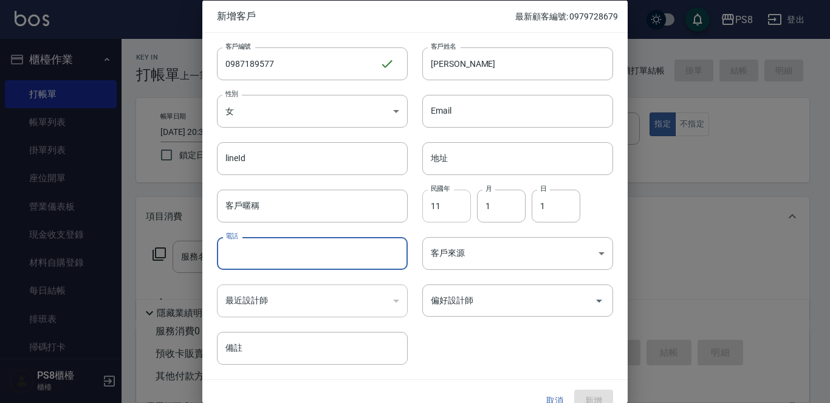
type input "1"
paste input "0987189577"
type input "0987189577"
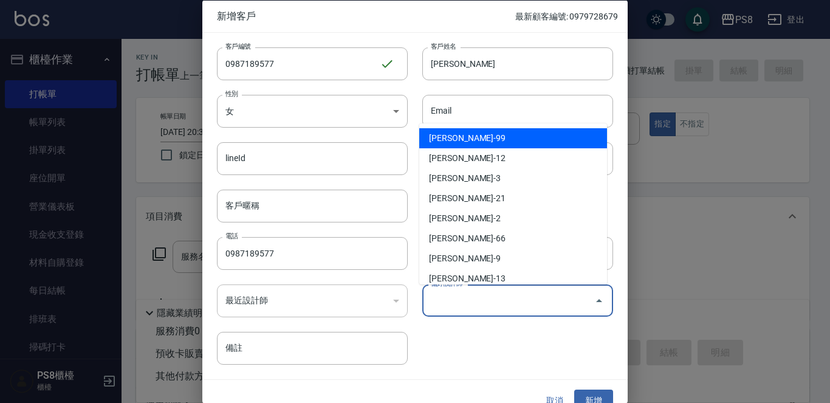
click at [480, 300] on input "偏好設計師" at bounding box center [509, 300] width 162 height 21
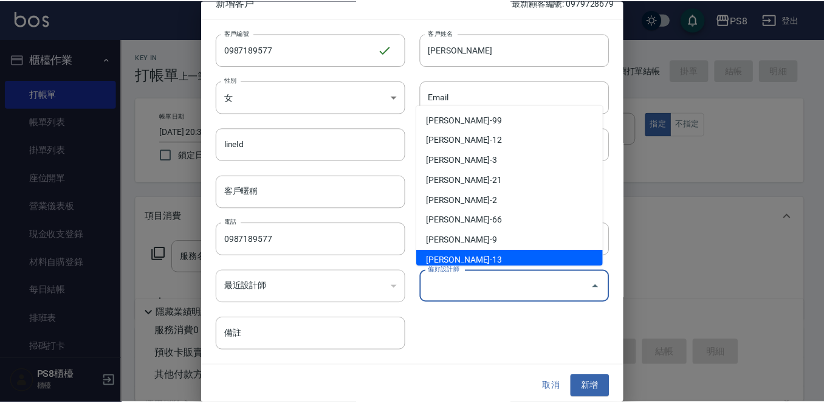
scroll to position [18, 0]
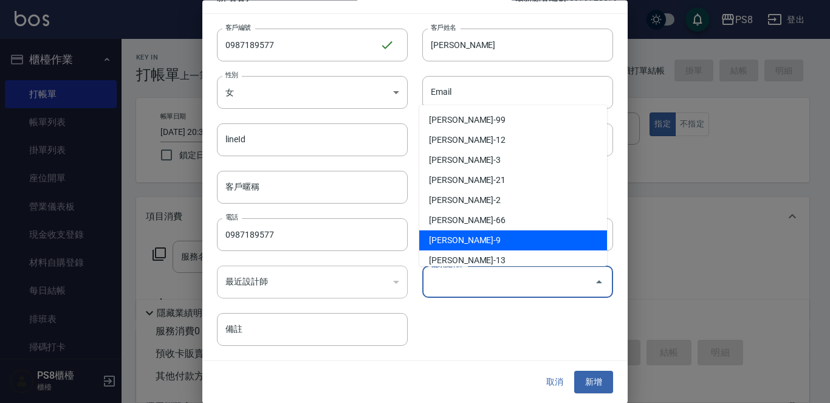
click at [477, 234] on li "施妃娟-9" at bounding box center [513, 240] width 188 height 20
type input "施妃娟"
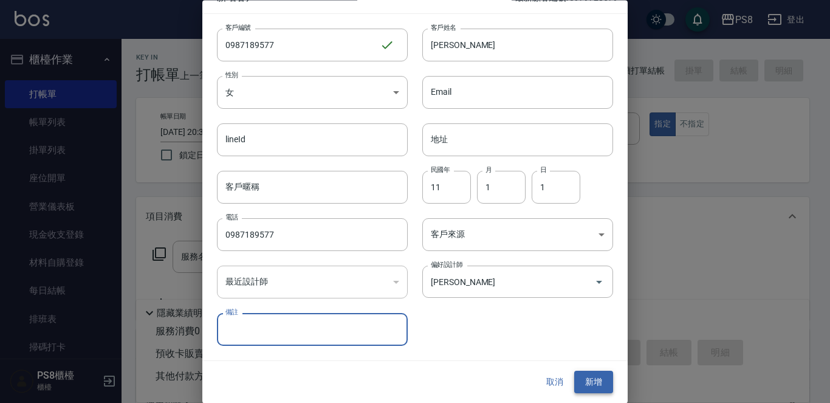
click at [598, 382] on button "新增" at bounding box center [593, 382] width 39 height 22
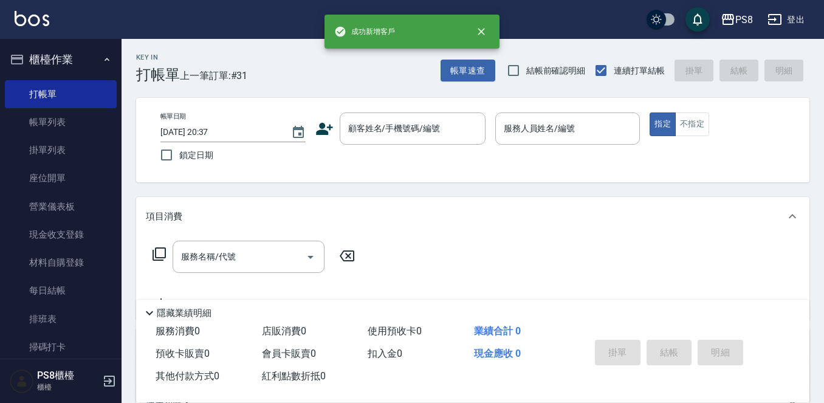
click at [390, 111] on div "帳單日期 2025/10/11 20:37 鎖定日期 顧客姓名/手機號碼/編號 顧客姓名/手機號碼/編號 服務人員姓名/編號 服務人員姓名/編號 指定 不指定" at bounding box center [472, 140] width 673 height 84
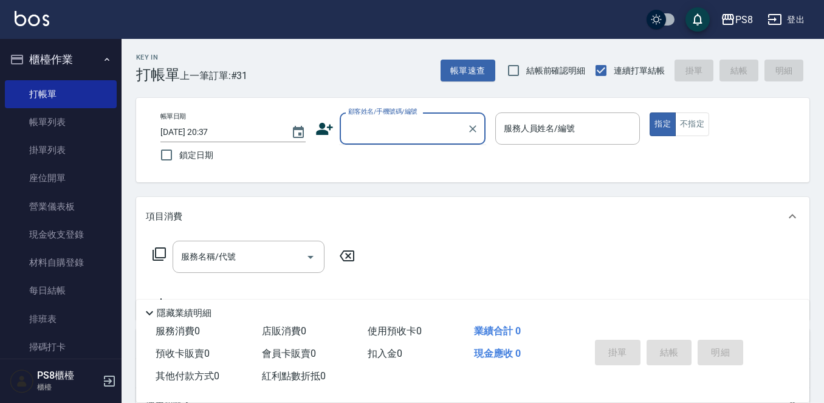
click at [394, 124] on input "顧客姓名/手機號碼/編號" at bounding box center [403, 128] width 117 height 21
paste input "0987189577"
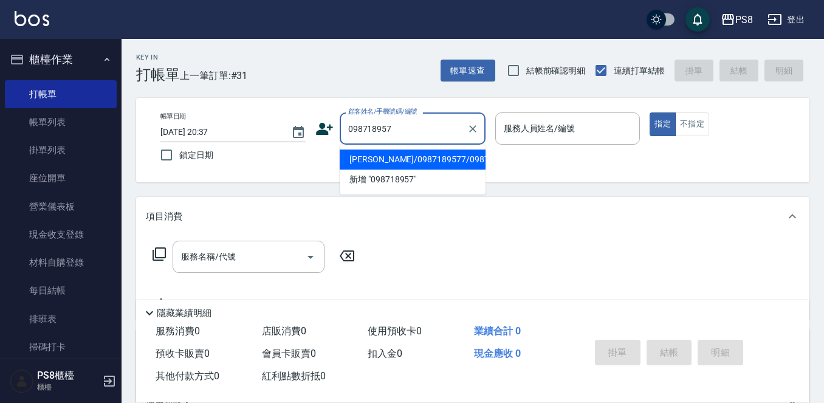
click at [462, 165] on li "邱小真/0987189577/0987189577" at bounding box center [413, 160] width 146 height 20
type input "邱小真/0987189577/0987189577"
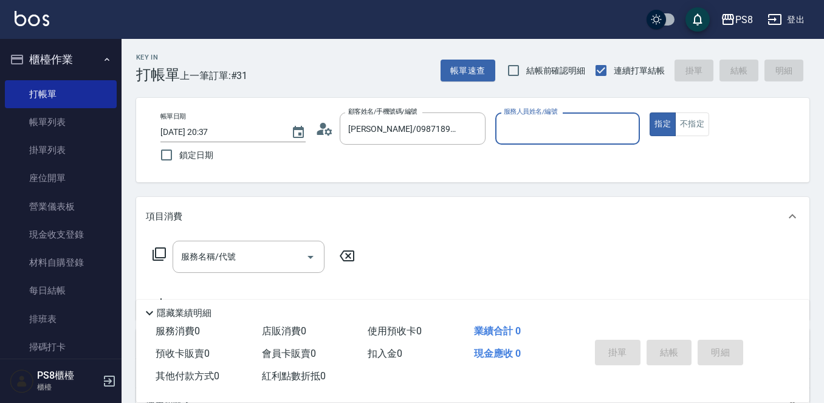
type input "TEDDY-9"
click at [650, 112] on button "指定" at bounding box center [663, 124] width 26 height 24
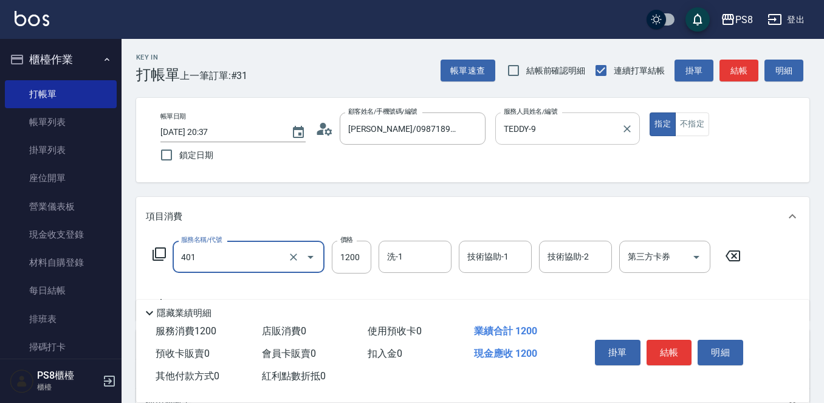
type input "基本染髮(401)"
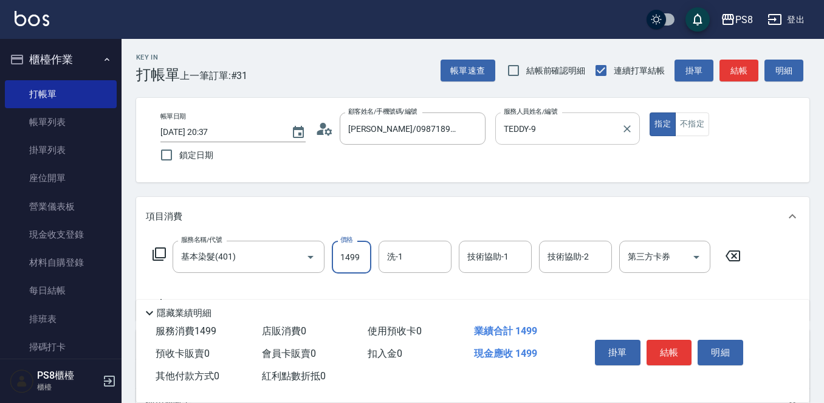
type input "1499"
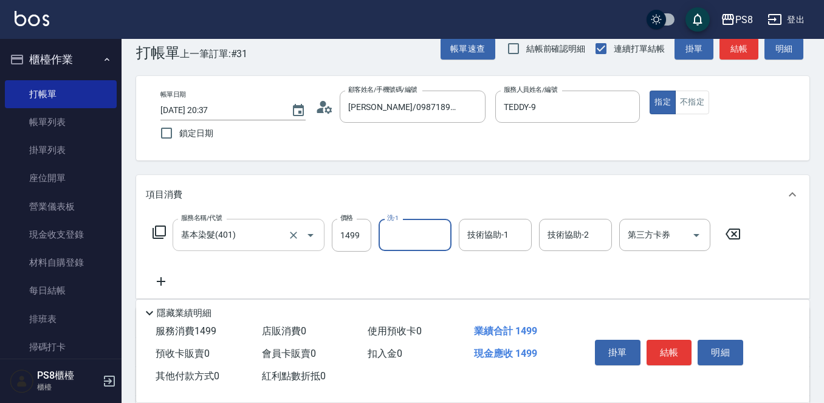
scroll to position [61, 0]
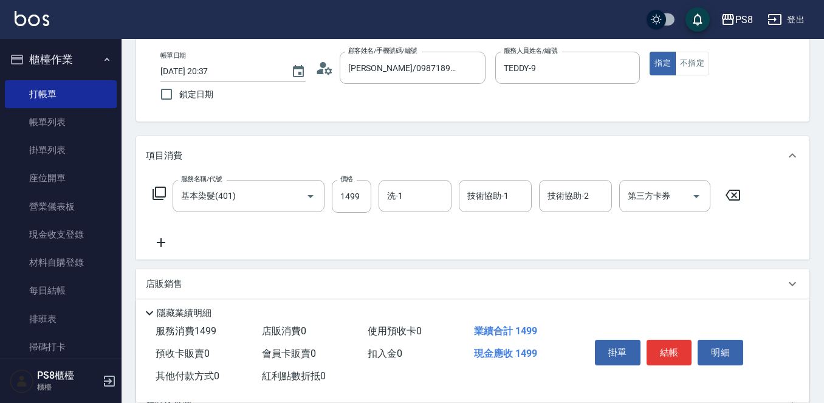
click at [162, 243] on icon at bounding box center [161, 242] width 9 height 9
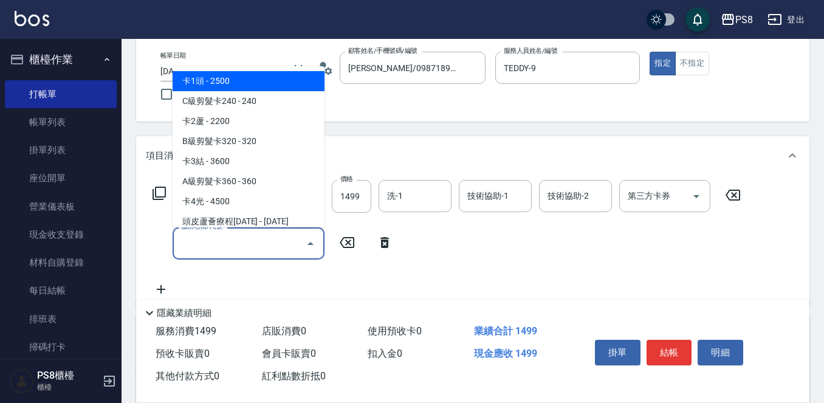
click at [226, 241] on input "服務名稱/代號" at bounding box center [239, 243] width 123 height 21
type input "ㄏ"
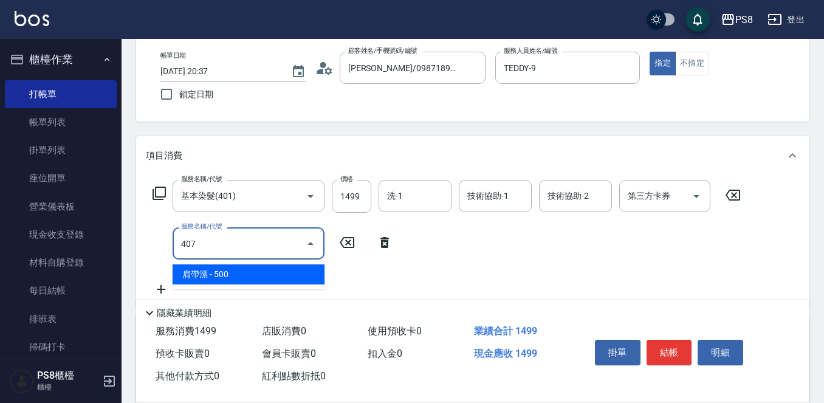
type input "肩帶漂(407)"
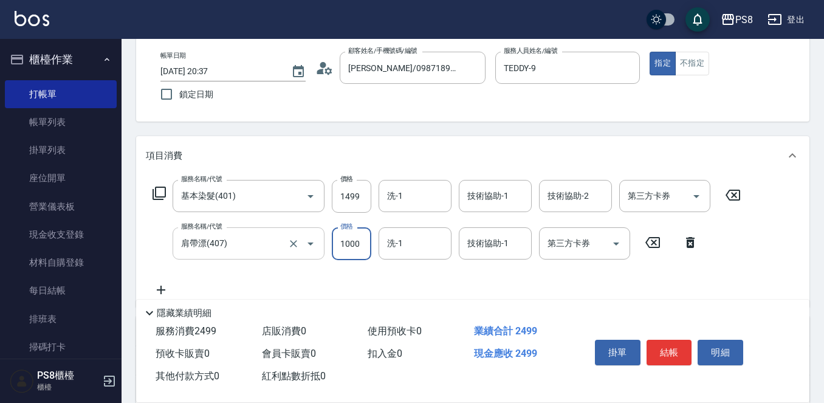
type input "1000"
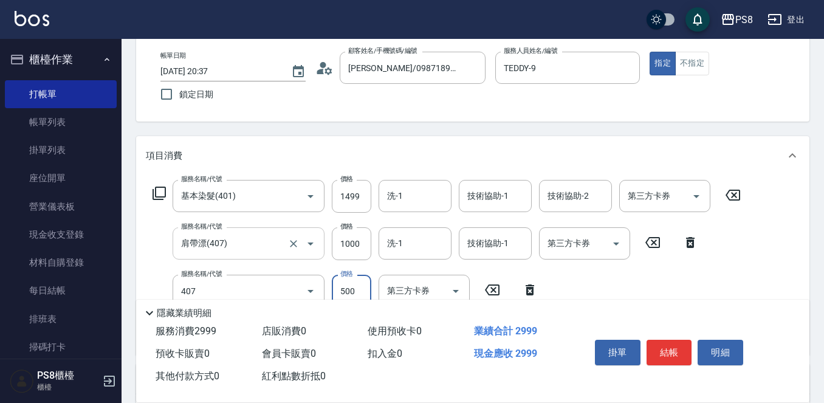
type input "肩帶漂(407)"
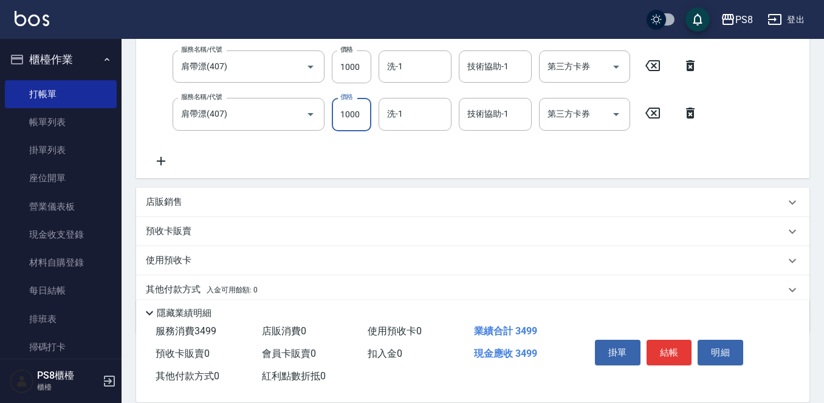
scroll to position [243, 0]
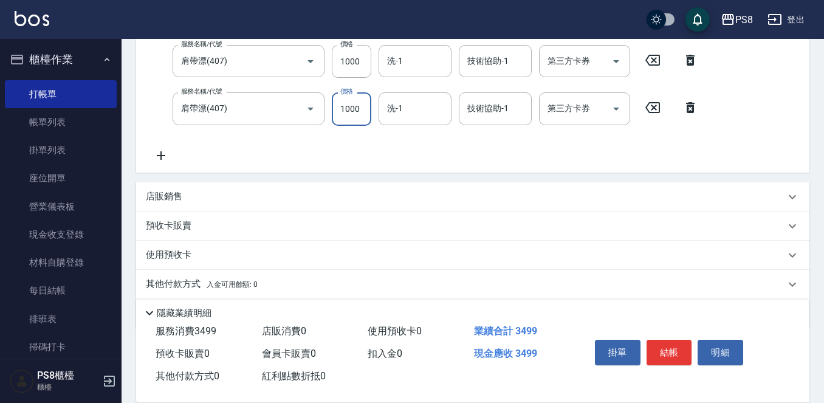
type input "1000"
click at [150, 155] on icon at bounding box center [161, 155] width 30 height 15
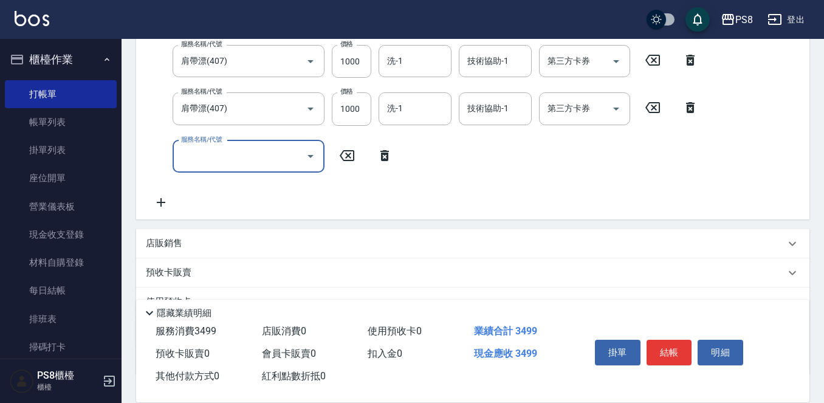
click at [204, 156] on input "服務名稱/代號" at bounding box center [239, 156] width 123 height 21
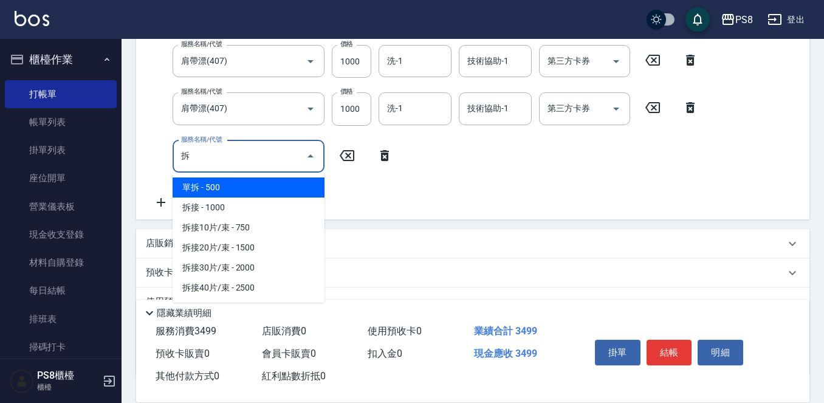
click at [266, 185] on span "單拆 - 500" at bounding box center [249, 187] width 152 height 20
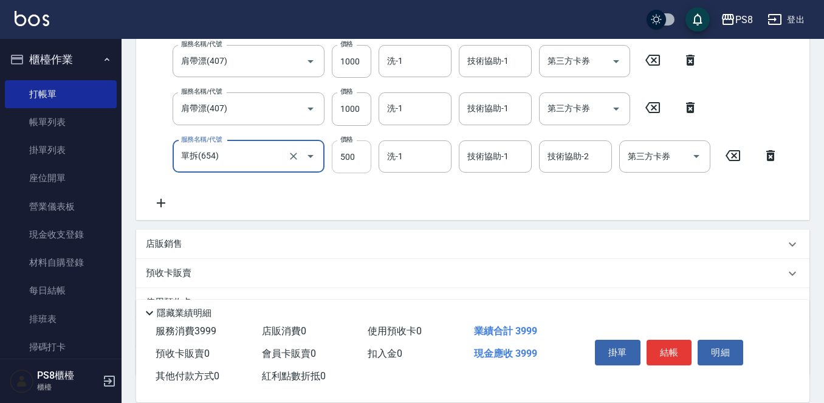
type input "單拆(654)"
click at [357, 164] on input "500" at bounding box center [352, 156] width 40 height 33
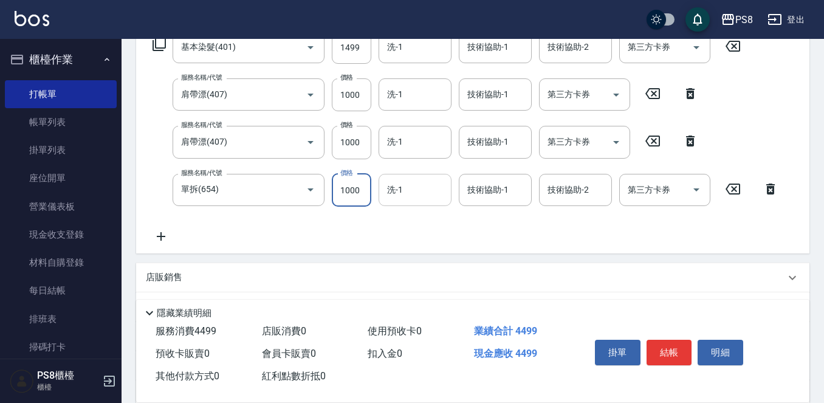
scroll to position [180, 0]
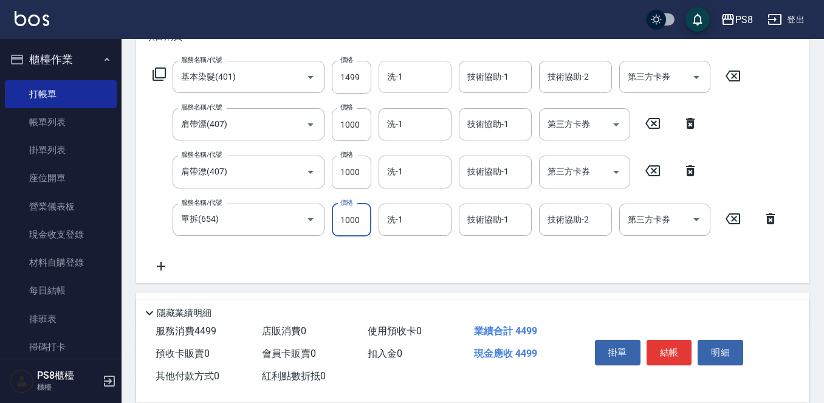
type input "1000"
click at [422, 82] on input "洗-1" at bounding box center [415, 76] width 62 height 21
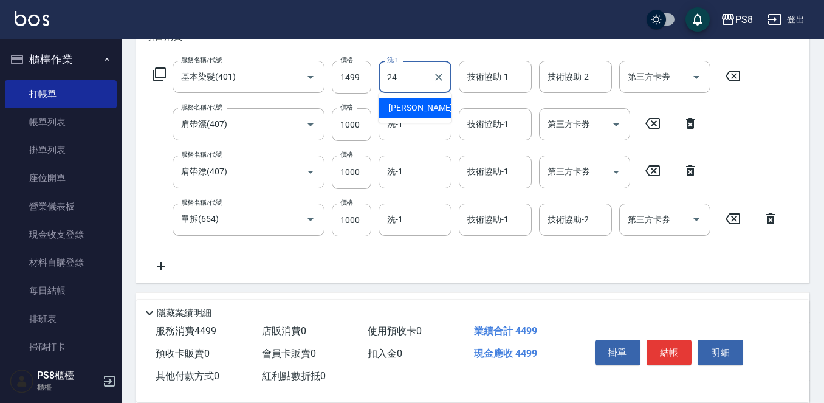
type input "婷婷-24"
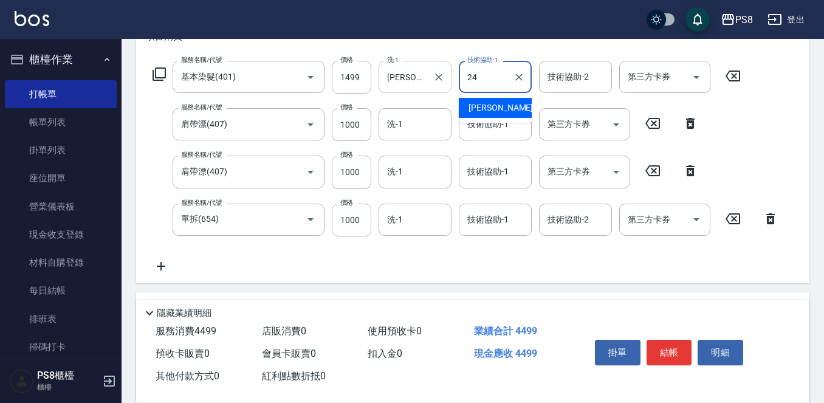
type input "婷婷-24"
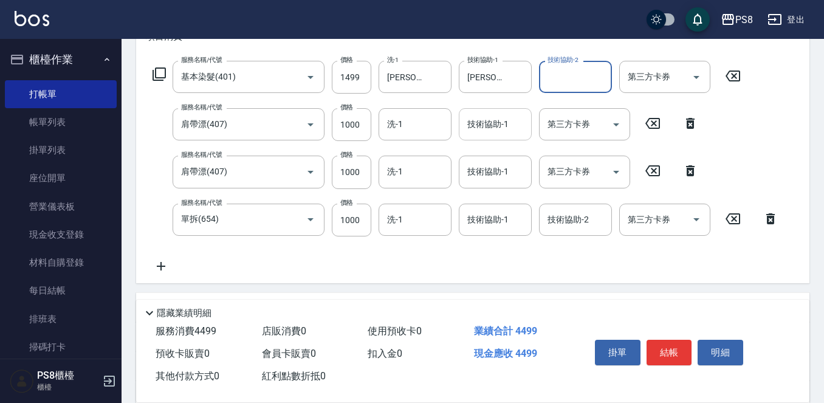
click at [493, 117] on div "技術協助-1 技術協助-1" at bounding box center [495, 124] width 73 height 32
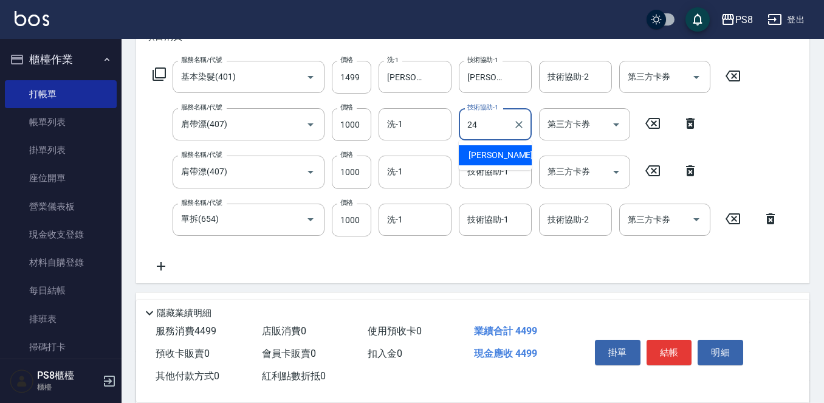
type input "婷婷-24"
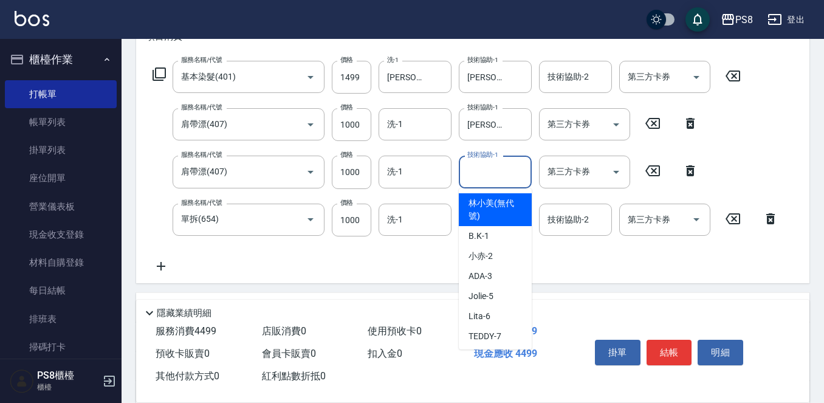
click at [497, 168] on input "技術協助-1" at bounding box center [495, 171] width 62 height 21
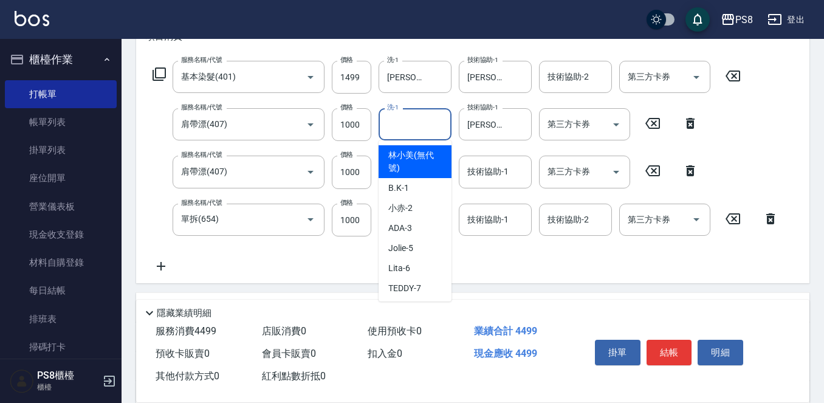
click at [407, 131] on input "洗-1" at bounding box center [415, 124] width 62 height 21
type input "婷婷-24"
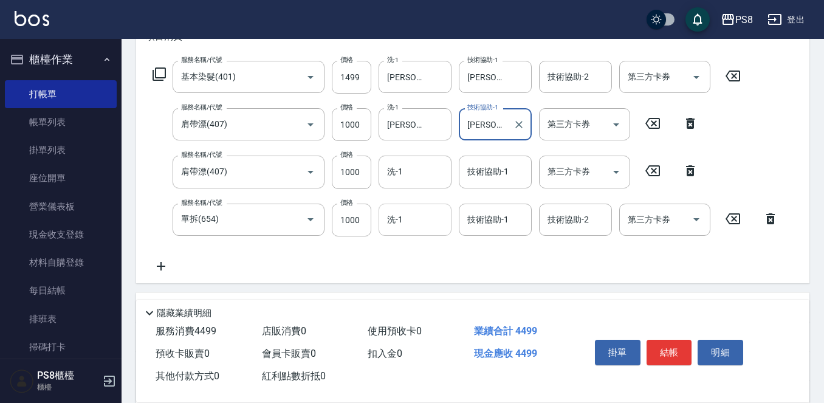
click at [439, 214] on input "洗-1" at bounding box center [415, 219] width 62 height 21
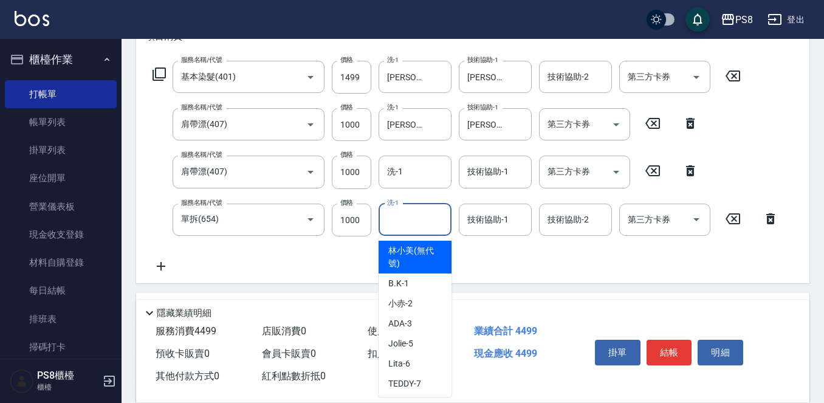
click at [475, 215] on div "技術協助-1 技術協助-1" at bounding box center [495, 220] width 73 height 32
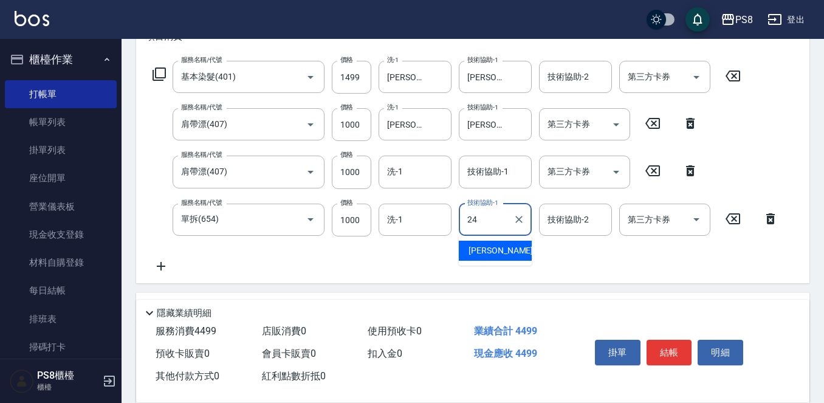
type input "婷婷-24"
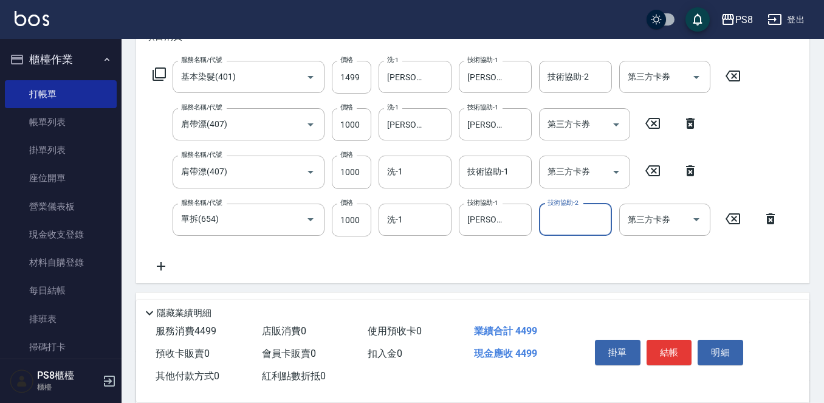
scroll to position [332, 0]
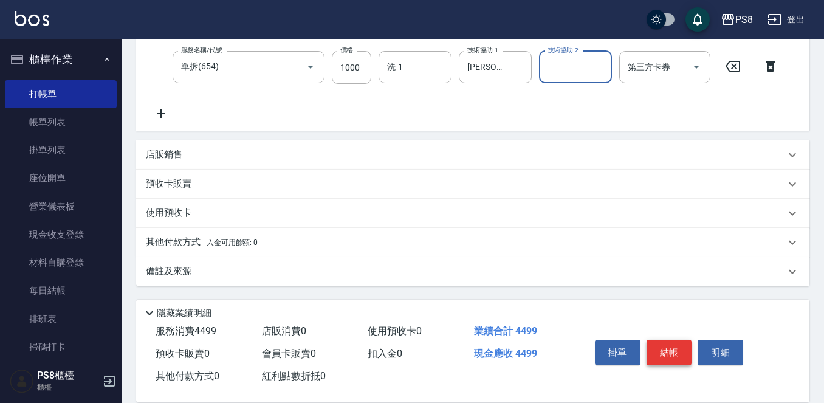
click at [672, 353] on button "結帳" at bounding box center [670, 353] width 46 height 26
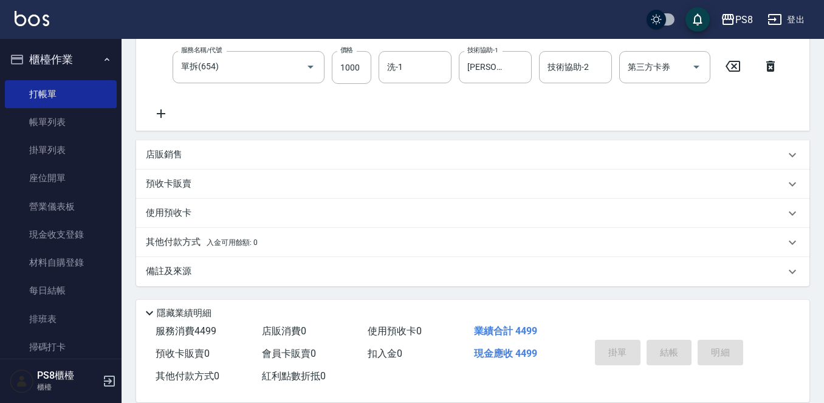
type input "2025/10/11 20:39"
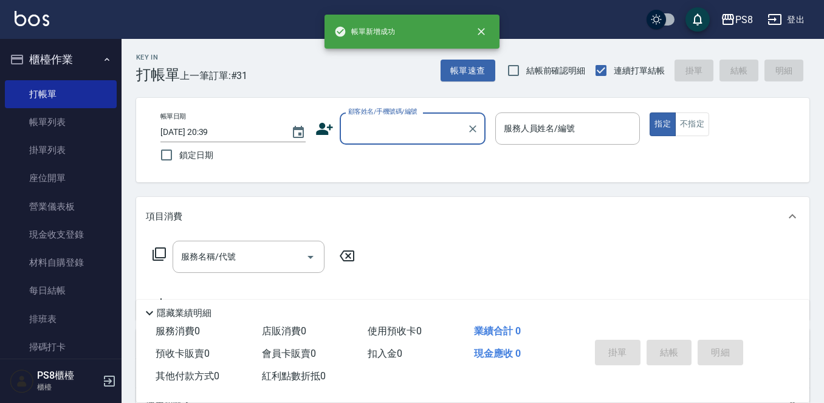
scroll to position [0, 0]
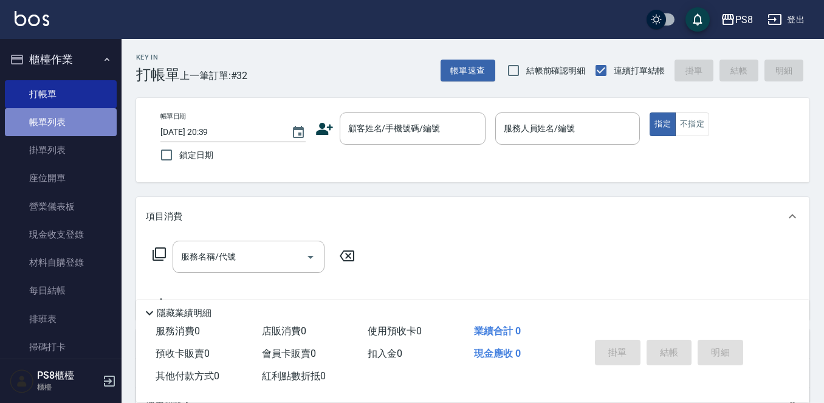
click at [91, 117] on link "帳單列表" at bounding box center [61, 122] width 112 height 28
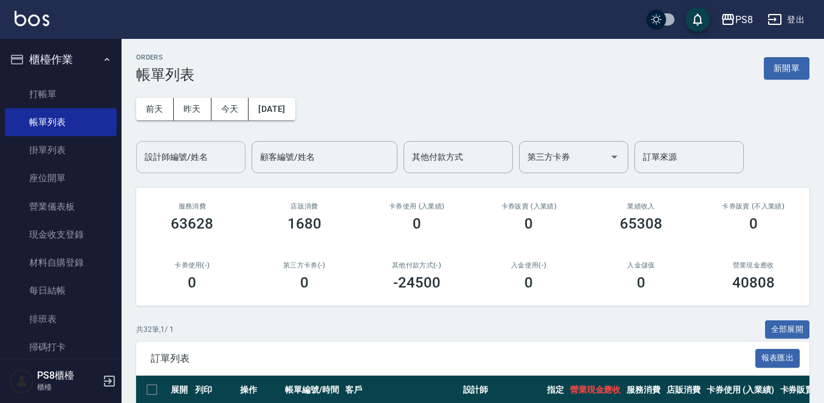
click at [170, 158] on input "設計師編號/姓名" at bounding box center [191, 156] width 98 height 21
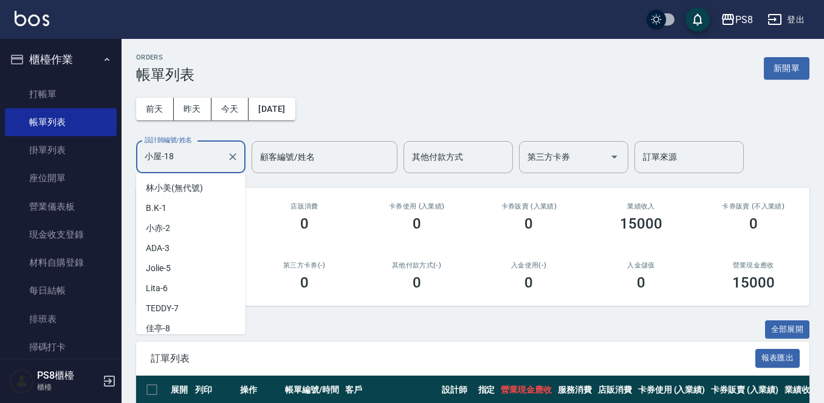
drag, startPoint x: 136, startPoint y: 161, endPoint x: 159, endPoint y: 157, distance: 24.1
click at [137, 162] on div "小屋-18 設計師編號/姓名" at bounding box center [190, 157] width 109 height 32
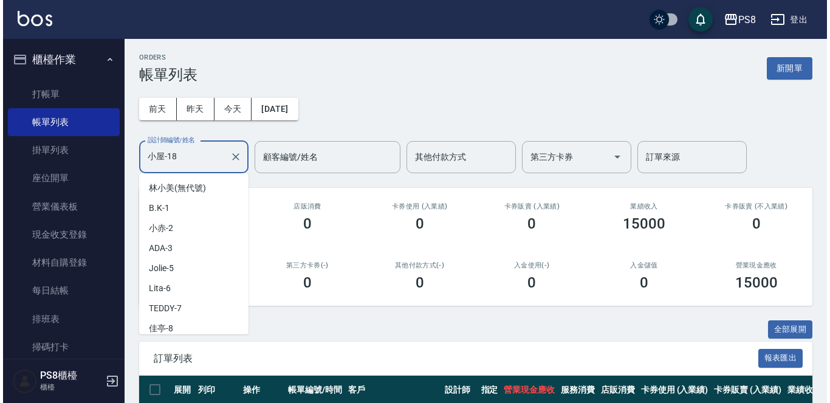
scroll to position [165, 0]
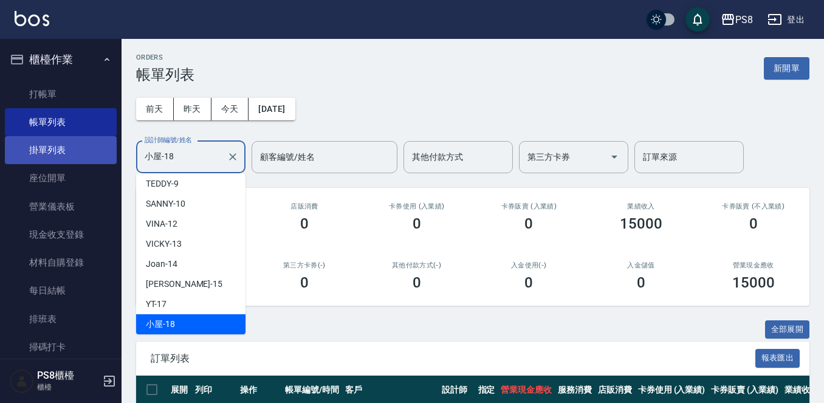
drag, startPoint x: 162, startPoint y: 159, endPoint x: 88, endPoint y: 162, distance: 74.2
click at [88, 162] on div "PS8 登出 櫃檯作業 打帳單 帳單列表 掛單列表 座位開單 營業儀表板 現金收支登錄 材料自購登錄 每日結帳 排班表 掃碼打卡 預約管理 預約管理 單日預約…" at bounding box center [412, 342] width 824 height 685
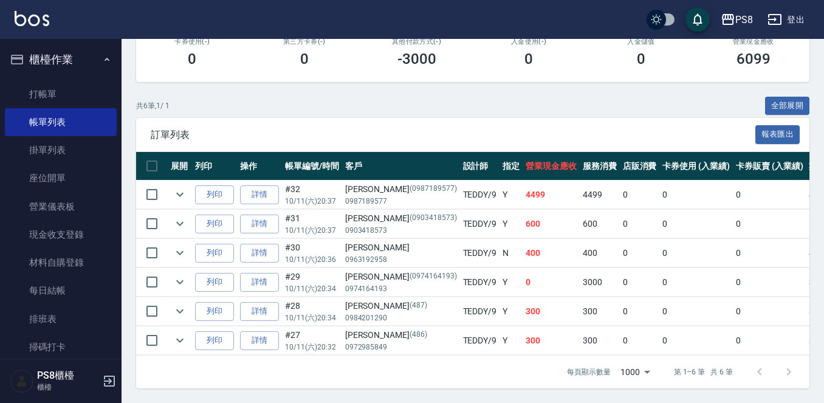
scroll to position [0, 0]
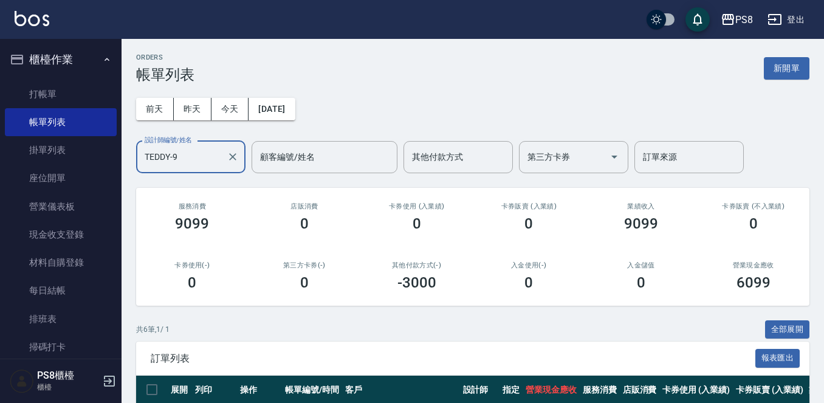
click at [230, 150] on button "Clear" at bounding box center [232, 156] width 17 height 17
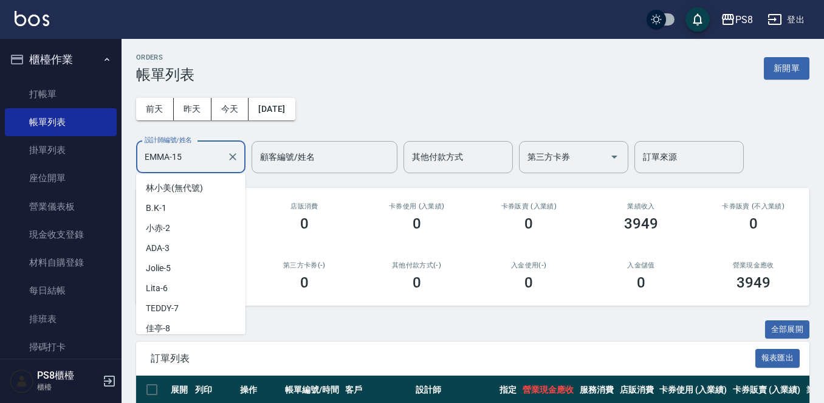
scroll to position [125, 0]
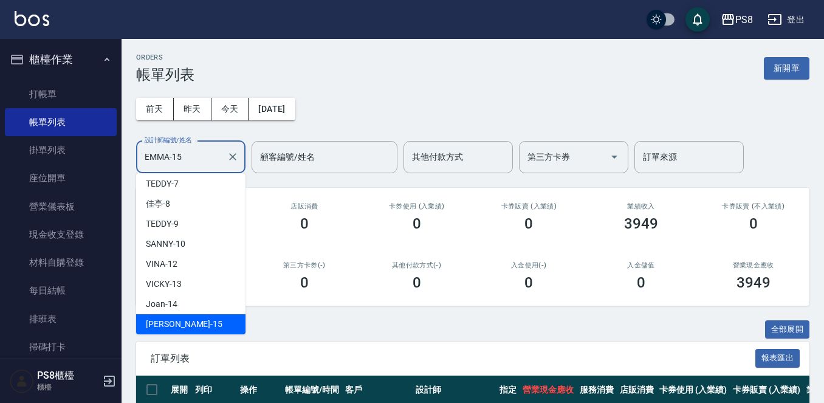
drag, startPoint x: 181, startPoint y: 159, endPoint x: 119, endPoint y: 159, distance: 62.0
click at [119, 159] on div "PS8 登出 櫃檯作業 打帳單 帳單列表 掛單列表 座位開單 營業儀表板 現金收支登錄 材料自購登錄 每日結帳 排班表 掃碼打卡 預約管理 預約管理 單日預約…" at bounding box center [412, 284] width 824 height 568
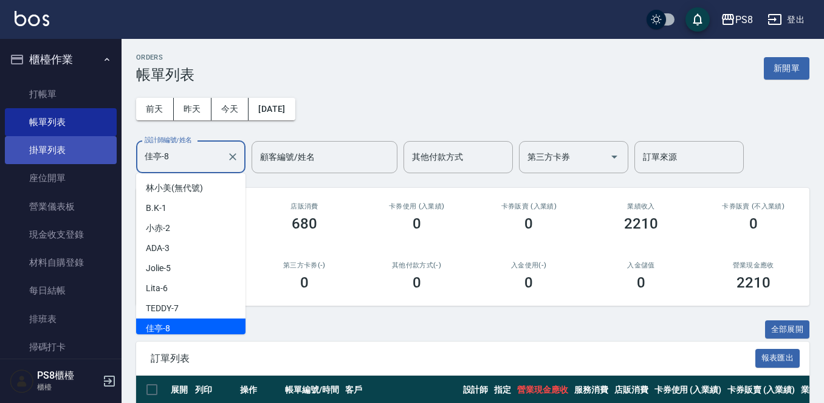
scroll to position [4, 0]
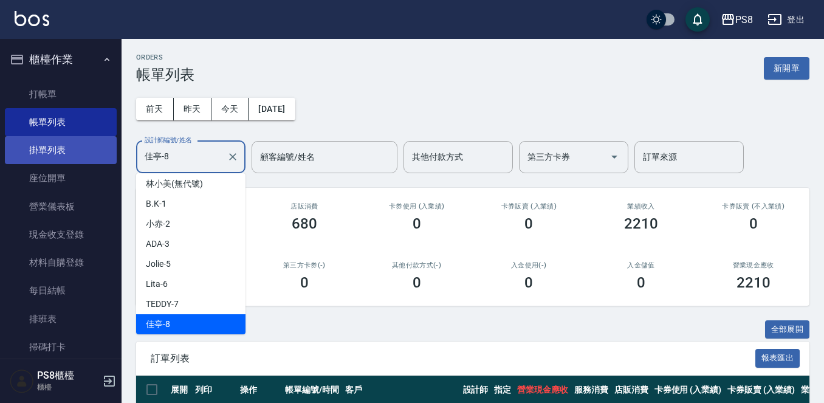
drag, startPoint x: 163, startPoint y: 159, endPoint x: 109, endPoint y: 162, distance: 54.2
click at [109, 162] on div "PS8 登出 櫃檯作業 打帳單 帳單列表 掛單列表 座位開單 營業儀表板 現金收支登錄 材料自購登錄 每日結帳 排班表 掃碼打卡 預約管理 預約管理 單日預約…" at bounding box center [412, 269] width 824 height 539
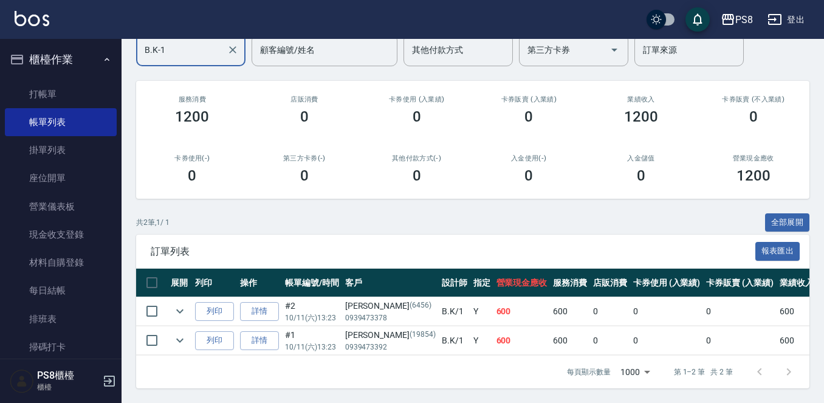
scroll to position [57, 0]
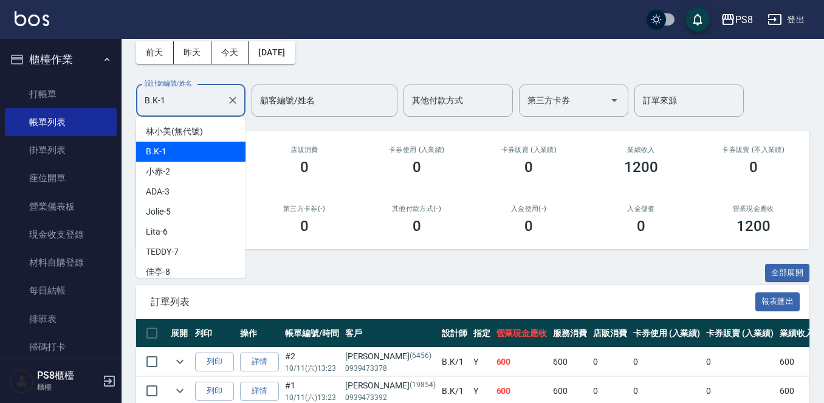
drag, startPoint x: 210, startPoint y: 97, endPoint x: 115, endPoint y: 97, distance: 94.2
click at [119, 106] on div "PS8 登出 櫃檯作業 打帳單 帳單列表 掛單列表 座位開單 營業儀表板 現金收支登錄 材料自購登錄 每日結帳 排班表 掃碼打卡 預約管理 預約管理 單日預約…" at bounding box center [412, 198] width 824 height 510
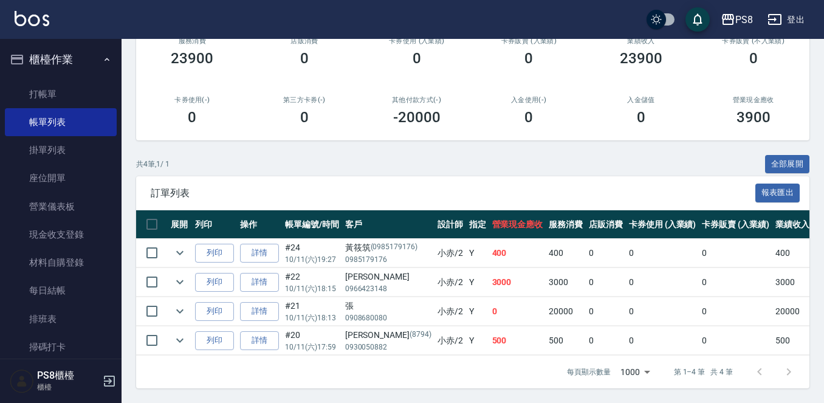
scroll to position [0, 0]
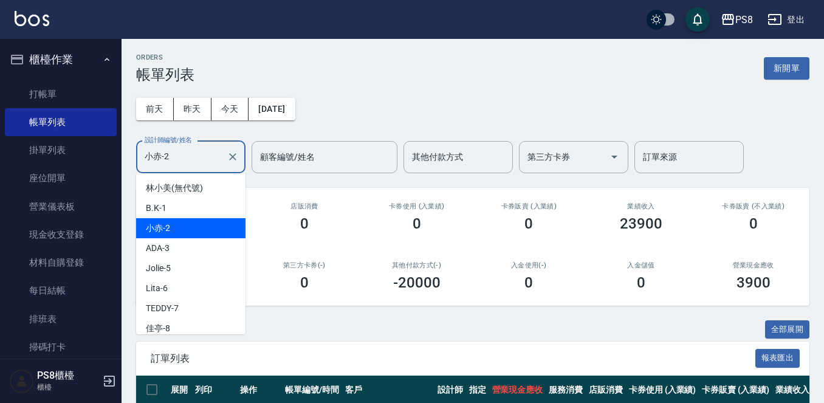
drag, startPoint x: 212, startPoint y: 159, endPoint x: 121, endPoint y: 164, distance: 91.3
click at [122, 165] on div "ORDERS 帳單列表 新開單 前天 昨天 今天 2025/10/11 設計師編號/姓名 小赤-2 設計師編號/姓名 顧客編號/姓名 顧客編號/姓名 其他付款…" at bounding box center [473, 303] width 703 height 529
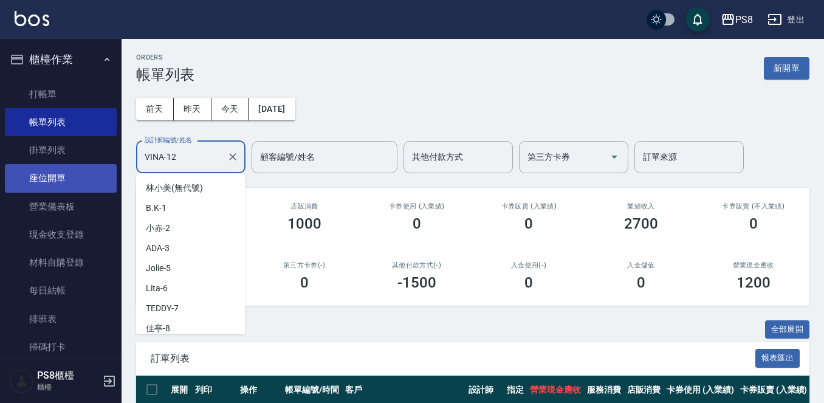
drag, startPoint x: 188, startPoint y: 161, endPoint x: 88, endPoint y: 166, distance: 101.0
click at [97, 171] on div "PS8 登出 櫃檯作業 打帳單 帳單列表 掛單列表 座位開單 營業儀表板 現金收支登錄 材料自購登錄 每日結帳 排班表 掃碼打卡 預約管理 預約管理 單日預約…" at bounding box center [412, 284] width 824 height 568
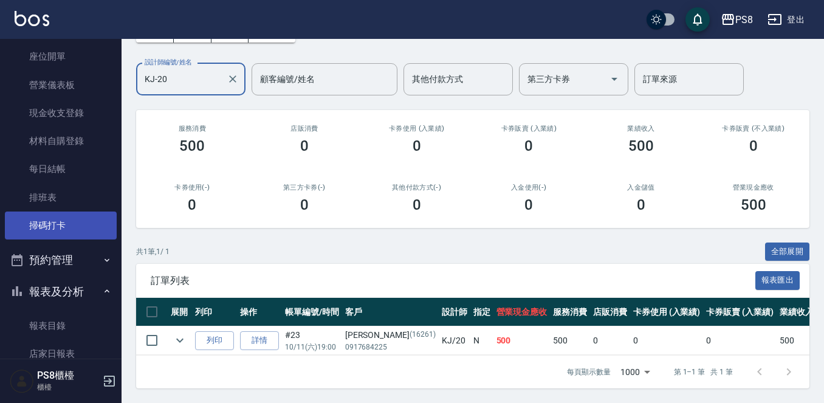
scroll to position [365, 0]
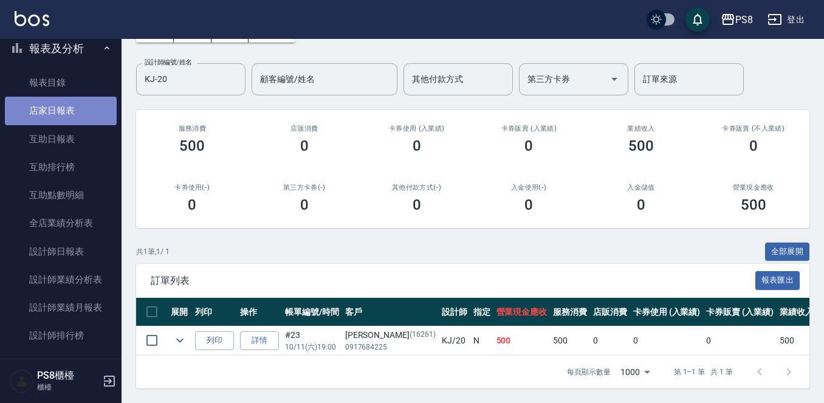
click at [84, 109] on link "店家日報表" at bounding box center [61, 111] width 112 height 28
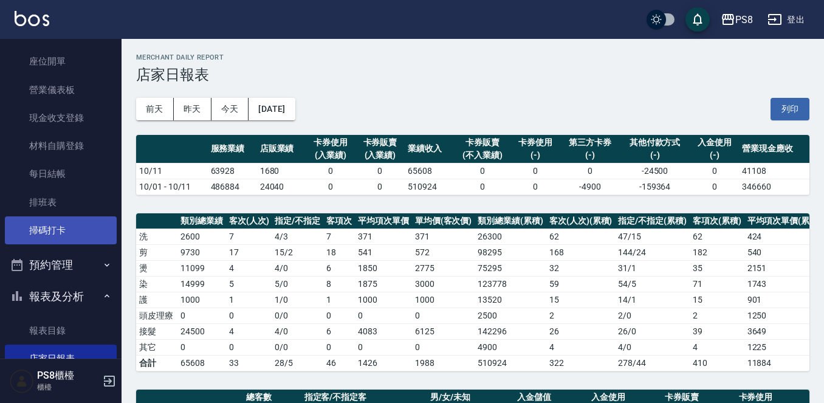
scroll to position [122, 0]
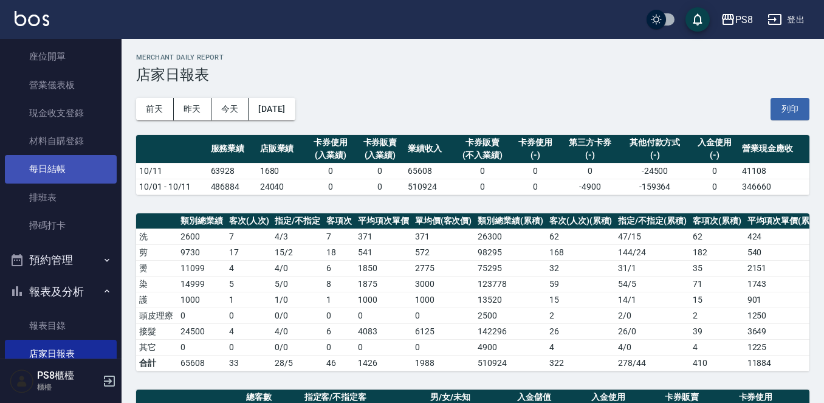
click at [73, 182] on link "每日結帳" at bounding box center [61, 169] width 112 height 28
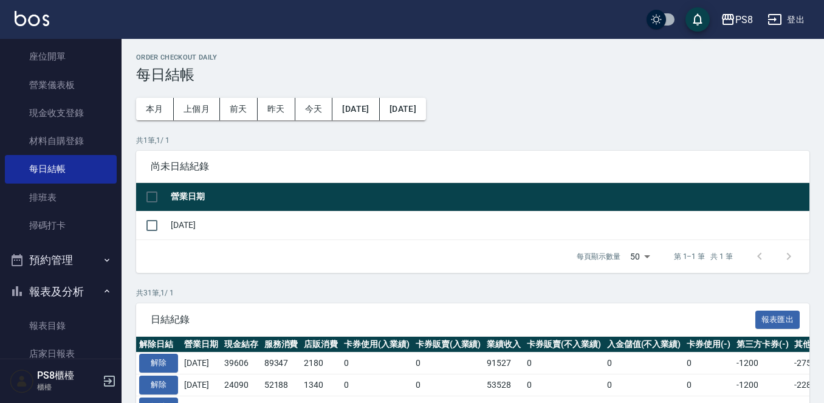
click at [174, 219] on td "[DATE]" at bounding box center [489, 225] width 642 height 29
click at [157, 228] on input "checkbox" at bounding box center [152, 226] width 26 height 26
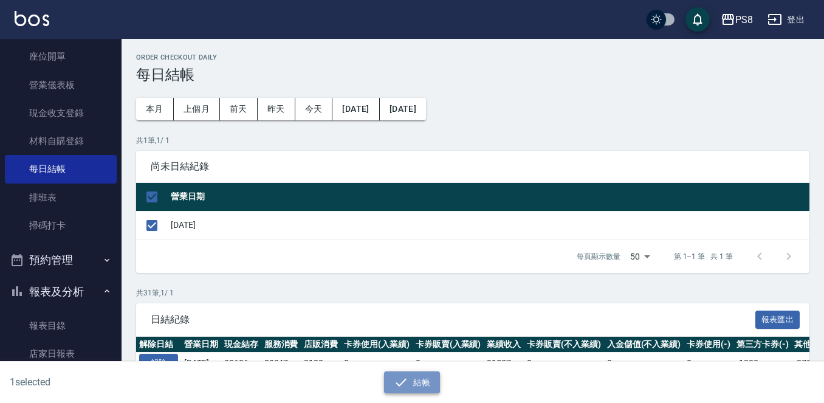
click at [430, 378] on button "結帳" at bounding box center [412, 382] width 57 height 22
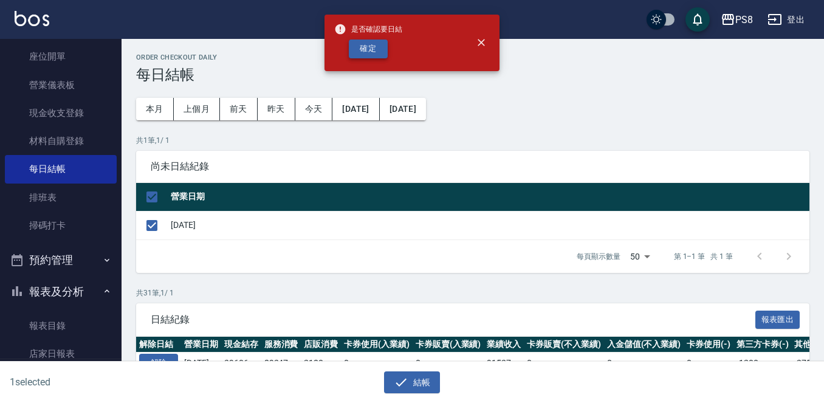
click at [379, 45] on button "確定" at bounding box center [368, 49] width 39 height 19
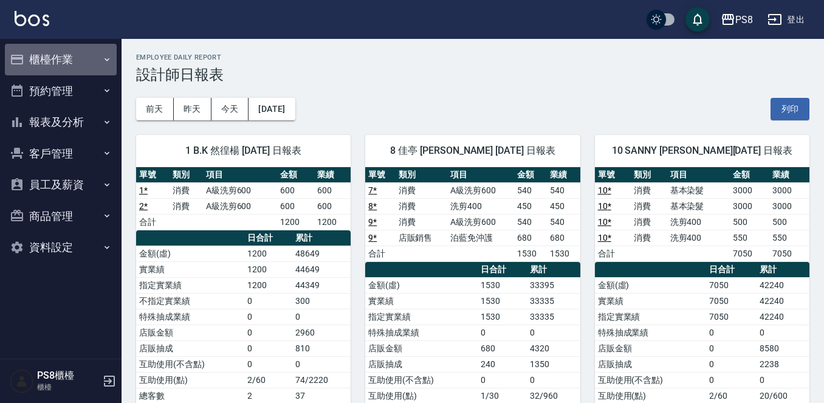
click at [65, 58] on button "櫃檯作業" at bounding box center [61, 60] width 112 height 32
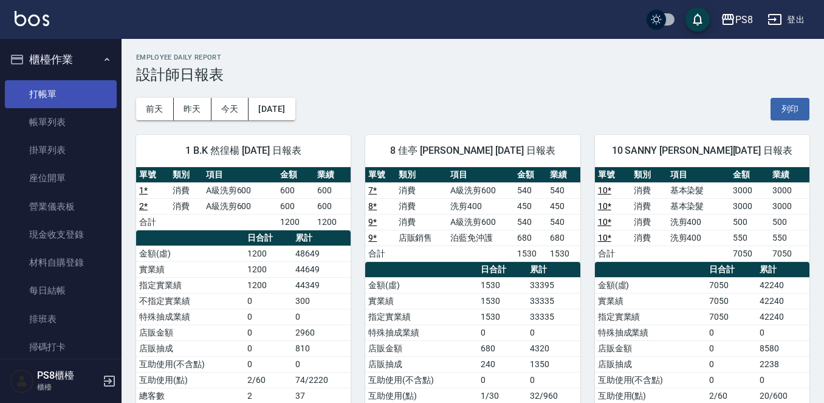
click at [61, 96] on link "打帳單" at bounding box center [61, 94] width 112 height 28
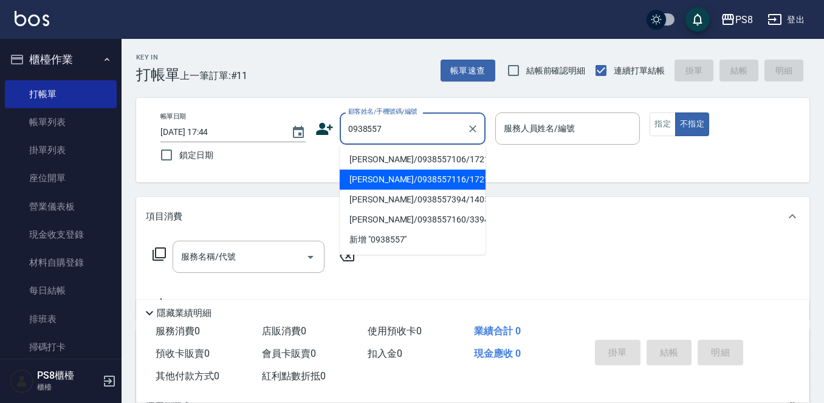
click at [397, 179] on li "[PERSON_NAME]/0938557116/17213" at bounding box center [413, 180] width 146 height 20
type input "[PERSON_NAME]/0938557116/17213"
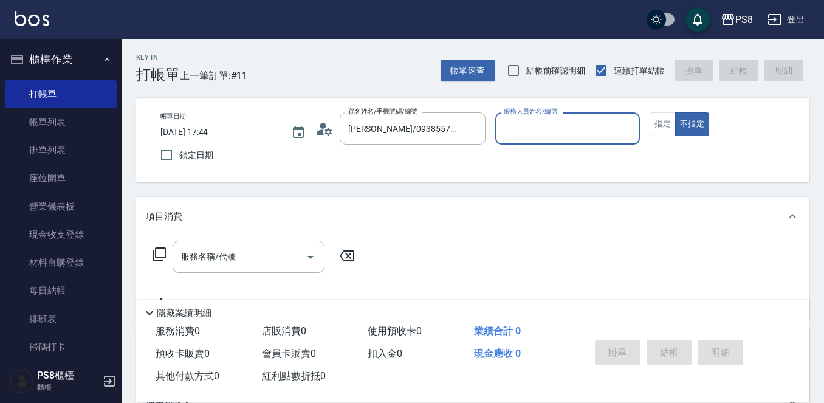
type input "小屋-18"
click at [327, 129] on icon at bounding box center [324, 129] width 18 height 18
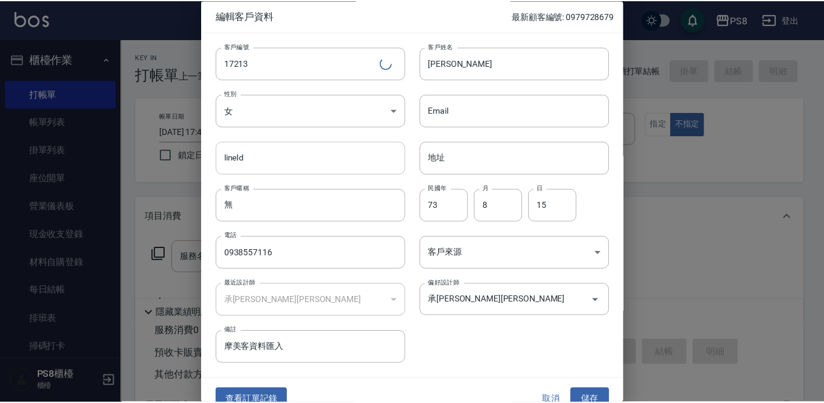
scroll to position [18, 0]
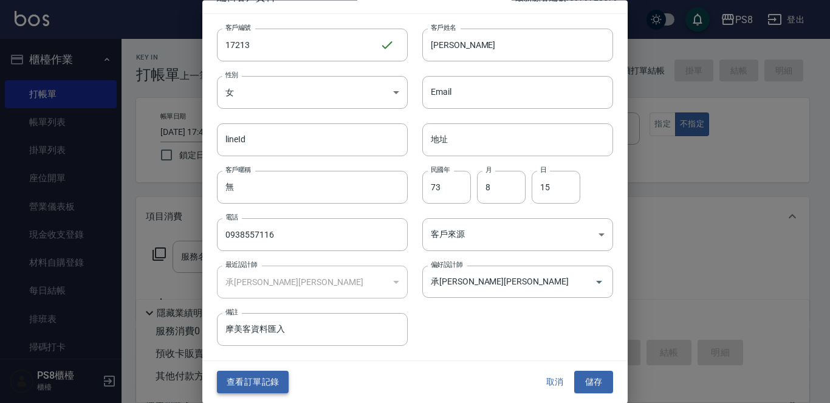
click at [248, 376] on button "查看訂單記錄" at bounding box center [253, 382] width 72 height 22
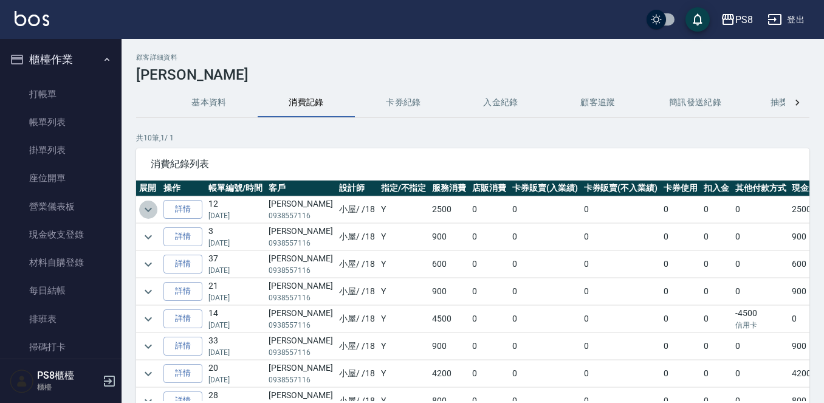
click at [152, 204] on icon "expand row" at bounding box center [148, 209] width 15 height 15
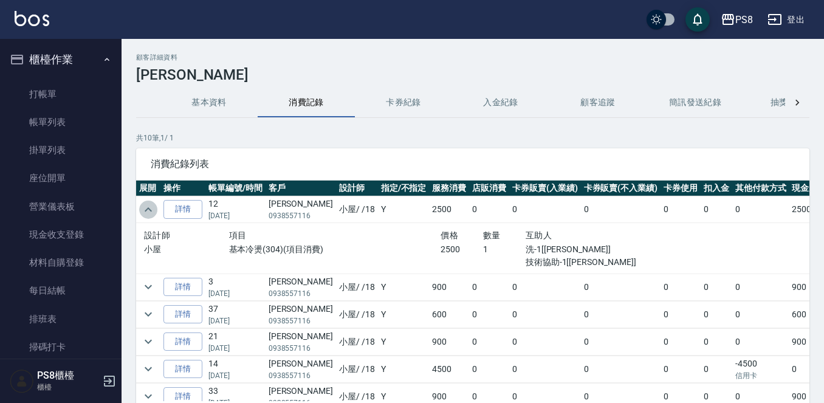
click at [150, 205] on icon "expand row" at bounding box center [148, 209] width 15 height 15
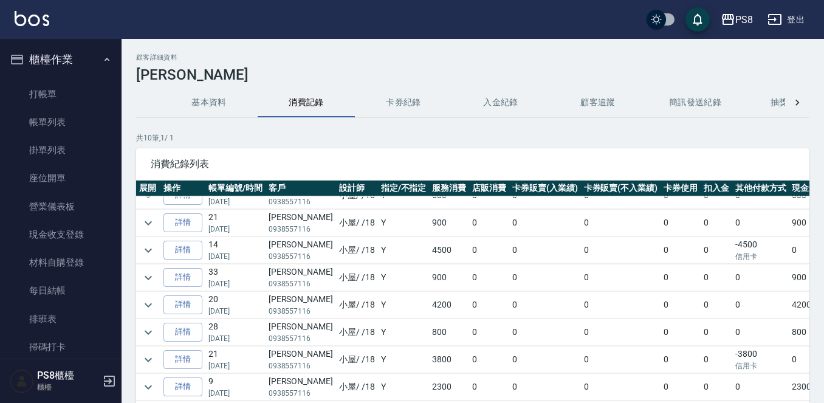
scroll to position [79, 0]
click at [155, 243] on icon "expand row" at bounding box center [148, 250] width 15 height 15
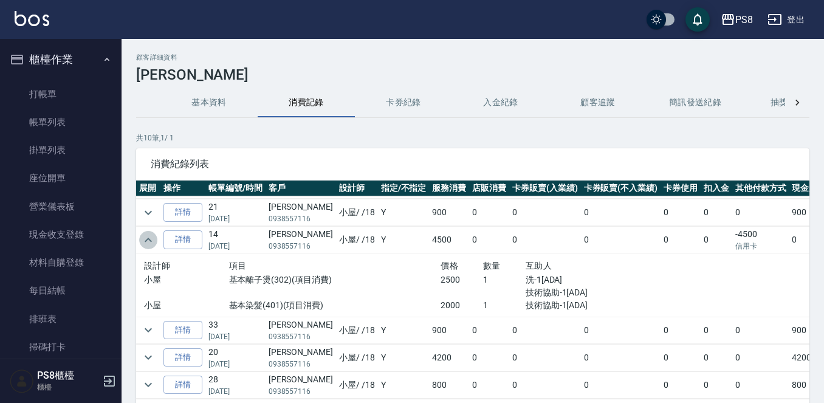
click at [150, 241] on icon "expand row" at bounding box center [148, 240] width 15 height 15
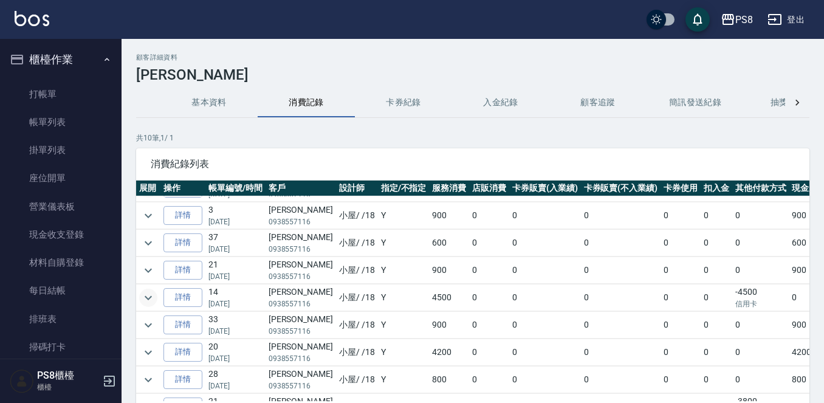
scroll to position [0, 0]
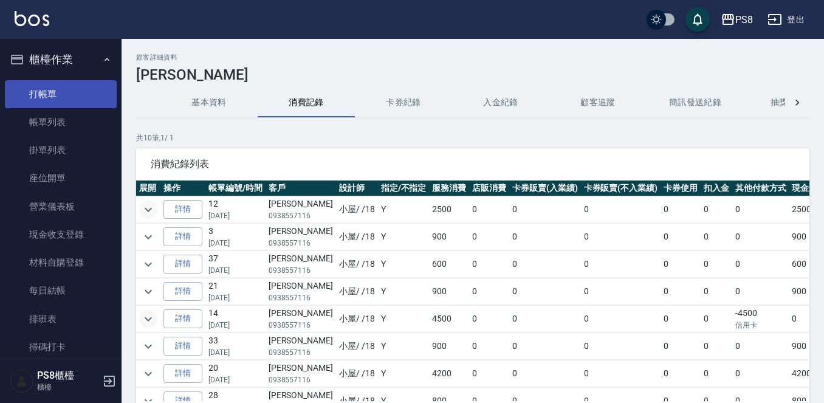
click at [52, 89] on link "打帳單" at bounding box center [61, 94] width 112 height 28
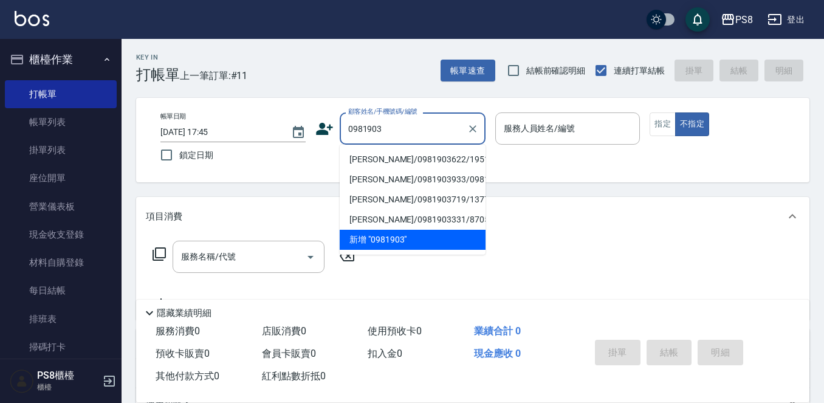
click at [403, 161] on li "[PERSON_NAME]/0981903622/19514" at bounding box center [413, 160] width 146 height 20
type input "[PERSON_NAME]/0981903622/19514"
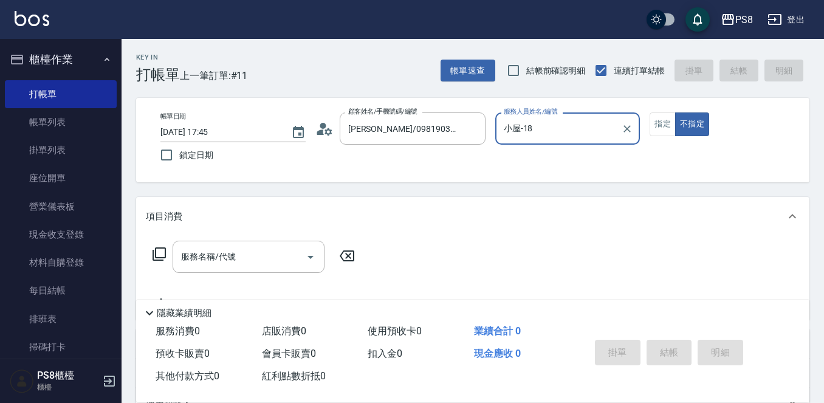
type input "小屋-18"
click at [215, 265] on input "服務名稱/代號" at bounding box center [239, 256] width 123 height 21
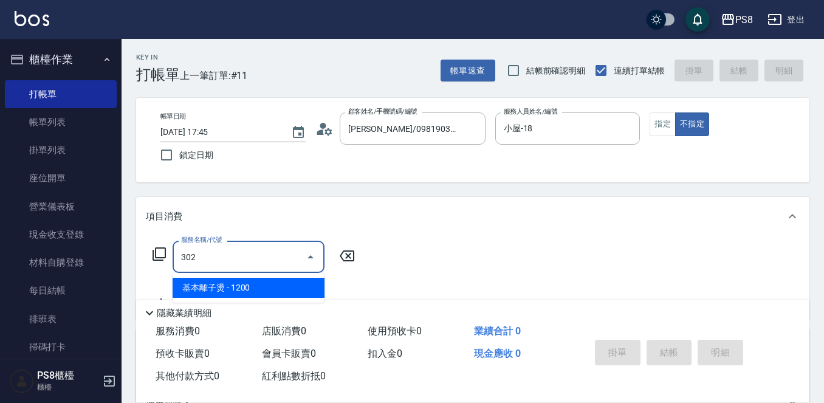
click at [225, 283] on span "基本離子燙 - 1200" at bounding box center [249, 288] width 152 height 20
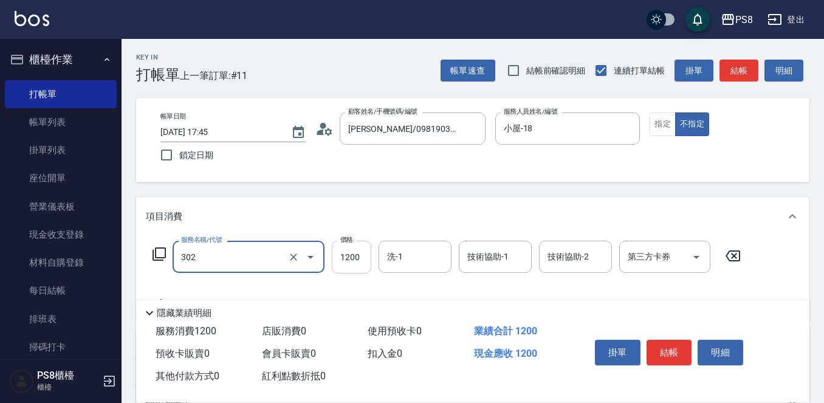
type input "基本離子燙(302)"
click at [362, 255] on input "1200" at bounding box center [352, 257] width 40 height 33
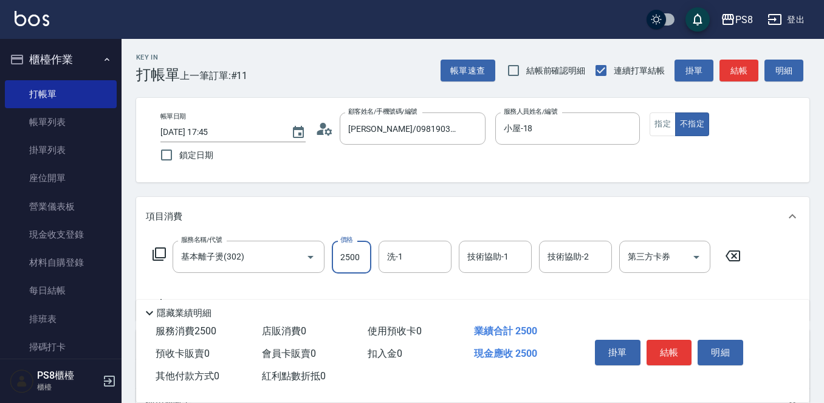
type input "2500"
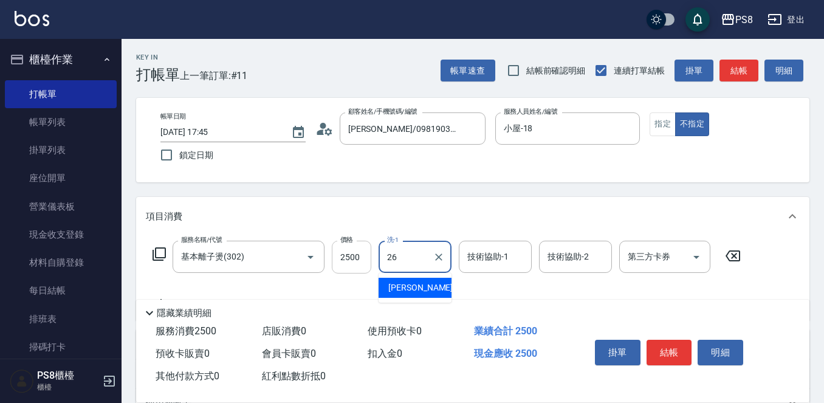
type input "苡真-26"
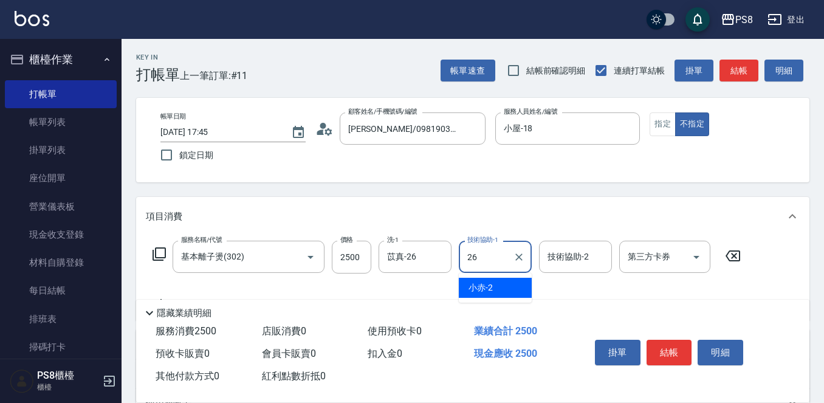
type input "苡真-26"
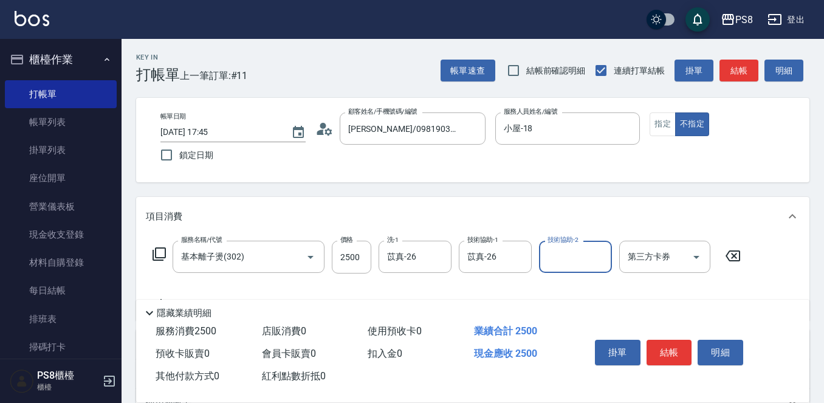
click at [665, 106] on div "帳單日期 [DATE] 17:45 鎖定日期 顧客姓名/手機號碼/編號 [PERSON_NAME]/0981903622/19514 顧客姓名/手機號碼/編號…" at bounding box center [472, 140] width 673 height 84
click at [666, 121] on button "指定" at bounding box center [663, 124] width 26 height 24
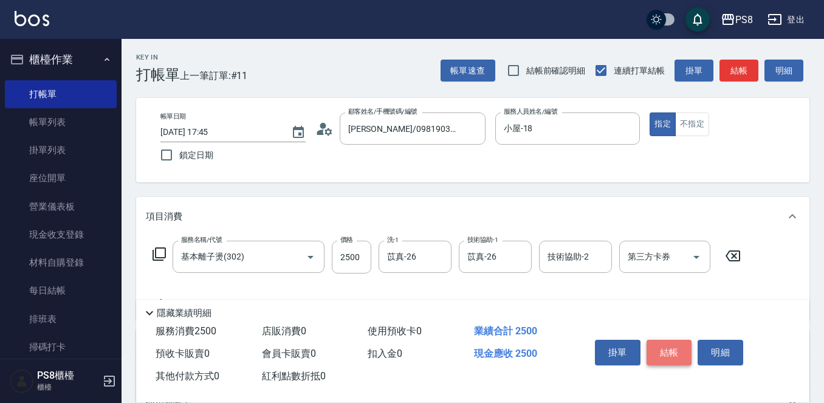
click at [675, 347] on button "結帳" at bounding box center [670, 353] width 46 height 26
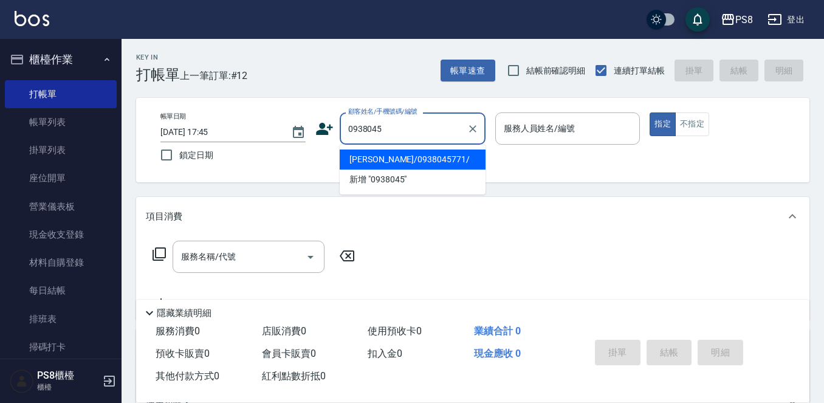
click at [419, 157] on li "[PERSON_NAME]/0938045771/" at bounding box center [413, 160] width 146 height 20
type input "[PERSON_NAME]/0938045771/"
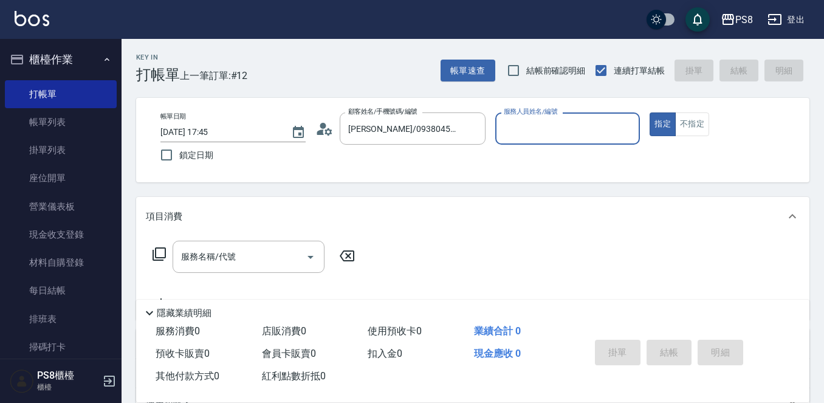
click at [560, 122] on input "服務人員姓名/編號" at bounding box center [568, 128] width 134 height 21
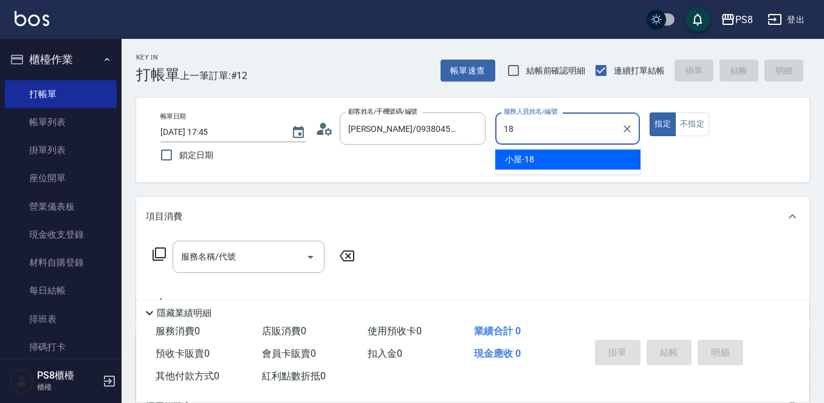
type input "小屋-18"
type button "true"
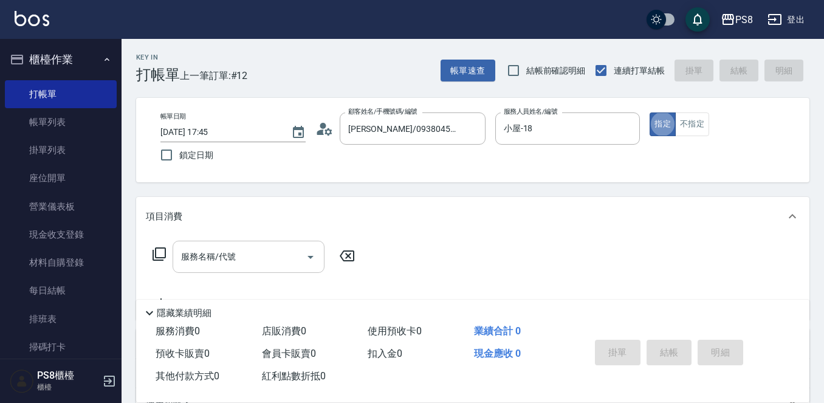
click at [247, 253] on input "服務名稱/代號" at bounding box center [239, 256] width 123 height 21
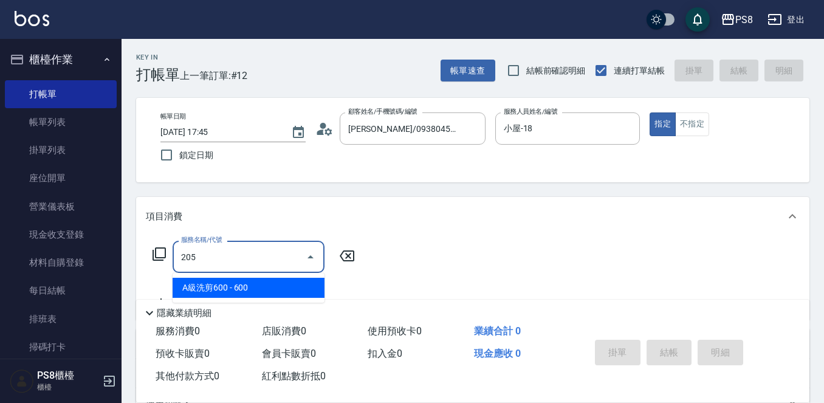
click at [225, 291] on span "A級洗剪600 - 600" at bounding box center [249, 288] width 152 height 20
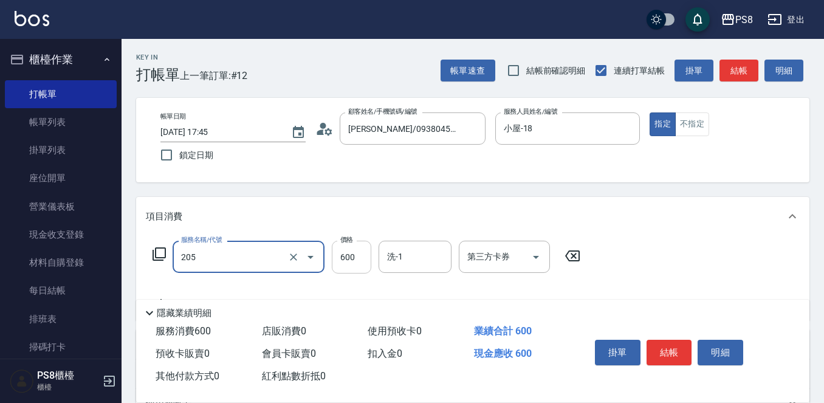
type input "A級洗剪600(205)"
click at [363, 246] on input "600" at bounding box center [352, 257] width 40 height 33
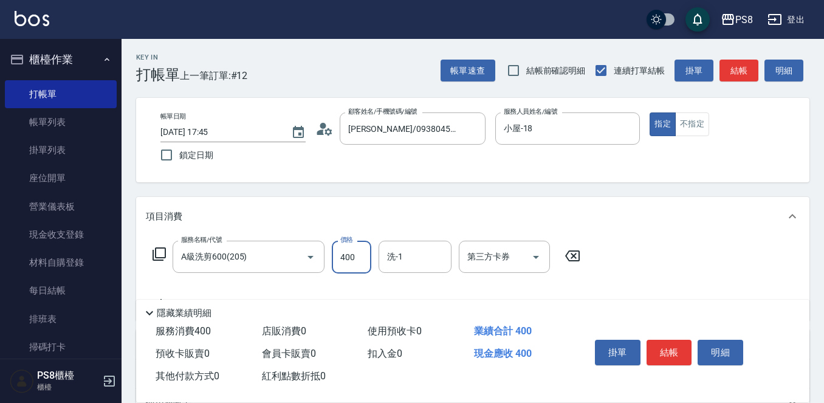
type input "400"
click at [667, 345] on button "結帳" at bounding box center [670, 353] width 46 height 26
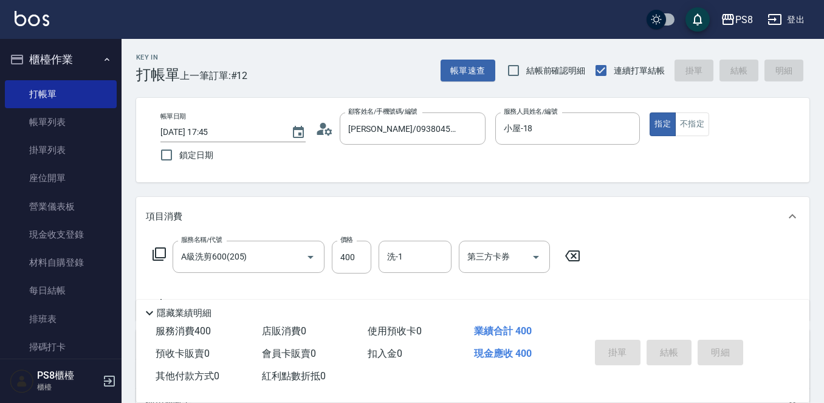
type input "[DATE] 17:46"
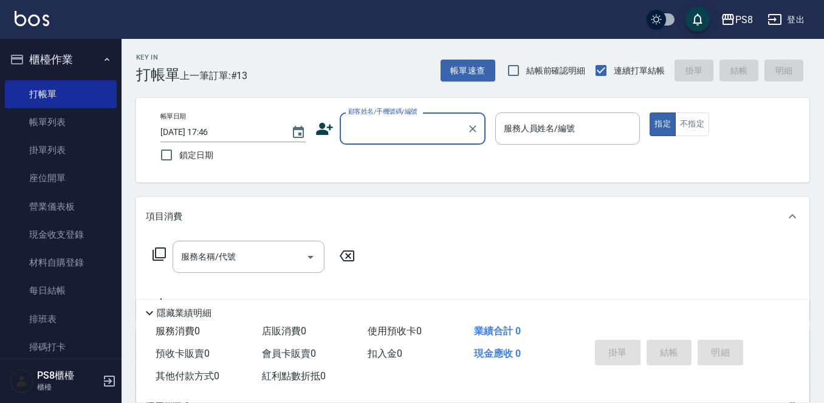
click at [367, 139] on input "顧客姓名/手機號碼/編號" at bounding box center [403, 128] width 117 height 21
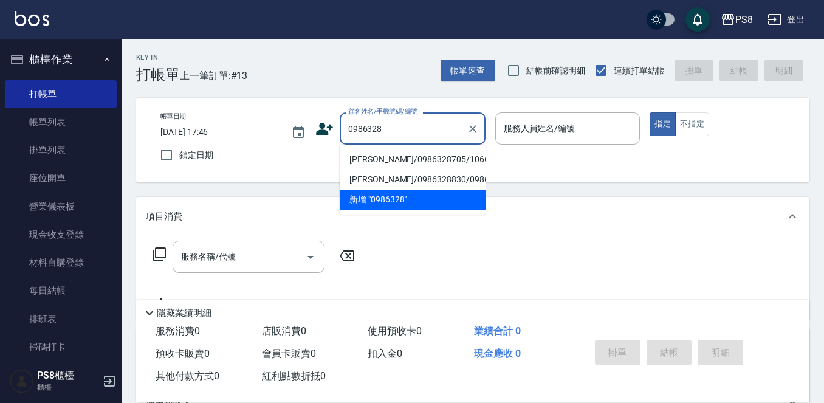
click at [370, 164] on li "[PERSON_NAME]/0986328705/10665" at bounding box center [413, 160] width 146 height 20
type input "[PERSON_NAME]/0986328705/10665"
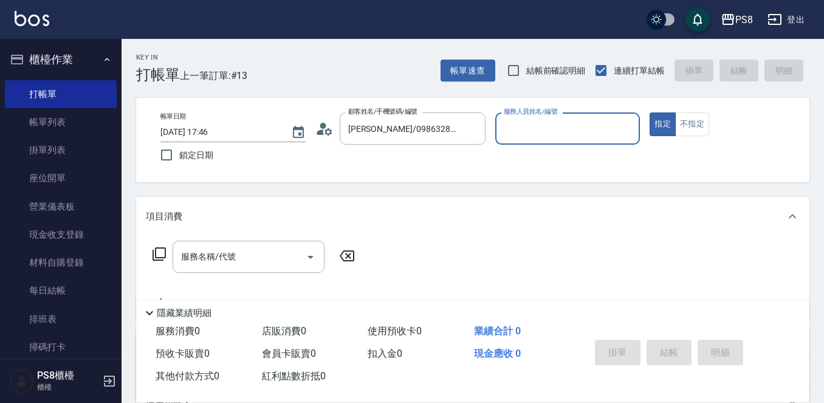
type input "小屋-18"
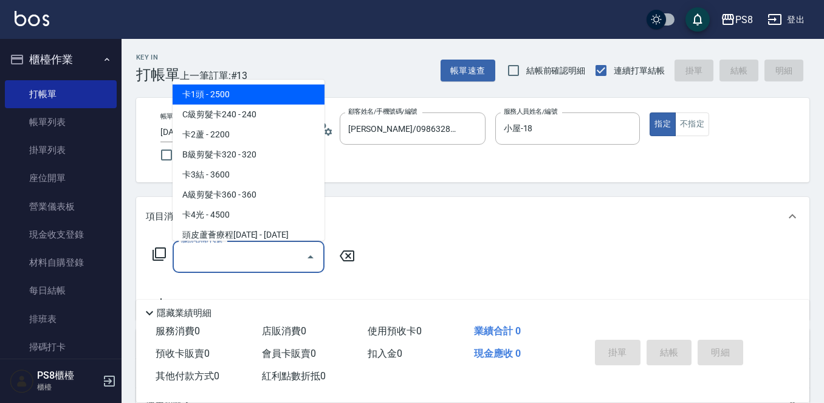
click at [263, 260] on input "服務名稱/代號" at bounding box center [239, 256] width 123 height 21
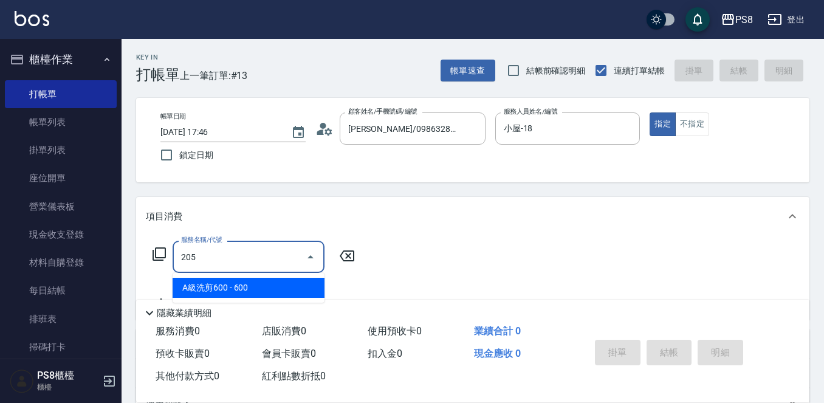
click at [247, 294] on span "A級洗剪600 - 600" at bounding box center [249, 288] width 152 height 20
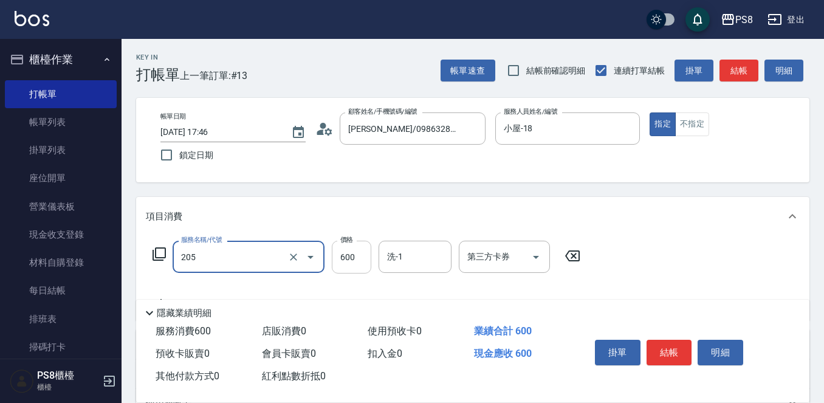
type input "A級洗剪600(205)"
click at [343, 249] on input "600" at bounding box center [352, 257] width 40 height 33
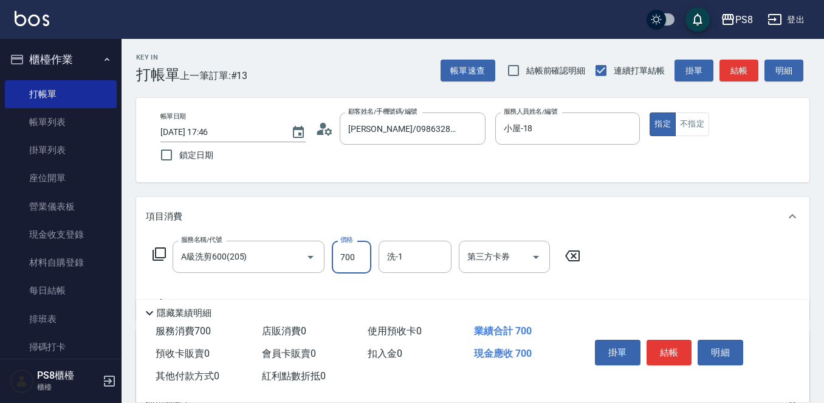
type input "700"
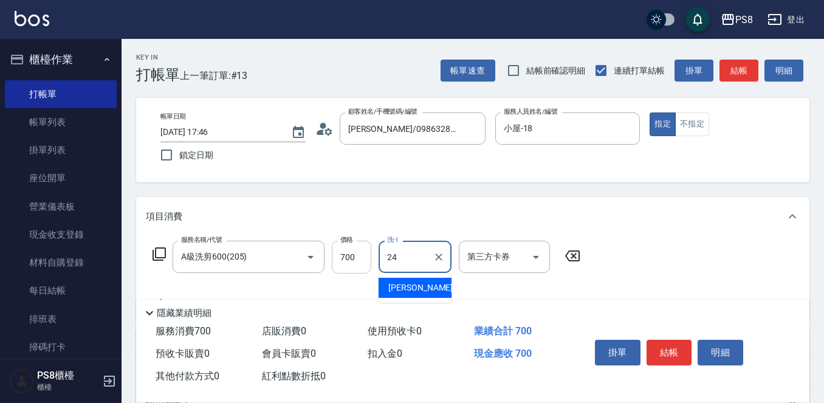
type input "[PERSON_NAME]-24"
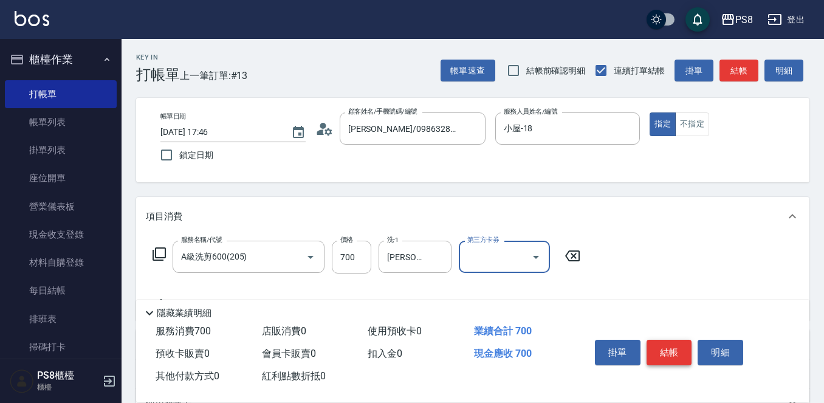
click at [669, 348] on button "結帳" at bounding box center [670, 353] width 46 height 26
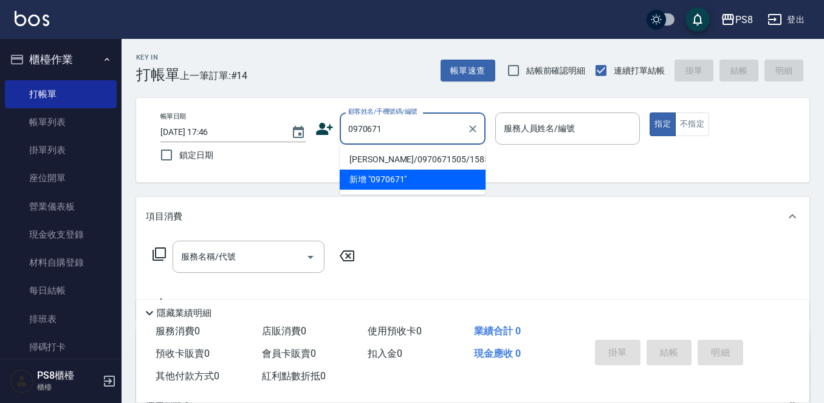
click at [388, 157] on li "[PERSON_NAME]/0970671505/15858" at bounding box center [413, 160] width 146 height 20
type input "[PERSON_NAME]/0970671505/15858"
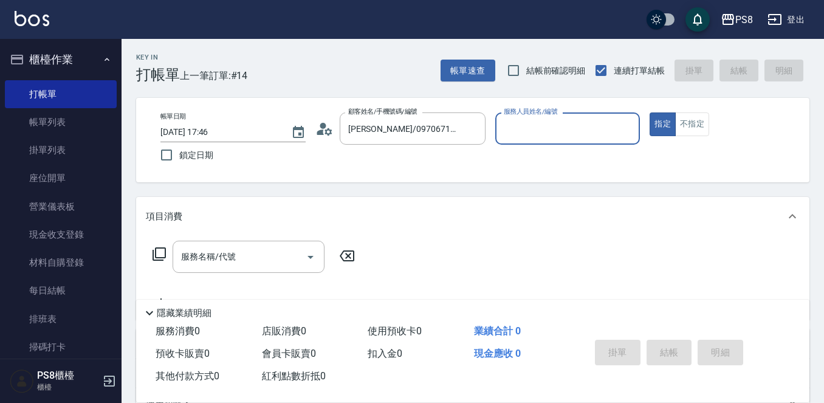
type input "小屋-18"
click at [261, 252] on input "服務名稱/代號" at bounding box center [239, 256] width 123 height 21
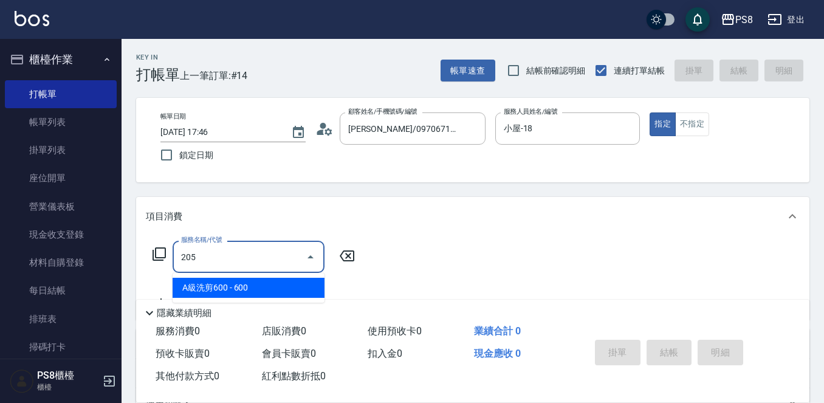
click at [263, 291] on span "A級洗剪600 - 600" at bounding box center [249, 288] width 152 height 20
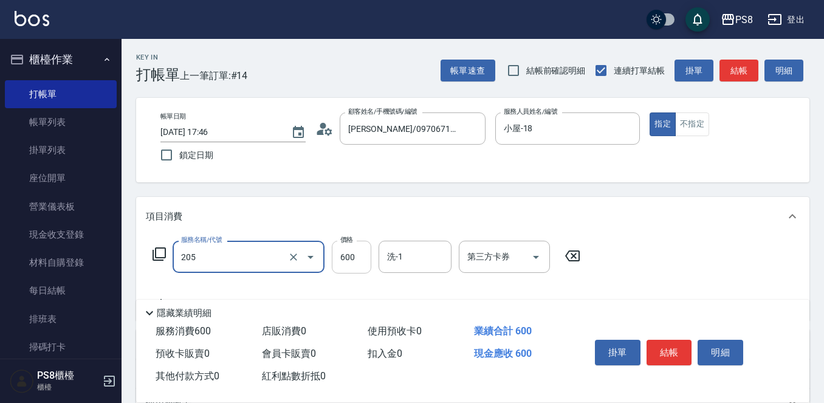
type input "A級洗剪600(205)"
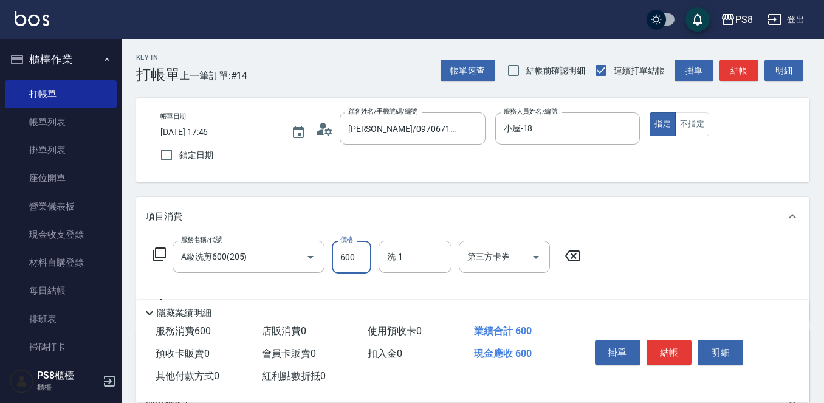
click at [362, 246] on input "600" at bounding box center [352, 257] width 40 height 33
type input "700"
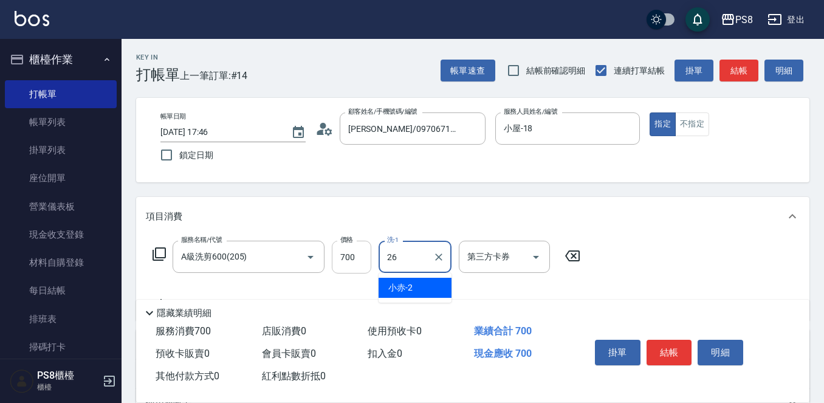
type input "苡真-26"
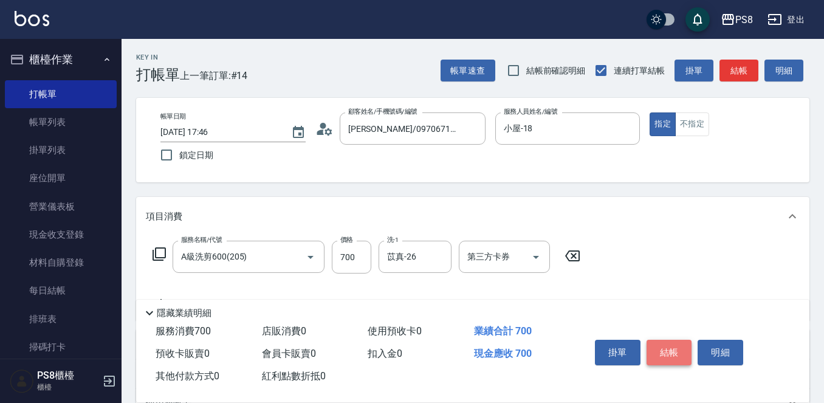
click at [670, 347] on button "結帳" at bounding box center [670, 353] width 46 height 26
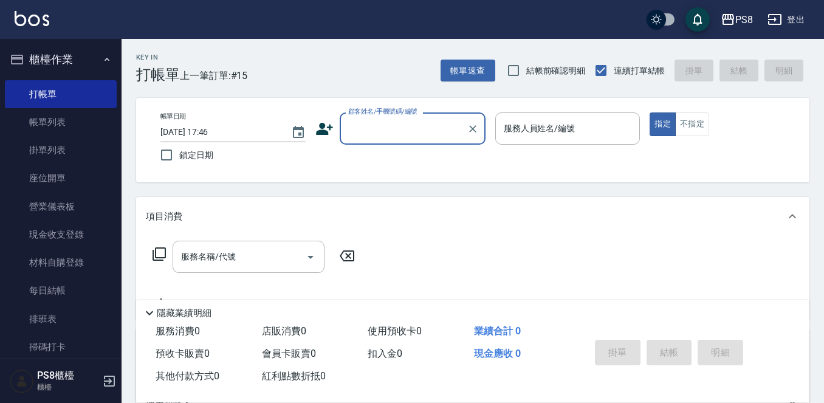
click at [356, 138] on input "顧客姓名/手機號碼/編號" at bounding box center [403, 128] width 117 height 21
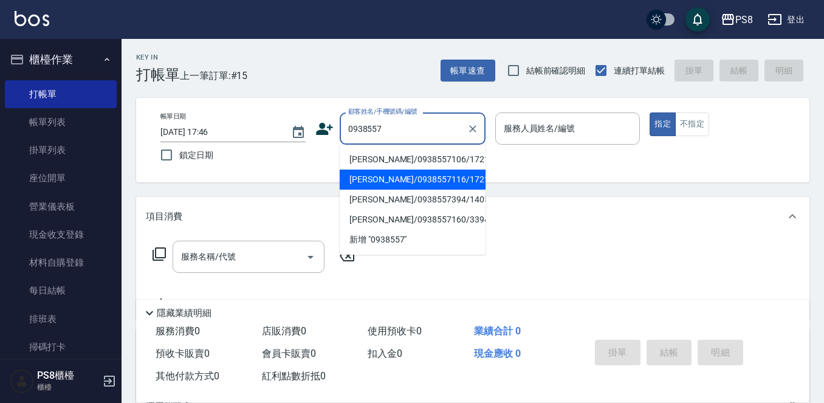
click at [377, 181] on li "[PERSON_NAME]/0938557116/17213" at bounding box center [413, 180] width 146 height 20
type input "[PERSON_NAME]/0938557116/17213"
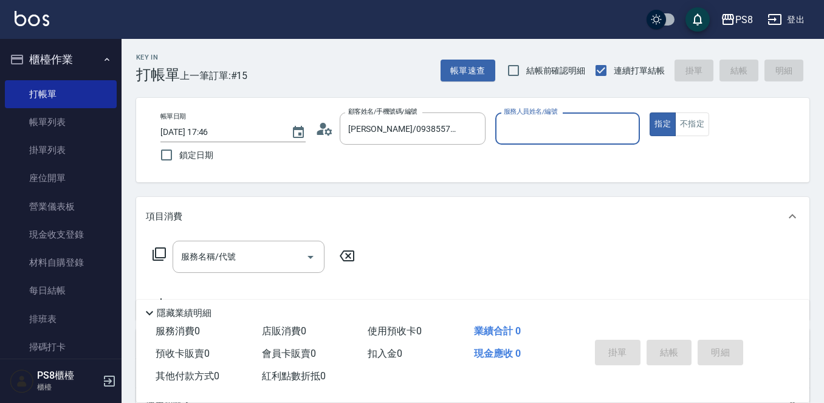
type input "小屋-18"
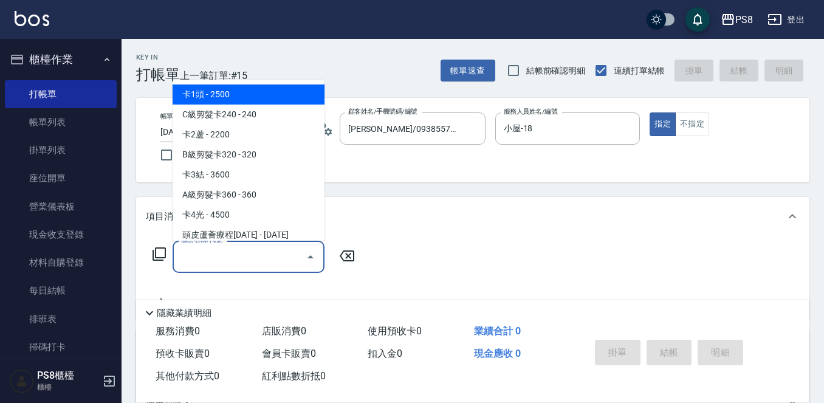
click at [226, 252] on div "服務名稱/代號 服務名稱/代號" at bounding box center [249, 257] width 152 height 32
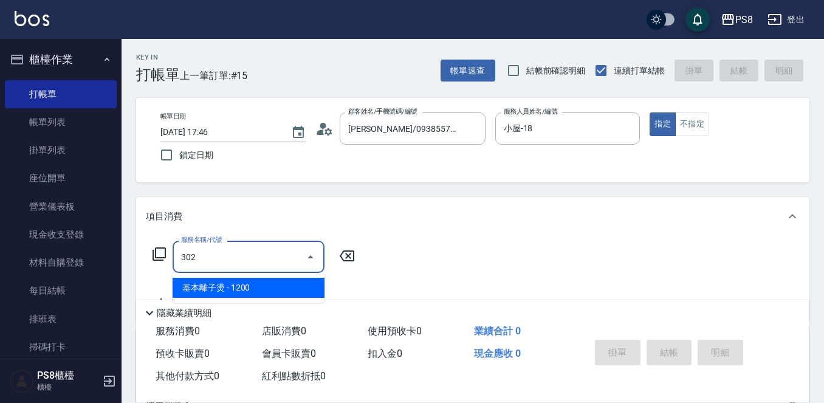
click at [226, 292] on span "基本離子燙 - 1200" at bounding box center [249, 288] width 152 height 20
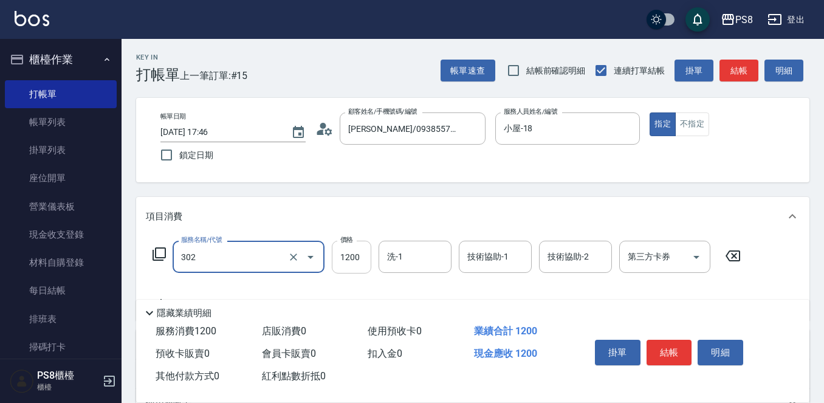
type input "基本離子燙(302)"
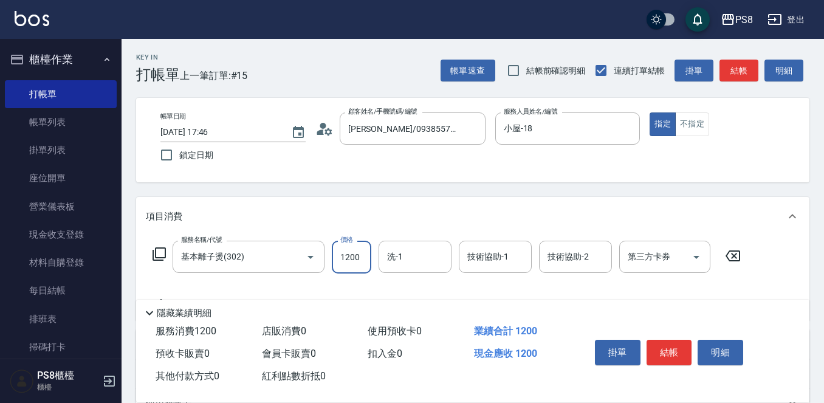
click at [346, 257] on input "1200" at bounding box center [352, 257] width 40 height 33
type input "2500"
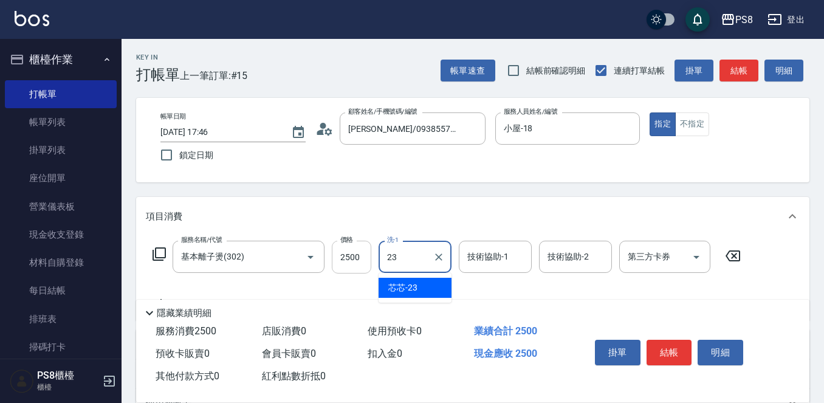
type input "芯芯-23"
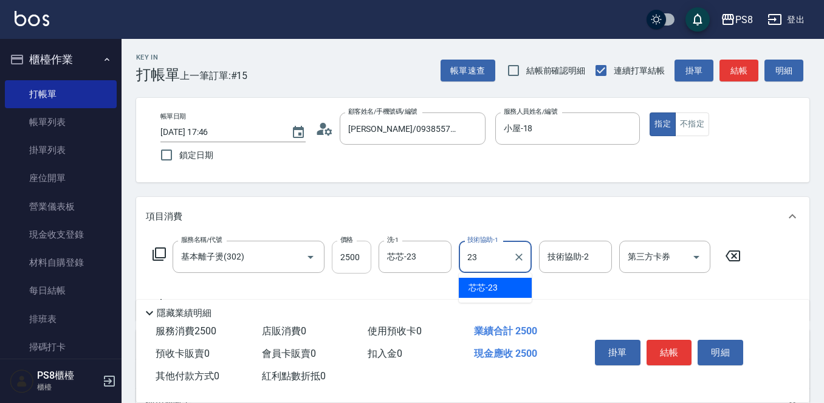
type input "芯芯-23"
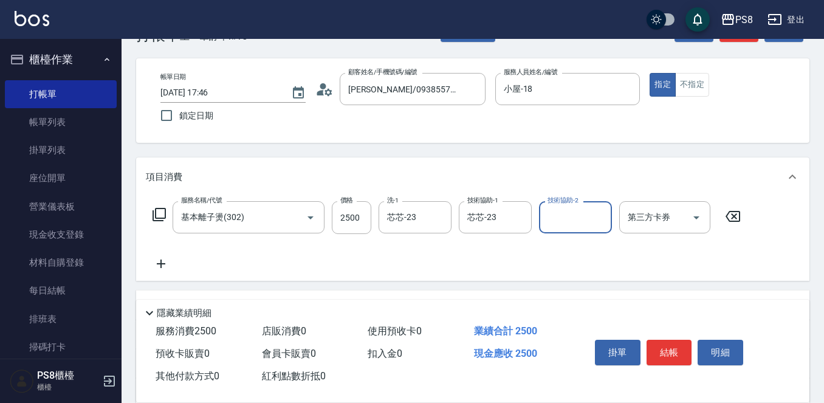
scroll to position [61, 0]
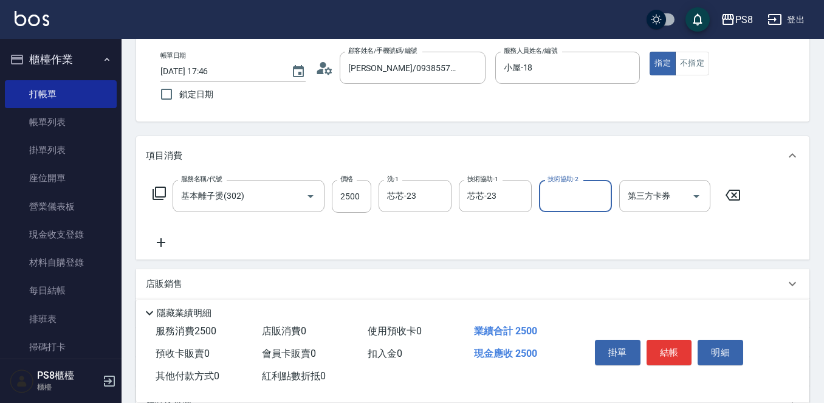
click at [167, 243] on icon at bounding box center [161, 242] width 30 height 15
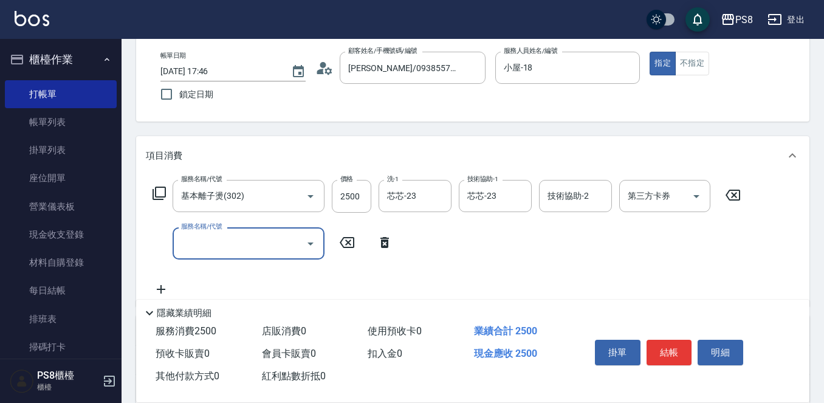
click at [213, 242] on input "服務名稱/代號" at bounding box center [239, 243] width 123 height 21
click at [221, 242] on input "服務名稱/代號" at bounding box center [239, 243] width 123 height 21
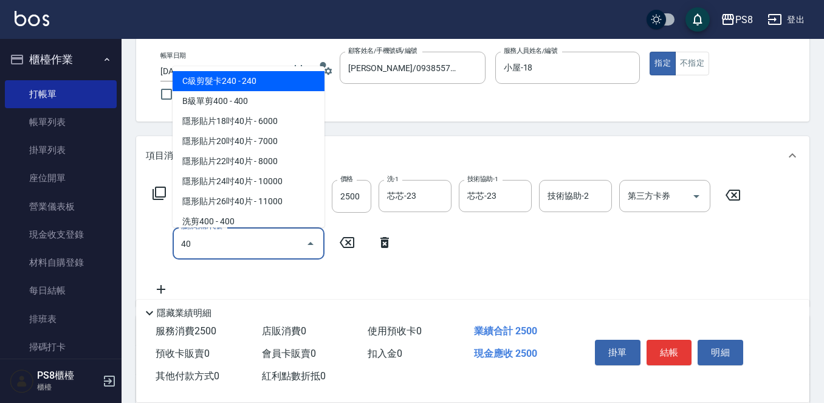
type input "4"
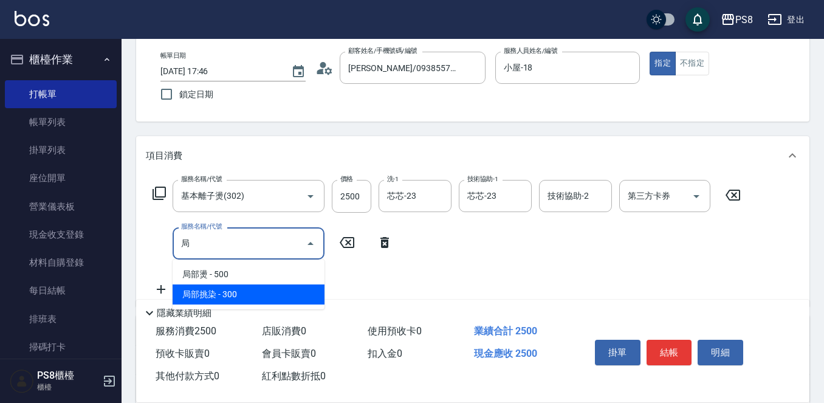
click at [194, 298] on span "局部挑染 - 300" at bounding box center [249, 294] width 152 height 20
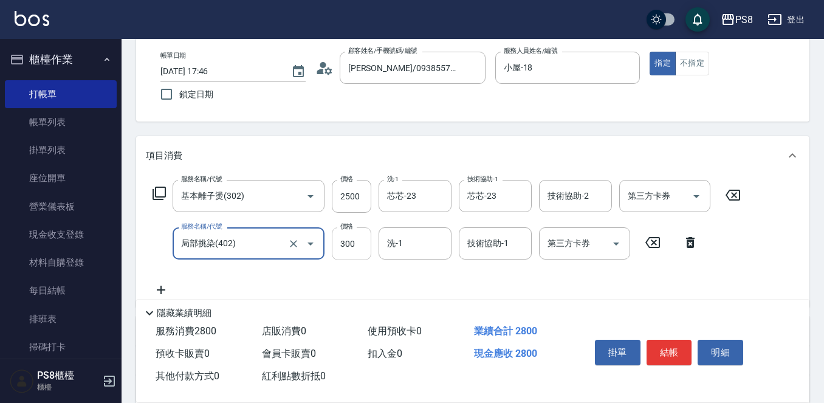
type input "局部挑染(402)"
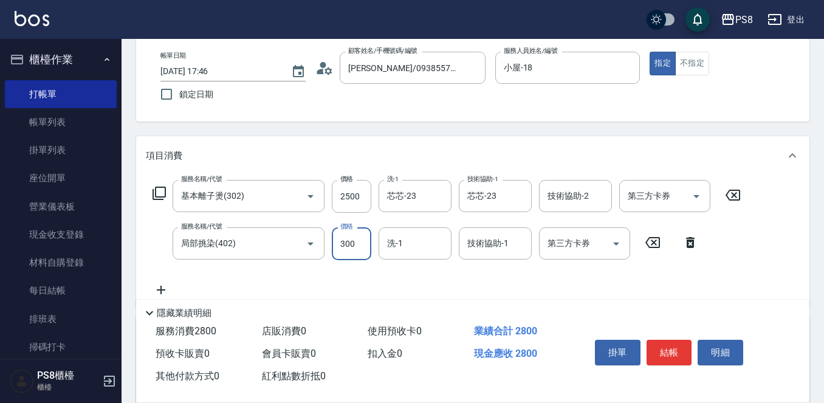
click at [351, 248] on input "300" at bounding box center [352, 243] width 40 height 33
type input "2500"
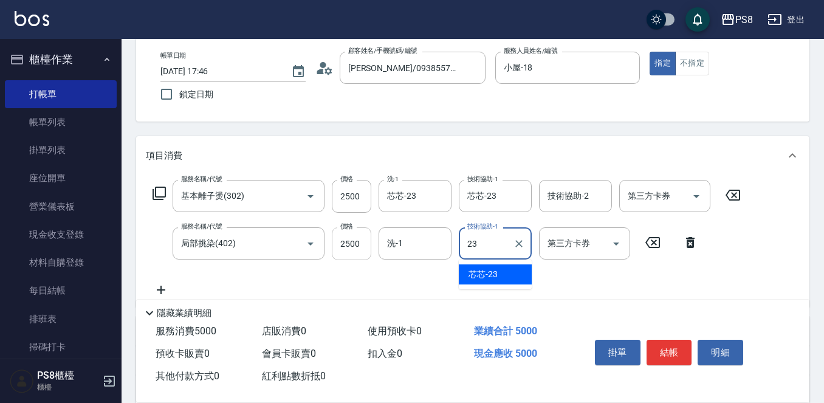
type input "芯芯-23"
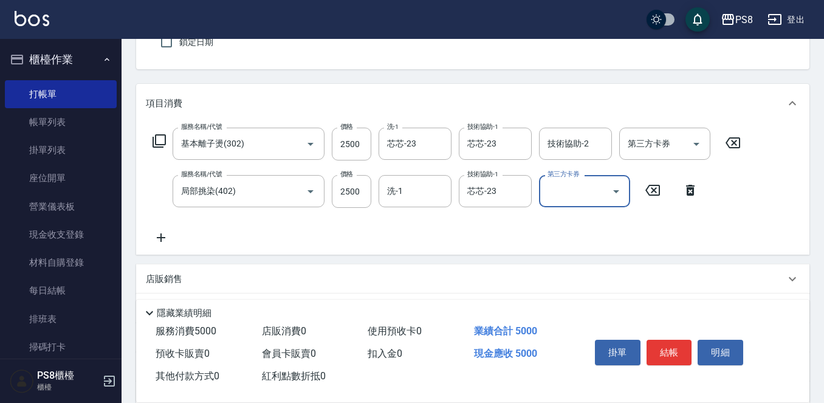
scroll to position [122, 0]
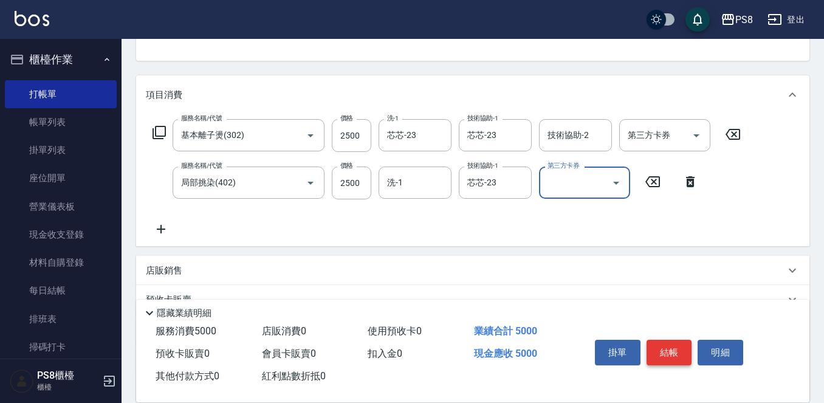
click at [675, 346] on button "結帳" at bounding box center [670, 353] width 46 height 26
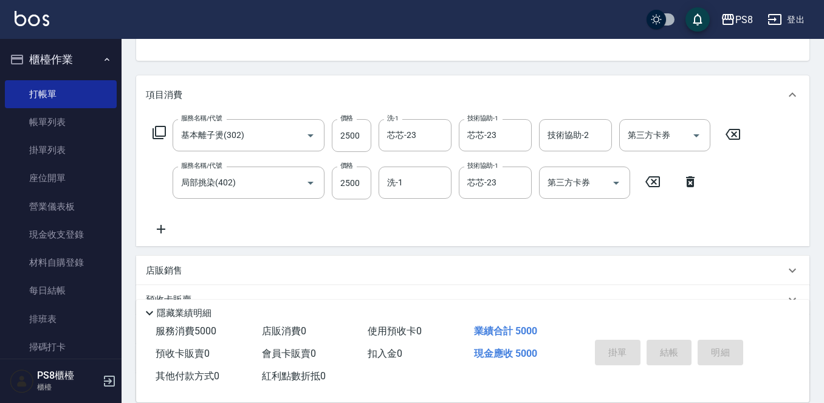
type input "[DATE] 17:47"
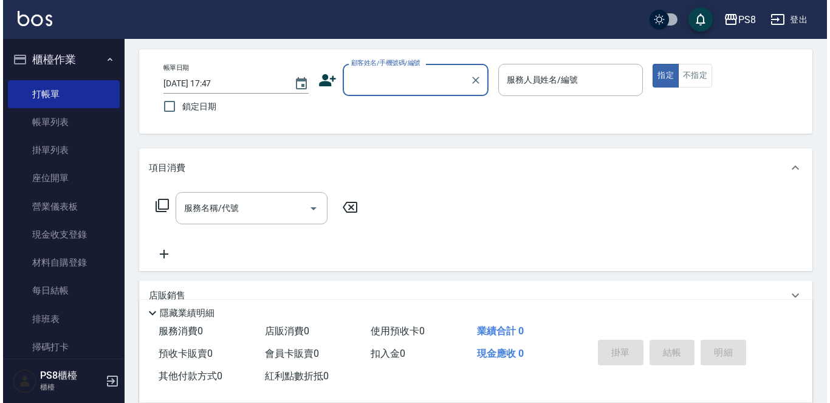
scroll to position [0, 0]
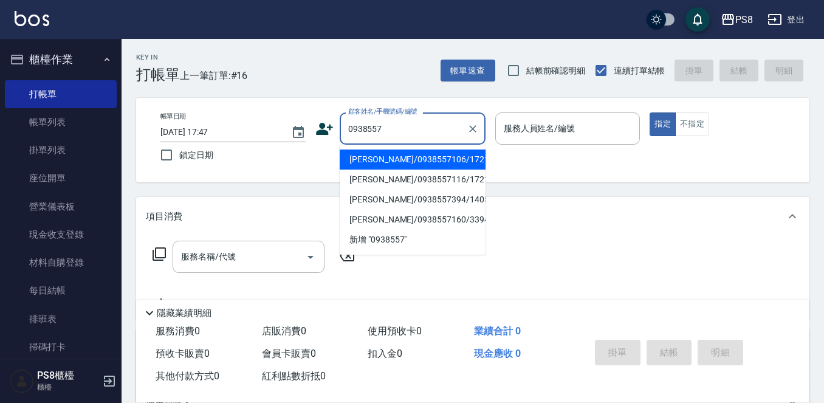
click at [367, 151] on li "[PERSON_NAME]/0938557106/17212" at bounding box center [413, 160] width 146 height 20
type input "[PERSON_NAME]/0938557106/17212"
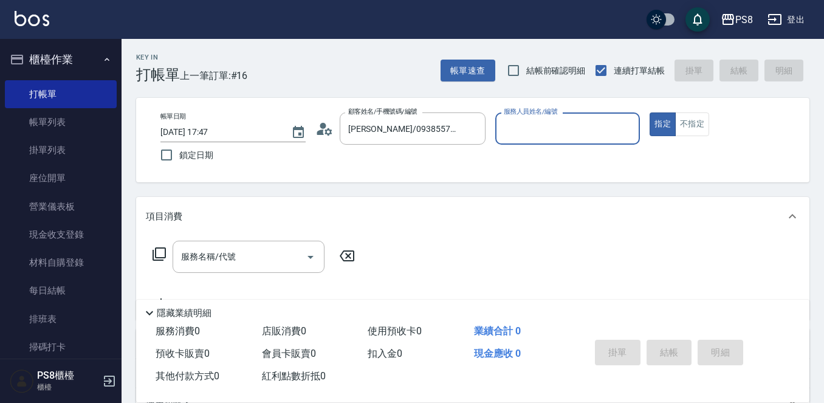
type input "小屋-18"
click at [326, 132] on icon at bounding box center [328, 131] width 7 height 7
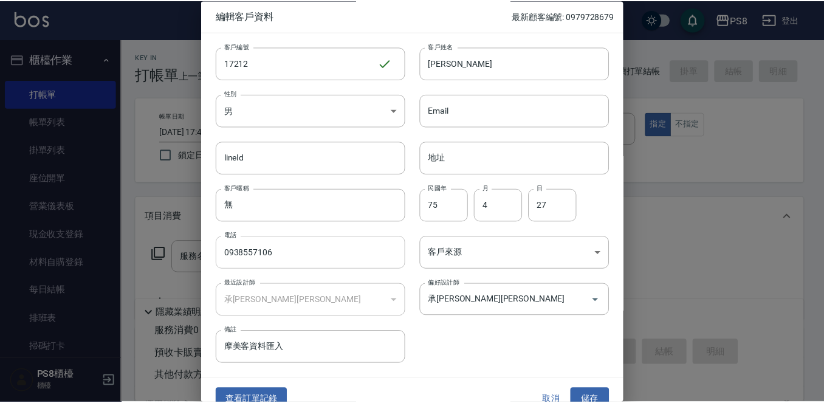
scroll to position [18, 0]
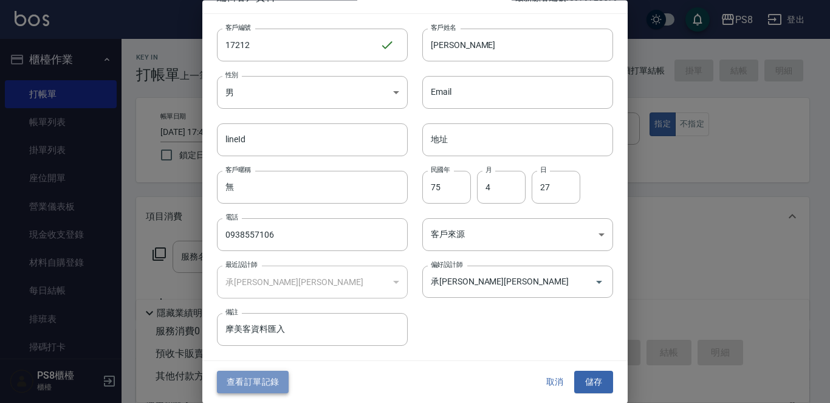
click at [252, 382] on button "查看訂單記錄" at bounding box center [253, 382] width 72 height 22
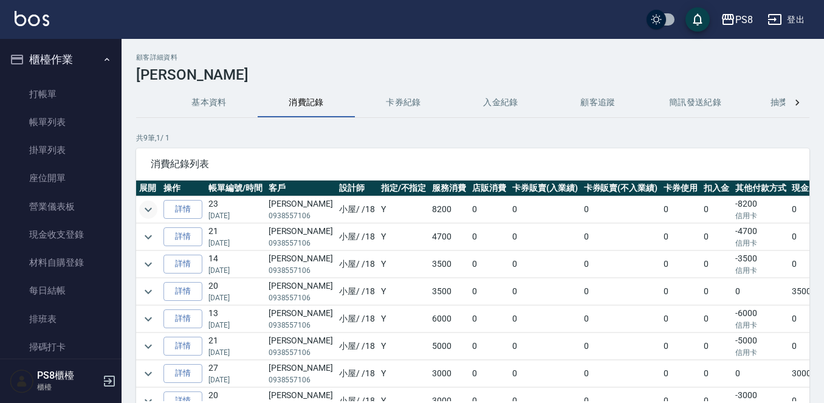
click at [147, 207] on icon "expand row" at bounding box center [148, 209] width 15 height 15
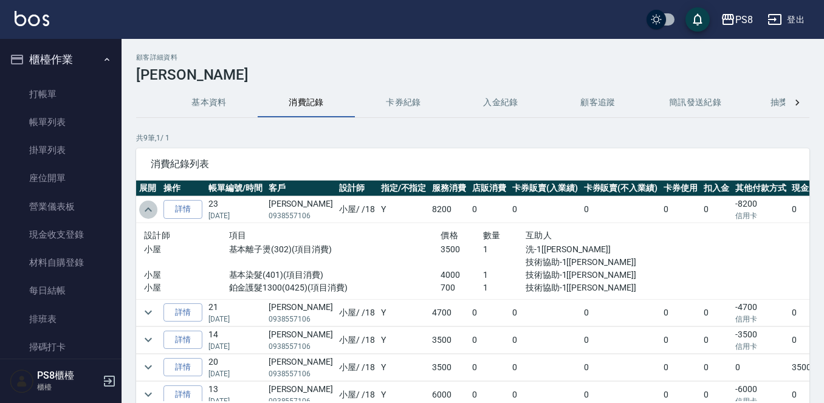
click at [147, 207] on icon "expand row" at bounding box center [148, 209] width 15 height 15
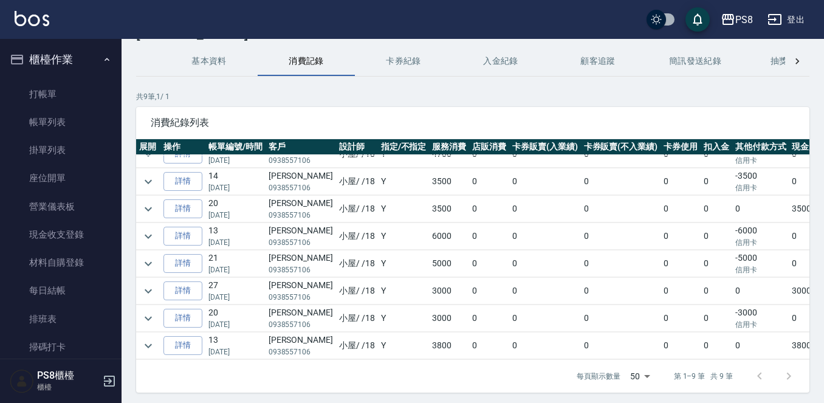
scroll to position [83, 0]
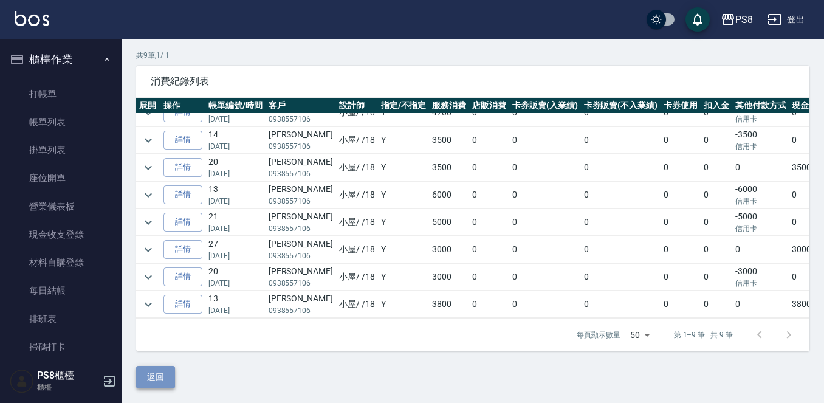
click at [162, 367] on button "返回" at bounding box center [155, 377] width 39 height 22
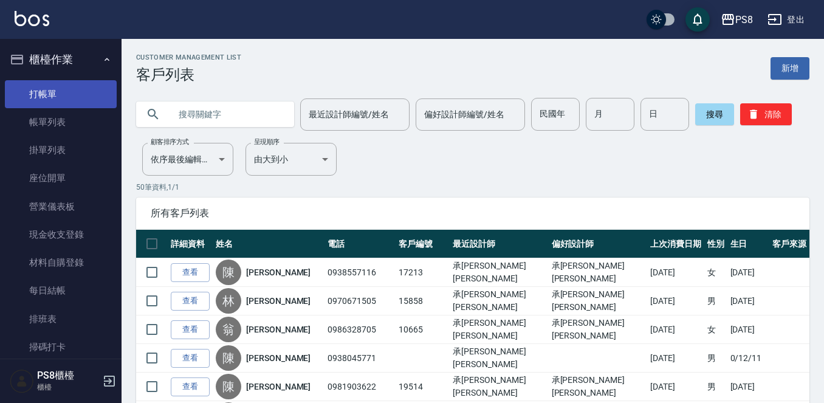
click at [47, 86] on link "打帳單" at bounding box center [61, 94] width 112 height 28
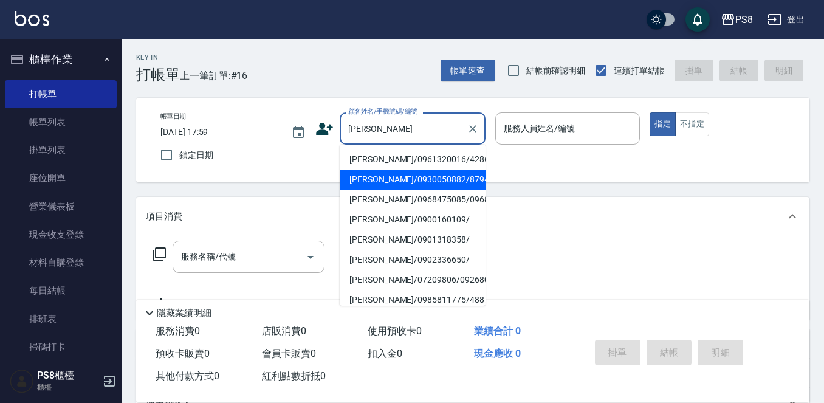
click at [396, 181] on li "[PERSON_NAME]/0930050882/8794" at bounding box center [413, 180] width 146 height 20
type input "[PERSON_NAME]/0930050882/8794"
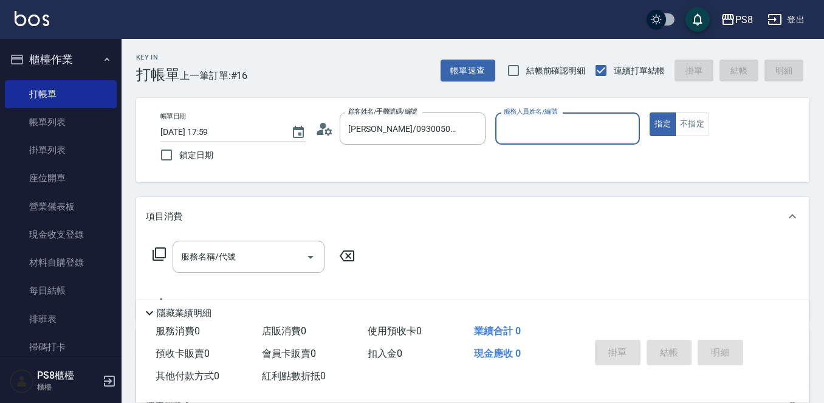
type input "小赤-2"
click at [236, 268] on div "服務名稱/代號" at bounding box center [249, 257] width 152 height 32
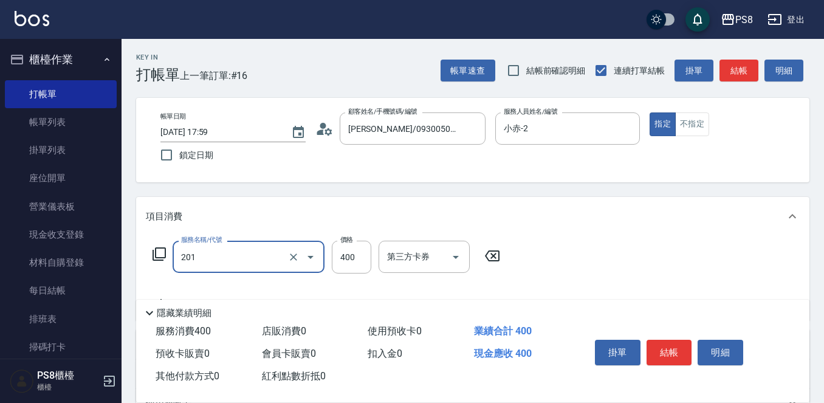
type input "洗剪400(201)"
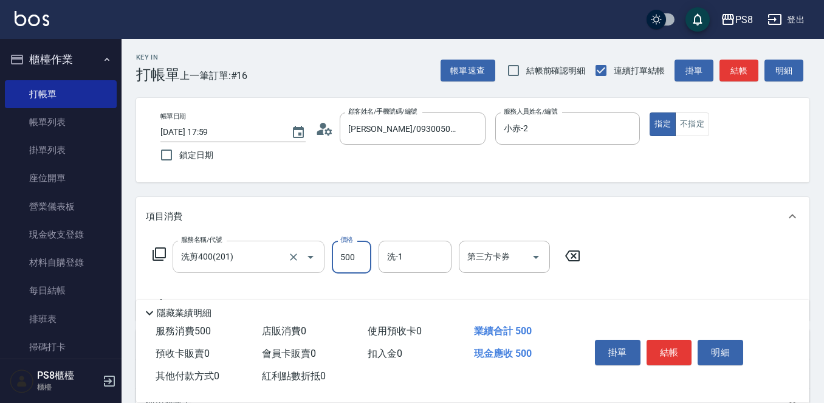
type input "500"
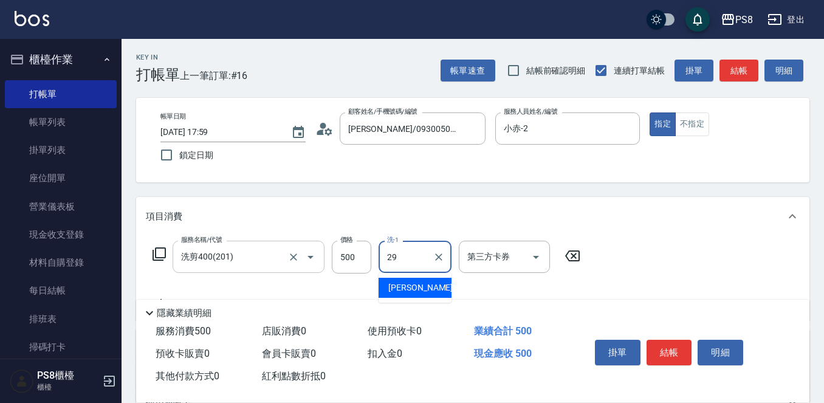
type input "[PERSON_NAME]-29"
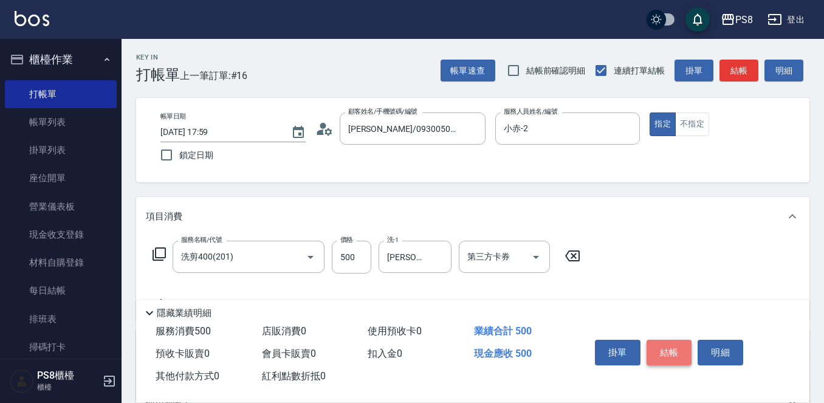
click at [666, 346] on button "結帳" at bounding box center [670, 353] width 46 height 26
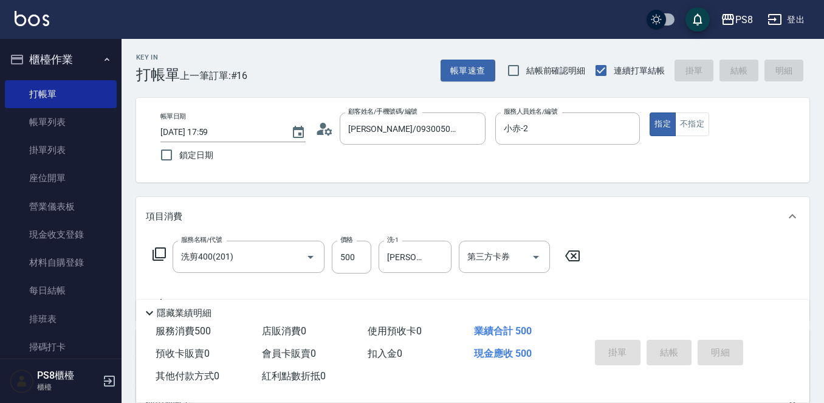
type input "[DATE] 18:13"
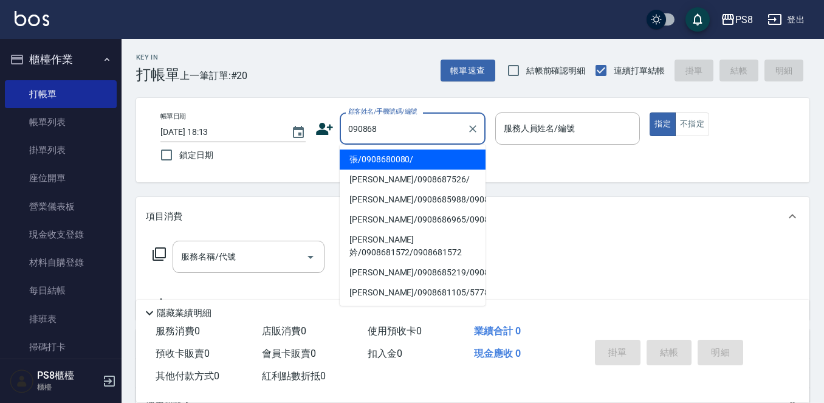
click at [406, 165] on li "張/0908680080/" at bounding box center [413, 160] width 146 height 20
type input "張/0908680080/"
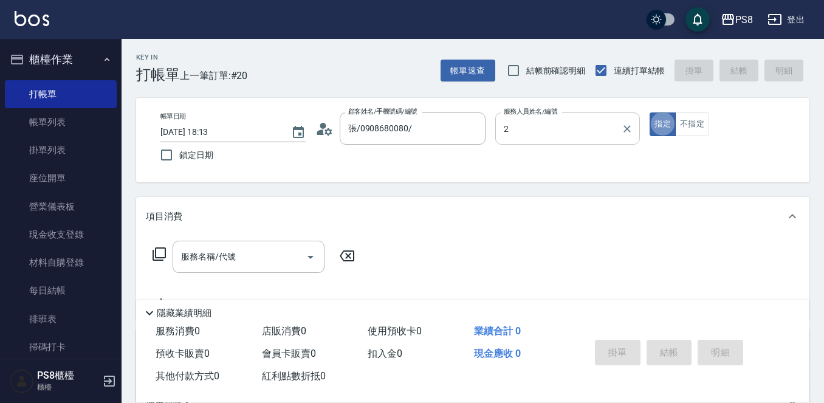
type input "小赤-2"
type button "true"
click at [247, 264] on input "服務名稱/代號" at bounding box center [239, 256] width 123 height 21
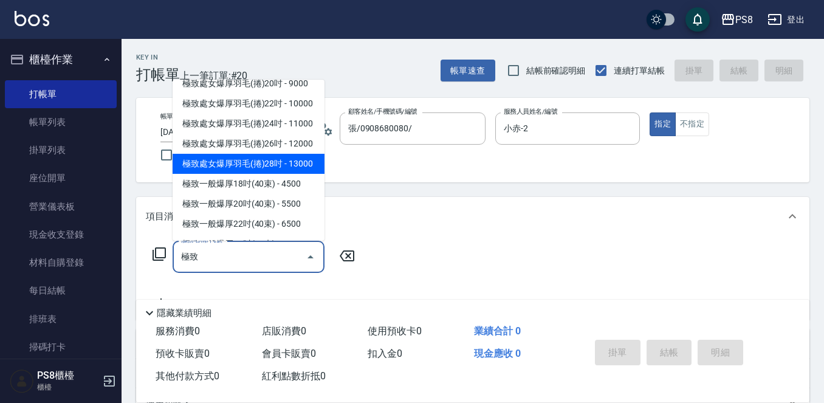
scroll to position [61, 0]
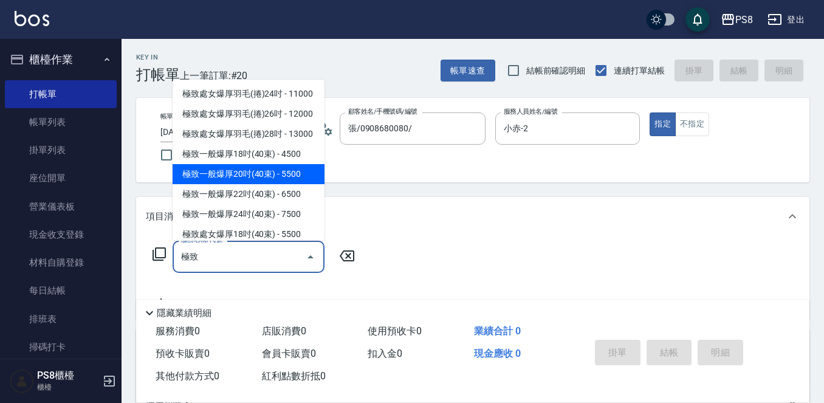
click at [236, 184] on span "極致一般爆厚20吋(40束) - 5500" at bounding box center [249, 174] width 152 height 20
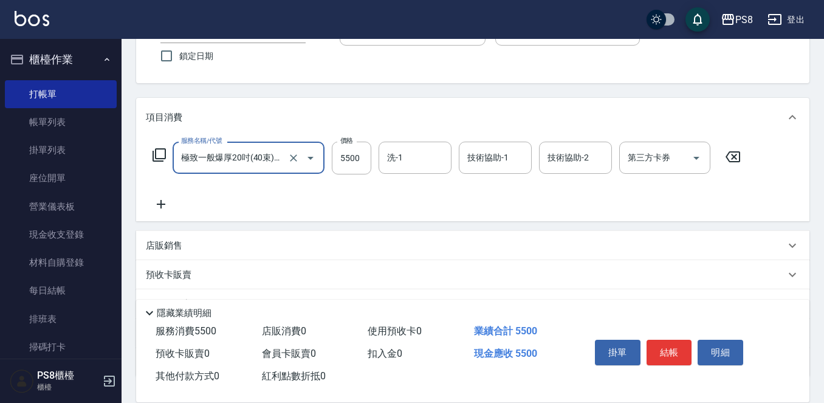
scroll to position [122, 0]
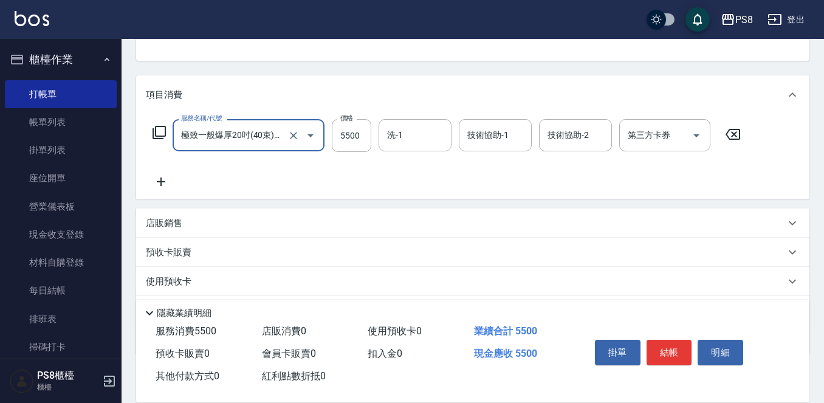
type input "極致一般爆厚20吋(40束)(G71)"
click at [165, 182] on icon at bounding box center [161, 181] width 9 height 9
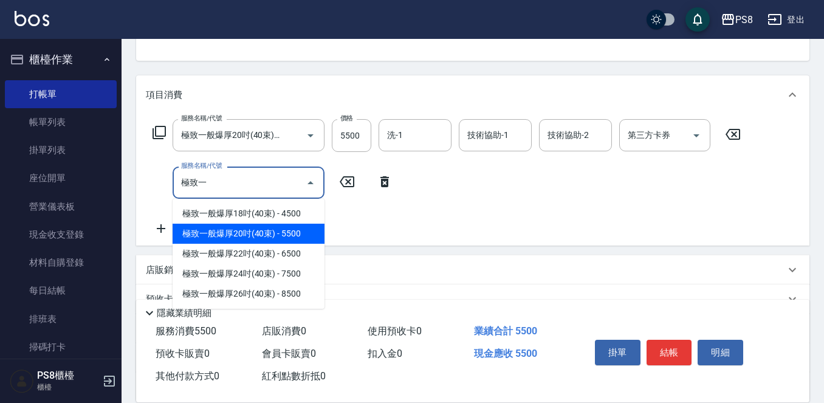
click at [265, 235] on span "極致一般爆厚20吋(40束) - 5500" at bounding box center [249, 234] width 152 height 20
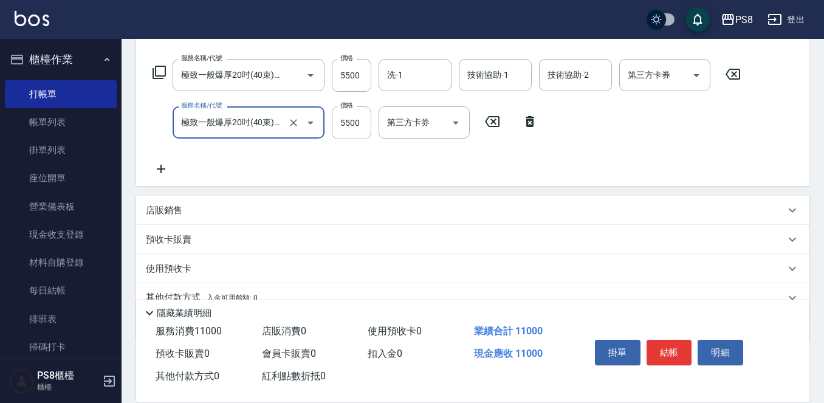
scroll to position [182, 0]
type input "極致一般爆厚20吋(40束)(G71)"
click at [151, 168] on icon at bounding box center [161, 168] width 30 height 15
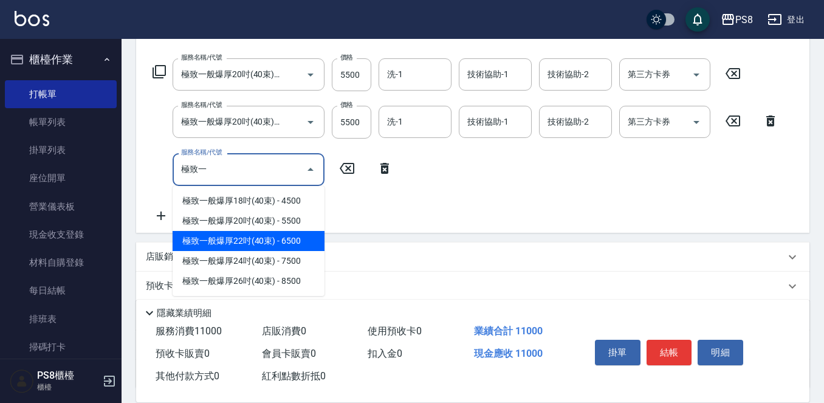
click at [215, 238] on span "極致一般爆厚22吋(40束) - 6500" at bounding box center [249, 241] width 152 height 20
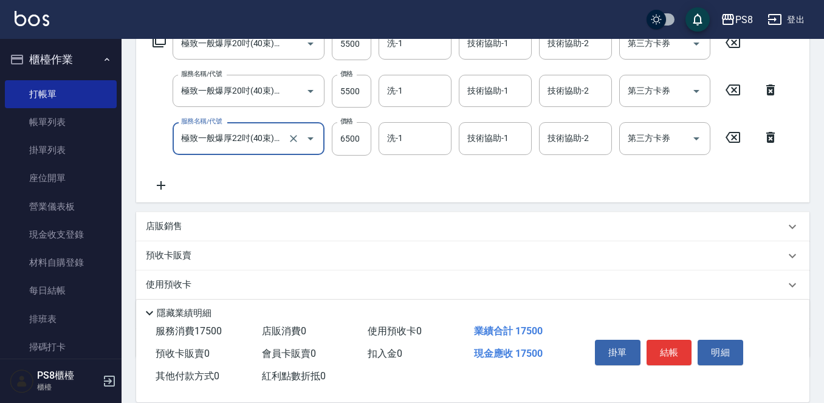
scroll to position [243, 0]
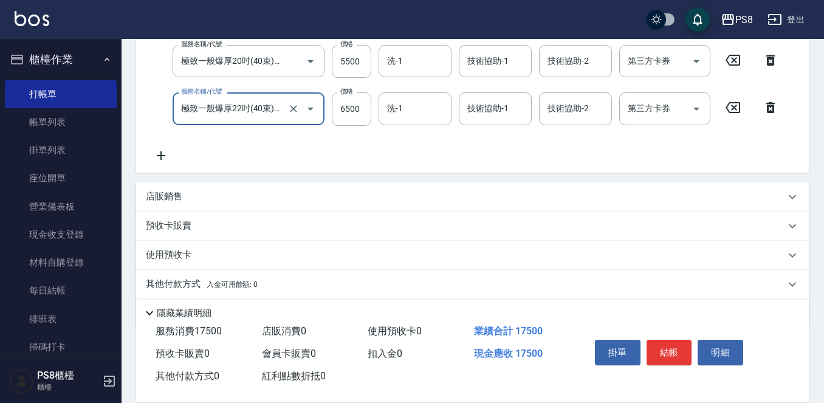
type input "極致一般爆厚22吋(40束)(G72)"
click at [159, 157] on icon at bounding box center [161, 155] width 30 height 15
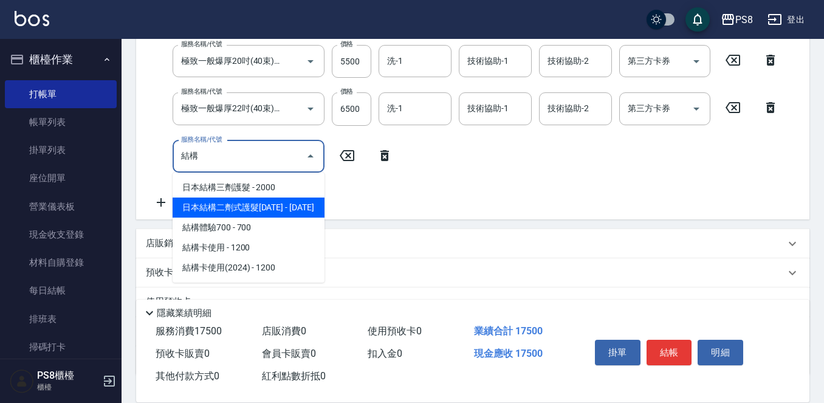
click at [237, 205] on span "日本結構二劑式護髮[DATE] - [DATE]" at bounding box center [249, 208] width 152 height 20
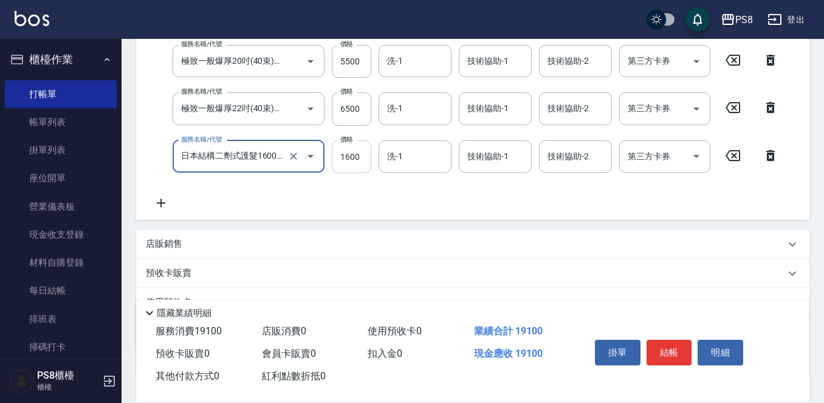
type input "日本結構二劑式護髮1600(904)"
click at [356, 156] on input "1600" at bounding box center [352, 156] width 40 height 33
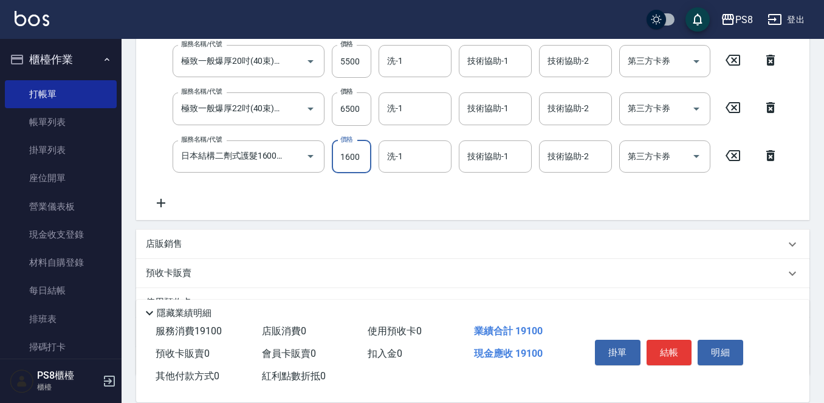
scroll to position [241, 0]
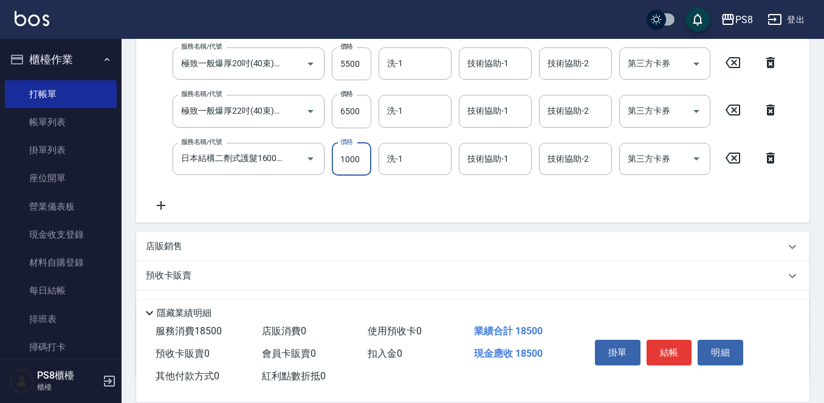
type input "1000"
click at [163, 215] on div "服務名稱/代號 極致一般爆厚20吋(40束)(G71) 服務名稱/代號 價格 5500 價格 洗-1 洗-1 技術協助-1 技術協助-1 技術協助-2 技術協…" at bounding box center [472, 108] width 673 height 227
click at [160, 212] on icon at bounding box center [161, 205] width 30 height 15
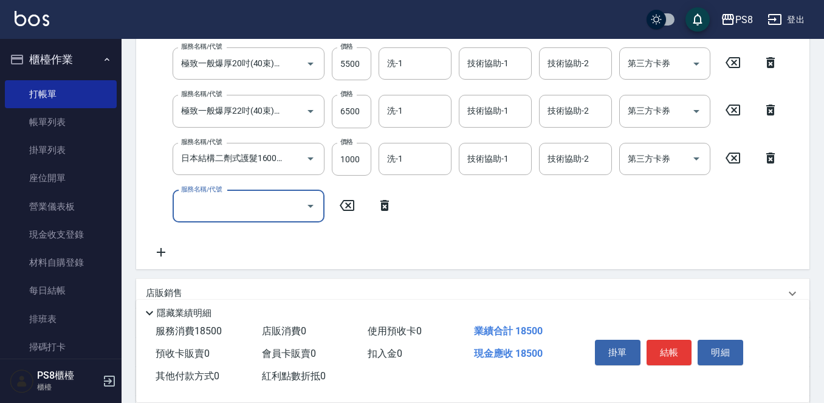
scroll to position [0, 0]
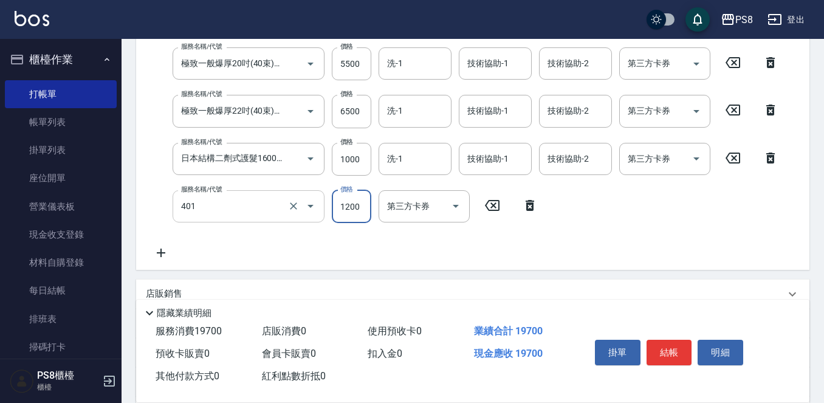
type input "基本染髮(401)"
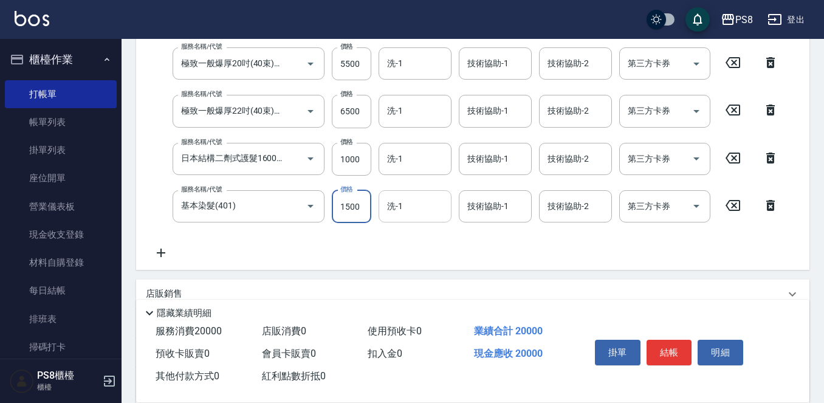
drag, startPoint x: 461, startPoint y: 213, endPoint x: 448, endPoint y: 202, distance: 16.9
click at [461, 213] on div "技術協助-1" at bounding box center [495, 206] width 73 height 32
type input "1500"
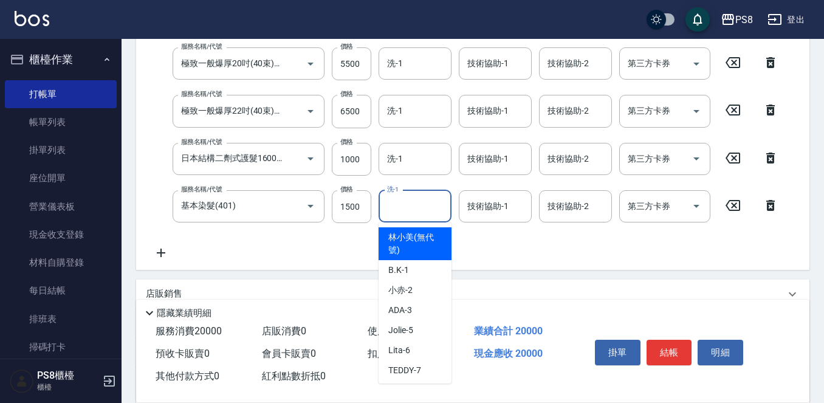
click at [433, 212] on input "洗-1" at bounding box center [415, 206] width 62 height 21
type input "2"
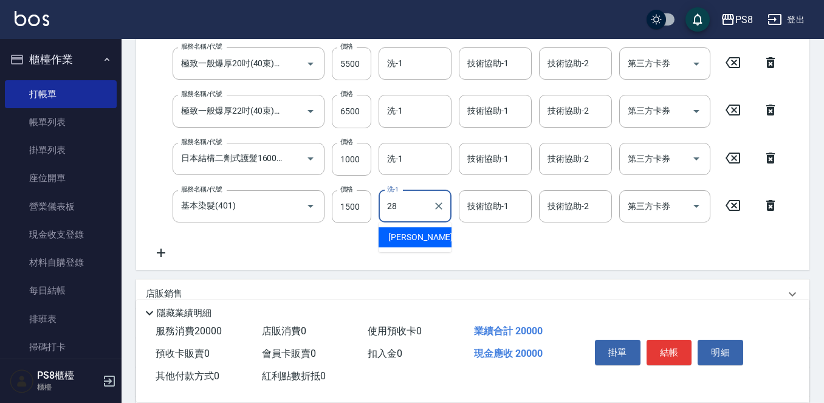
type input "[PERSON_NAME]-28"
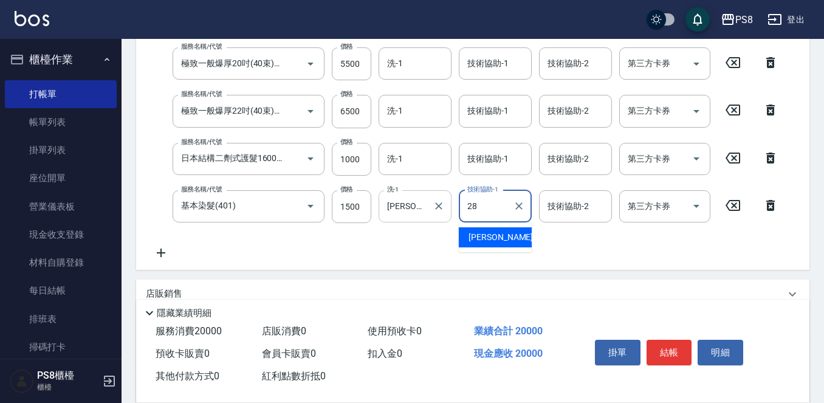
type input "[PERSON_NAME]-28"
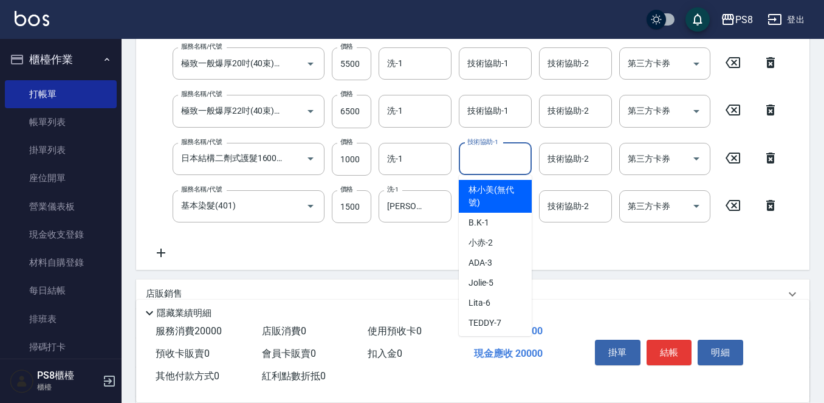
click at [492, 163] on input "技術協助-1" at bounding box center [495, 158] width 62 height 21
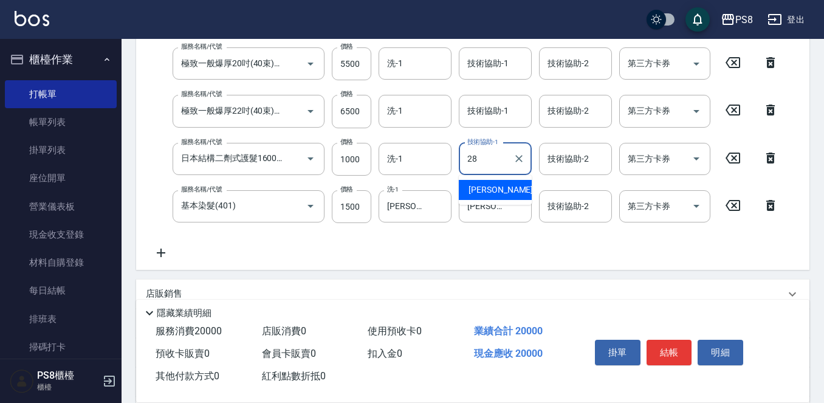
type input "[PERSON_NAME]-28"
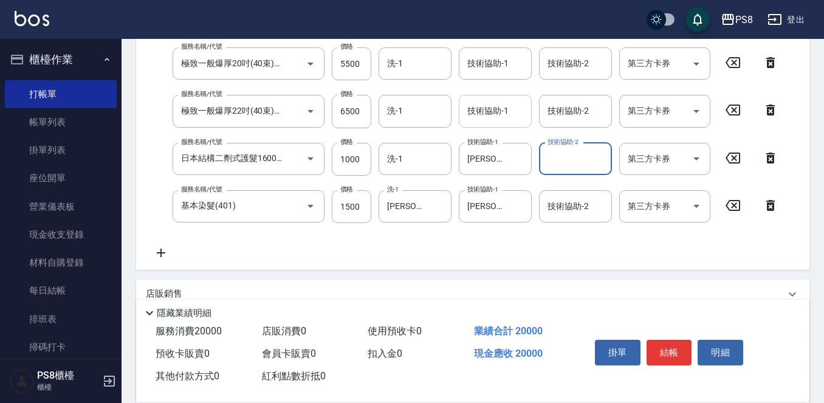
click at [482, 127] on div "技術協助-1" at bounding box center [495, 111] width 73 height 32
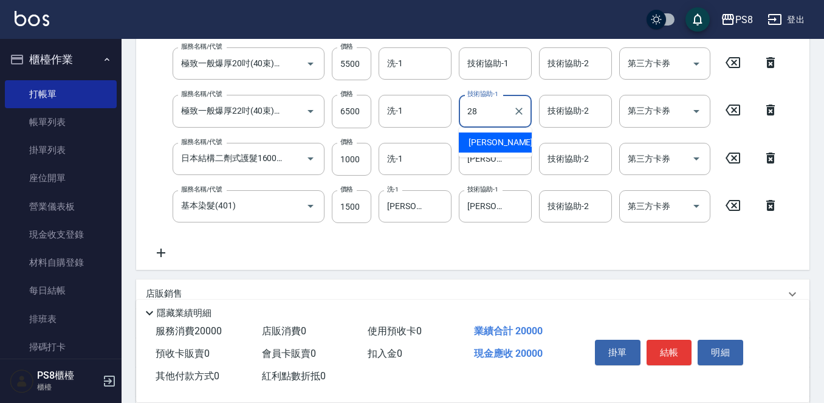
type input "[PERSON_NAME]-28"
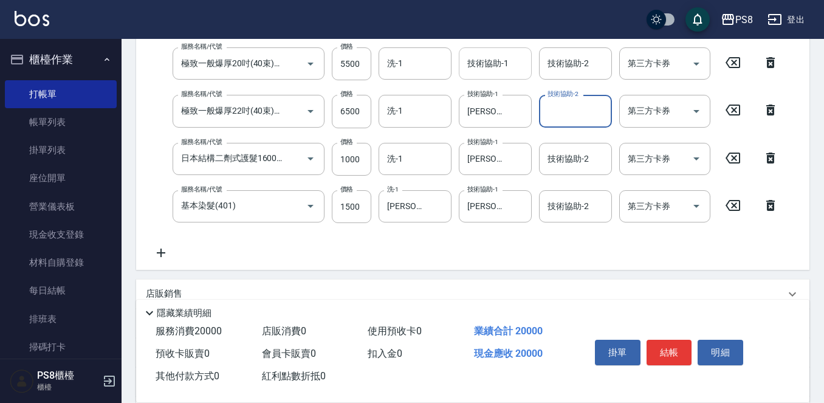
click at [484, 73] on input "技術協助-1" at bounding box center [495, 63] width 62 height 21
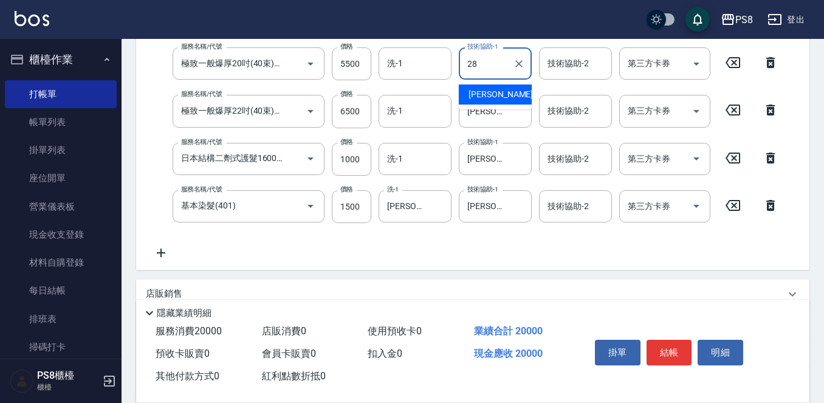
type input "[PERSON_NAME]-28"
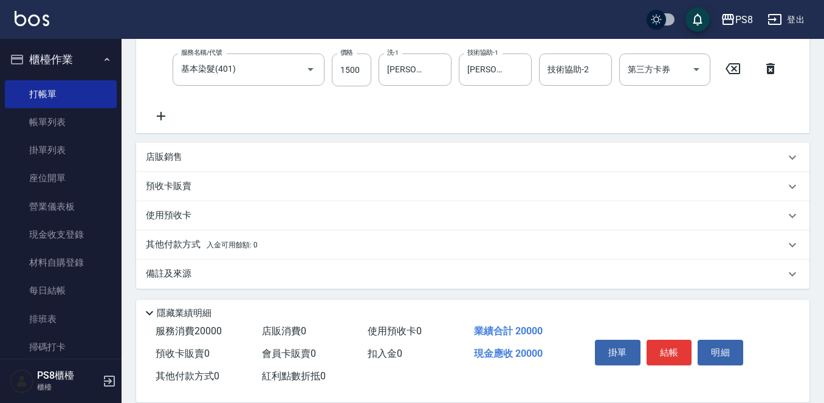
scroll to position [380, 0]
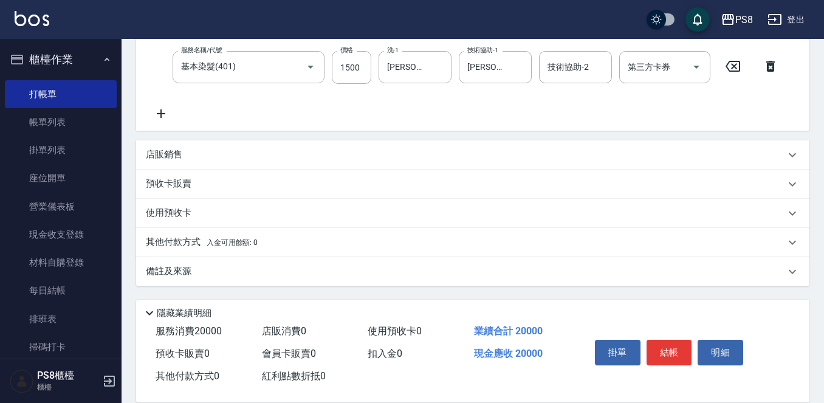
click at [239, 230] on div "其他付款方式 入金可用餘額: 0" at bounding box center [472, 242] width 673 height 29
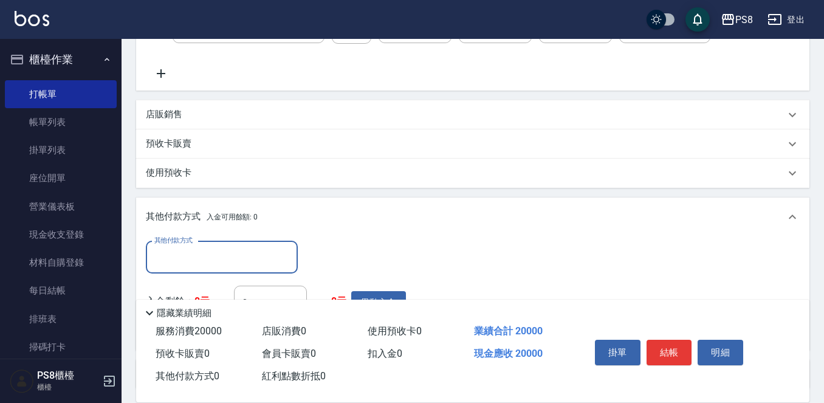
scroll to position [441, 0]
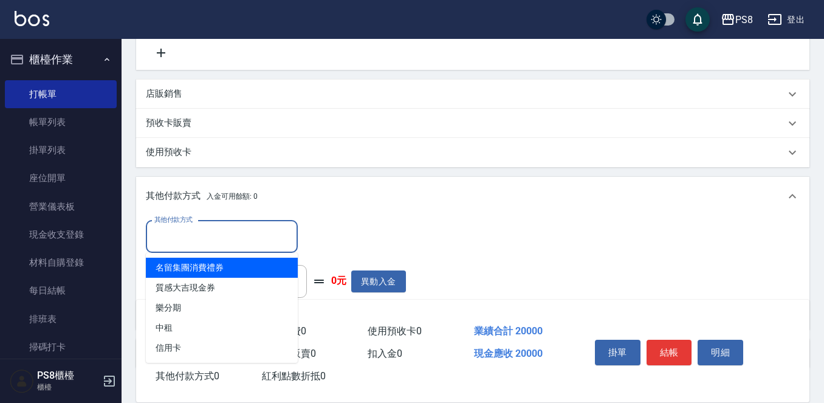
click at [232, 237] on input "其他付款方式" at bounding box center [221, 236] width 141 height 21
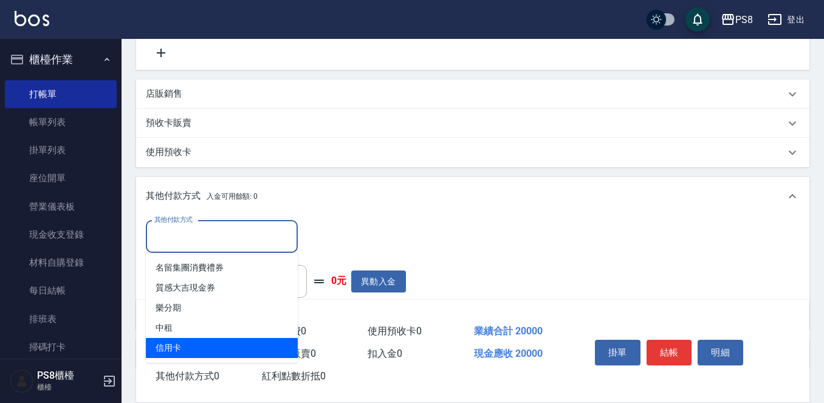
click at [208, 353] on span "信用卡" at bounding box center [222, 348] width 152 height 20
type input "信用卡"
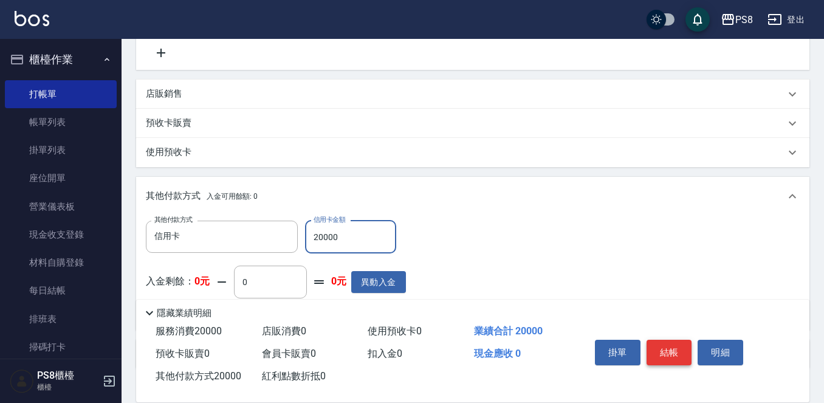
type input "20000"
click at [673, 353] on button "結帳" at bounding box center [670, 353] width 46 height 26
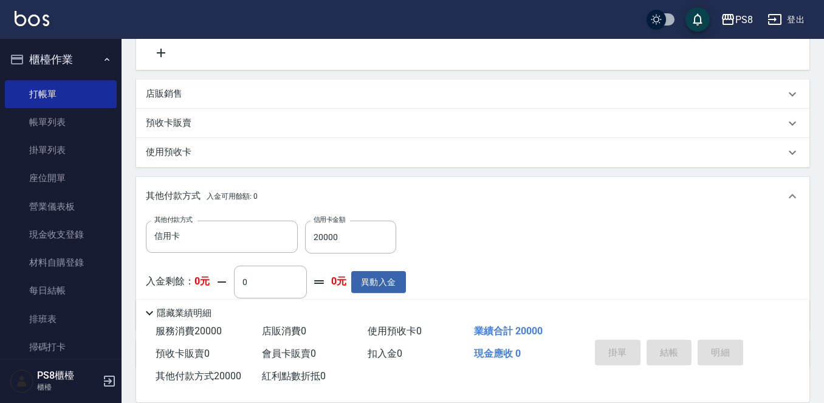
type input "[DATE] 18:15"
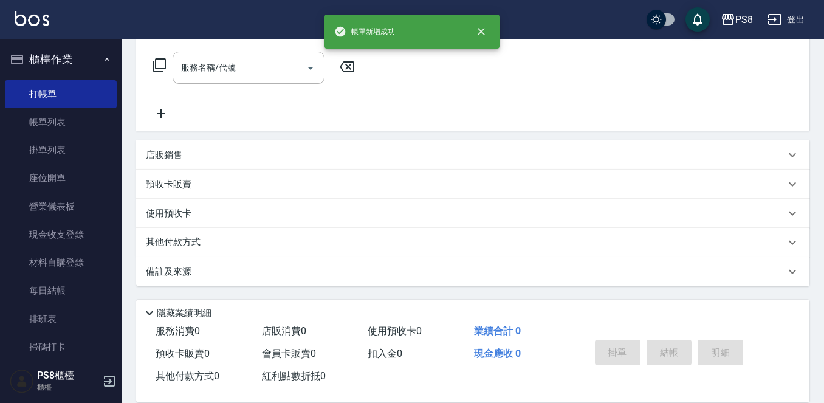
scroll to position [0, 0]
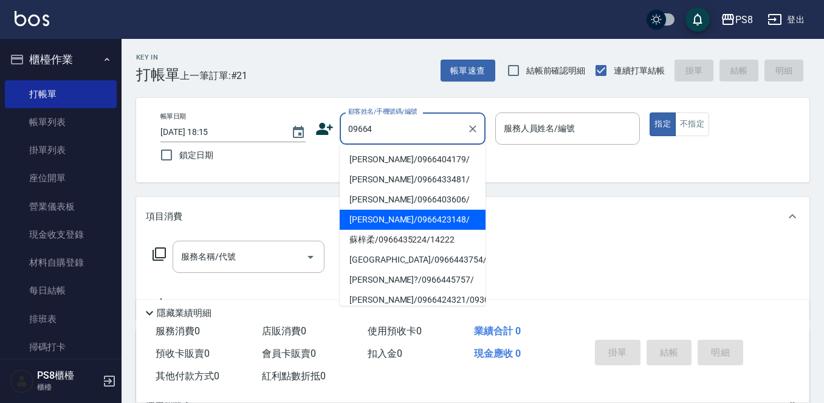
click at [422, 221] on li "[PERSON_NAME]/0966423148/" at bounding box center [413, 220] width 146 height 20
type input "[PERSON_NAME]/0966423148/"
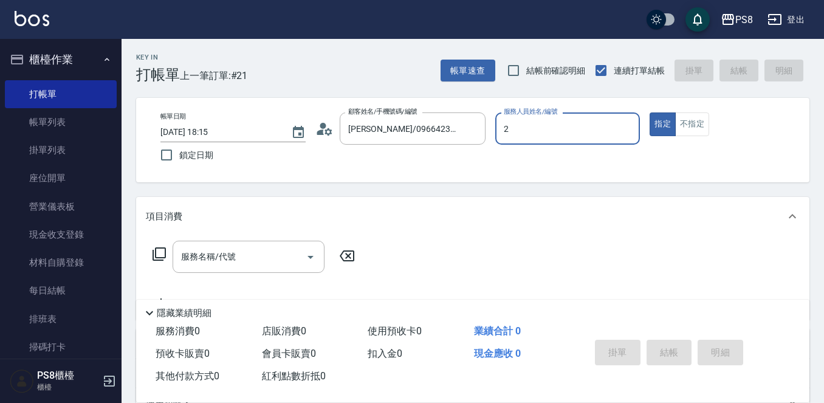
type input "小赤-2"
click at [229, 259] on div "服務名稱/代號 服務名稱/代號" at bounding box center [249, 257] width 152 height 32
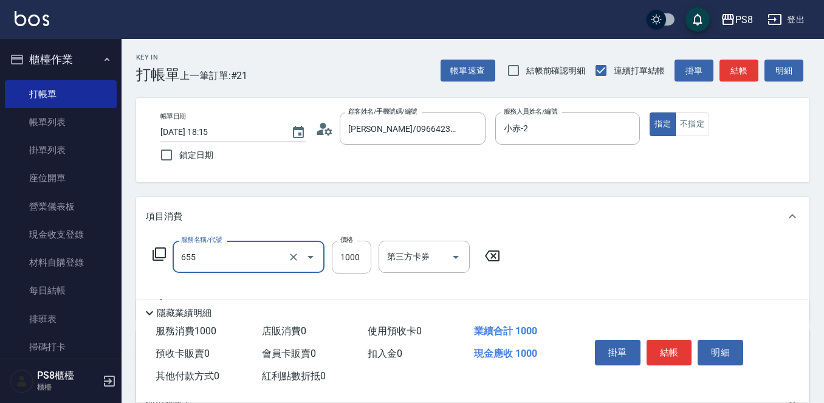
type input "拆接(655)"
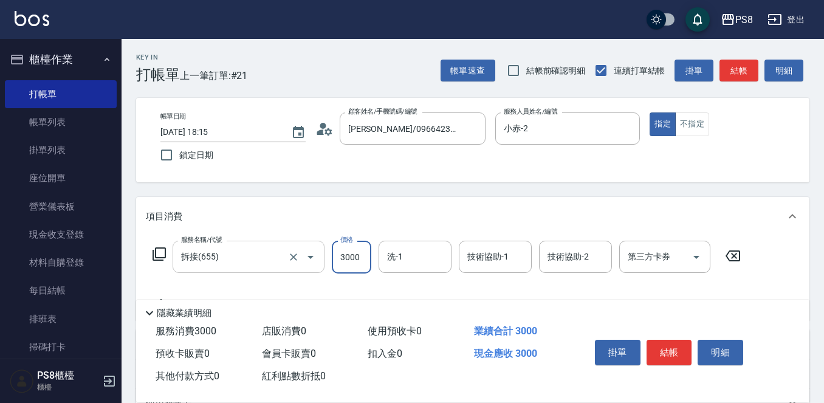
type input "3000"
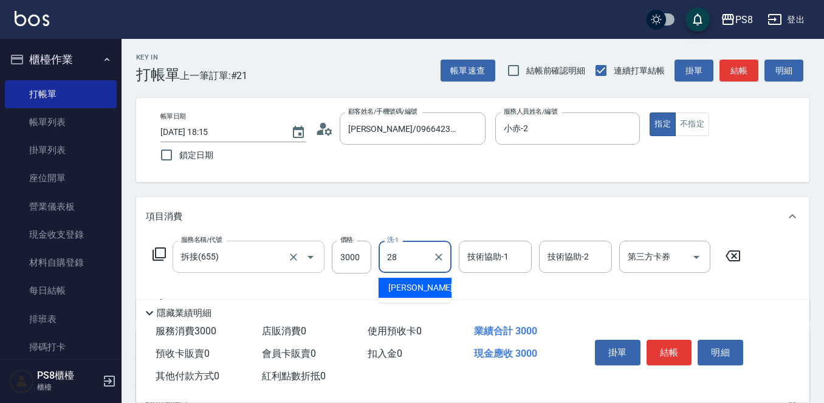
type input "[PERSON_NAME]-28"
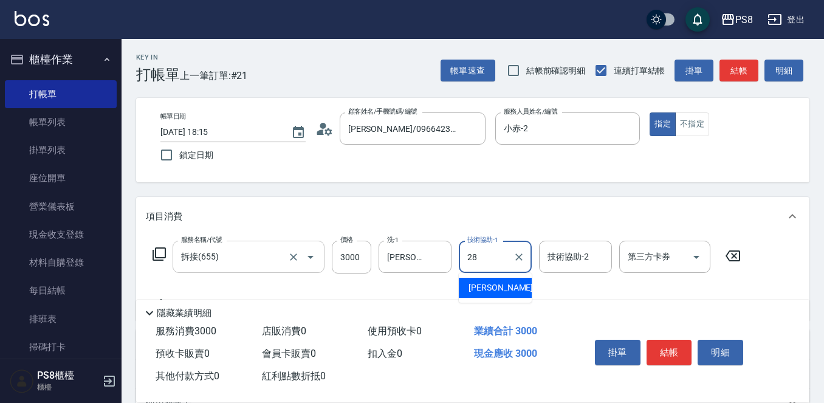
type input "[PERSON_NAME]-28"
click at [683, 364] on div "掛單 結帳 明細" at bounding box center [669, 354] width 159 height 38
click at [677, 354] on button "結帳" at bounding box center [670, 353] width 46 height 26
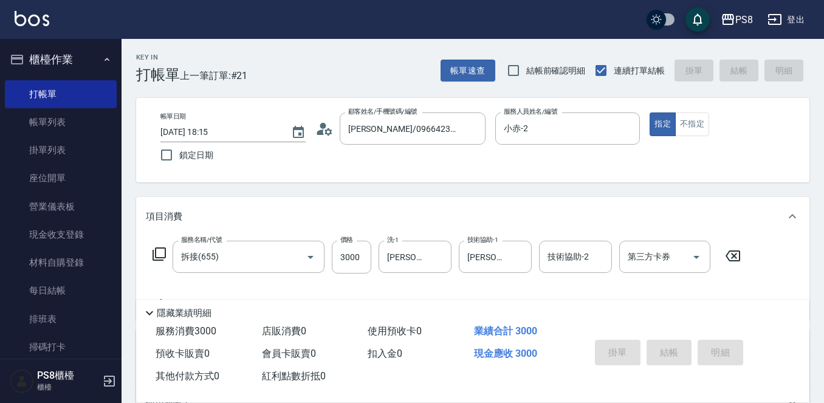
type input "[DATE] 18:16"
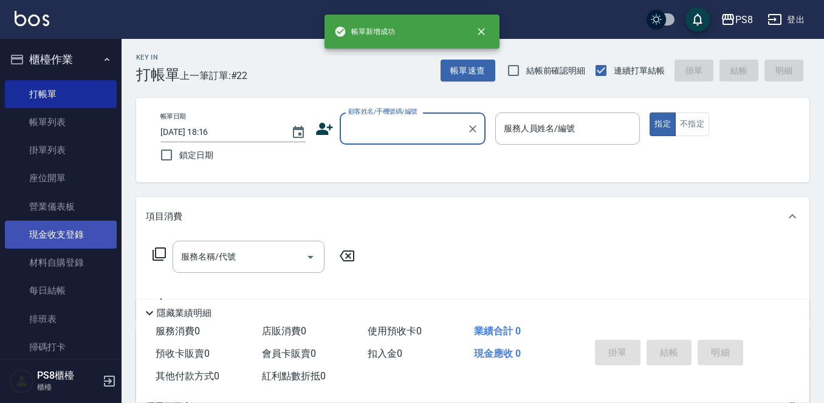
click at [69, 236] on link "現金收支登錄" at bounding box center [61, 235] width 112 height 28
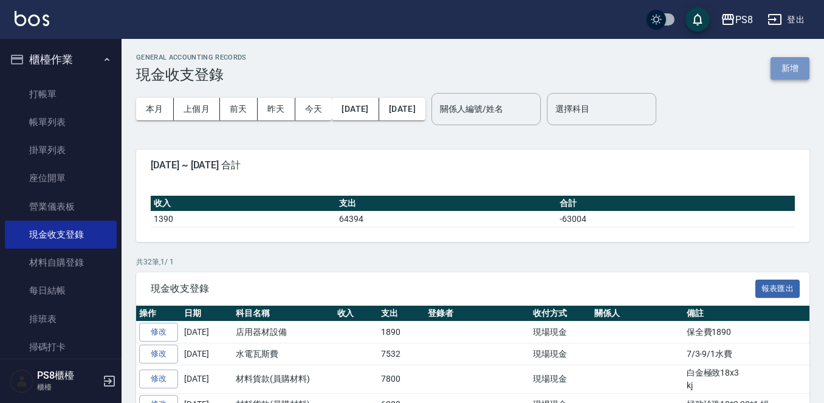
click at [776, 69] on button "新增" at bounding box center [790, 68] width 39 height 22
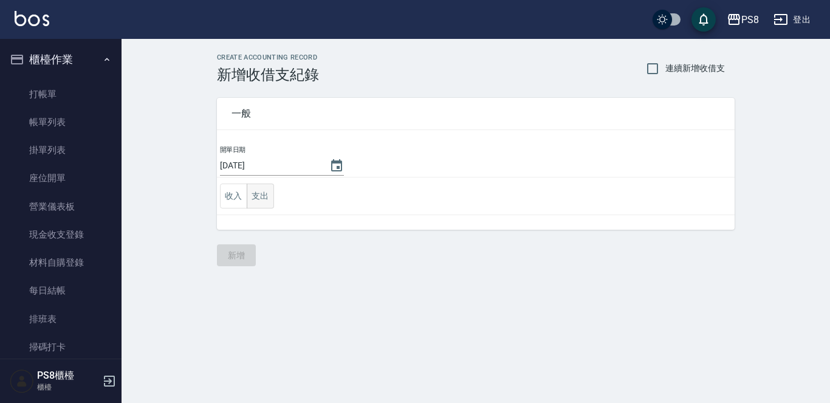
click at [266, 185] on button "支出" at bounding box center [260, 196] width 27 height 25
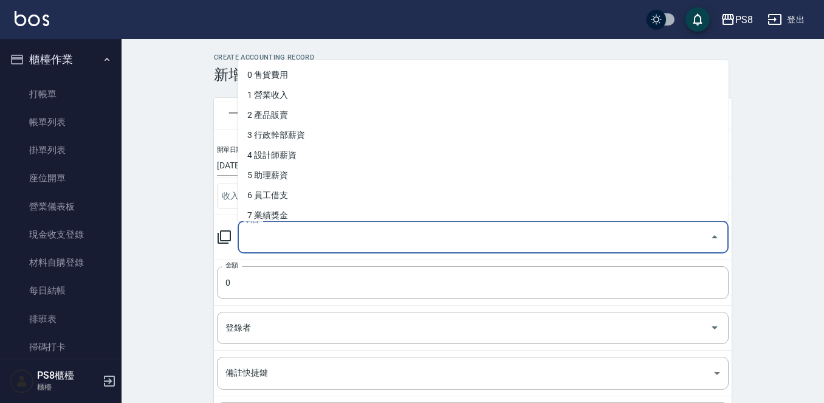
click at [265, 246] on input "科目" at bounding box center [474, 237] width 462 height 21
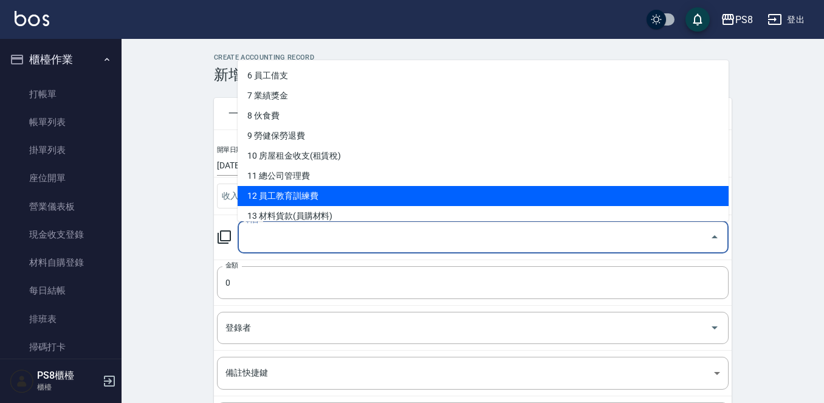
scroll to position [122, 0]
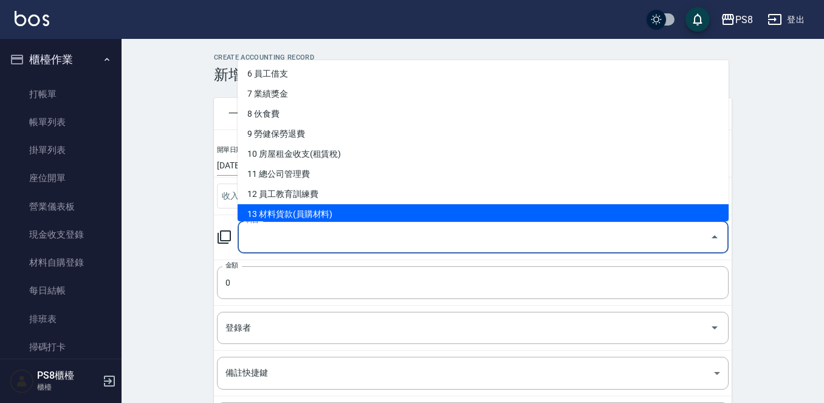
click at [326, 222] on div "科目" at bounding box center [483, 237] width 491 height 32
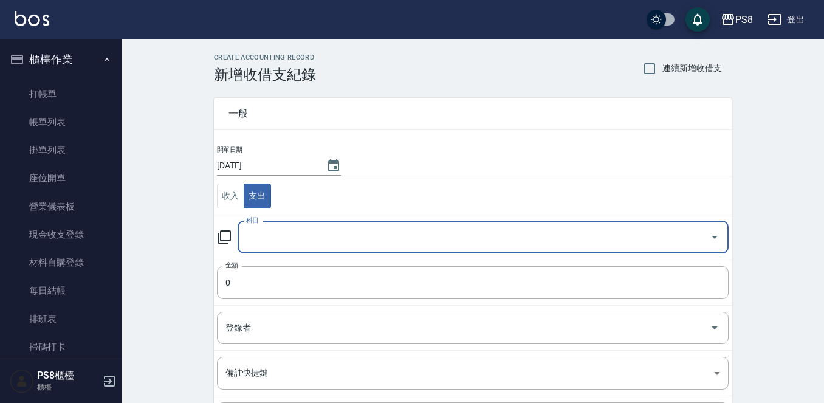
click at [306, 237] on input "科目" at bounding box center [474, 237] width 462 height 21
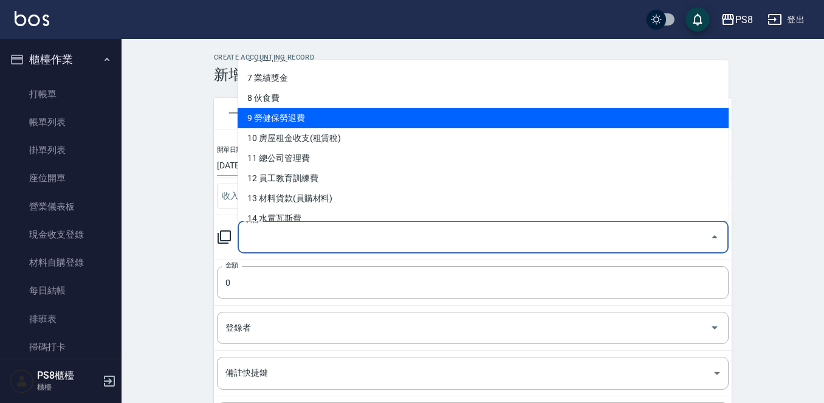
scroll to position [182, 0]
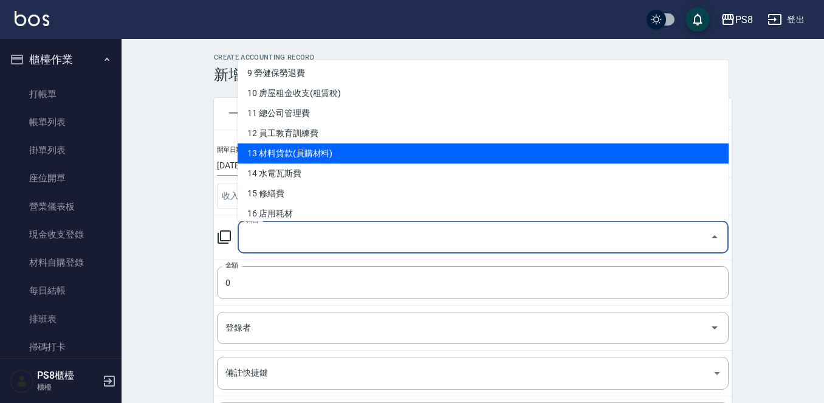
click at [319, 154] on li "13 材料貨款(員購材料)" at bounding box center [483, 153] width 491 height 20
type input "13 材料貨款(員購材料)"
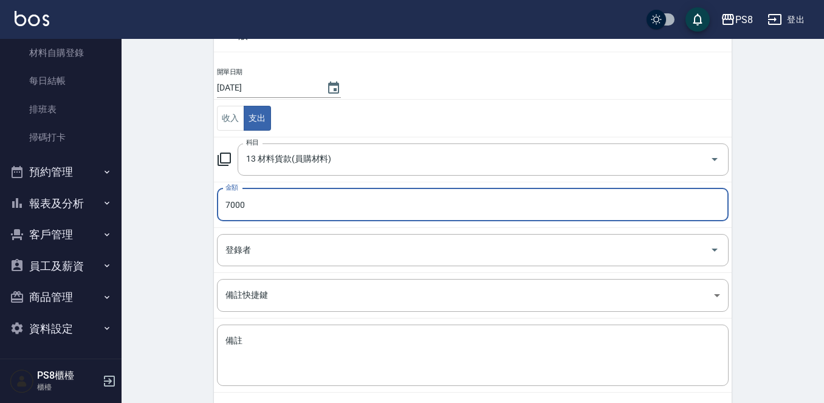
scroll to position [134, 0]
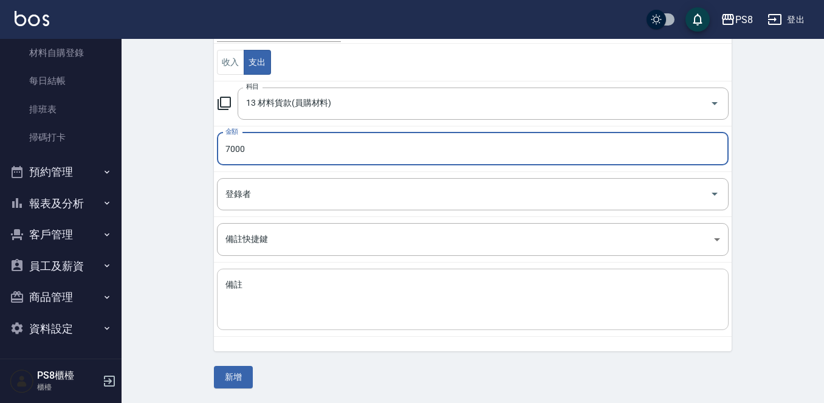
type input "7000"
click at [313, 286] on textarea "備註" at bounding box center [473, 299] width 495 height 41
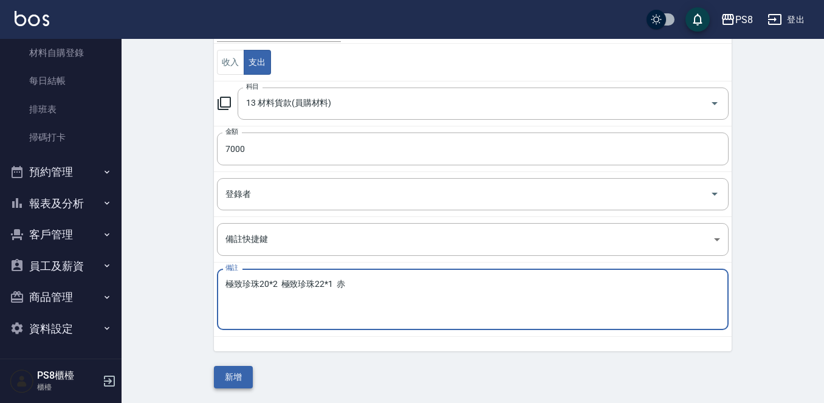
type textarea "極致珍珠20*2 極致珍珠22*1 赤"
click at [226, 374] on button "新增" at bounding box center [233, 377] width 39 height 22
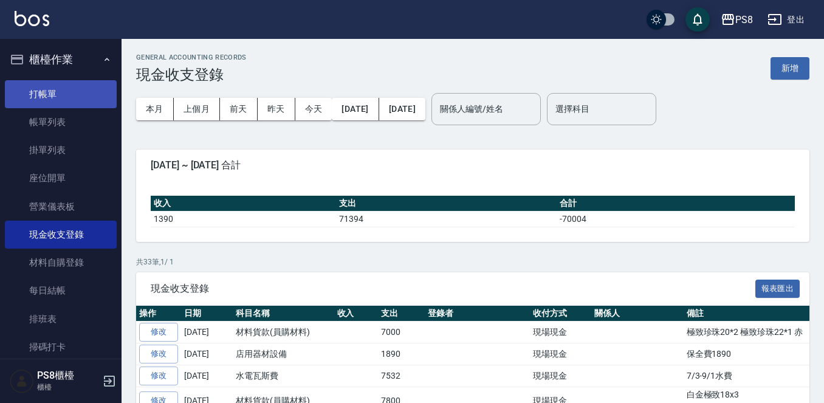
click at [41, 100] on link "打帳單" at bounding box center [61, 94] width 112 height 28
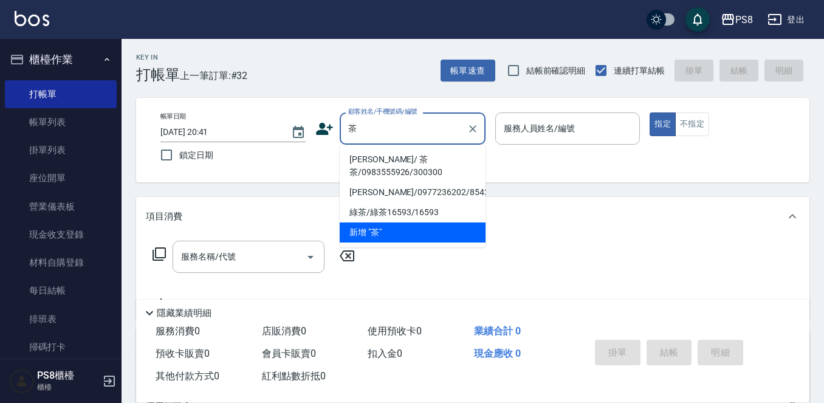
click at [383, 157] on li "[PERSON_NAME]/ 茶茶/0983555926/300300" at bounding box center [413, 166] width 146 height 33
type input "[PERSON_NAME]/ 茶茶/0983555926/300300"
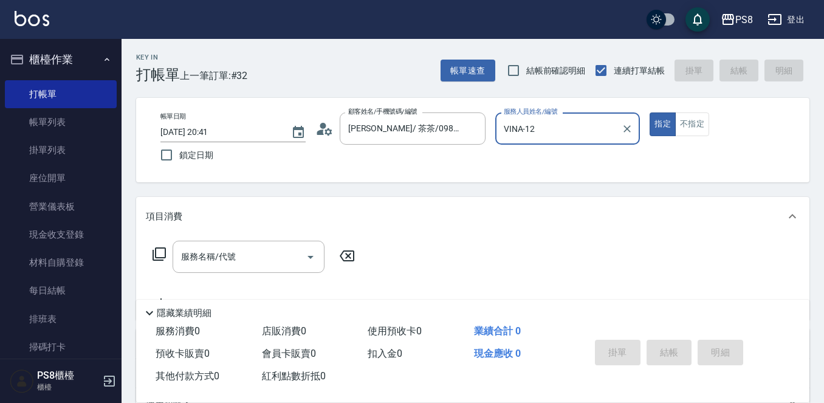
type input "VINA-12"
click at [650, 112] on button "指定" at bounding box center [663, 124] width 26 height 24
type button "true"
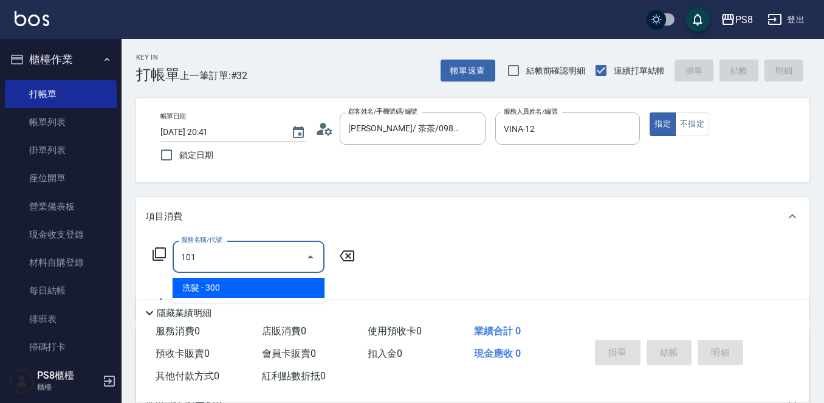
type input "洗髮(101)"
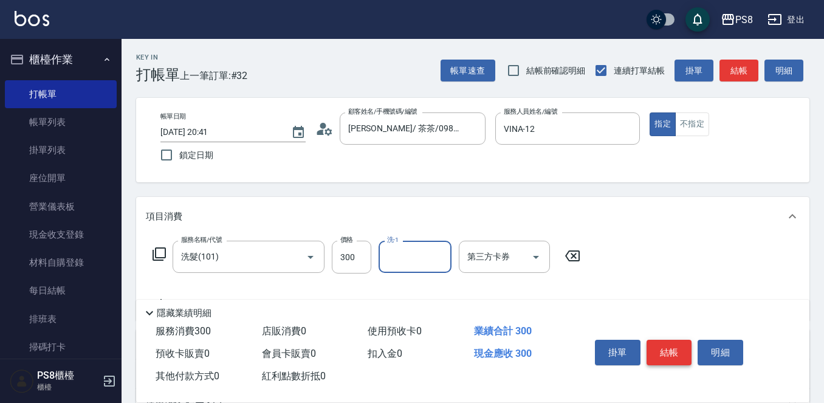
click at [661, 349] on button "結帳" at bounding box center [670, 353] width 46 height 26
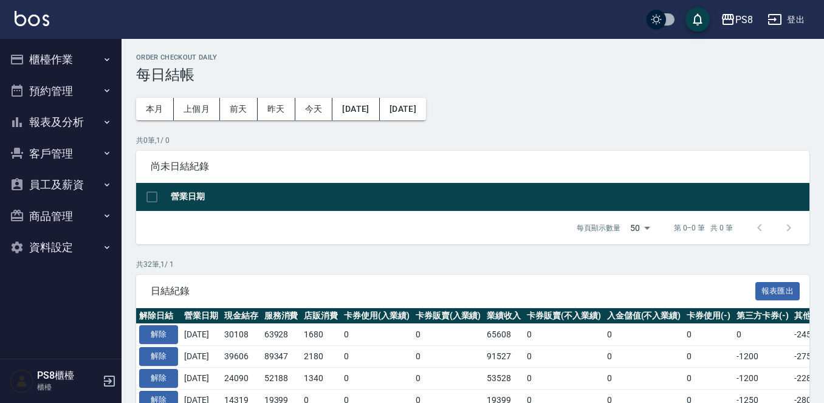
click at [91, 129] on button "報表及分析" at bounding box center [61, 122] width 112 height 32
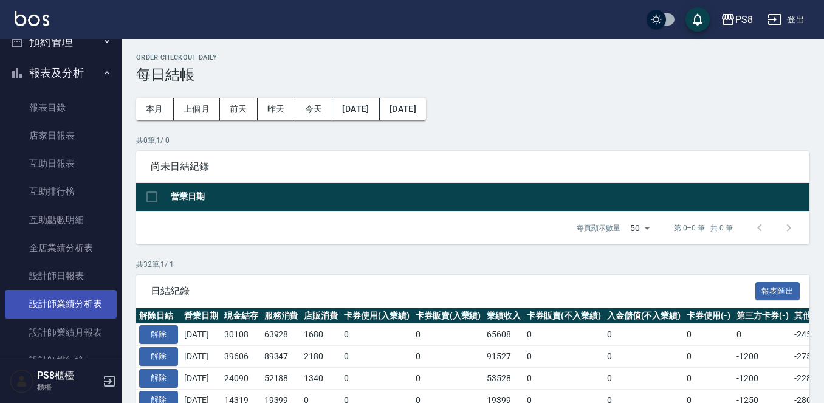
scroll to position [122, 0]
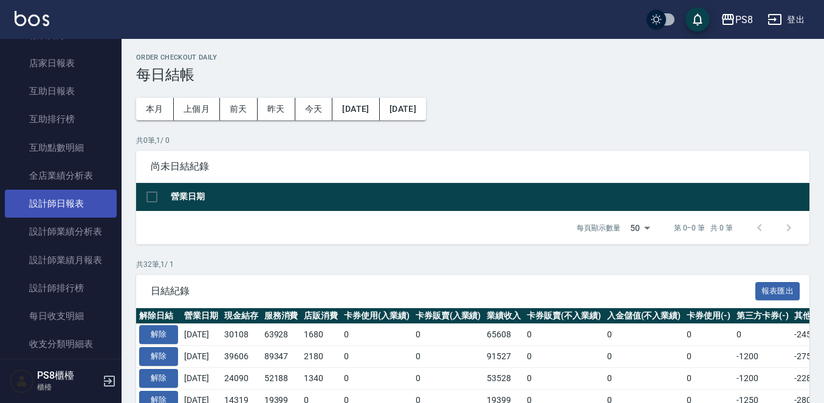
click at [65, 192] on link "設計師日報表" at bounding box center [61, 204] width 112 height 28
